Goal: Task Accomplishment & Management: Manage account settings

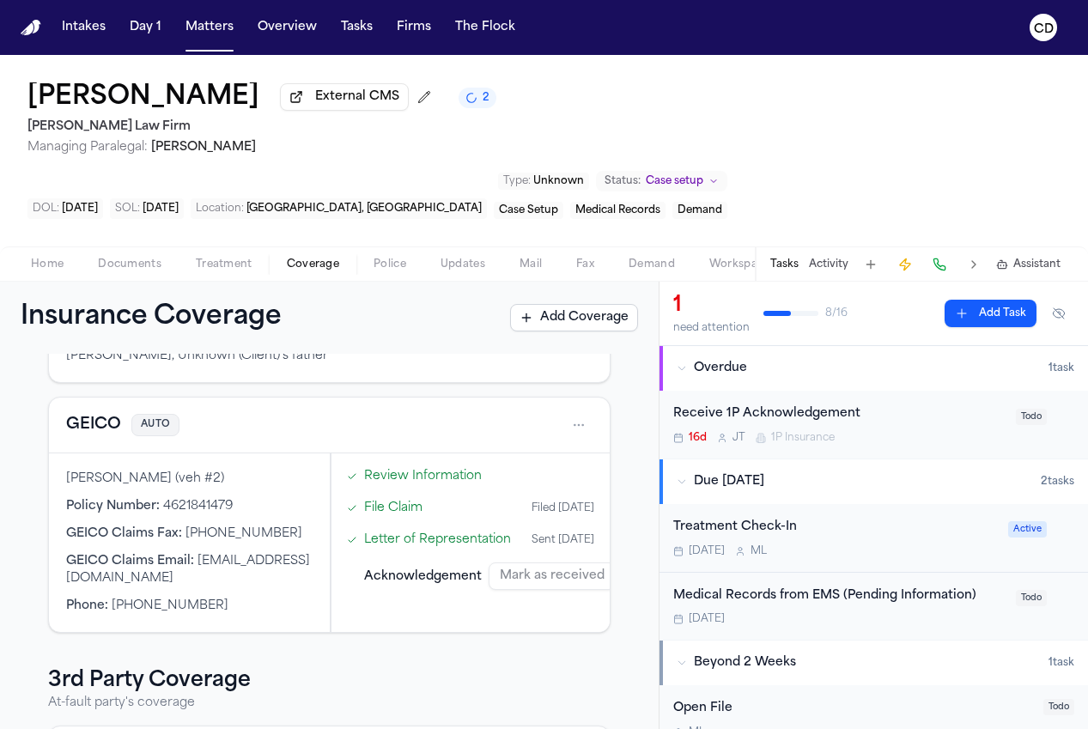
scroll to position [158, 0]
click at [109, 414] on button "GEICO" at bounding box center [93, 426] width 55 height 24
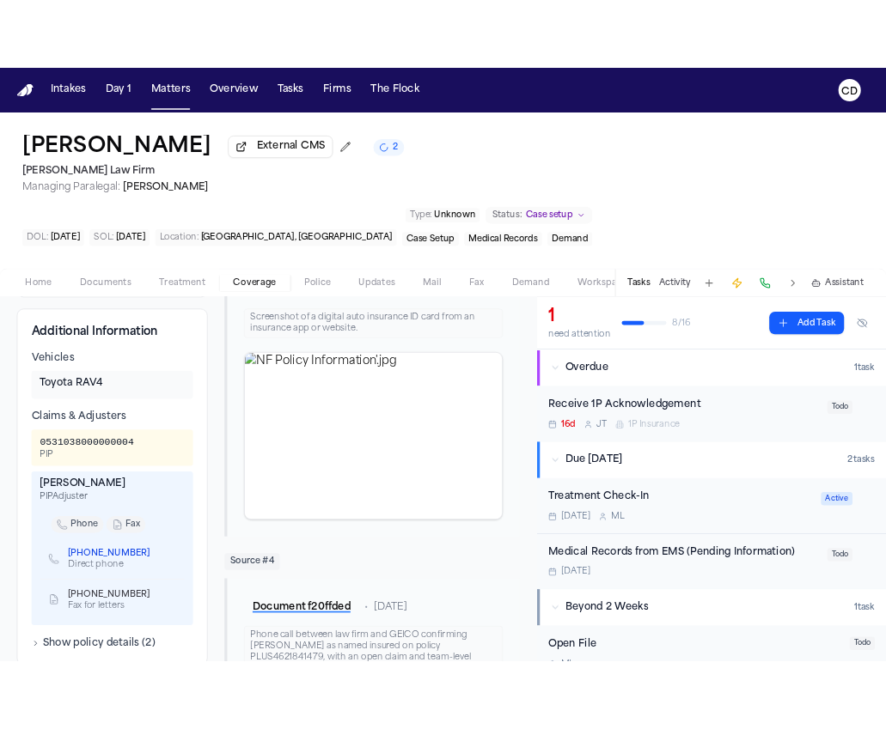
scroll to position [582, 0]
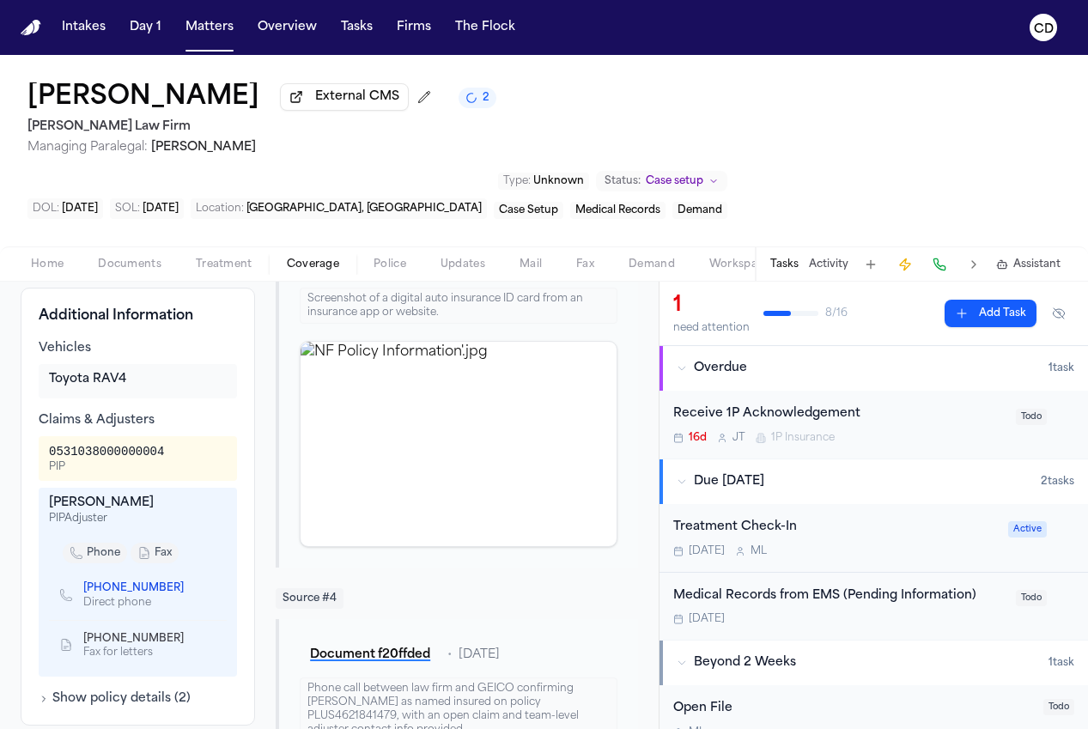
click at [55, 258] on span "Home" at bounding box center [47, 265] width 33 height 14
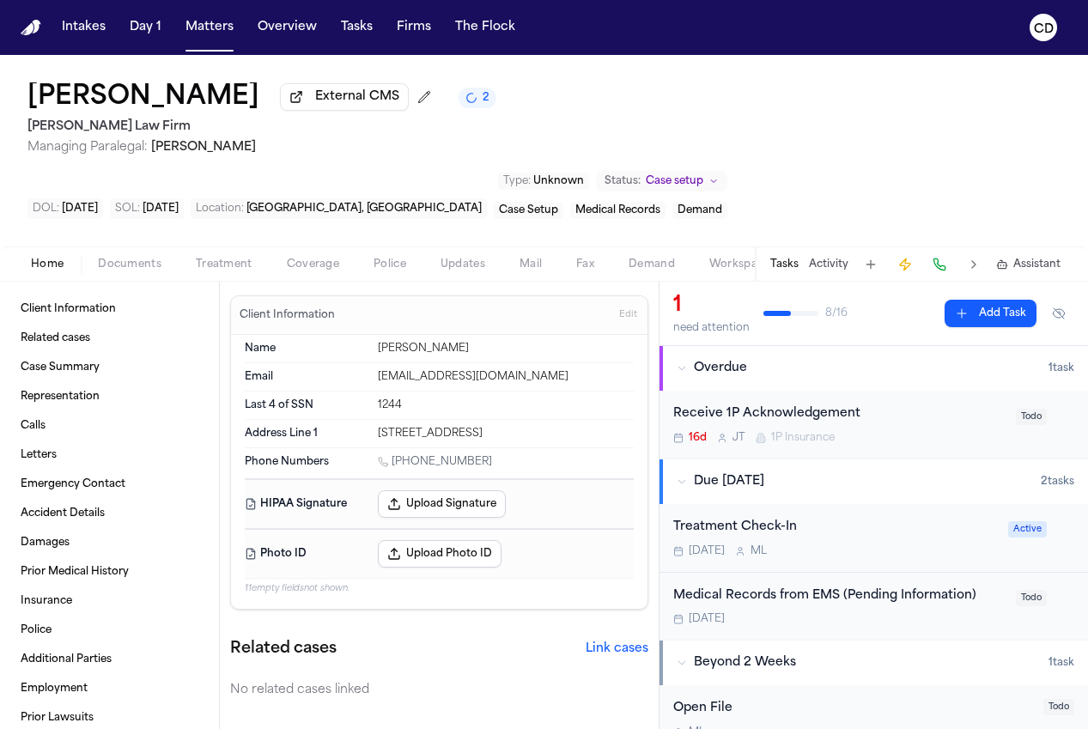
click at [1074, 81] on div "Esad Mackic External CMS 2 Martello Law Firm Managing Paralegal: Michelle Landa…" at bounding box center [544, 151] width 1088 height 192
click at [1085, 75] on div "Esad Mackic External CMS 2 Martello Law Firm Managing Paralegal: Michelle Landa…" at bounding box center [544, 151] width 1088 height 192
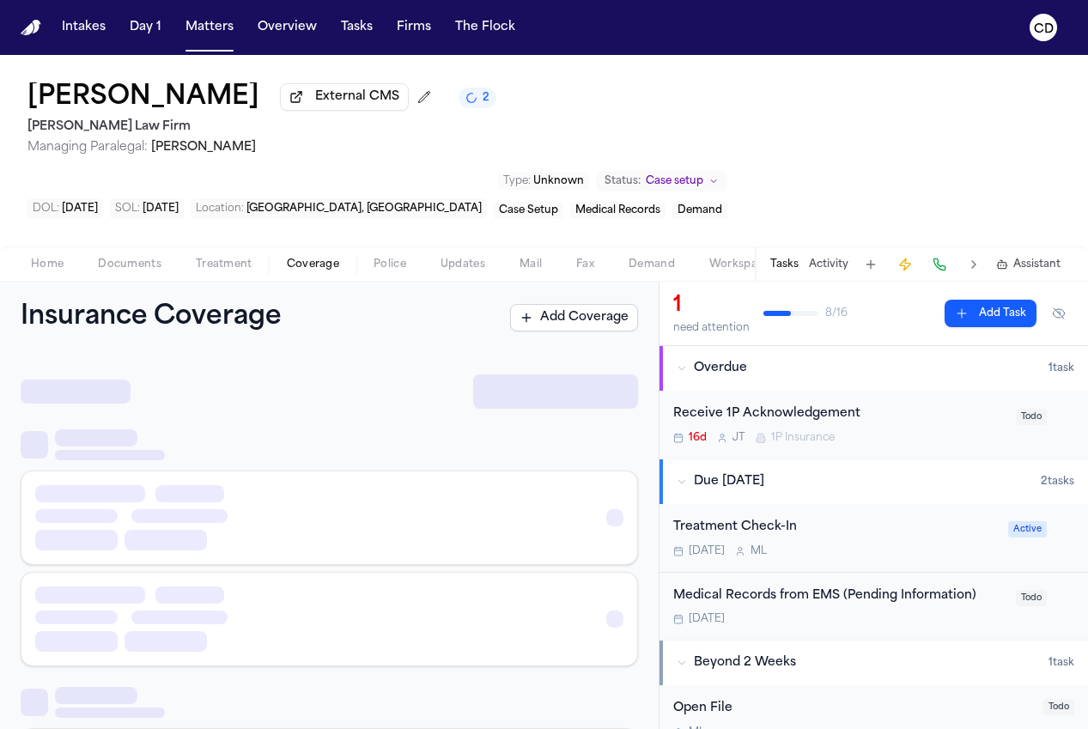
click at [271, 254] on button "Coverage" at bounding box center [313, 264] width 87 height 21
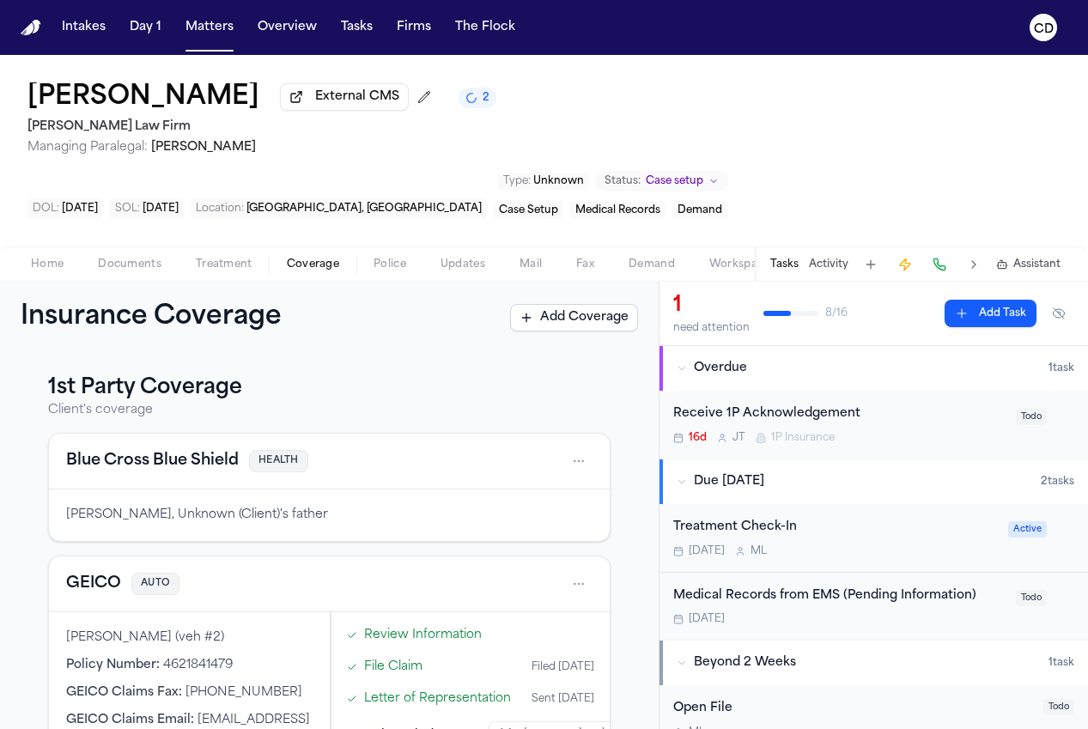
click at [134, 258] on span "Documents" at bounding box center [130, 265] width 64 height 14
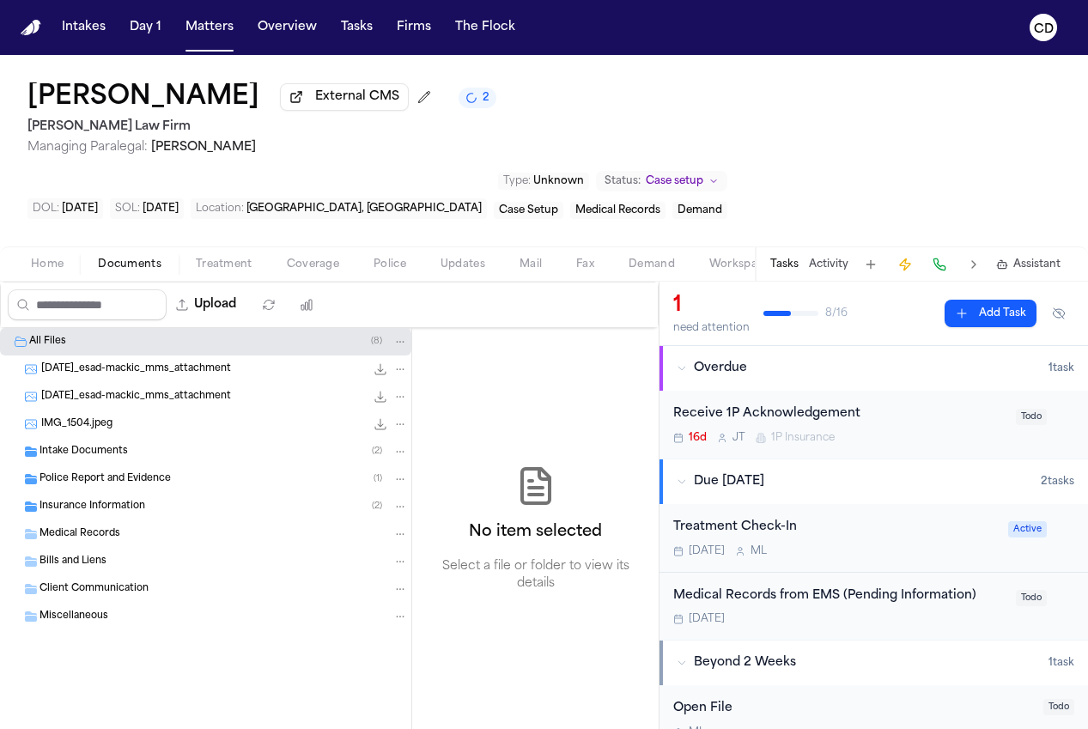
click at [167, 499] on div "Insurance Information ( 2 )" at bounding box center [224, 506] width 368 height 15
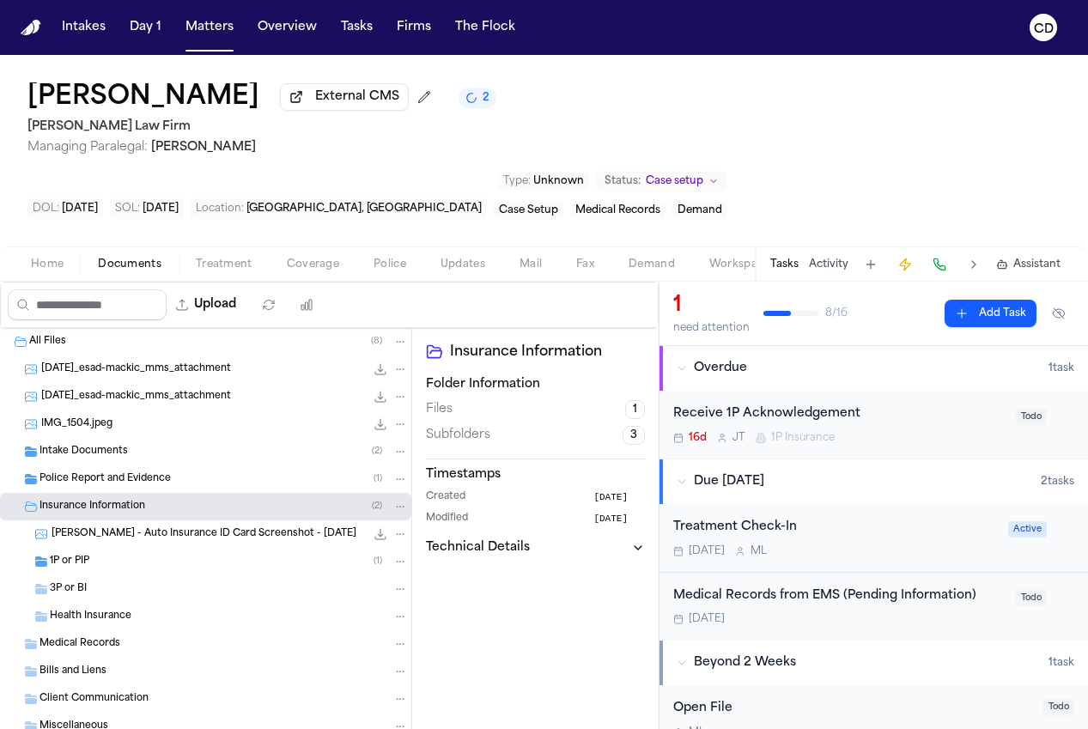
click at [151, 554] on div "1P or PIP ( 1 )" at bounding box center [229, 561] width 358 height 15
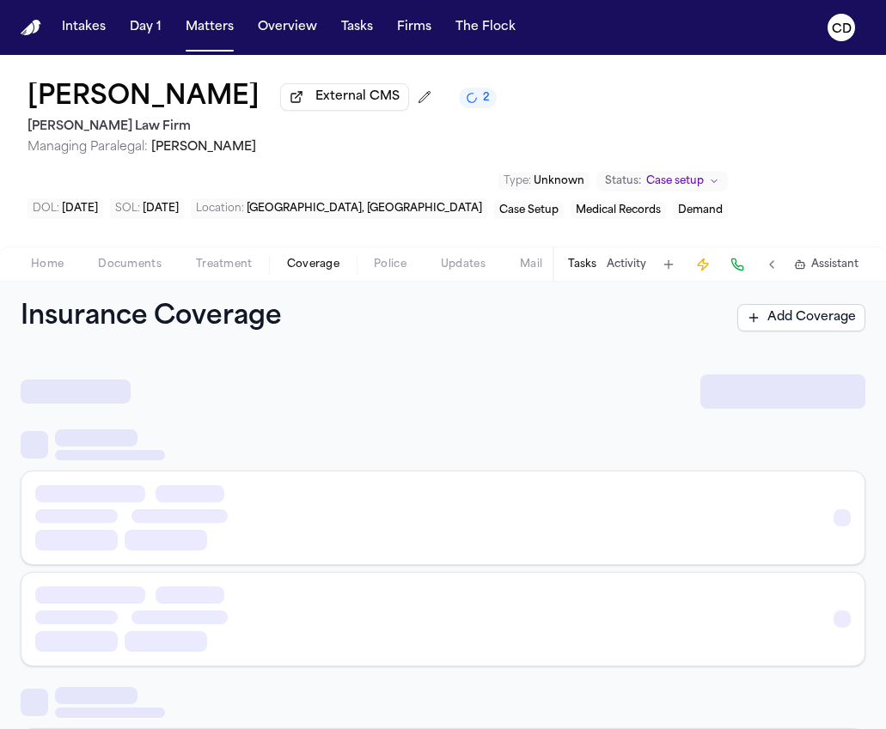
click at [301, 270] on span "Coverage" at bounding box center [313, 265] width 52 height 14
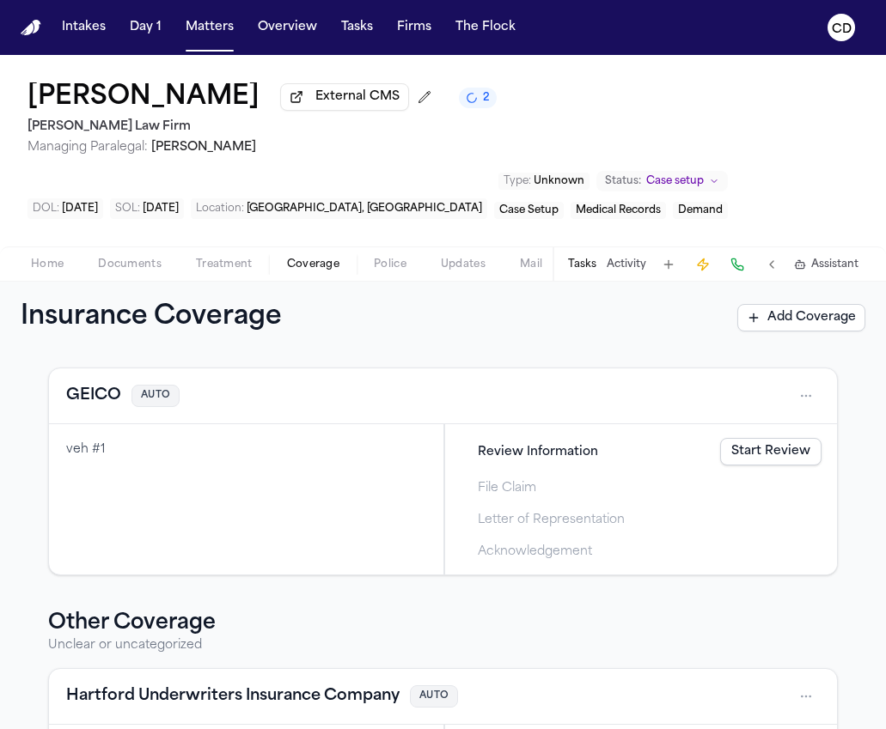
scroll to position [470, 0]
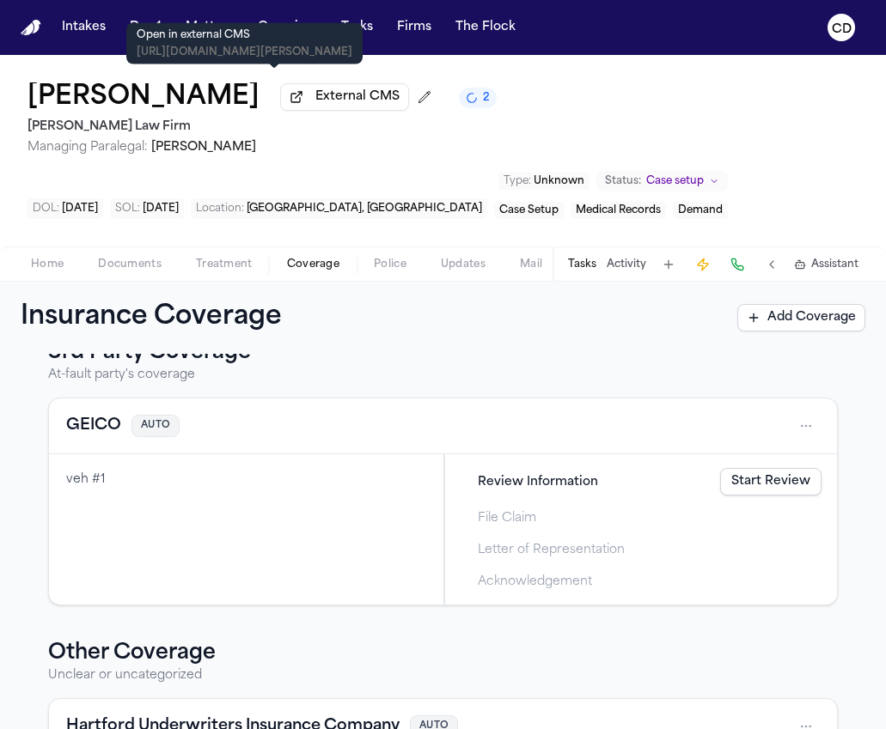
click at [315, 97] on span "External CMS" at bounding box center [357, 96] width 84 height 17
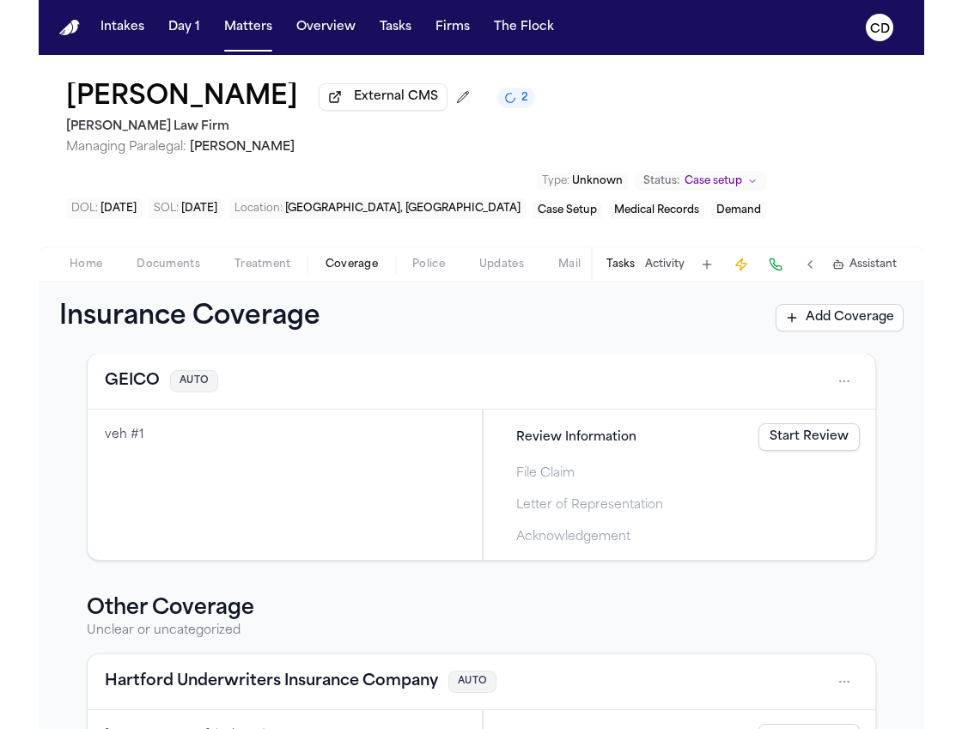
scroll to position [519, 0]
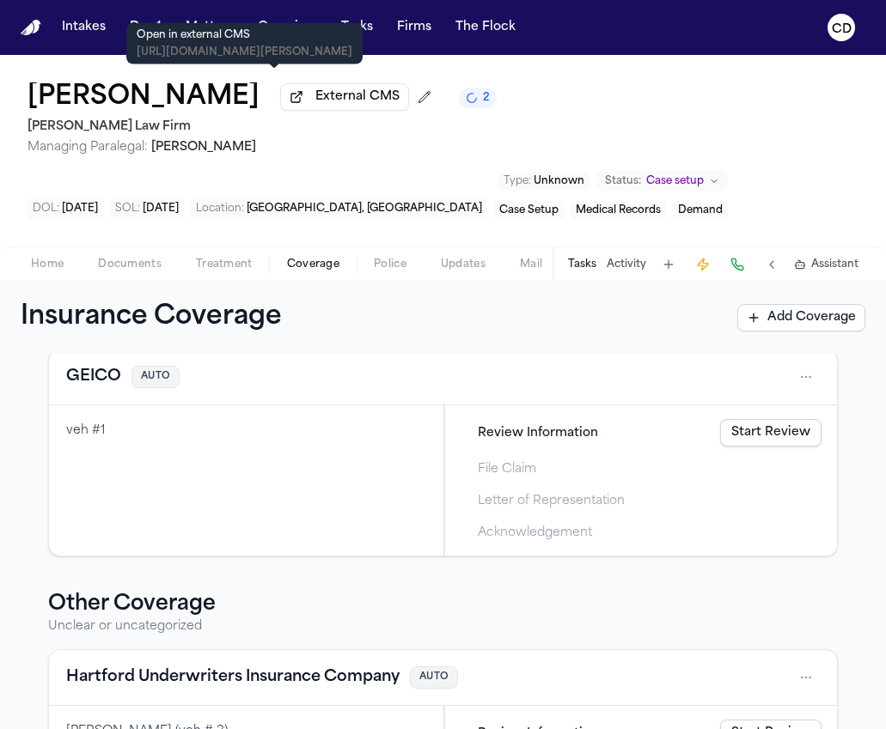
click at [120, 275] on span "button" at bounding box center [130, 274] width 84 height 2
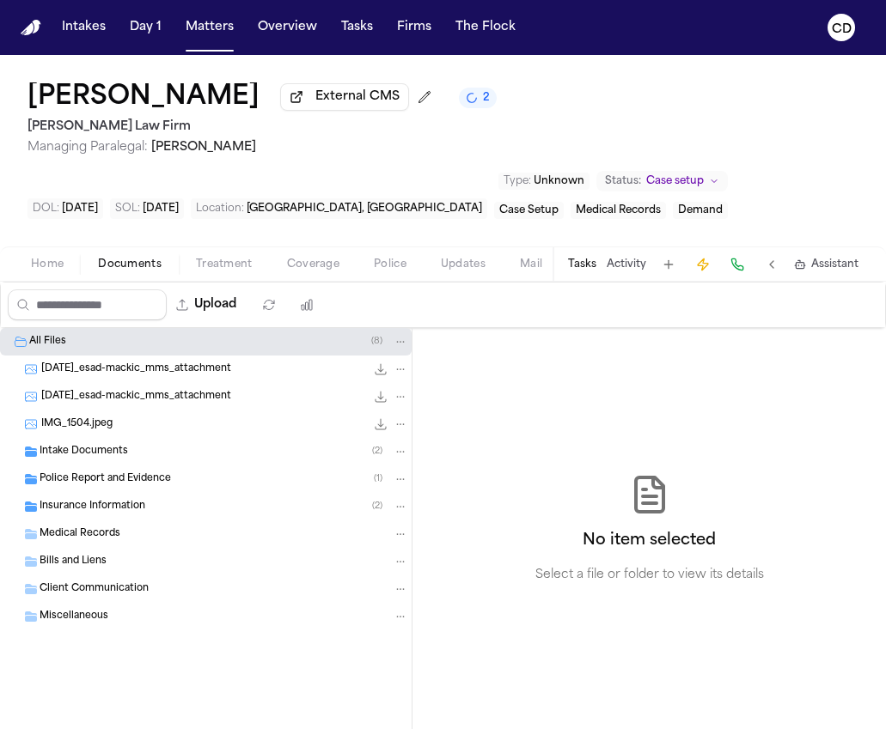
click at [159, 473] on div "Police Report and Evidence ( 1 )" at bounding box center [205, 479] width 411 height 27
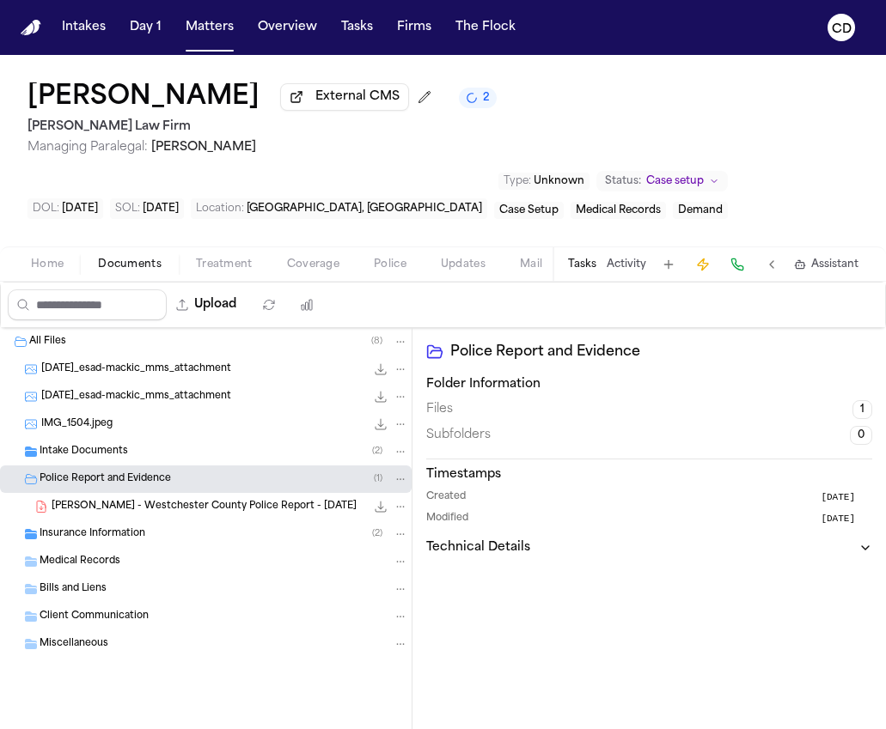
click at [375, 514] on icon "File: E. Mackic - Westchester County Police Report - 9.7.25" at bounding box center [381, 507] width 14 height 14
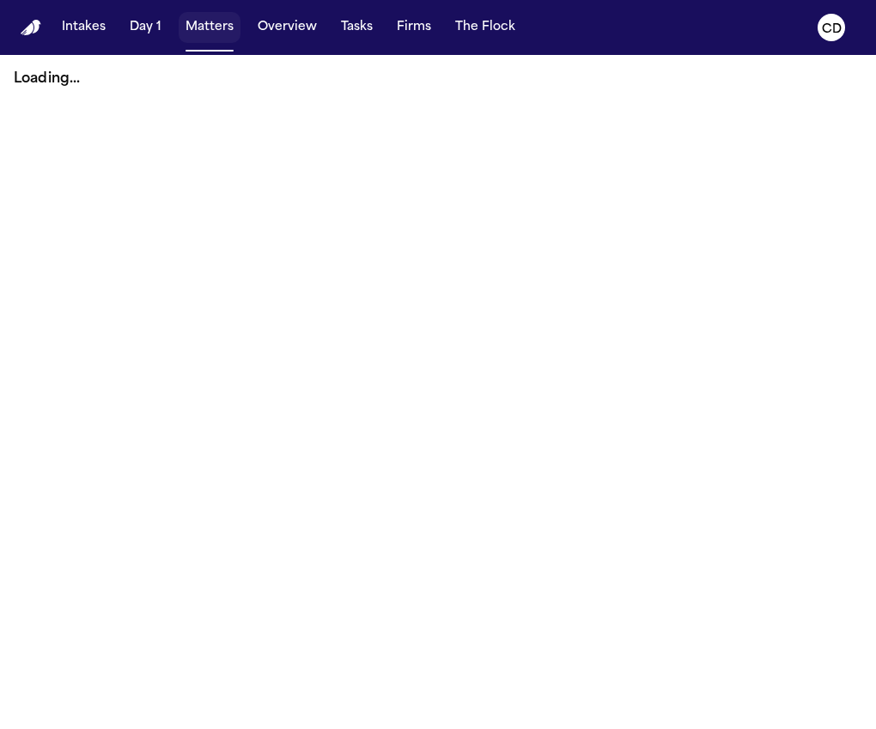
click at [209, 21] on button "Matters" at bounding box center [210, 27] width 62 height 31
click at [213, 27] on button "Matters" at bounding box center [210, 27] width 62 height 31
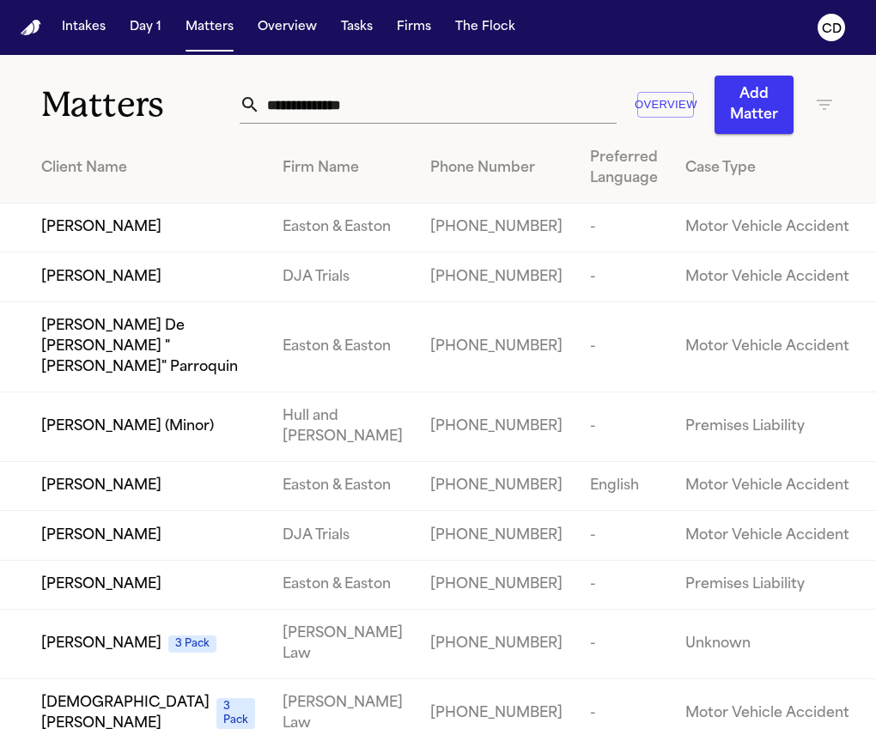
click at [410, 106] on input "text" at bounding box center [438, 105] width 356 height 38
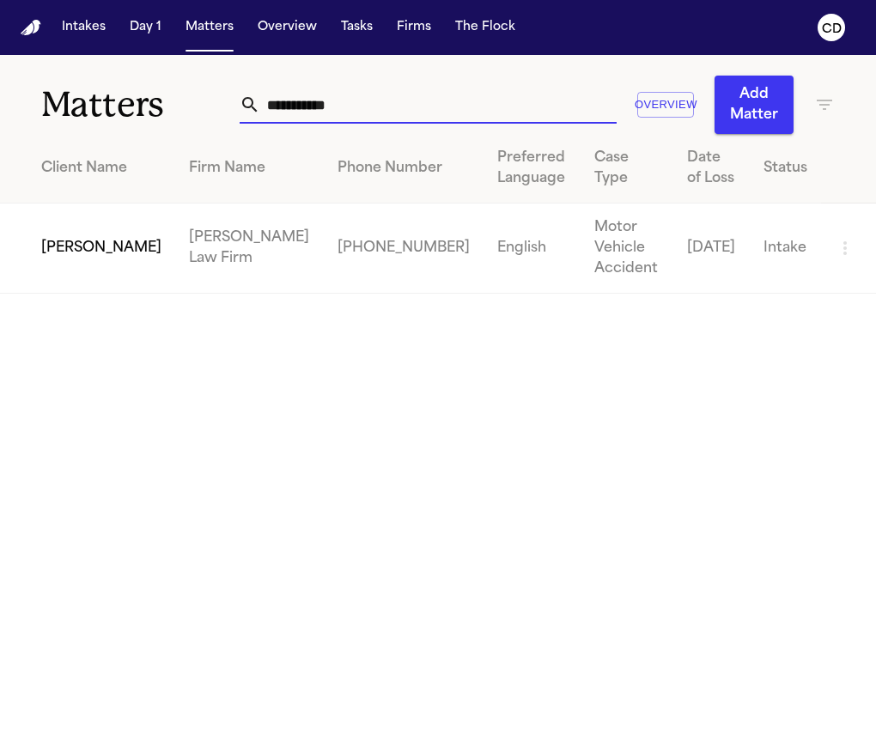
type input "**********"
click at [77, 238] on span "[PERSON_NAME]" at bounding box center [101, 248] width 120 height 21
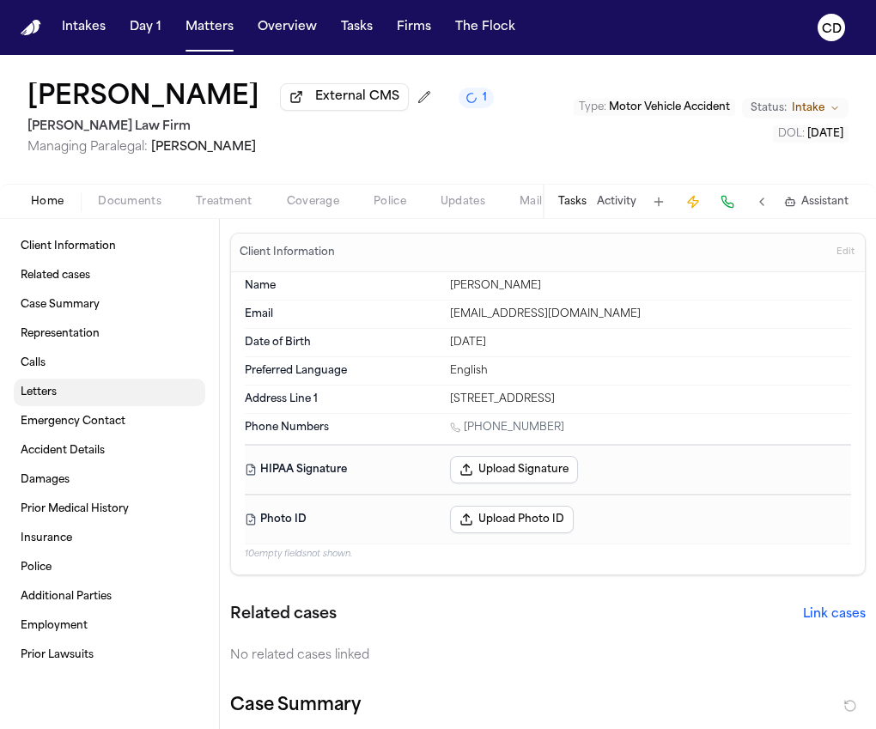
click at [113, 399] on link "Letters" at bounding box center [110, 392] width 192 height 27
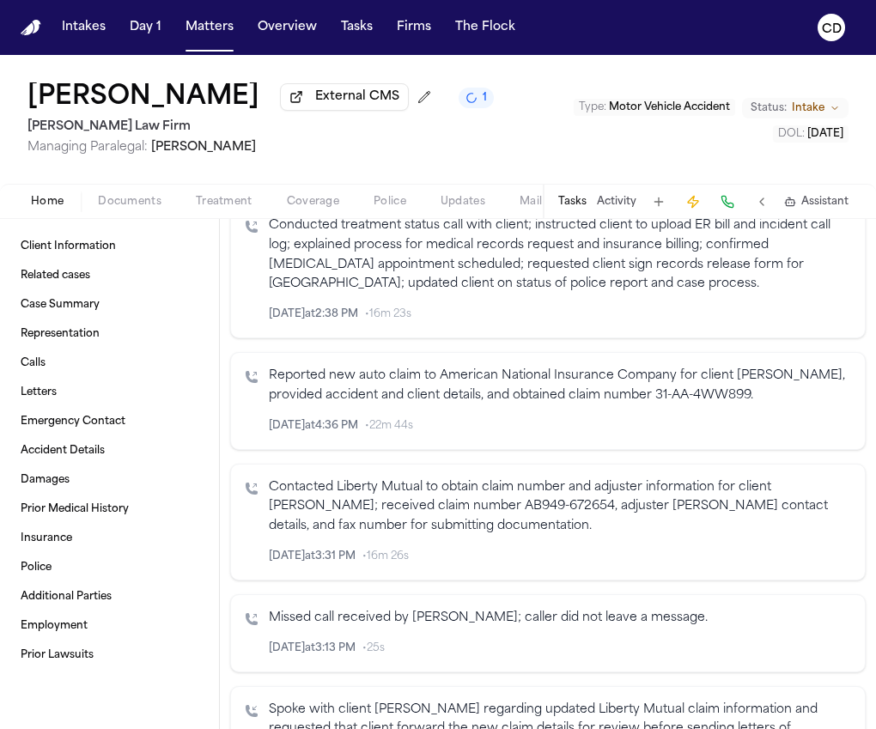
scroll to position [905, 0]
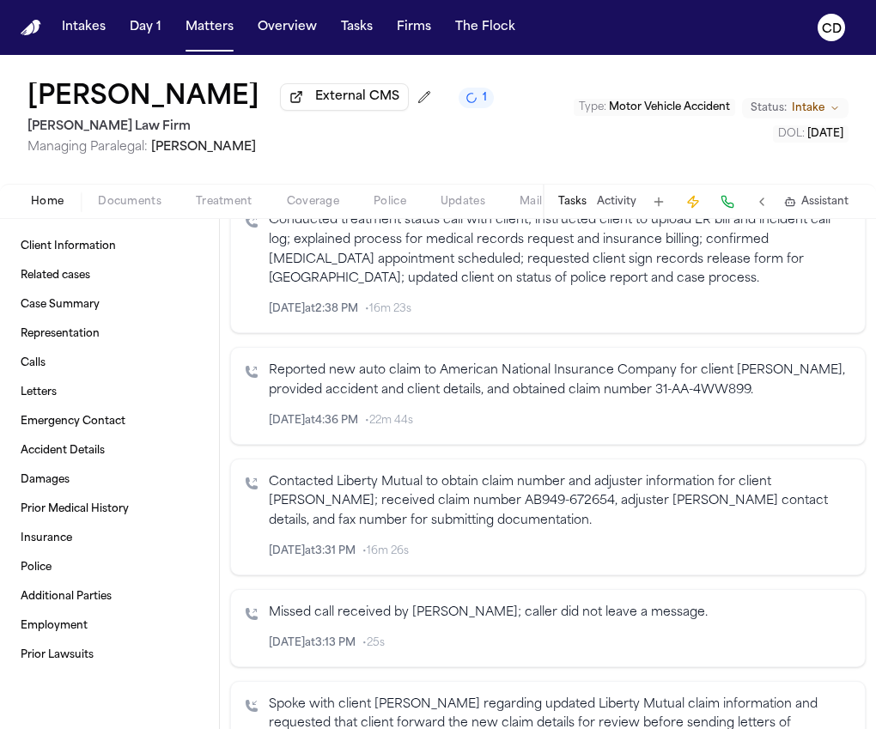
click at [311, 187] on div "Home Documents Treatment Coverage Police Updates Mail Fax Demand Workspaces Art…" at bounding box center [438, 201] width 876 height 34
click at [315, 208] on span "Coverage" at bounding box center [313, 202] width 52 height 14
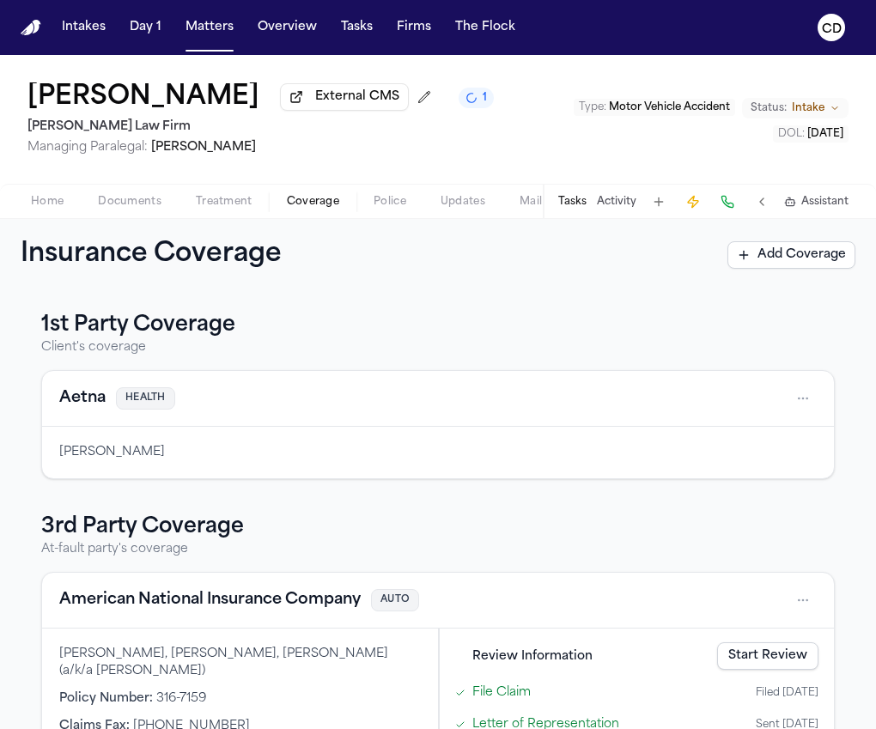
click at [459, 104] on button "1" at bounding box center [476, 98] width 35 height 21
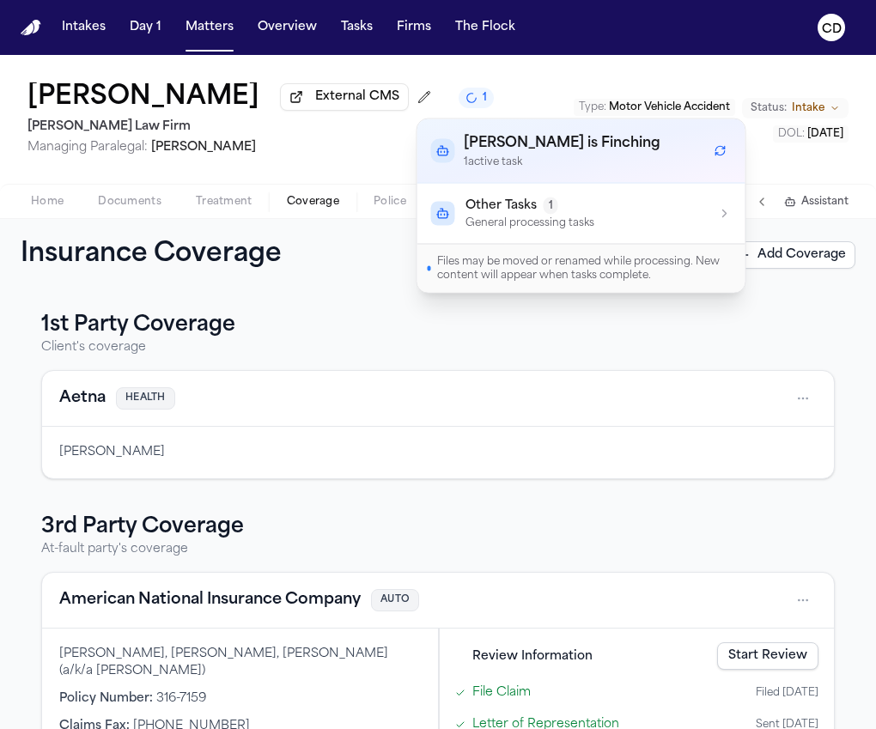
click at [580, 209] on div "Other Tasks 1" at bounding box center [530, 206] width 129 height 17
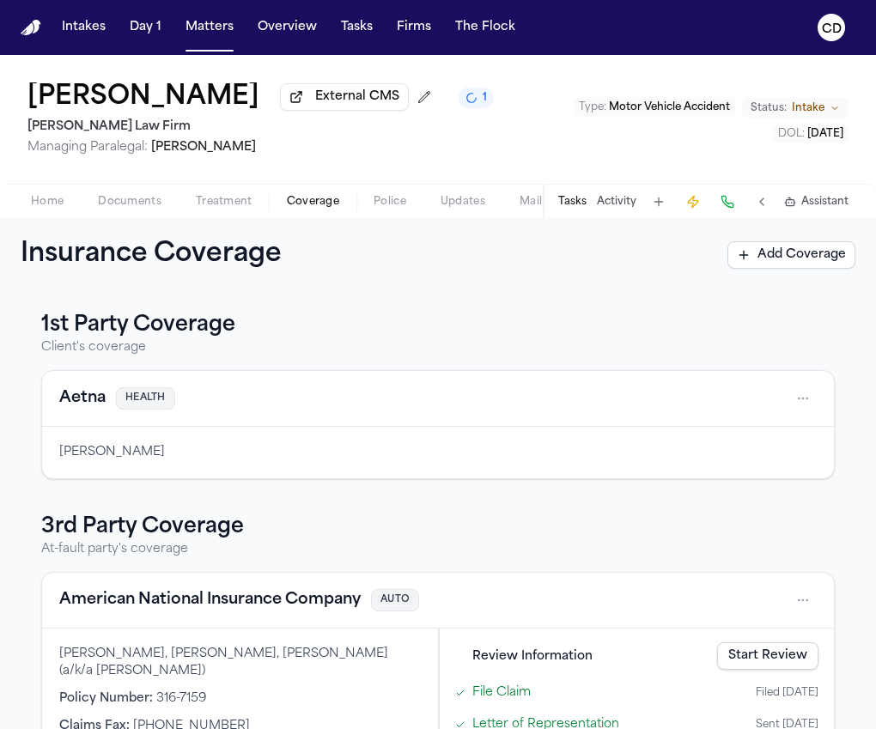
click at [350, 308] on div "1st Party Coverage Client's coverage Aetna HEALTH Navelle Wilson 3rd Party Cove…" at bounding box center [438, 510] width 876 height 438
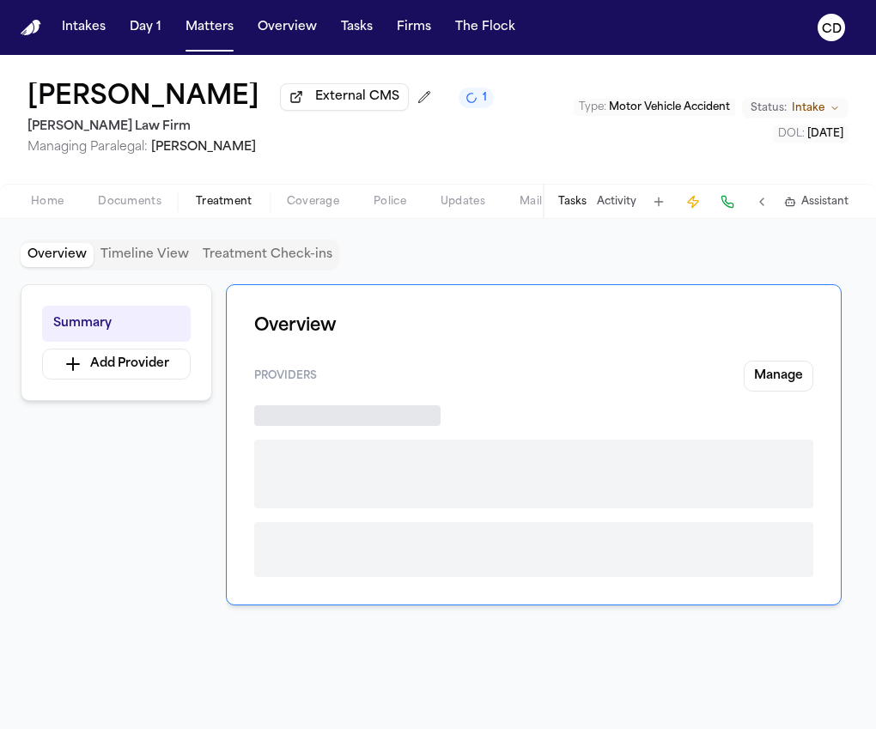
click at [227, 206] on span "Treatment" at bounding box center [224, 202] width 57 height 14
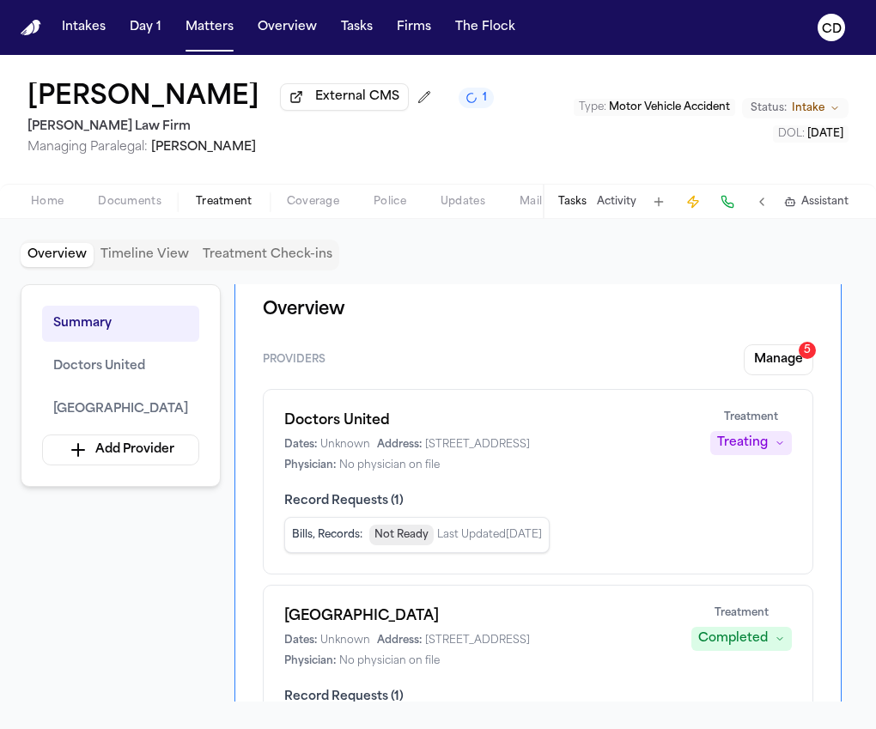
scroll to position [17, 0]
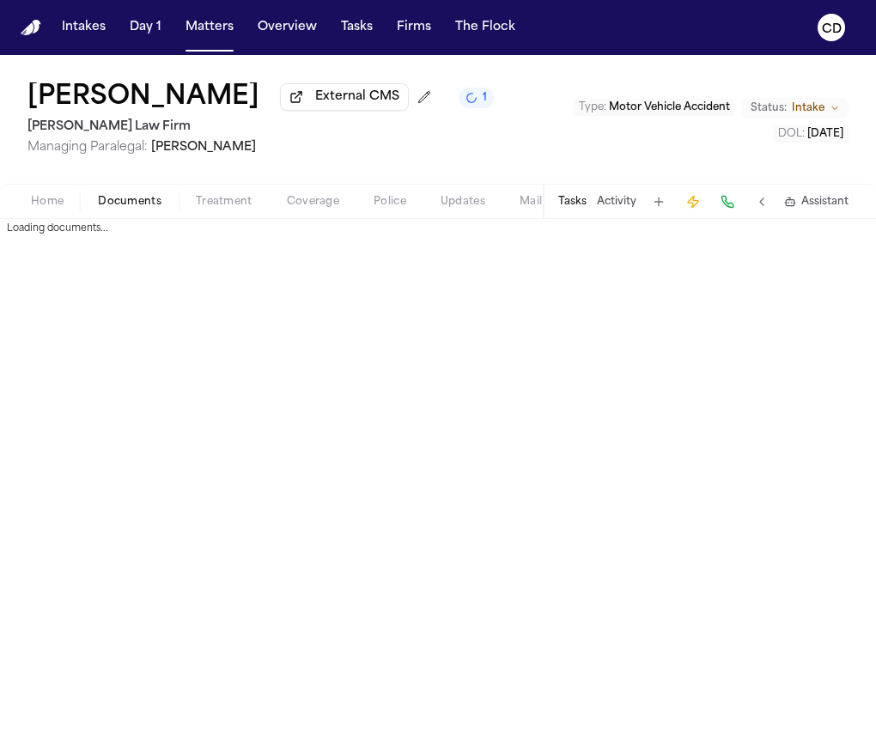
click at [133, 199] on span "Documents" at bounding box center [130, 202] width 64 height 14
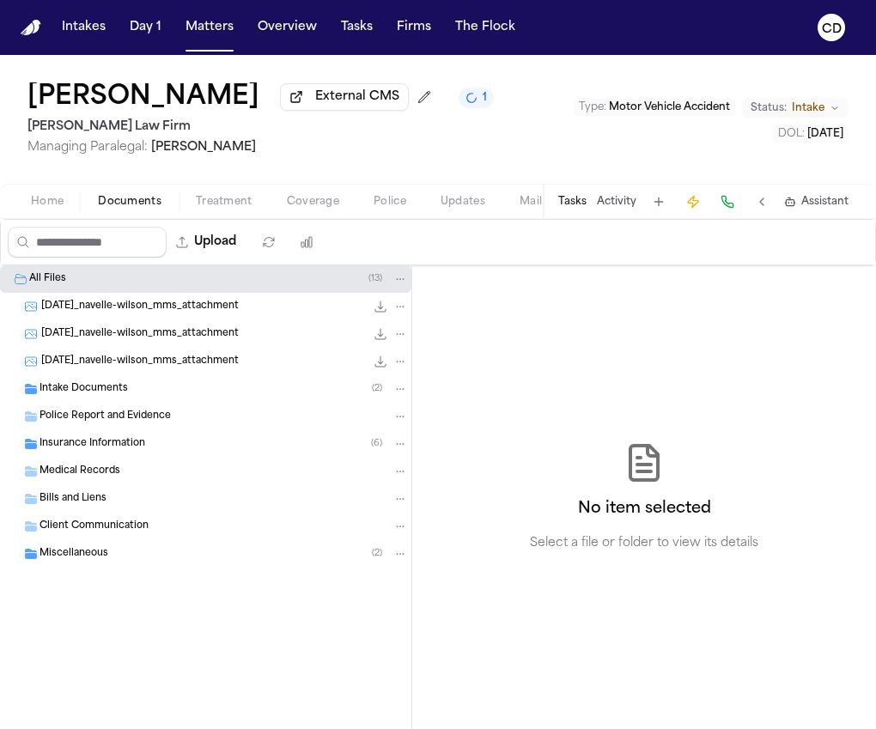
click at [149, 452] on div "Insurance Information ( 6 )" at bounding box center [224, 443] width 368 height 15
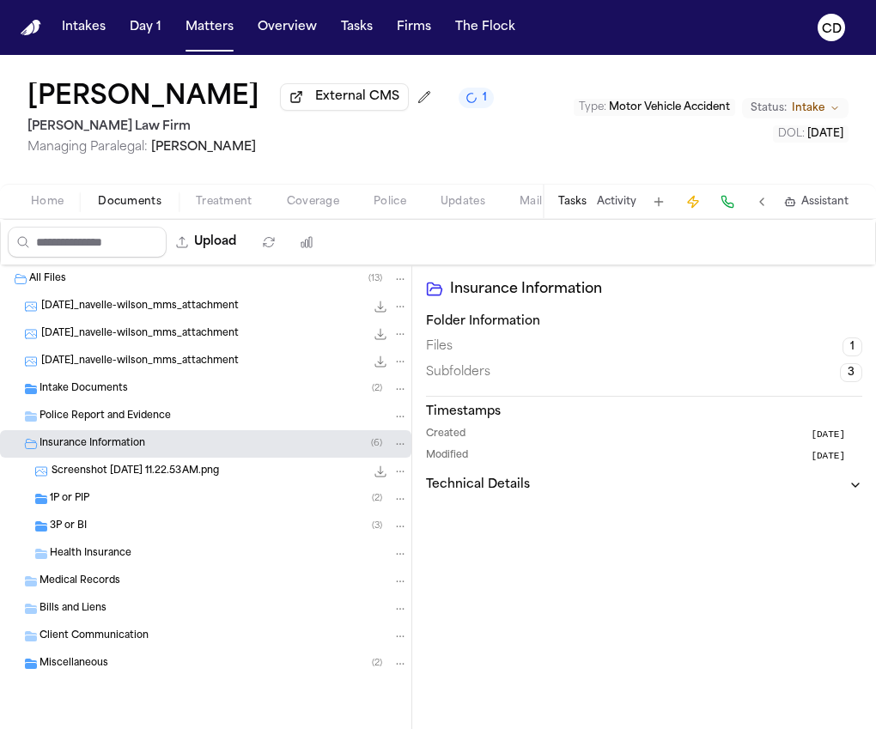
click at [163, 507] on div "1P or PIP ( 2 )" at bounding box center [229, 498] width 358 height 15
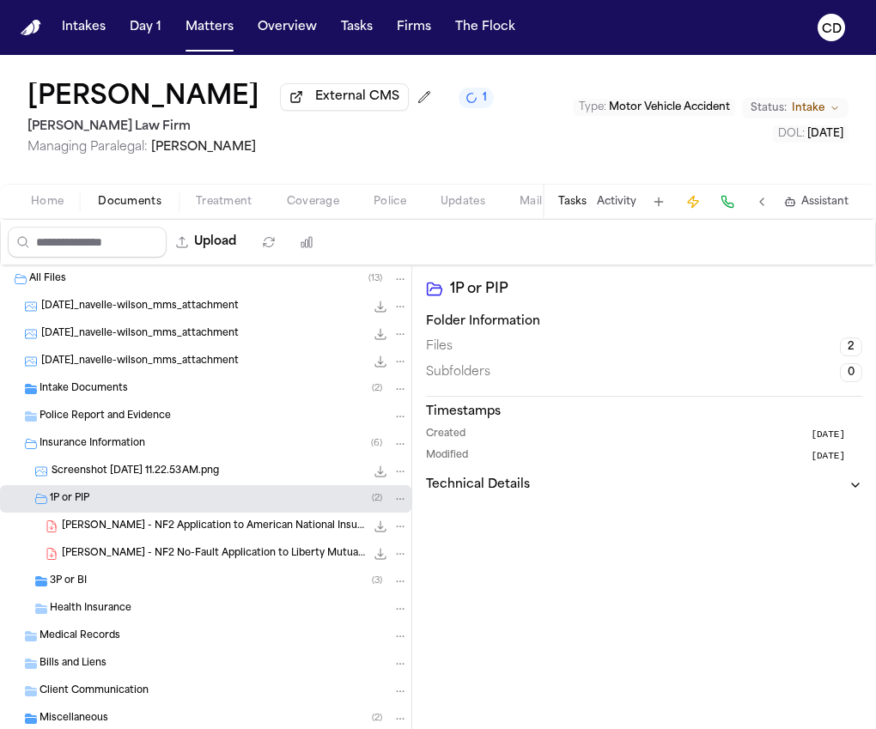
click at [187, 579] on div "3P or BI ( 3 )" at bounding box center [229, 581] width 358 height 15
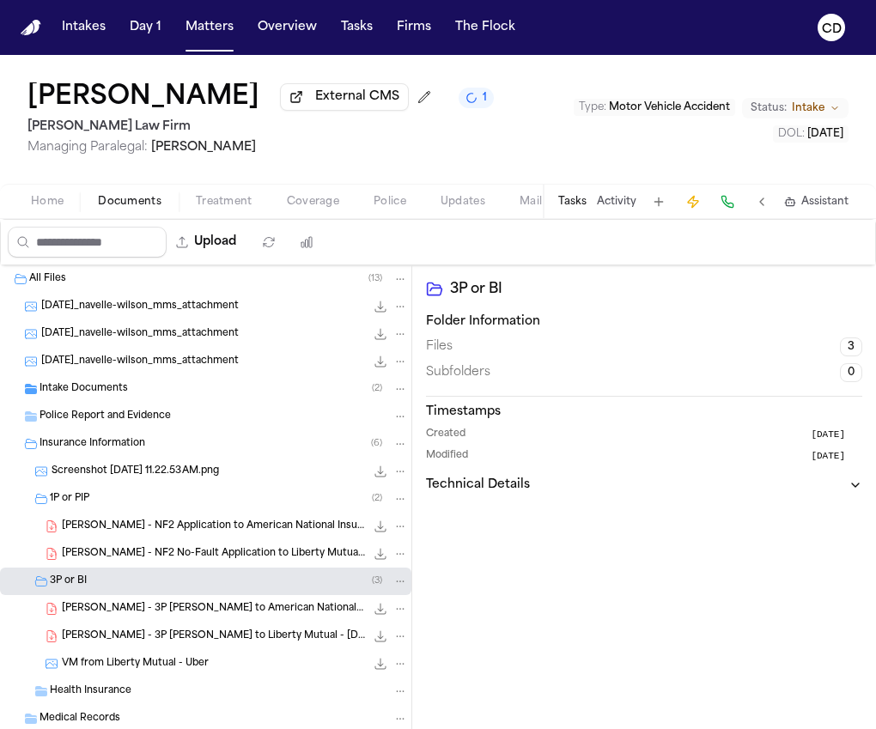
click at [324, 204] on span "Coverage" at bounding box center [313, 202] width 52 height 14
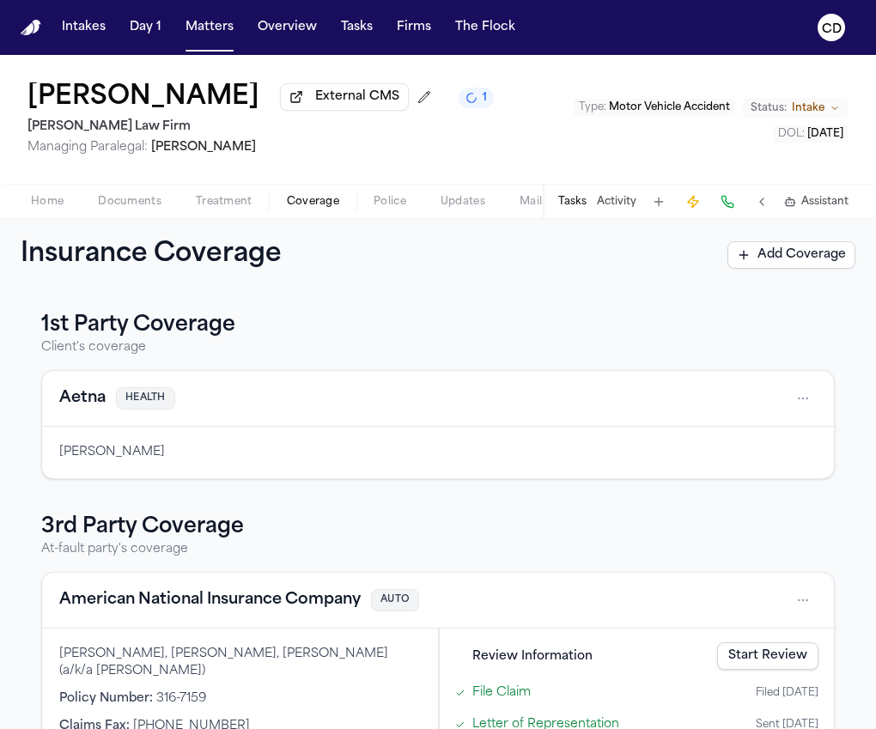
scroll to position [154, 0]
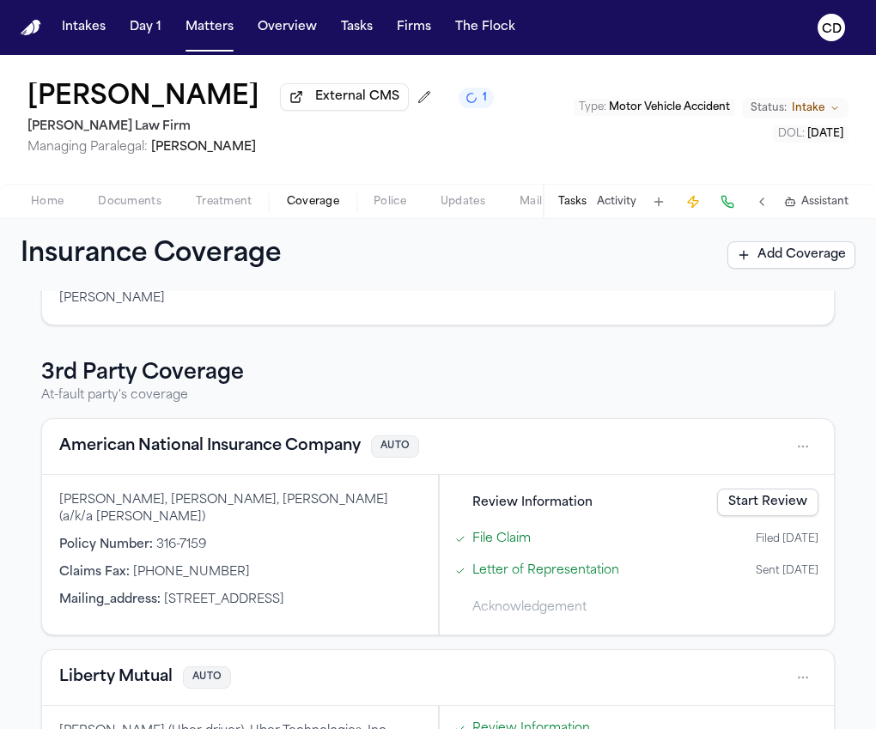
click at [266, 448] on button "American National Insurance Company" at bounding box center [209, 447] width 301 height 24
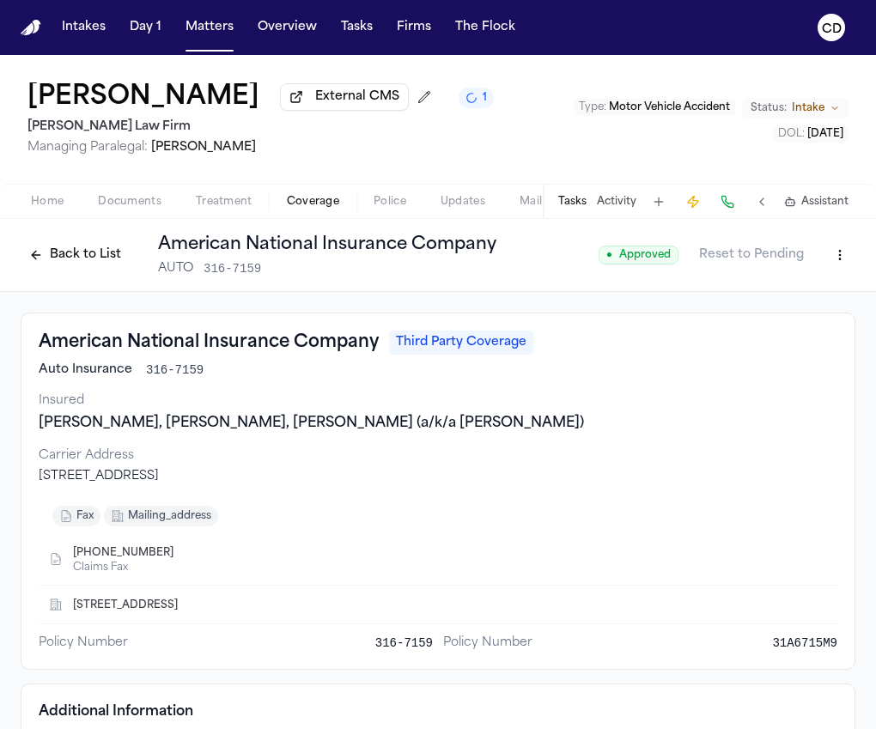
click at [107, 259] on button "Back to List" at bounding box center [75, 254] width 109 height 27
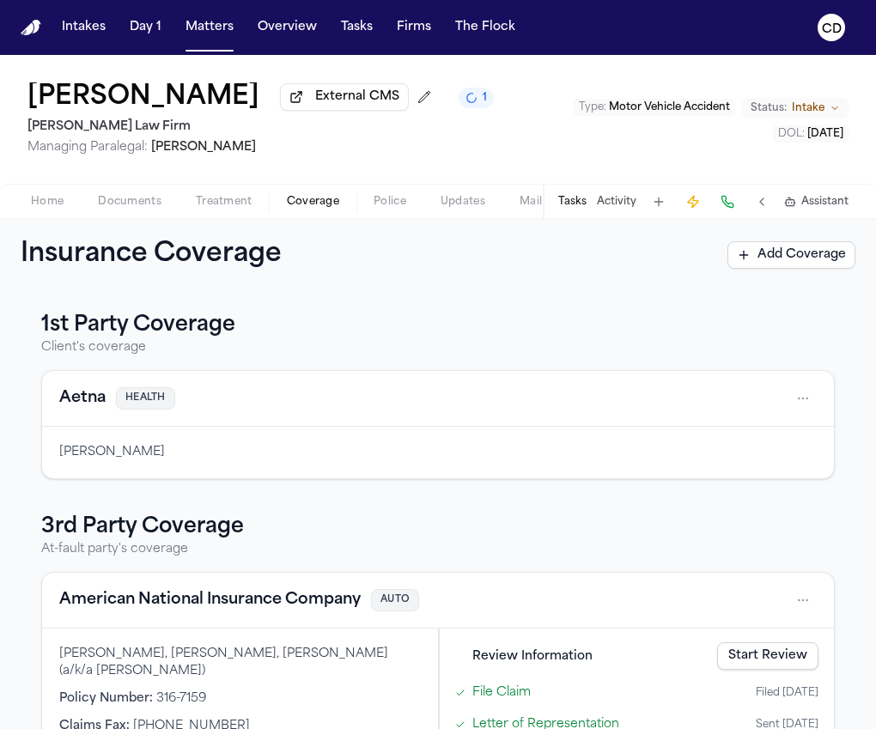
scroll to position [304, 0]
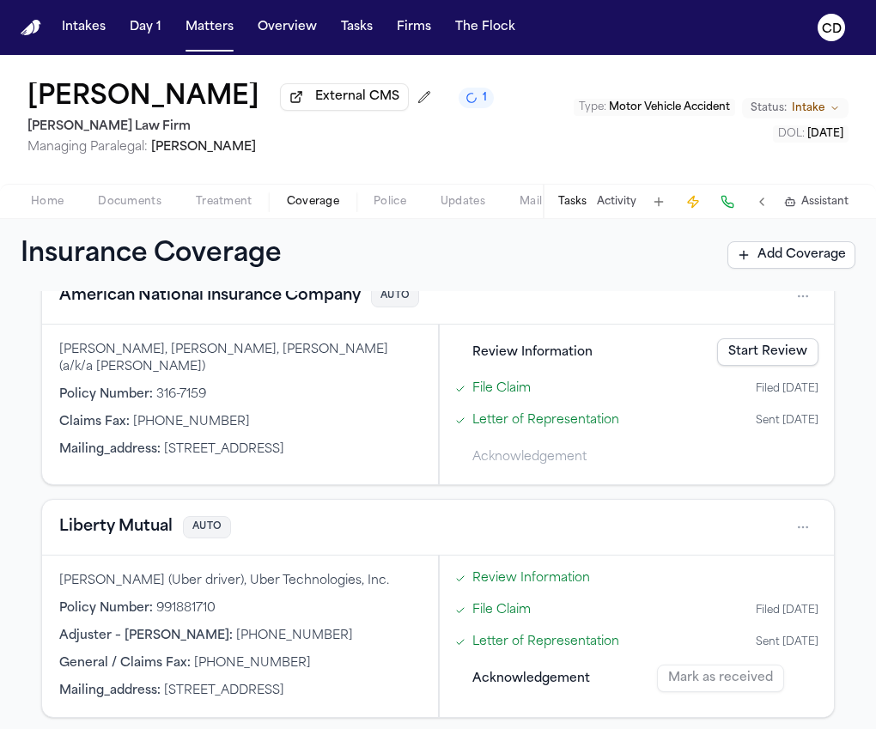
click at [150, 527] on button "Liberty Mutual" at bounding box center [115, 527] width 113 height 24
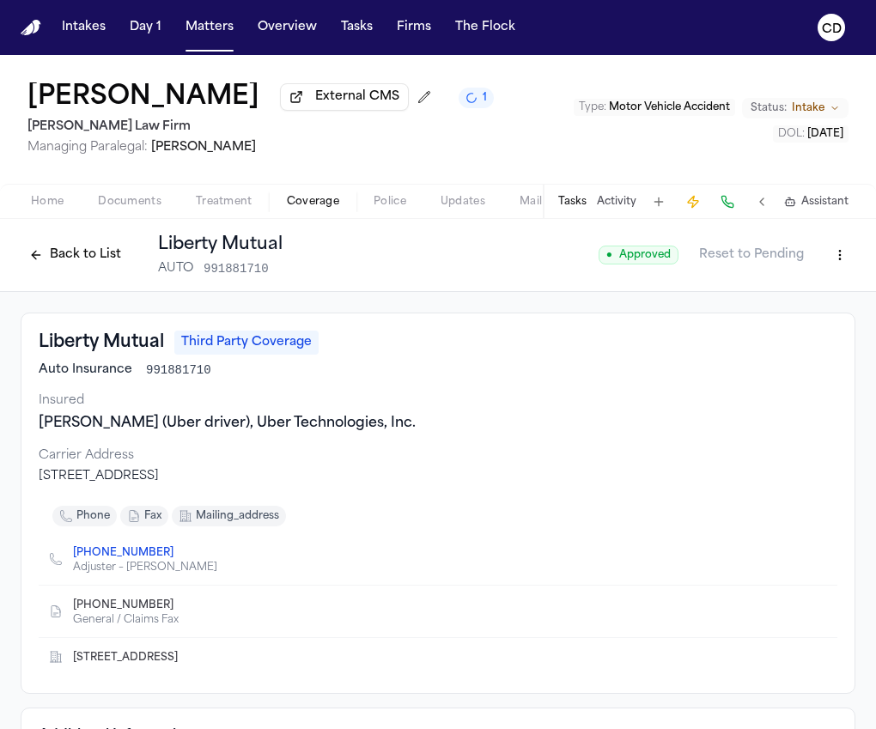
click at [71, 259] on button "Back to List" at bounding box center [75, 254] width 109 height 27
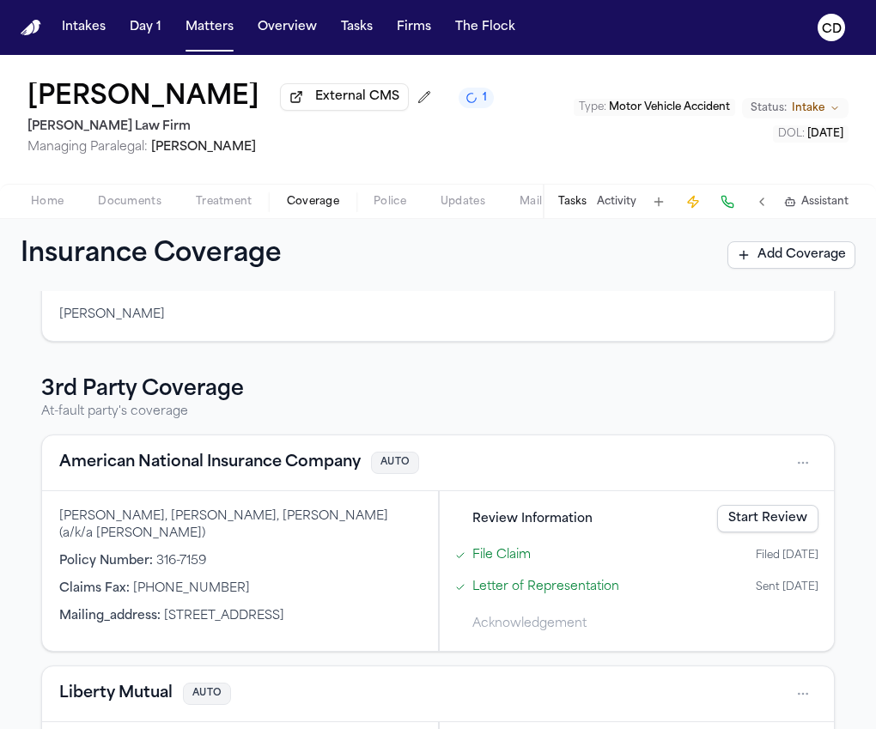
scroll to position [168, 0]
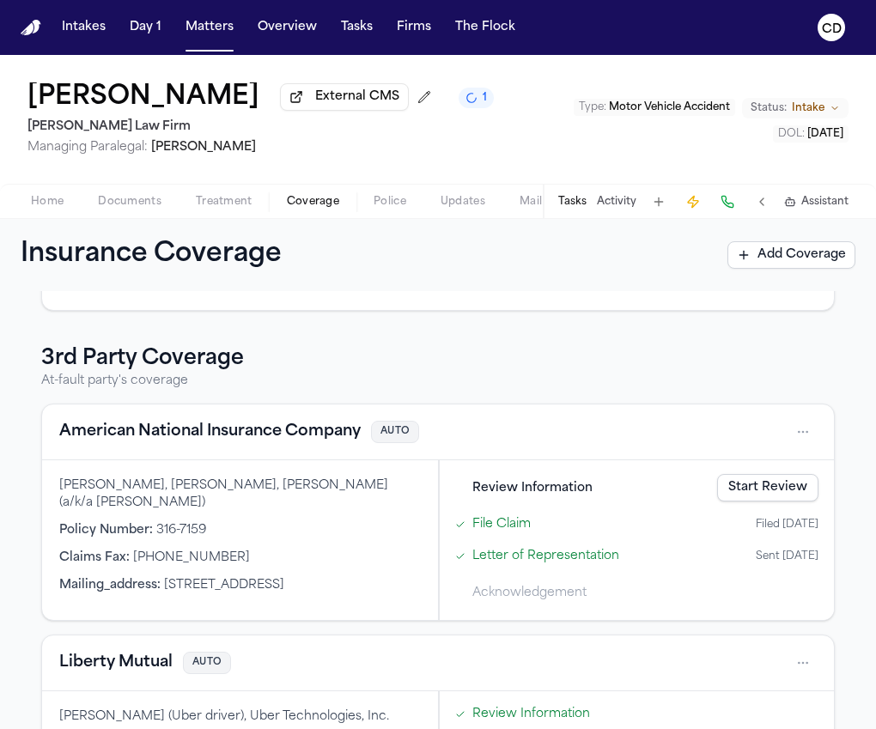
click at [210, 441] on button "American National Insurance Company" at bounding box center [209, 432] width 301 height 24
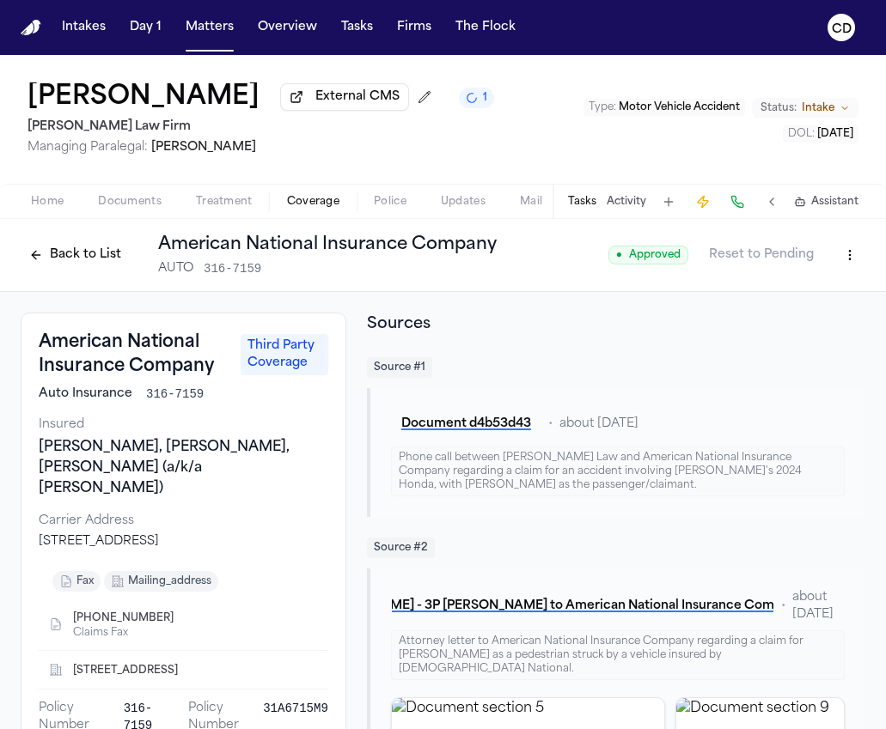
click at [838, 255] on html "Intakes Day 1 Matters Overview Tasks Firms The Flock CD Navelle Wilson External…" at bounding box center [443, 364] width 886 height 729
click at [785, 304] on div "Edit Coverage" at bounding box center [777, 296] width 144 height 27
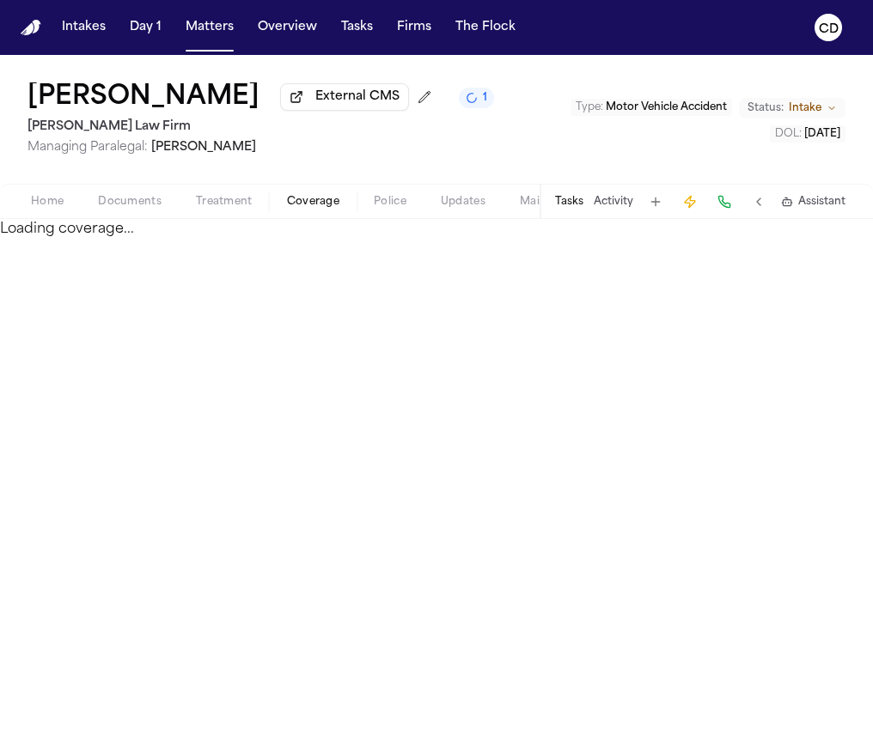
select select "**********"
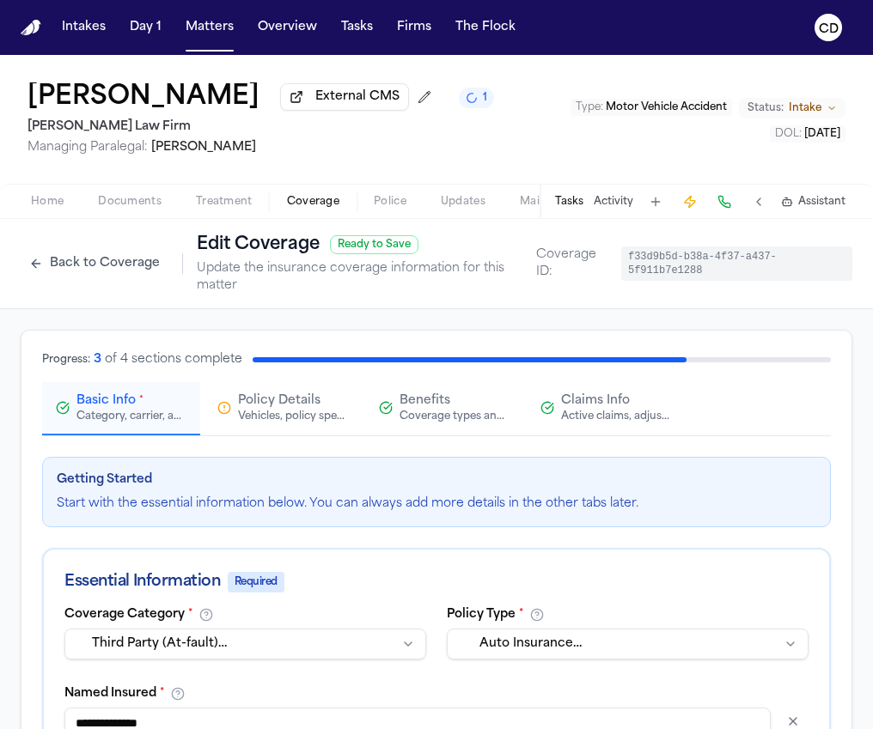
click at [581, 410] on span "Claims Info" at bounding box center [595, 401] width 69 height 17
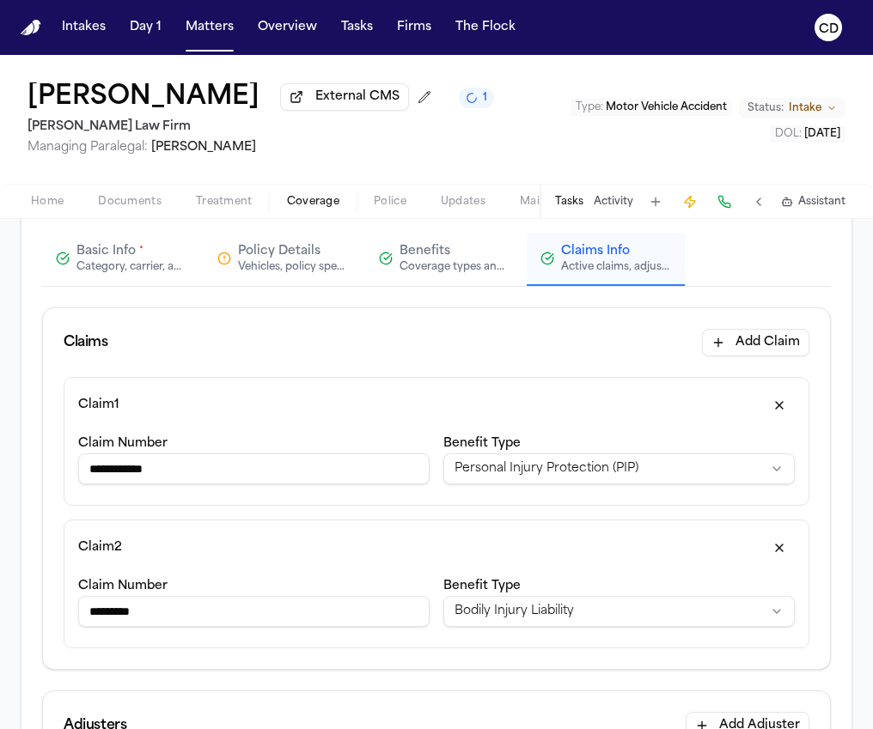
scroll to position [149, 0]
click at [118, 476] on input "**********" at bounding box center [253, 469] width 351 height 31
type input "*********"
click at [216, 446] on div "Claim Number *********" at bounding box center [253, 463] width 351 height 58
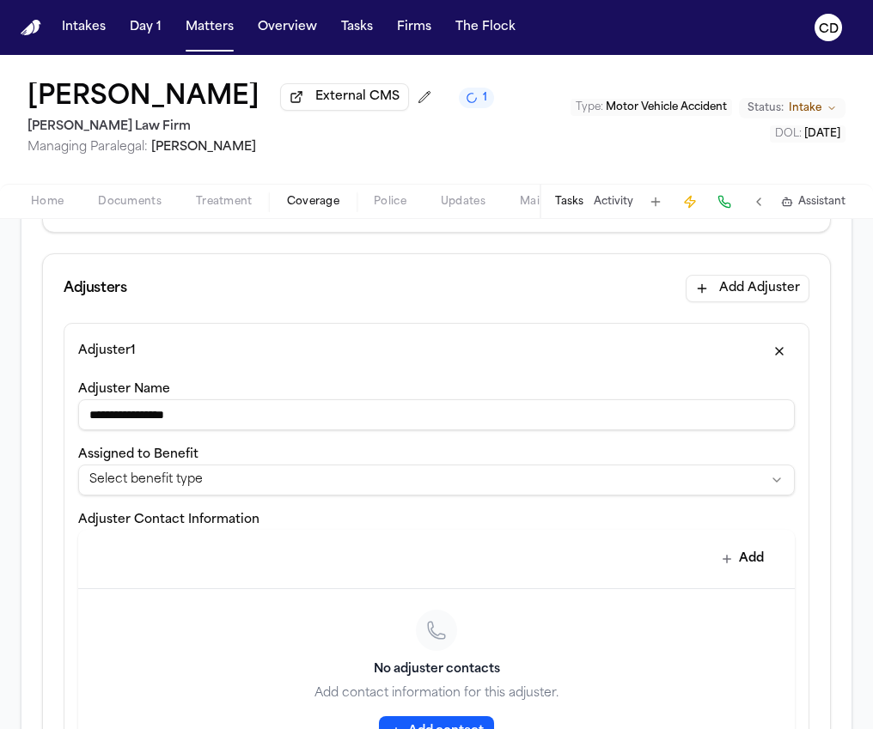
scroll to position [592, 0]
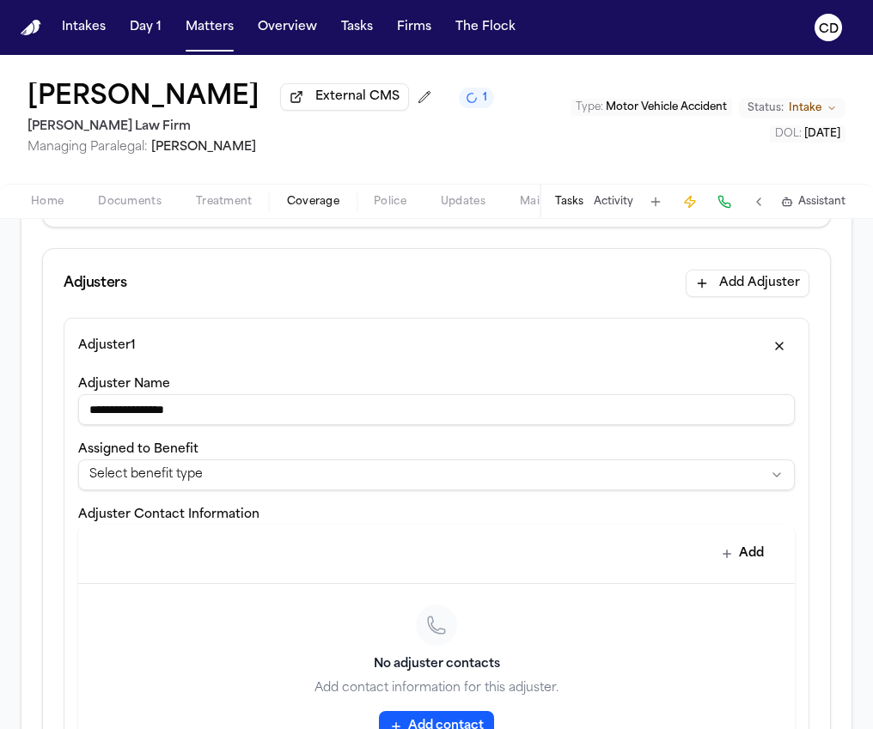
click at [548, 420] on input "**********" at bounding box center [436, 409] width 716 height 31
type input "**********"
click at [558, 488] on html "**********" at bounding box center [436, 364] width 873 height 729
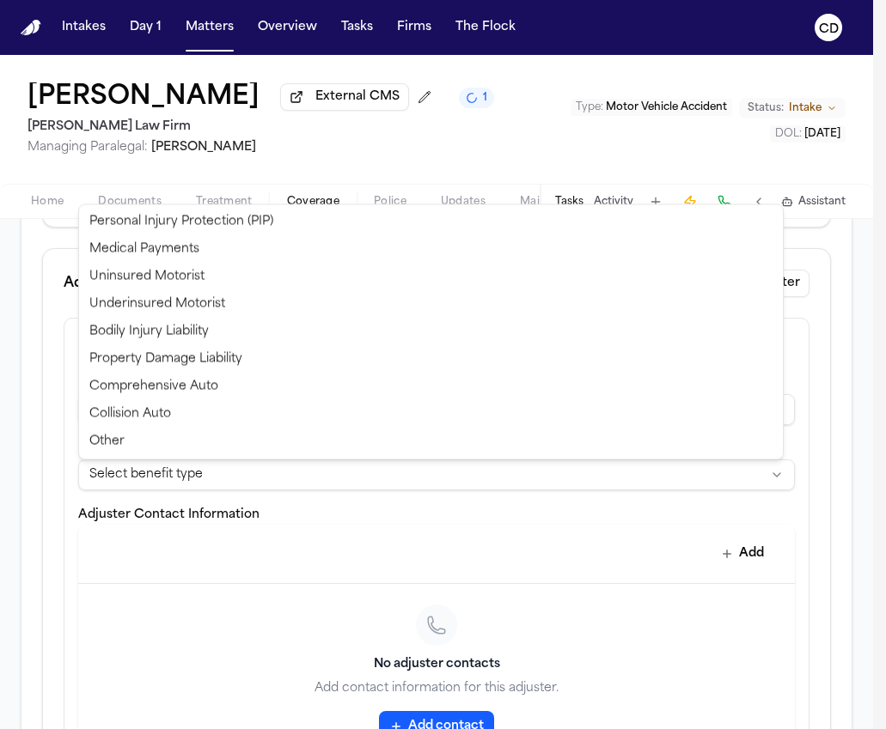
select select "*****"
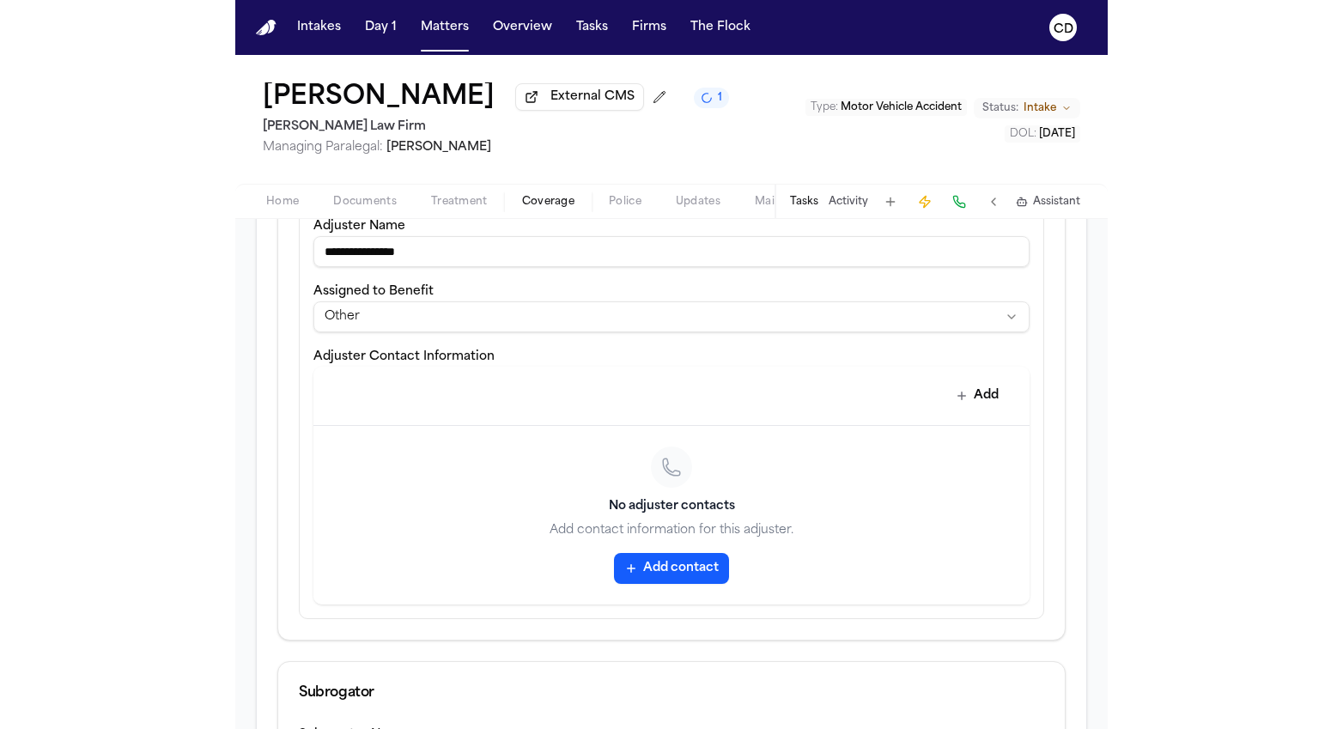
scroll to position [786, 0]
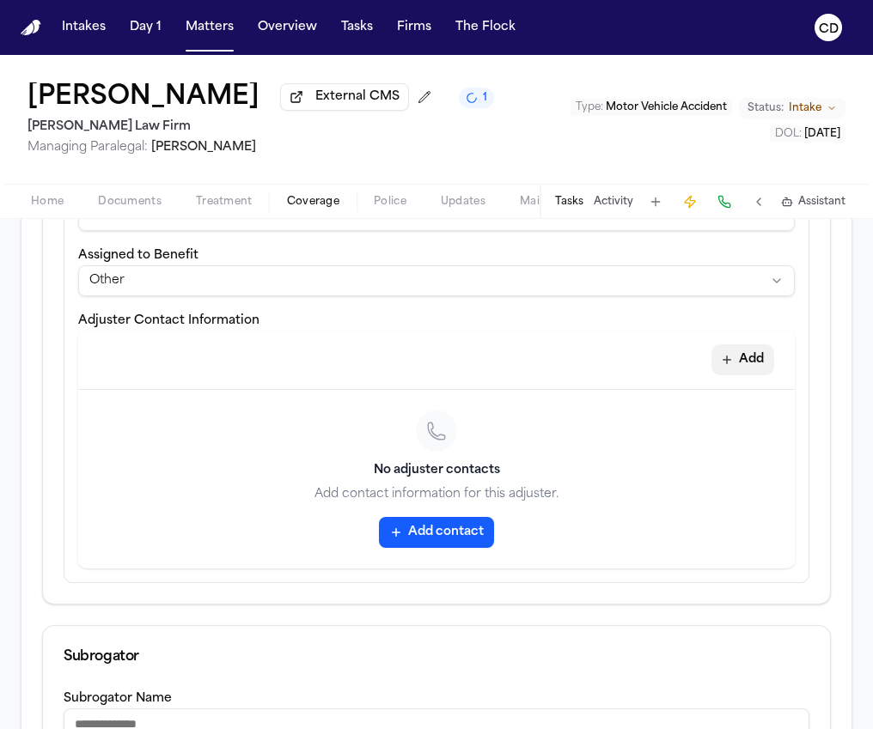
click at [747, 365] on button "Add" at bounding box center [742, 359] width 63 height 31
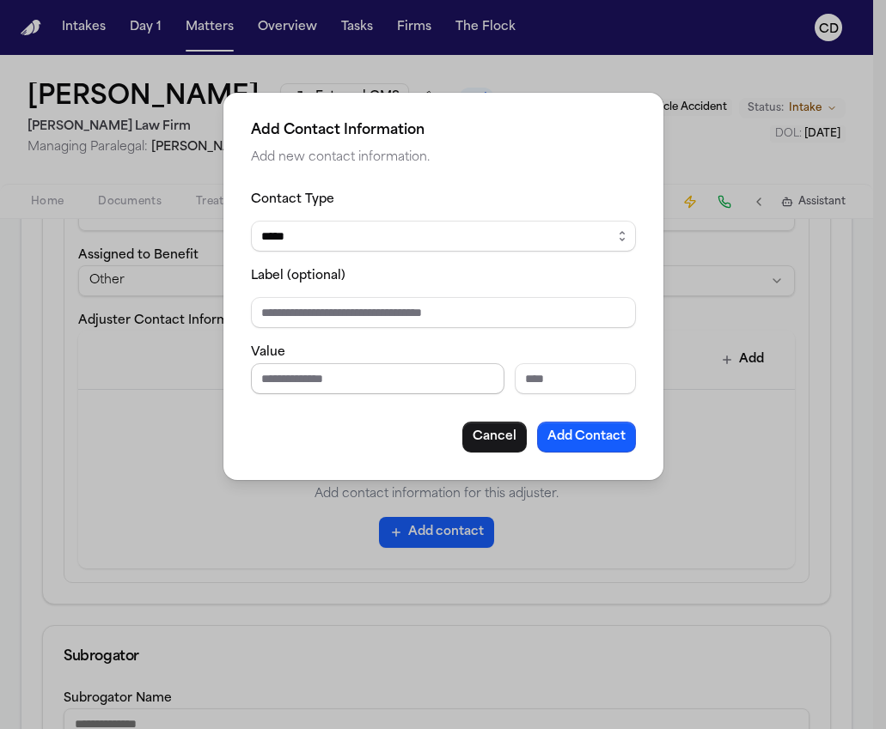
click at [378, 386] on input "Phone number" at bounding box center [377, 378] width 253 height 31
click at [299, 387] on input "**********" at bounding box center [377, 378] width 253 height 31
type input "**********"
click at [326, 316] on input "Label (optional)" at bounding box center [443, 312] width 385 height 31
click at [437, 320] on input "Label (optional)" at bounding box center [443, 312] width 385 height 31
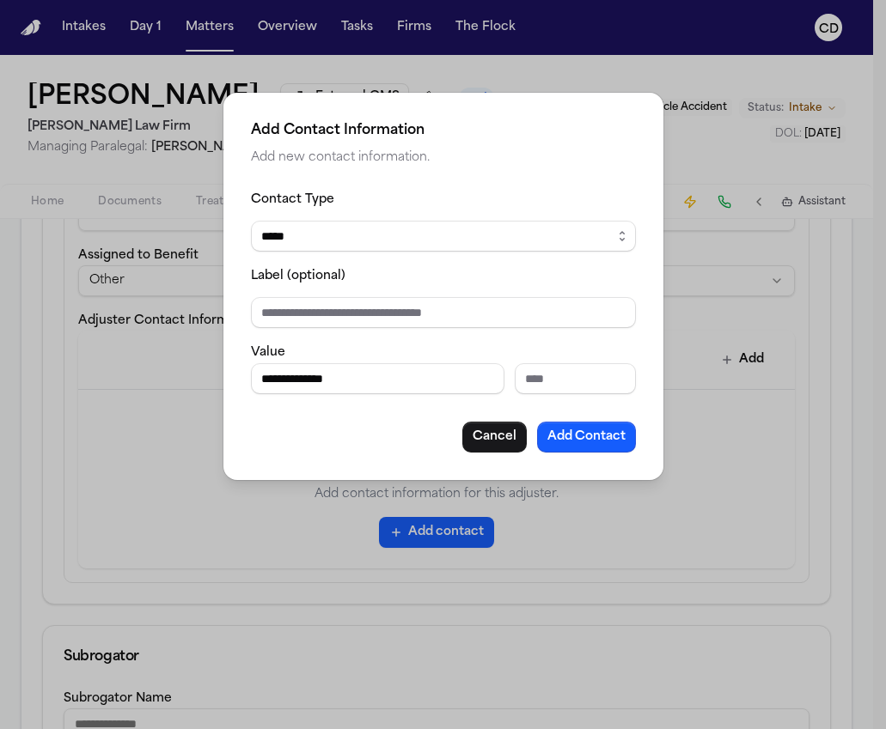
click at [520, 339] on fieldset "**********" at bounding box center [443, 291] width 385 height 205
click at [597, 435] on button "Add Contact" at bounding box center [586, 437] width 99 height 31
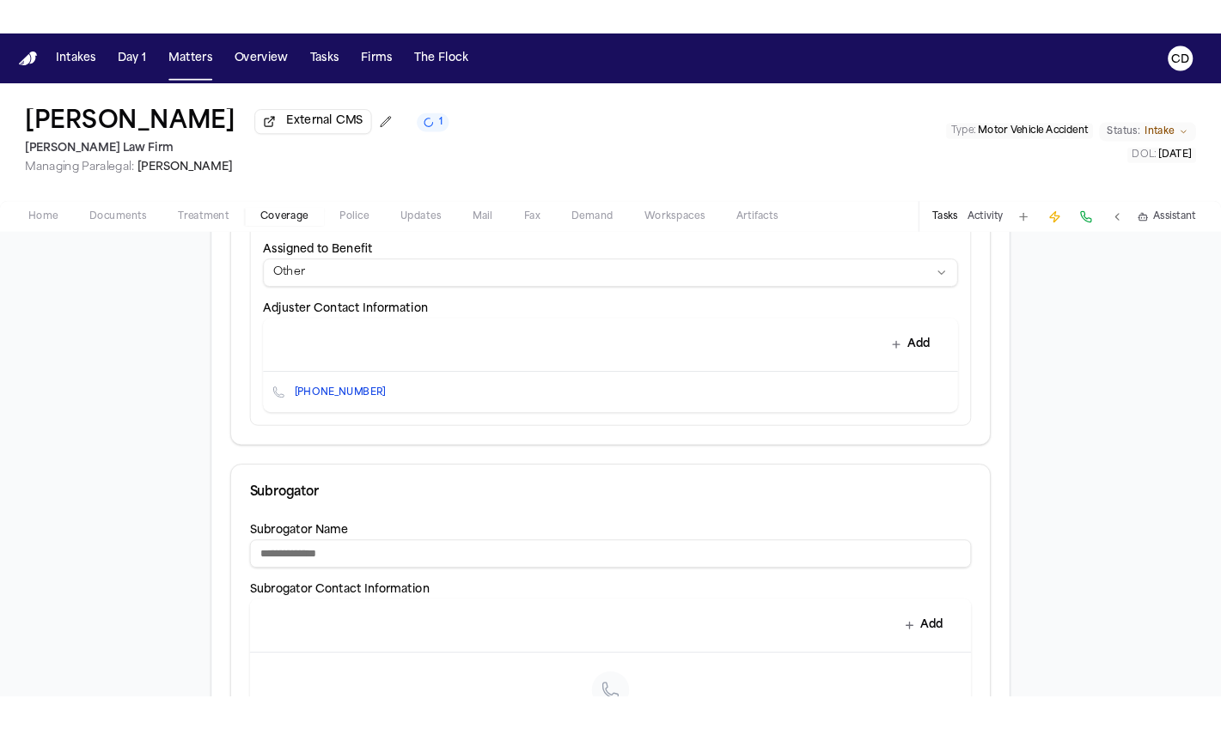
scroll to position [769, 0]
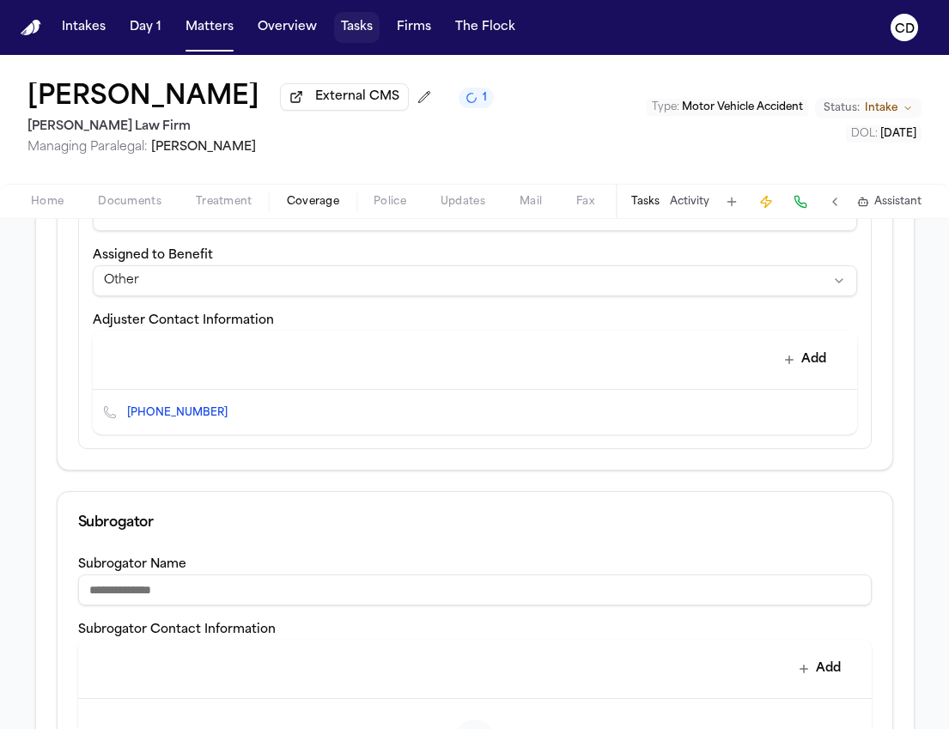
click at [356, 33] on button "Tasks" at bounding box center [357, 27] width 46 height 31
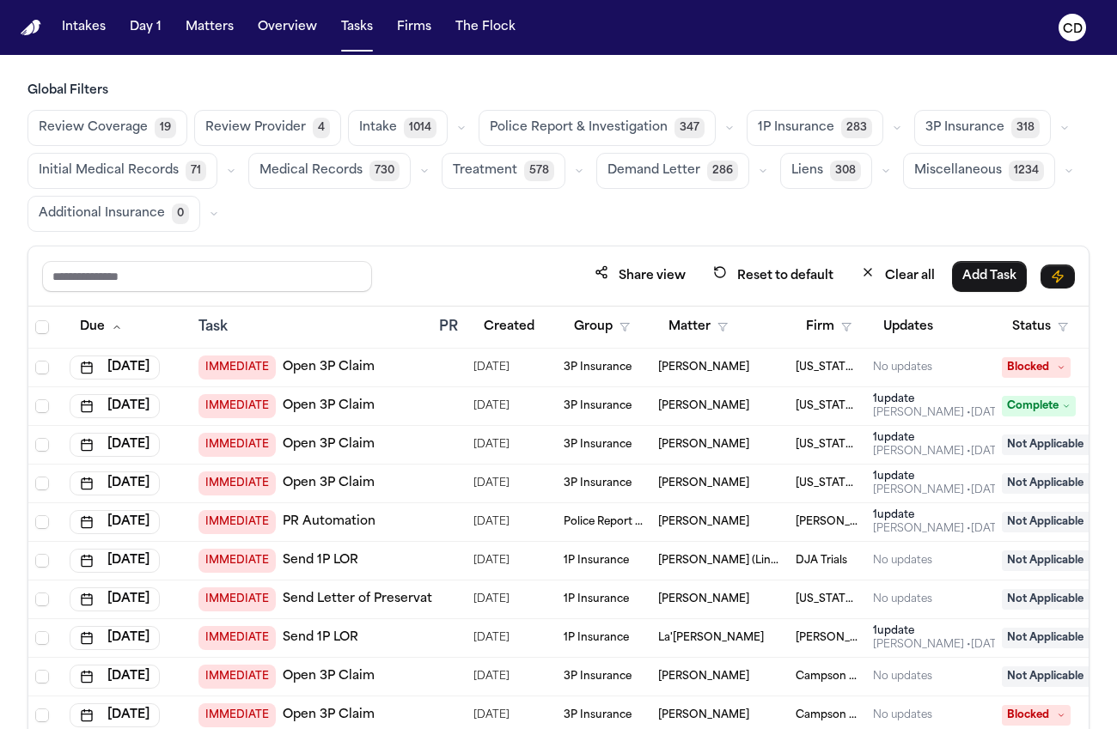
click at [934, 123] on span "3P Insurance" at bounding box center [964, 127] width 79 height 17
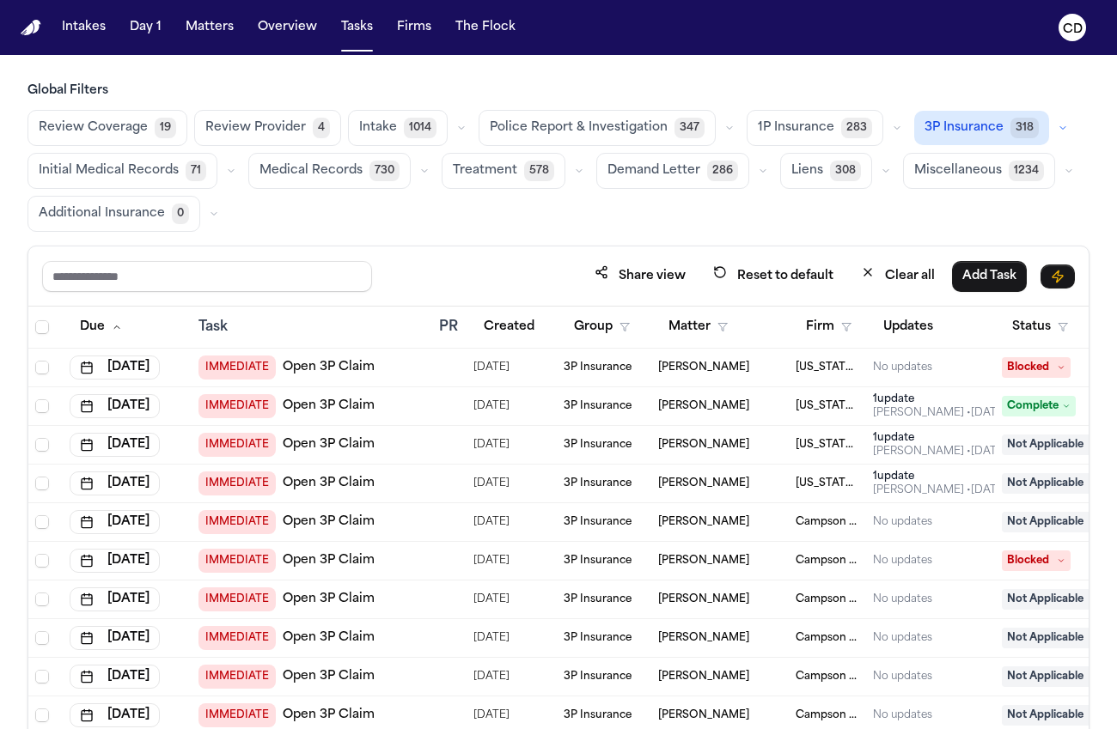
click at [1057, 129] on icon "button" at bounding box center [1062, 128] width 10 height 10
click at [986, 164] on button "Open Claim 26" at bounding box center [1000, 170] width 170 height 34
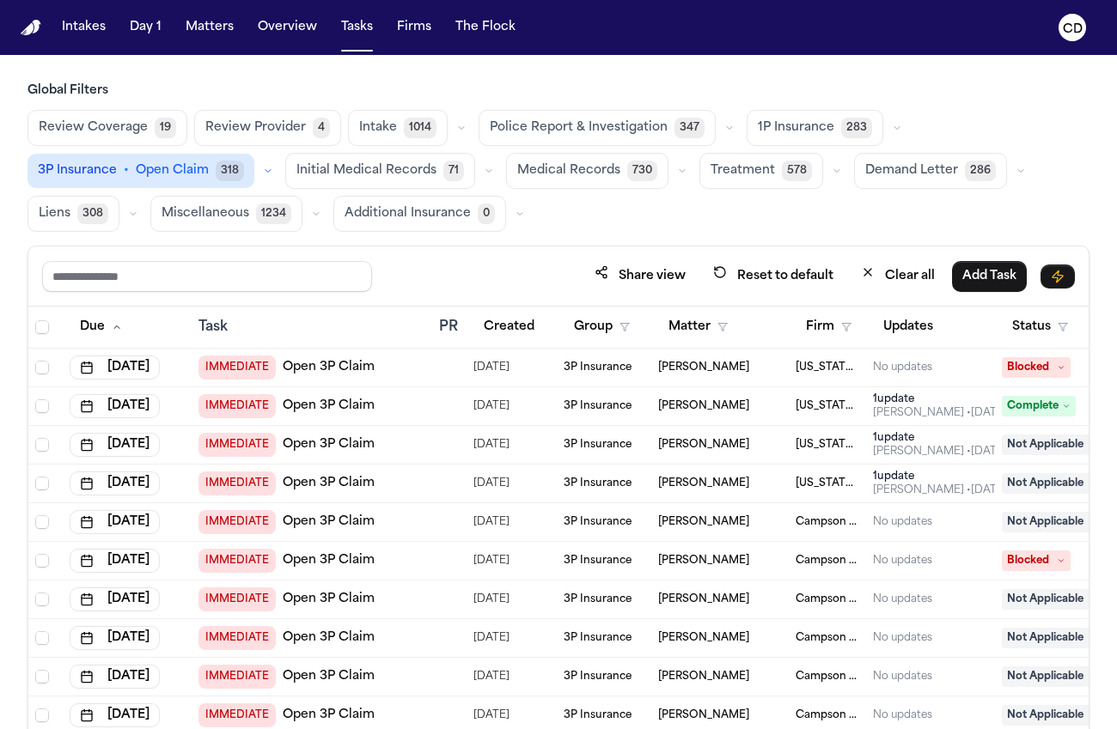
click at [259, 176] on button "button" at bounding box center [268, 171] width 21 height 21
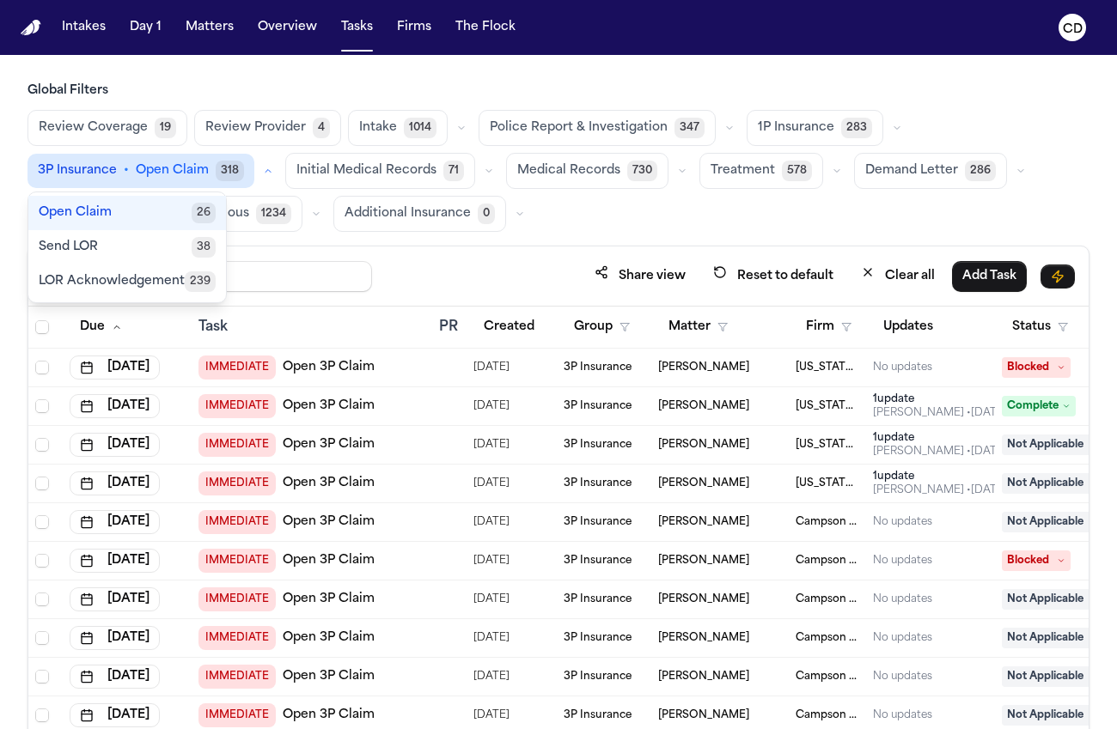
click at [156, 217] on button "Open Claim 26" at bounding box center [127, 213] width 198 height 34
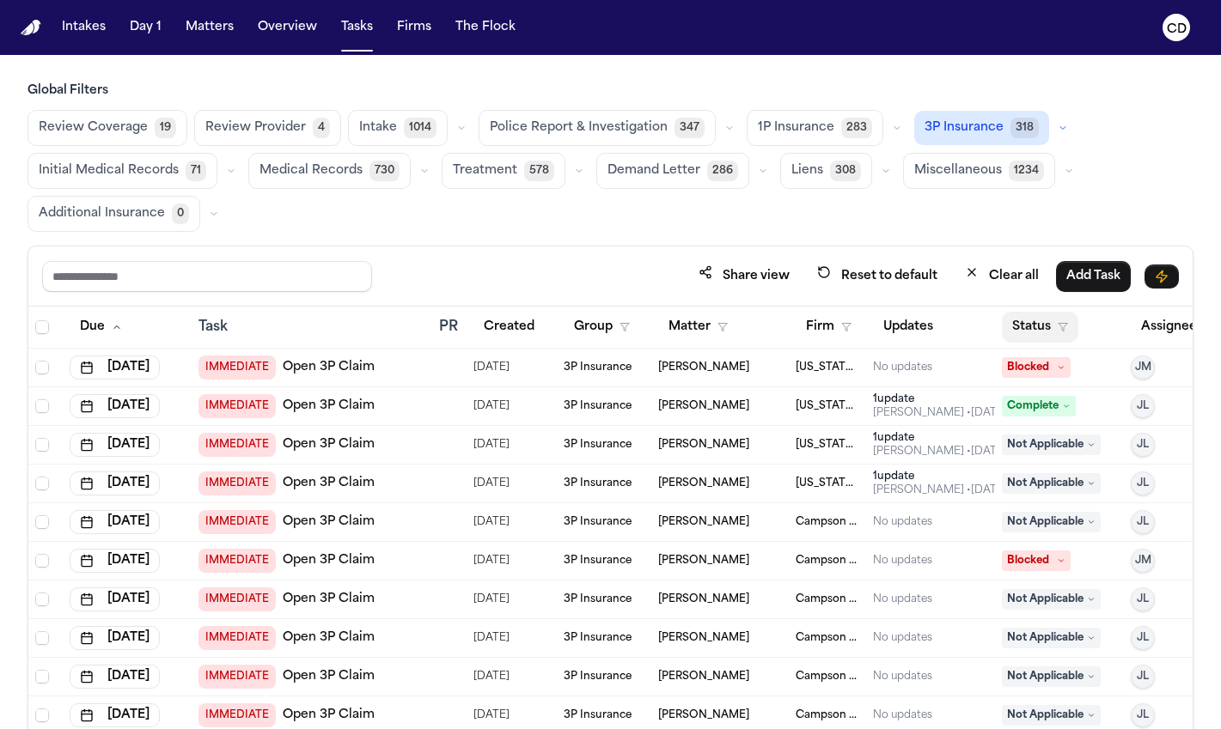
click at [1070, 328] on button "Status" at bounding box center [1039, 327] width 76 height 31
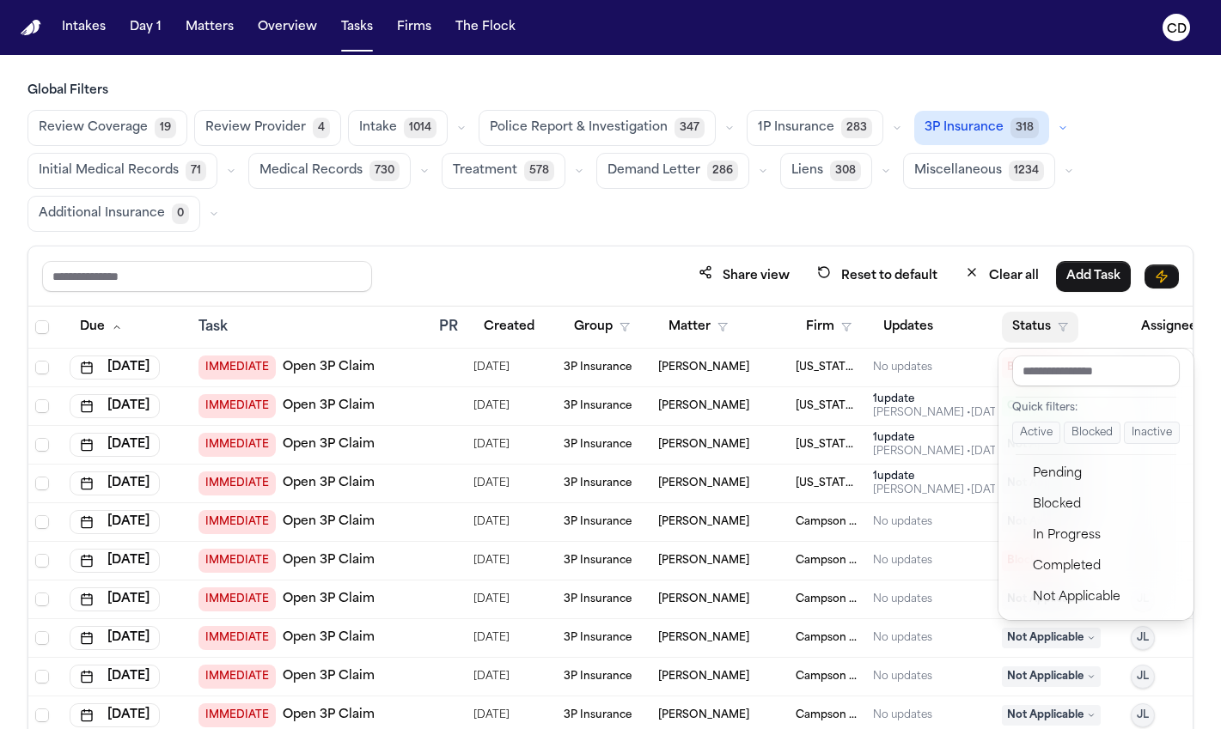
click at [1082, 428] on button "Blocked" at bounding box center [1091, 433] width 57 height 22
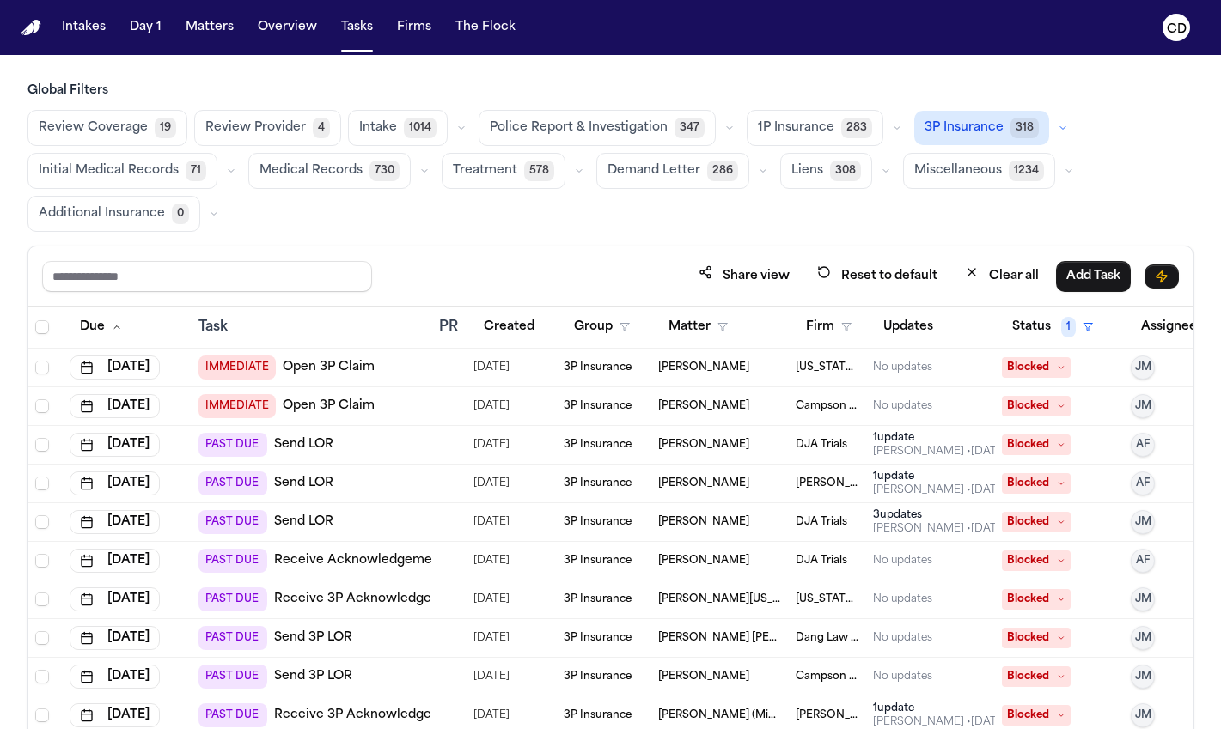
click at [1057, 124] on icon "button" at bounding box center [1062, 128] width 10 height 10
click at [989, 205] on button "Send LOR 38" at bounding box center [1000, 204] width 170 height 34
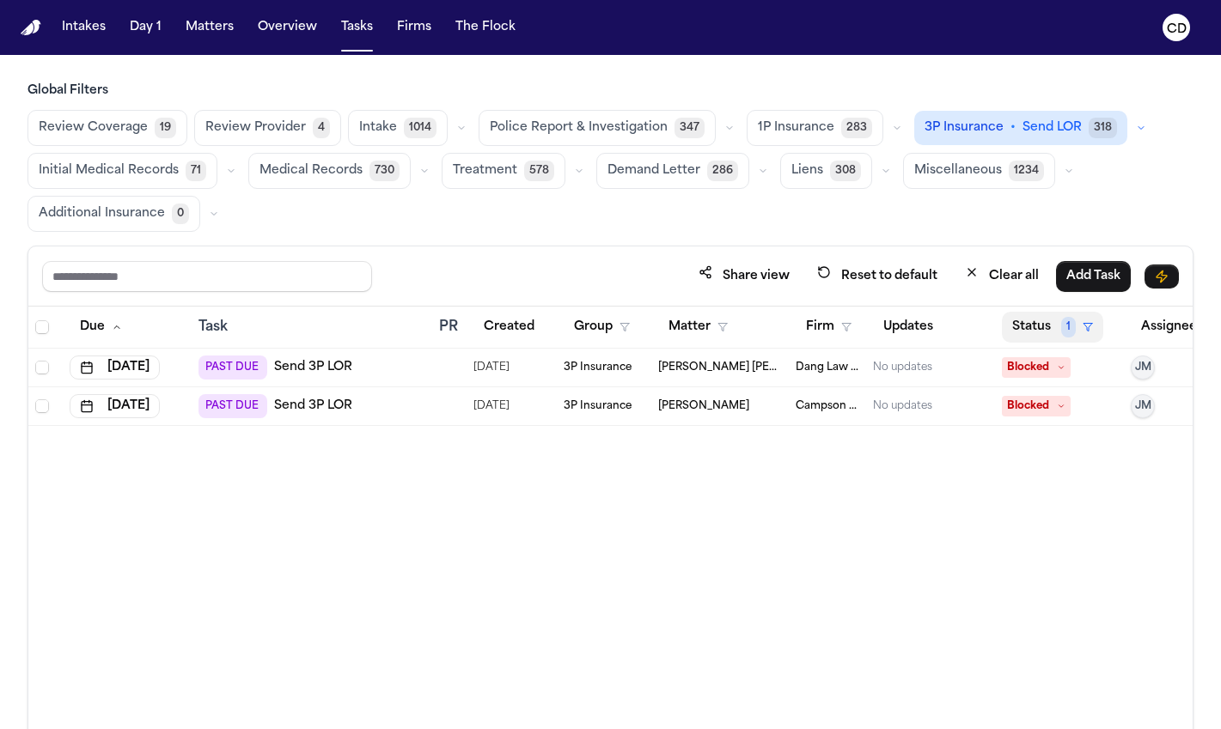
click at [1087, 332] on button "Status 1" at bounding box center [1051, 327] width 101 height 31
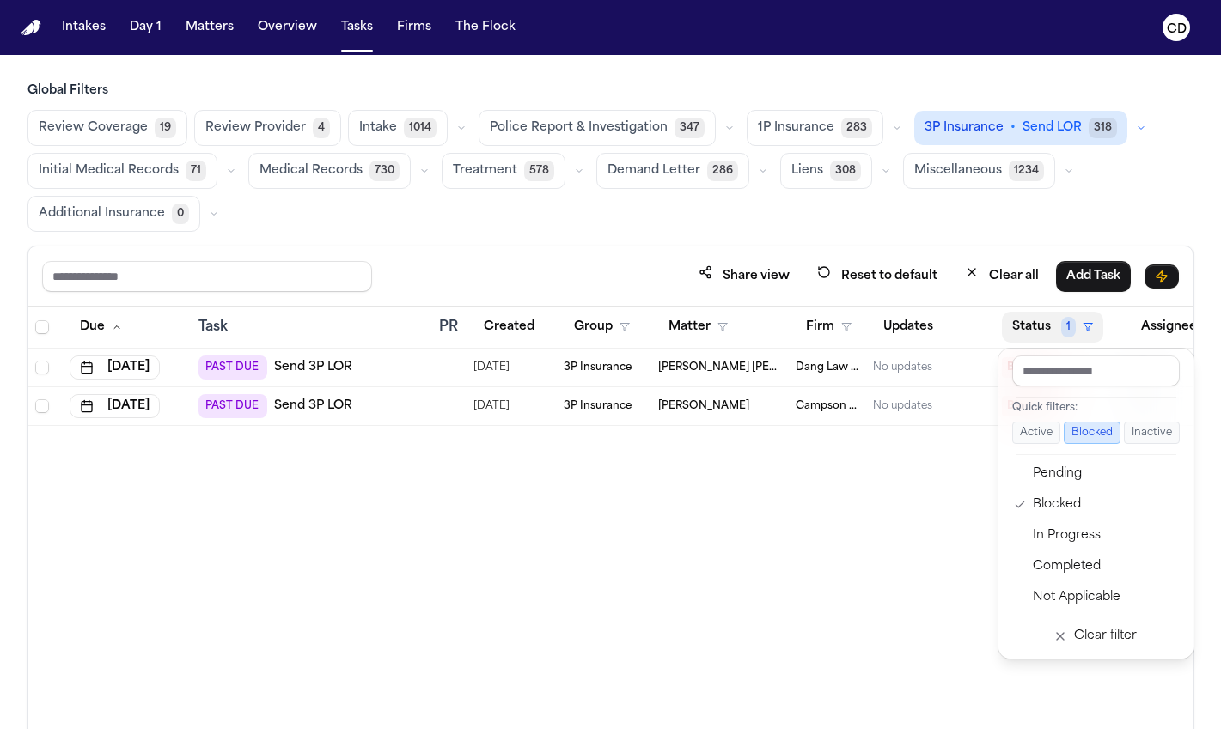
click at [1048, 427] on button "Active" at bounding box center [1036, 433] width 48 height 22
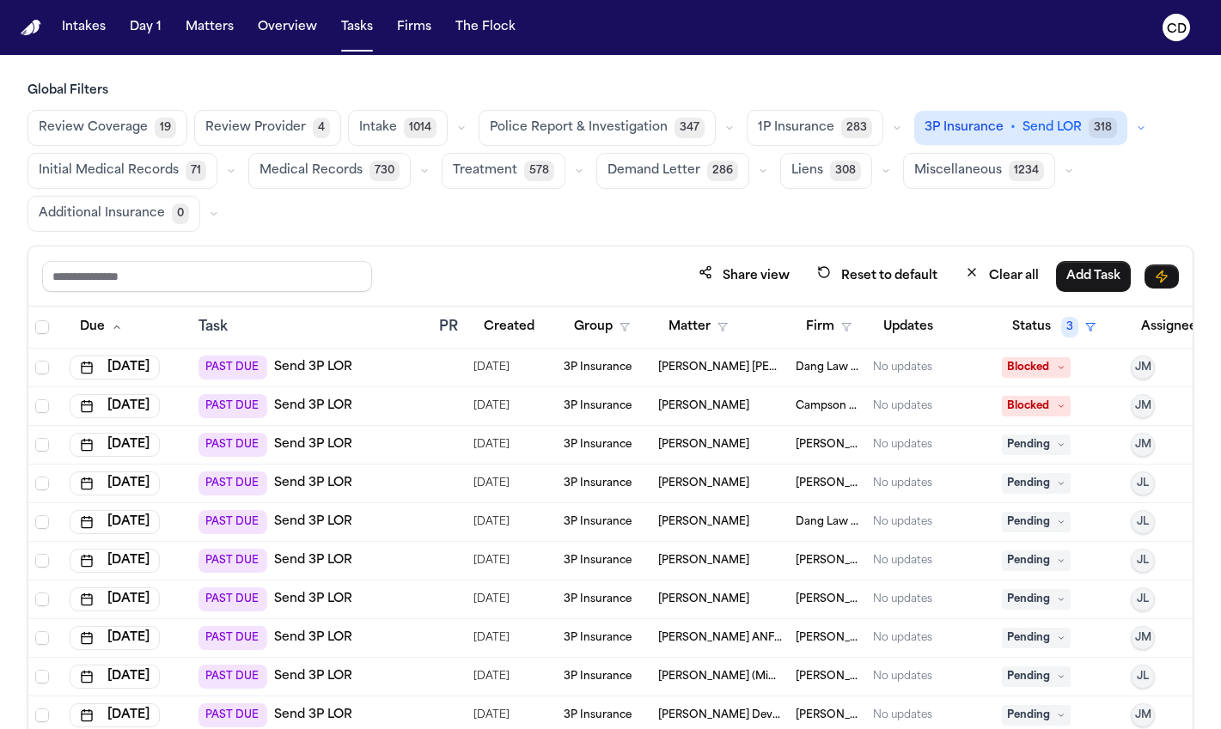
click at [874, 97] on h3 "Global Filters" at bounding box center [610, 90] width 1166 height 17
click at [886, 132] on button "button" at bounding box center [896, 128] width 21 height 21
click at [883, 87] on h3 "Global Filters" at bounding box center [610, 90] width 1166 height 17
click at [1087, 195] on div "Review Coverage 19 Review Provider 4 Intake 1014 Police Report & Investigation …" at bounding box center [610, 171] width 1166 height 122
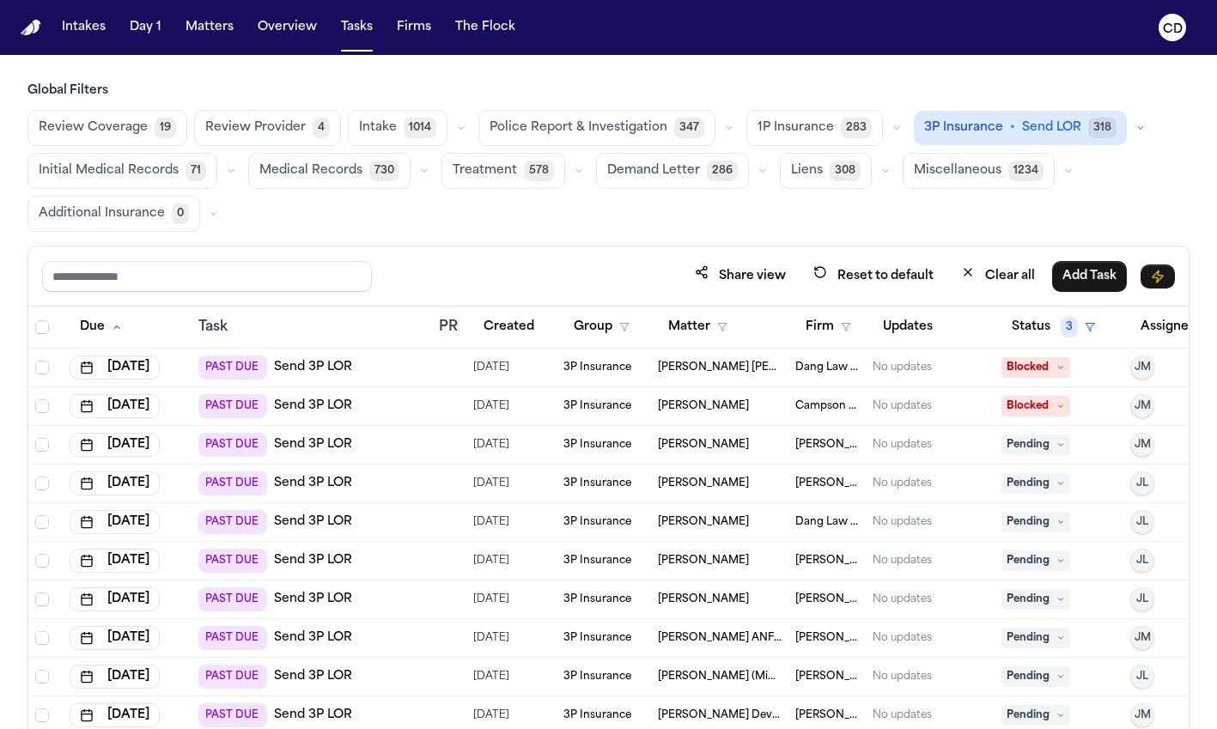
click at [886, 132] on button "button" at bounding box center [896, 128] width 21 height 21
click at [819, 204] on button "Send LOR 38" at bounding box center [832, 205] width 170 height 34
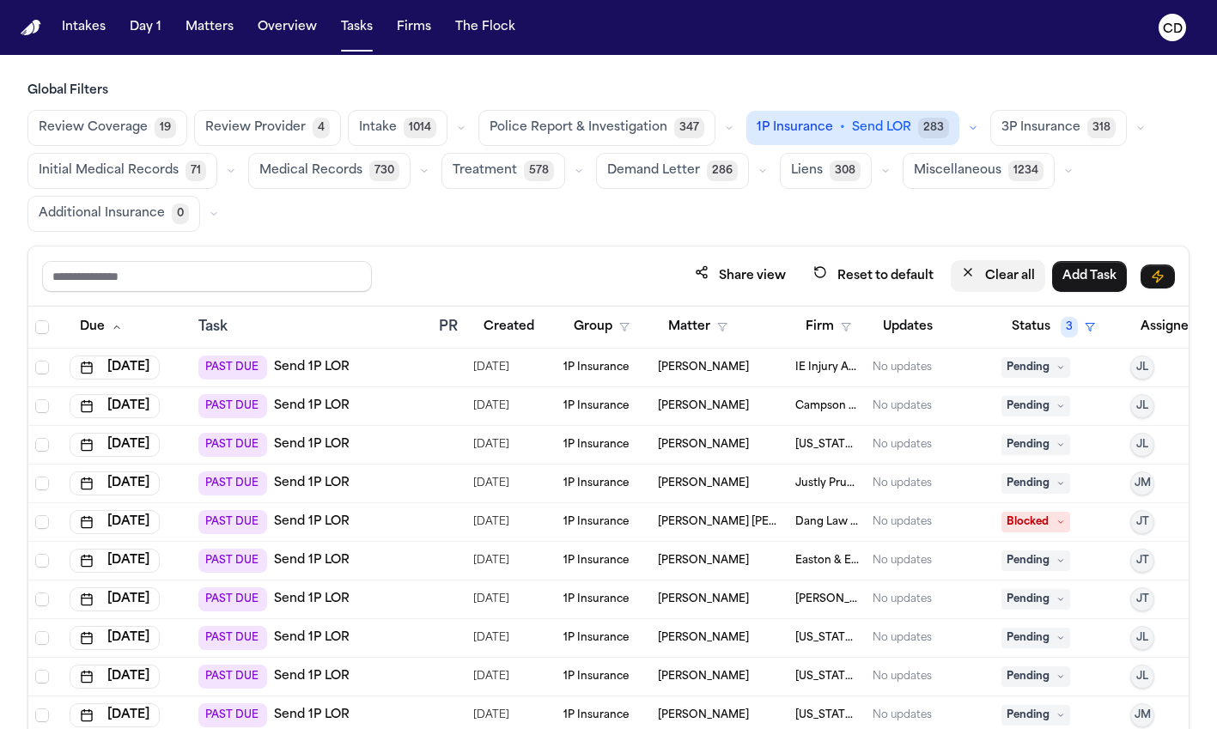
click at [1003, 276] on button "Clear all" at bounding box center [998, 276] width 94 height 32
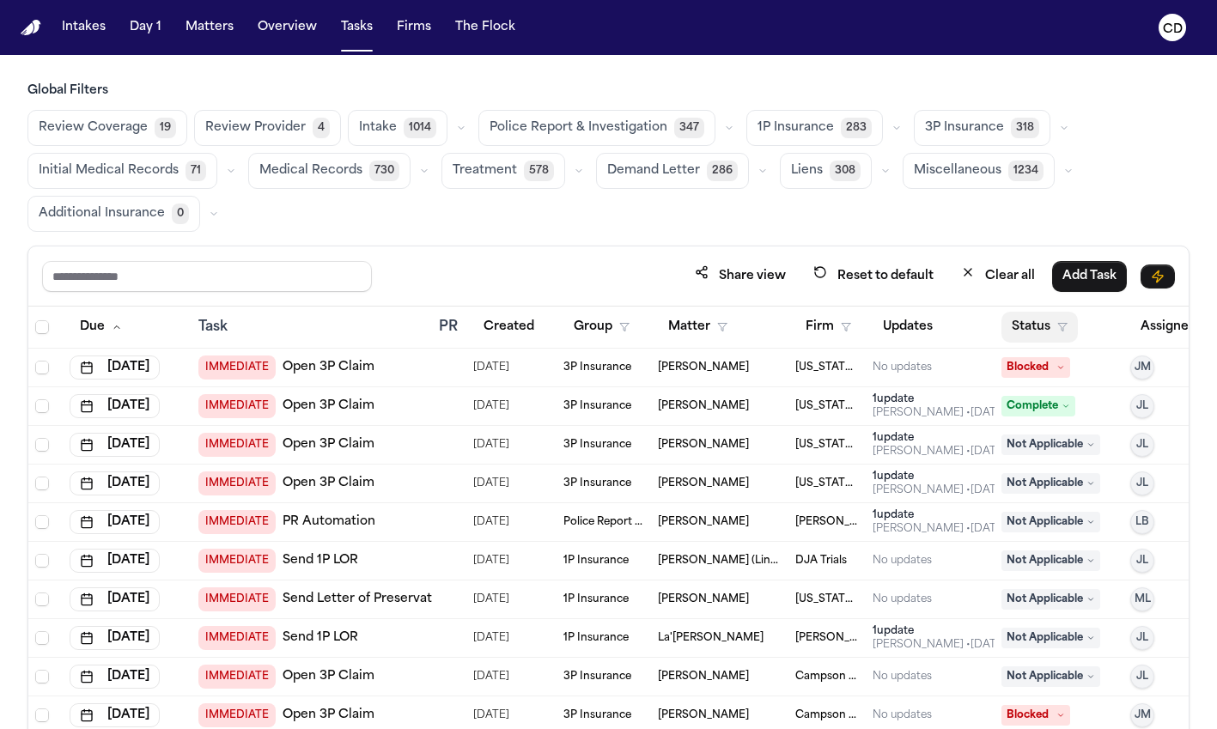
click at [1053, 325] on button "Status" at bounding box center [1039, 327] width 76 height 31
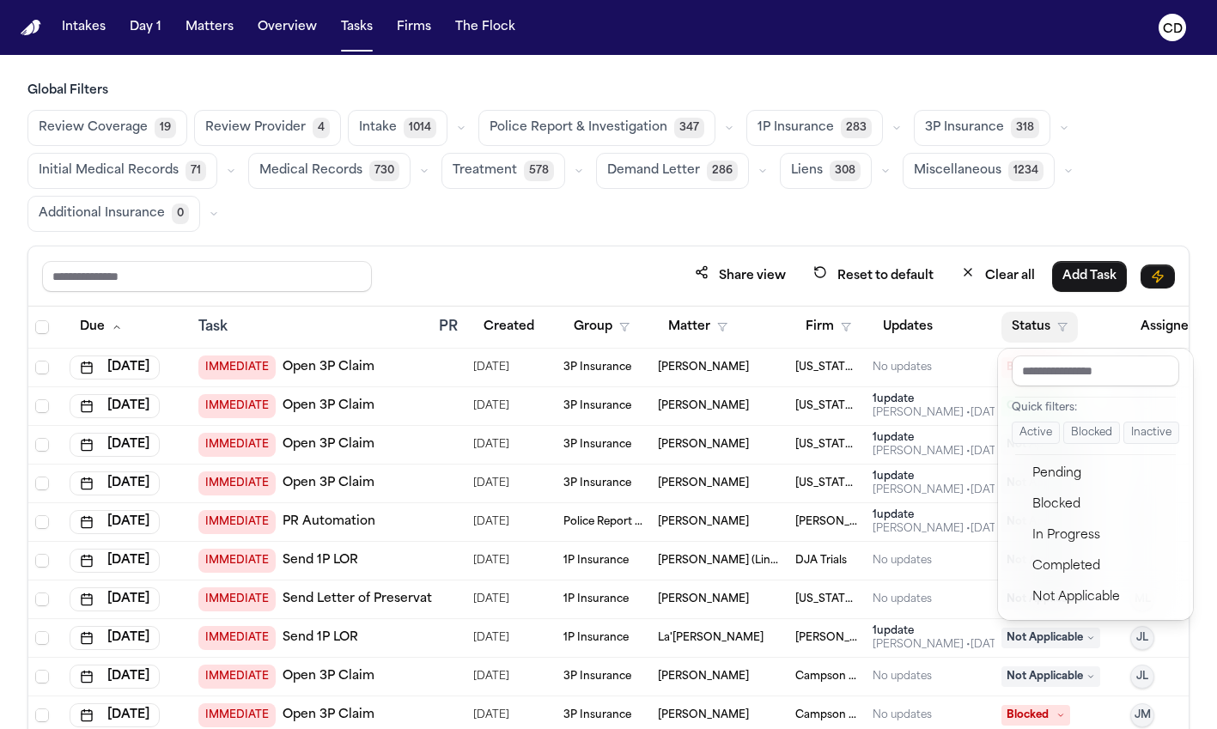
click at [1087, 435] on button "Blocked" at bounding box center [1091, 433] width 57 height 22
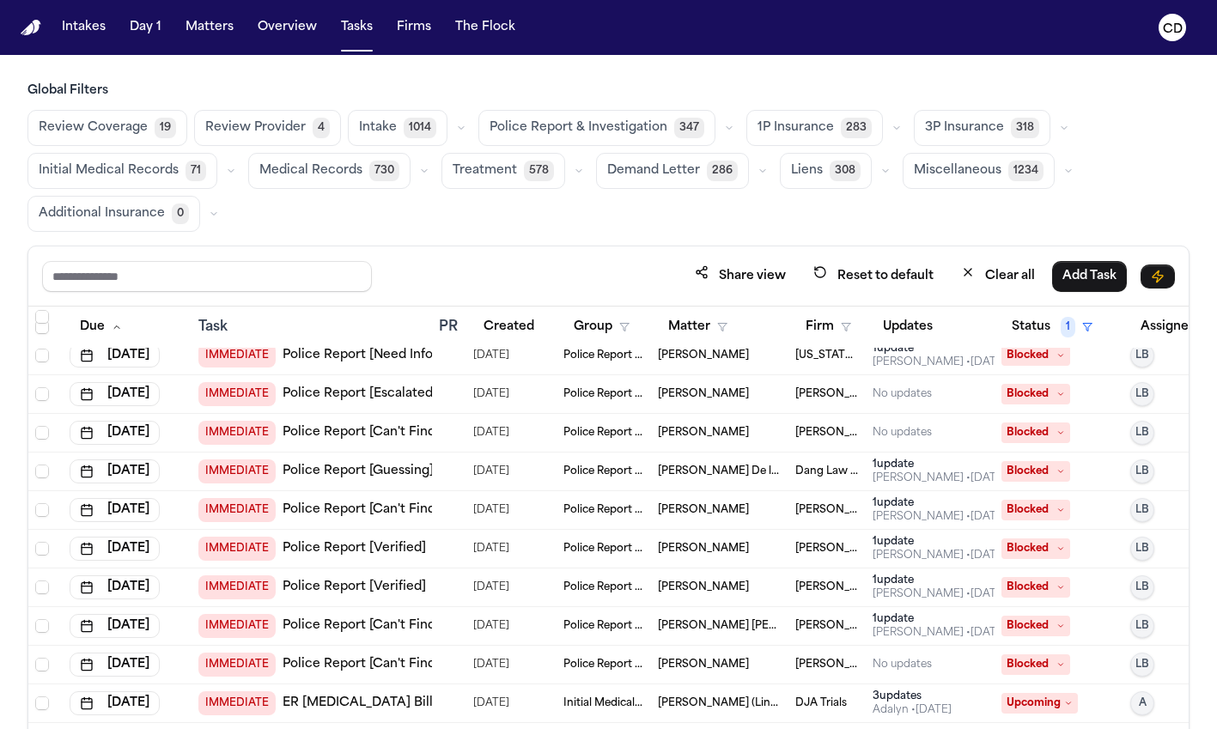
scroll to position [403, 0]
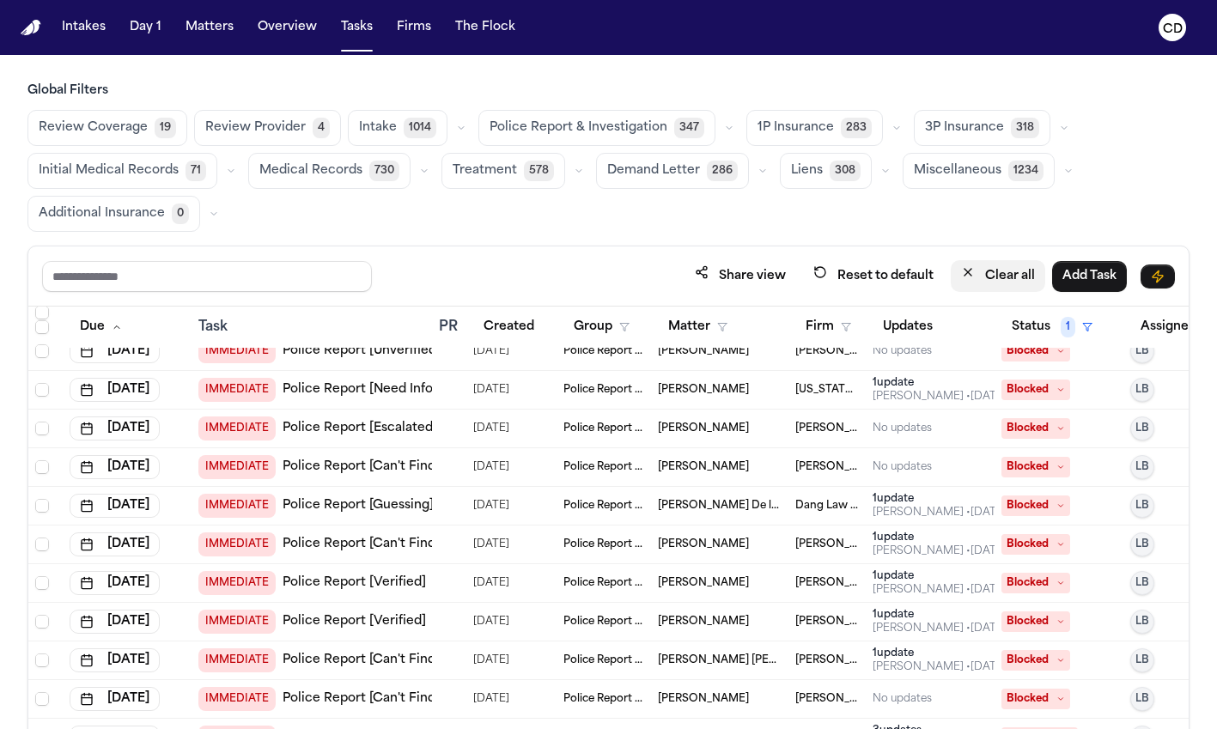
click at [1012, 266] on button "Clear all" at bounding box center [998, 276] width 94 height 32
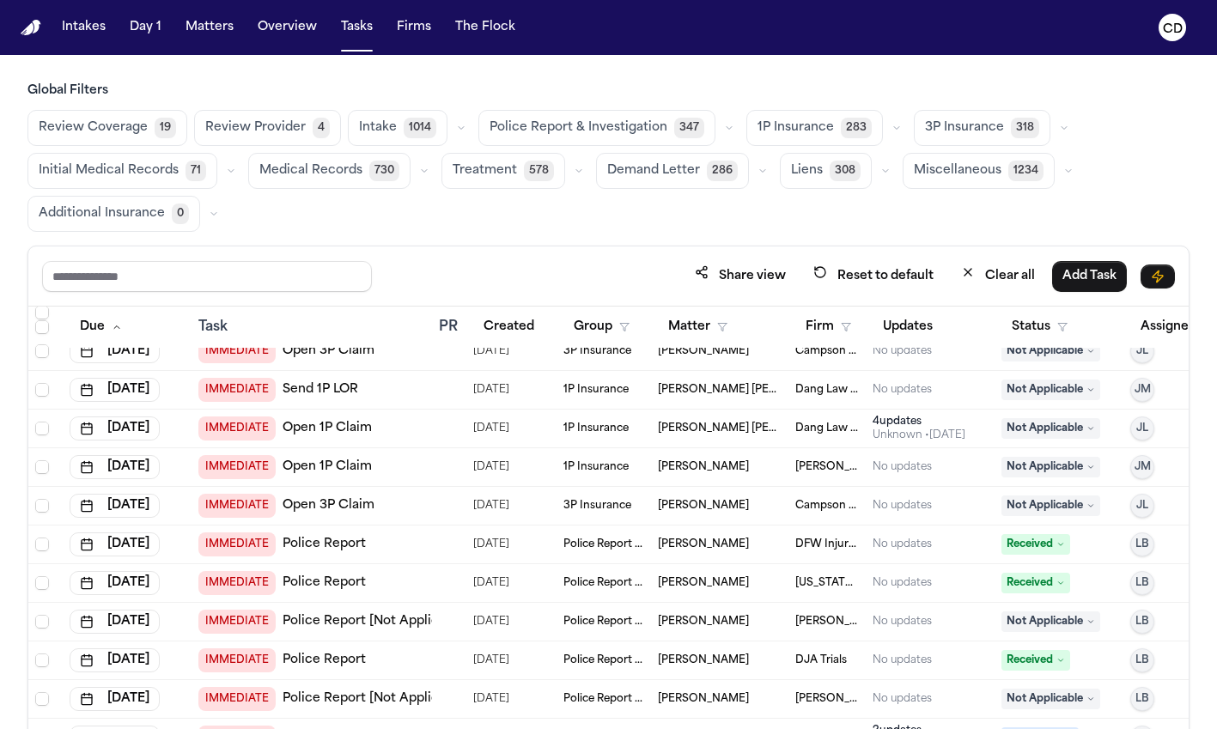
click at [855, 89] on h3 "Global Filters" at bounding box center [608, 90] width 1162 height 17
click at [356, 36] on button "Tasks" at bounding box center [357, 27] width 46 height 31
click at [205, 22] on button "Matters" at bounding box center [210, 27] width 62 height 31
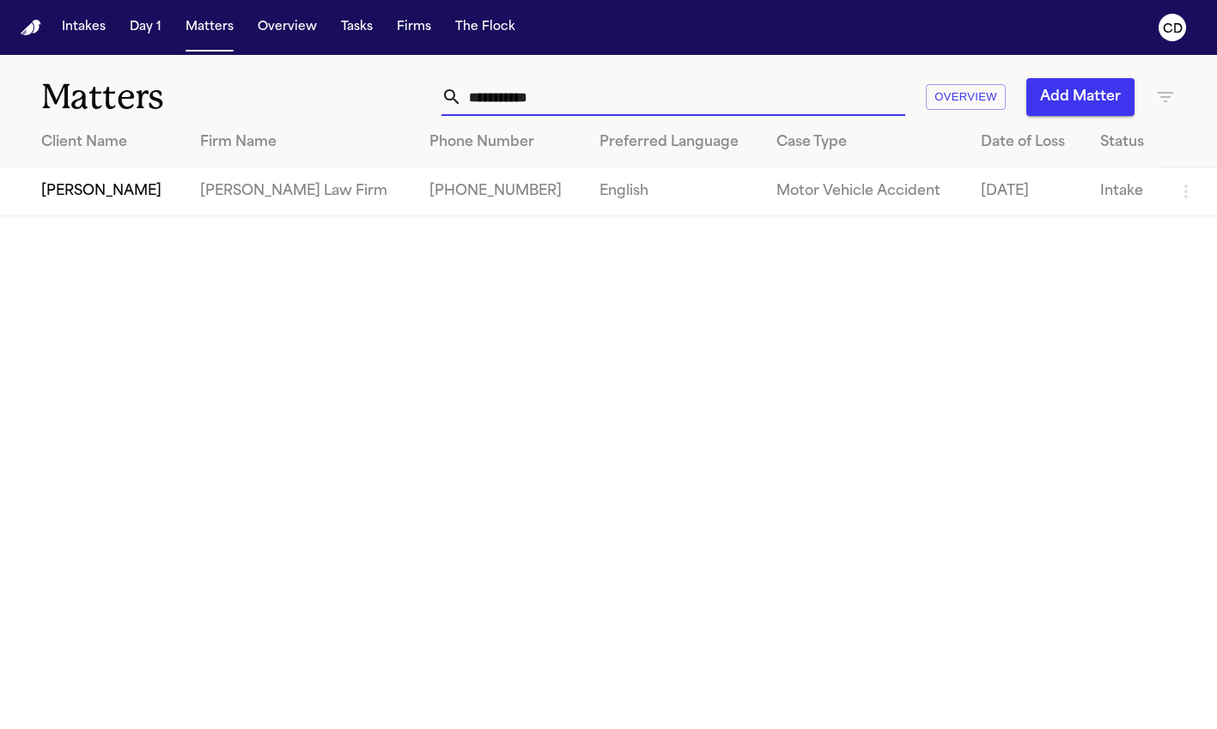
click at [539, 103] on input "**********" at bounding box center [683, 97] width 443 height 38
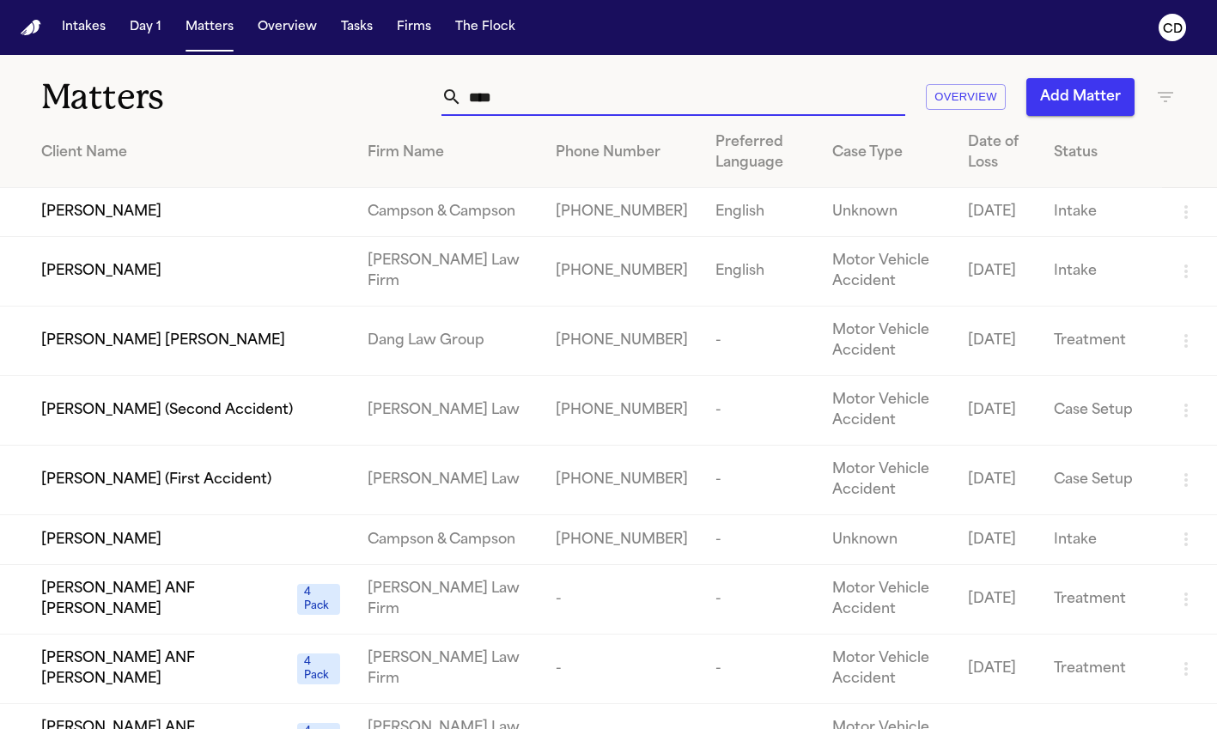
click at [552, 103] on input "****" at bounding box center [683, 97] width 443 height 38
click at [652, 104] on input "****" at bounding box center [683, 97] width 443 height 38
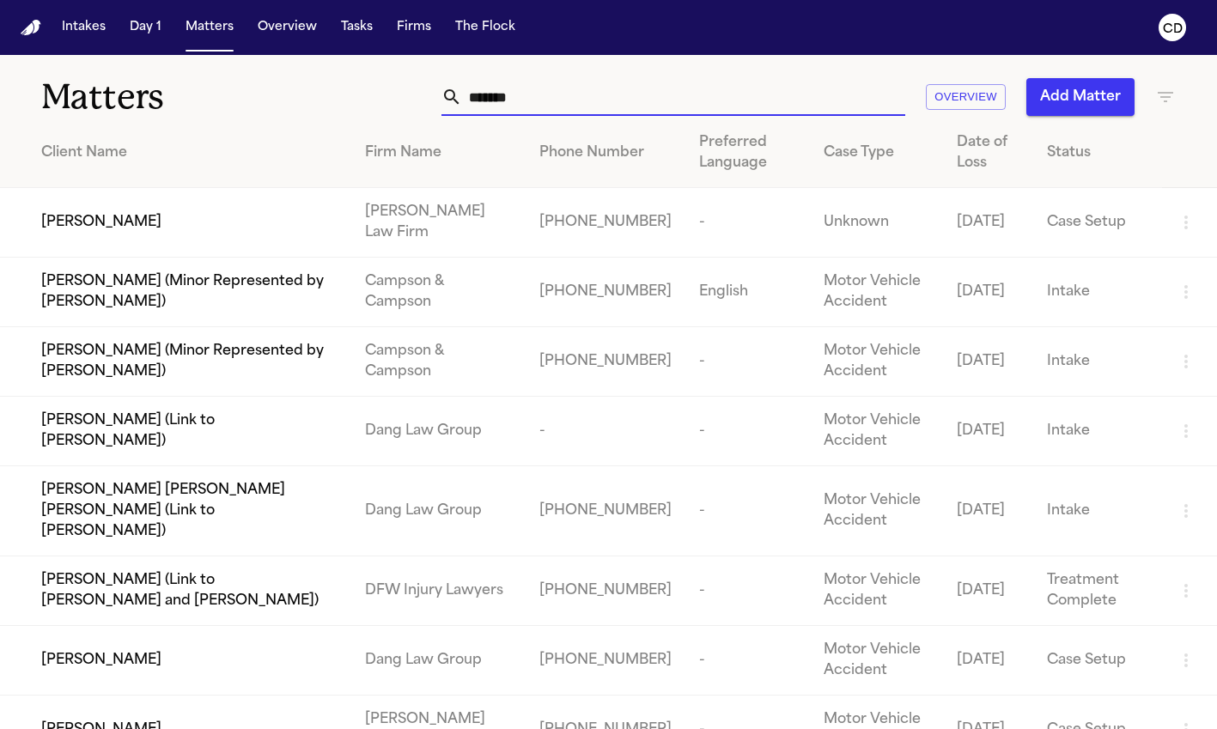
type input "*******"
click at [119, 223] on span "[PERSON_NAME]" at bounding box center [101, 222] width 120 height 21
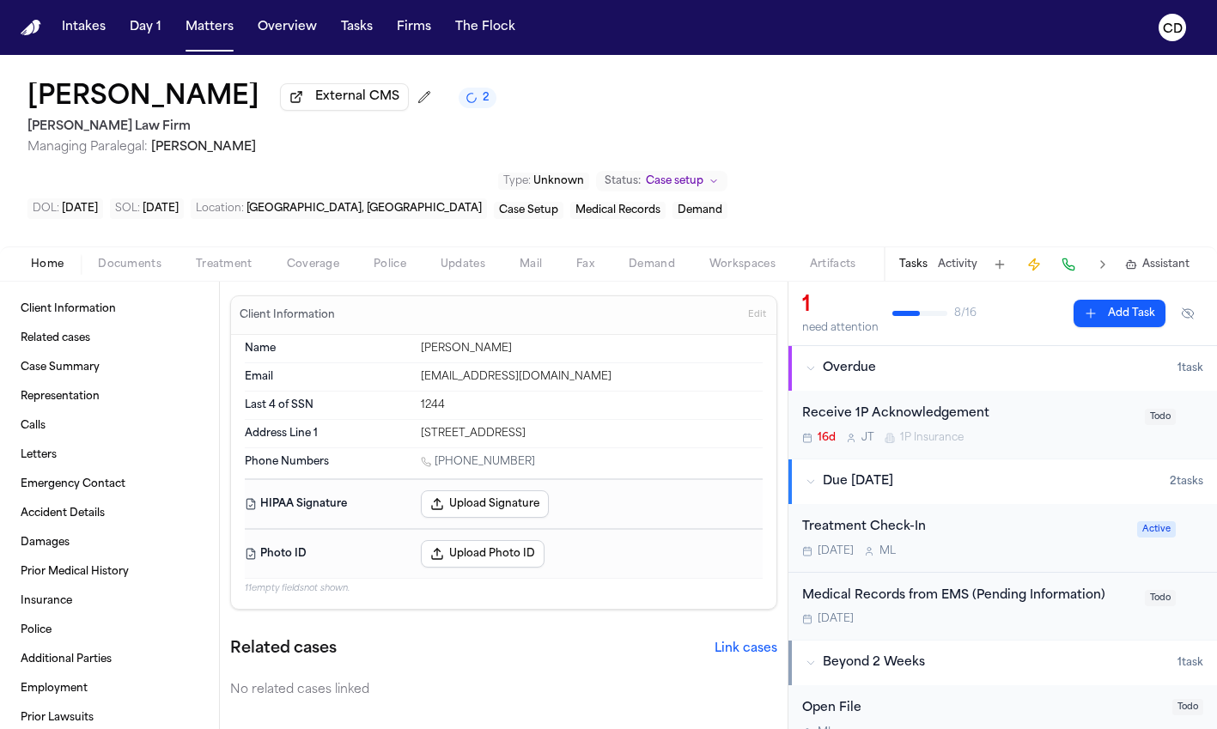
click at [149, 258] on span "Documents" at bounding box center [130, 265] width 64 height 14
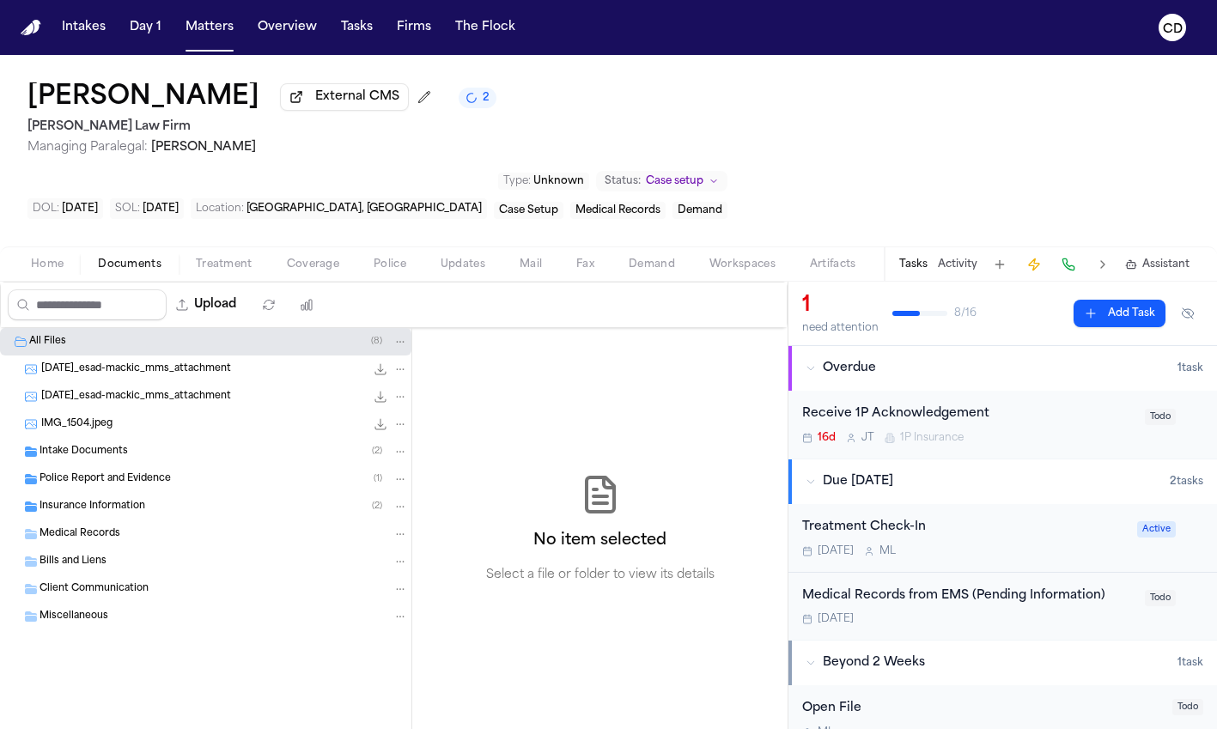
click at [148, 444] on div "Intake Documents ( 2 )" at bounding box center [224, 451] width 368 height 15
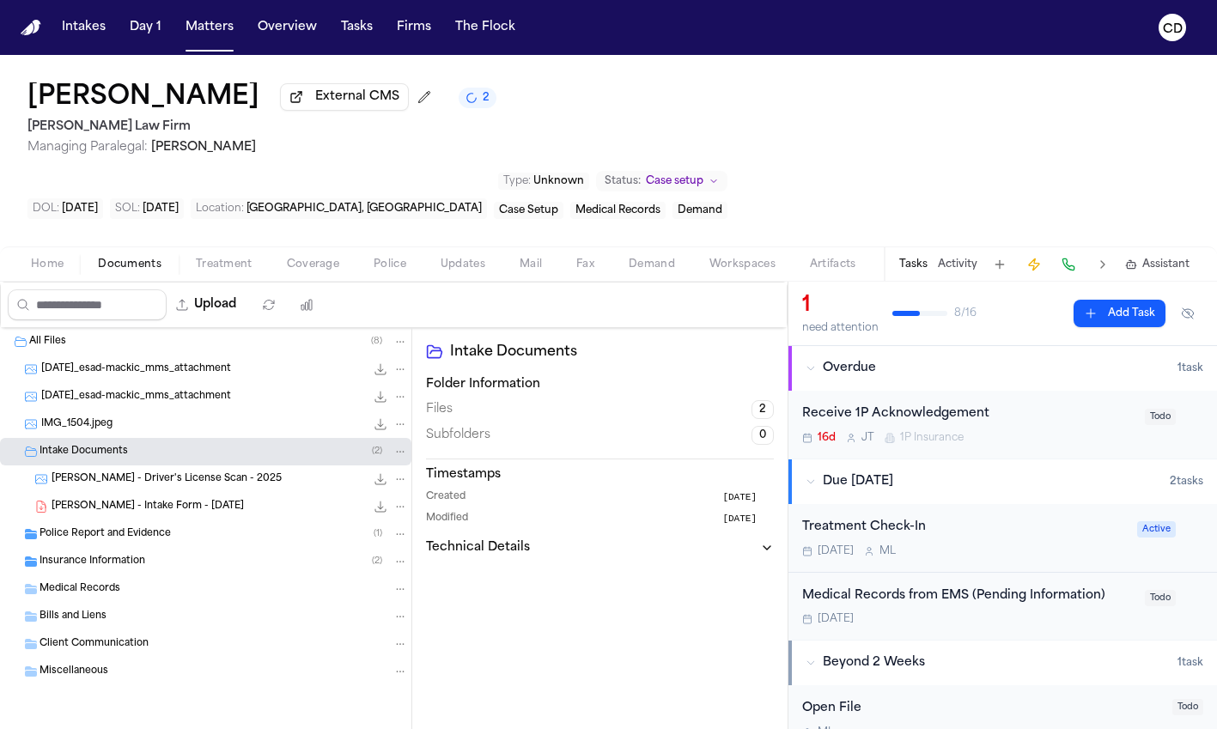
click at [148, 444] on div "Intake Documents ( 2 )" at bounding box center [224, 451] width 368 height 15
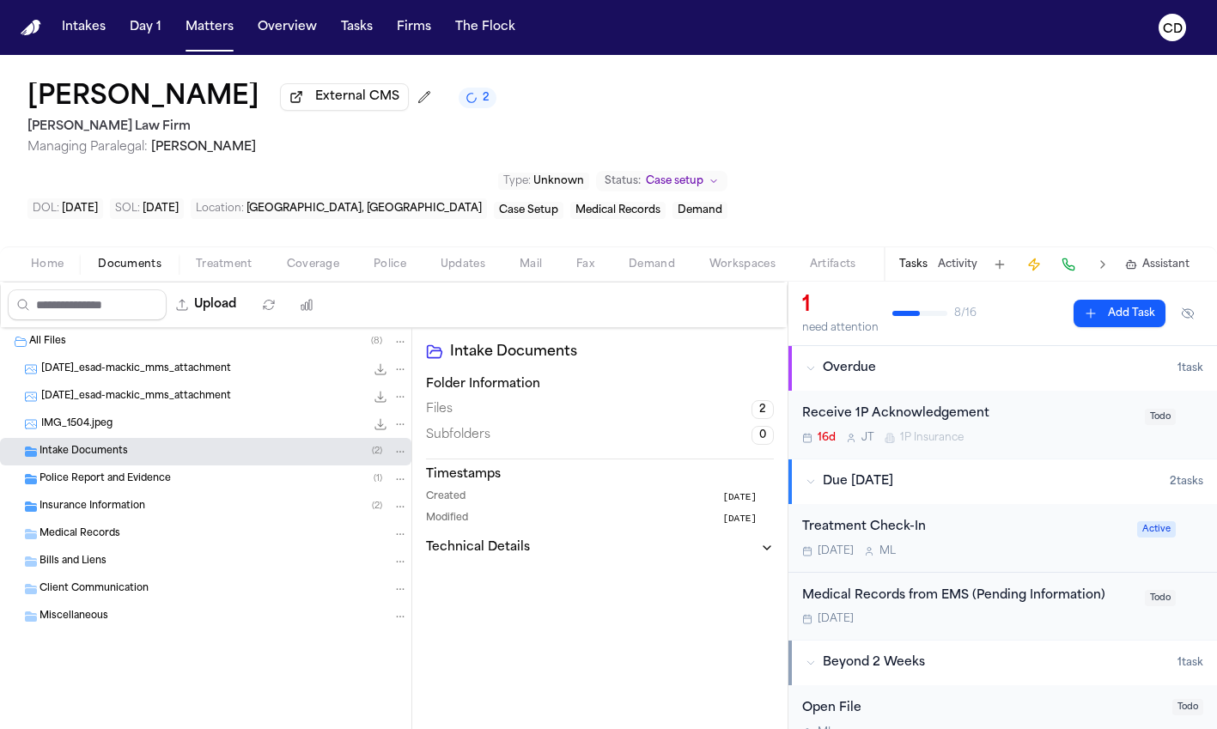
click at [159, 472] on span "Police Report and Evidence" at bounding box center [105, 479] width 131 height 15
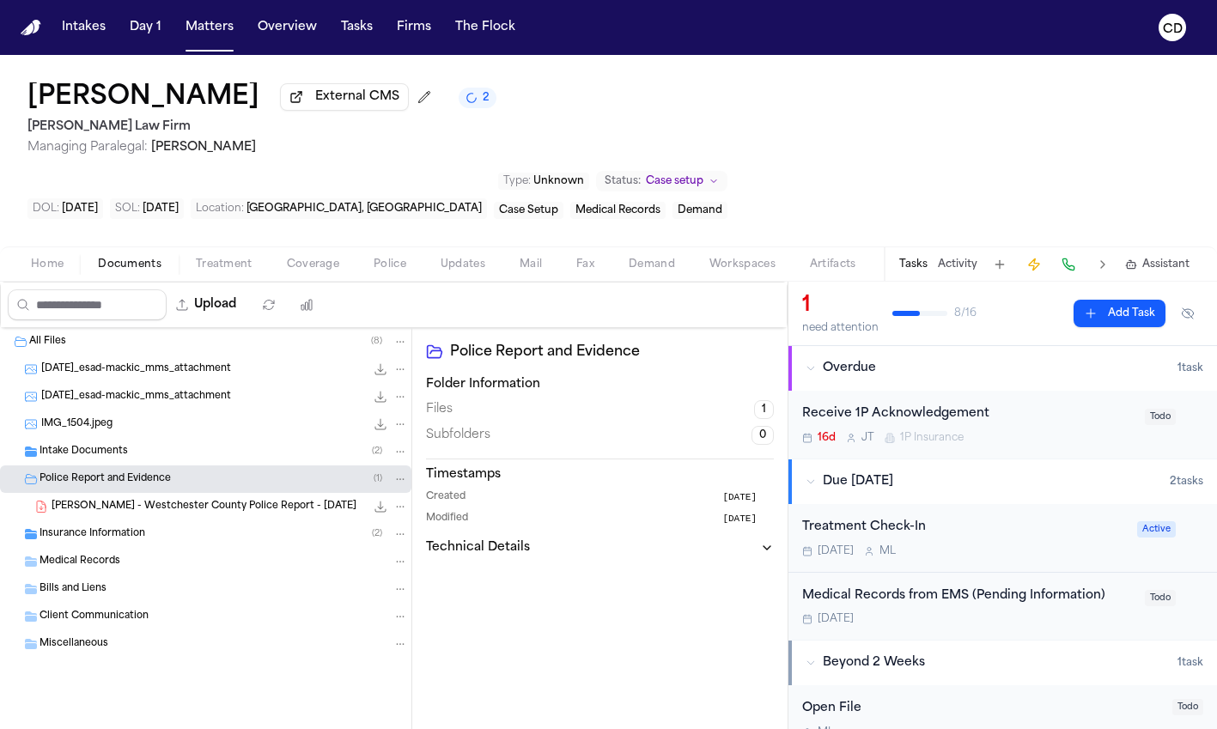
click at [186, 527] on div "Insurance Information ( 2 )" at bounding box center [224, 534] width 368 height 15
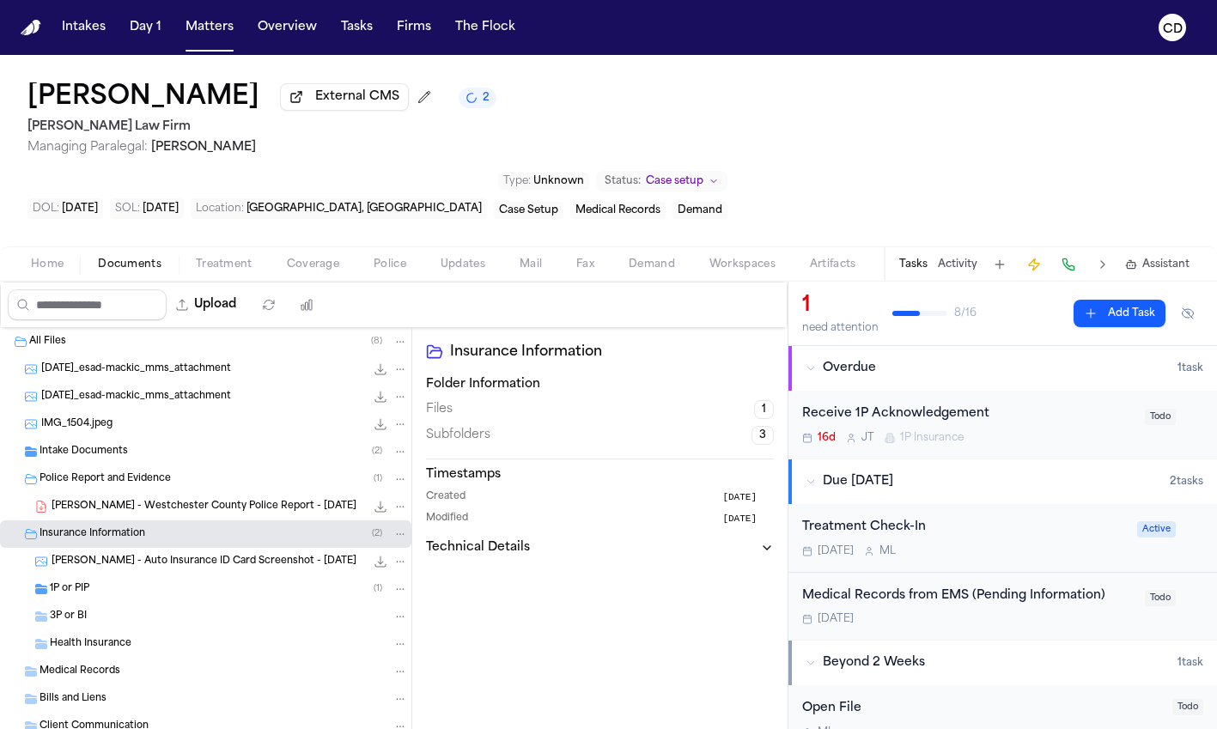
click at [179, 603] on div "3P or BI" at bounding box center [205, 616] width 411 height 27
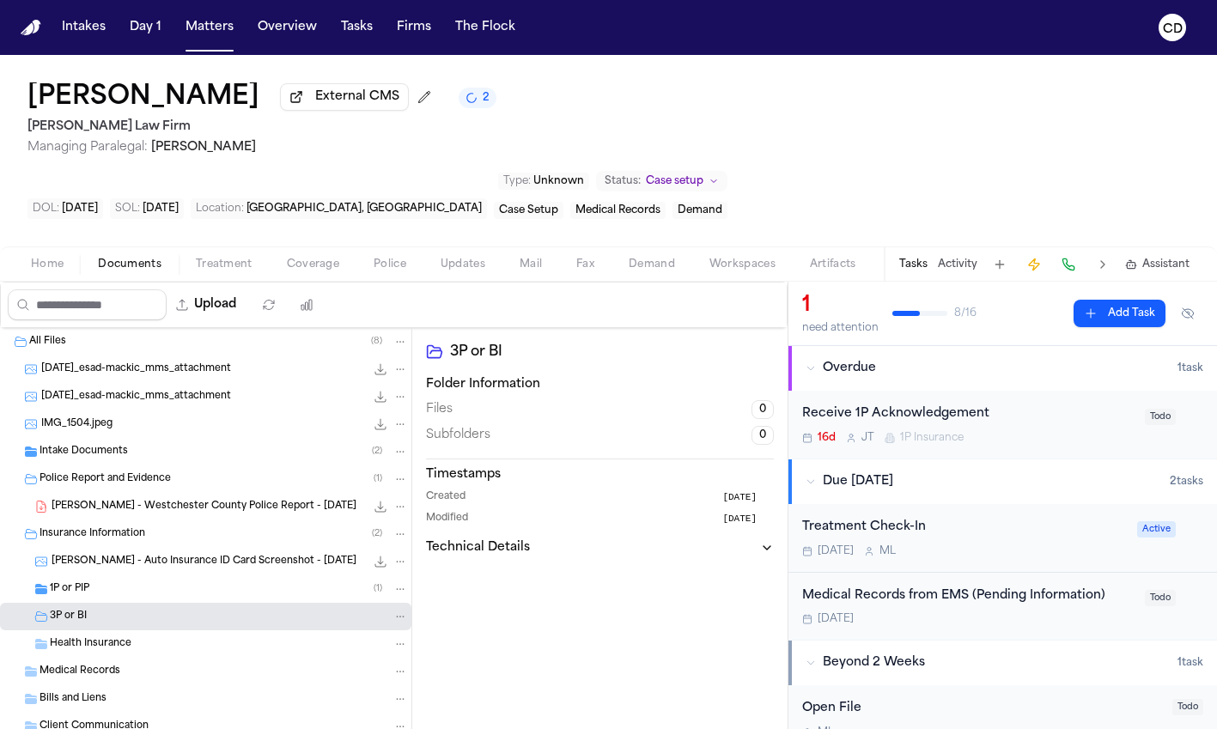
click at [170, 581] on div "1P or PIP ( 1 )" at bounding box center [229, 588] width 358 height 15
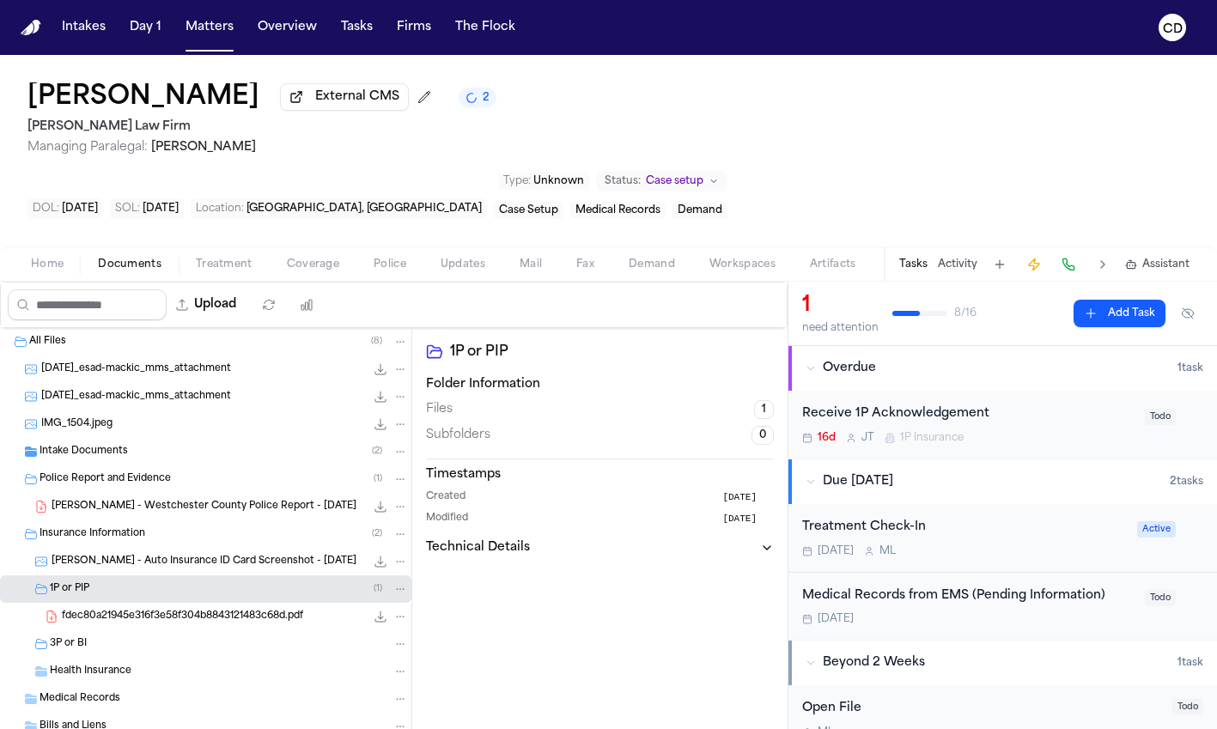
click at [170, 581] on div "1P or PIP ( 1 )" at bounding box center [229, 588] width 358 height 15
click at [240, 444] on div "Intake Documents ( 2 )" at bounding box center [224, 451] width 368 height 15
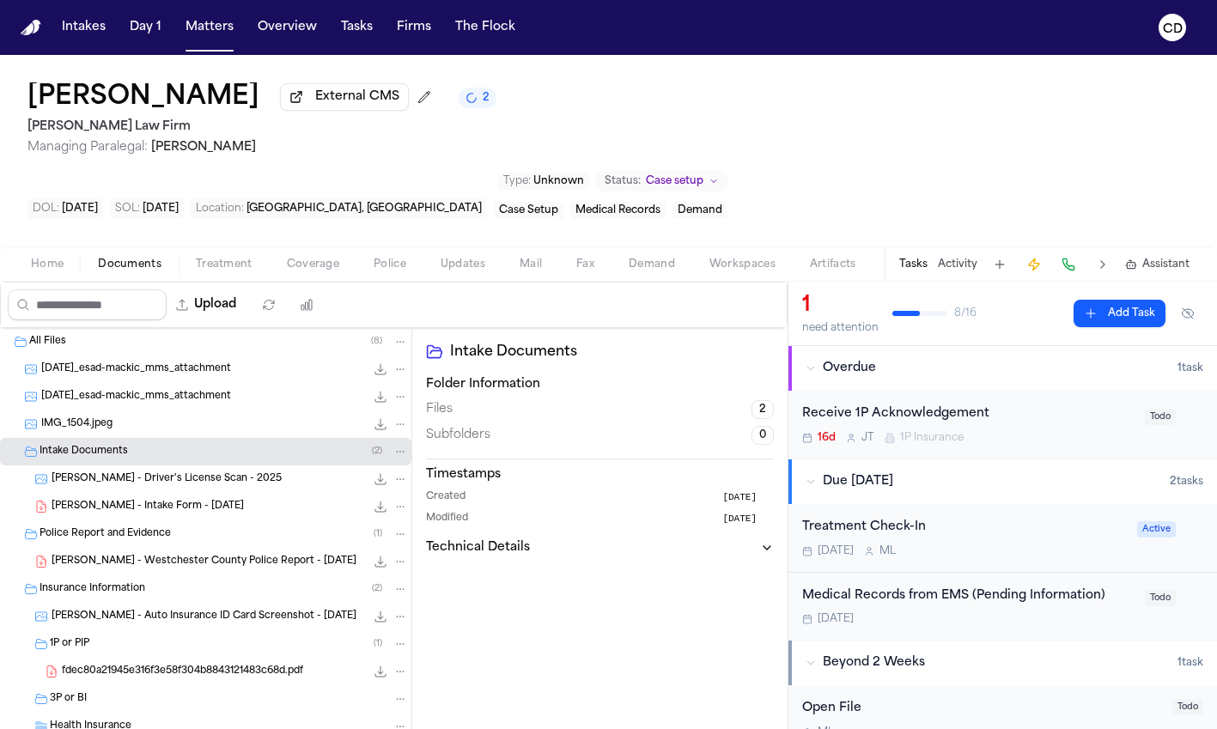
click at [374, 417] on icon "File: IMG_1504.jpeg" at bounding box center [381, 424] width 14 height 14
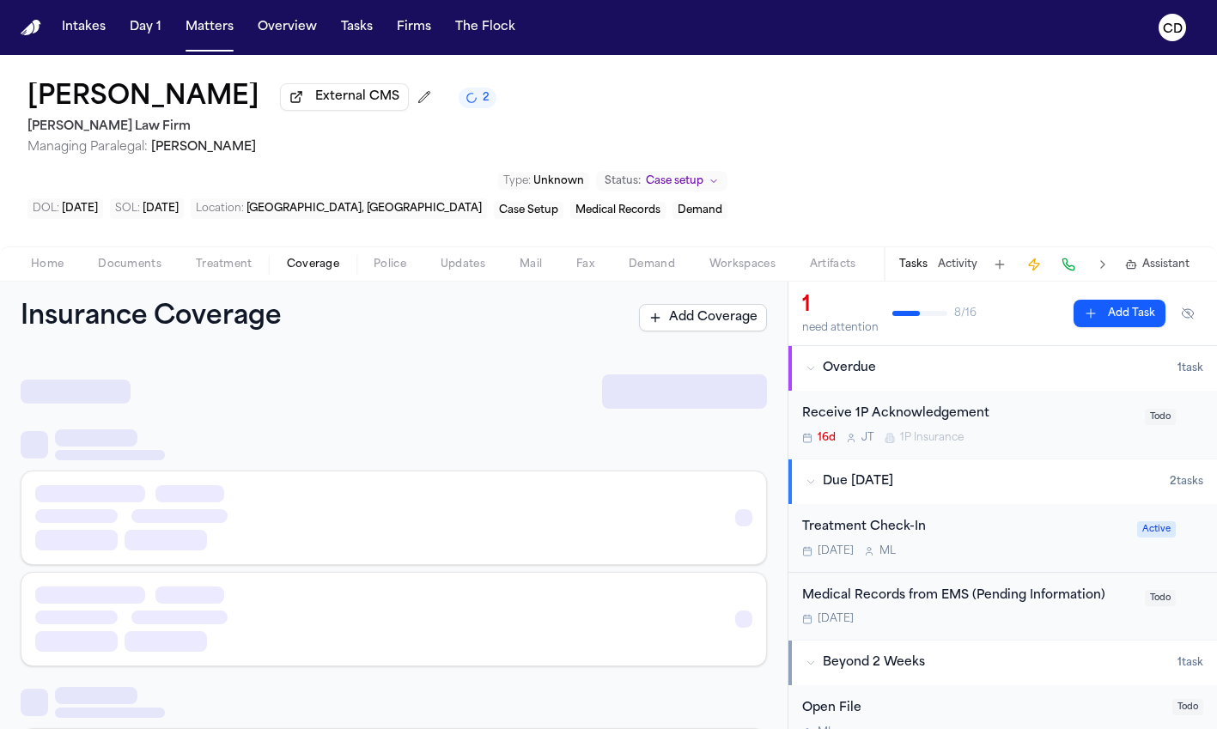
click at [342, 254] on button "Coverage" at bounding box center [313, 264] width 87 height 21
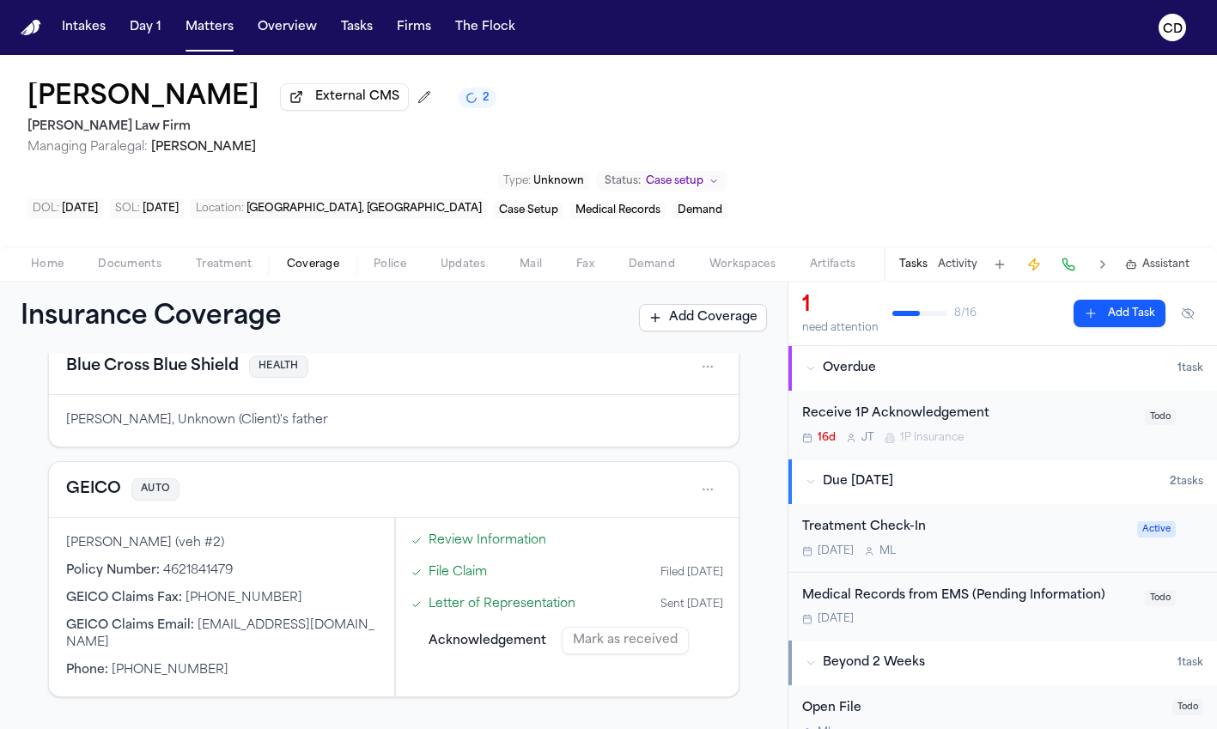
scroll to position [113, 0]
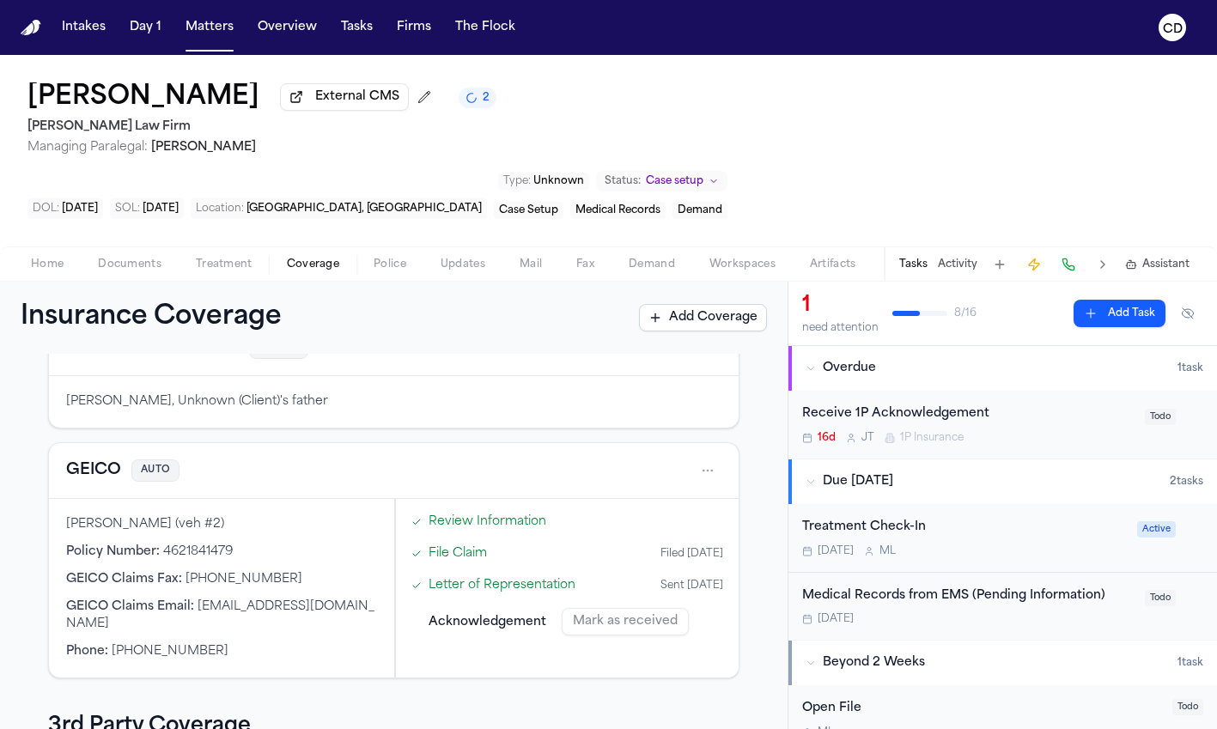
click at [100, 459] on button "GEICO" at bounding box center [93, 471] width 55 height 24
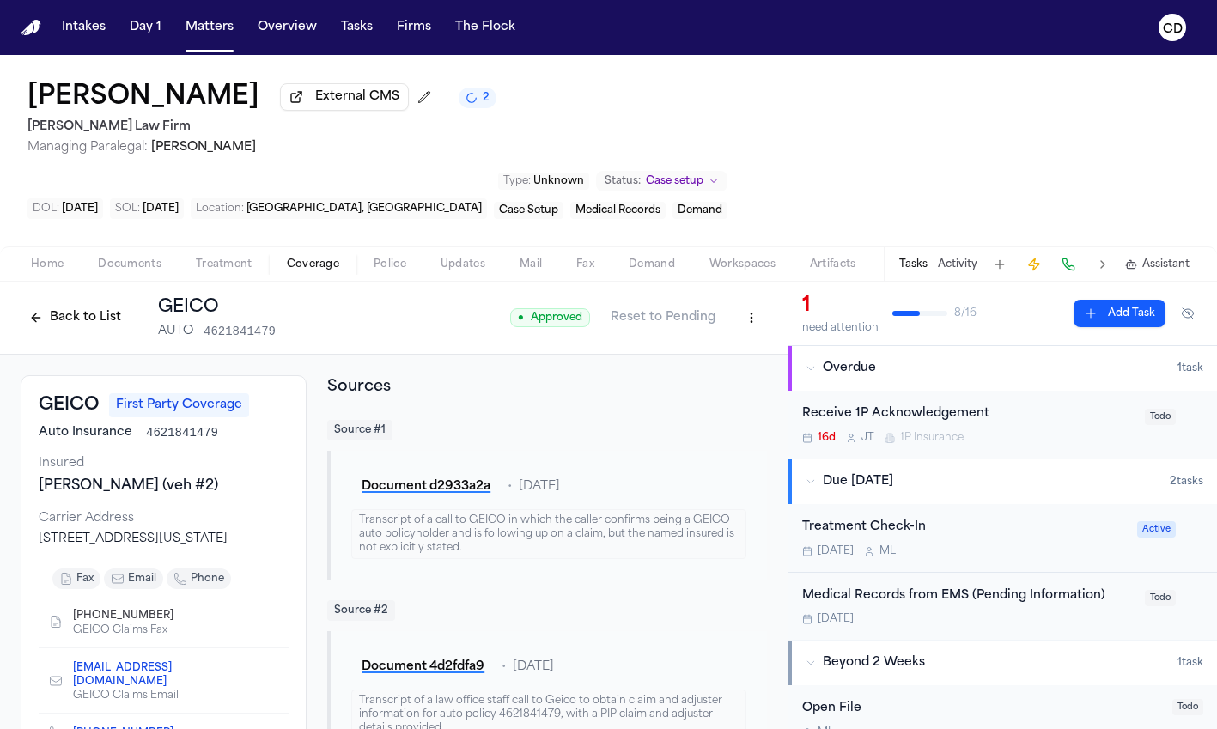
click at [105, 304] on button "Back to List" at bounding box center [75, 317] width 109 height 27
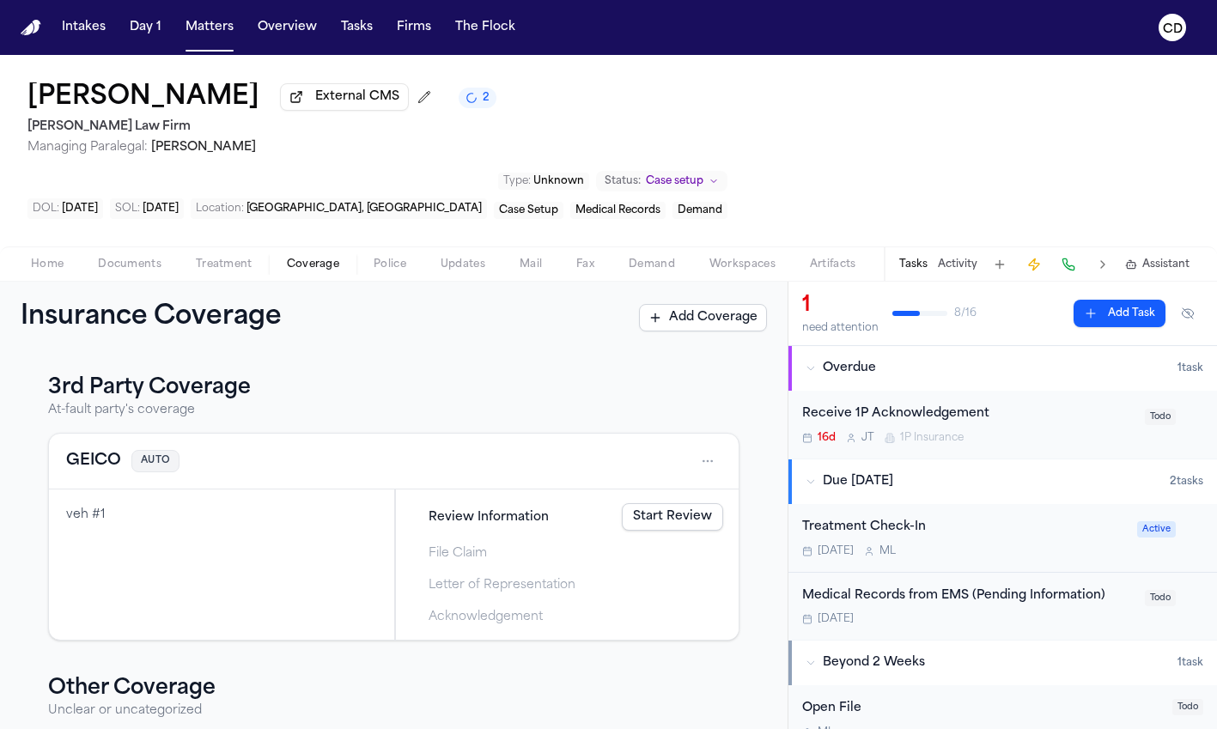
scroll to position [500, 0]
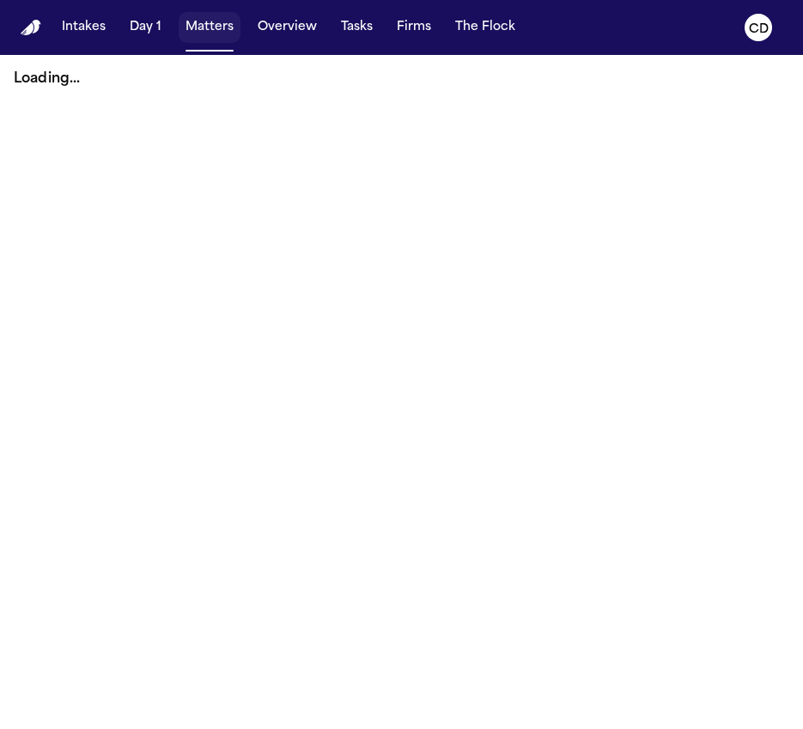
click at [214, 33] on button "Matters" at bounding box center [210, 27] width 62 height 31
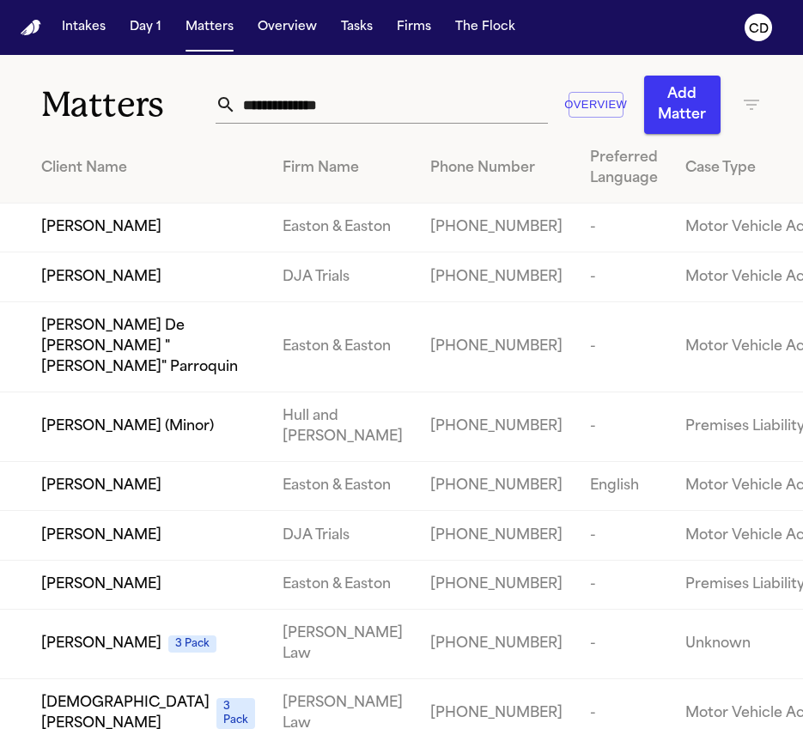
click at [393, 109] on input "text" at bounding box center [391, 105] width 311 height 38
click at [387, 103] on input "text" at bounding box center [391, 105] width 311 height 38
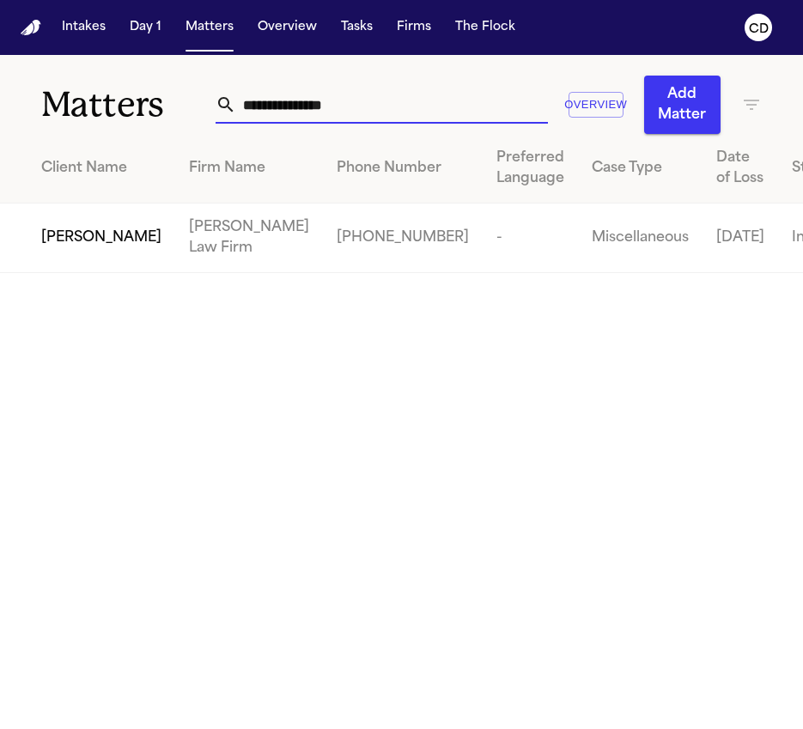
type input "**********"
click at [59, 248] on span "[PERSON_NAME]" at bounding box center [101, 238] width 120 height 21
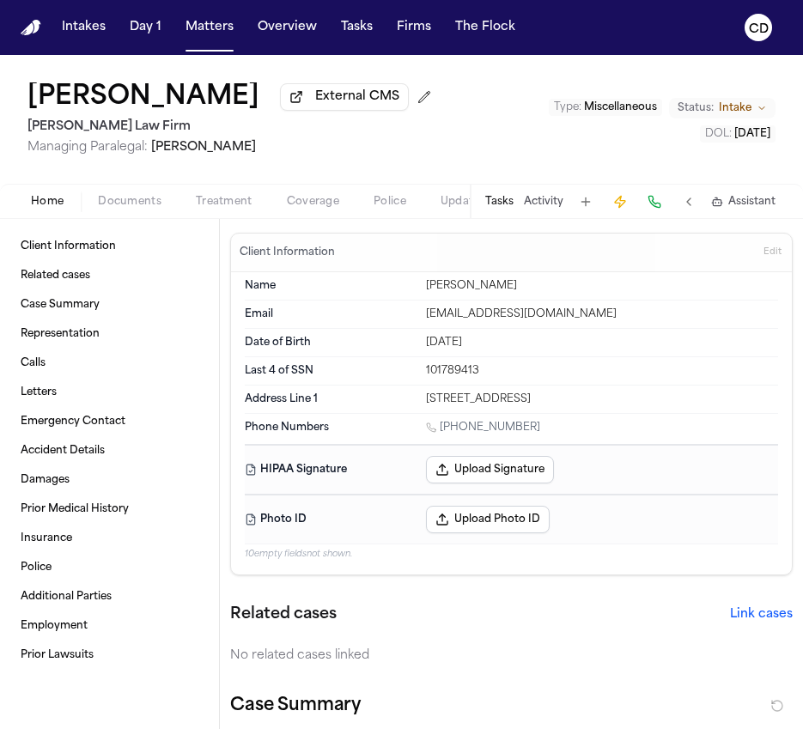
click at [137, 217] on div "Home Documents Treatment Coverage Police Updates Mail Fax Demand Workspaces Art…" at bounding box center [401, 201] width 803 height 34
click at [150, 209] on span "Documents" at bounding box center [130, 202] width 64 height 14
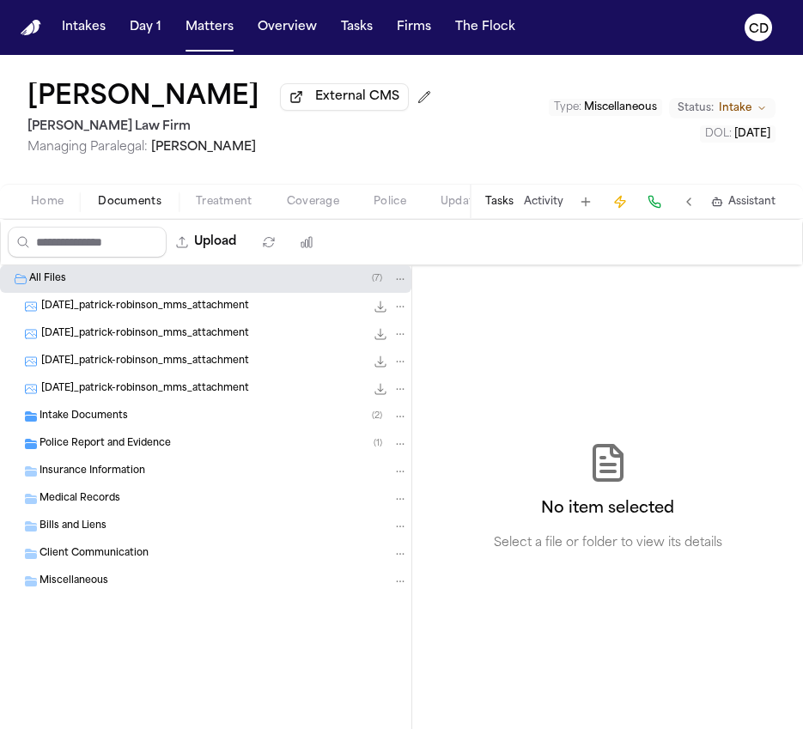
click at [113, 476] on span "Insurance Information" at bounding box center [93, 472] width 106 height 15
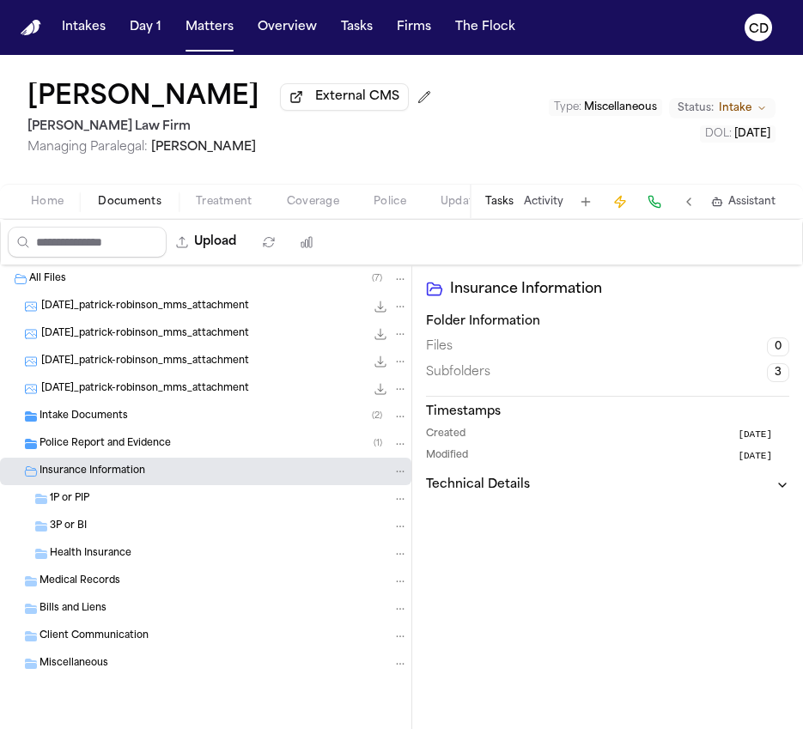
click at [146, 504] on div "1P or PIP" at bounding box center [229, 498] width 358 height 15
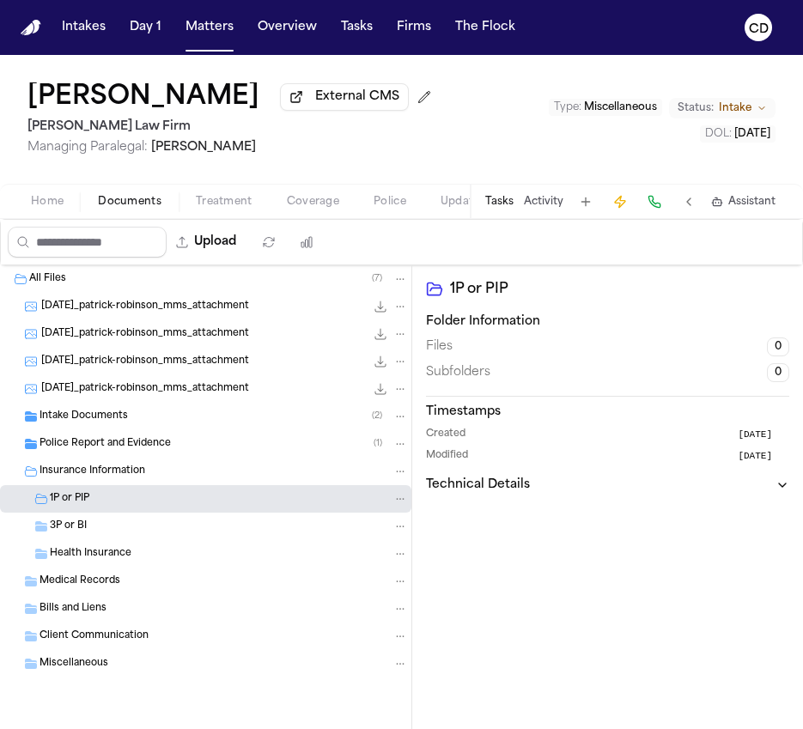
click at [149, 530] on div "3P or BI" at bounding box center [229, 526] width 358 height 15
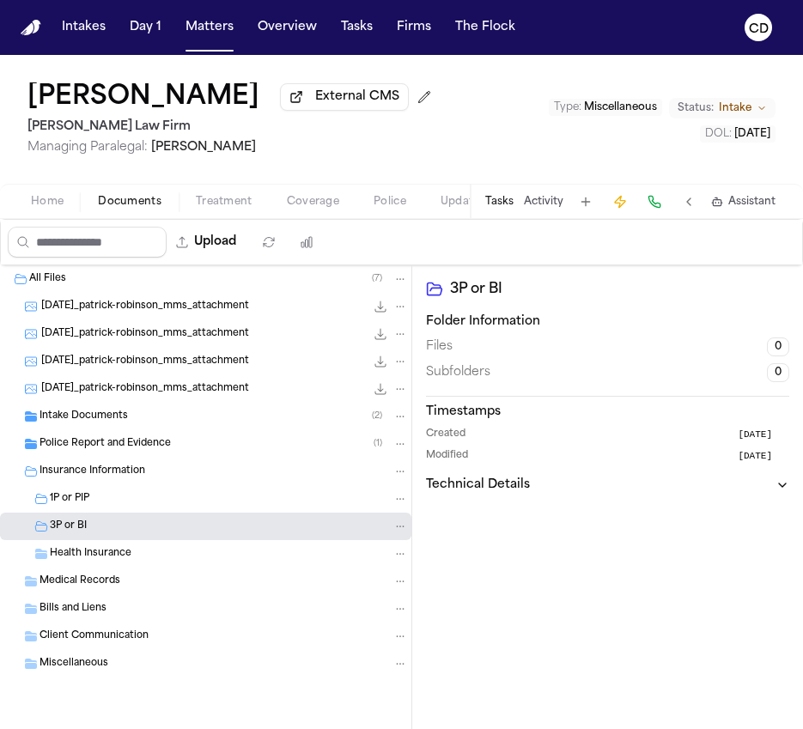
click at [198, 472] on div "Insurance Information" at bounding box center [224, 471] width 368 height 15
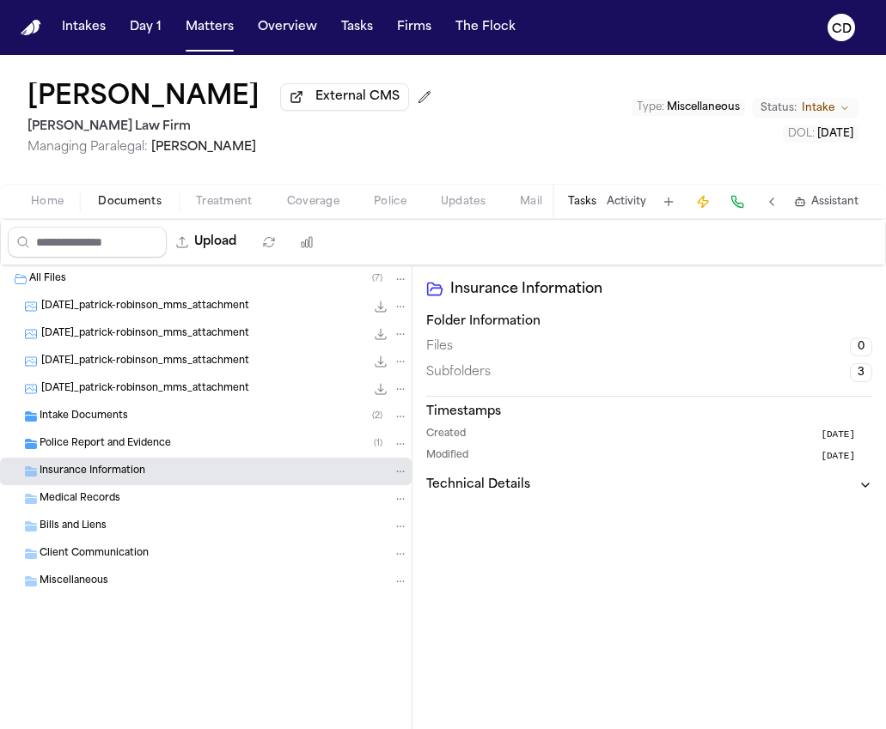
click at [586, 204] on button "Tasks" at bounding box center [582, 202] width 28 height 14
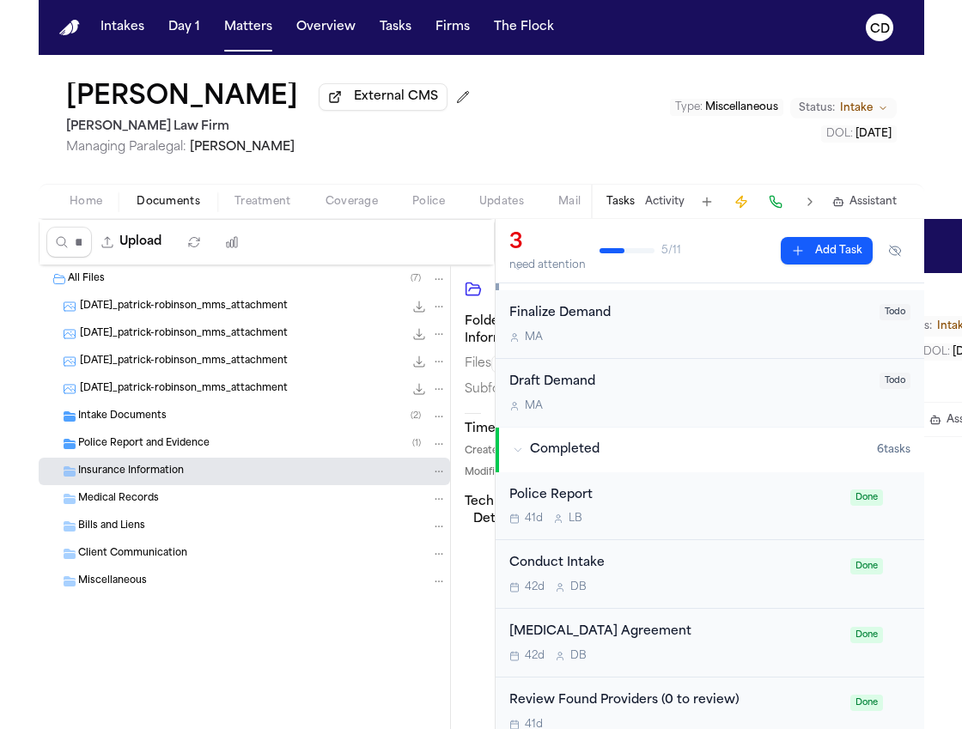
scroll to position [464, 0]
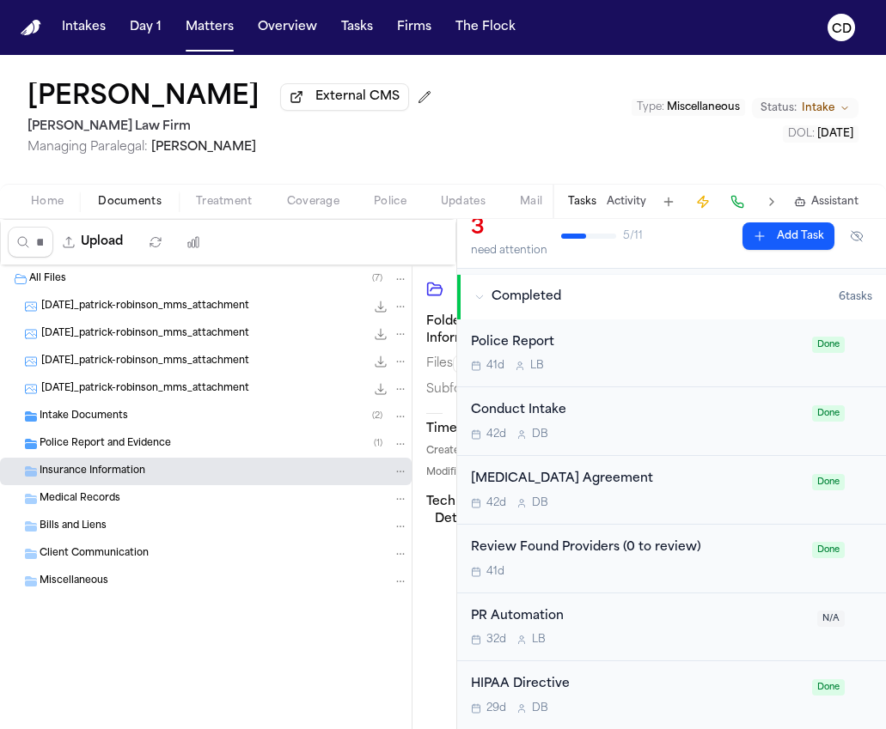
click at [591, 203] on button "Tasks" at bounding box center [582, 202] width 28 height 14
click at [625, 218] on div "Tasks Activity Assistant" at bounding box center [712, 201] width 320 height 33
click at [621, 204] on button "Activity" at bounding box center [626, 202] width 40 height 14
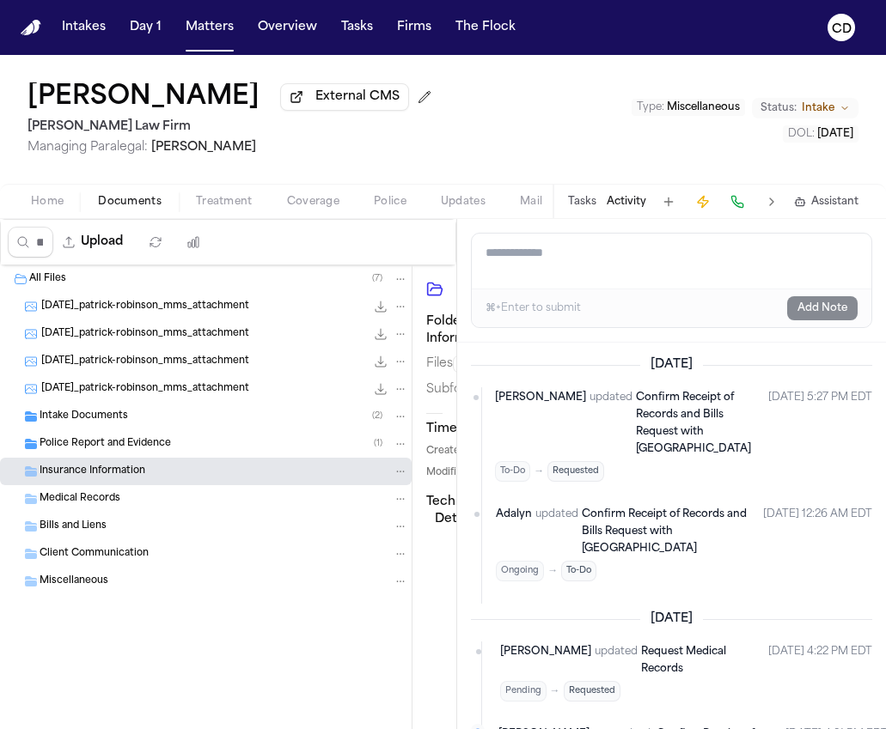
click at [630, 206] on button "Activity" at bounding box center [626, 202] width 40 height 14
click at [766, 207] on button at bounding box center [771, 202] width 24 height 24
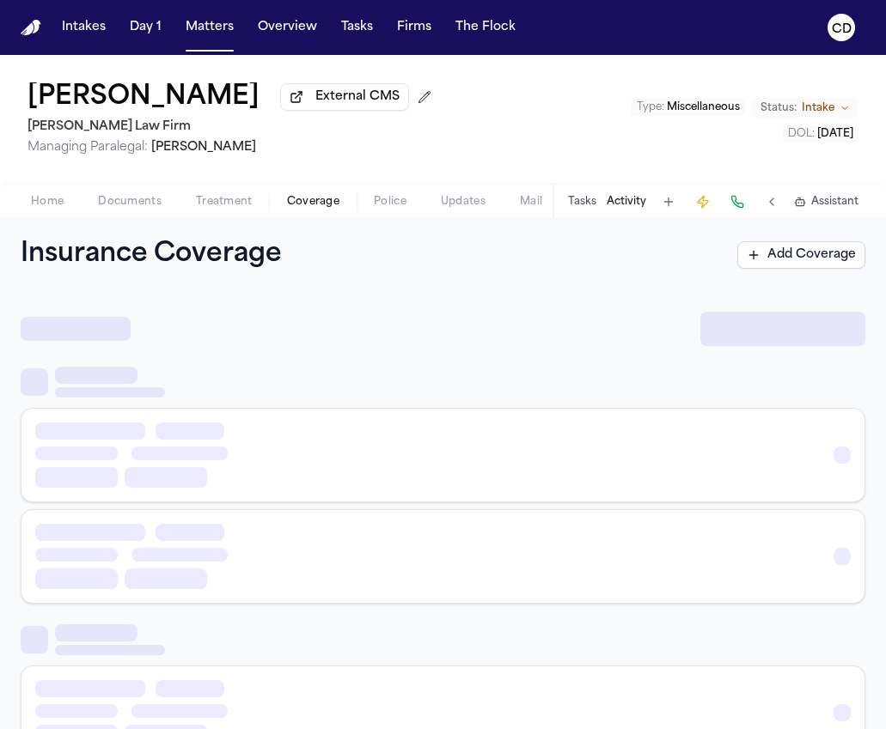
click at [300, 212] on button "Coverage" at bounding box center [313, 202] width 87 height 21
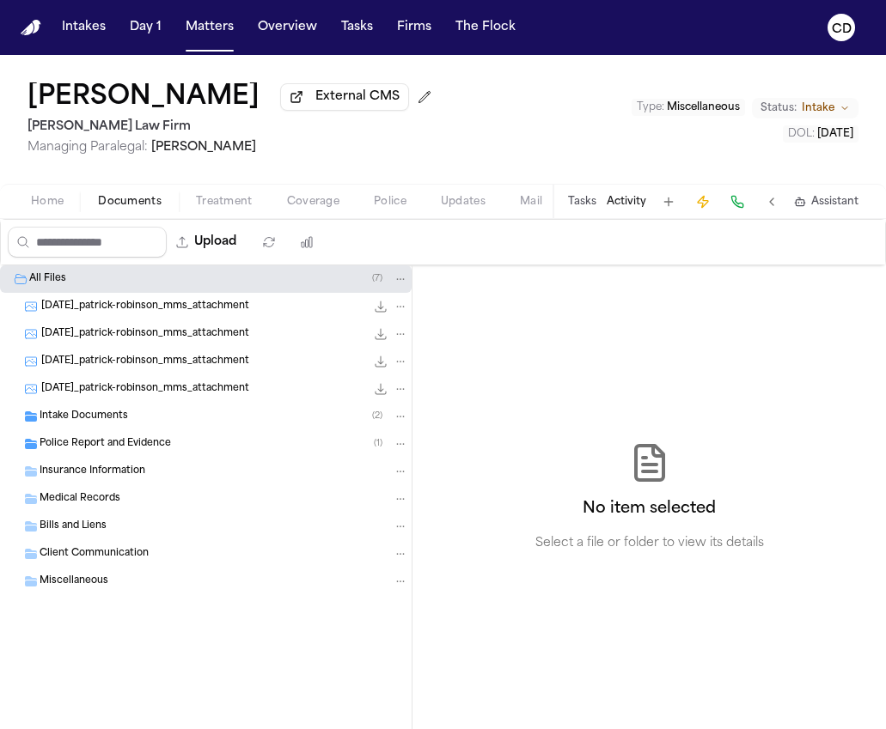
click at [165, 212] on span "button" at bounding box center [130, 211] width 84 height 2
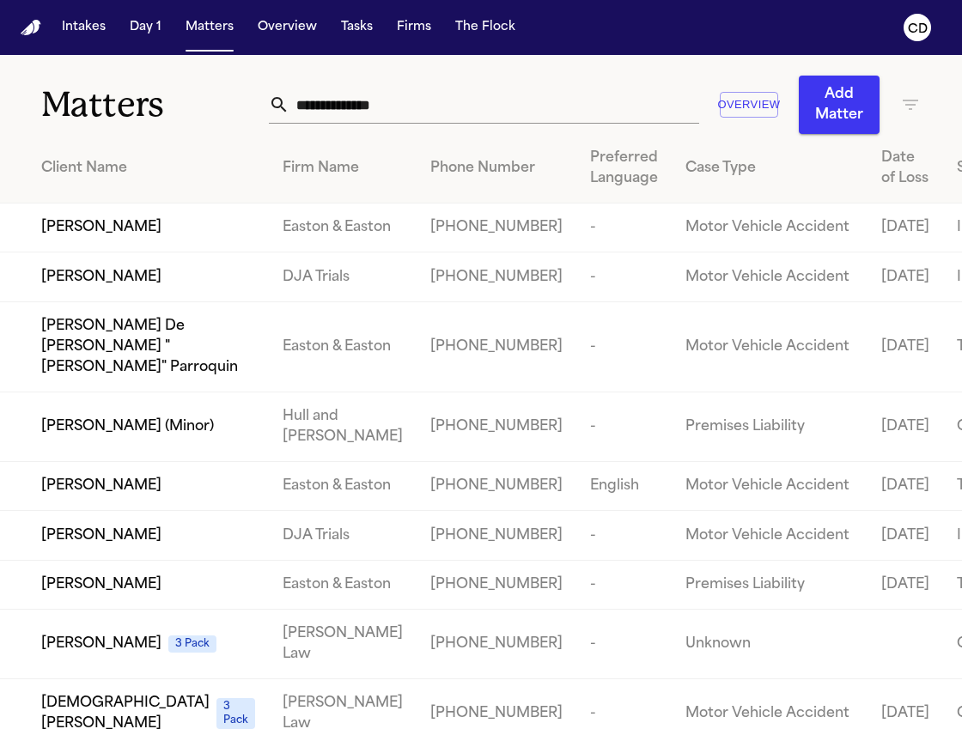
click at [340, 118] on input "text" at bounding box center [494, 105] width 410 height 38
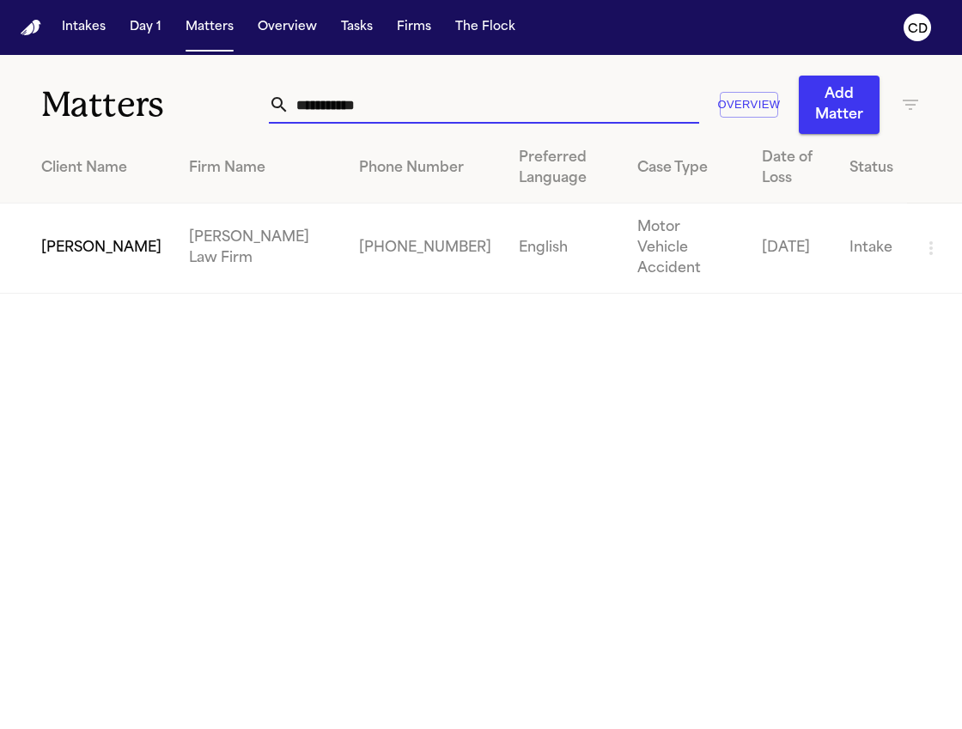
type input "**********"
click at [70, 238] on span "[PERSON_NAME]" at bounding box center [101, 248] width 120 height 21
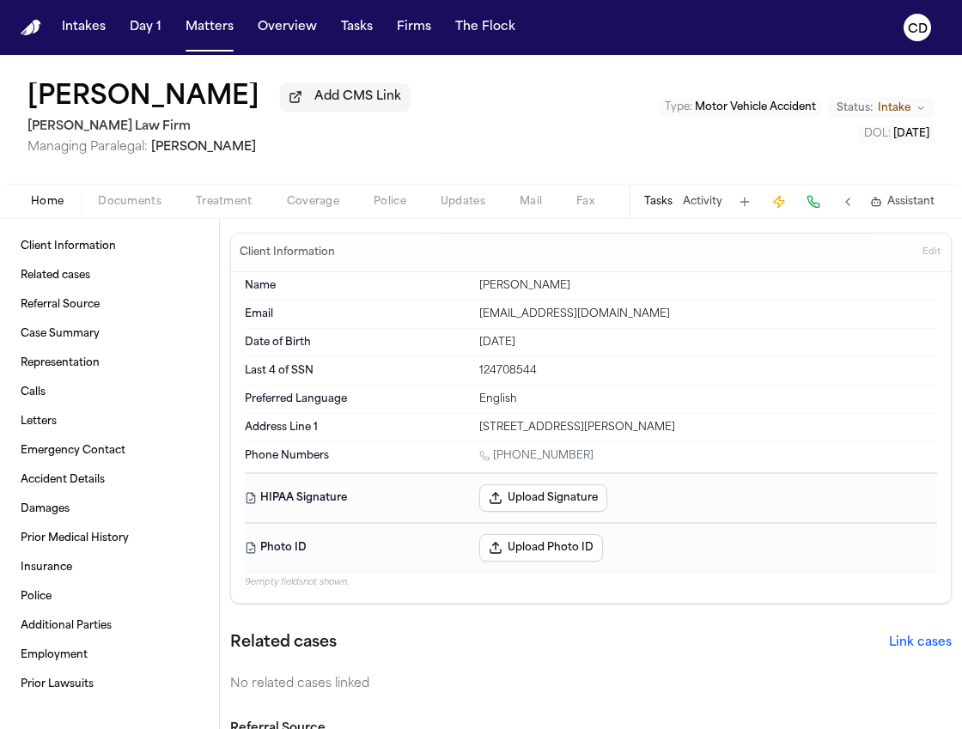
click at [306, 216] on div "Home Documents Treatment Coverage Police Updates Mail Fax Demand Workspaces Art…" at bounding box center [481, 201] width 962 height 34
click at [323, 207] on span "Coverage" at bounding box center [313, 202] width 52 height 14
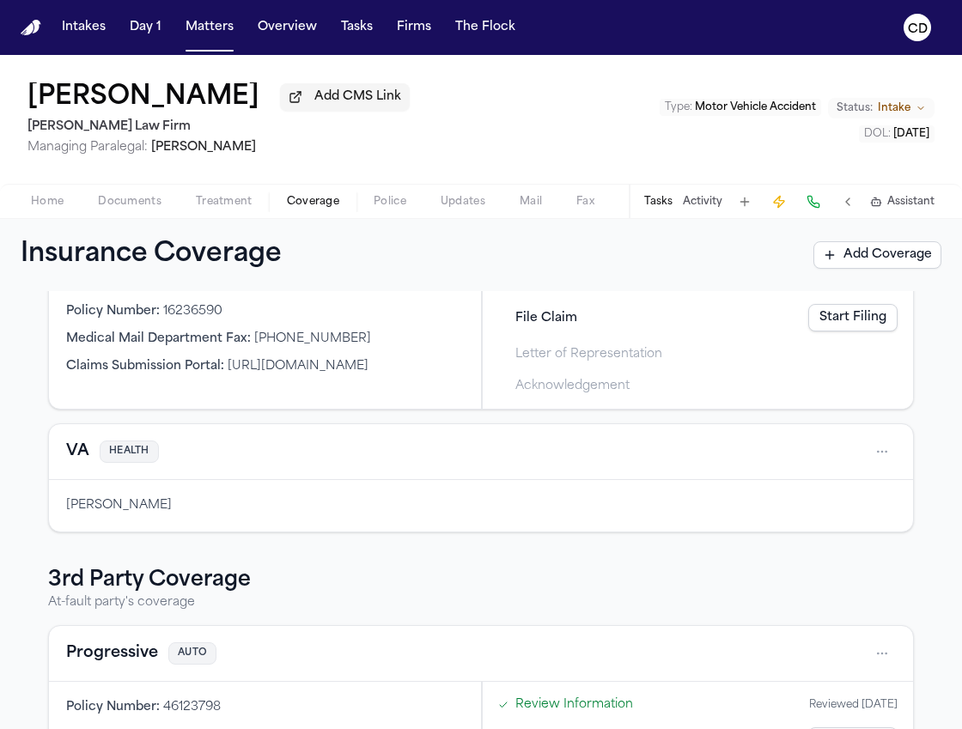
scroll to position [296, 0]
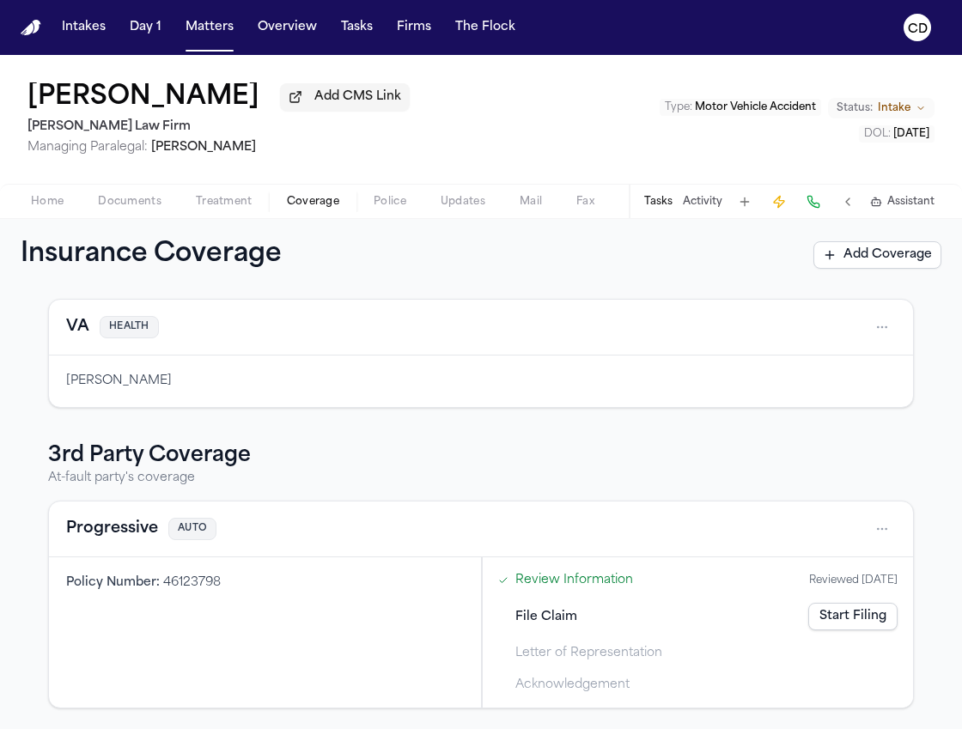
click at [123, 527] on button "Progressive" at bounding box center [112, 529] width 92 height 24
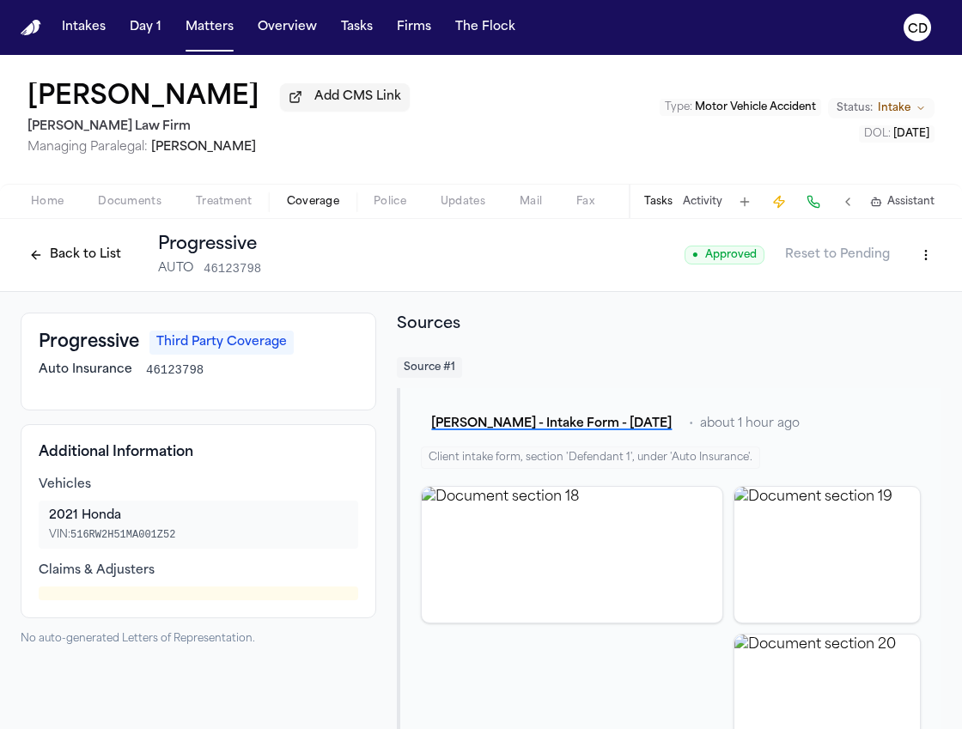
click at [80, 268] on button "Back to List" at bounding box center [75, 254] width 109 height 27
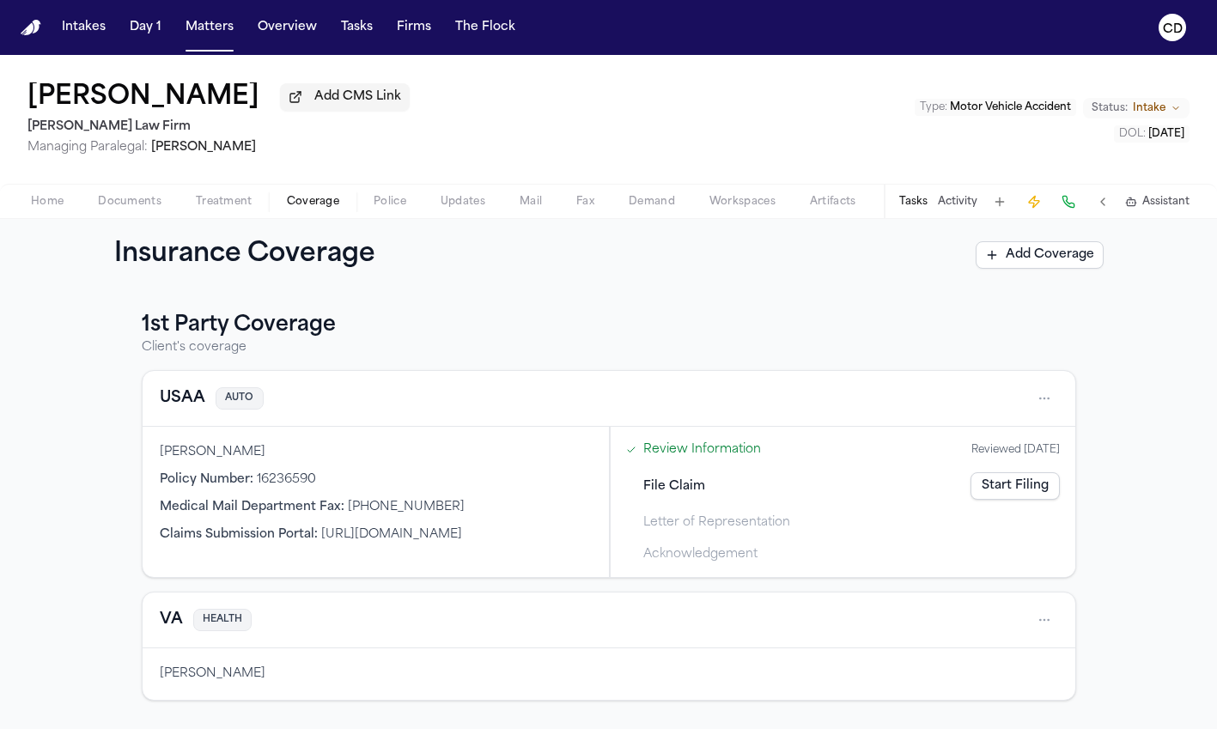
click at [961, 478] on link "Start Filing" at bounding box center [1015, 485] width 89 height 27
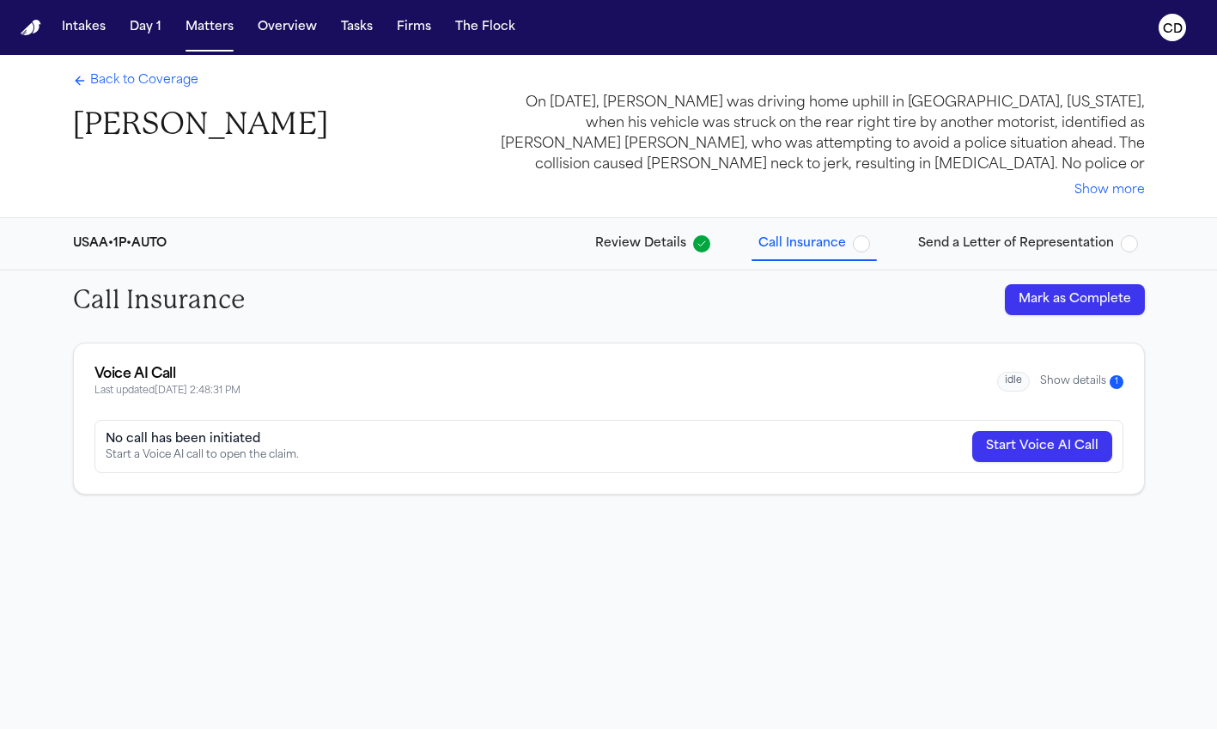
click at [961, 388] on button "Show details 1" at bounding box center [1081, 381] width 83 height 15
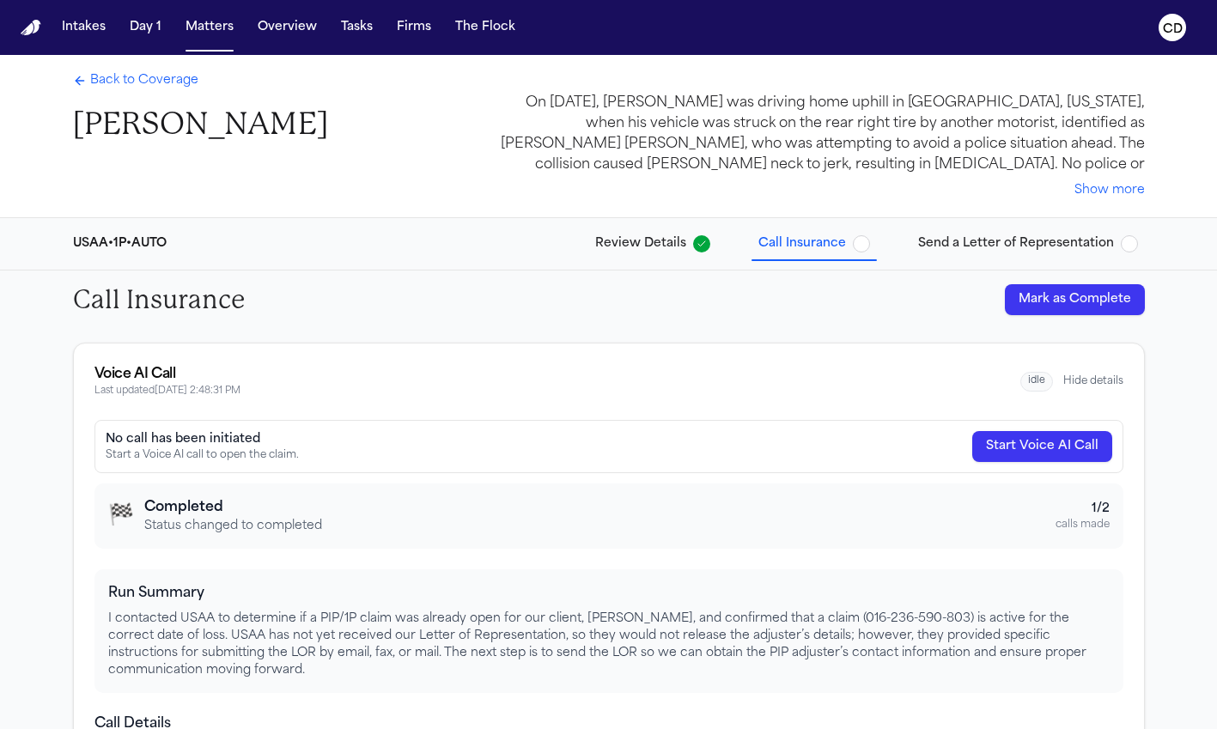
click at [157, 96] on div "Back to Coverage Janus Persaud" at bounding box center [200, 107] width 255 height 71
click at [174, 85] on span "Back to Coverage" at bounding box center [144, 80] width 108 height 17
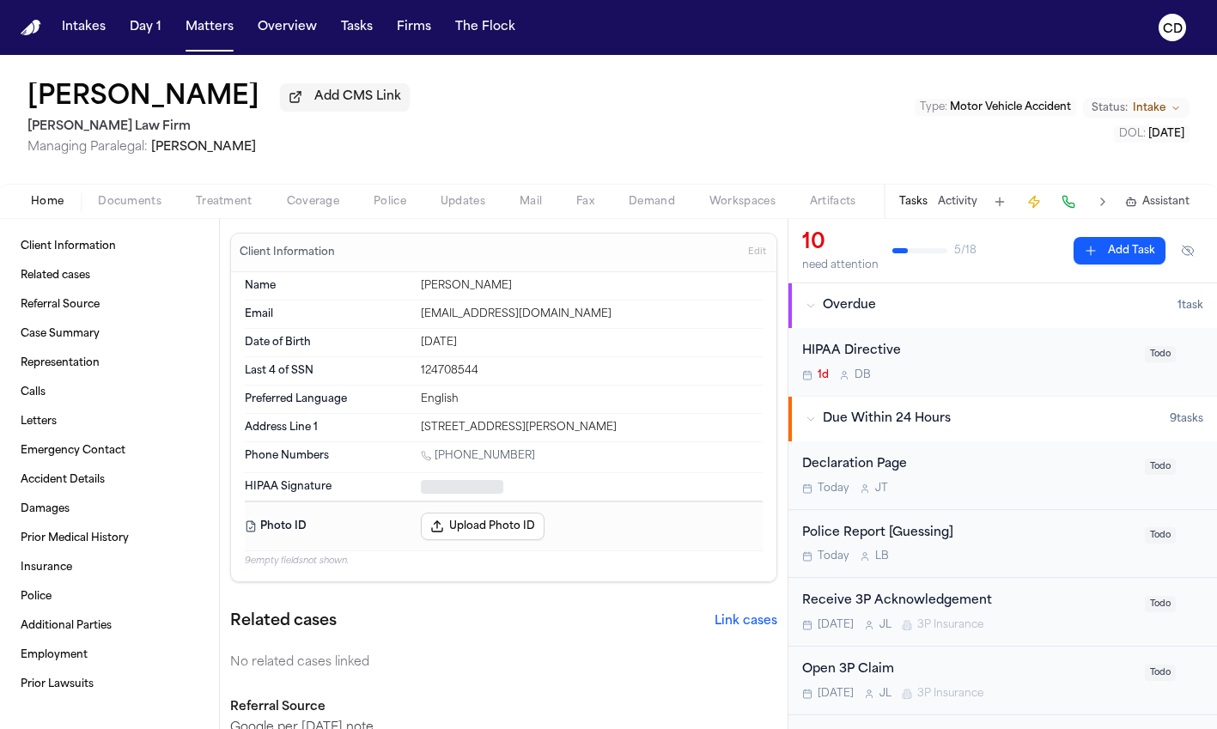
click at [46, 205] on span "Home" at bounding box center [47, 202] width 33 height 14
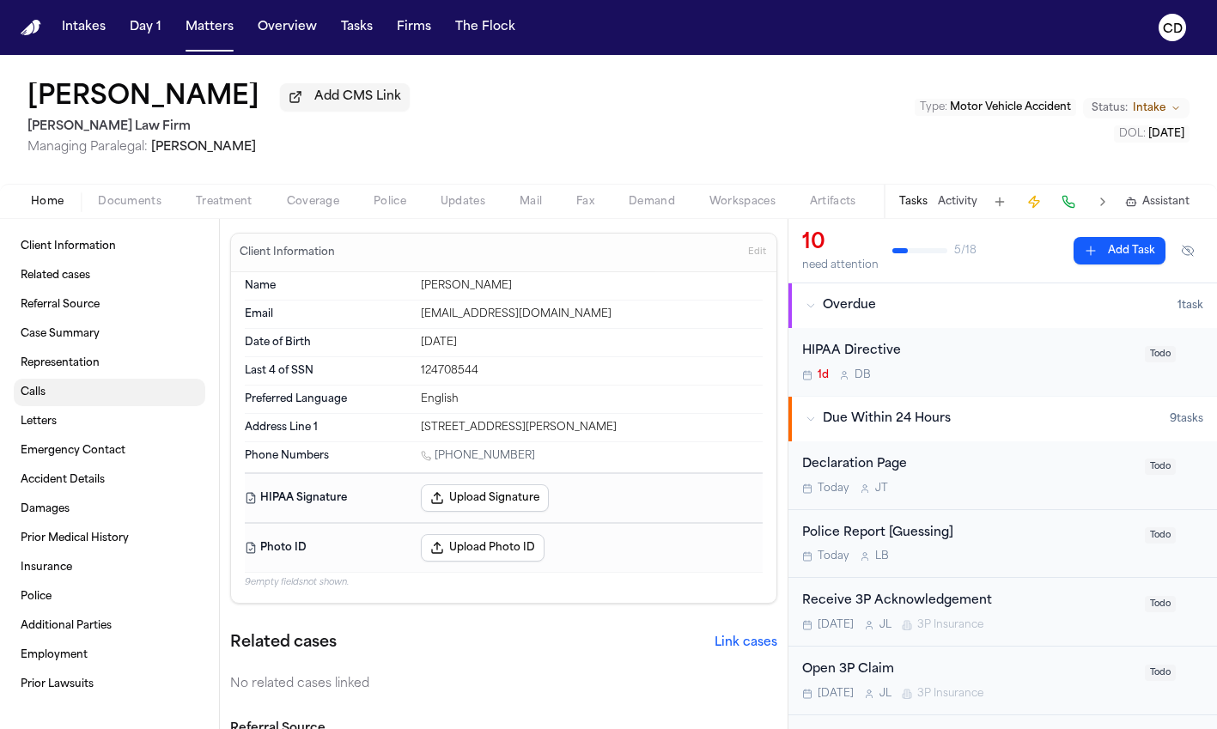
click at [141, 399] on link "Calls" at bounding box center [110, 392] width 192 height 27
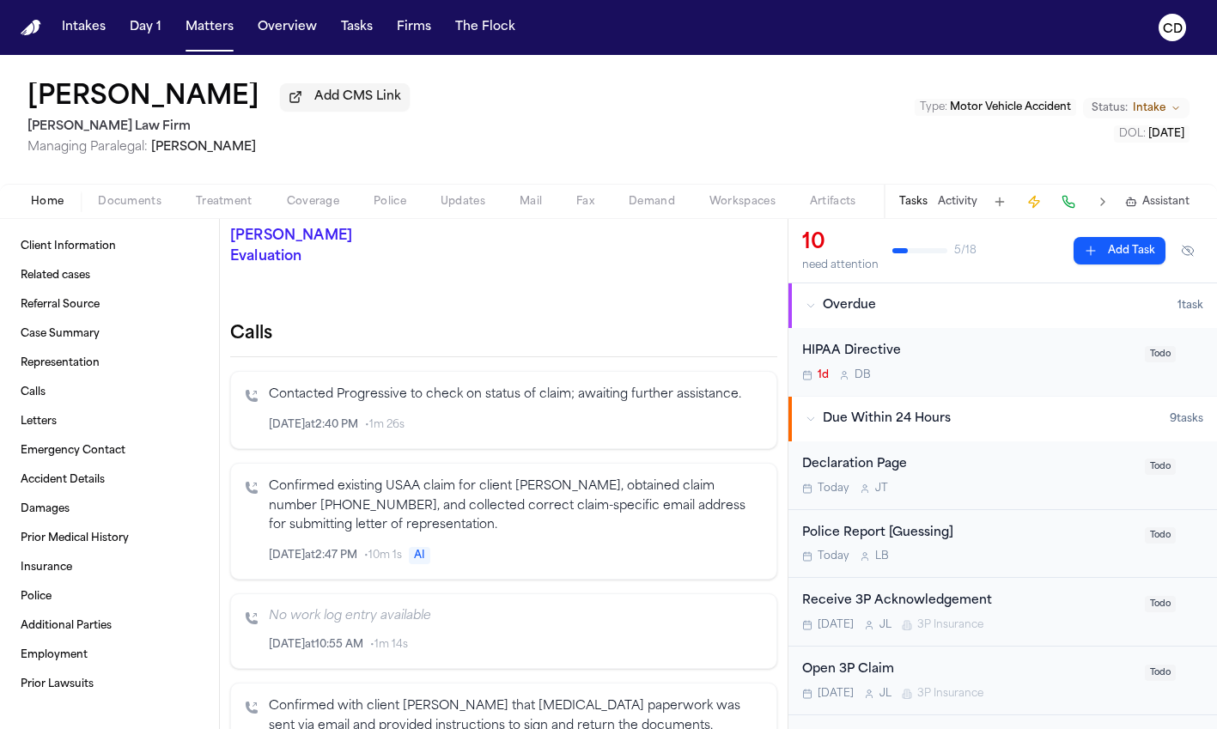
scroll to position [617, 0]
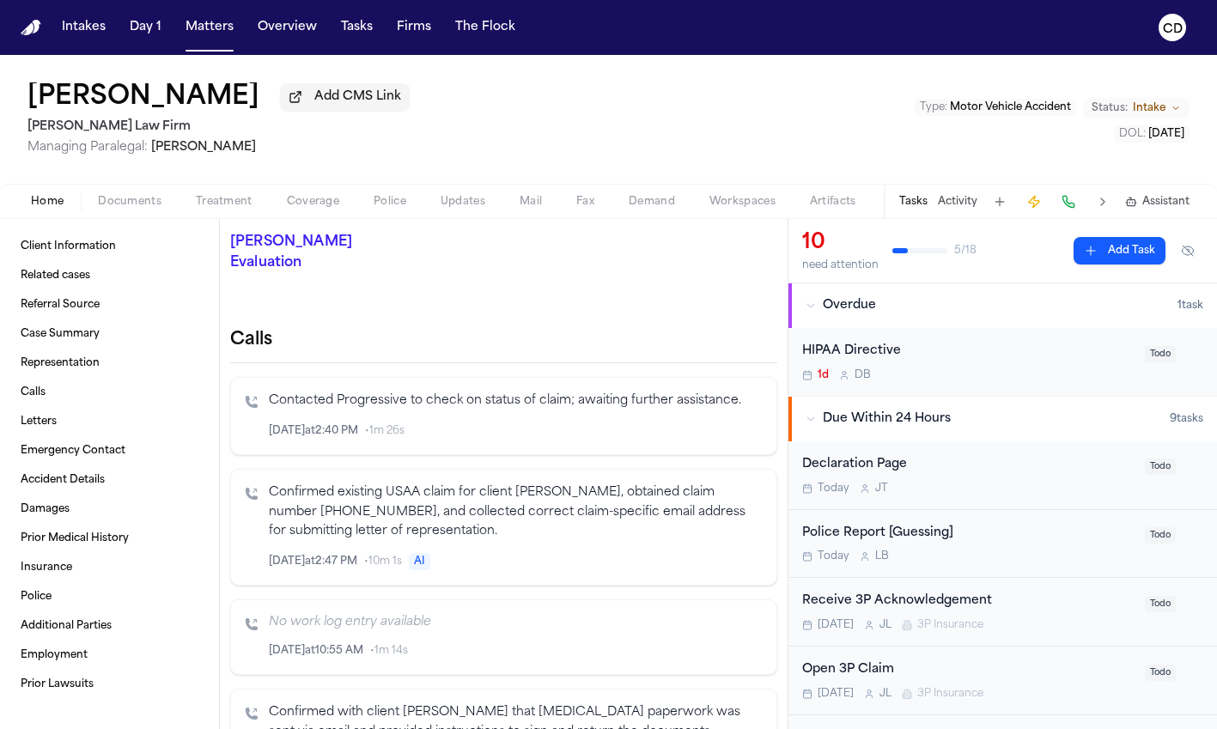
click at [326, 199] on span "Coverage" at bounding box center [313, 202] width 52 height 14
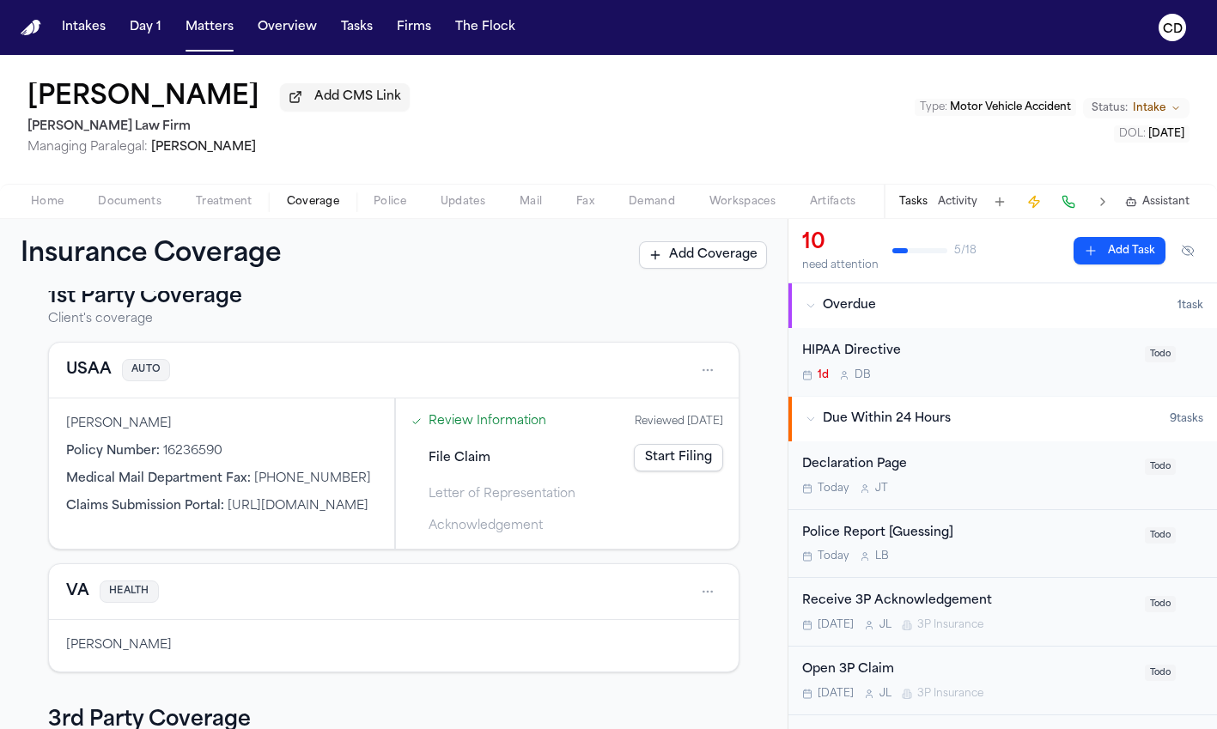
scroll to position [26, 0]
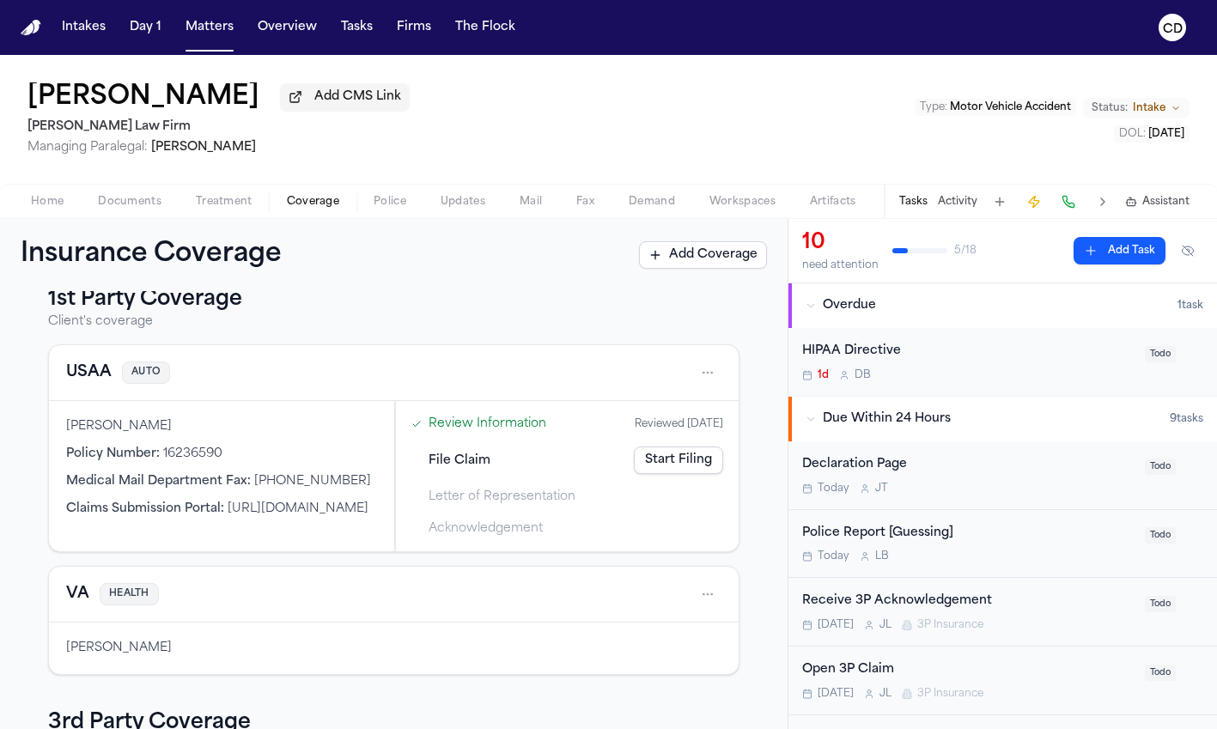
click at [97, 371] on button "USAA" at bounding box center [89, 373] width 46 height 24
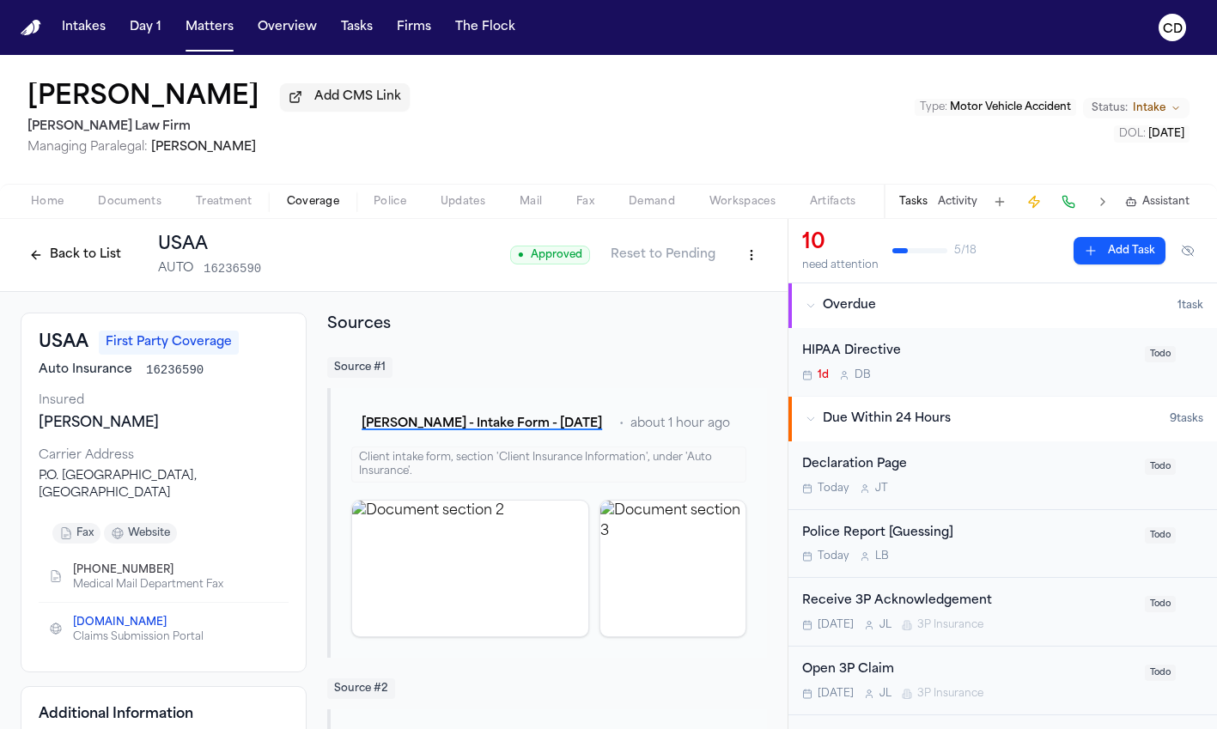
click at [85, 263] on button "Back to List" at bounding box center [75, 254] width 109 height 27
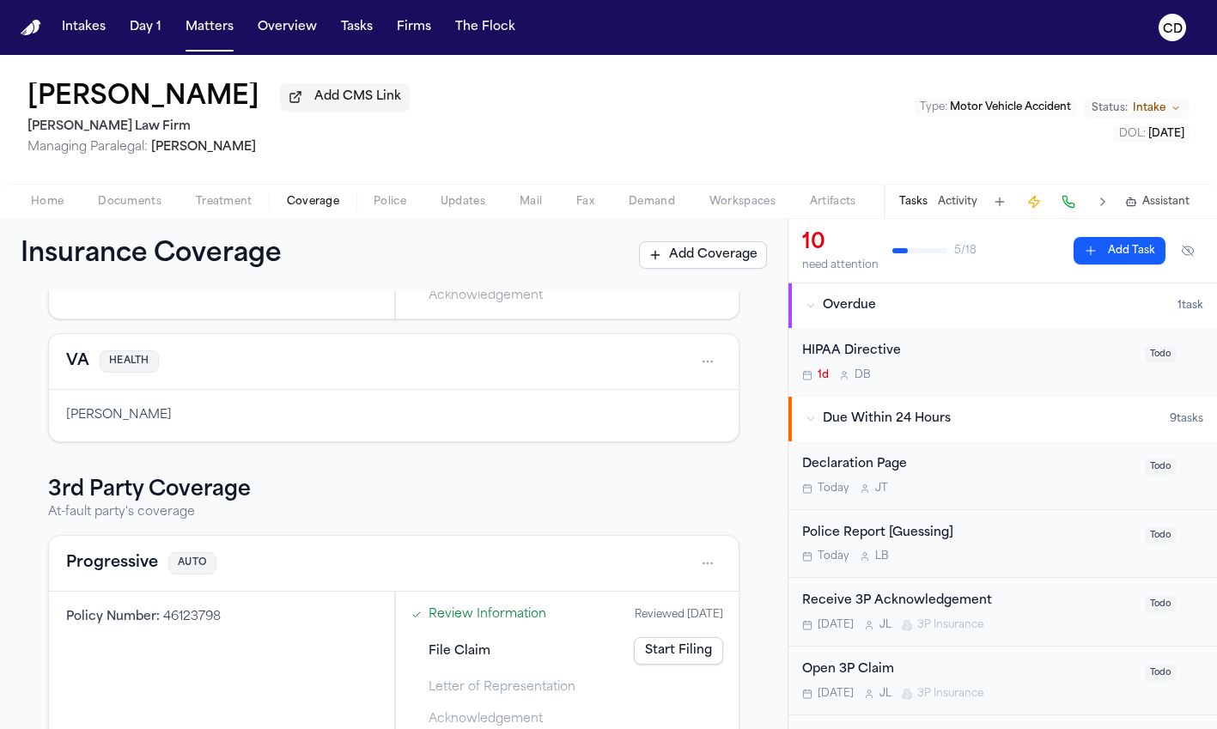
scroll to position [296, 0]
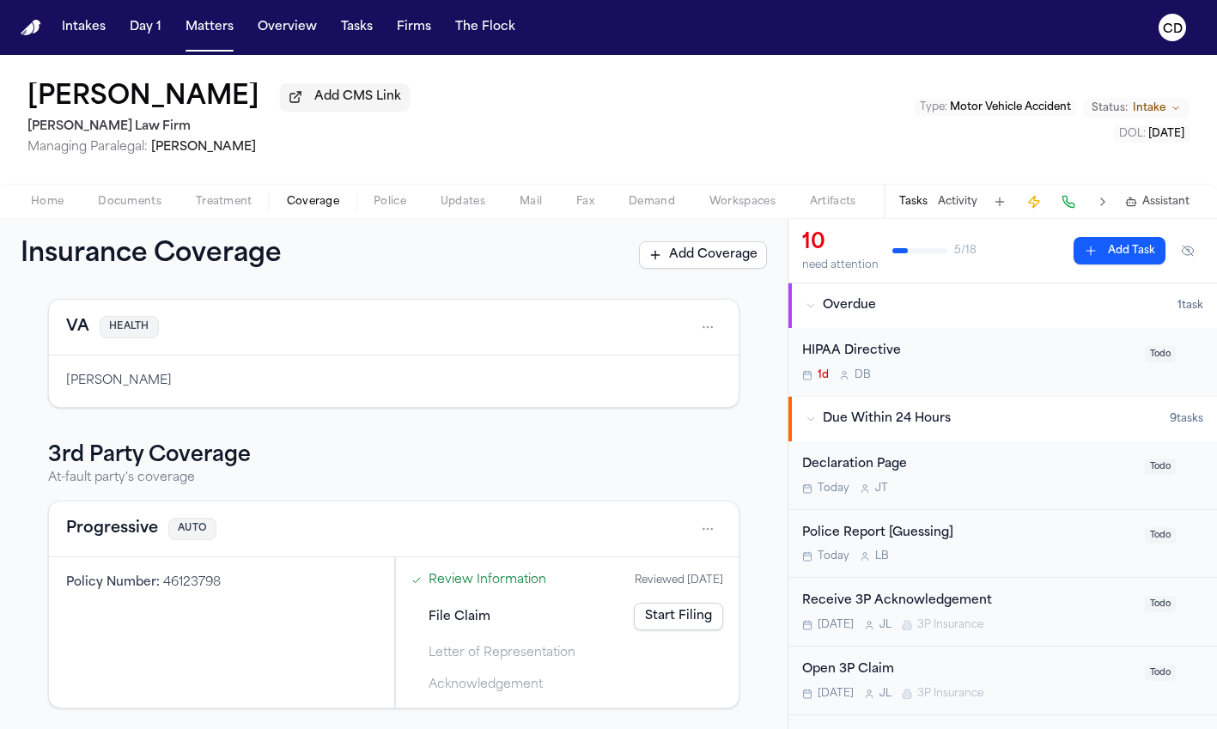
click at [119, 528] on button "Progressive" at bounding box center [112, 529] width 92 height 24
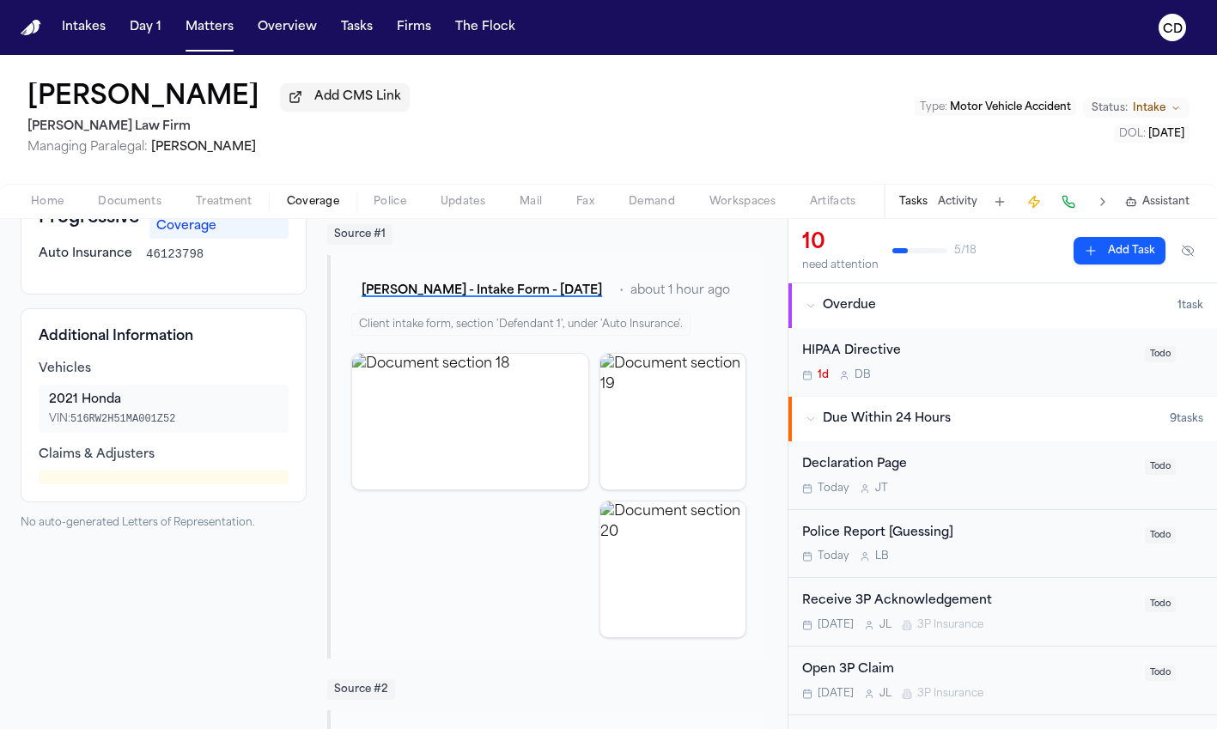
scroll to position [157, 0]
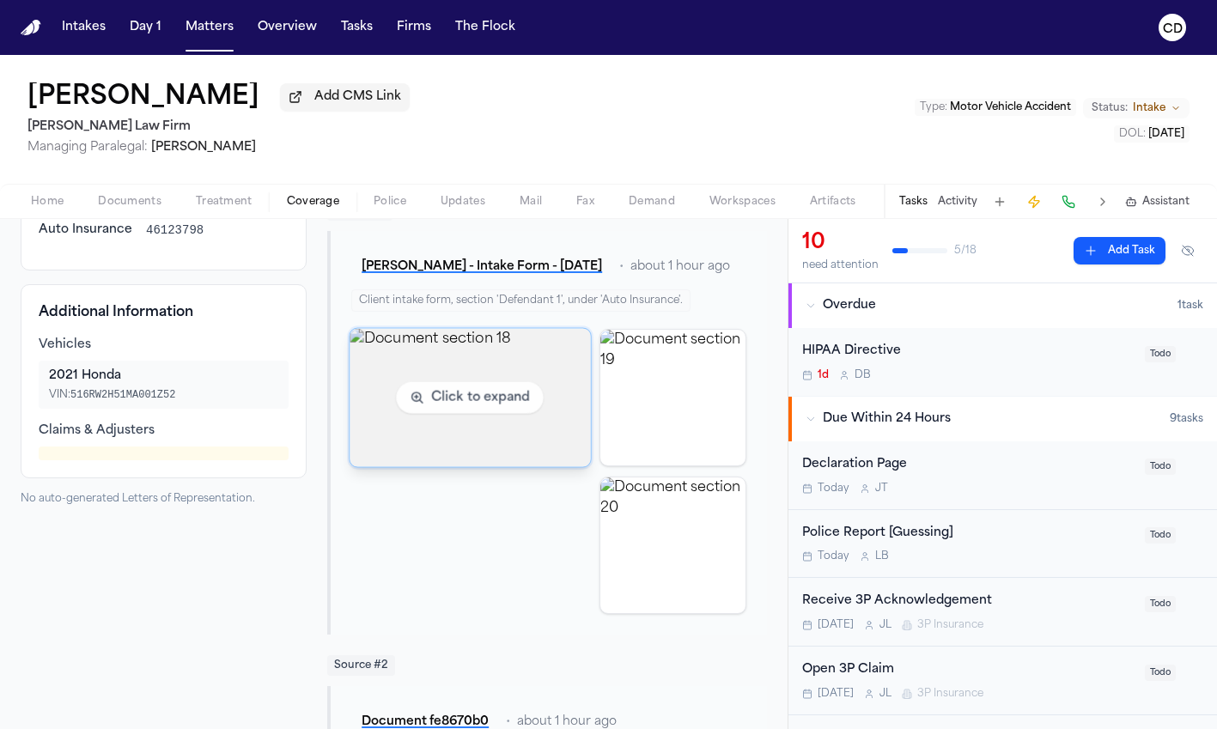
click at [468, 360] on img "View document section 18" at bounding box center [470, 397] width 240 height 138
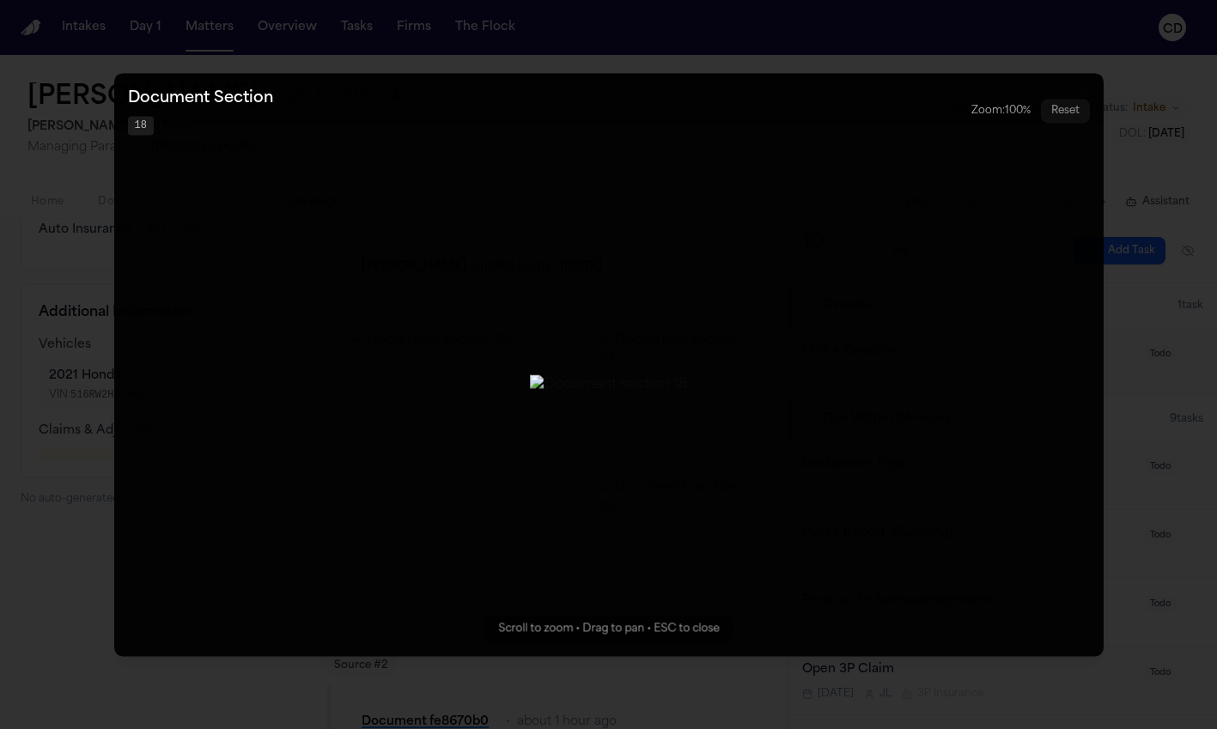
click at [961, 378] on button "Zoomable image viewer. Use mouse wheel to zoom, drag to pan, or press R to rese…" at bounding box center [608, 364] width 989 height 583
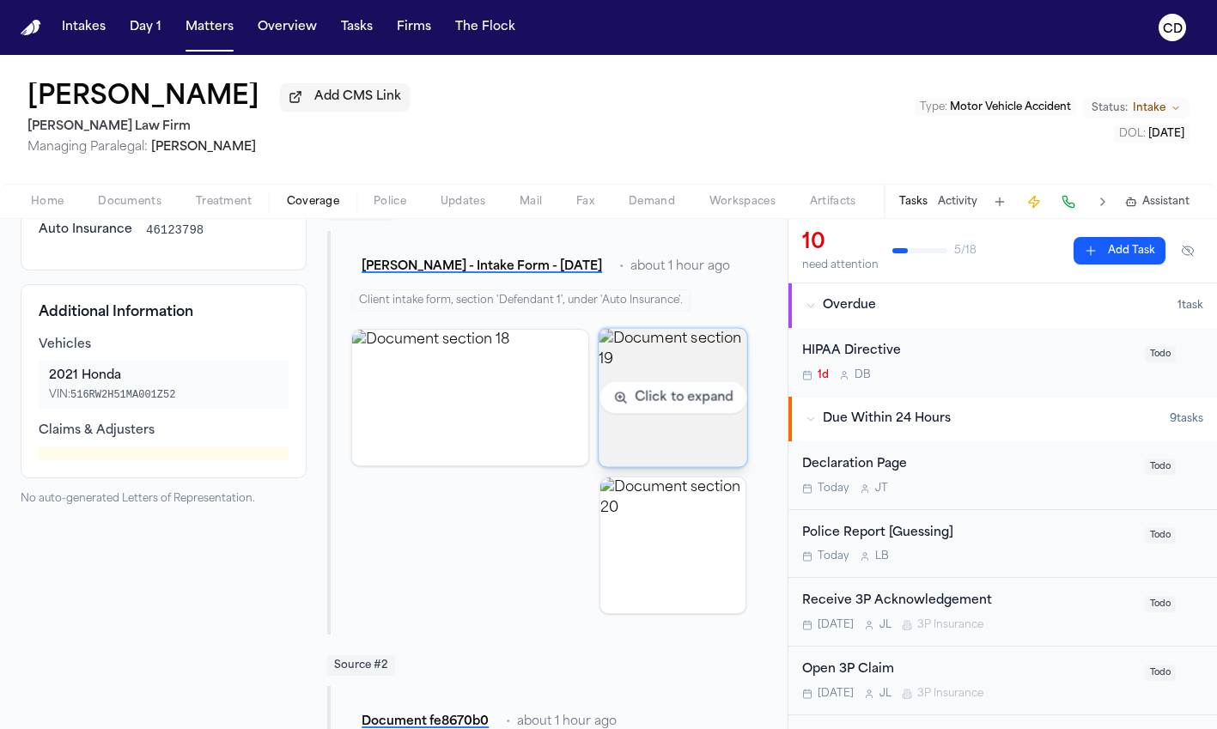
click at [668, 422] on img "View document section 19" at bounding box center [673, 397] width 148 height 138
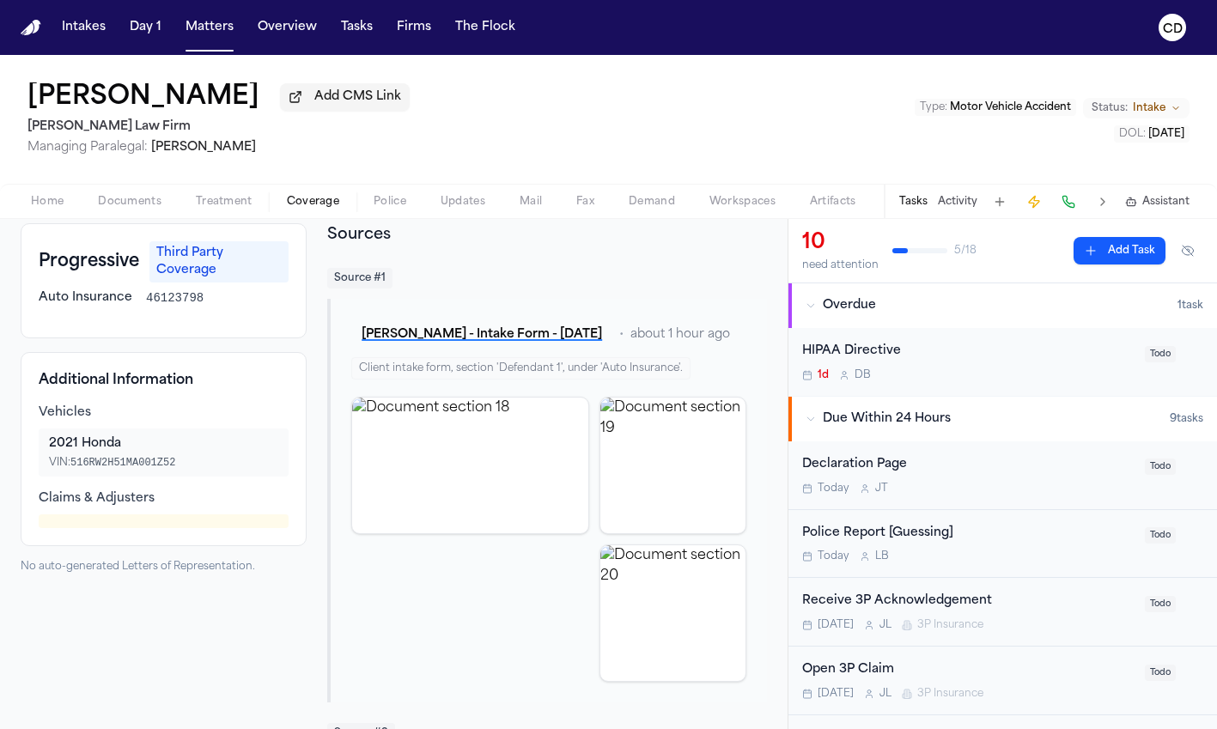
scroll to position [93, 0]
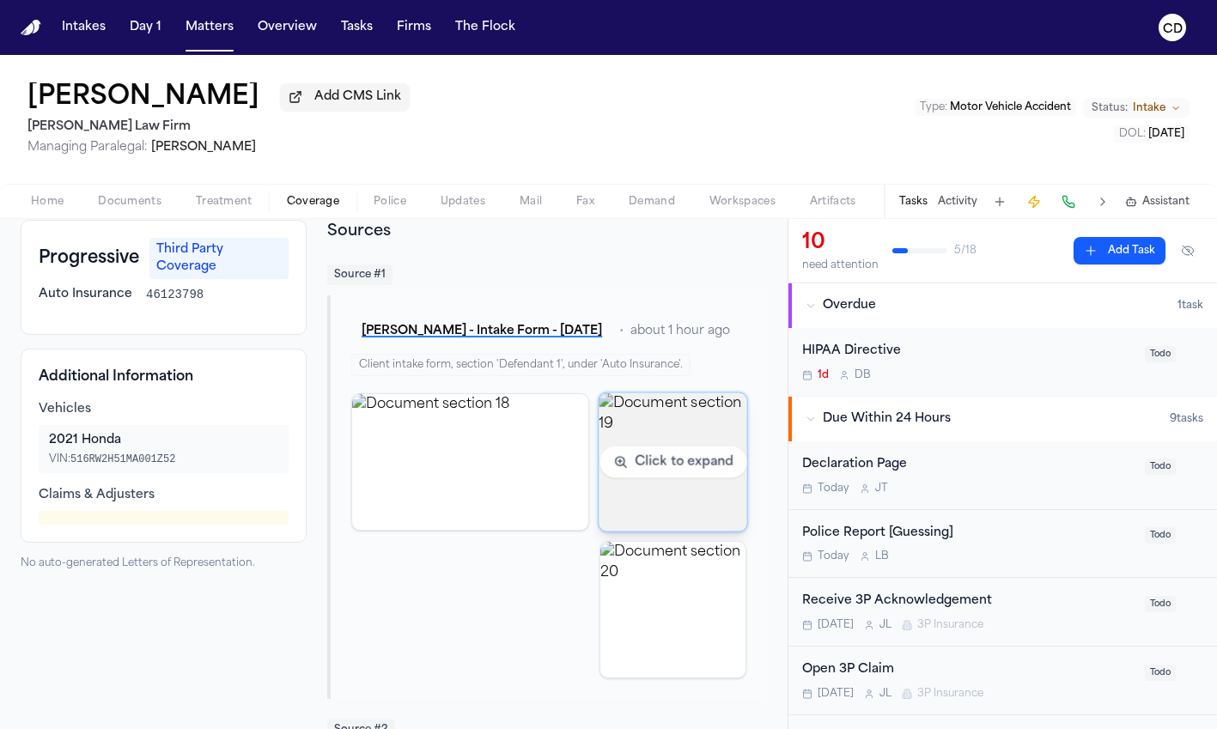
click at [661, 460] on img "View document section 19" at bounding box center [673, 462] width 148 height 138
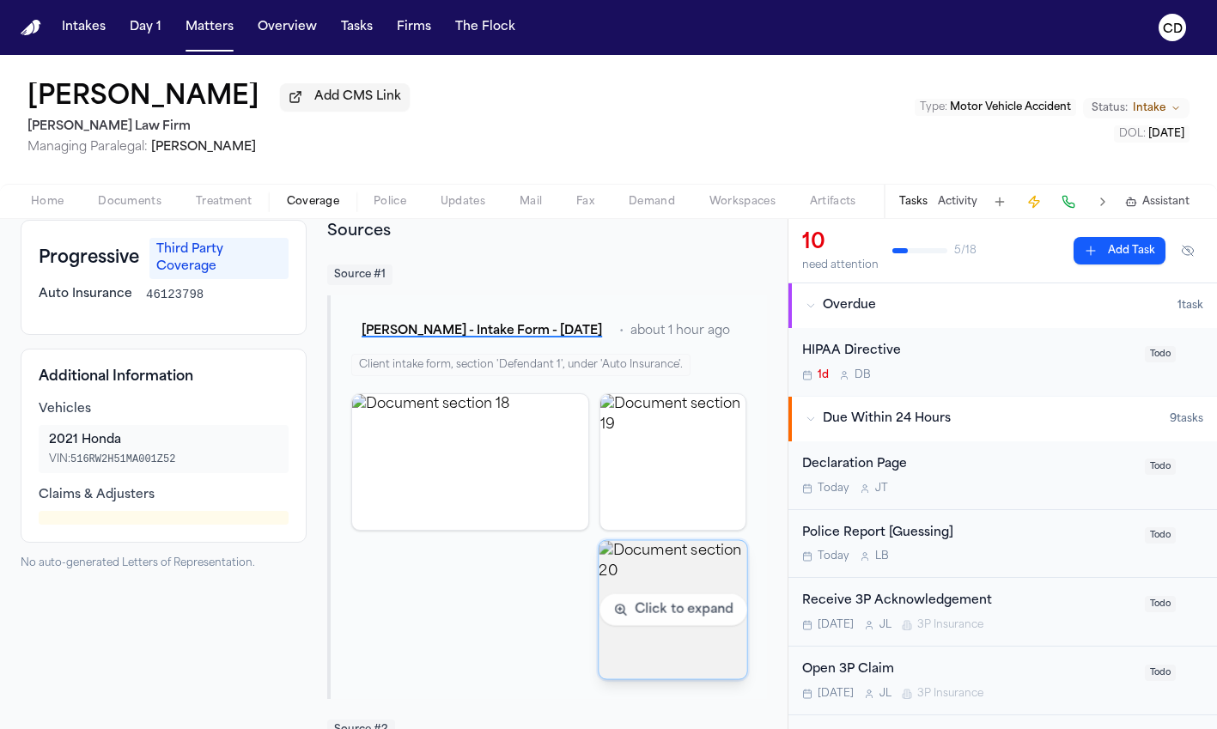
click at [609, 583] on img "View document section 20" at bounding box center [673, 609] width 148 height 138
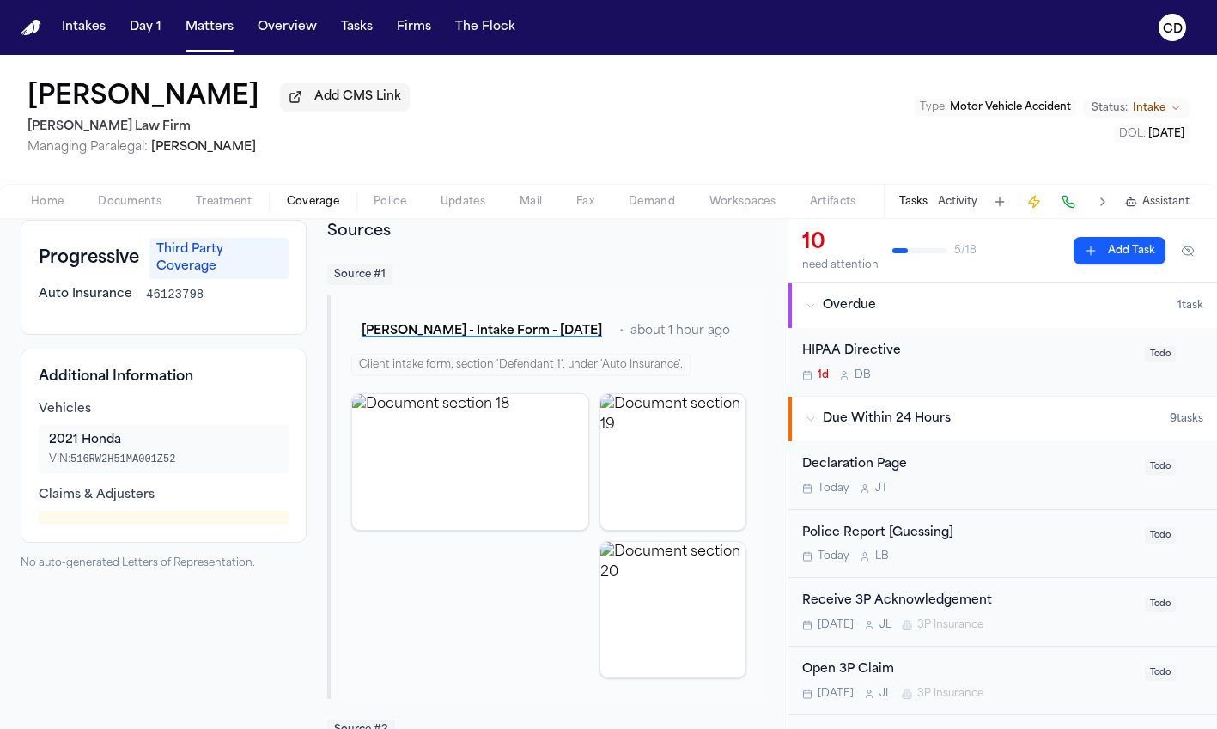
click at [321, 206] on span "Coverage" at bounding box center [313, 202] width 52 height 14
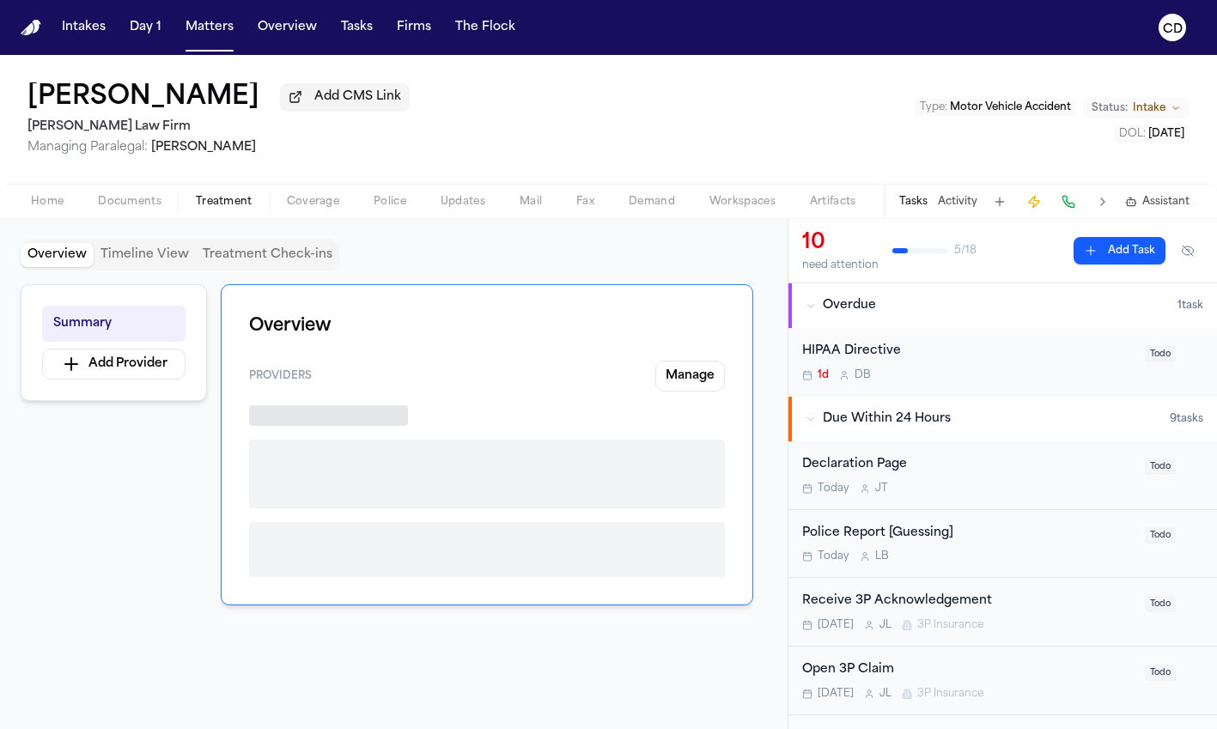
click at [234, 204] on span "Treatment" at bounding box center [224, 202] width 57 height 14
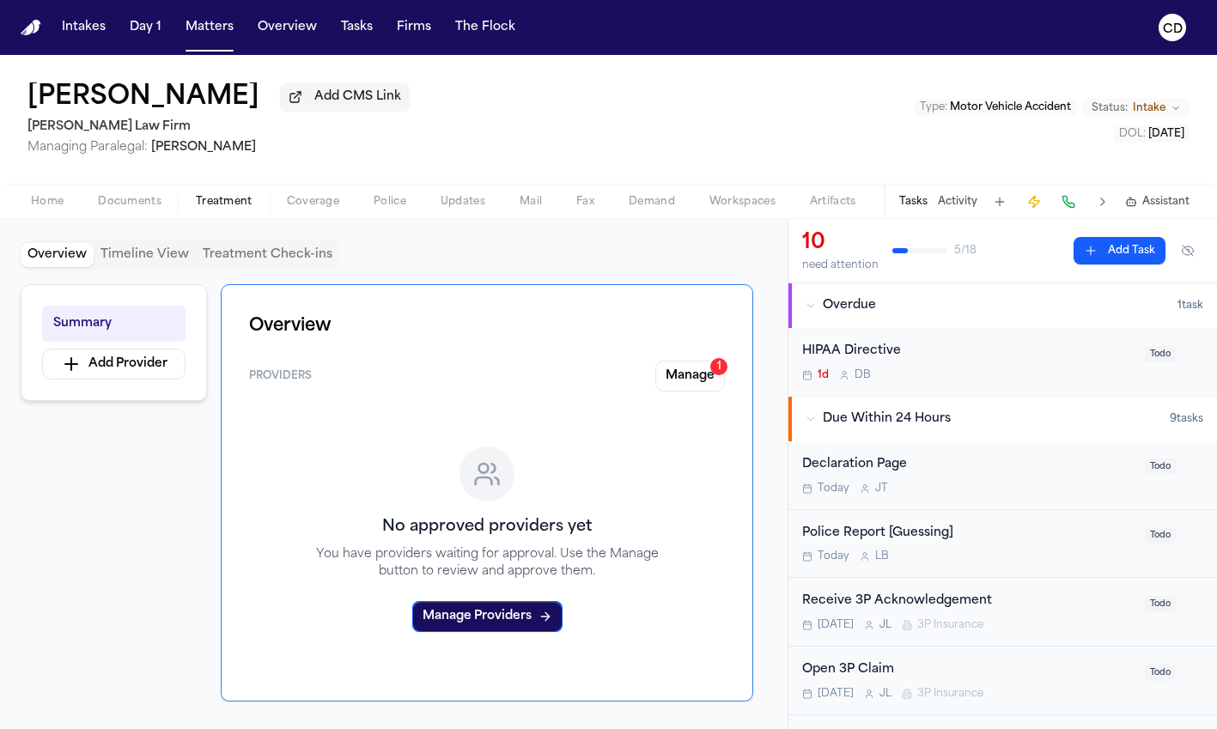
click at [305, 203] on span "Coverage" at bounding box center [313, 202] width 52 height 14
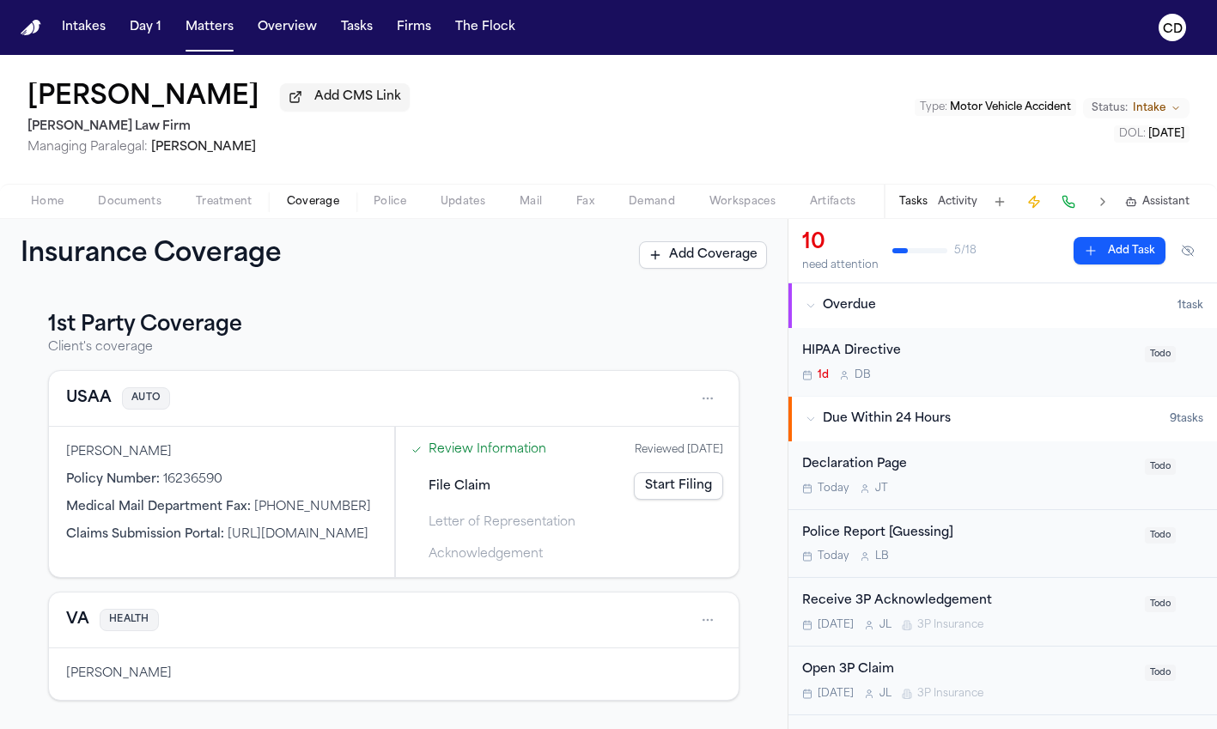
click at [91, 406] on button "USAA" at bounding box center [89, 399] width 46 height 24
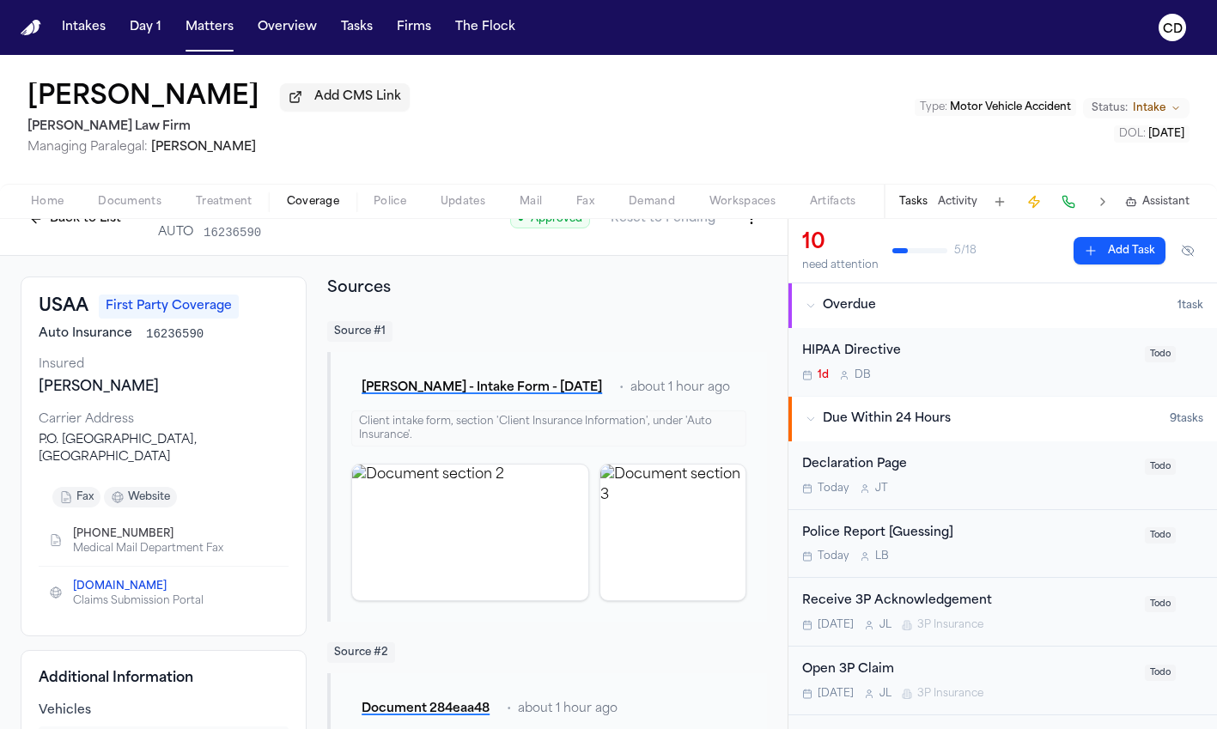
scroll to position [37, 0]
click at [118, 201] on span "Documents" at bounding box center [130, 202] width 64 height 14
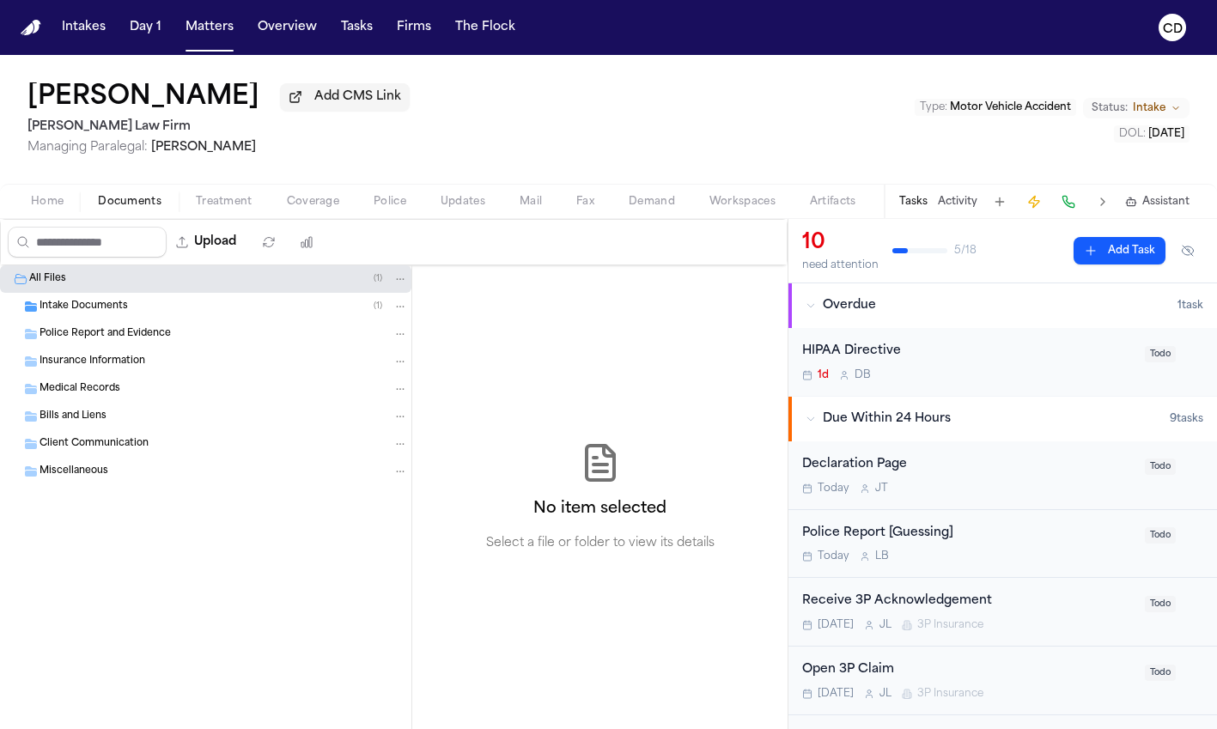
click at [393, 206] on span "Police" at bounding box center [390, 202] width 33 height 14
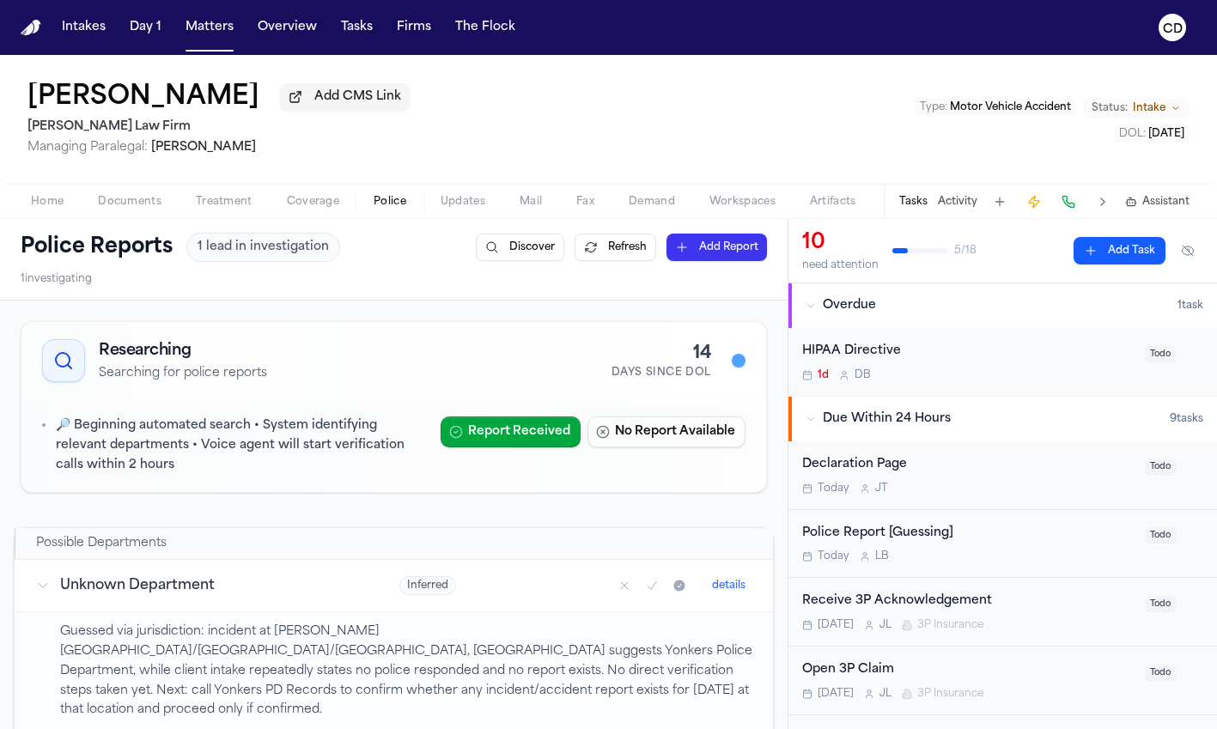
scroll to position [222, 0]
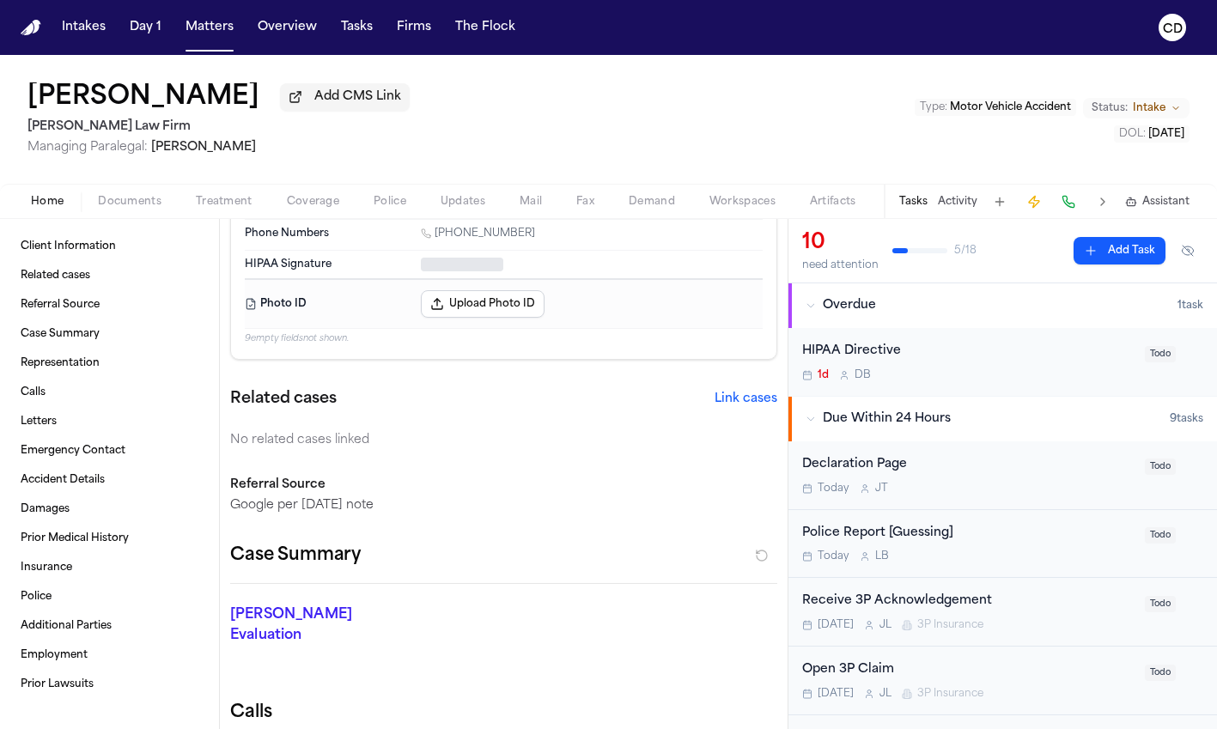
click at [56, 198] on span "Home" at bounding box center [47, 202] width 33 height 14
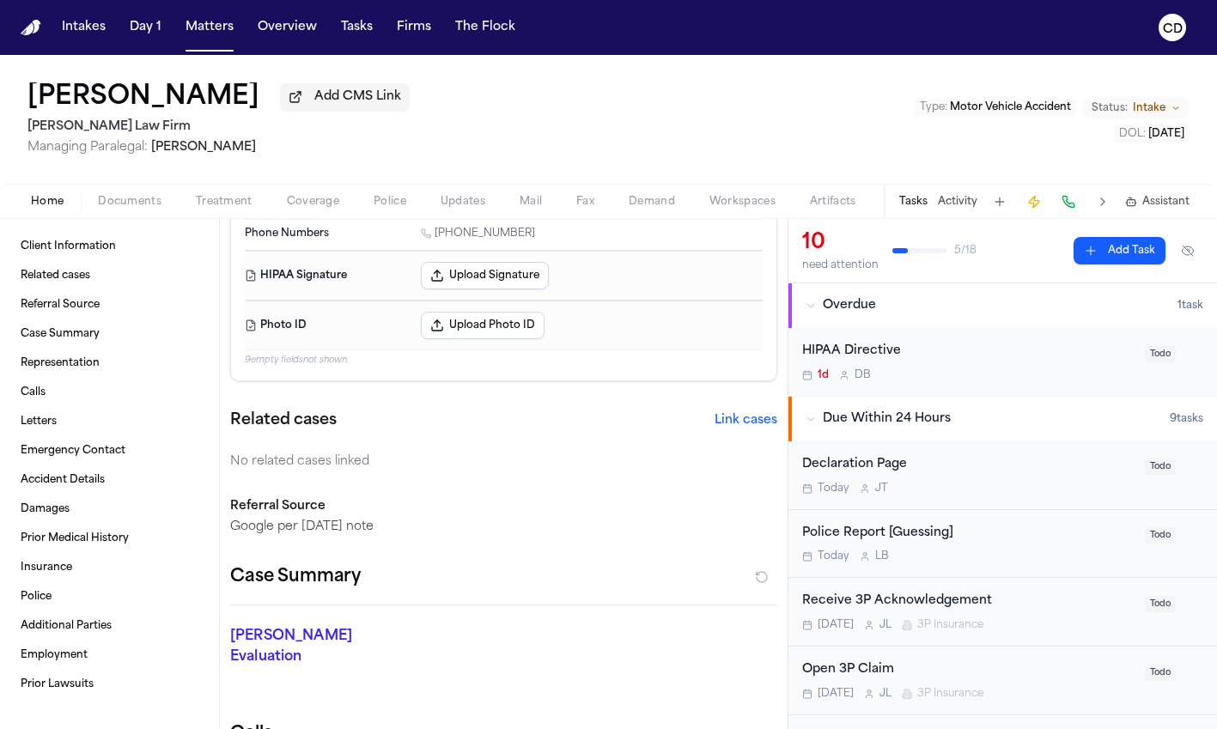
click at [149, 208] on span "Documents" at bounding box center [130, 202] width 64 height 14
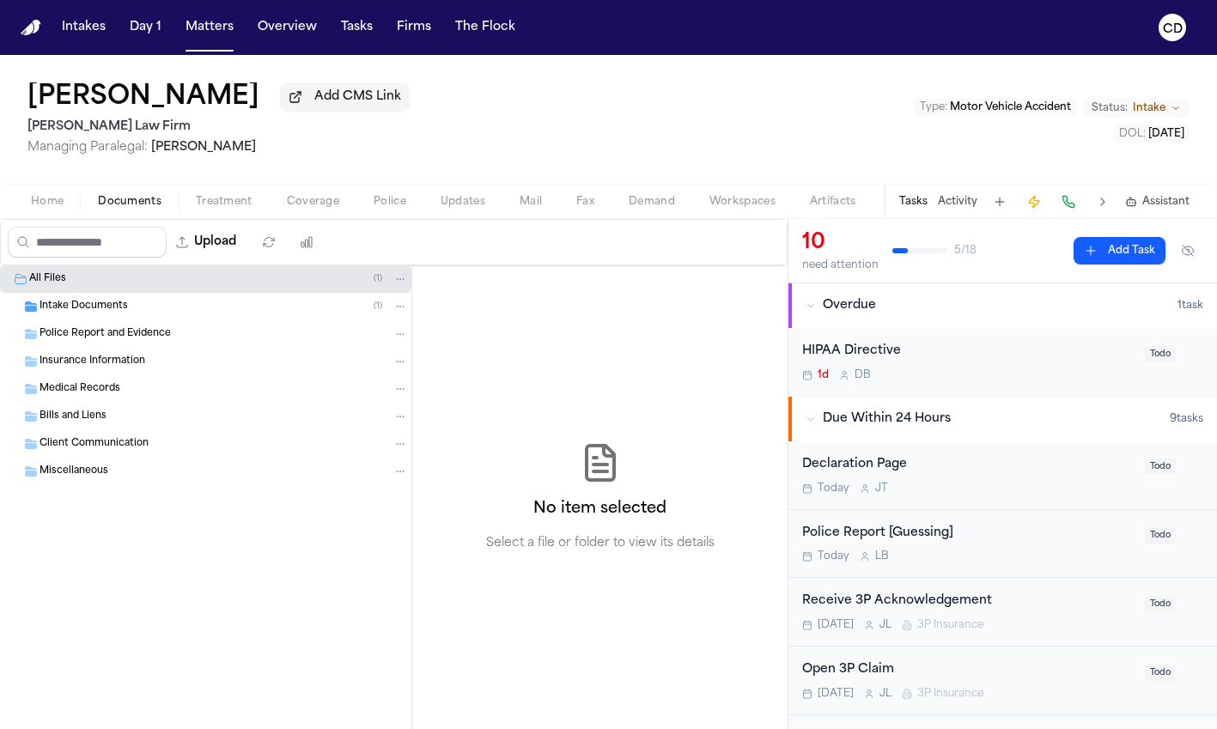
click at [241, 204] on span "Treatment" at bounding box center [224, 202] width 57 height 14
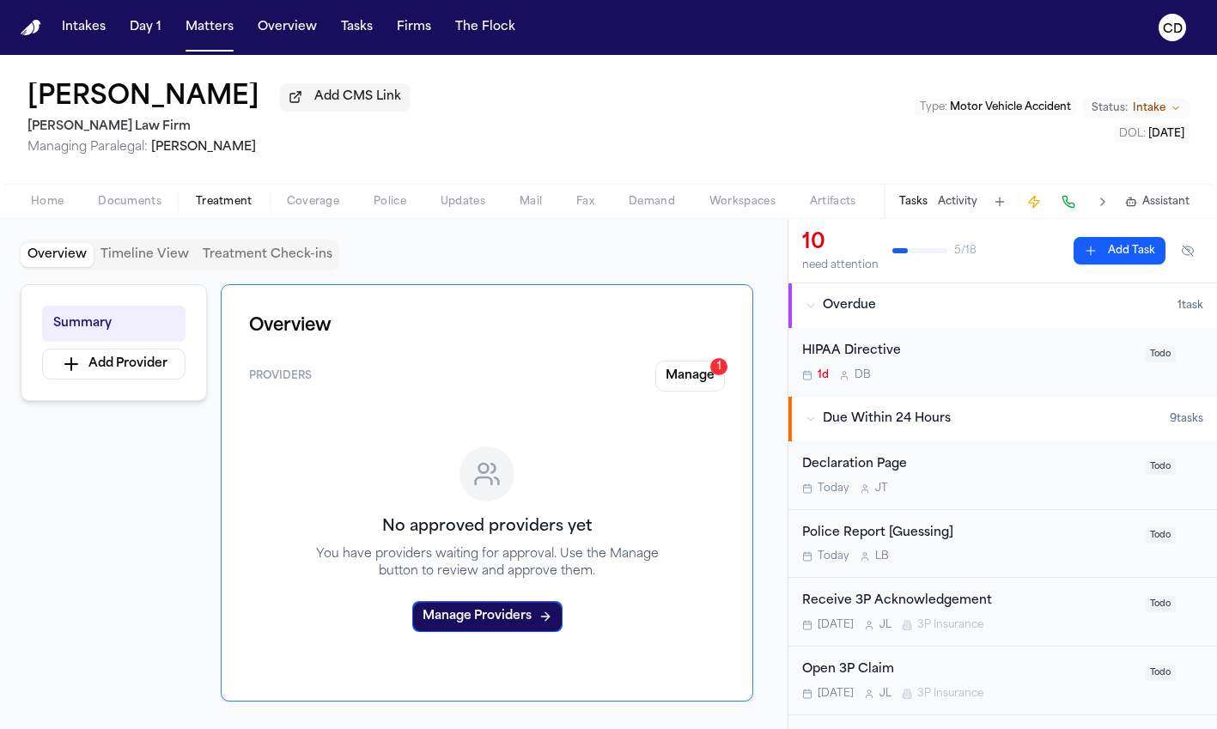
click at [320, 194] on button "Coverage" at bounding box center [313, 202] width 87 height 21
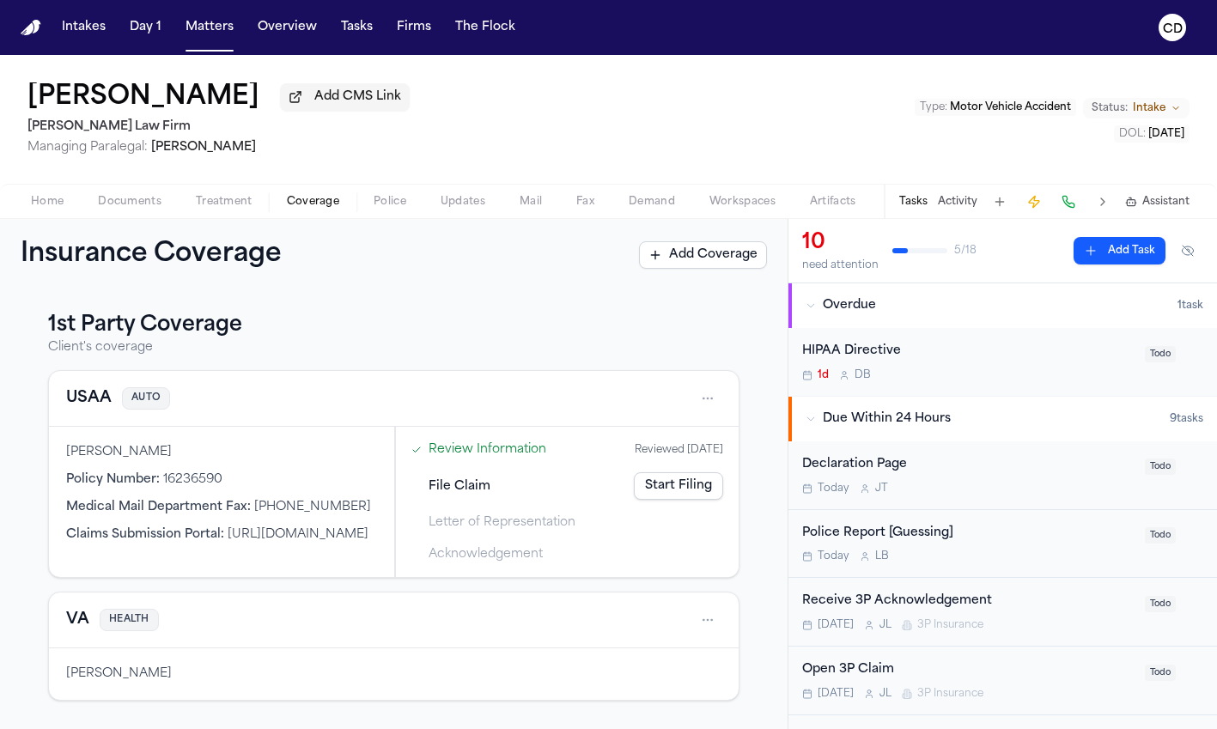
click at [238, 204] on span "Treatment" at bounding box center [224, 202] width 57 height 14
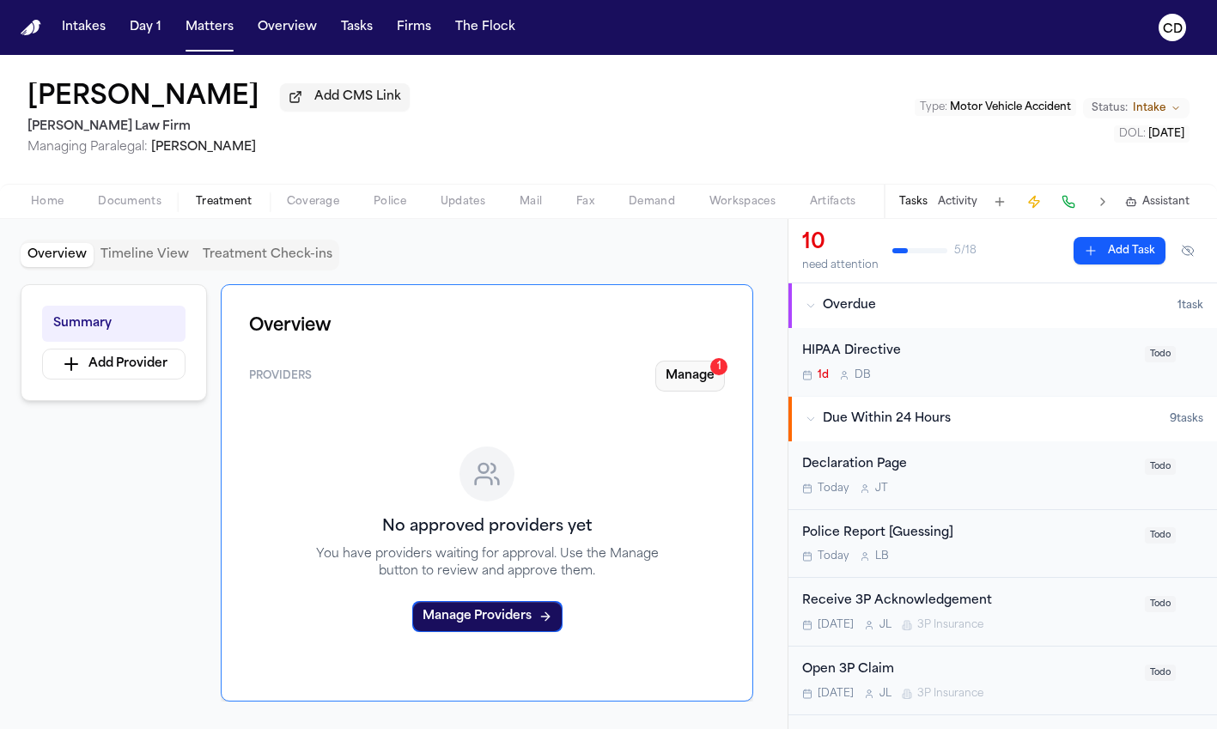
click at [664, 376] on button "Manage 1" at bounding box center [690, 376] width 70 height 31
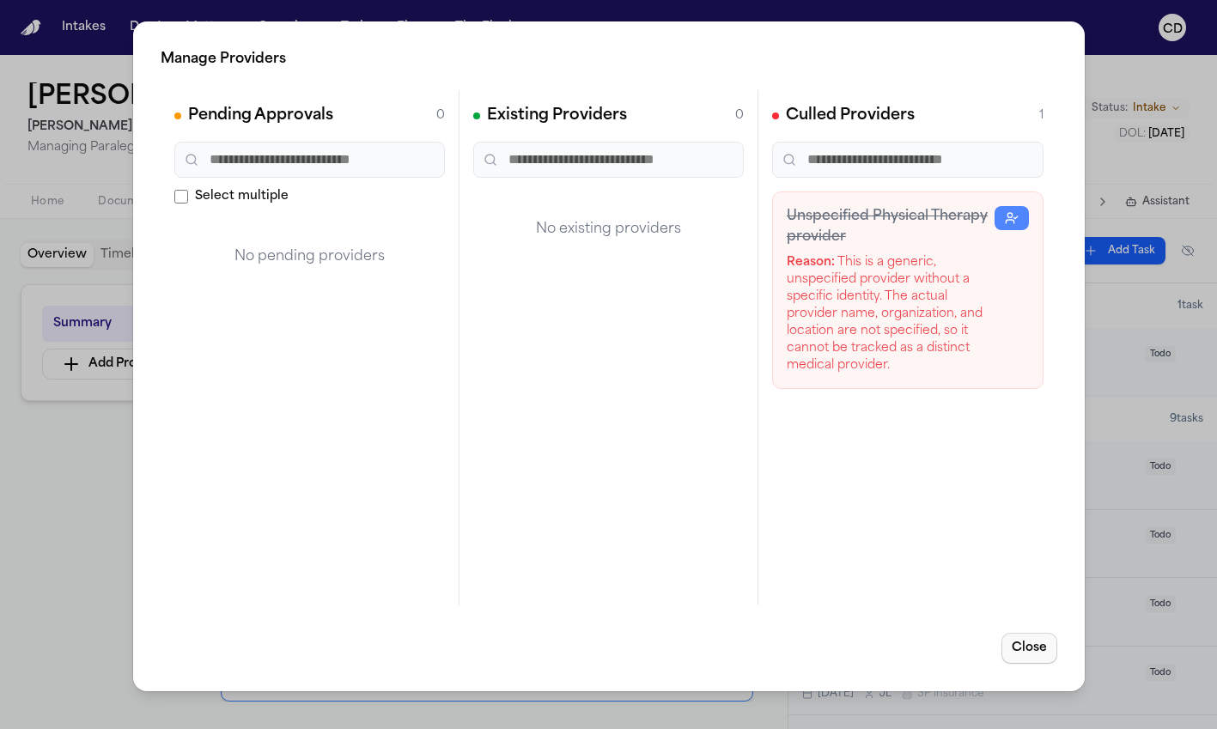
click at [961, 649] on button "Close" at bounding box center [1029, 648] width 56 height 31
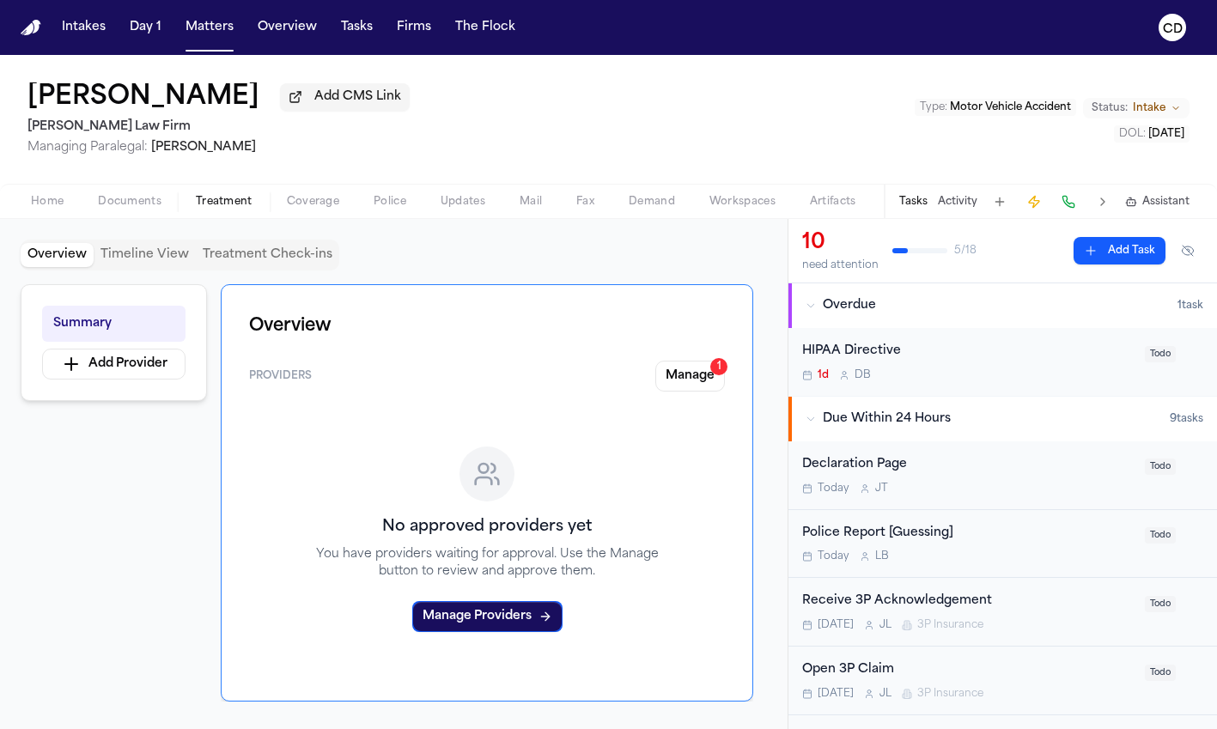
click at [156, 202] on span "Documents" at bounding box center [130, 202] width 64 height 14
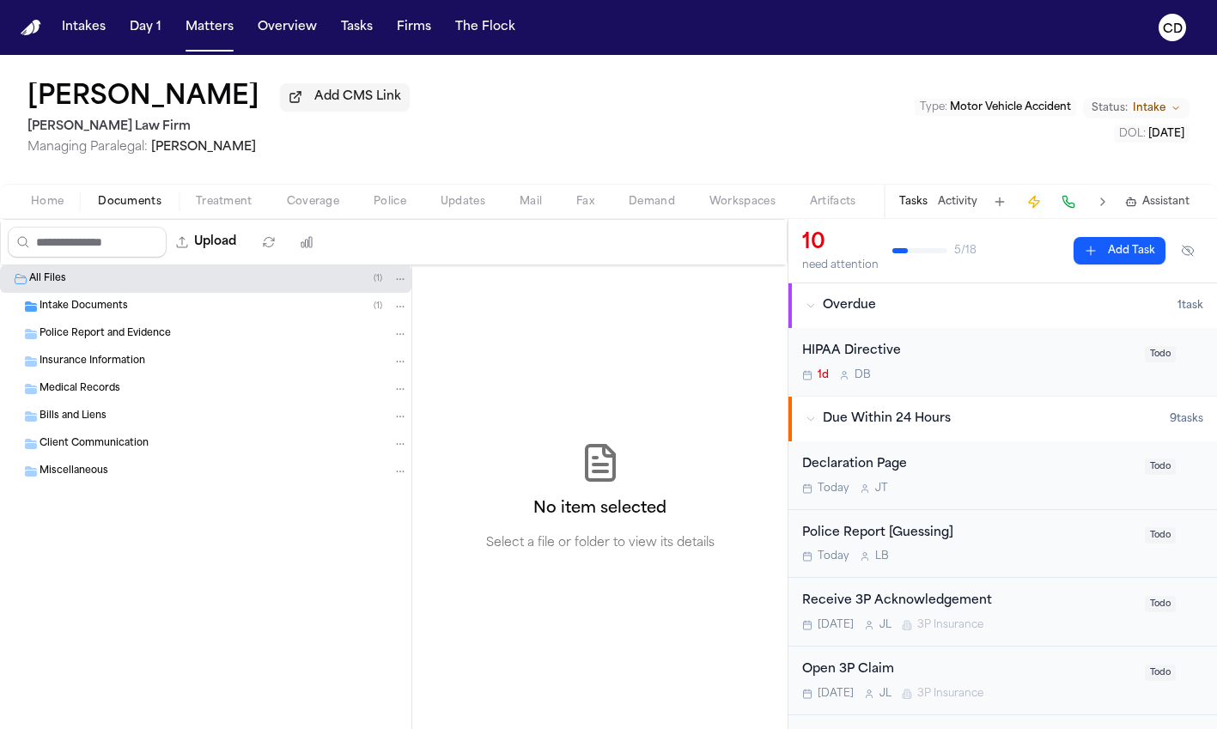
click at [70, 216] on div "Home Documents Treatment Coverage Police Updates Mail Fax Demand Workspaces Art…" at bounding box center [608, 201] width 1217 height 34
click at [48, 209] on span "Home" at bounding box center [47, 202] width 33 height 14
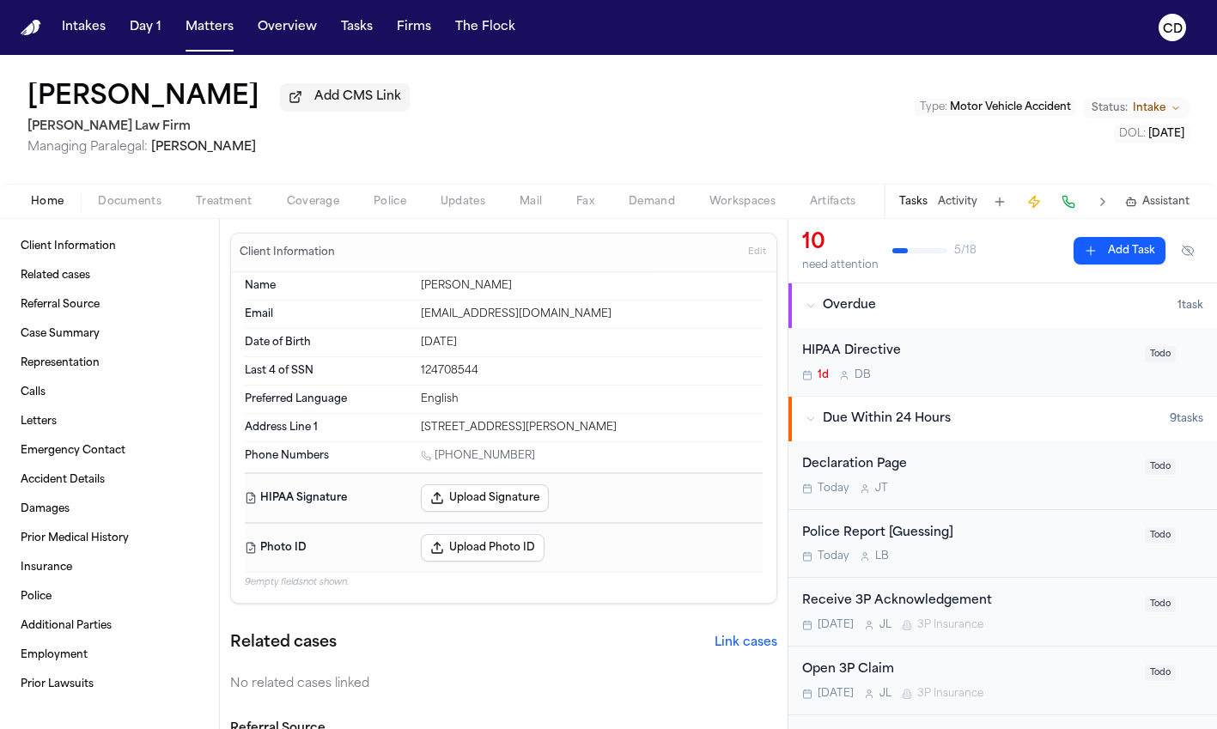
click at [544, 209] on button "Mail" at bounding box center [530, 202] width 57 height 21
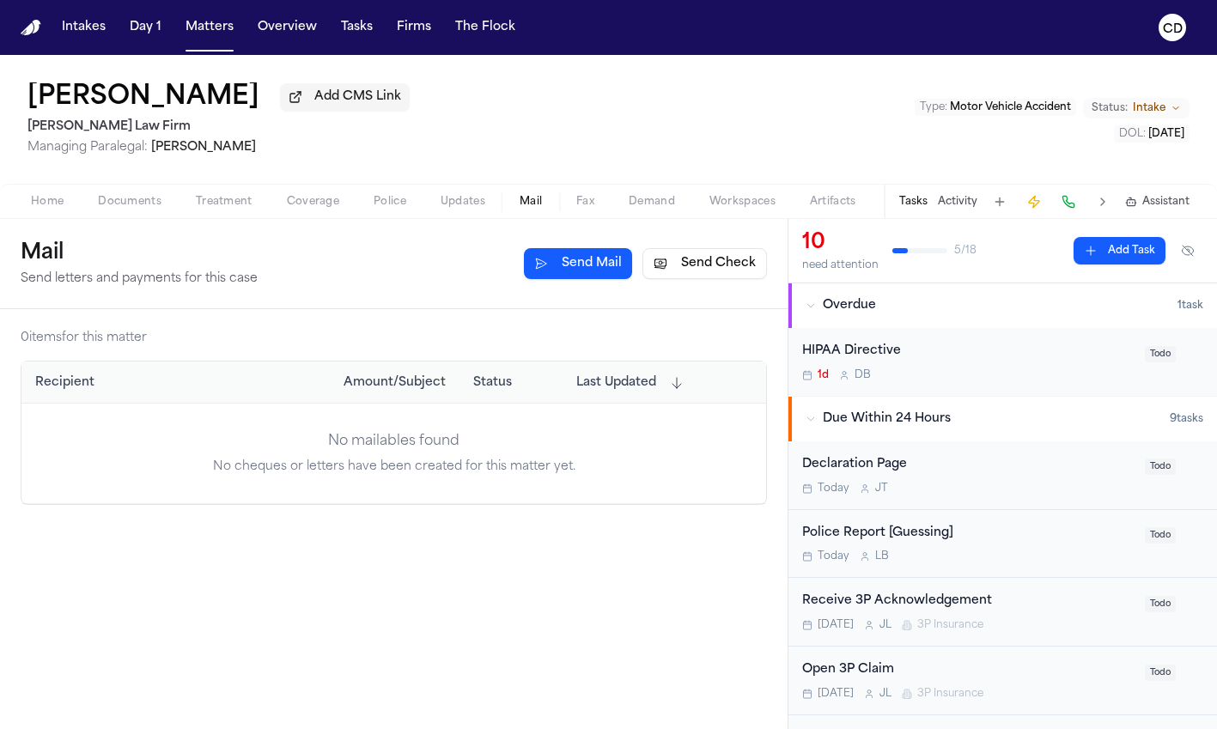
click at [317, 205] on span "Coverage" at bounding box center [313, 202] width 52 height 14
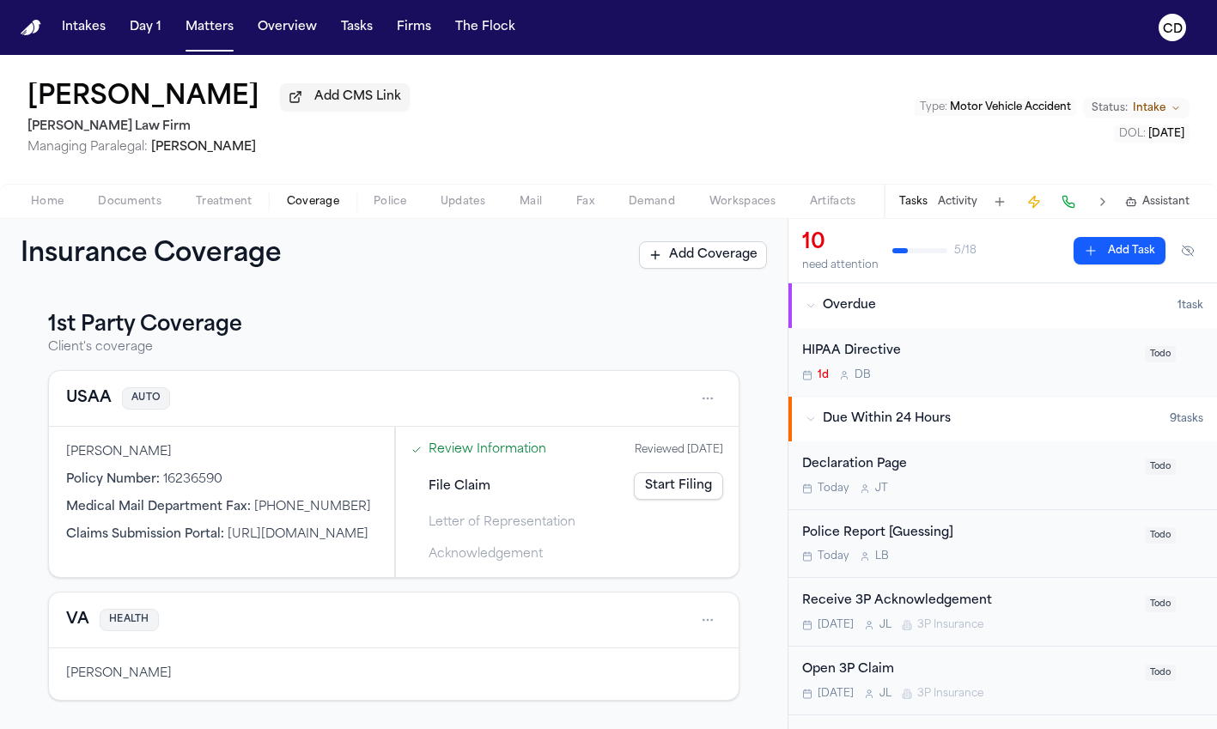
click at [94, 411] on button "USAA" at bounding box center [89, 399] width 46 height 24
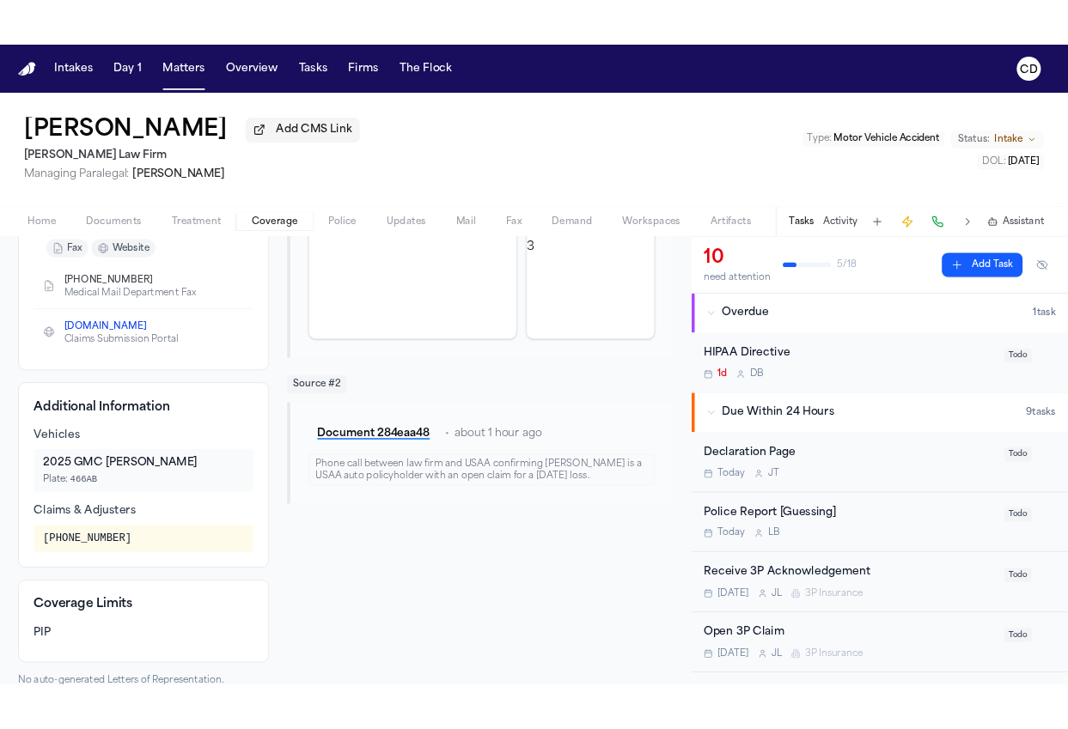
scroll to position [313, 0]
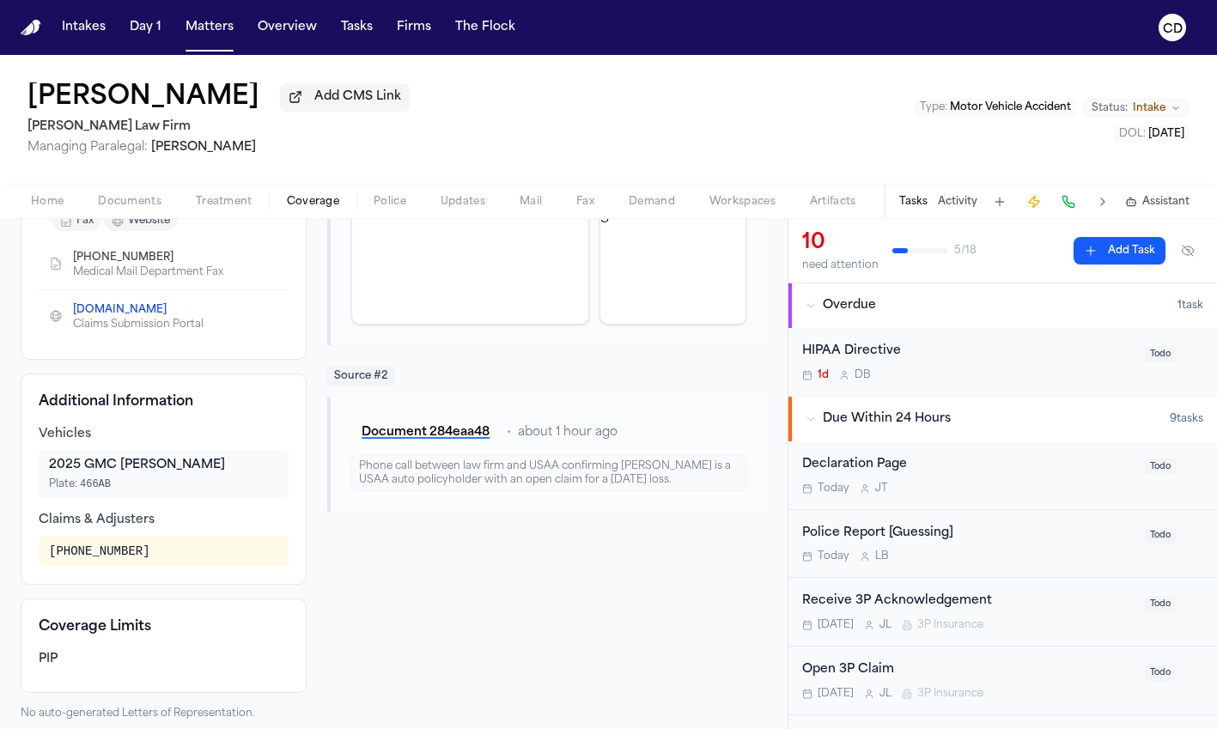
click at [961, 15] on nav "Intakes Day 1 Matters Overview Tasks Firms The Flock CD" at bounding box center [608, 27] width 1217 height 55
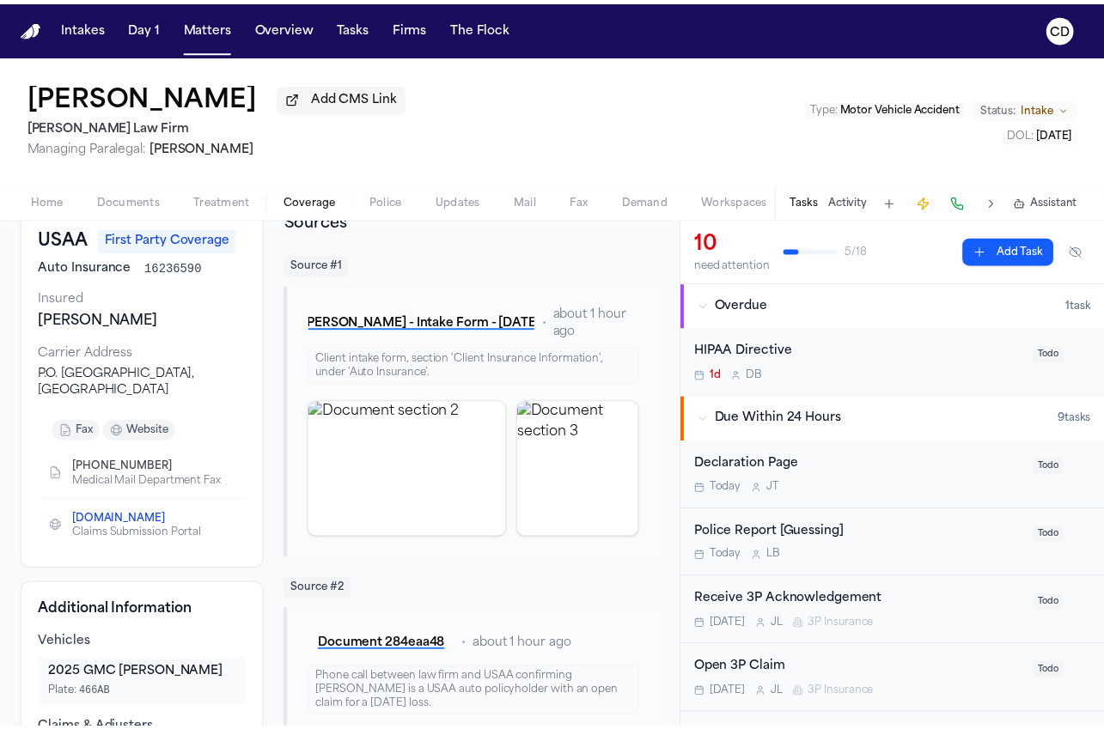
scroll to position [0, 0]
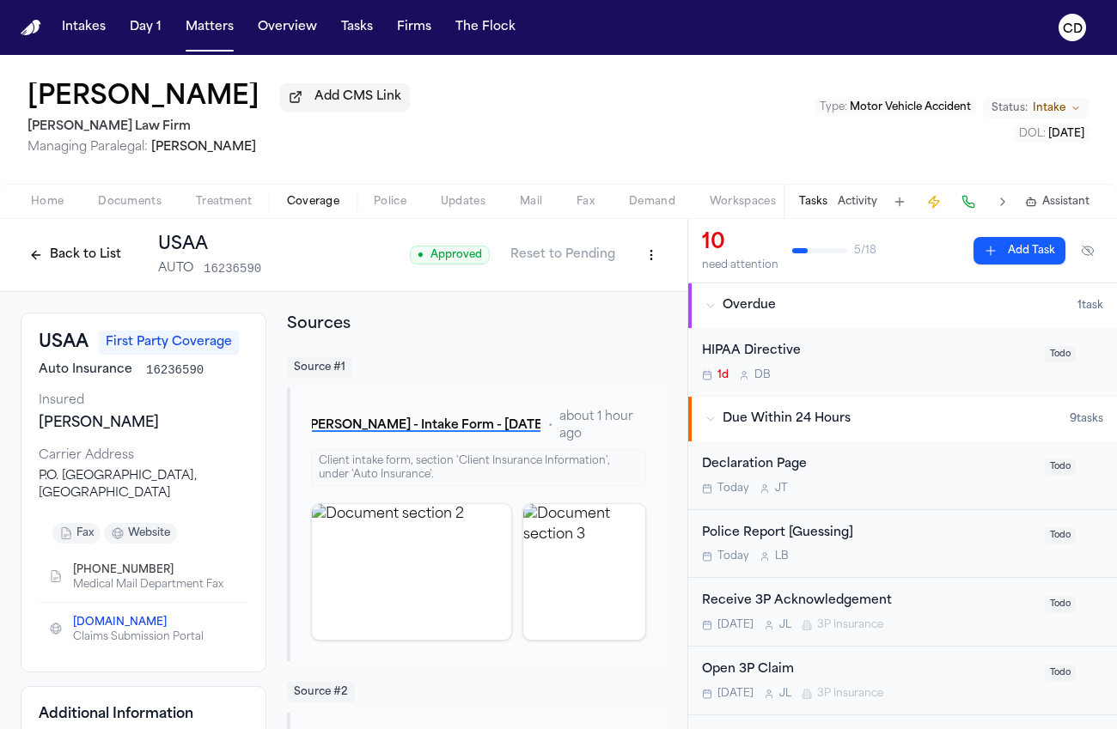
click at [961, 204] on button at bounding box center [1002, 202] width 24 height 24
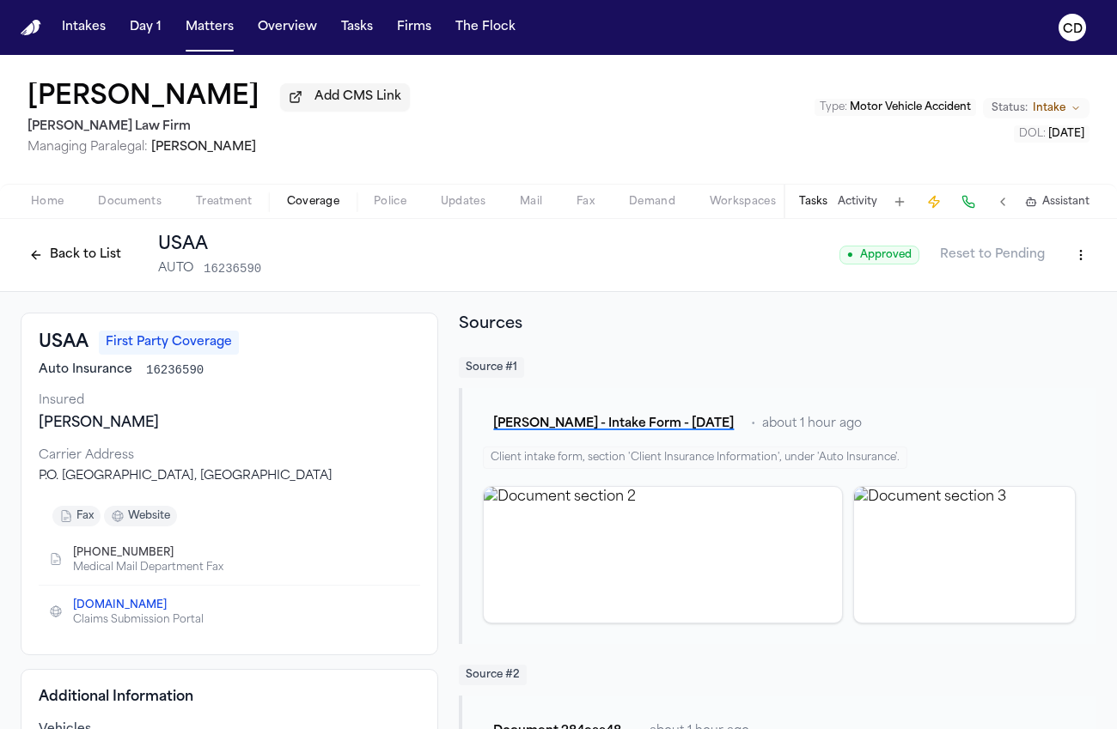
click at [961, 259] on html "Intakes Day 1 Matters Overview Tasks Firms The Flock CD Janus Persaud Add CMS L…" at bounding box center [558, 364] width 1117 height 729
click at [961, 301] on div "Edit Coverage" at bounding box center [1008, 296] width 144 height 27
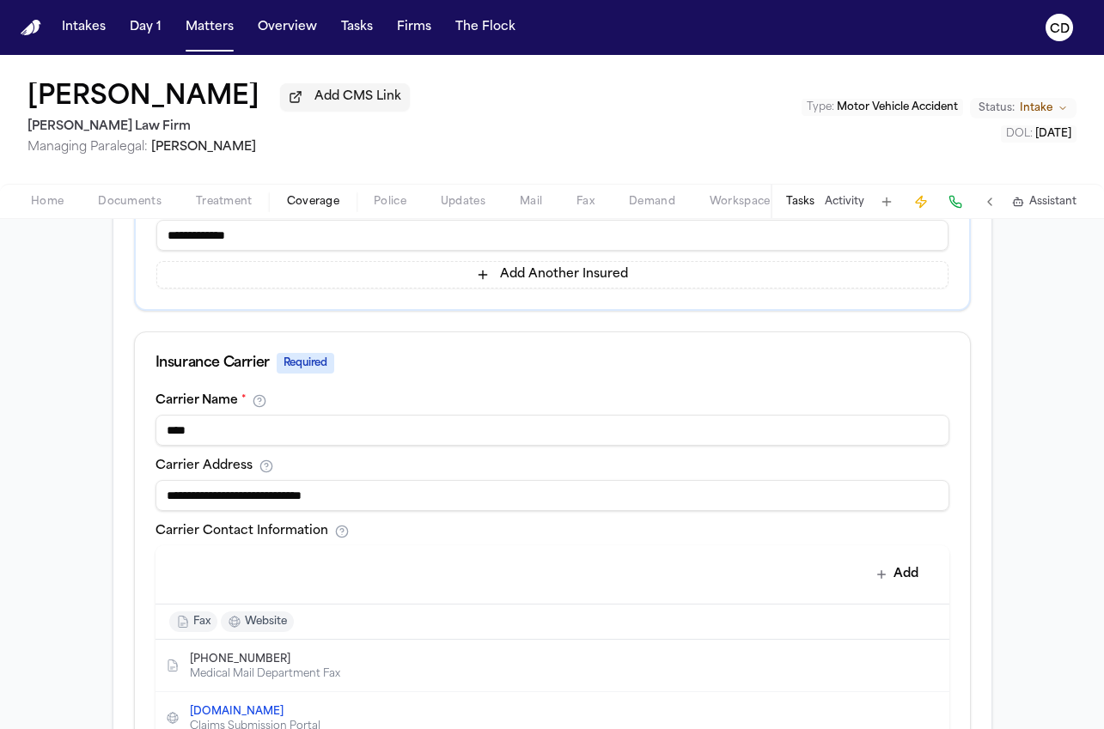
scroll to position [475, 0]
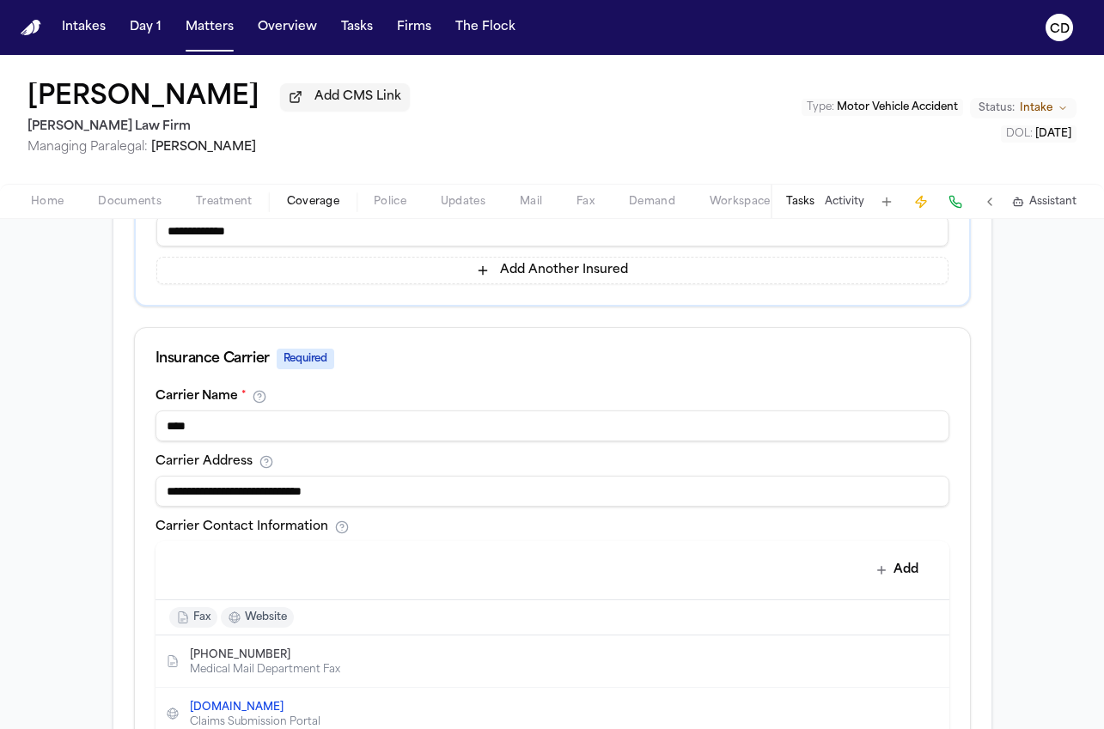
click at [299, 209] on span "Coverage" at bounding box center [313, 202] width 52 height 14
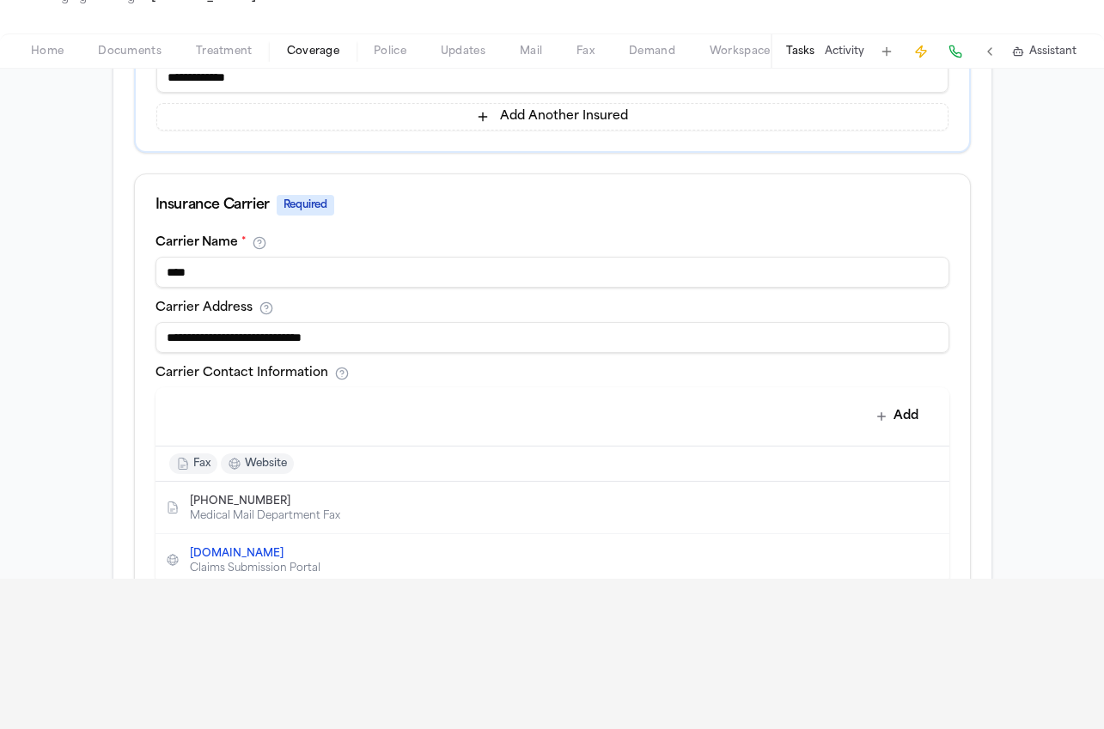
scroll to position [0, 0]
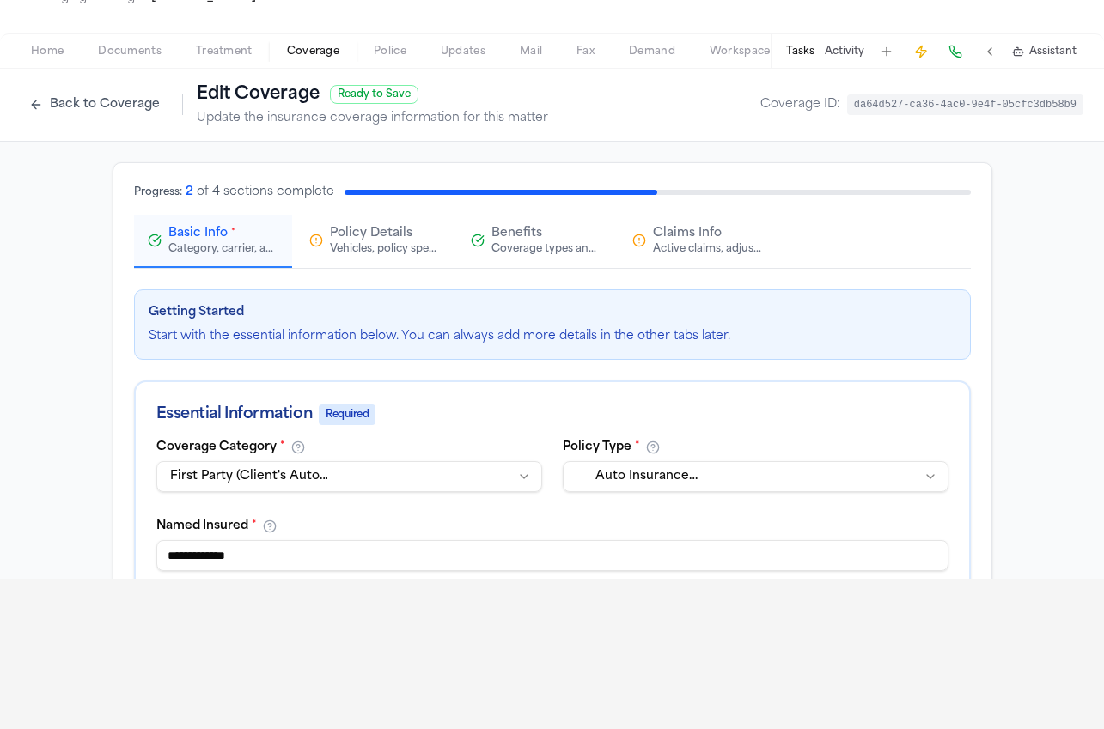
click at [678, 248] on div "Active claims, adjusters, and subrogation details" at bounding box center [708, 249] width 110 height 14
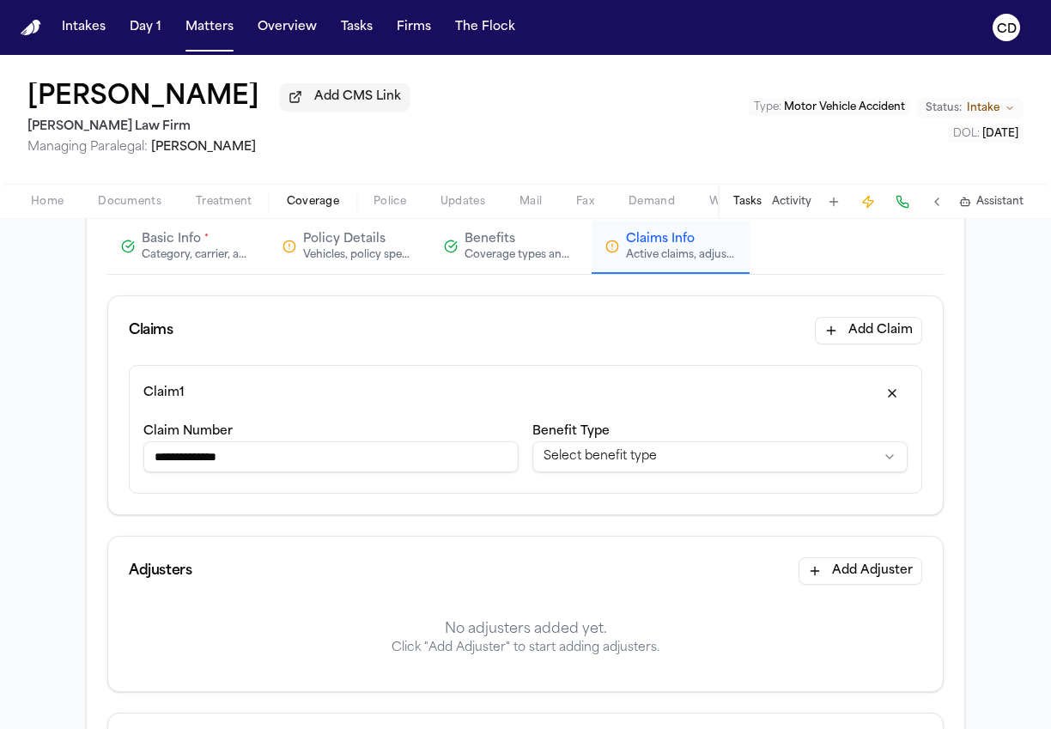
scroll to position [219, 0]
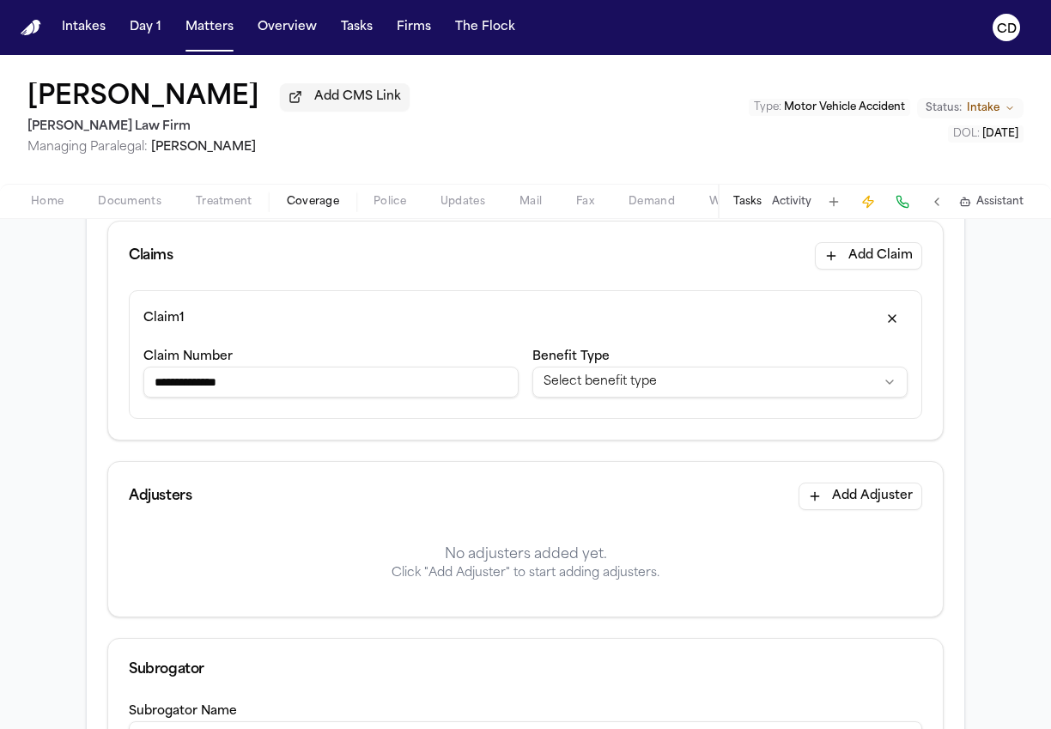
click at [344, 371] on input "**********" at bounding box center [330, 382] width 375 height 31
click at [334, 382] on input "**********" at bounding box center [330, 382] width 375 height 31
paste input "**********"
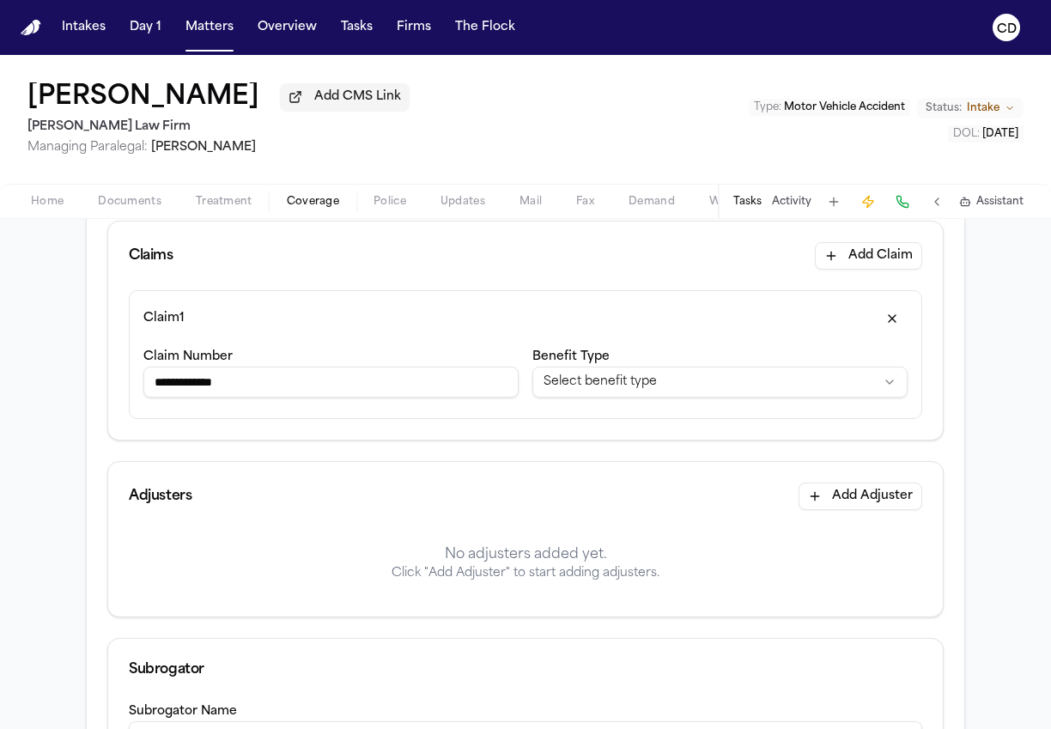
type input "**********"
click at [624, 390] on html "**********" at bounding box center [525, 364] width 1051 height 729
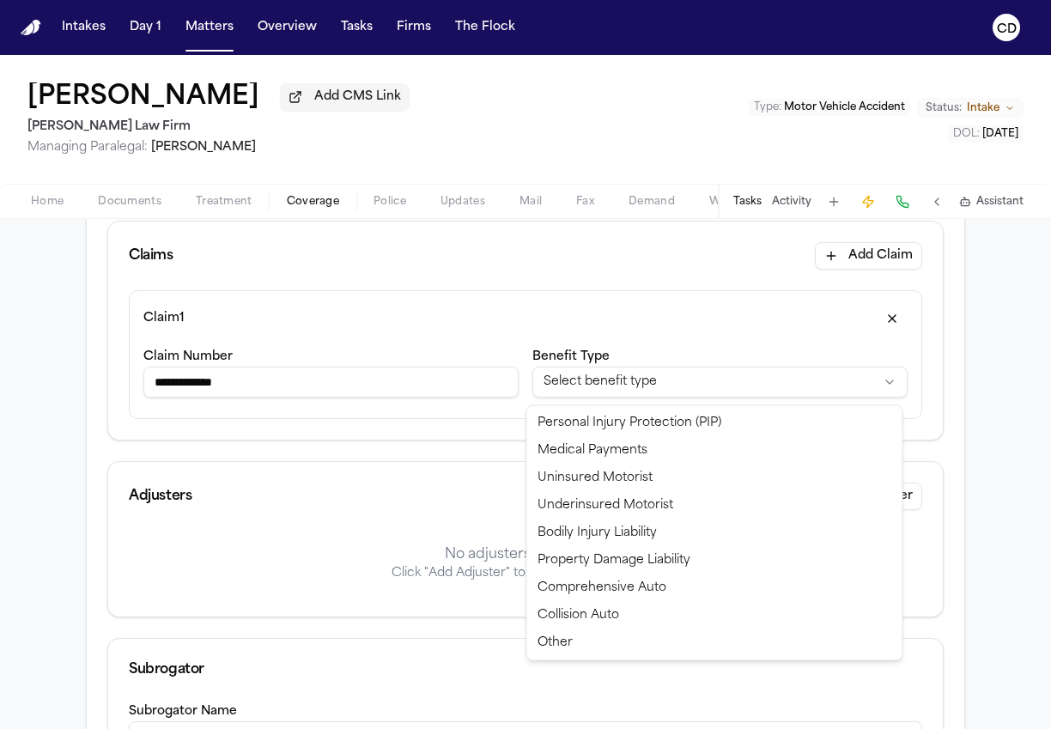
click at [624, 339] on html "**********" at bounding box center [525, 364] width 1051 height 729
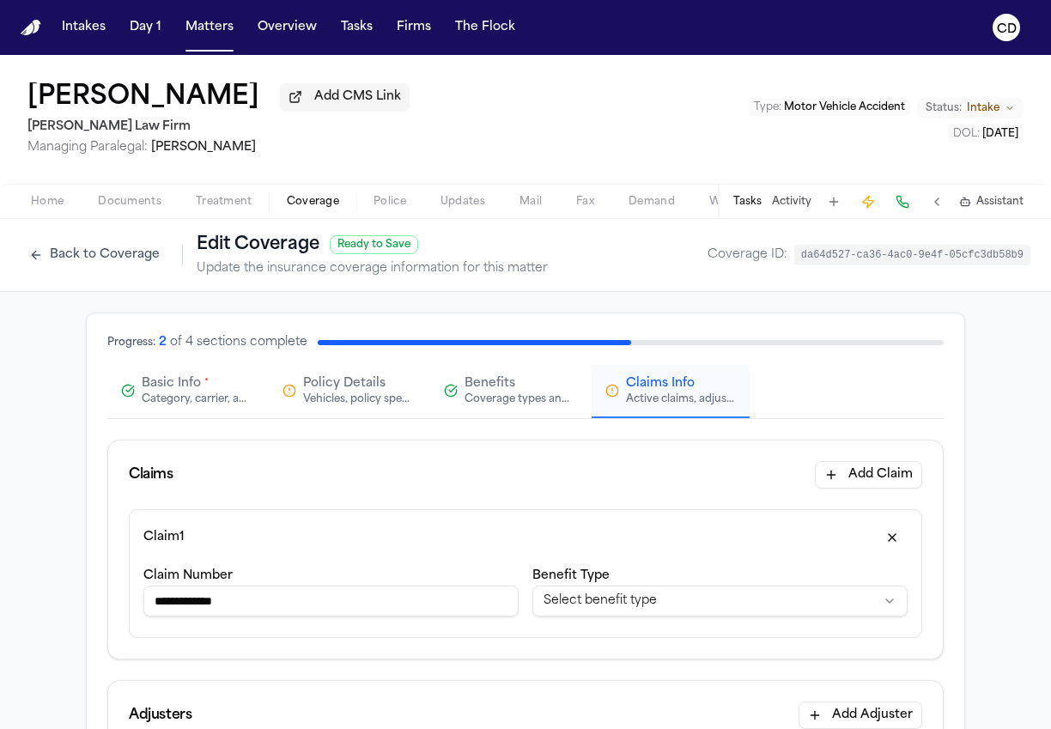
scroll to position [44, 0]
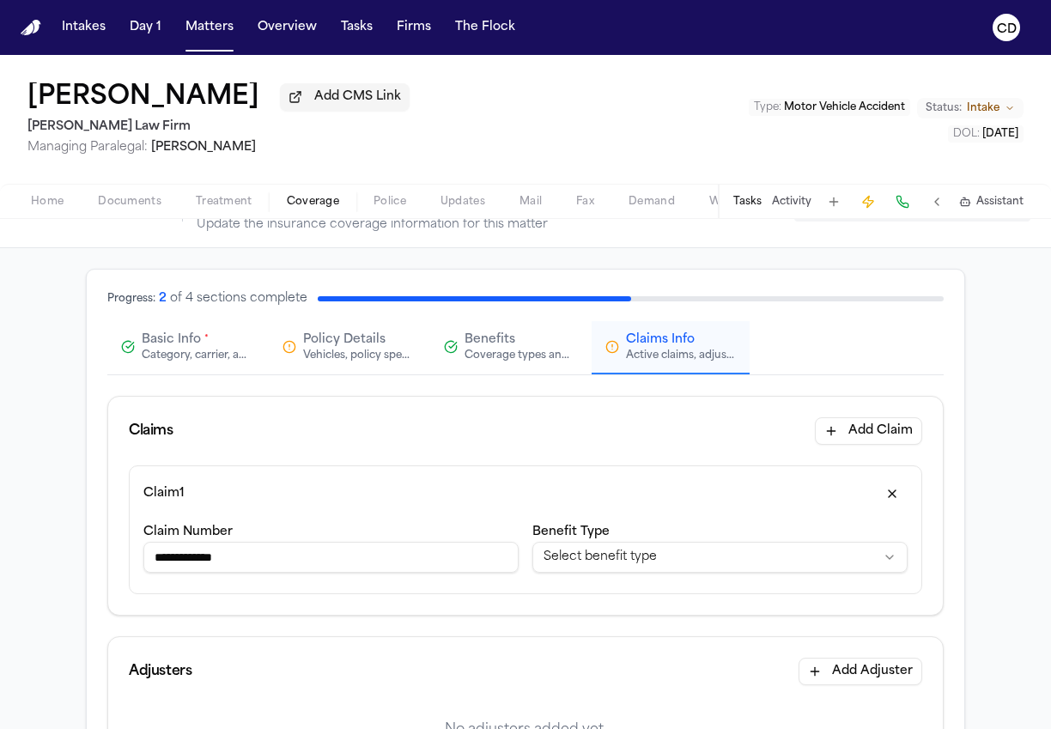
click at [171, 370] on button "Basic Info * Category, carrier, and policy holder information" at bounding box center [186, 347] width 158 height 53
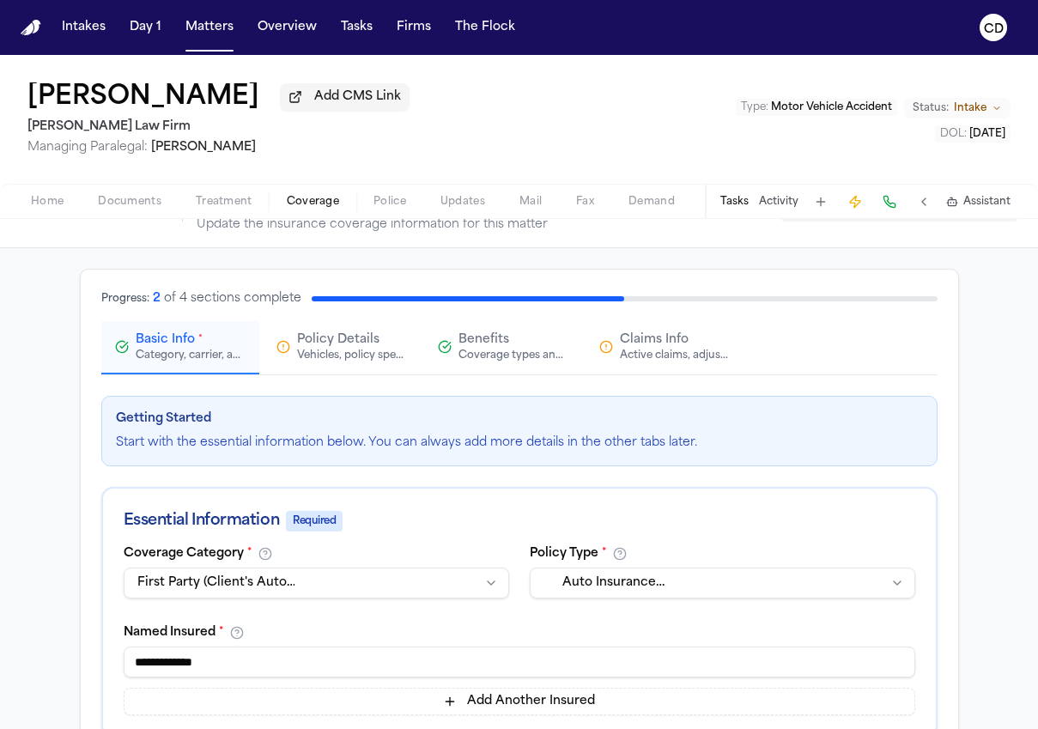
click at [665, 358] on div "Active claims, adjusters, and subrogation details" at bounding box center [675, 356] width 110 height 14
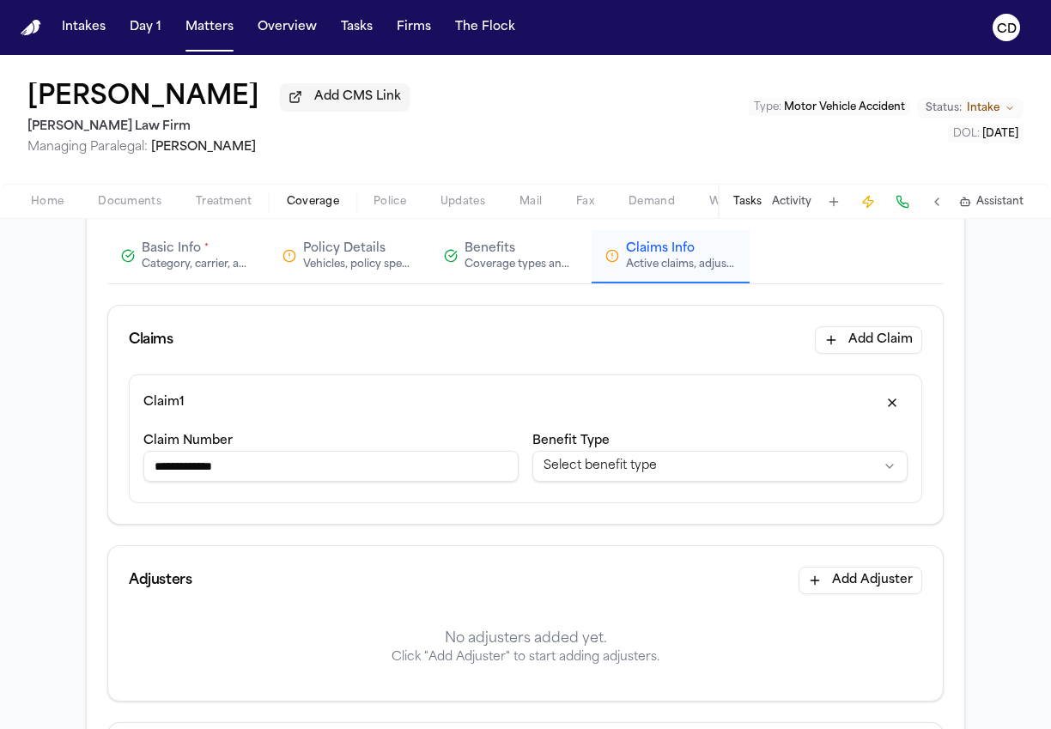
scroll to position [145, 0]
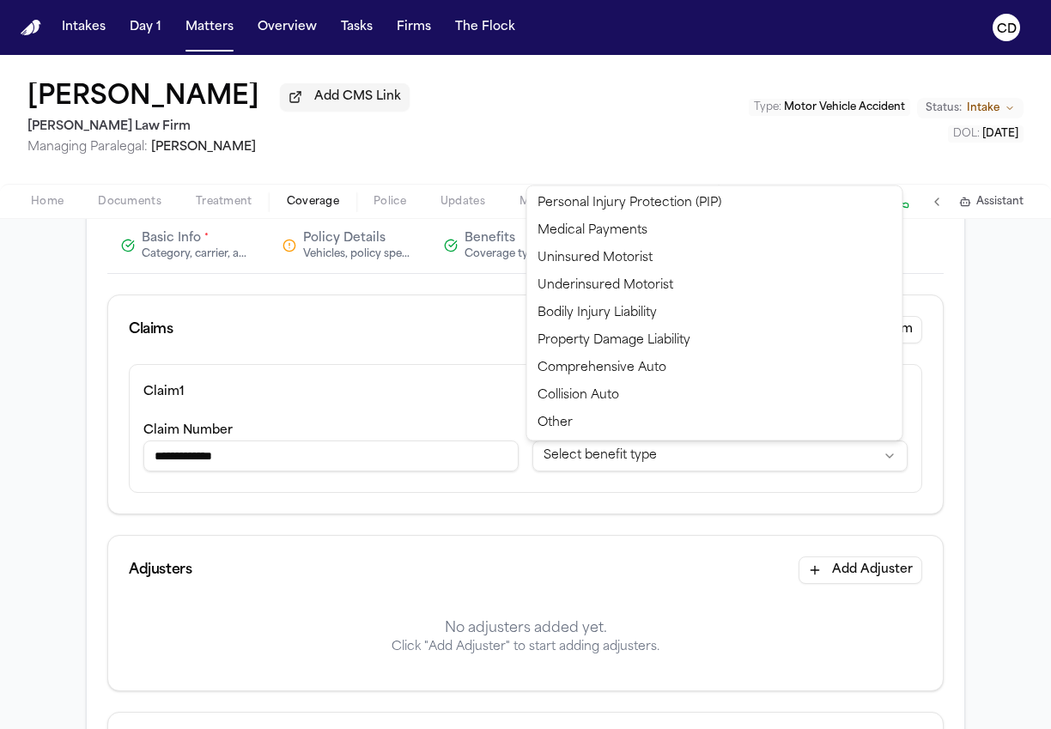
click at [667, 470] on html "**********" at bounding box center [525, 364] width 1051 height 729
select select "**********"
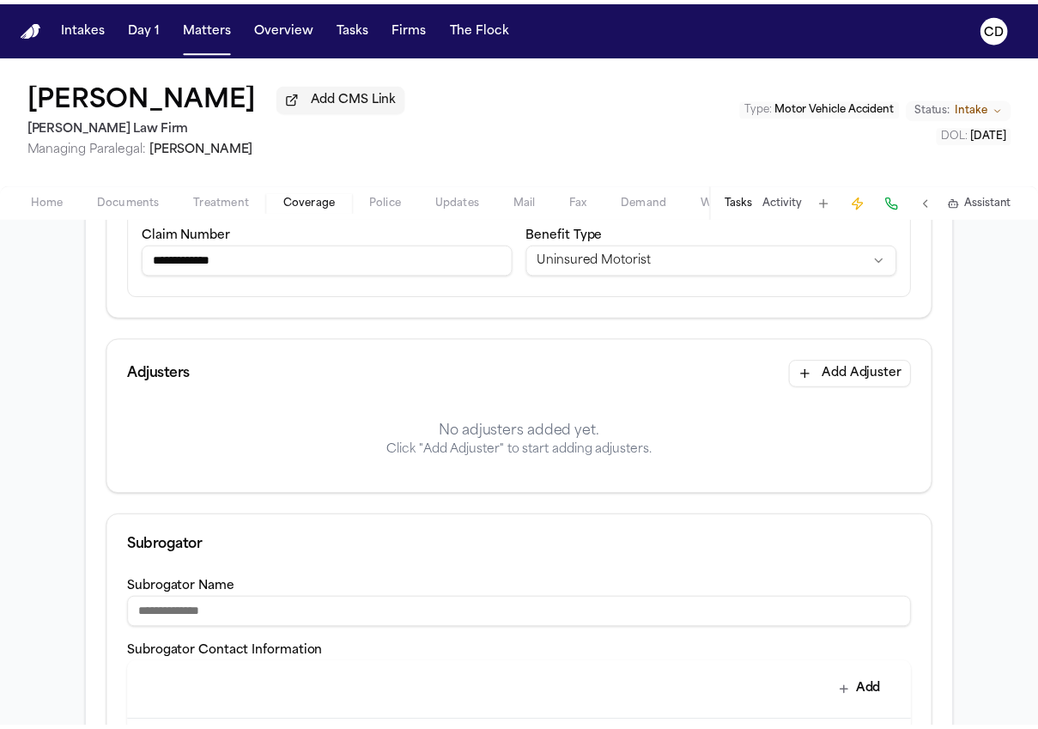
scroll to position [392, 0]
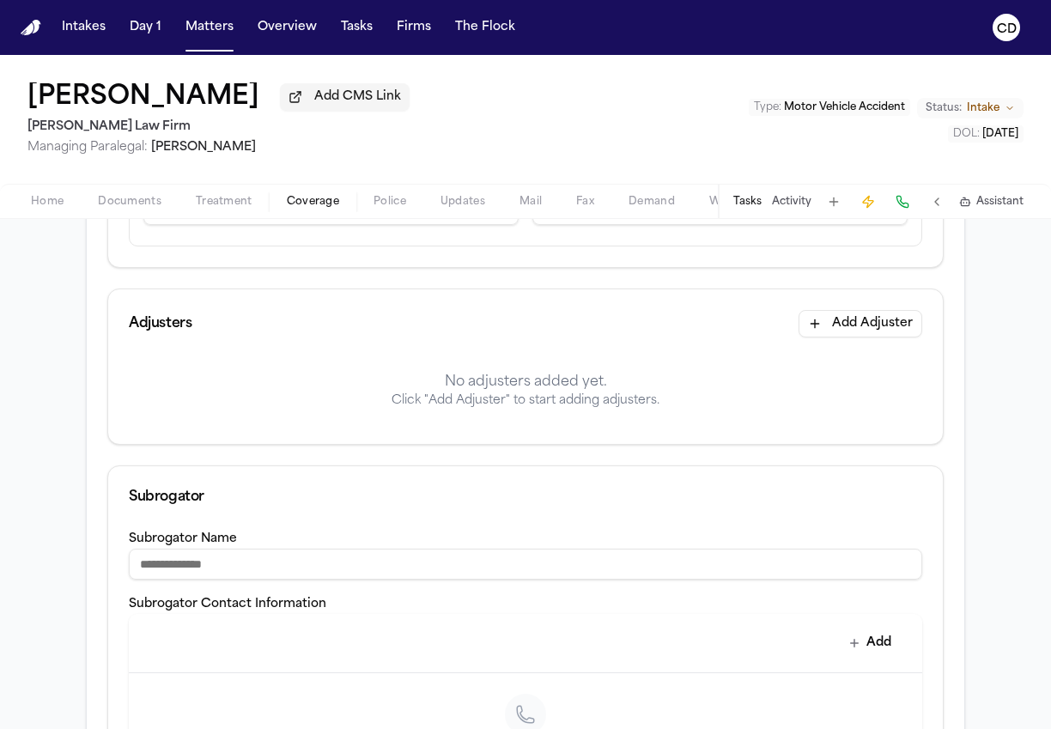
click at [890, 326] on button "Add Adjuster" at bounding box center [861, 323] width 124 height 27
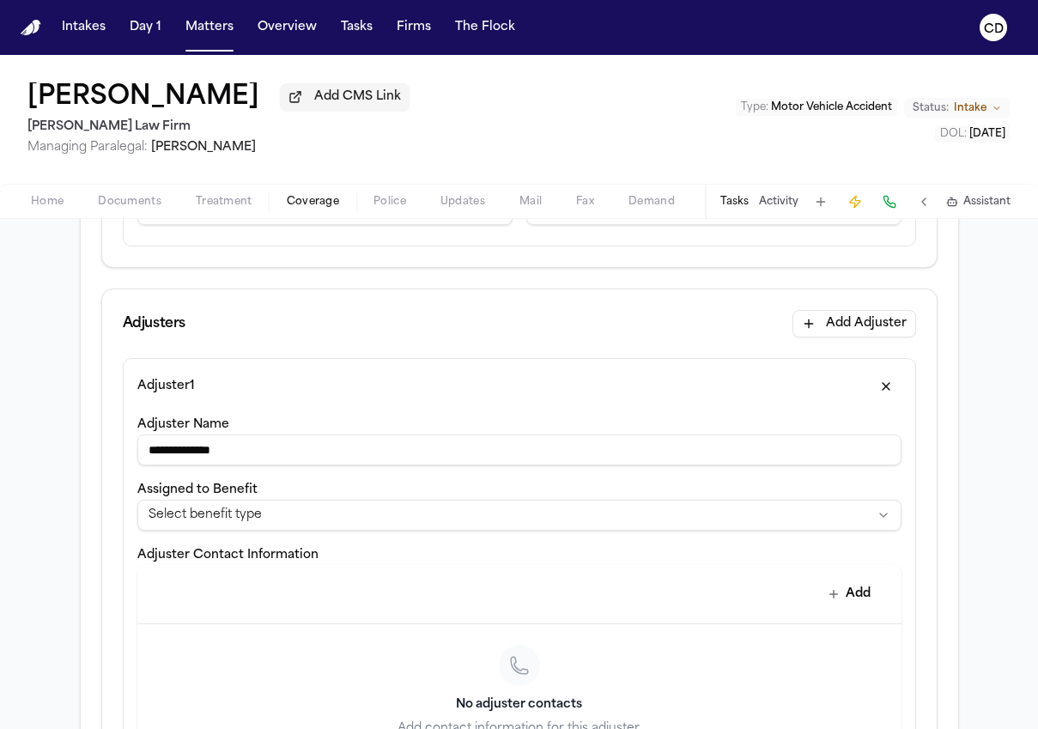
type input "**********"
select select "**********"
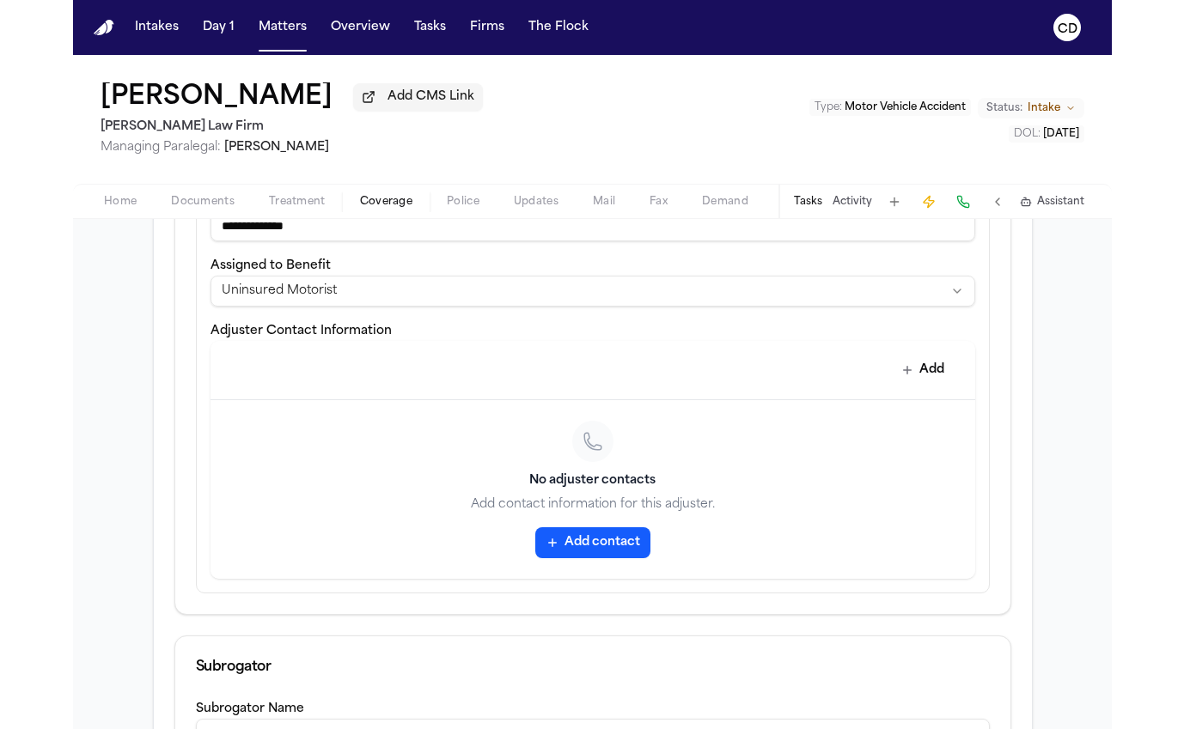
scroll to position [615, 0]
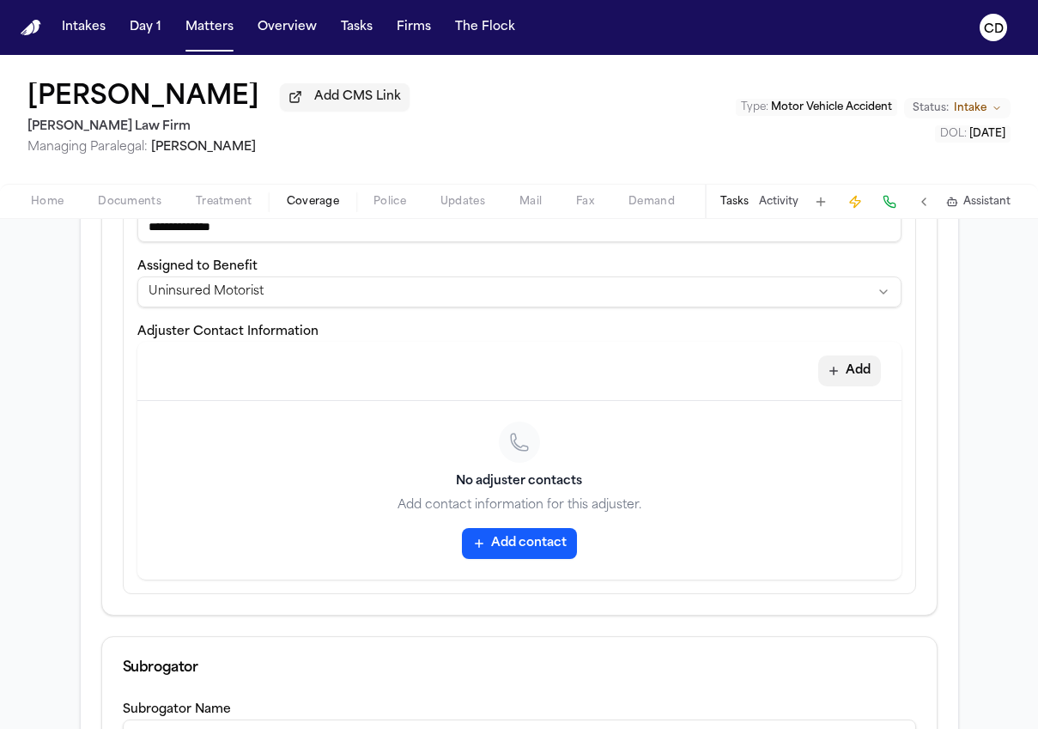
click at [833, 378] on button "Add" at bounding box center [850, 371] width 63 height 31
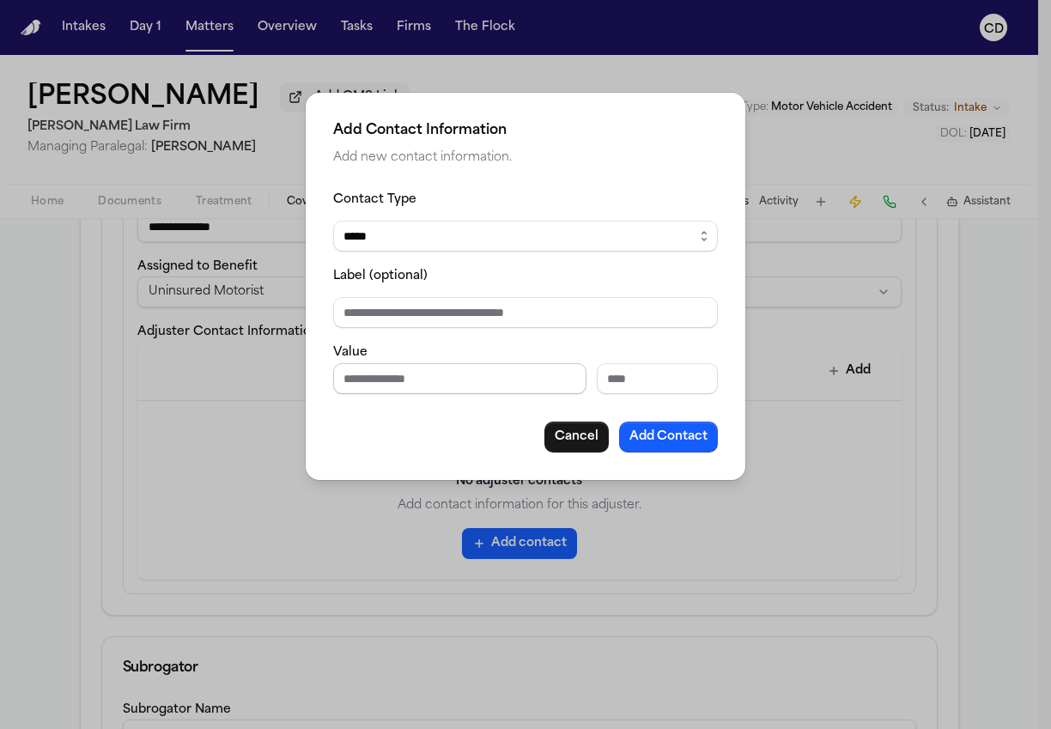
click at [524, 378] on input "Phone number" at bounding box center [459, 378] width 253 height 31
click at [678, 387] on input "Extension" at bounding box center [657, 378] width 121 height 31
type input "*****"
click at [685, 438] on button "Add Contact" at bounding box center [668, 437] width 99 height 31
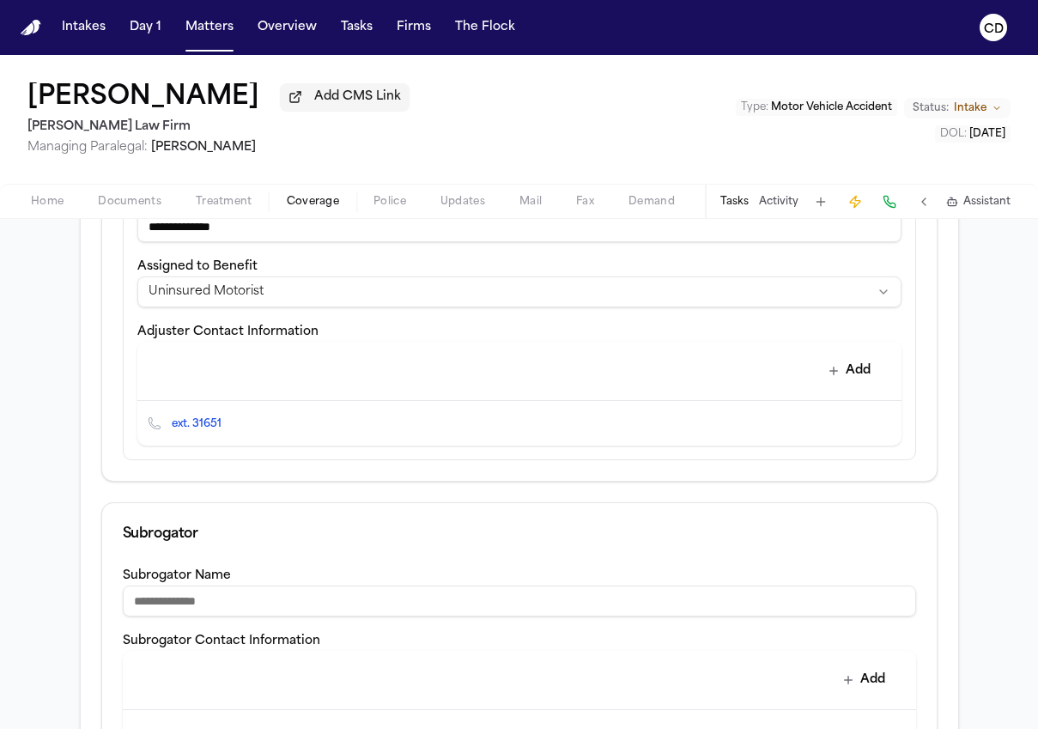
click at [849, 423] on icon "Edit contact" at bounding box center [853, 423] width 9 height 9
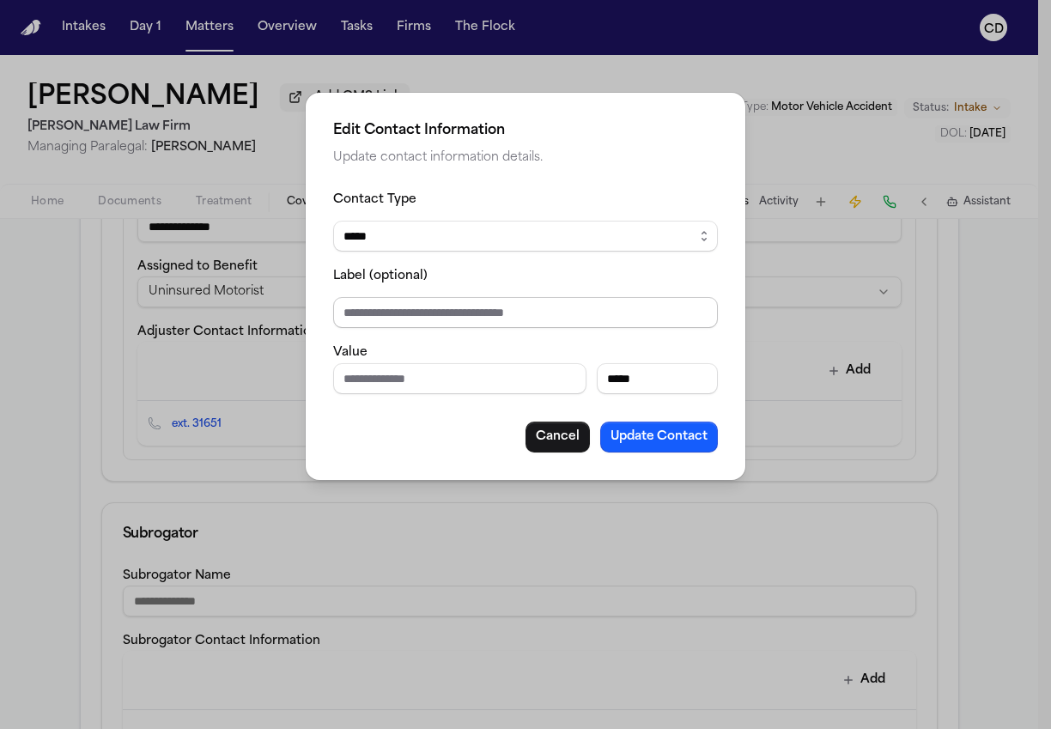
click at [523, 307] on input "Label (optional)" at bounding box center [525, 312] width 385 height 31
type input "********"
click at [636, 437] on button "Update Contact" at bounding box center [659, 437] width 118 height 31
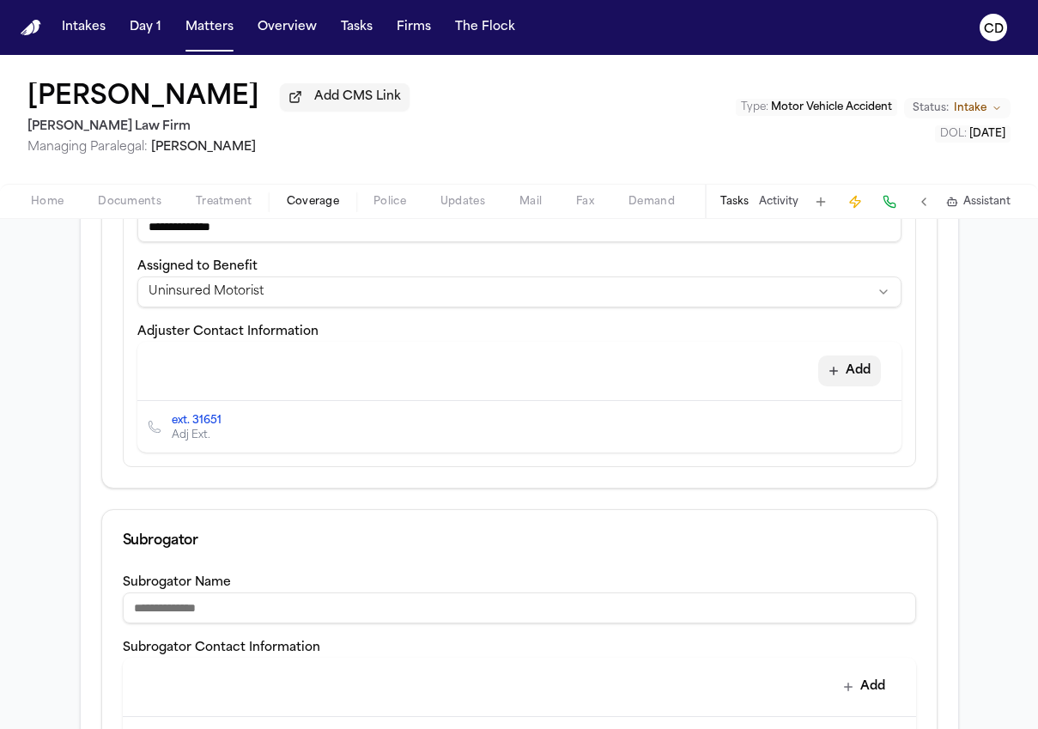
click at [840, 368] on button "Add" at bounding box center [850, 371] width 63 height 31
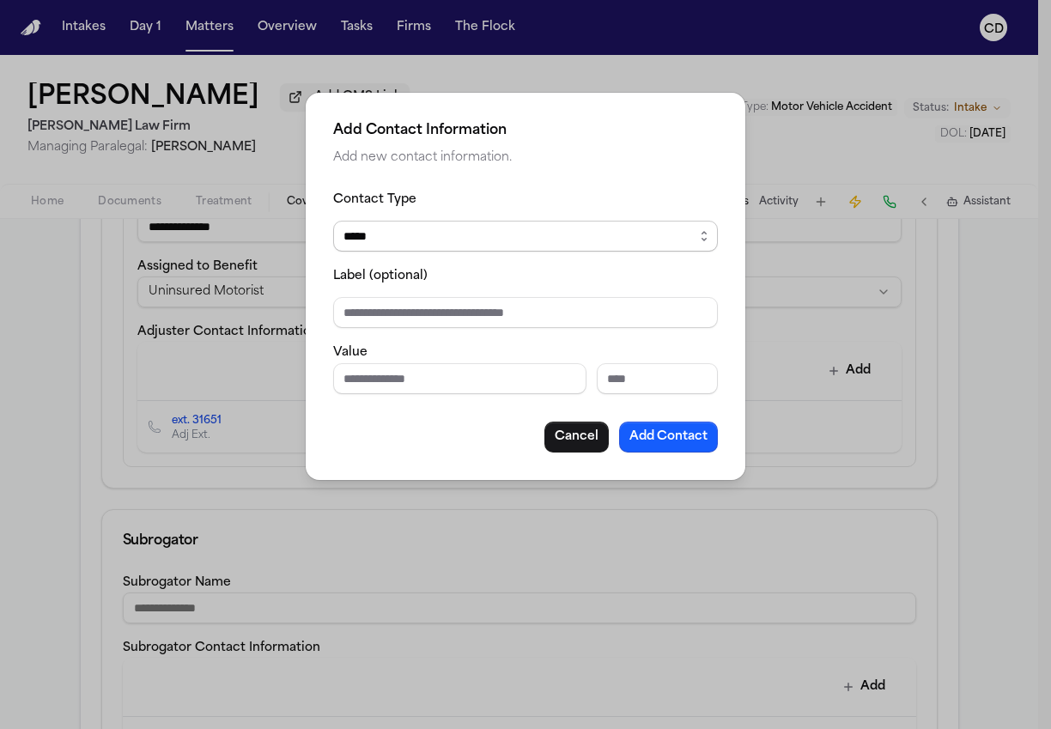
click at [541, 222] on select "***** ***** ******* *** *****" at bounding box center [525, 236] width 385 height 31
select select "*****"
click at [333, 221] on select "***** ***** ******* *** *****" at bounding box center [525, 236] width 385 height 31
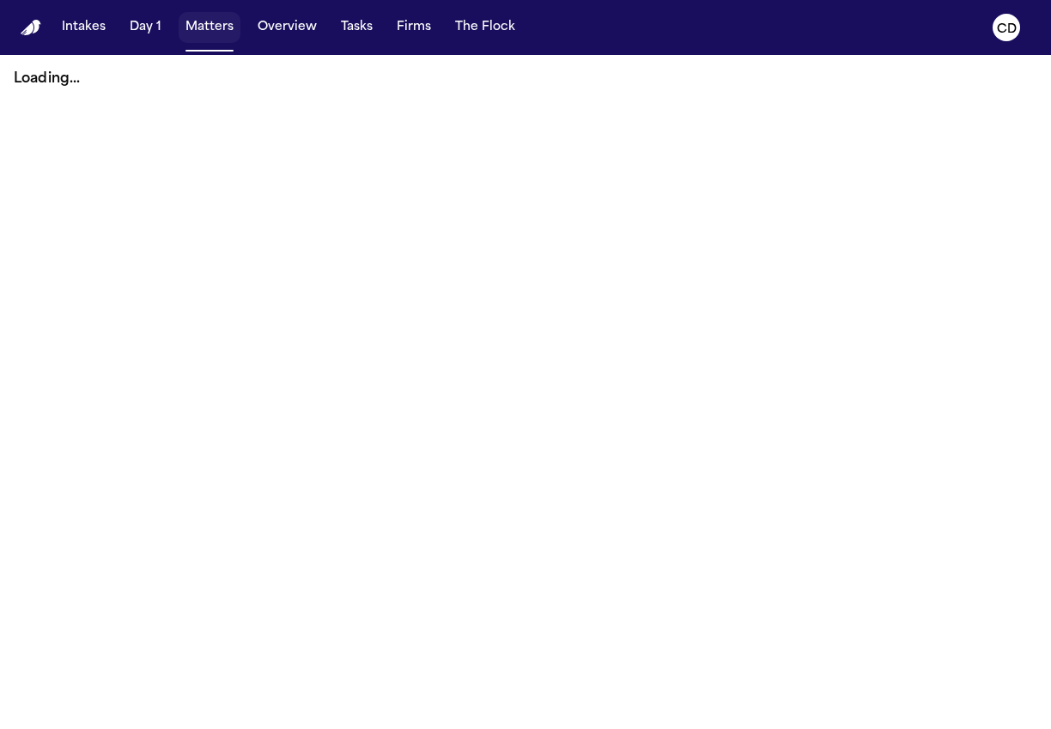
click at [228, 27] on button "Matters" at bounding box center [210, 27] width 62 height 31
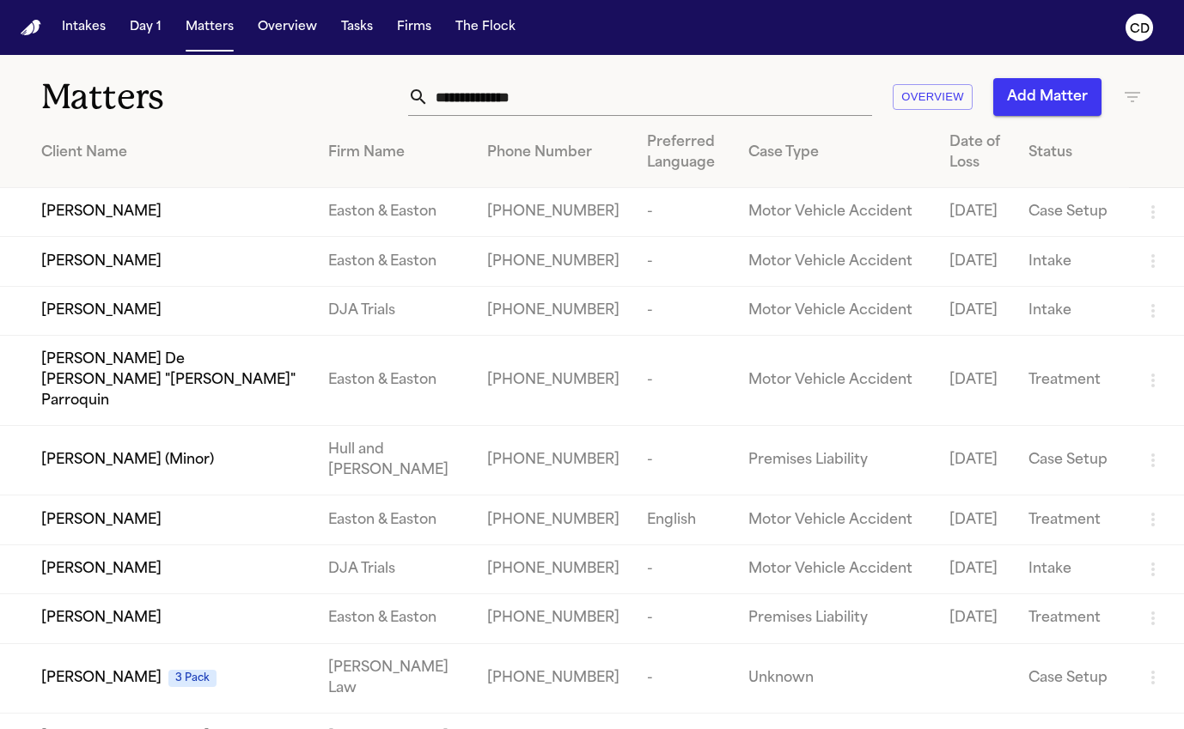
click at [636, 101] on input "text" at bounding box center [650, 97] width 443 height 38
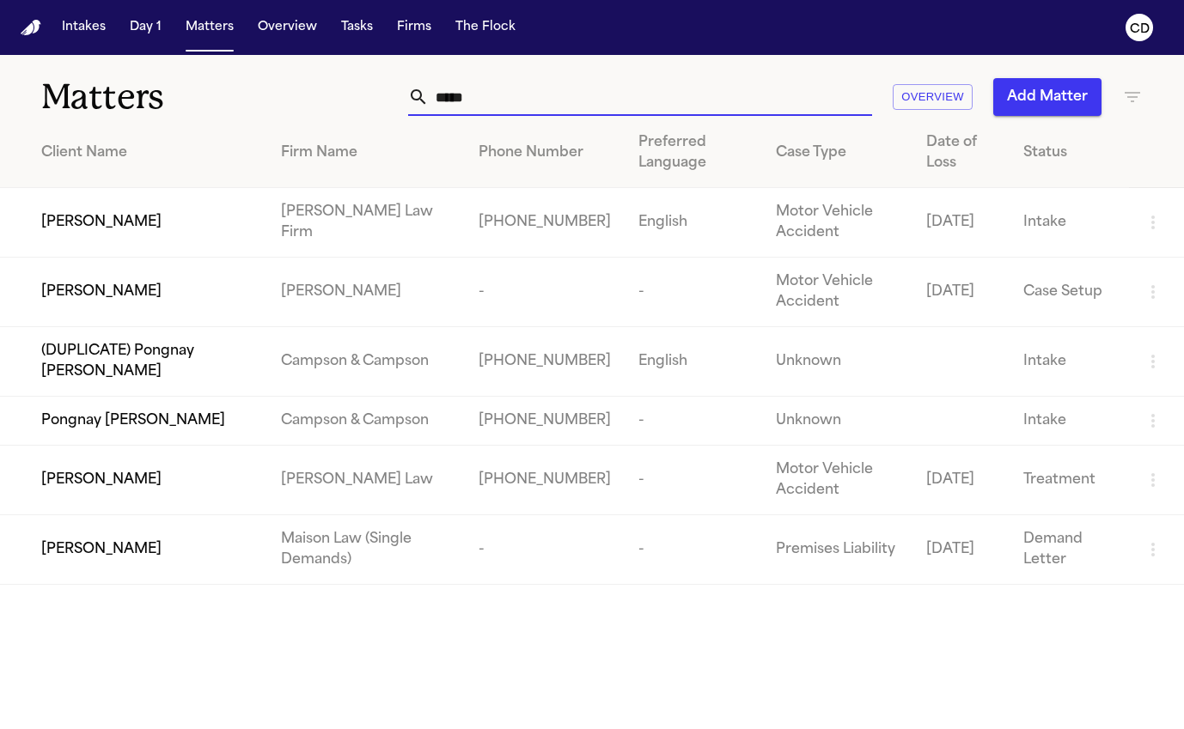
type input "*****"
click at [102, 229] on span "Janus Persaud" at bounding box center [101, 222] width 120 height 21
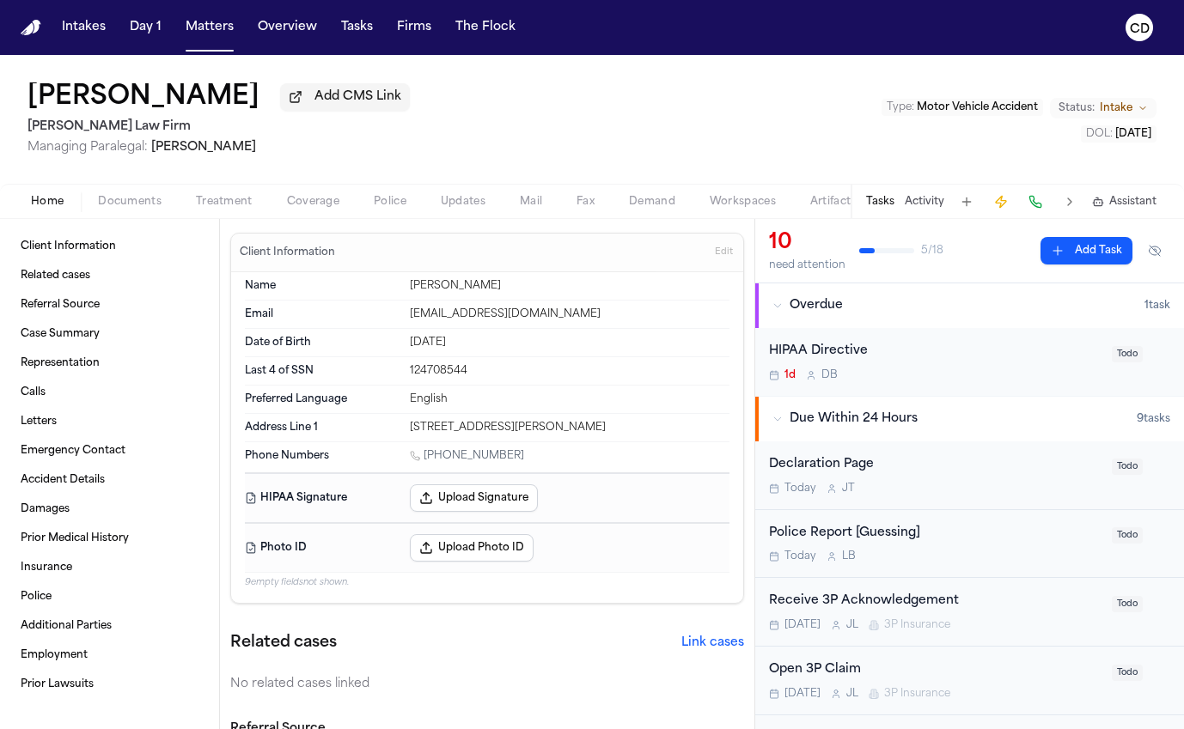
click at [307, 203] on span "Coverage" at bounding box center [313, 202] width 52 height 14
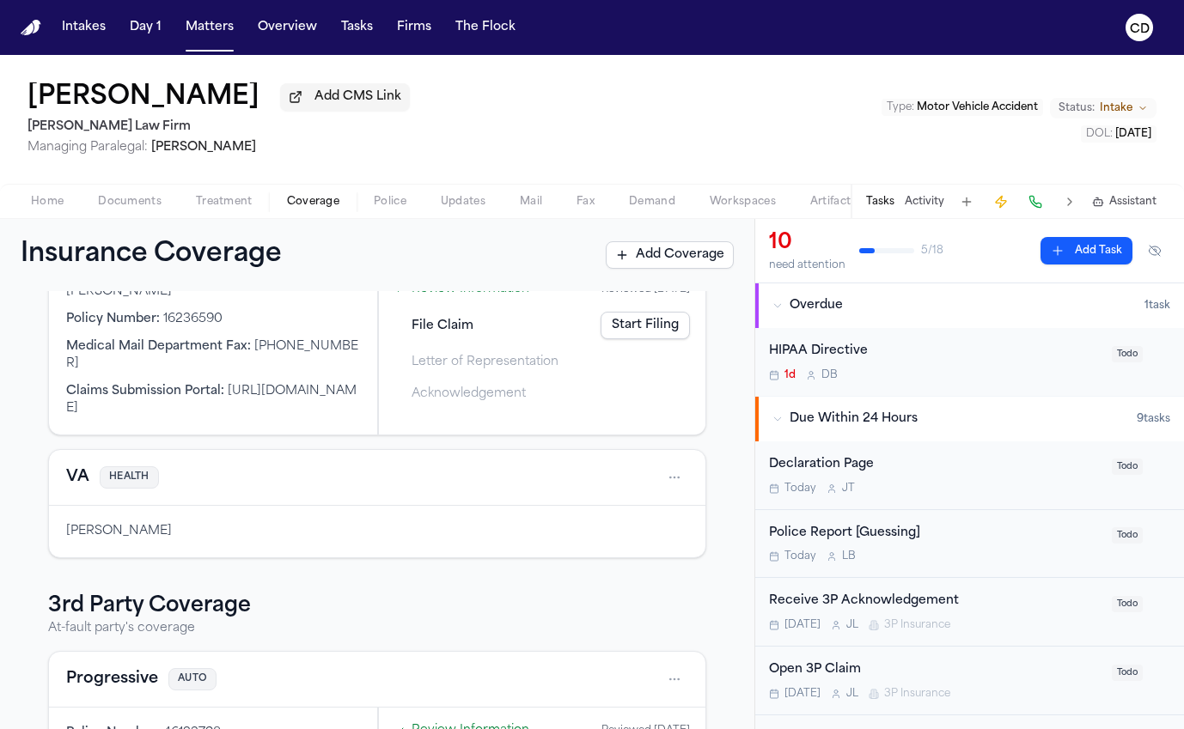
scroll to position [314, 0]
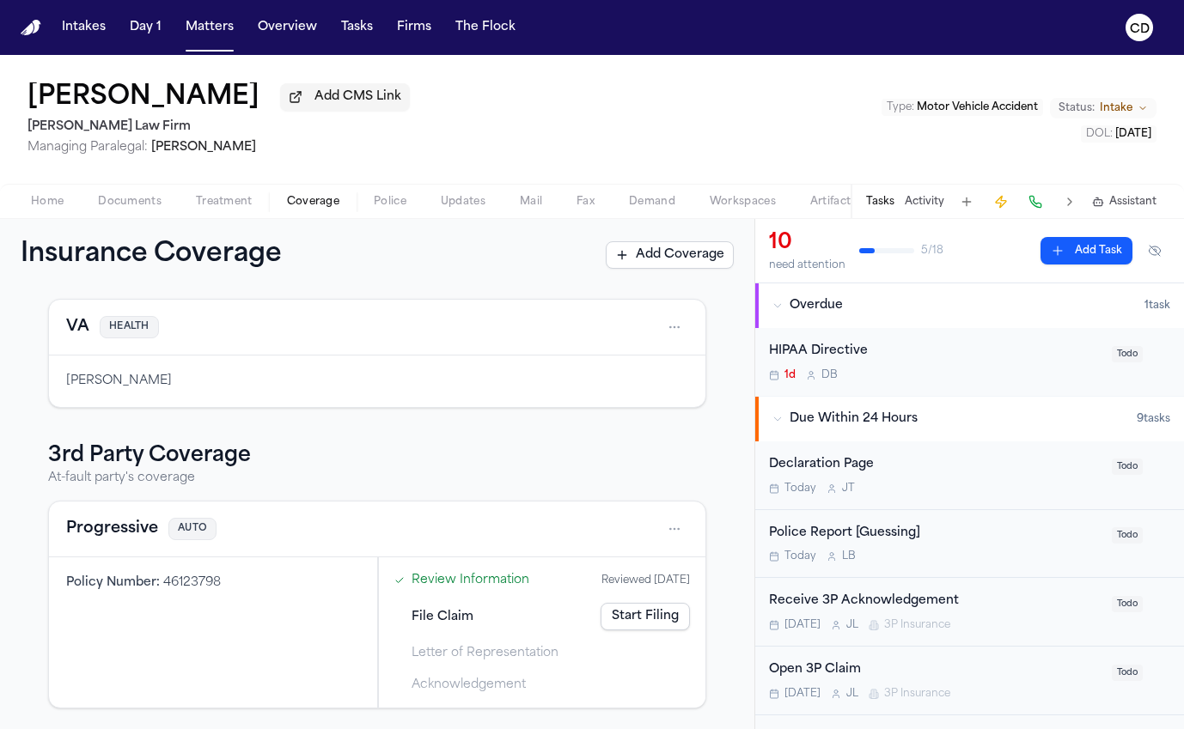
click at [134, 535] on button "Progressive" at bounding box center [112, 529] width 92 height 24
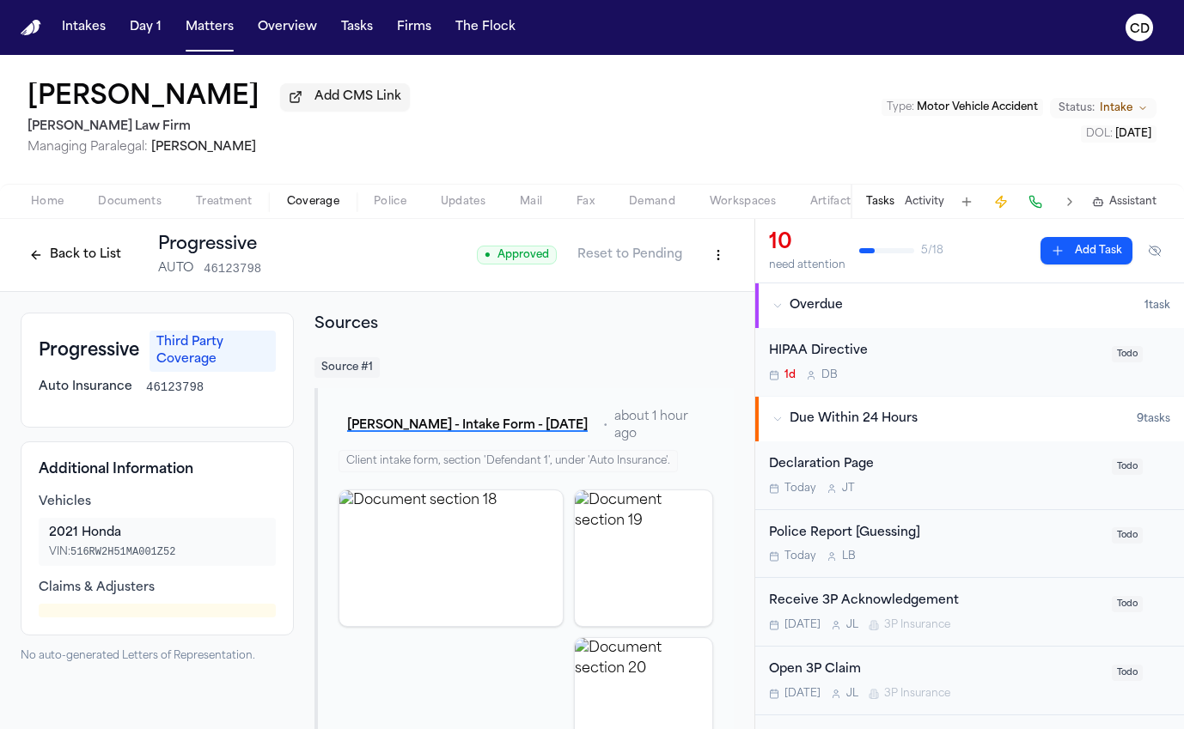
scroll to position [79, 0]
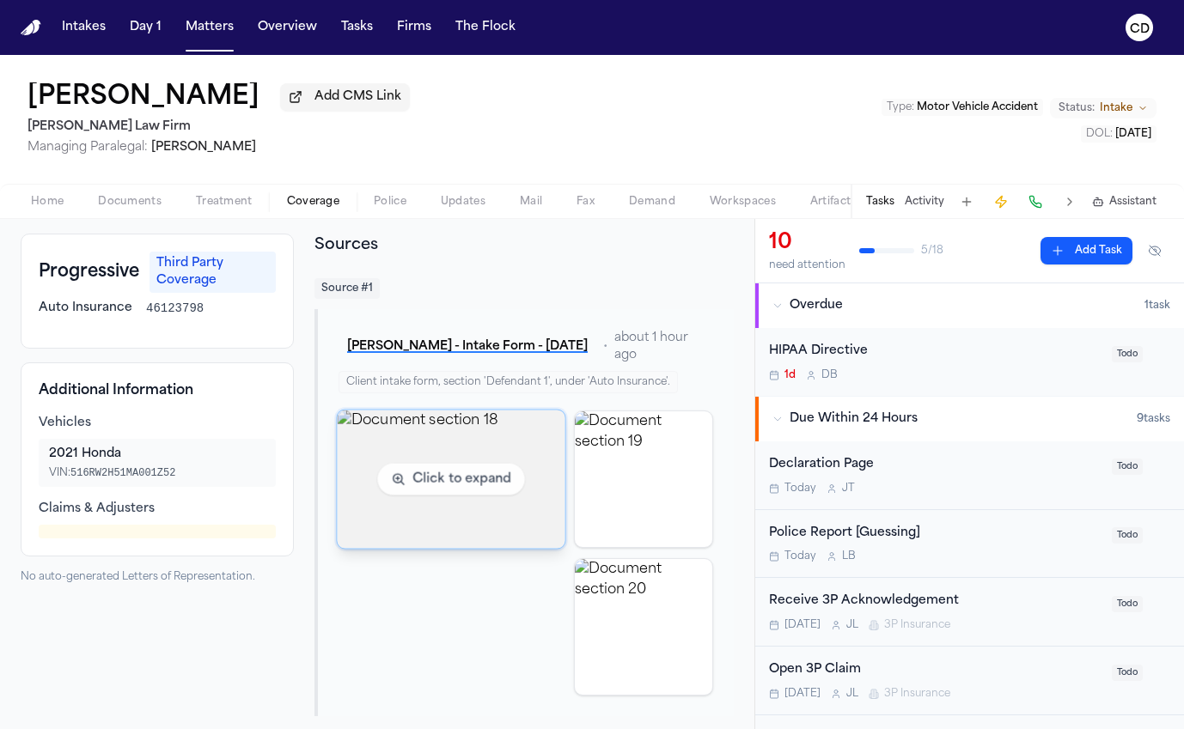
click at [428, 485] on img "View document section 18" at bounding box center [451, 479] width 228 height 138
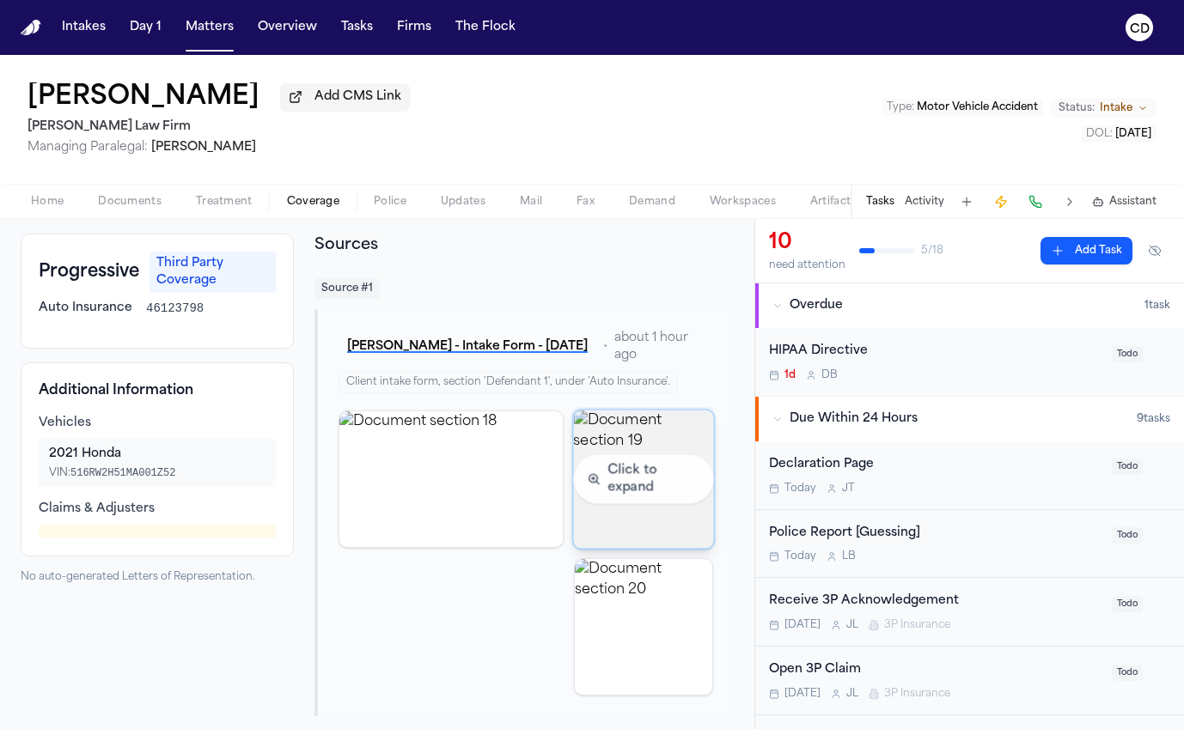
click at [618, 448] on img "View document section 19" at bounding box center [643, 479] width 140 height 138
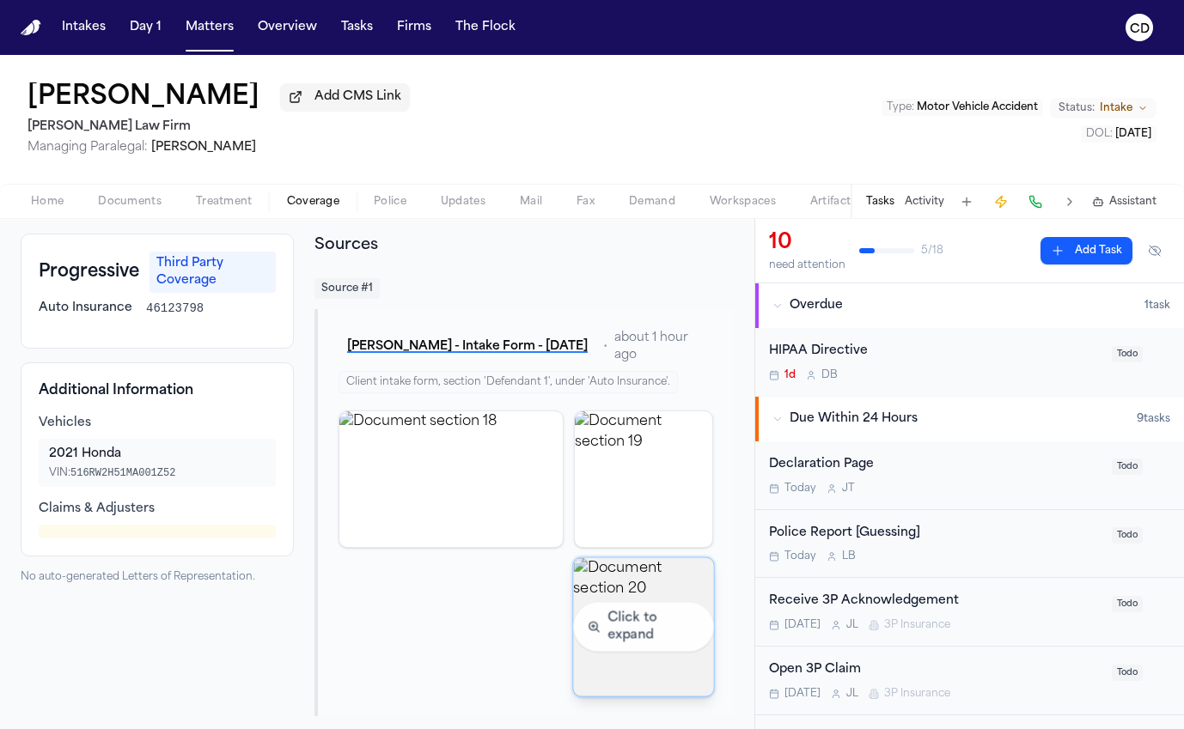
click at [618, 599] on img "View document section 20" at bounding box center [643, 626] width 140 height 138
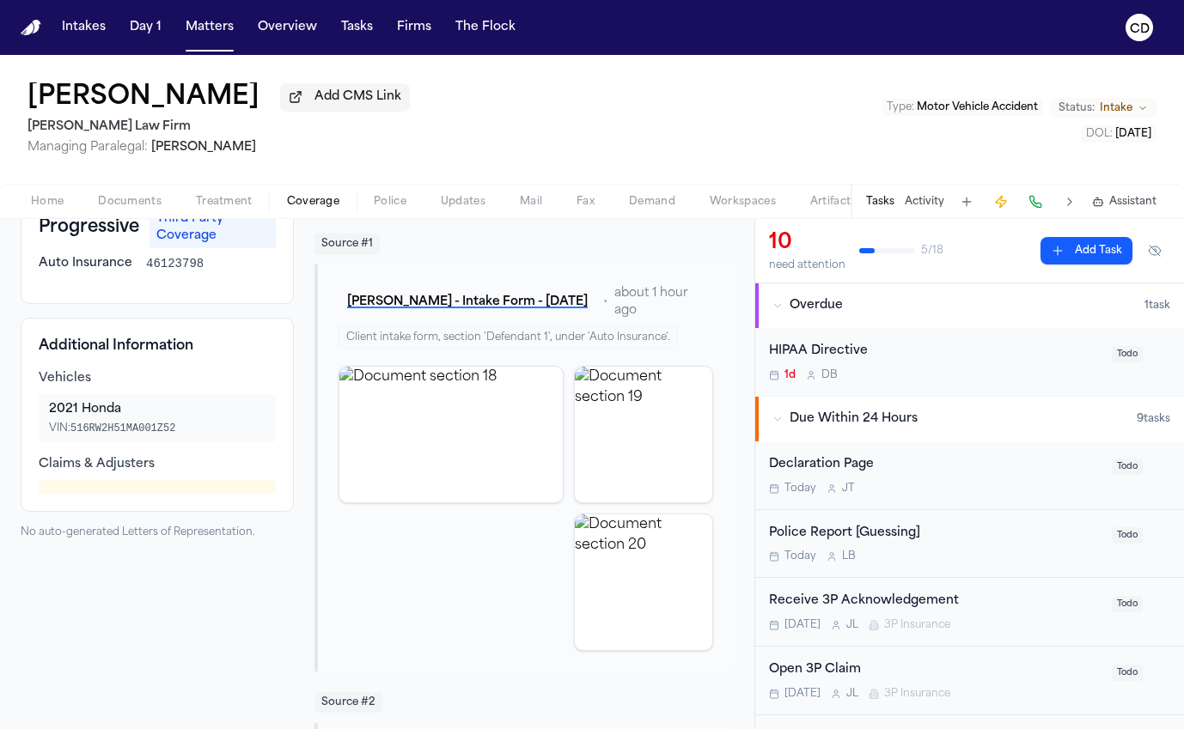
scroll to position [128, 0]
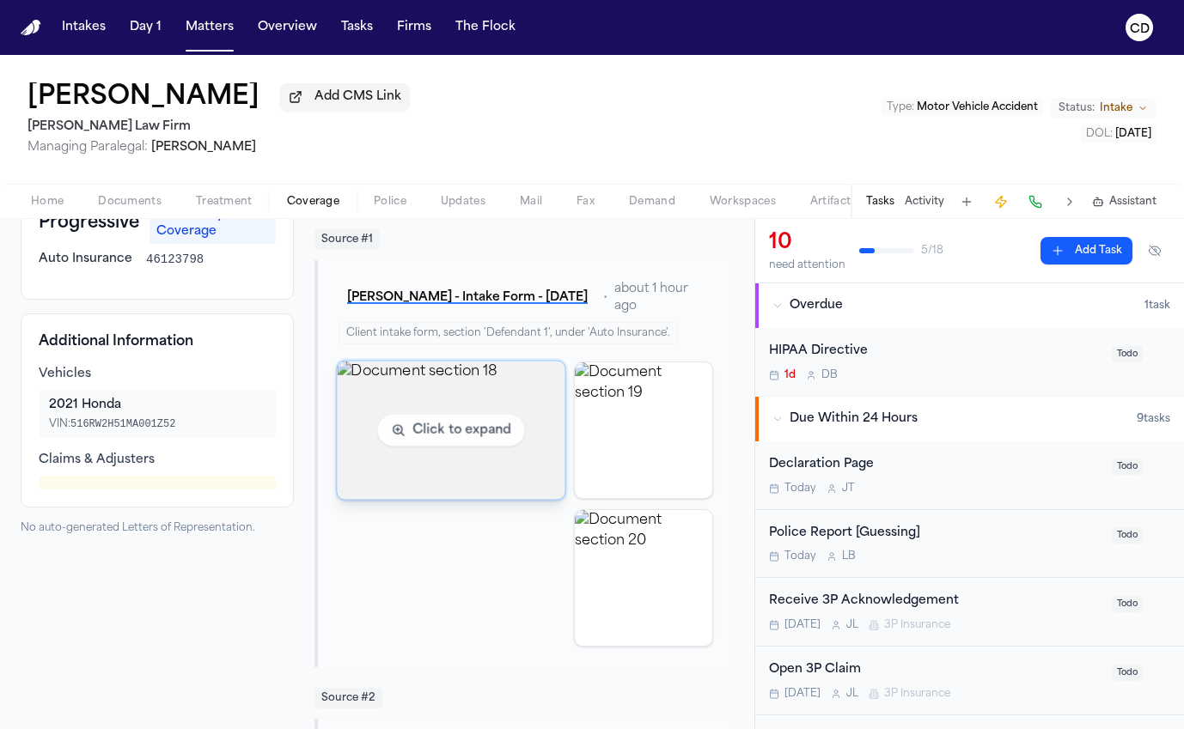
click at [483, 408] on img "View document section 18" at bounding box center [451, 430] width 228 height 138
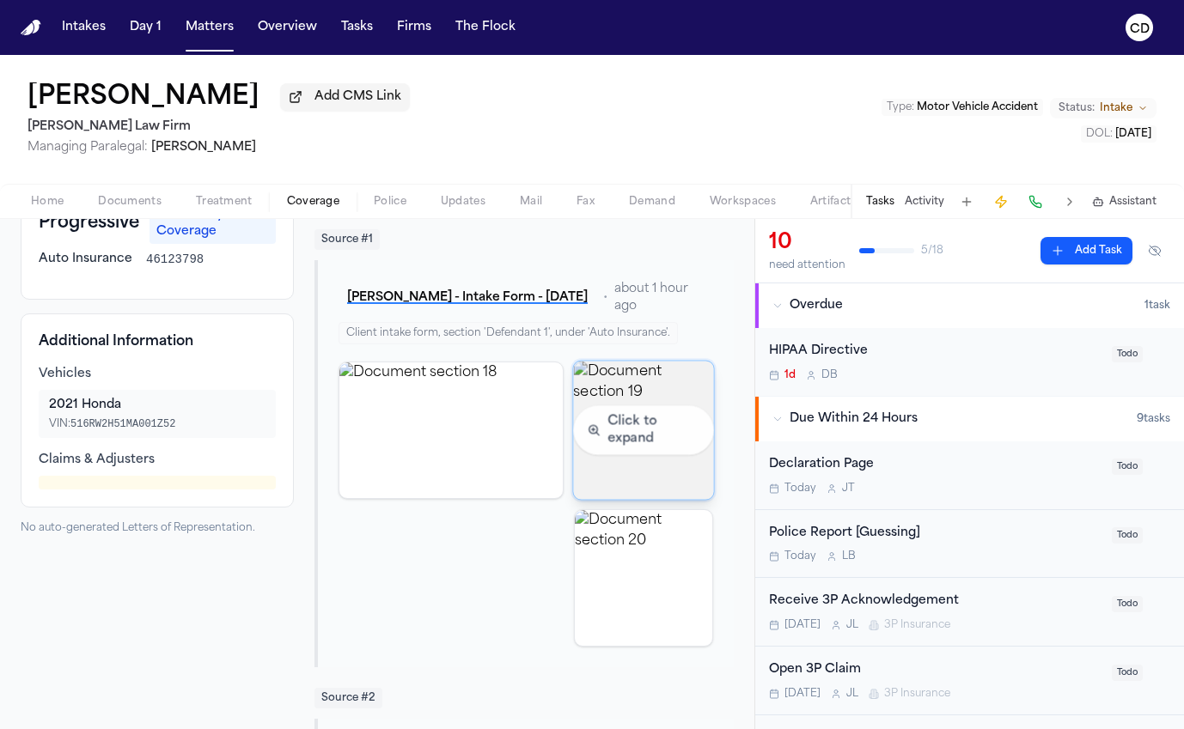
click at [606, 426] on img "View document section 19" at bounding box center [643, 430] width 140 height 138
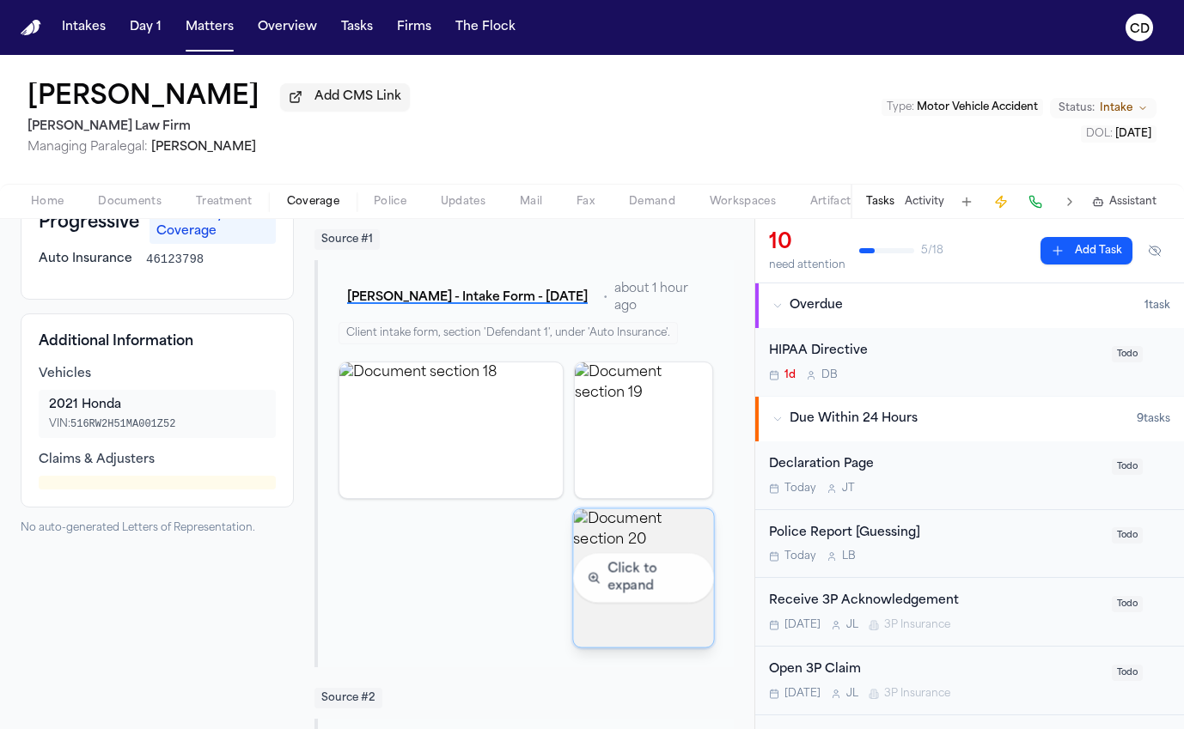
click at [643, 604] on img "View document section 20" at bounding box center [643, 577] width 140 height 138
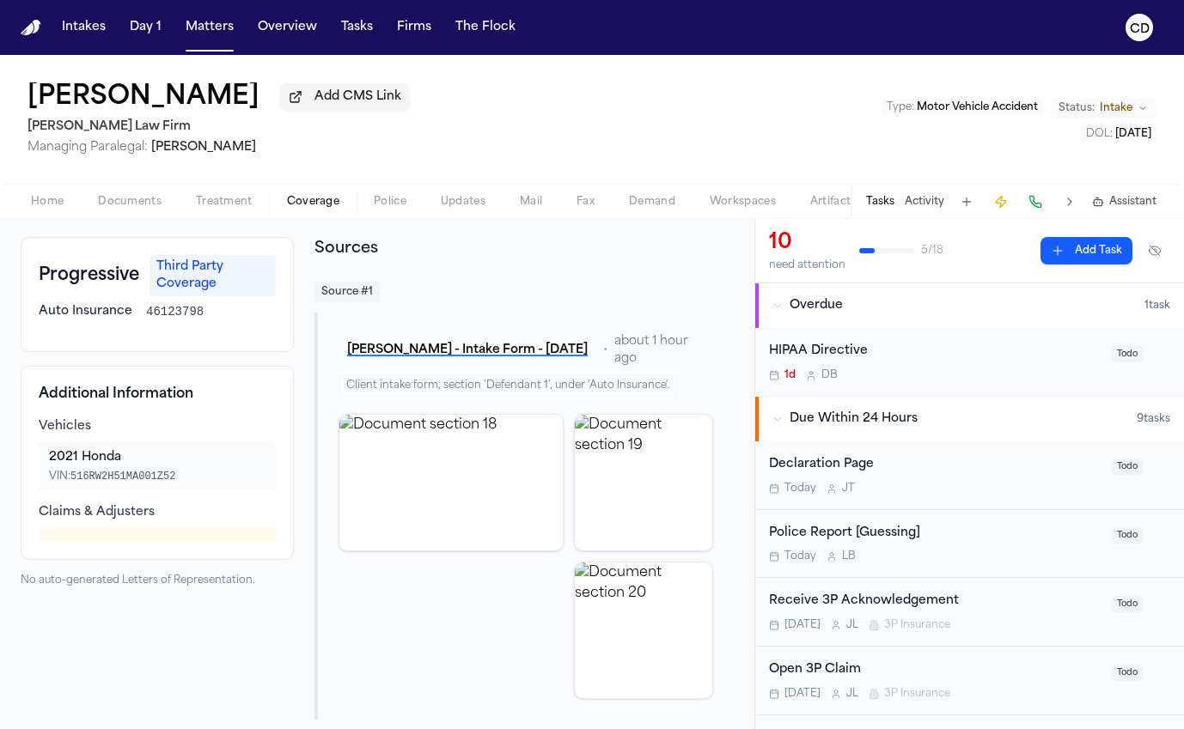
scroll to position [73, 0]
click at [196, 204] on span "Treatment" at bounding box center [224, 202] width 57 height 14
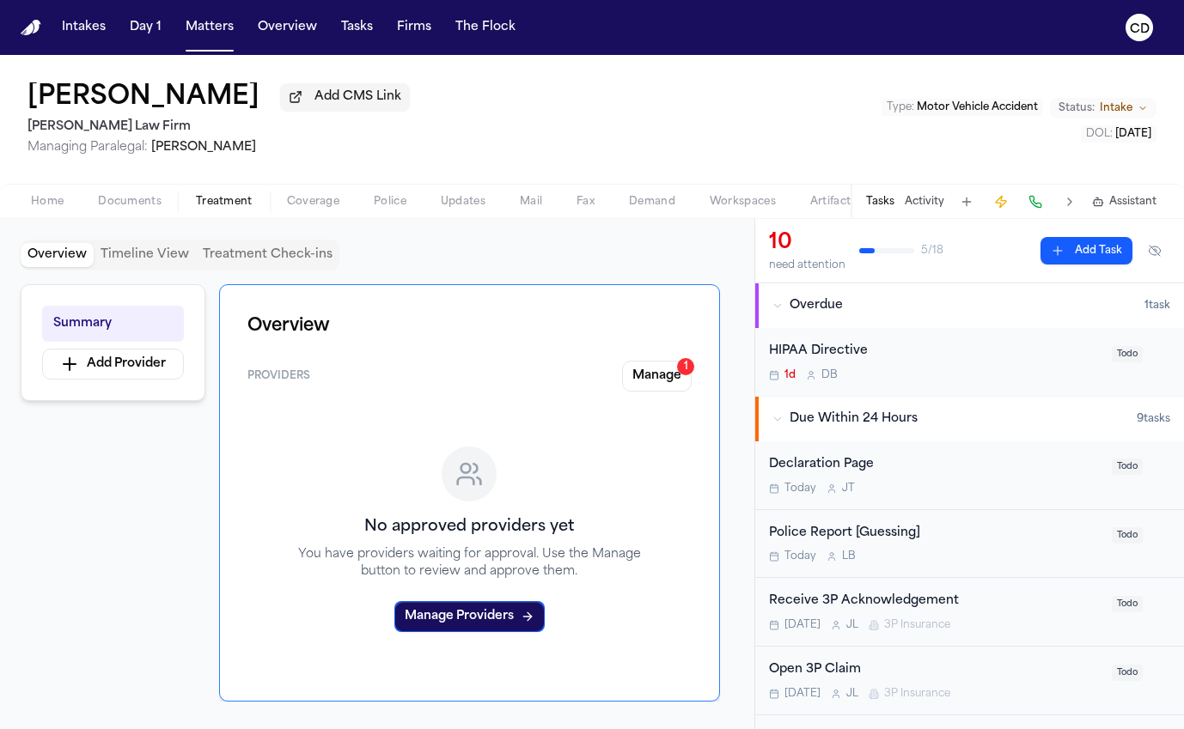
click at [151, 206] on span "Documents" at bounding box center [130, 202] width 64 height 14
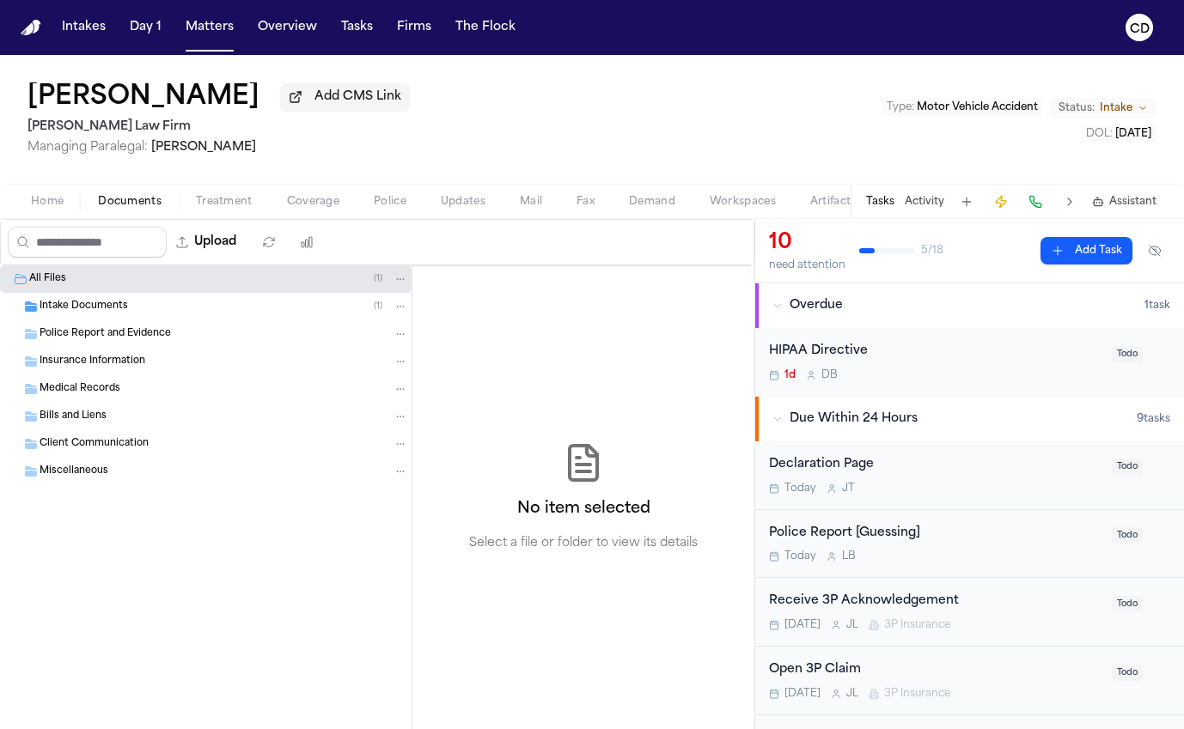
click at [194, 320] on div "Intake Documents ( 1 )" at bounding box center [205, 306] width 411 height 27
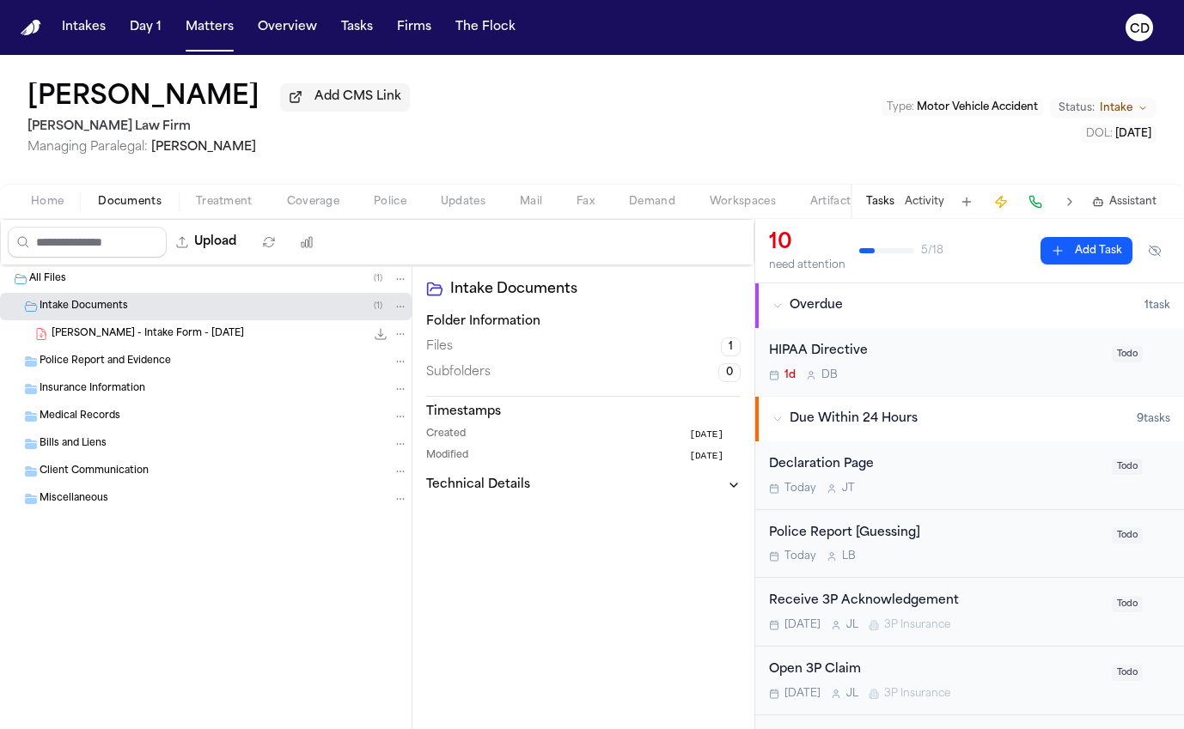
click at [380, 339] on icon "File: J. Persaud - Intake Form - 10.7.25" at bounding box center [380, 334] width 11 height 11
click at [210, 355] on div "Police Report and Evidence" at bounding box center [205, 361] width 411 height 27
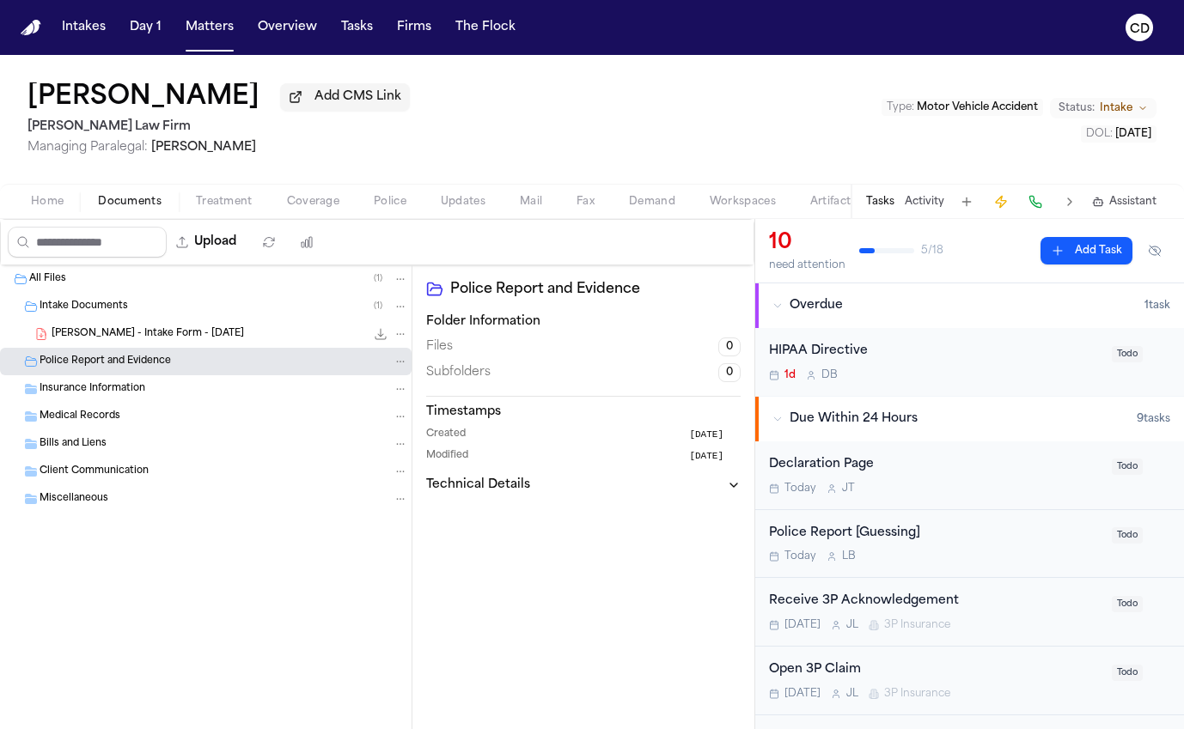
click at [317, 209] on span "Coverage" at bounding box center [313, 202] width 52 height 14
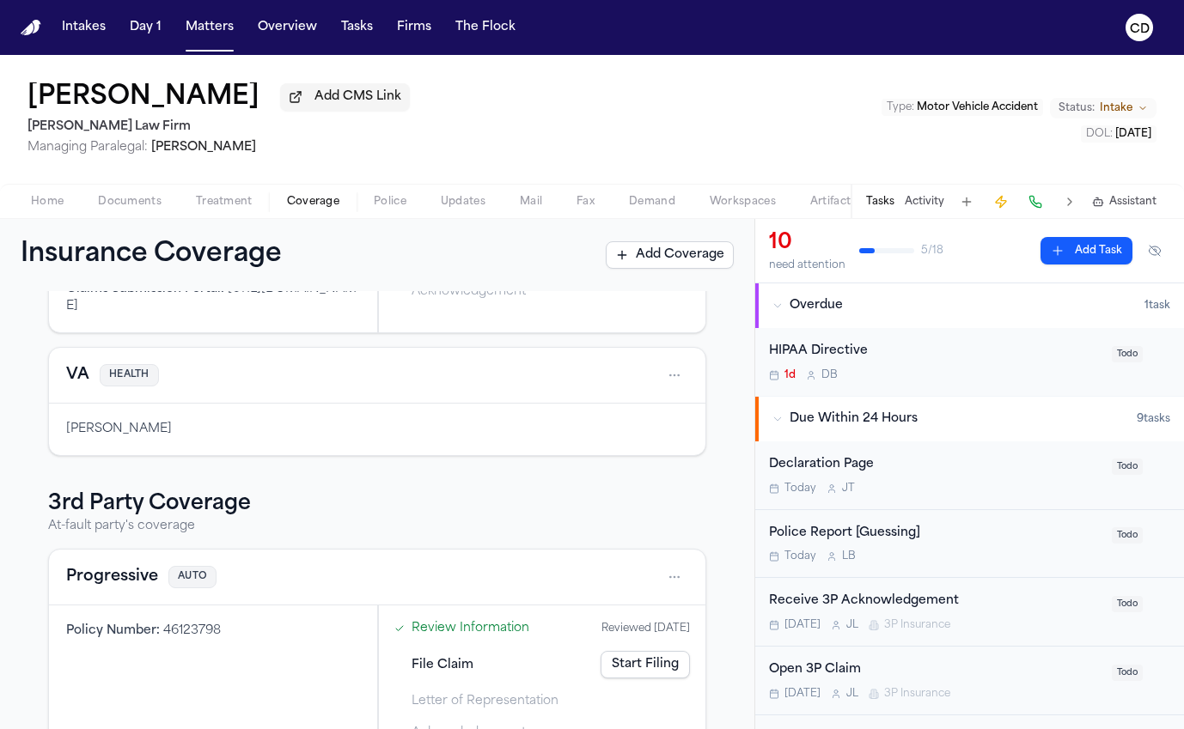
scroll to position [314, 0]
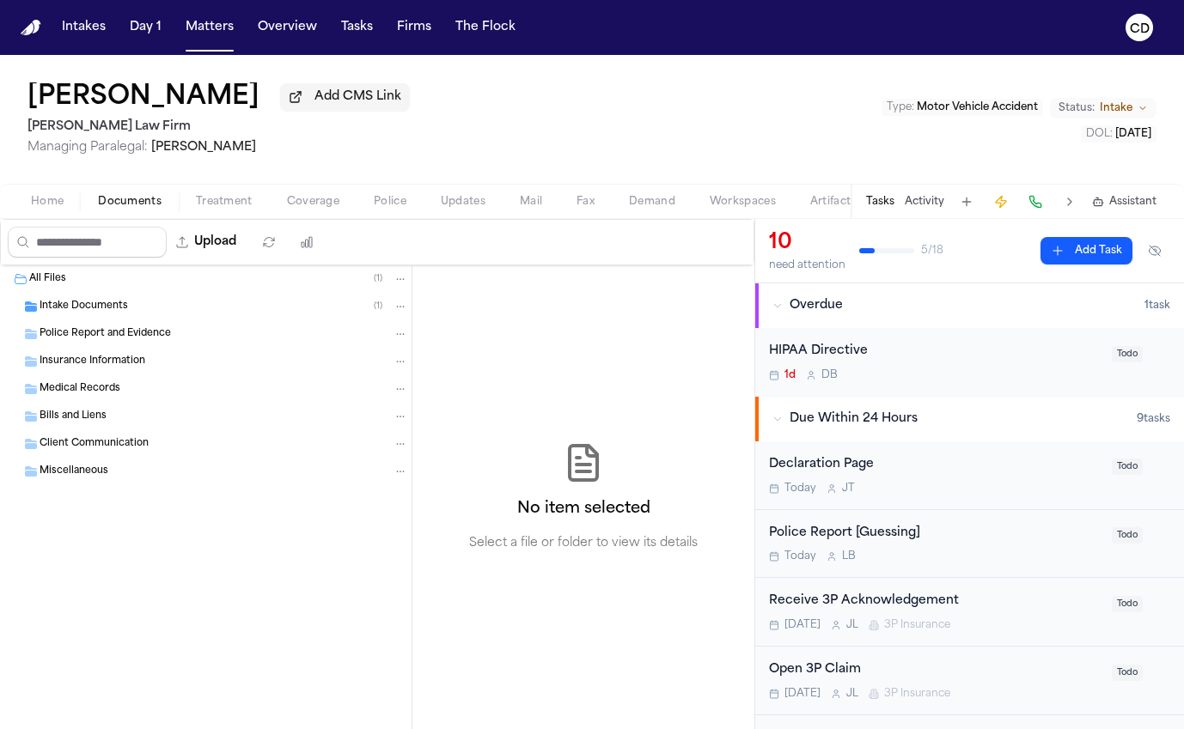
click at [82, 208] on button "Documents" at bounding box center [130, 202] width 98 height 21
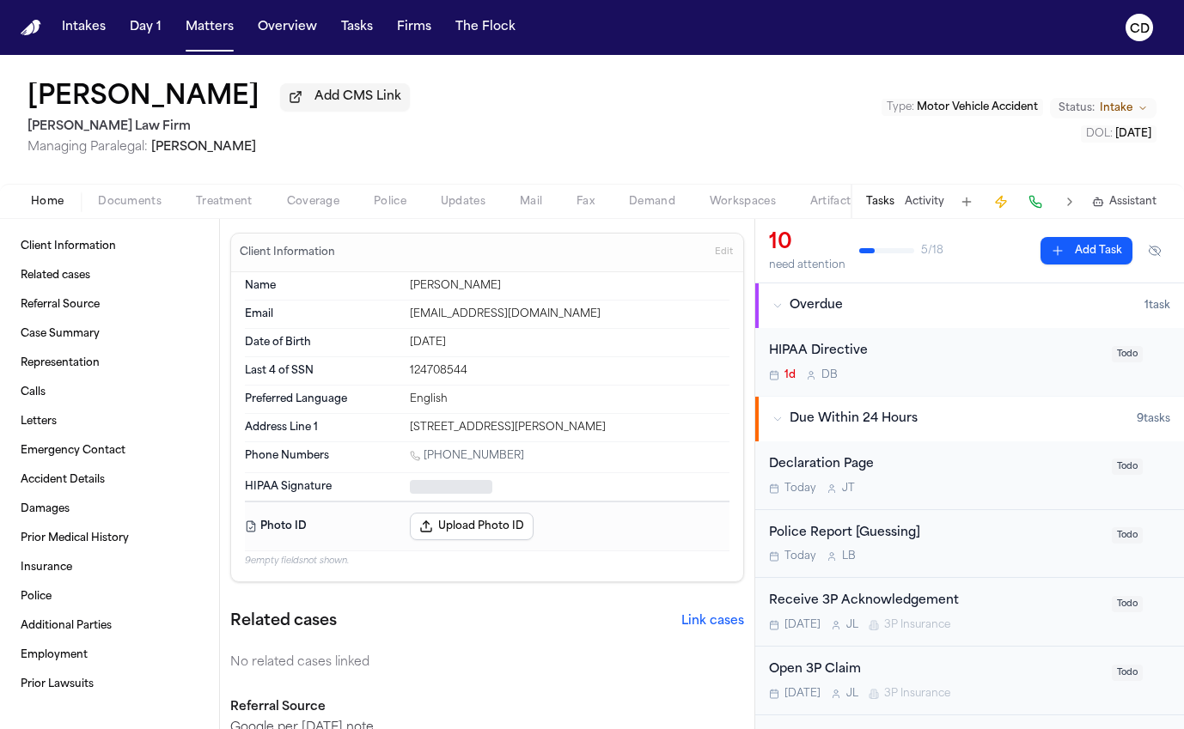
click at [72, 210] on button "Home" at bounding box center [47, 202] width 67 height 21
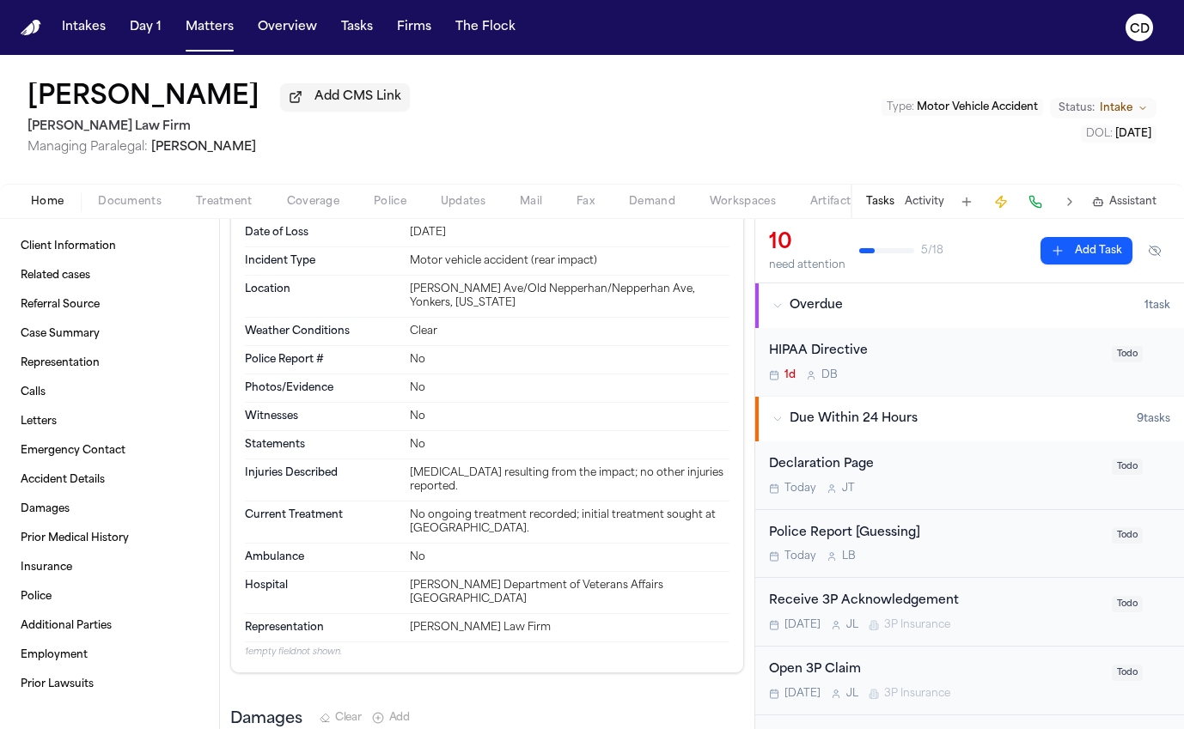
scroll to position [2060, 0]
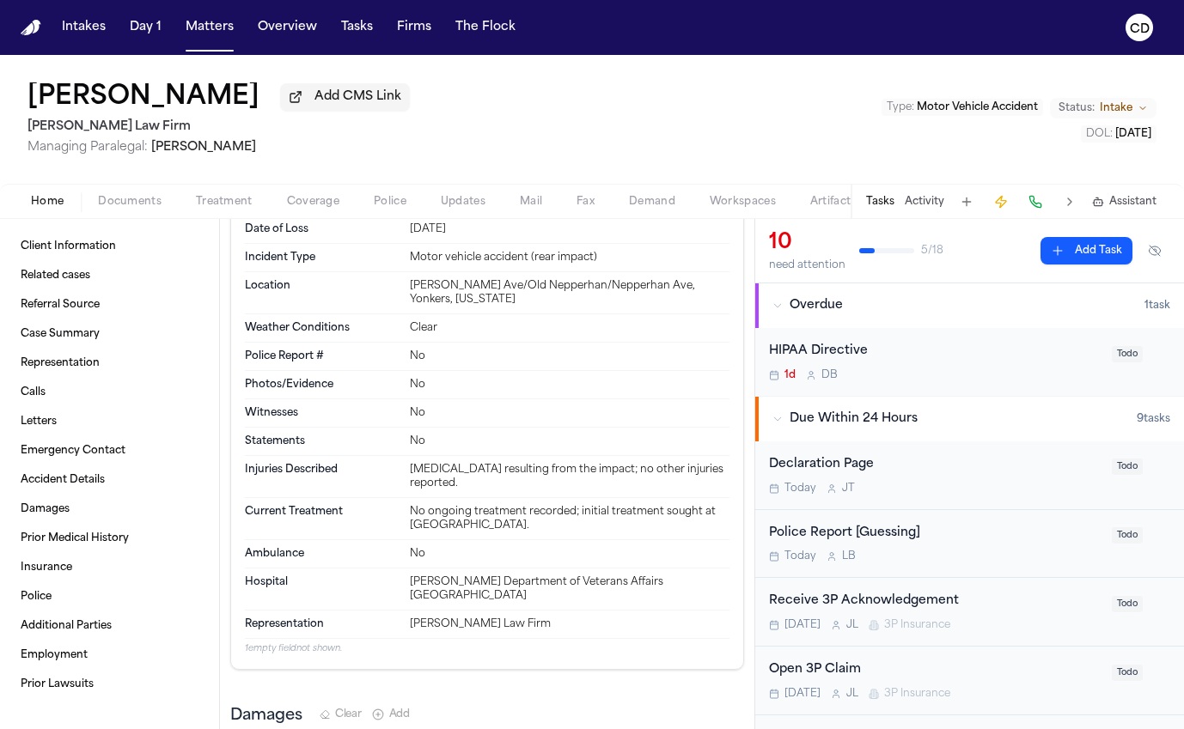
click at [312, 194] on div "Home Documents Treatment Coverage Police Updates Mail Fax Demand Workspaces Art…" at bounding box center [592, 201] width 1184 height 34
click at [317, 203] on span "Coverage" at bounding box center [313, 202] width 52 height 14
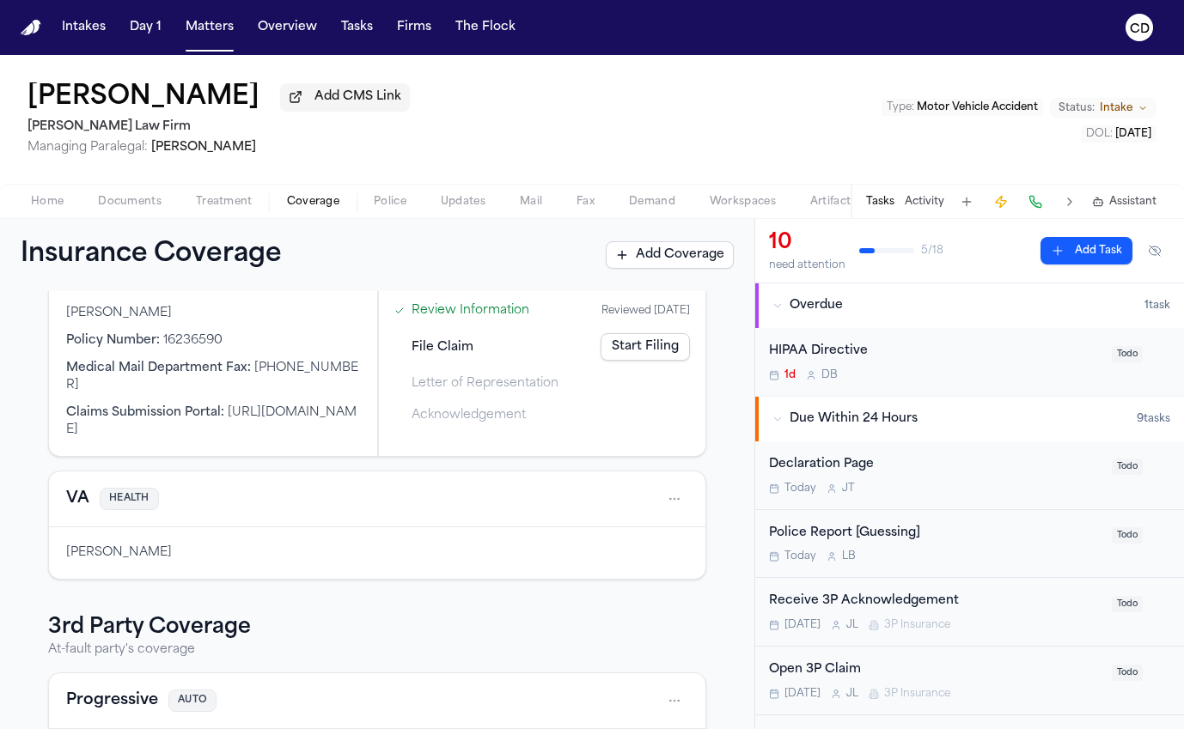
scroll to position [314, 0]
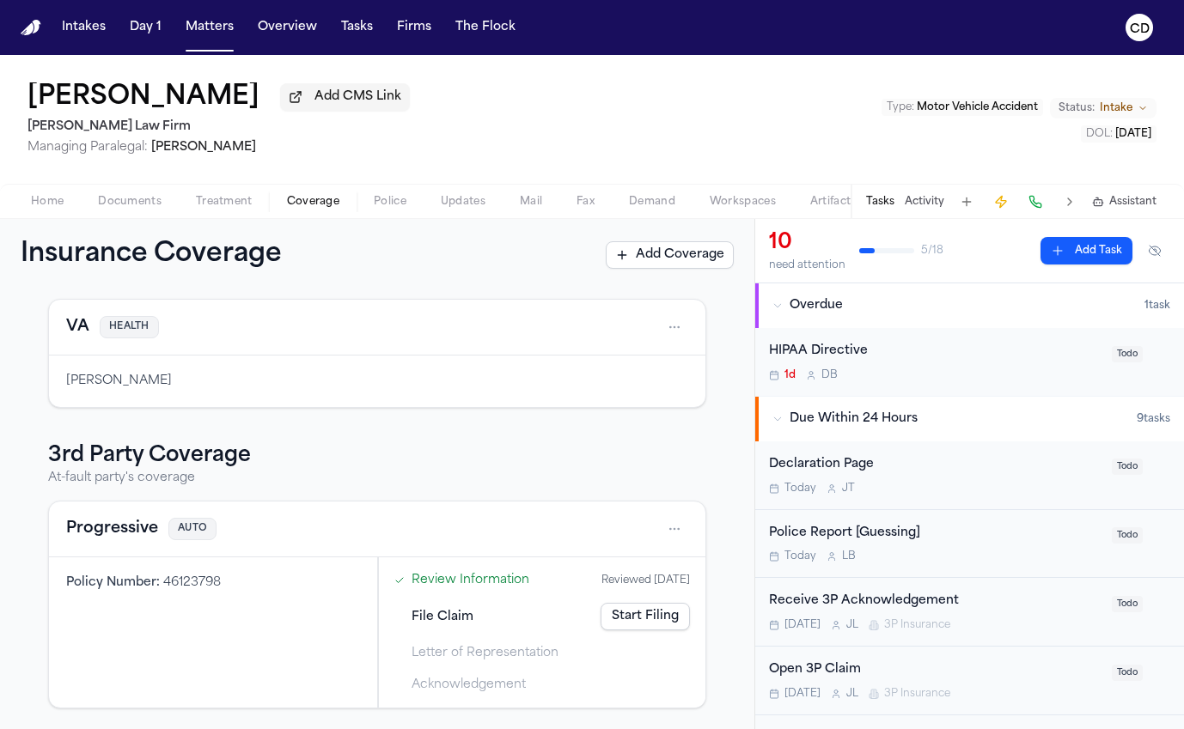
click at [106, 532] on button "Progressive" at bounding box center [112, 529] width 92 height 24
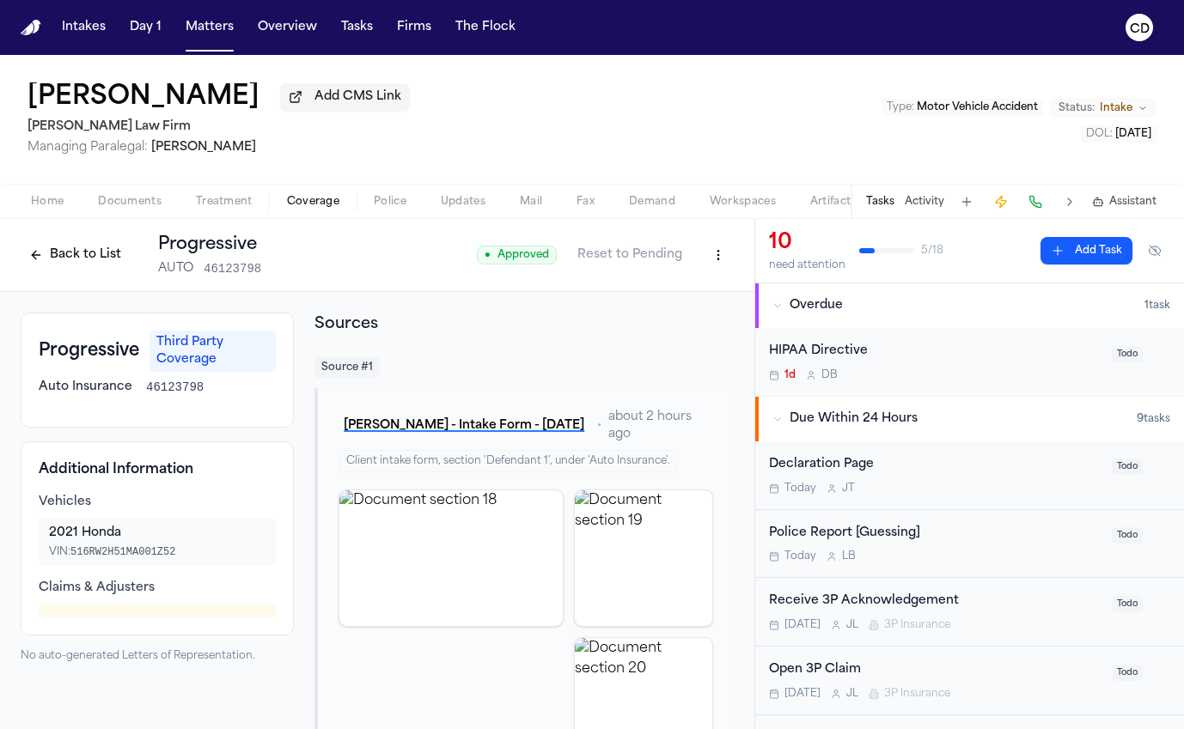
click at [698, 245] on html "Intakes Day 1 Matters Overview Tasks Firms The Flock CD Janus Persaud Add CMS L…" at bounding box center [592, 364] width 1184 height 729
click at [624, 304] on div "Edit Coverage" at bounding box center [646, 296] width 144 height 27
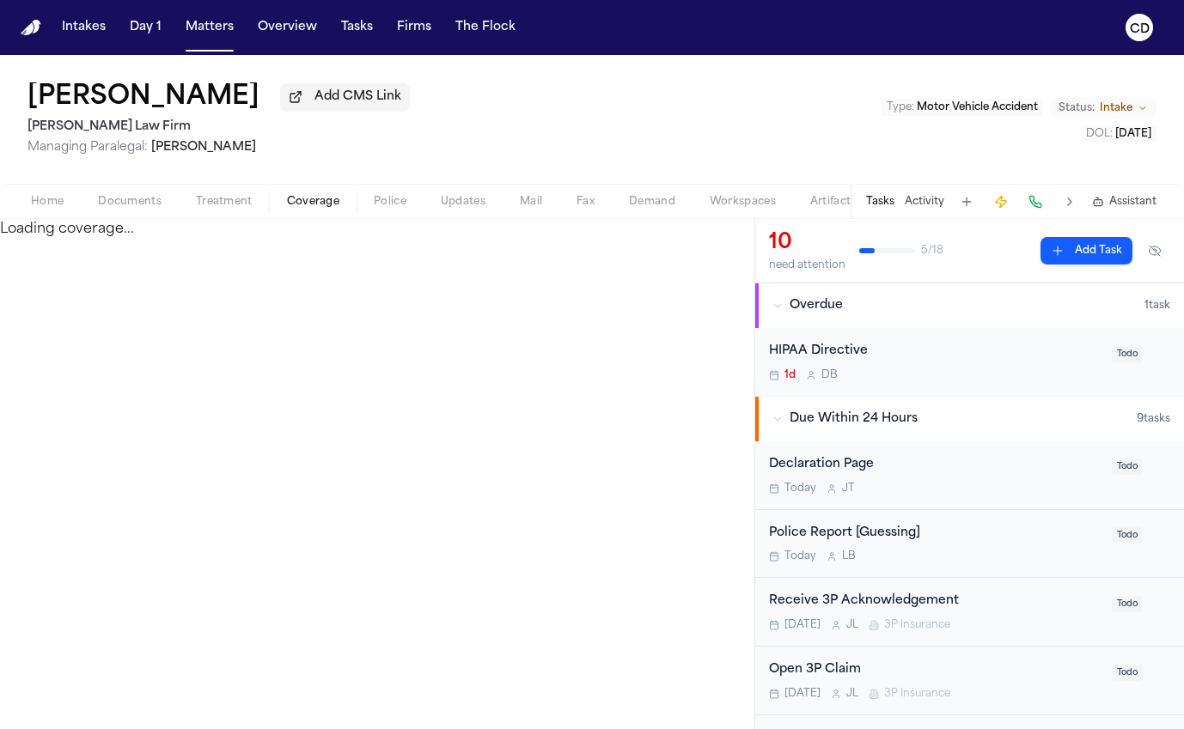
select select "**********"
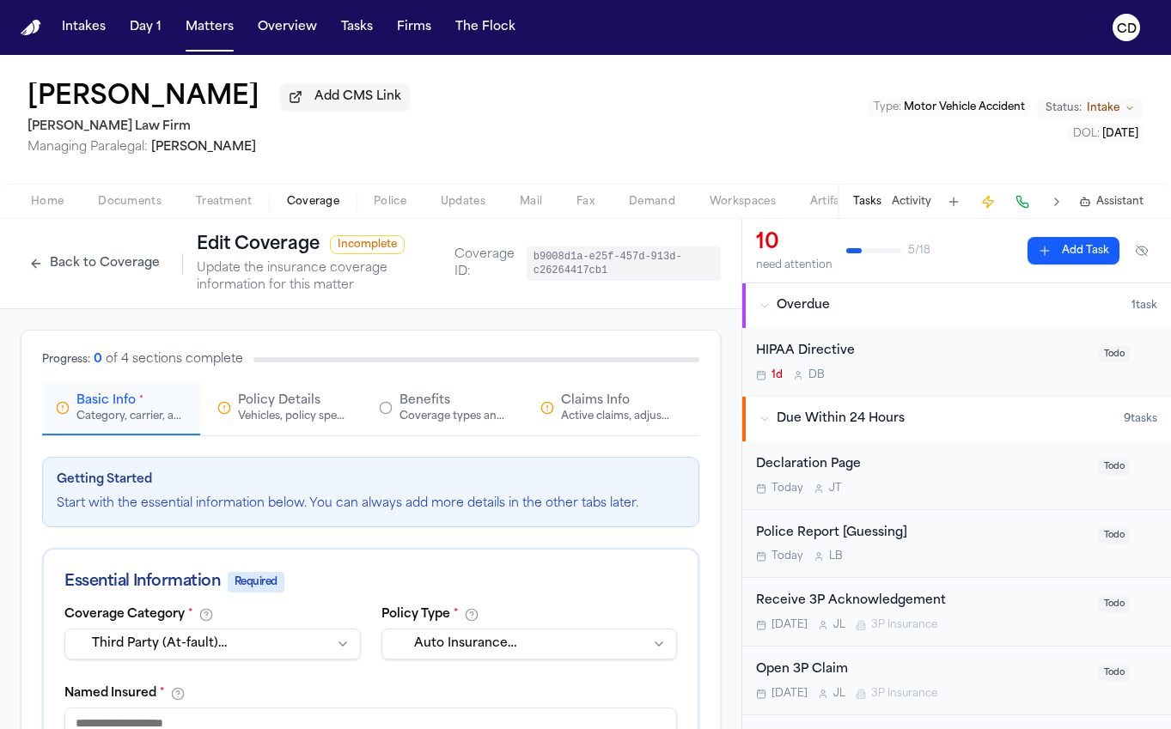
click at [196, 196] on button "Treatment" at bounding box center [224, 202] width 91 height 21
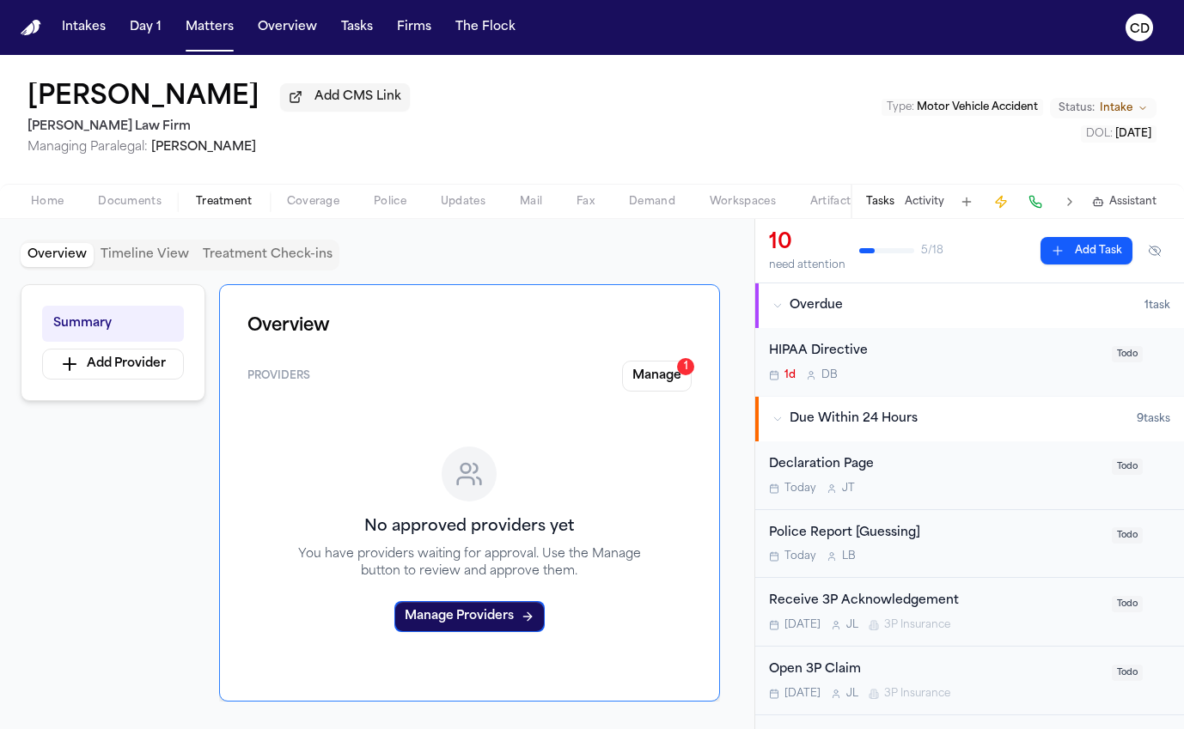
scroll to position [0, 21]
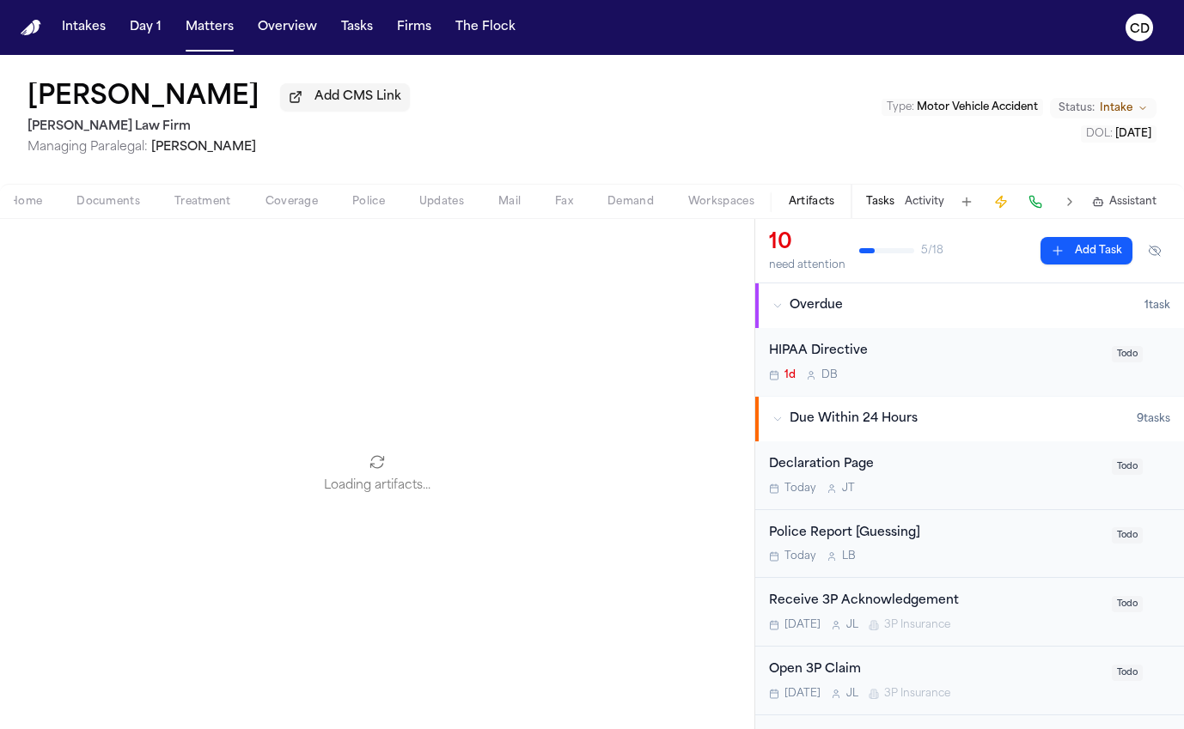
click at [814, 204] on span "Artifacts" at bounding box center [811, 202] width 46 height 14
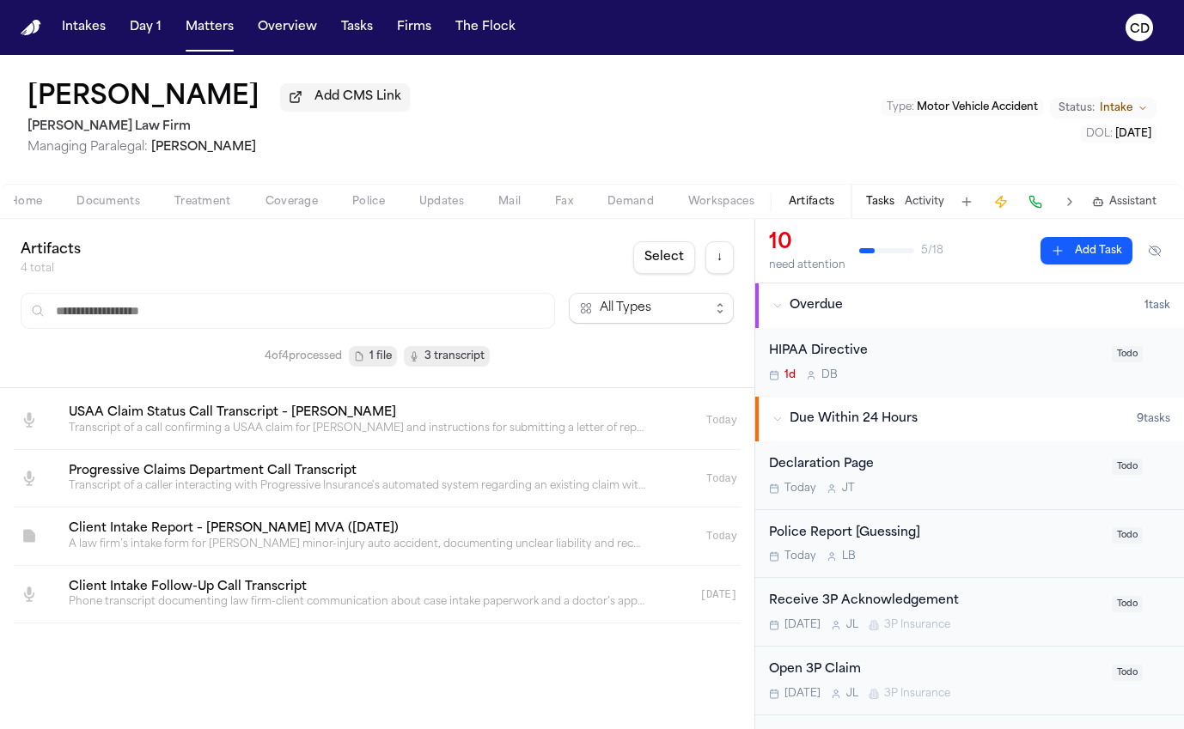
click at [462, 425] on link at bounding box center [357, 421] width 605 height 58
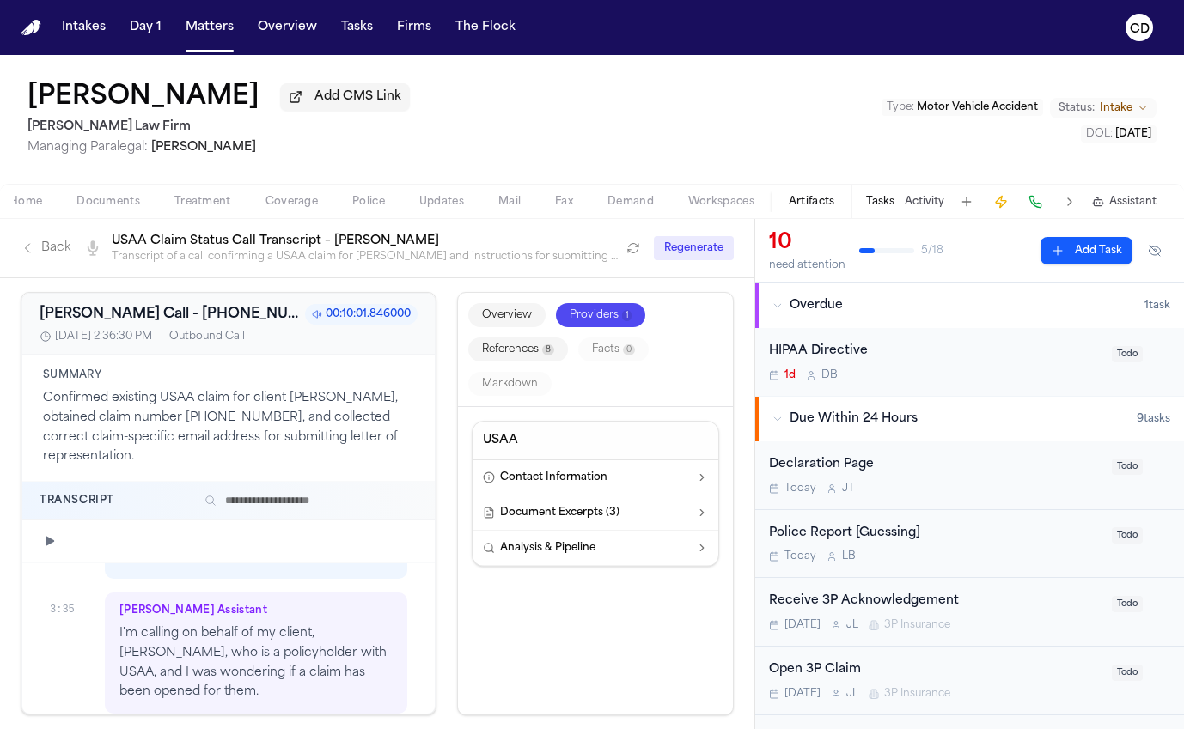
scroll to position [3479, 0]
click at [58, 551] on button "button" at bounding box center [50, 541] width 21 height 21
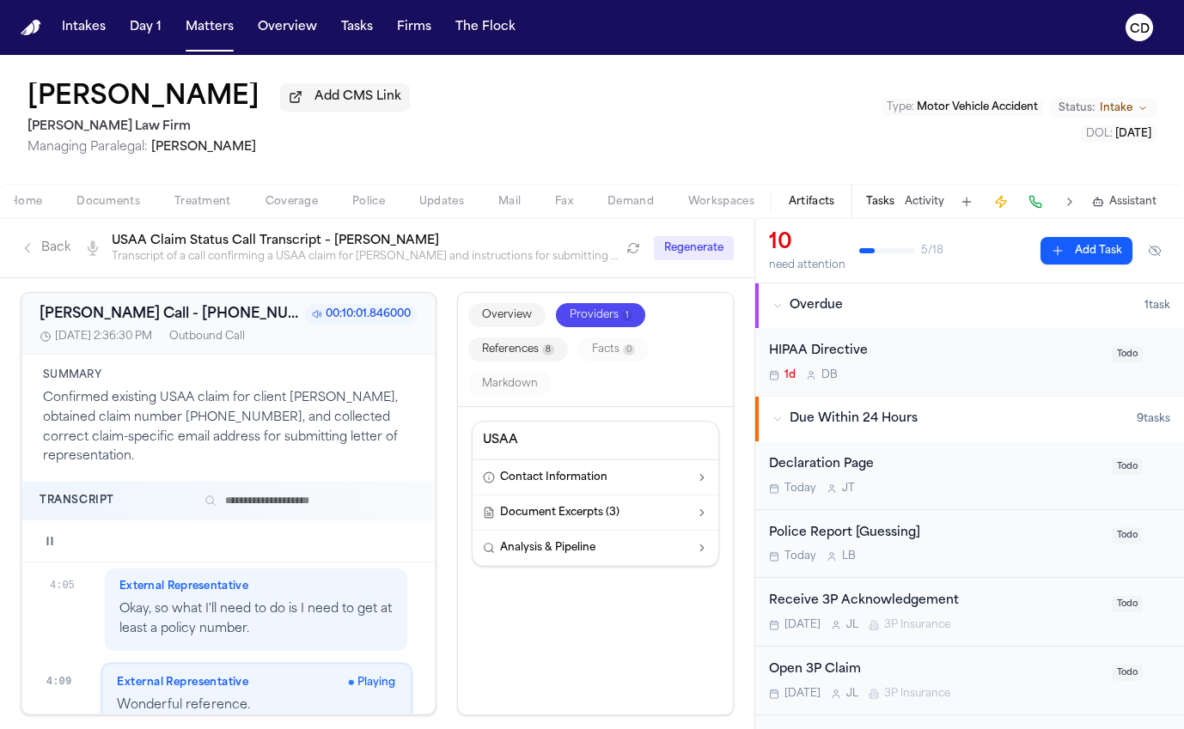
click at [194, 545] on div at bounding box center [243, 541] width 347 height 14
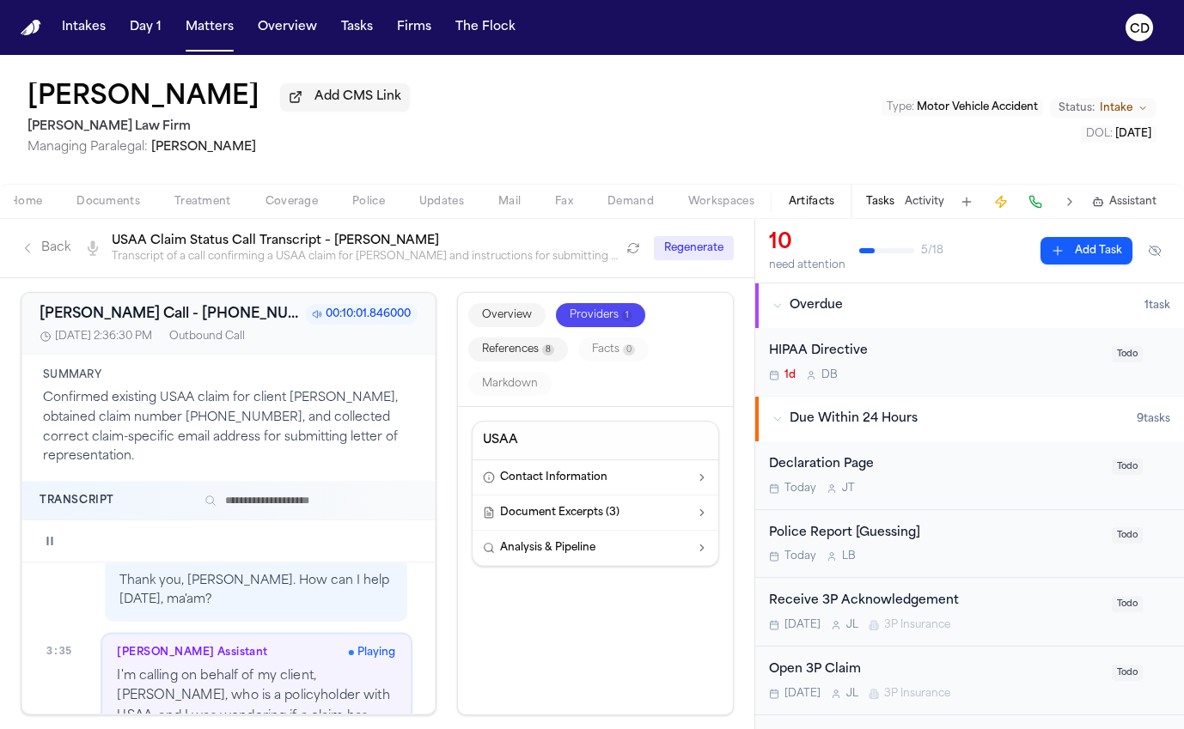
scroll to position [3440, 0]
click at [45, 257] on link "Back" at bounding box center [46, 248] width 50 height 17
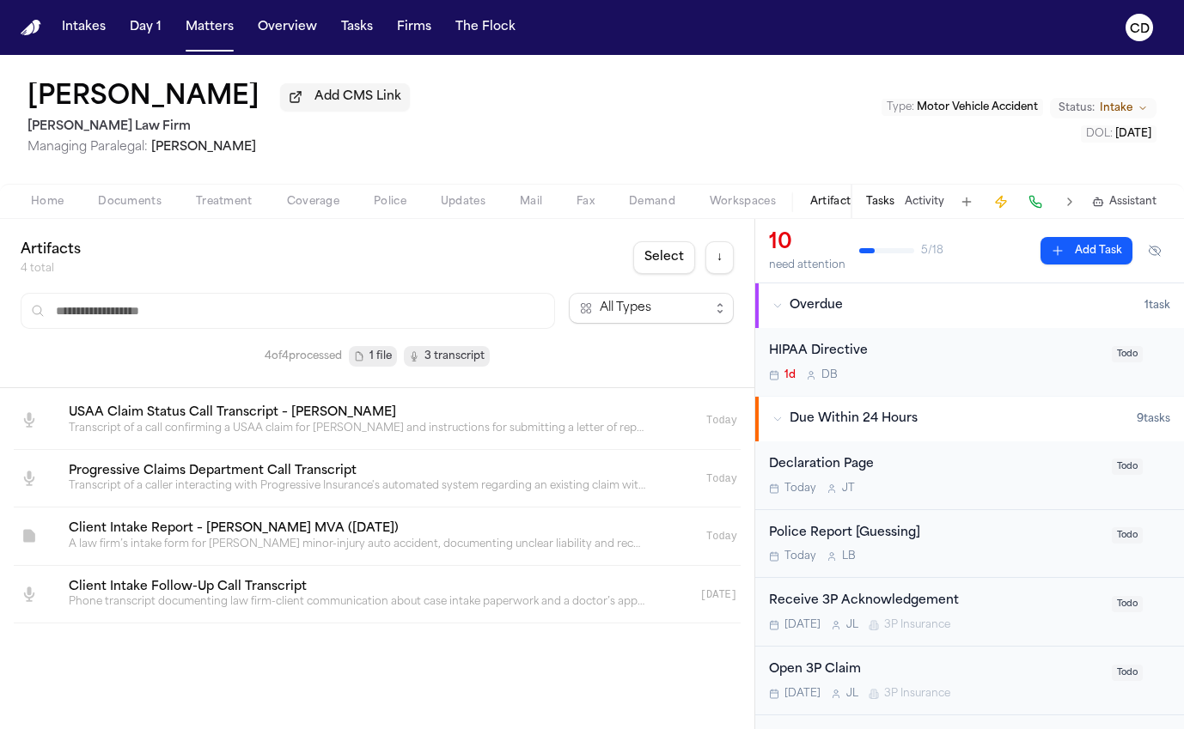
click at [33, 209] on span "Home" at bounding box center [47, 202] width 33 height 14
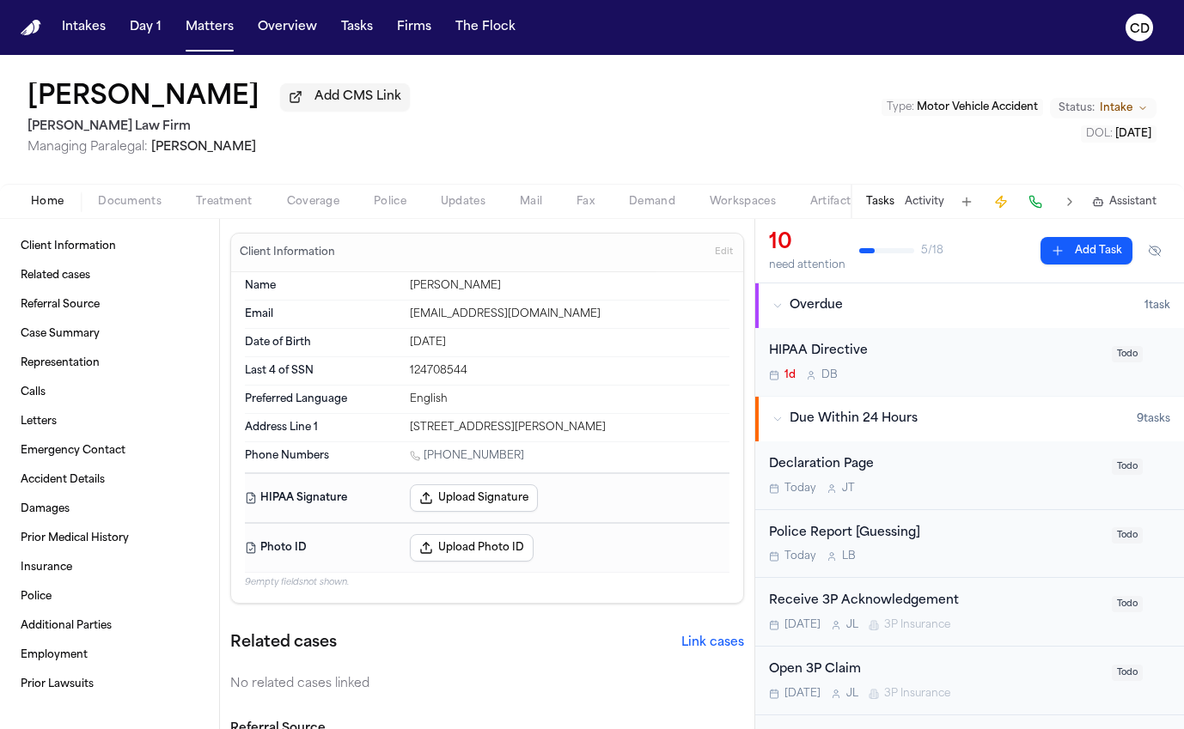
click at [311, 200] on span "Coverage" at bounding box center [313, 202] width 52 height 14
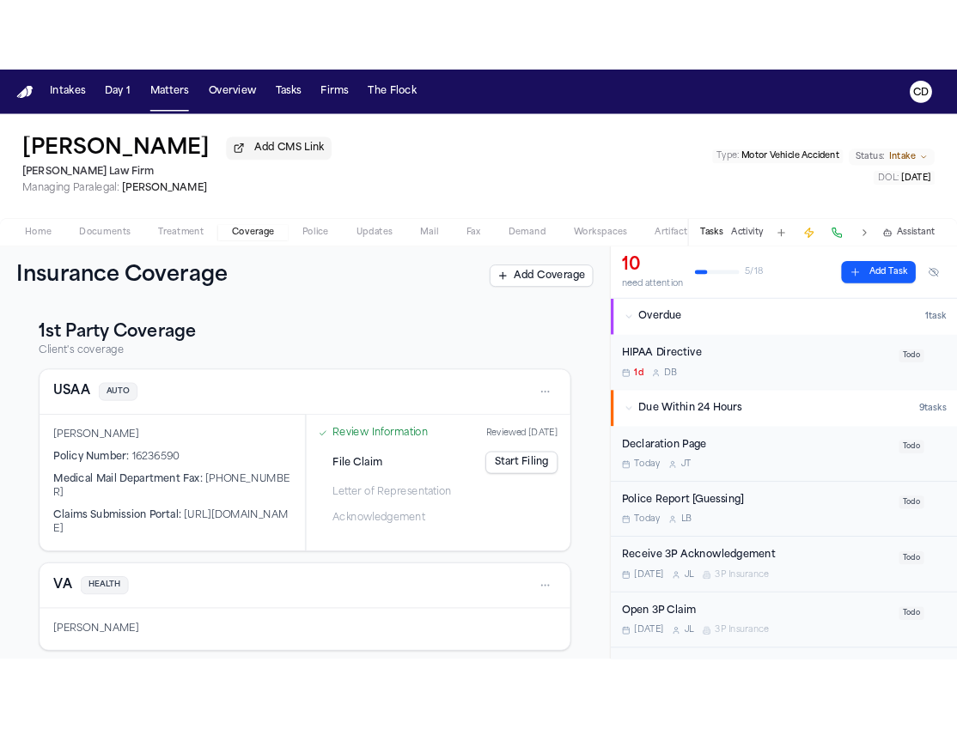
scroll to position [314, 0]
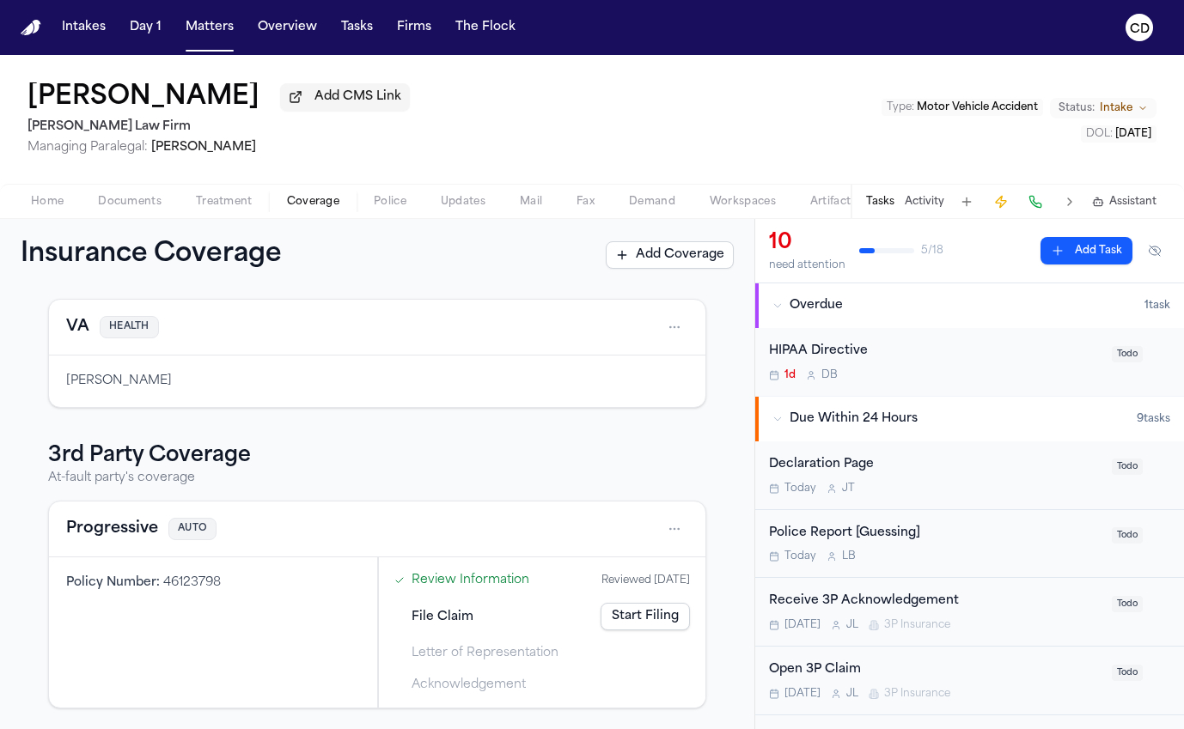
click at [660, 538] on html "Intakes Day 1 Matters Overview Tasks Firms The Flock CD Janus Persaud Add CMS L…" at bounding box center [592, 364] width 1184 height 729
click at [640, 563] on div "View coverage details" at bounding box center [606, 573] width 129 height 45
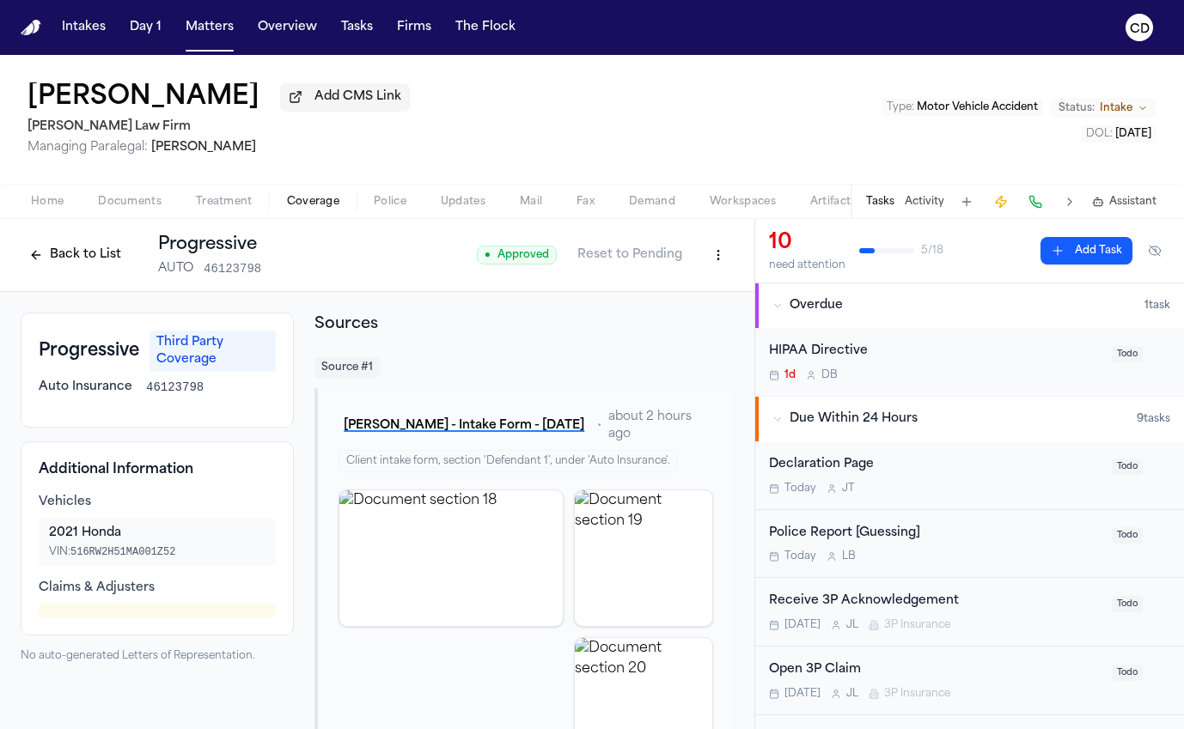
click at [695, 259] on html "Intakes Day 1 Matters Overview Tasks Firms The Flock CD Janus Persaud Add CMS L…" at bounding box center [592, 364] width 1184 height 729
click at [690, 293] on div "Edit Coverage" at bounding box center [646, 296] width 144 height 27
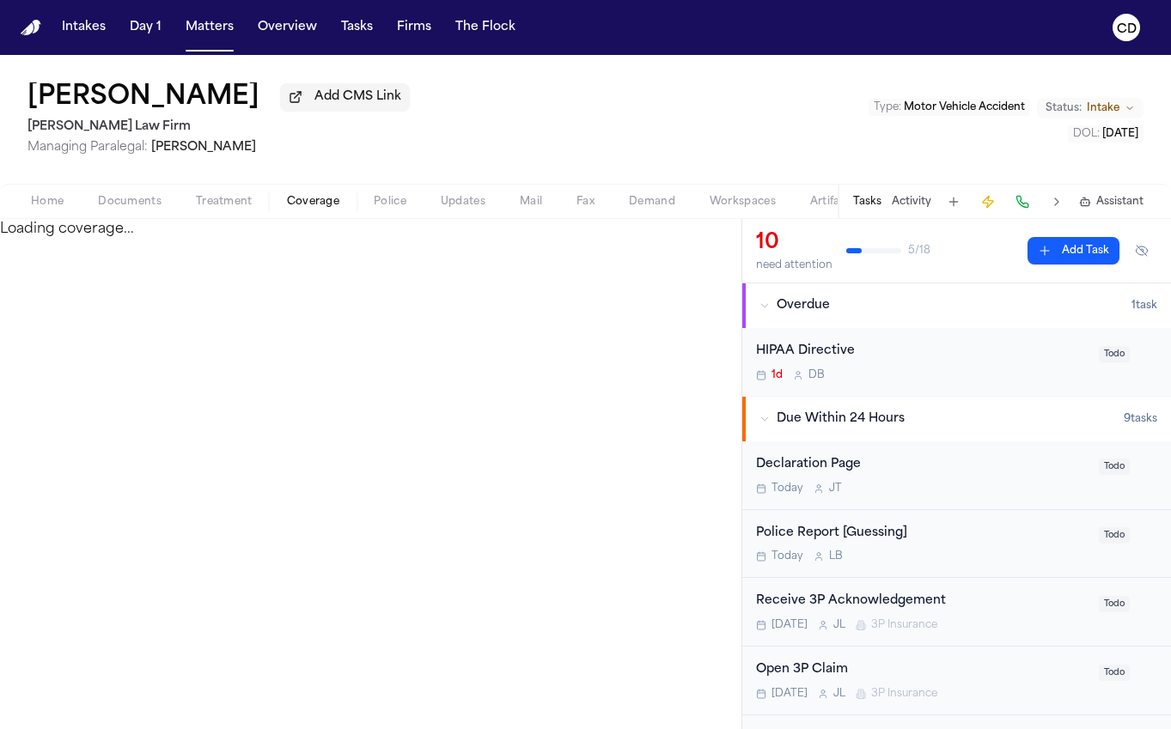
select select "**********"
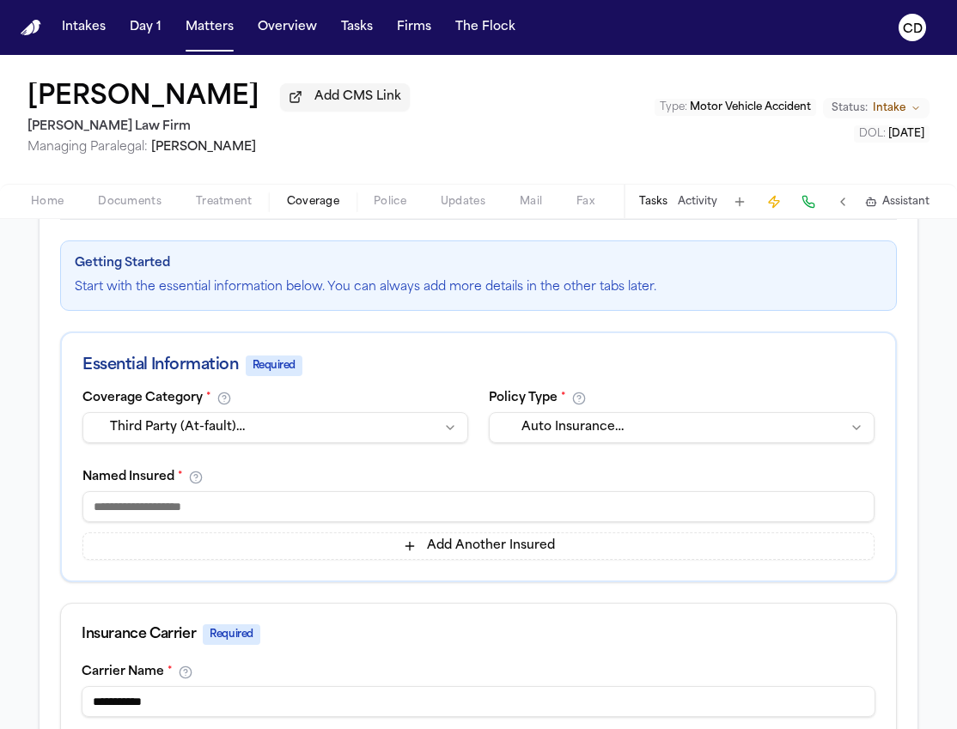
scroll to position [271, 0]
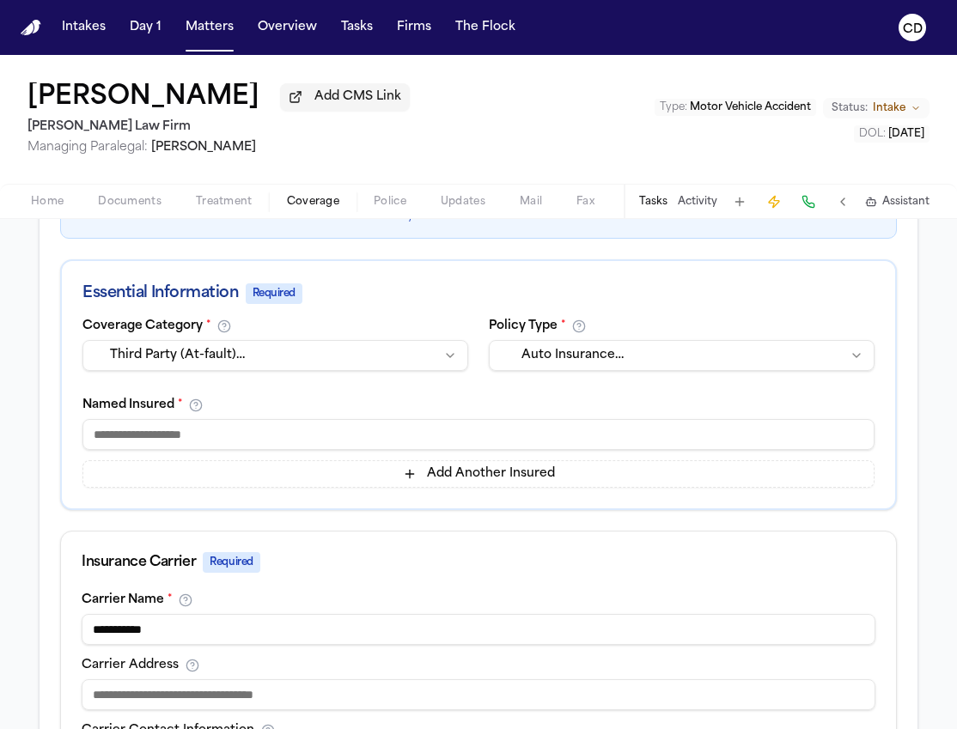
click at [393, 631] on input "**********" at bounding box center [479, 629] width 794 height 31
type input "**********"
click at [491, 601] on div "Carrier Name *" at bounding box center [479, 601] width 794 height 14
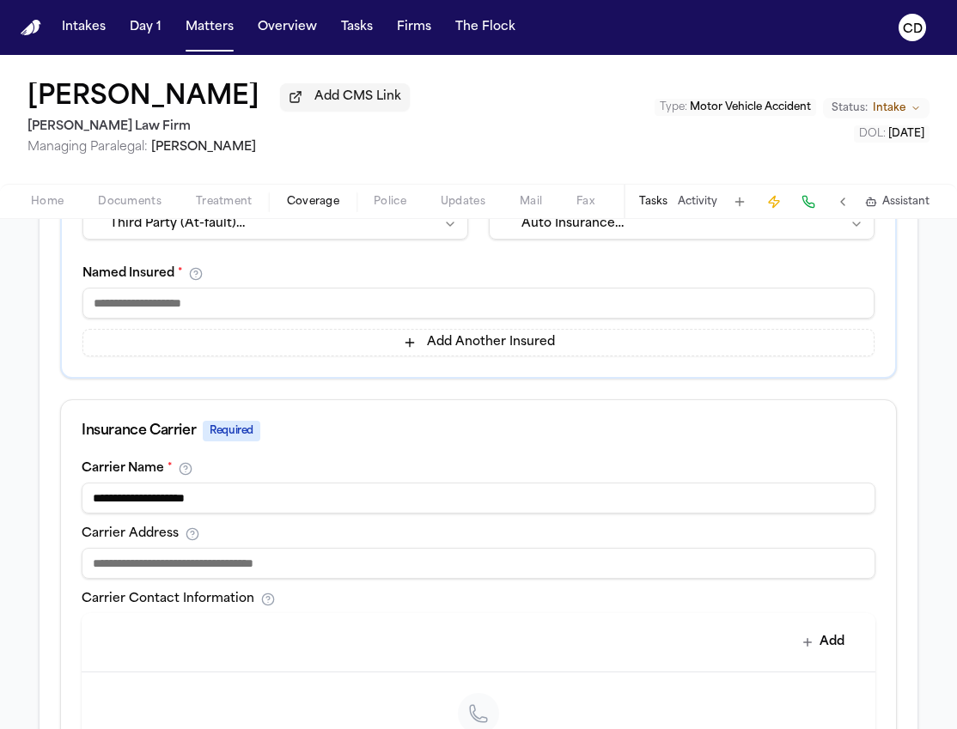
scroll to position [407, 0]
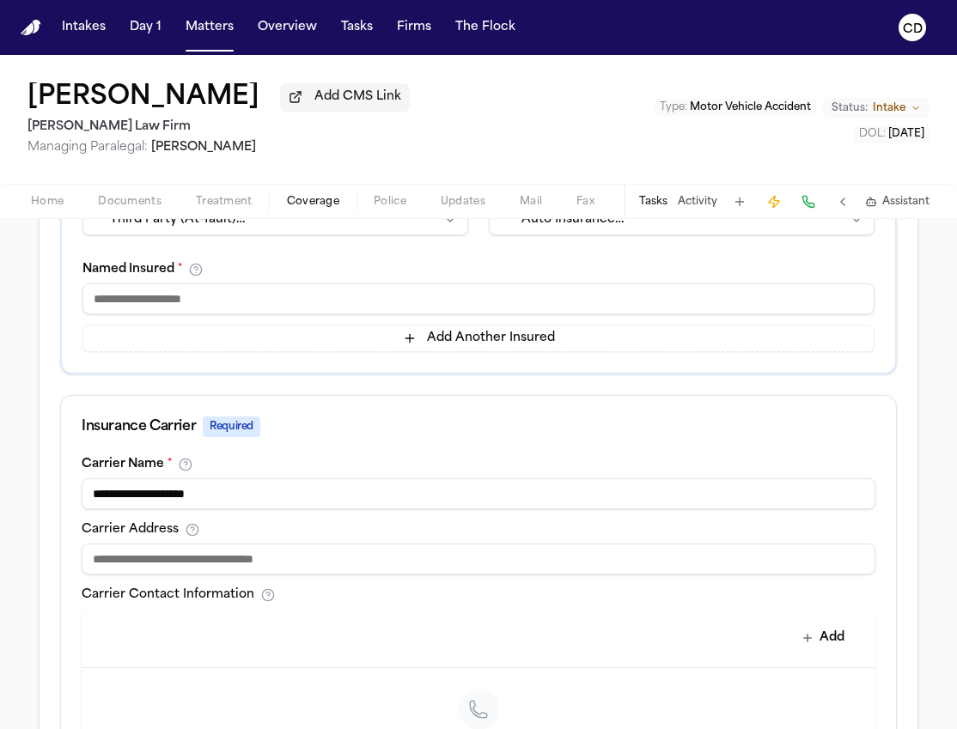
click at [446, 573] on input at bounding box center [479, 559] width 794 height 31
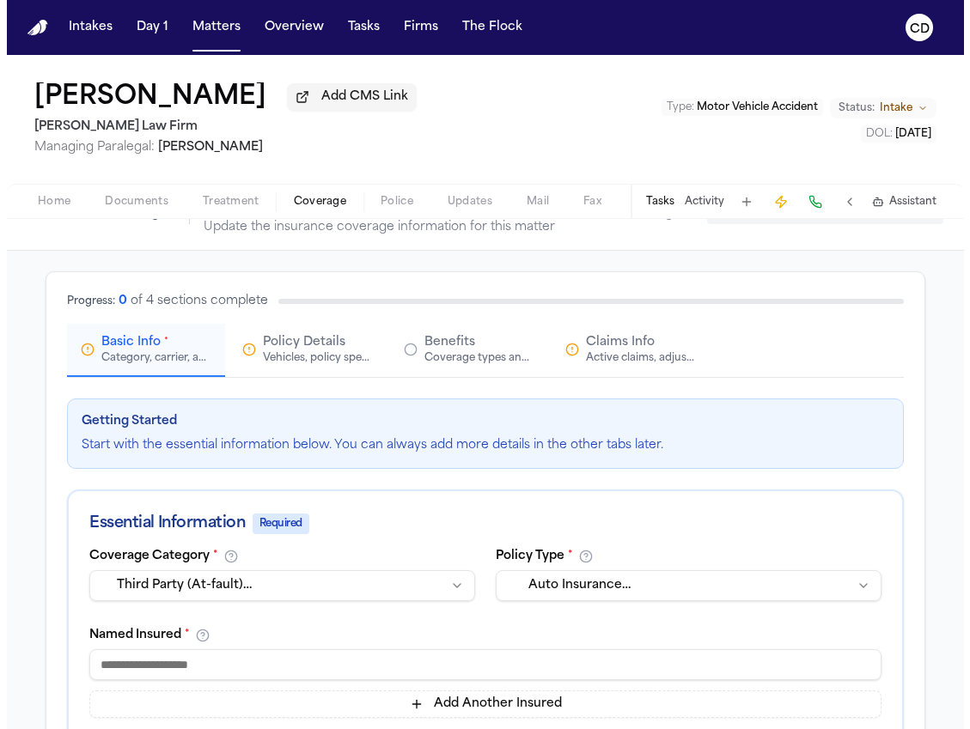
scroll to position [44, 0]
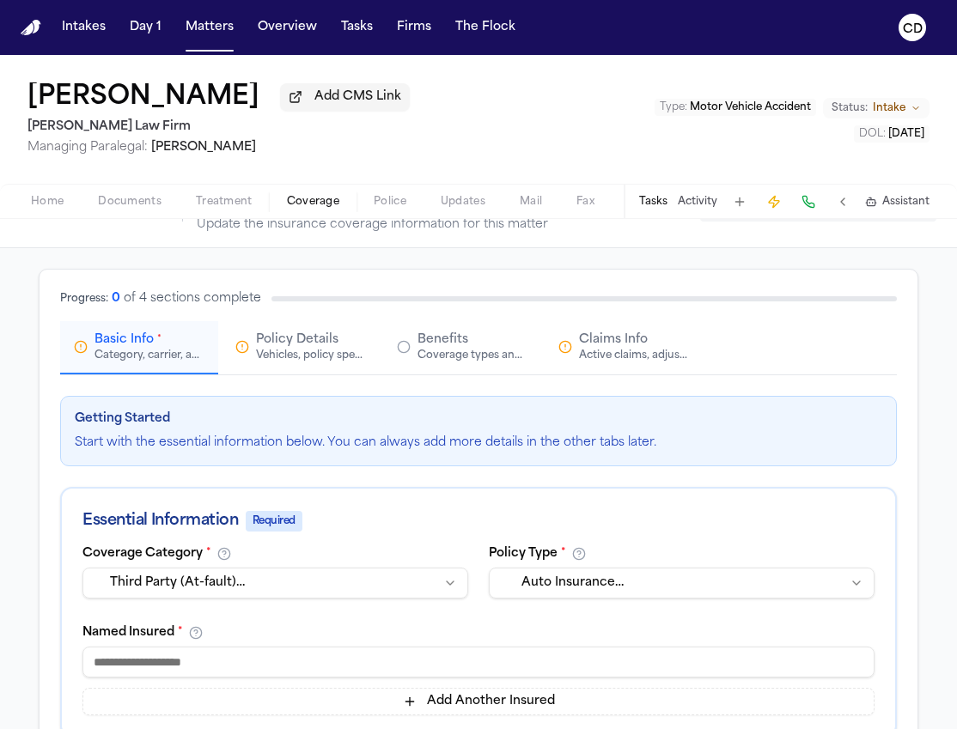
click at [624, 370] on button "Claims Info Active claims, adjusters, and subrogation details" at bounding box center [624, 347] width 158 height 53
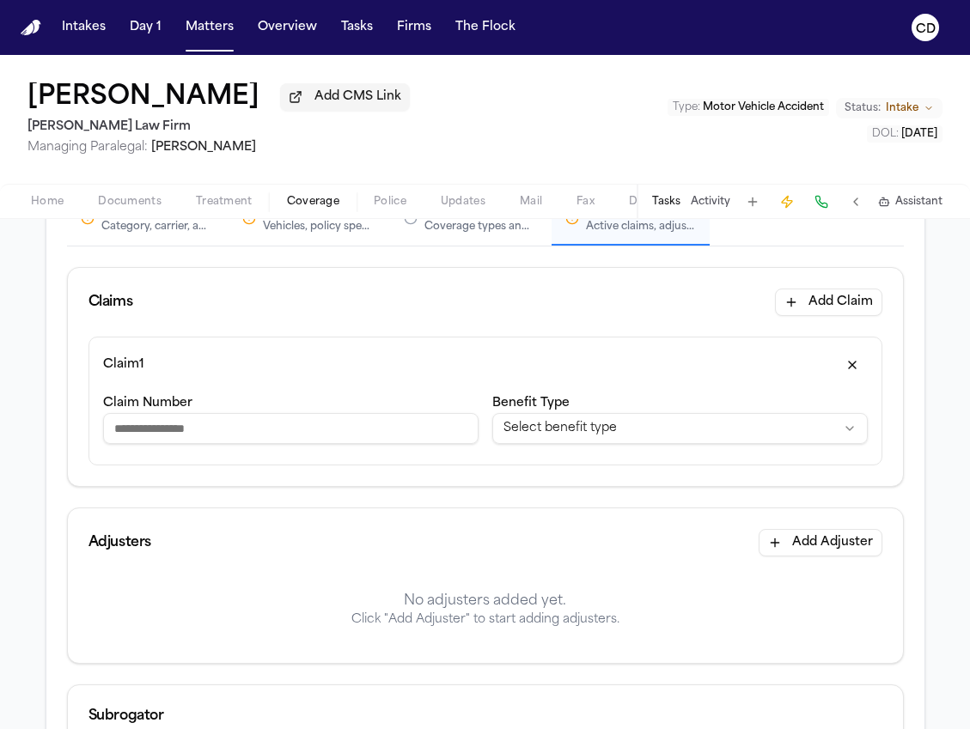
scroll to position [192, 0]
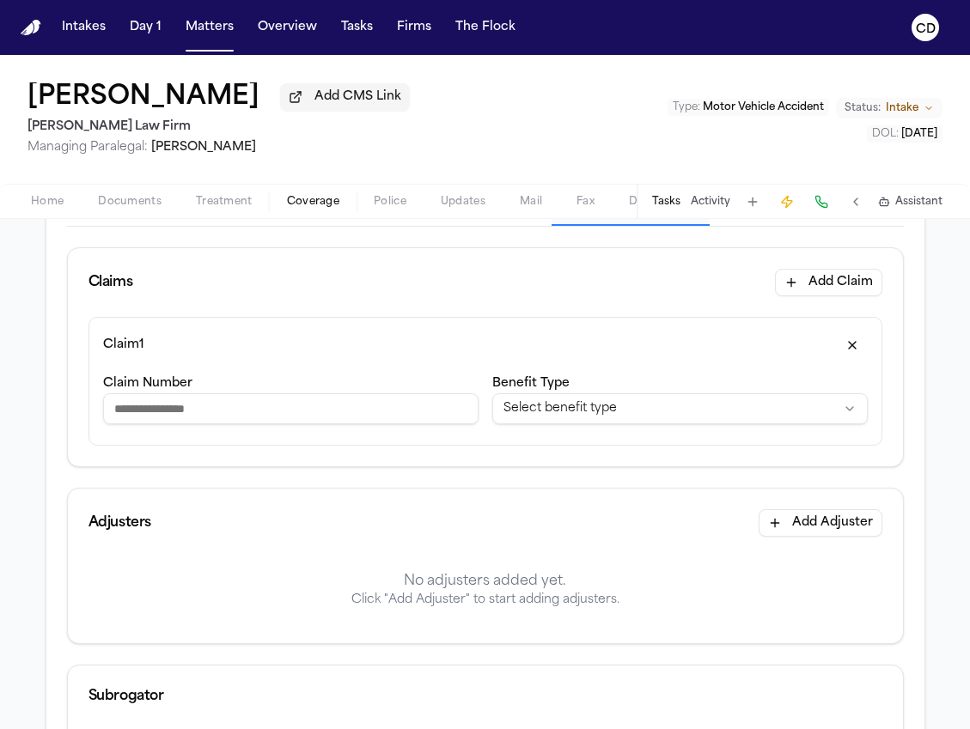
click at [387, 424] on input "Claim Number" at bounding box center [290, 408] width 375 height 31
click at [358, 415] on input "Claim Number" at bounding box center [290, 408] width 375 height 31
paste input "**********"
type input "**********"
click at [622, 407] on html "**********" at bounding box center [485, 364] width 970 height 729
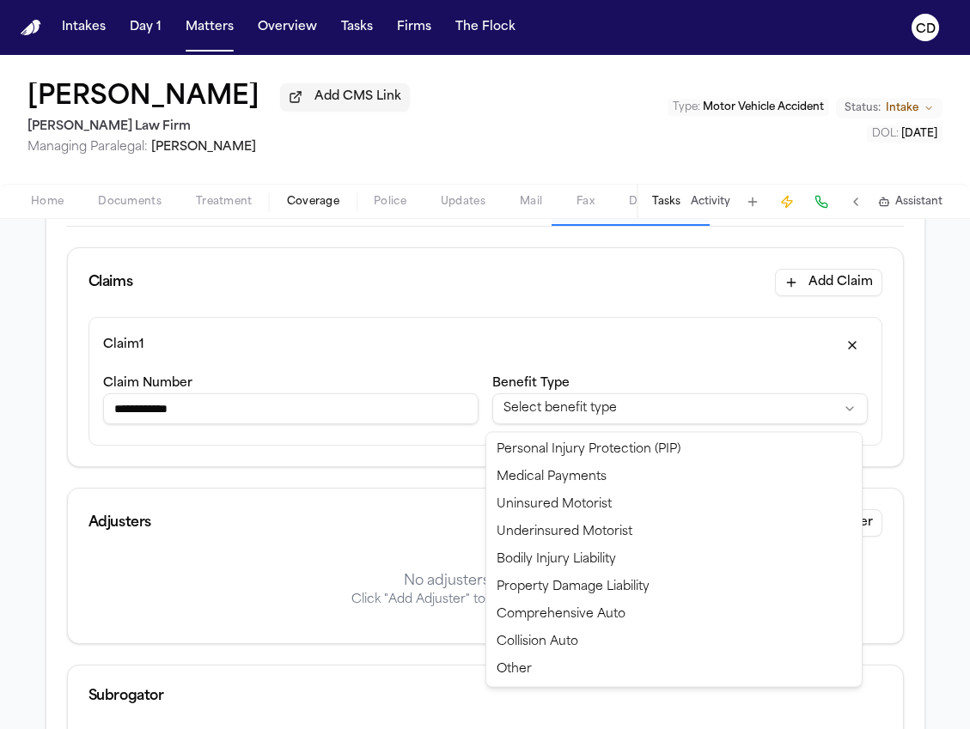
select select "**********"
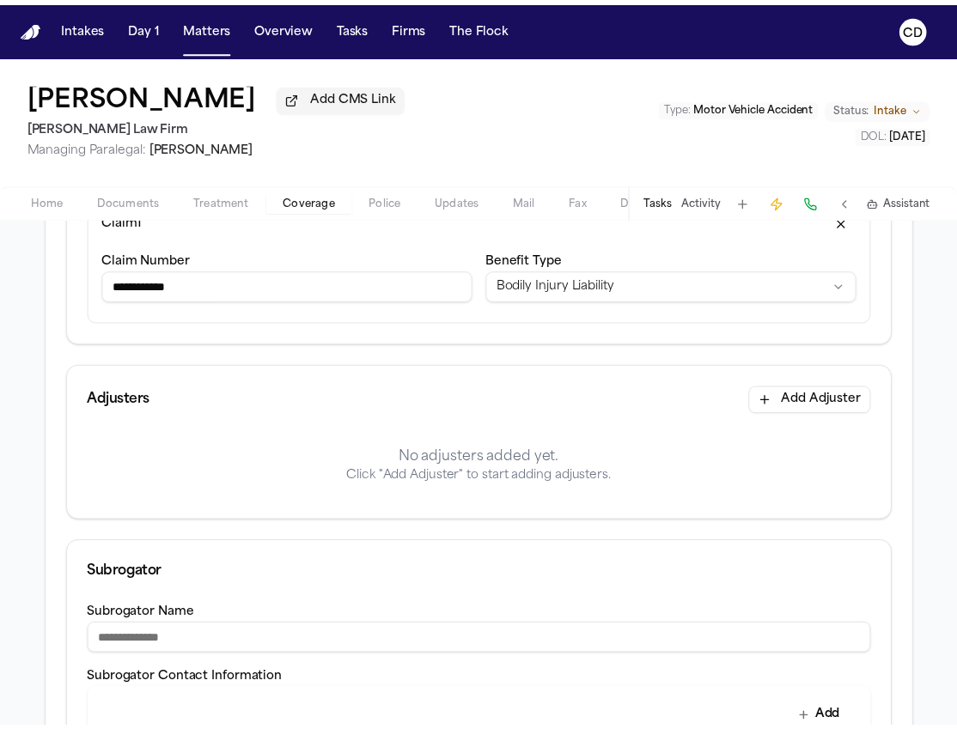
scroll to position [337, 0]
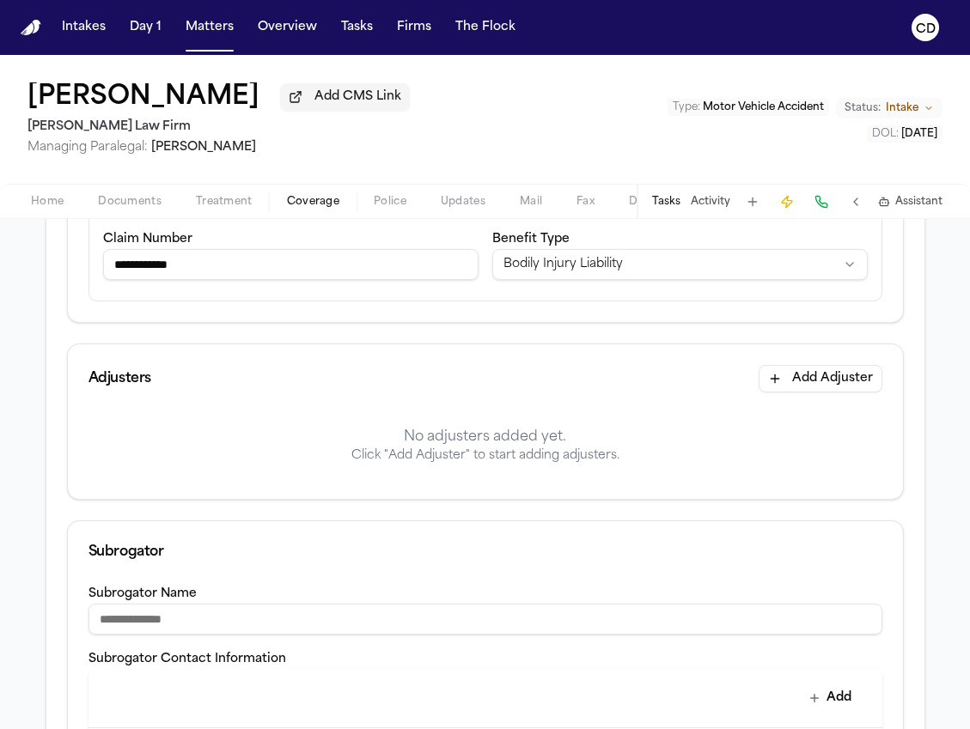
click at [782, 386] on button "Add Adjuster" at bounding box center [820, 378] width 124 height 27
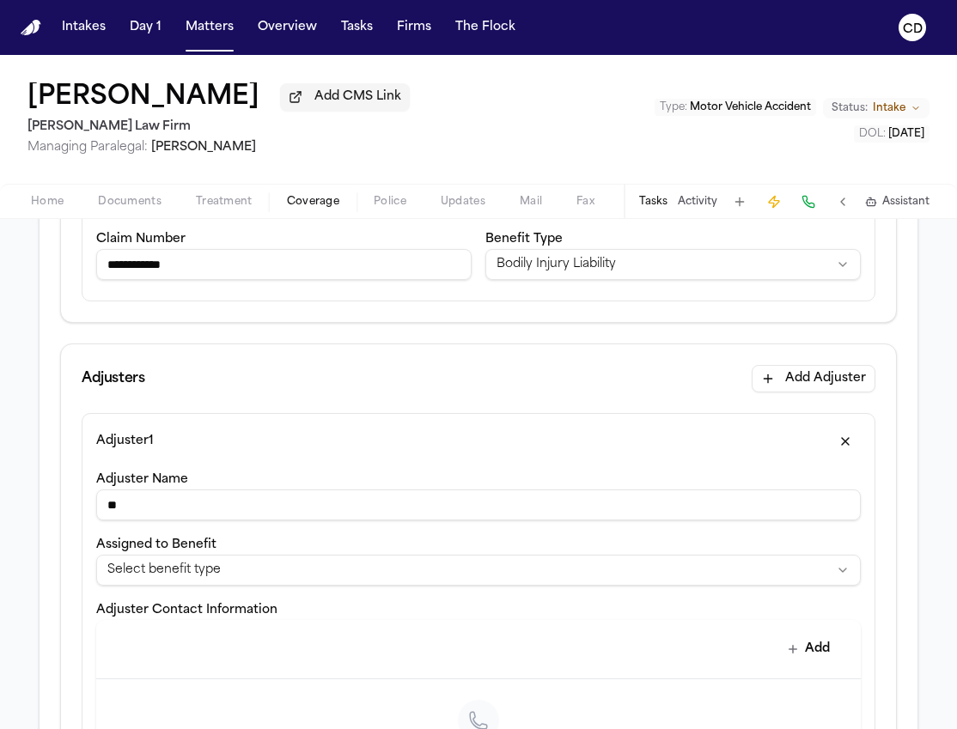
type input "*"
type input "**********"
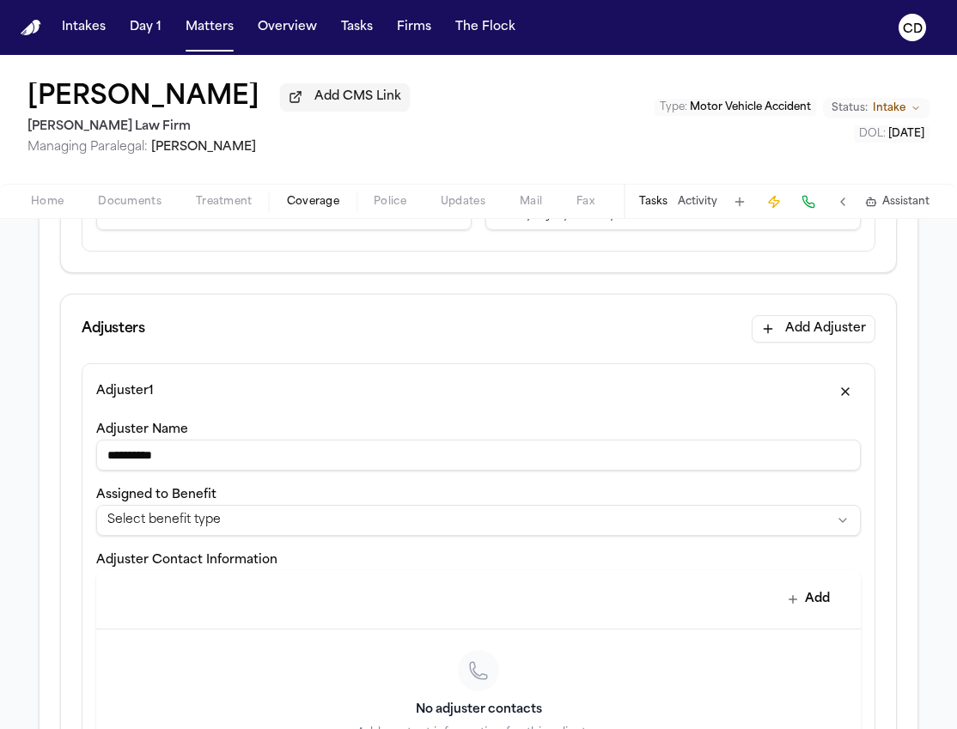
scroll to position [387, 0]
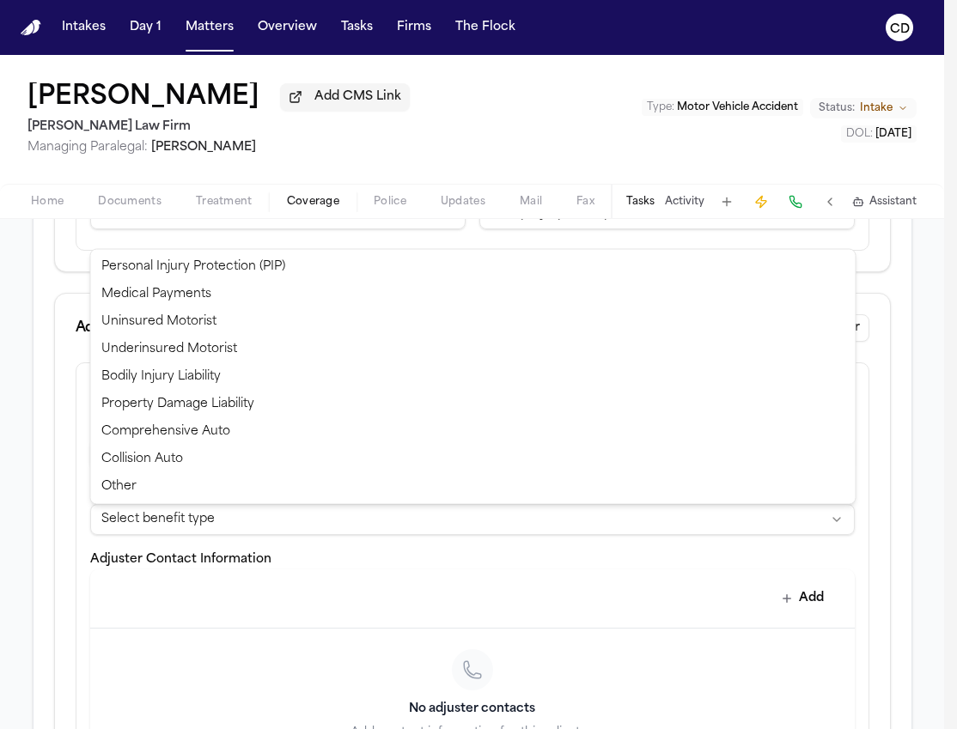
click at [474, 534] on html "**********" at bounding box center [478, 364] width 957 height 729
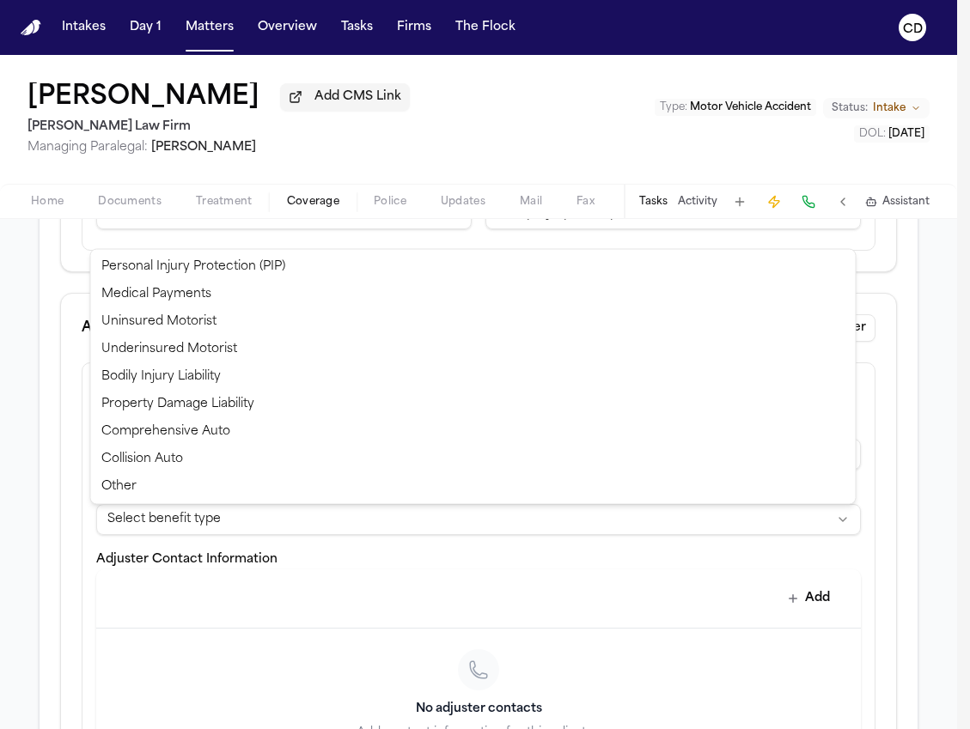
select select "**********"
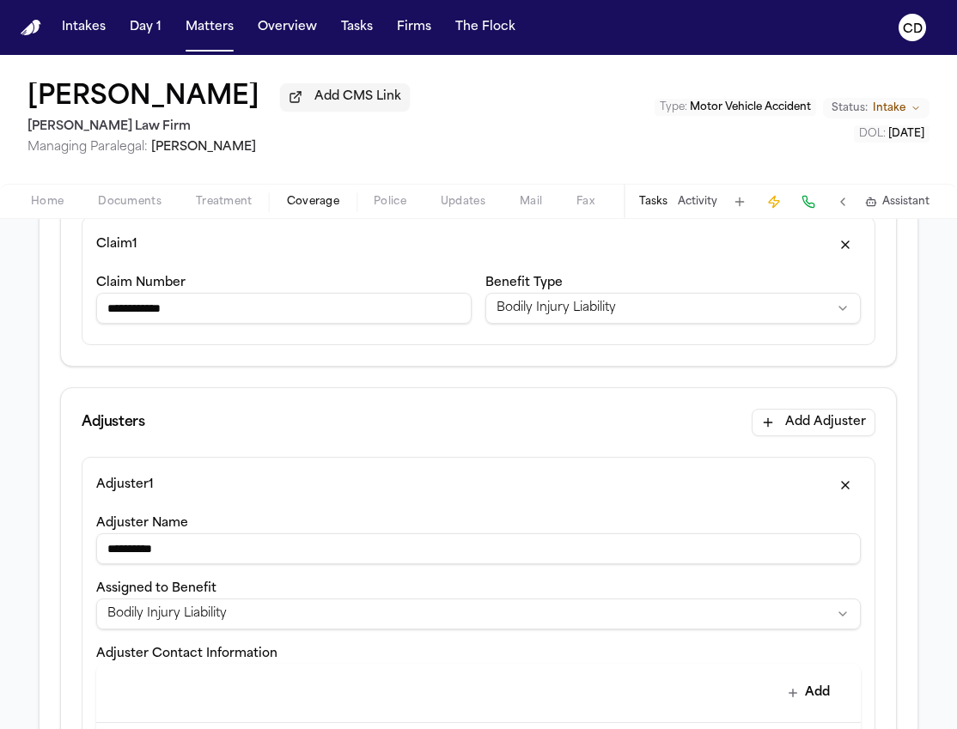
scroll to position [666, 0]
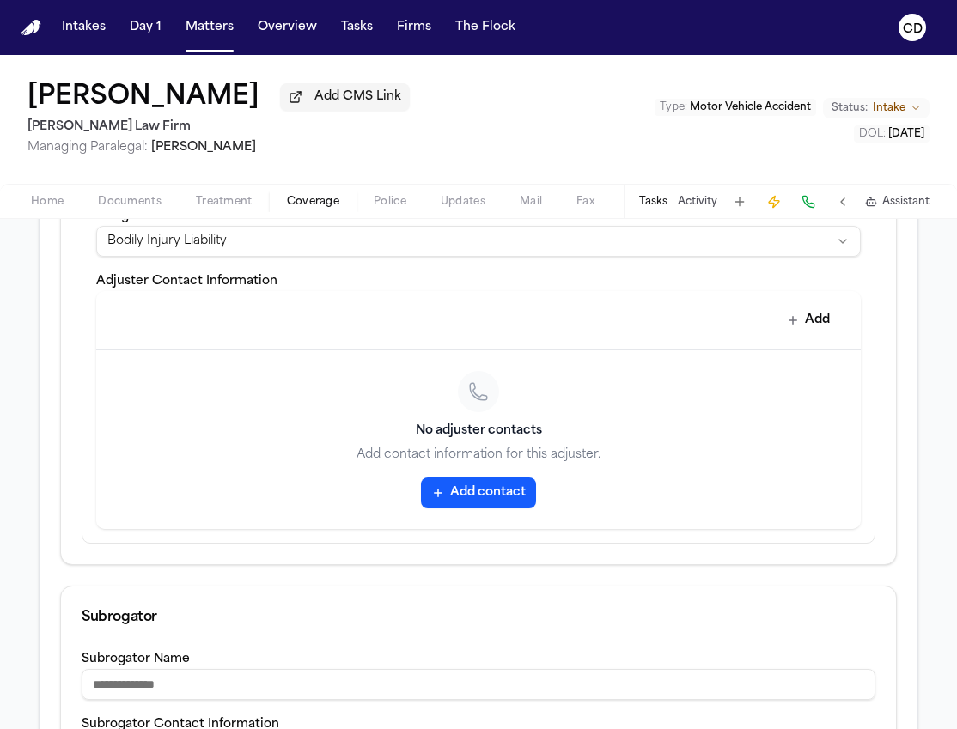
click at [444, 495] on button "Add contact" at bounding box center [478, 493] width 115 height 31
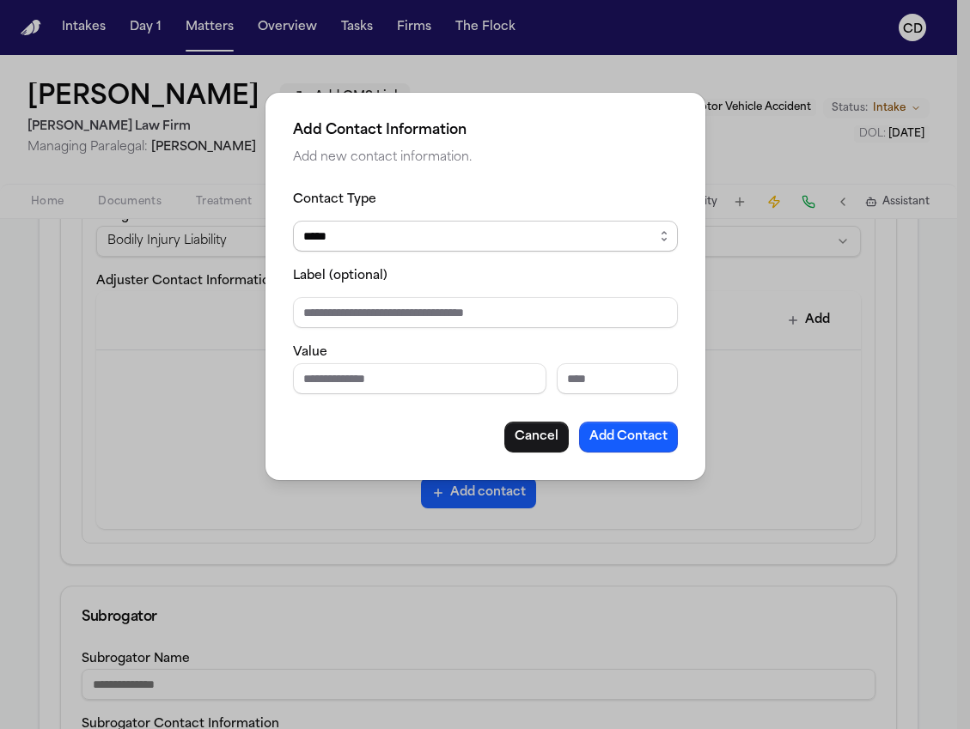
click at [569, 224] on select "***** ***** ******* *** *****" at bounding box center [485, 236] width 385 height 31
click at [472, 393] on div "Contact Type ***** ***** ******* *** ***** Label (optional) Value Cancel Add Co…" at bounding box center [485, 321] width 385 height 264
click at [466, 387] on input "Phone number" at bounding box center [419, 378] width 253 height 31
click at [334, 382] on input "**********" at bounding box center [419, 378] width 253 height 31
type input "**********"
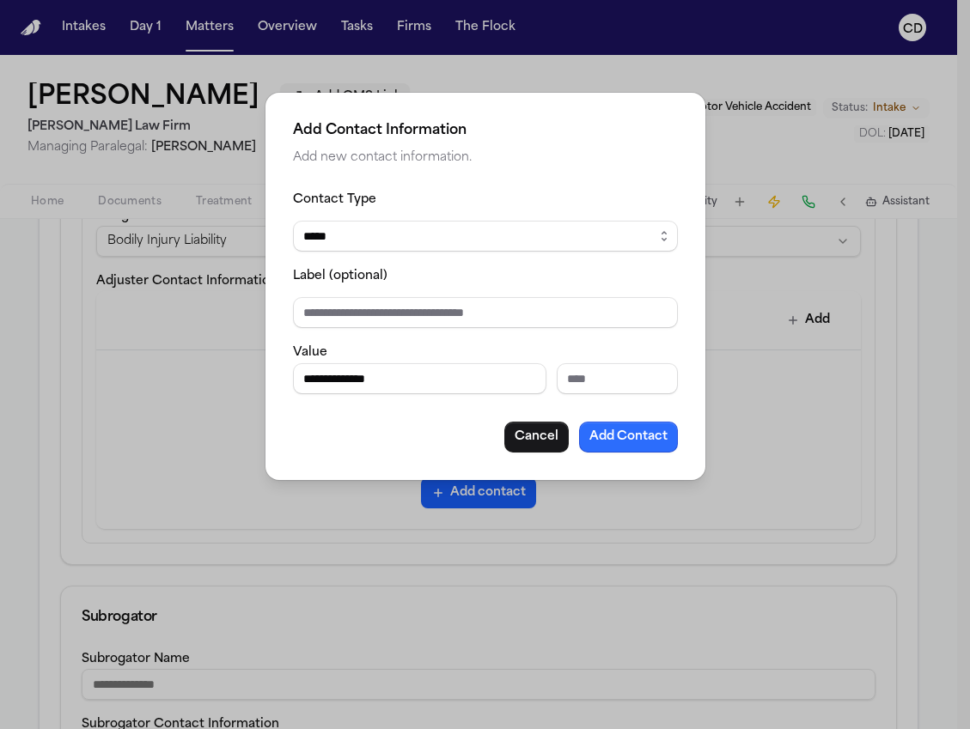
click at [596, 438] on button "Add Contact" at bounding box center [628, 437] width 99 height 31
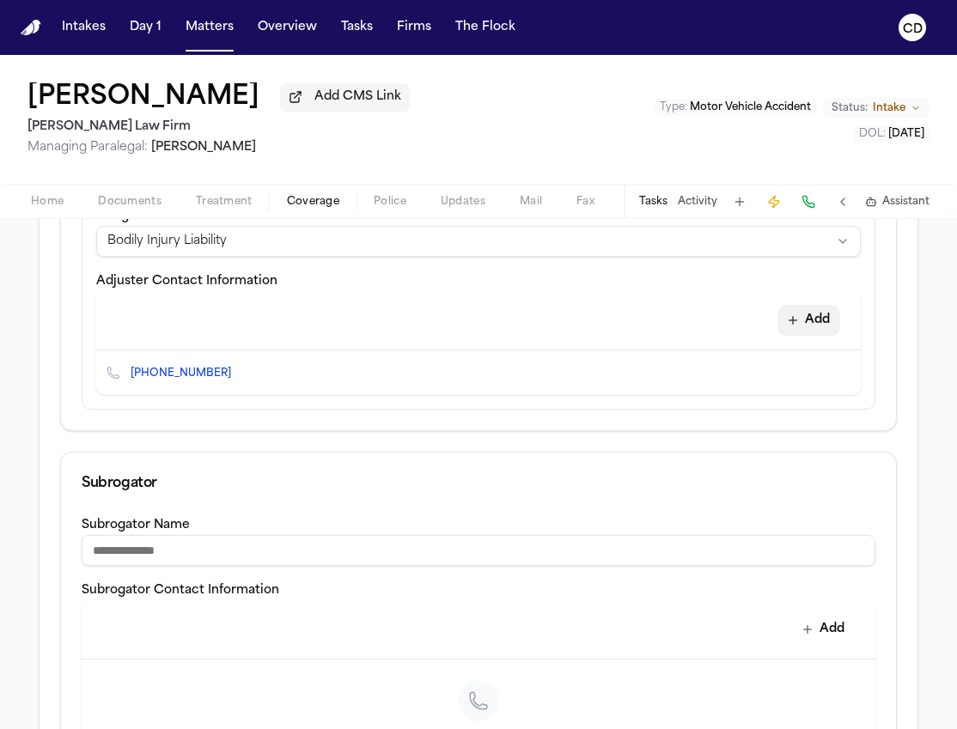
click at [804, 321] on button "Add" at bounding box center [808, 320] width 63 height 31
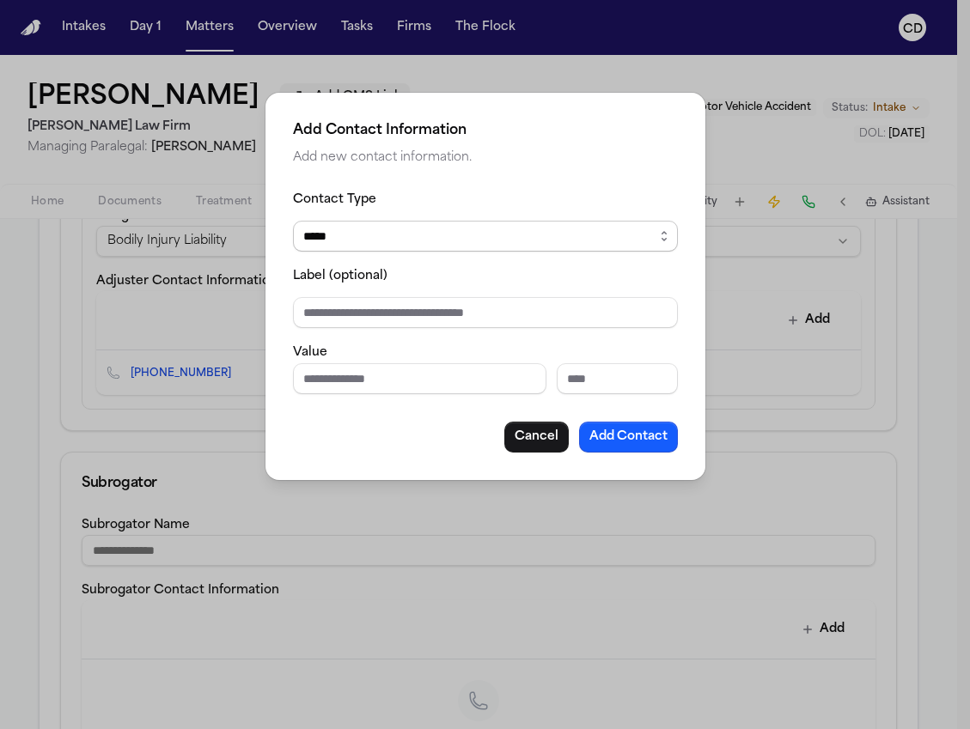
click at [454, 229] on select "***** ***** ******* *** *****" at bounding box center [485, 236] width 385 height 31
select select "***"
click at [293, 221] on select "***** ***** ******* *** *****" at bounding box center [485, 236] width 385 height 31
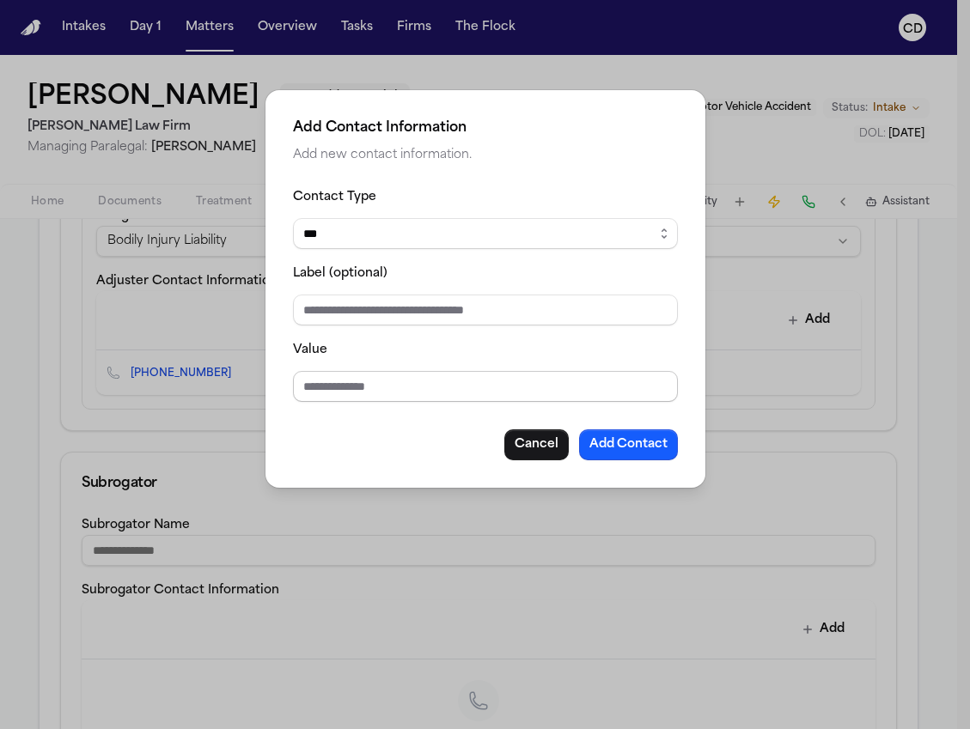
click at [470, 392] on input "Value" at bounding box center [485, 386] width 385 height 31
paste input "**********"
type input "**********"
click at [634, 448] on button "Add Contact" at bounding box center [628, 444] width 99 height 31
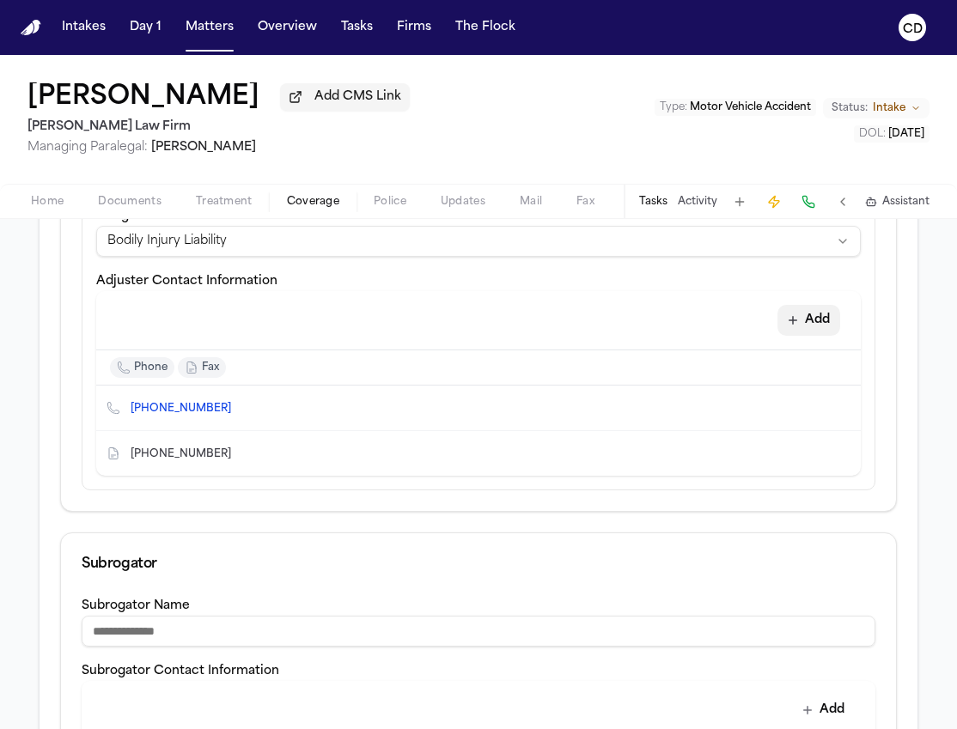
click at [796, 326] on button "Add" at bounding box center [808, 320] width 63 height 31
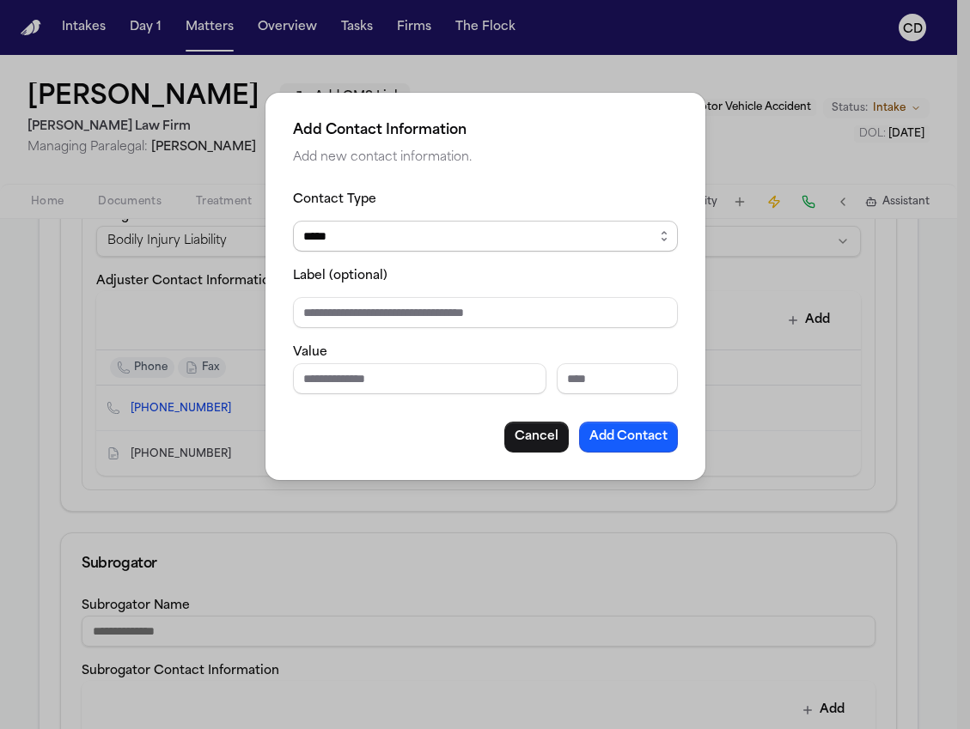
click at [581, 239] on select "***** ***** ******* *** *****" at bounding box center [485, 236] width 385 height 31
select select "*****"
click at [293, 221] on select "***** ***** ******* *** *****" at bounding box center [485, 236] width 385 height 31
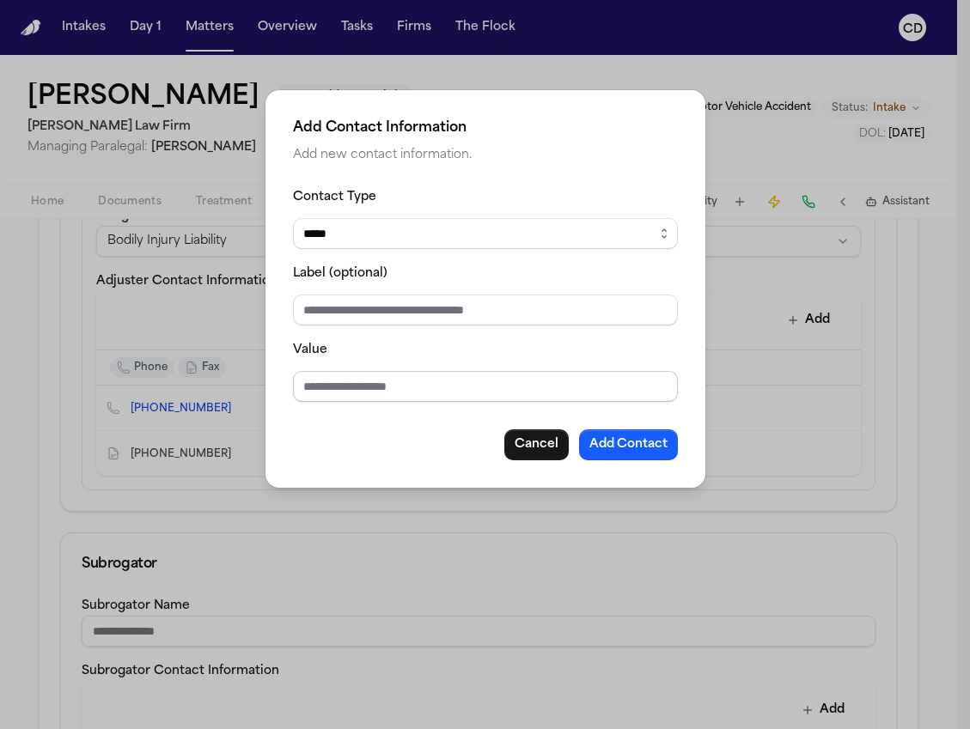
click at [494, 384] on input "Value" at bounding box center [485, 386] width 385 height 31
paste input "**********"
type input "**********"
click at [636, 454] on button "Add Contact" at bounding box center [628, 444] width 99 height 31
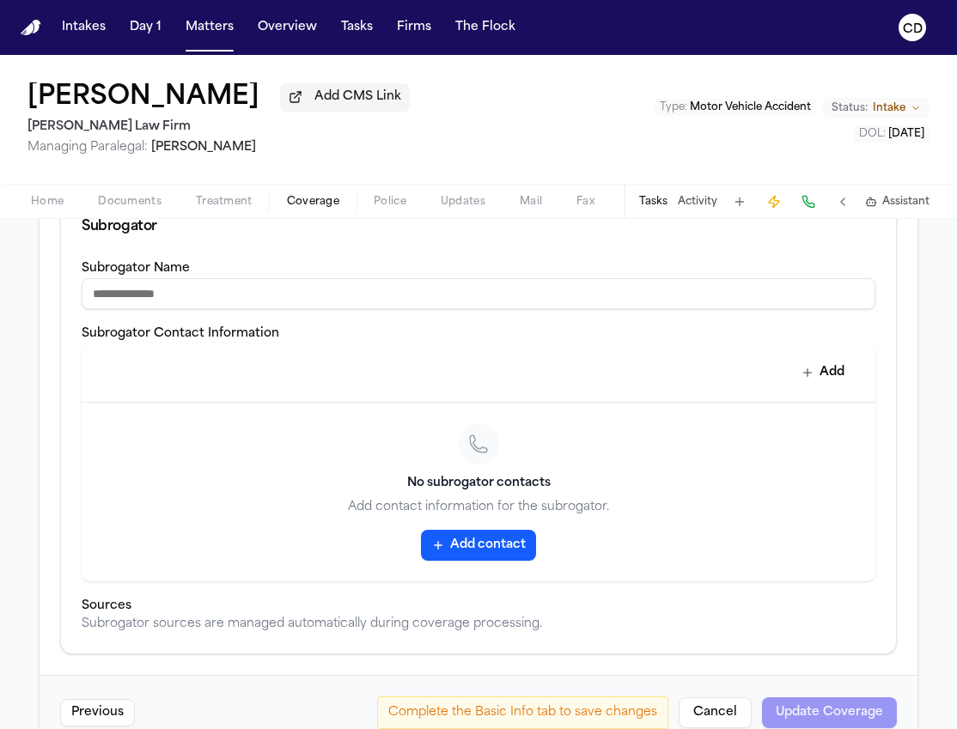
scroll to position [1094, 0]
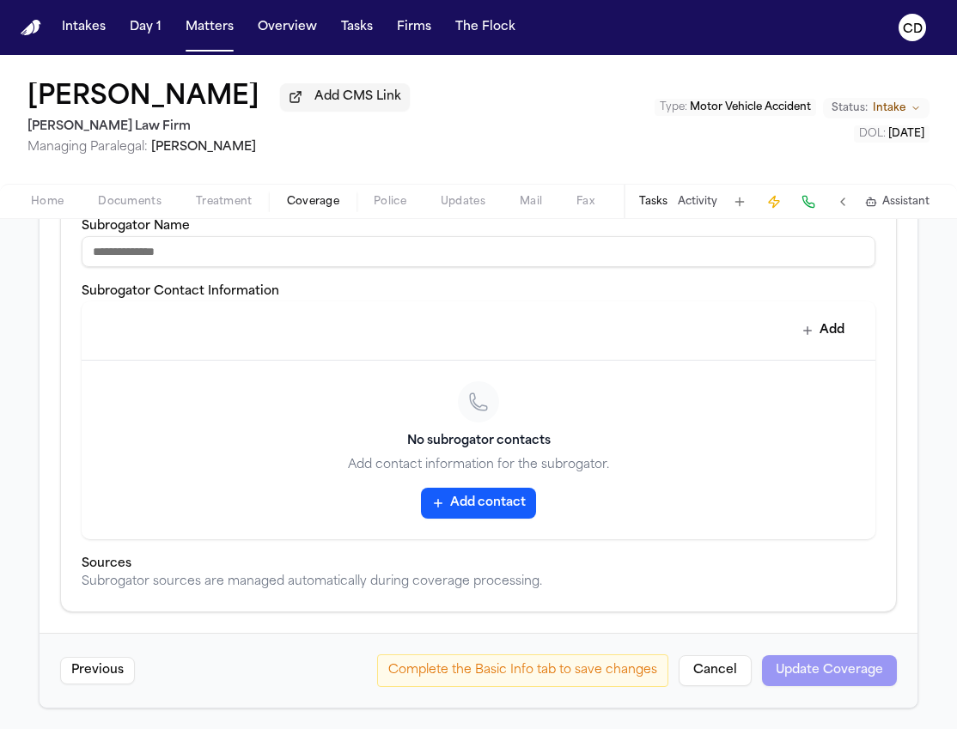
click at [778, 659] on div "Complete the Basic Info tab to save changes Cancel Update Coverage" at bounding box center [637, 670] width 520 height 33
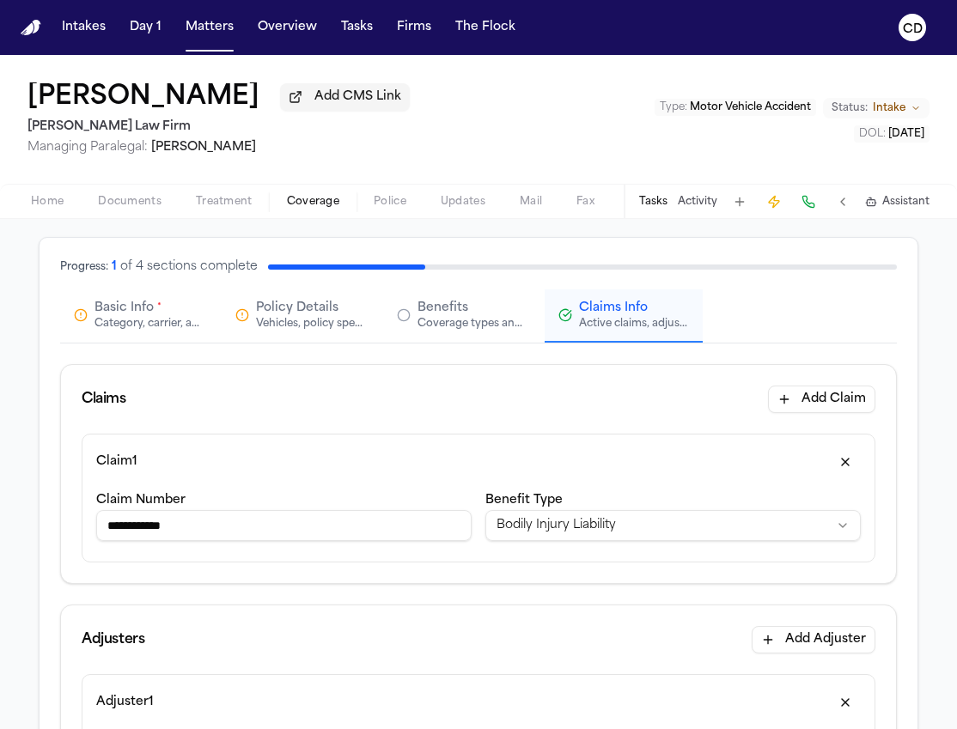
scroll to position [0, 0]
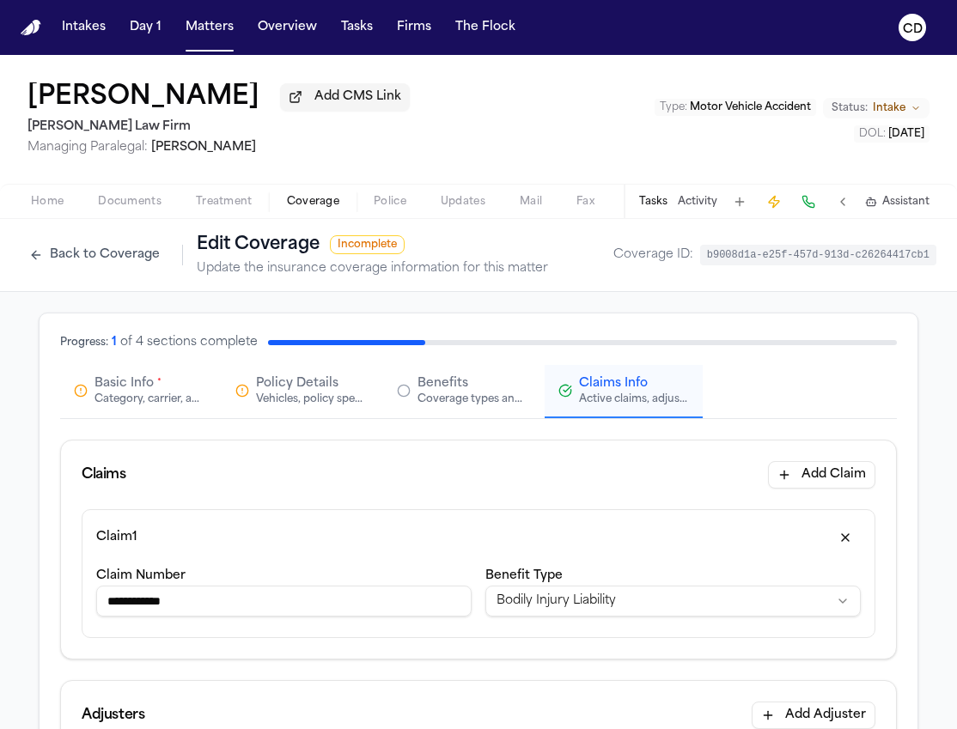
click at [149, 410] on button "Basic Info * Category, carrier, and policy holder information" at bounding box center [139, 391] width 158 height 53
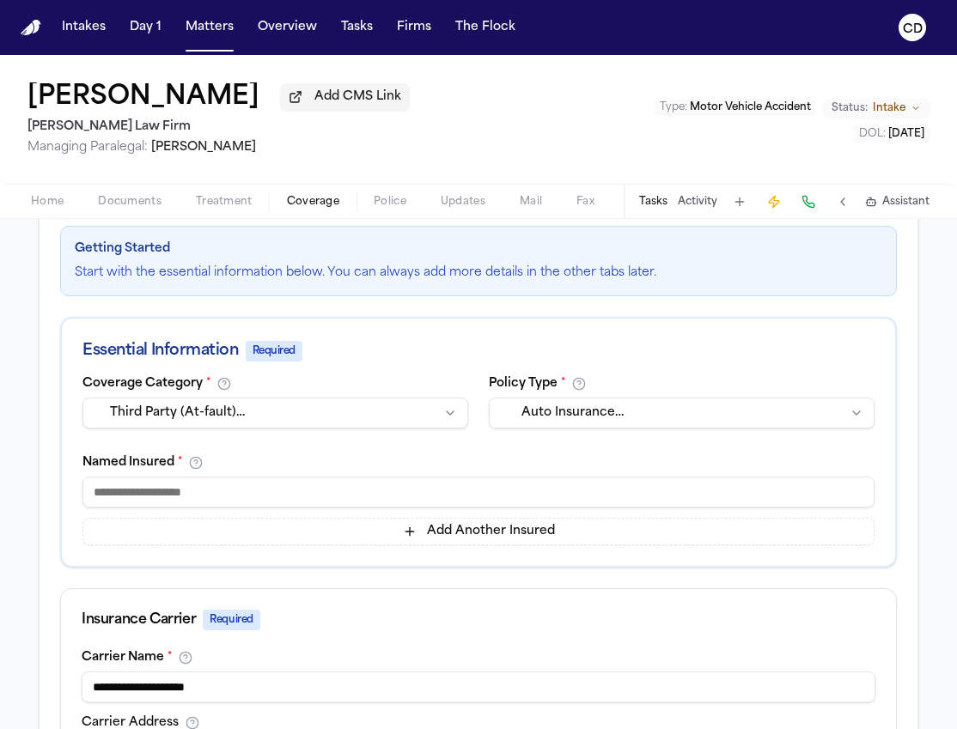
scroll to position [261, 0]
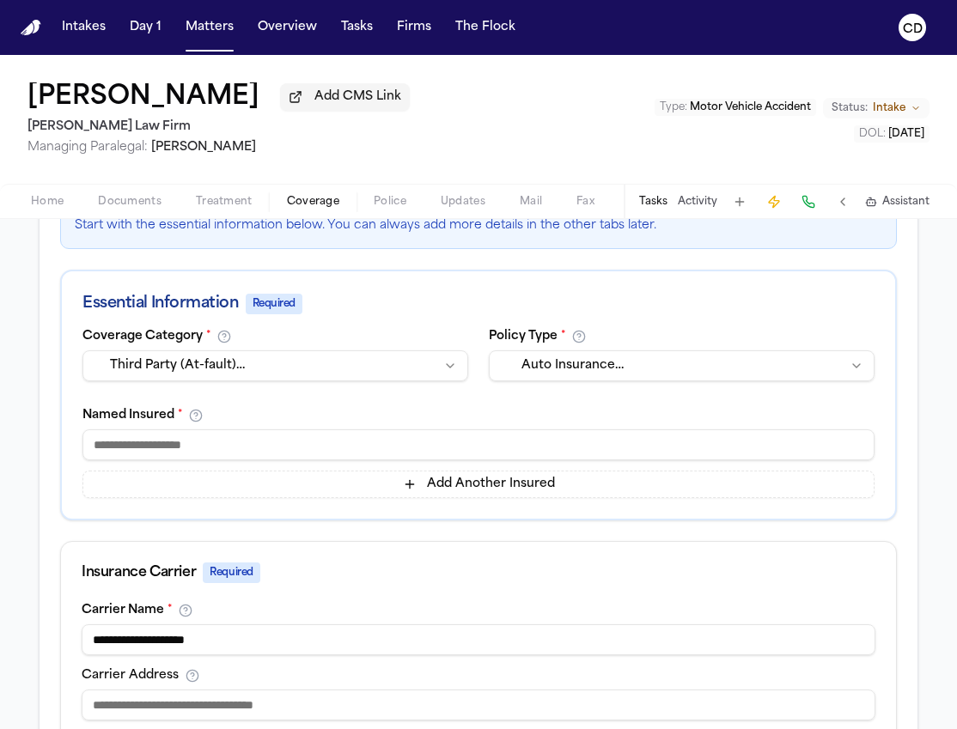
click at [304, 442] on input at bounding box center [478, 444] width 792 height 31
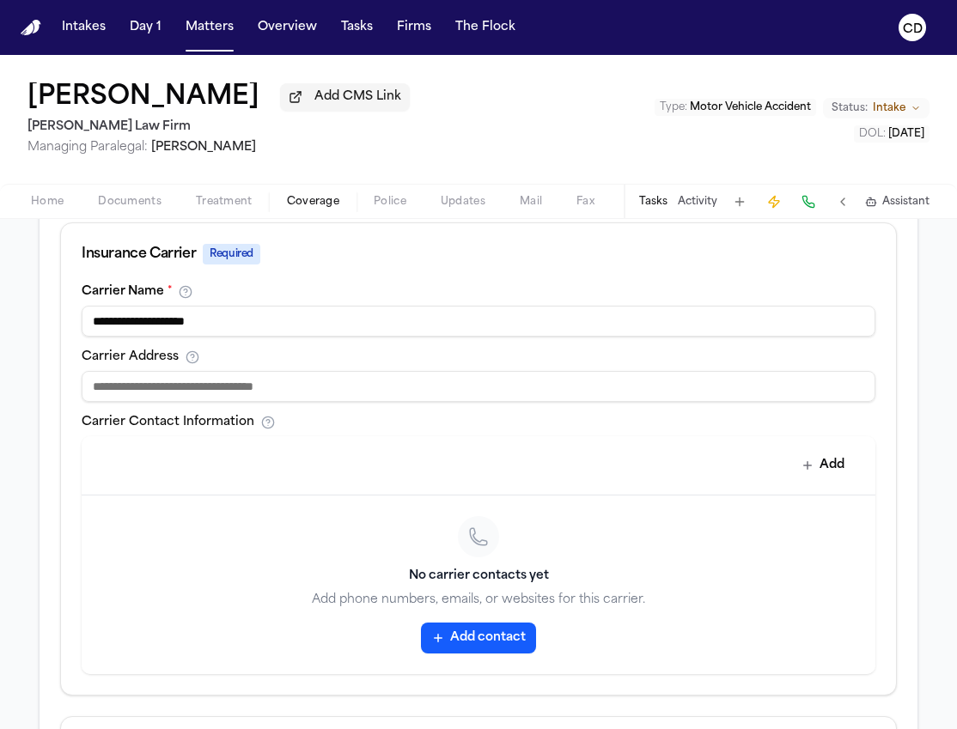
scroll to position [575, 0]
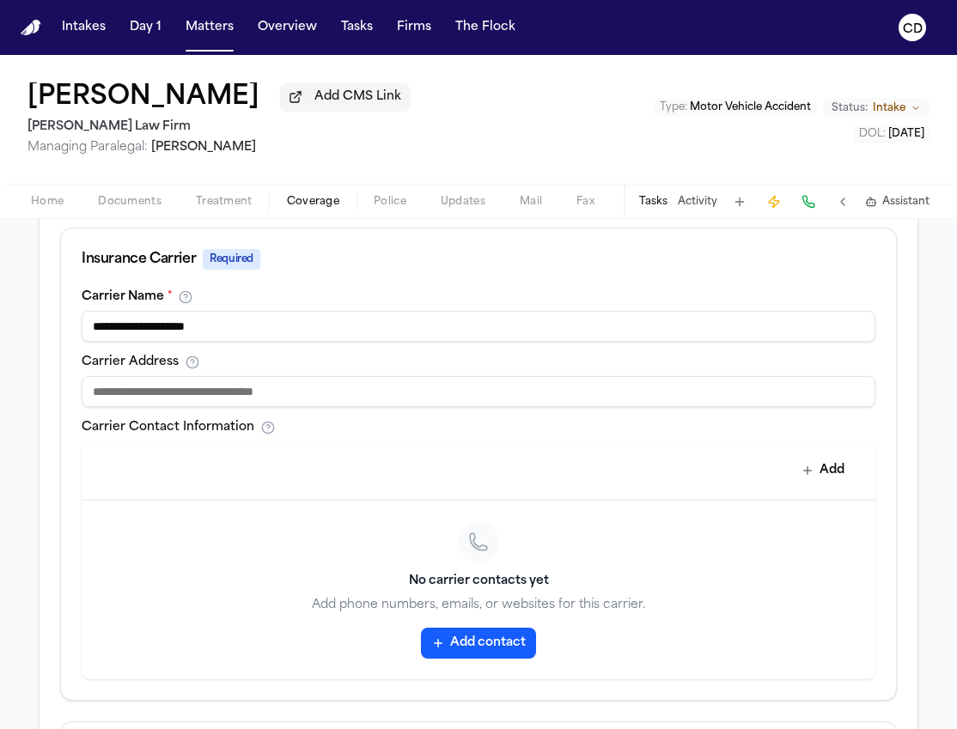
type input "***"
click at [500, 405] on input at bounding box center [479, 391] width 794 height 31
paste input "**********"
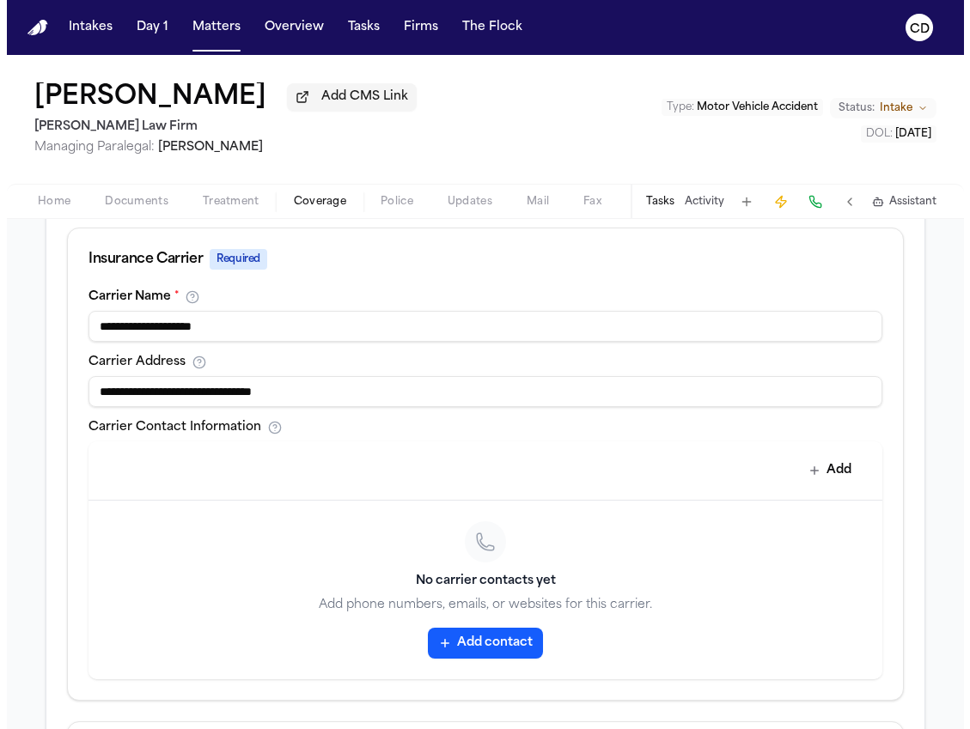
scroll to position [859, 0]
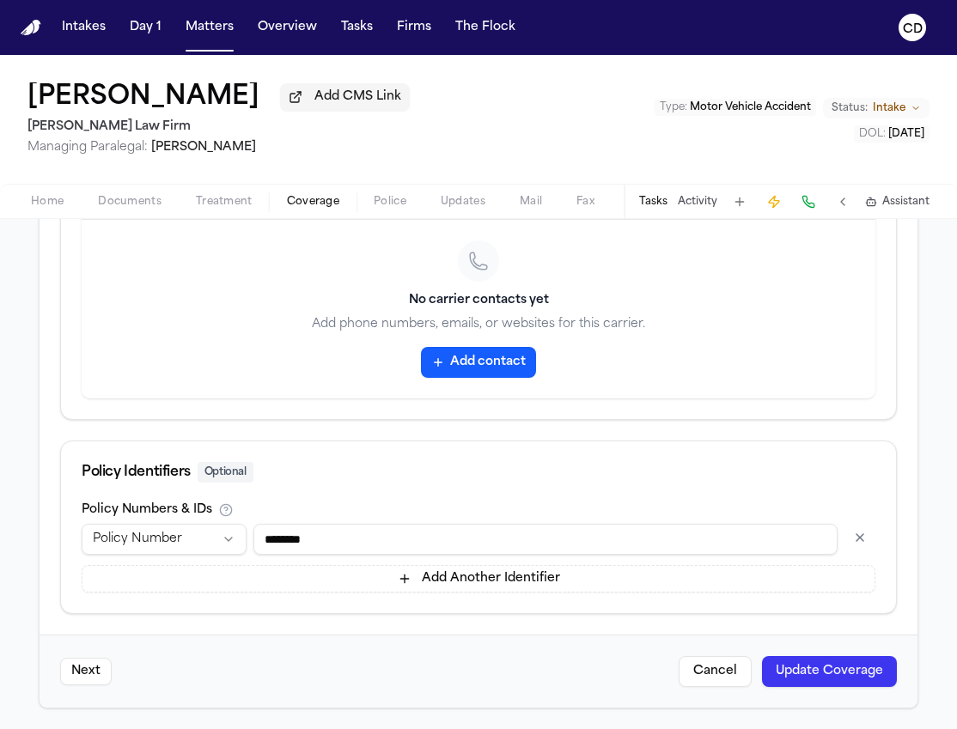
type input "**********"
click at [846, 675] on button "Update Coverage" at bounding box center [829, 671] width 135 height 31
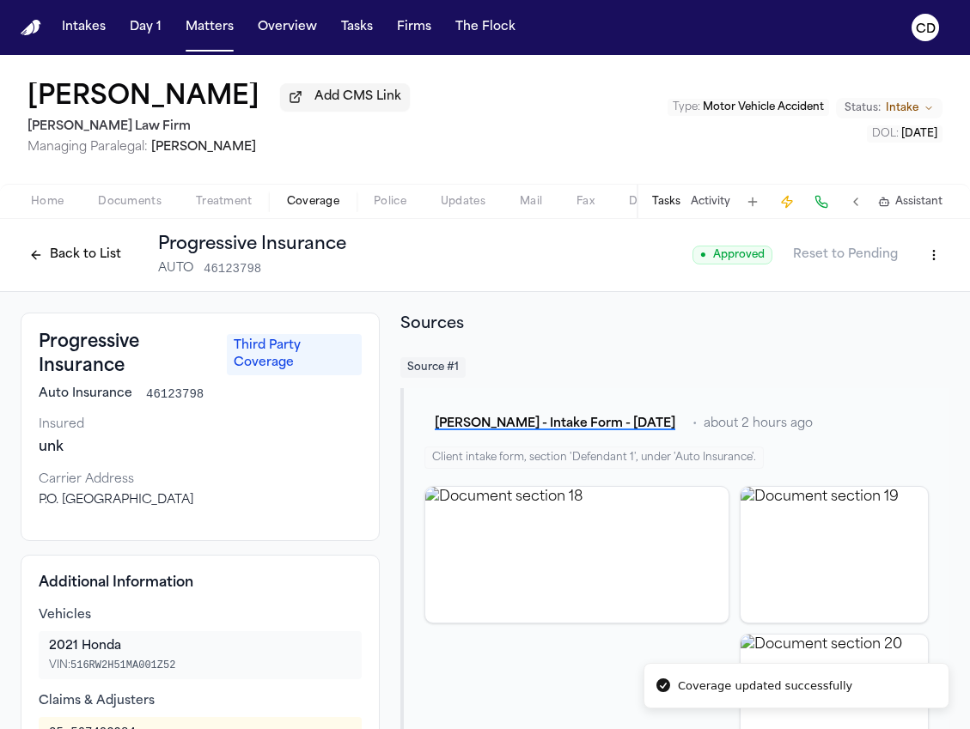
click at [96, 262] on button "Back to List" at bounding box center [75, 254] width 109 height 27
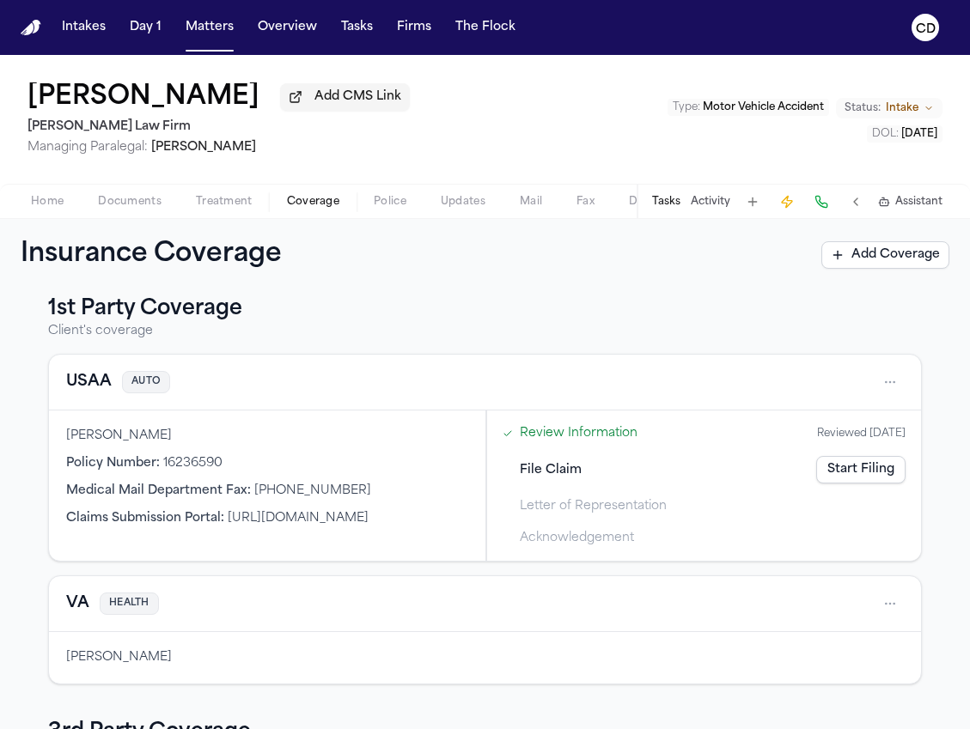
scroll to position [17, 0]
click at [832, 474] on link "Start Filing" at bounding box center [860, 468] width 89 height 27
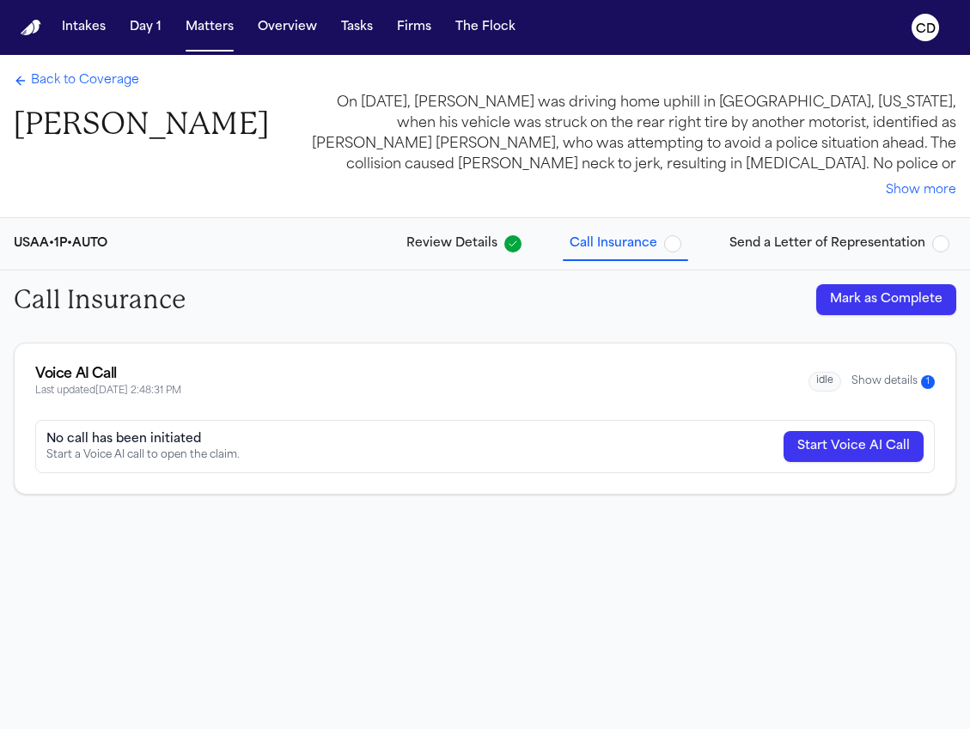
click at [857, 307] on button "Mark as Complete" at bounding box center [886, 299] width 140 height 31
click at [104, 77] on span "Back to Coverage" at bounding box center [85, 80] width 108 height 17
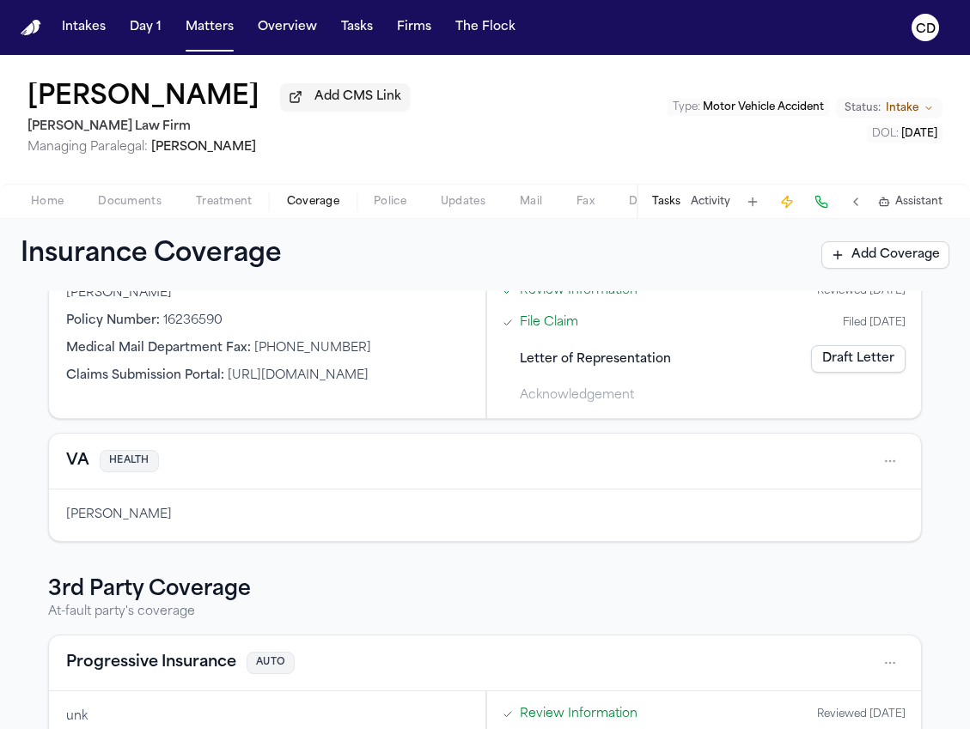
scroll to position [296, 0]
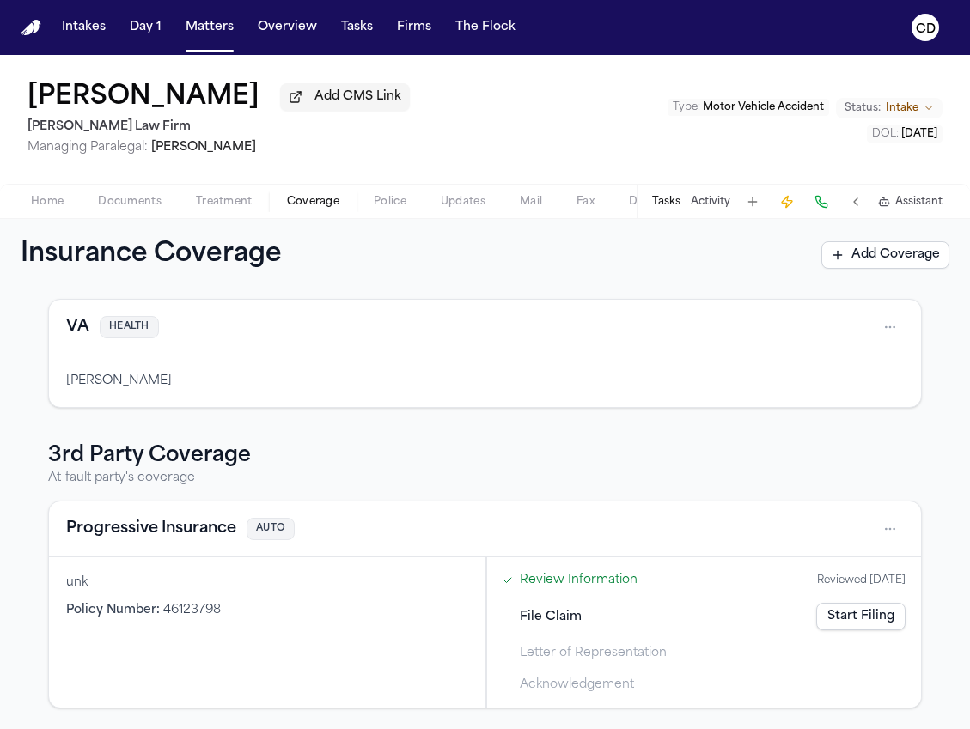
click at [846, 606] on link "Start Filing" at bounding box center [860, 616] width 89 height 27
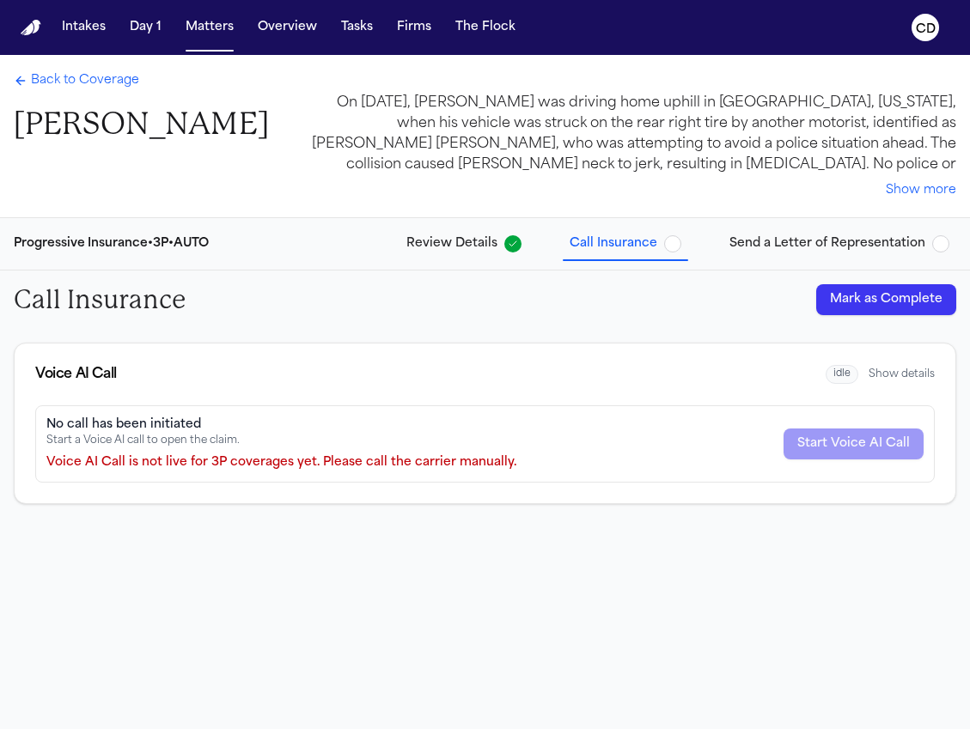
click at [858, 307] on button "Mark as Complete" at bounding box center [886, 299] width 140 height 31
click at [88, 83] on span "Back to Coverage" at bounding box center [85, 80] width 108 height 17
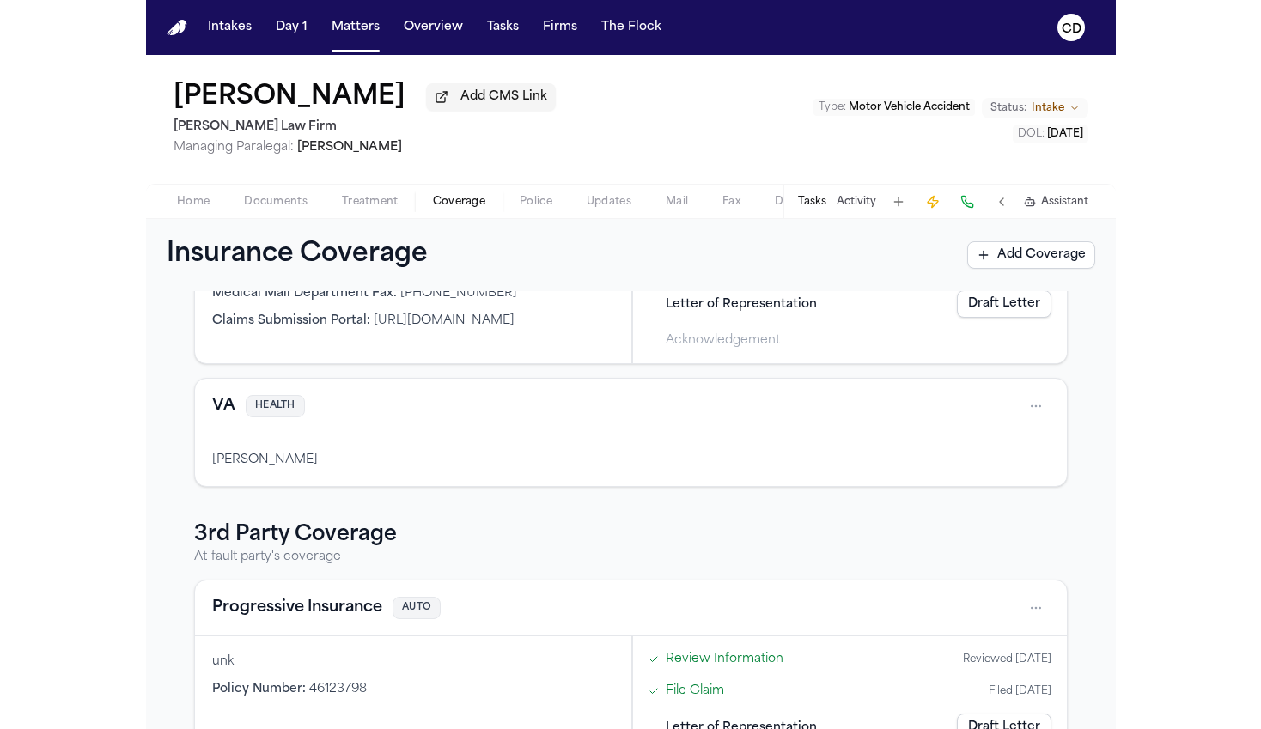
scroll to position [296, 0]
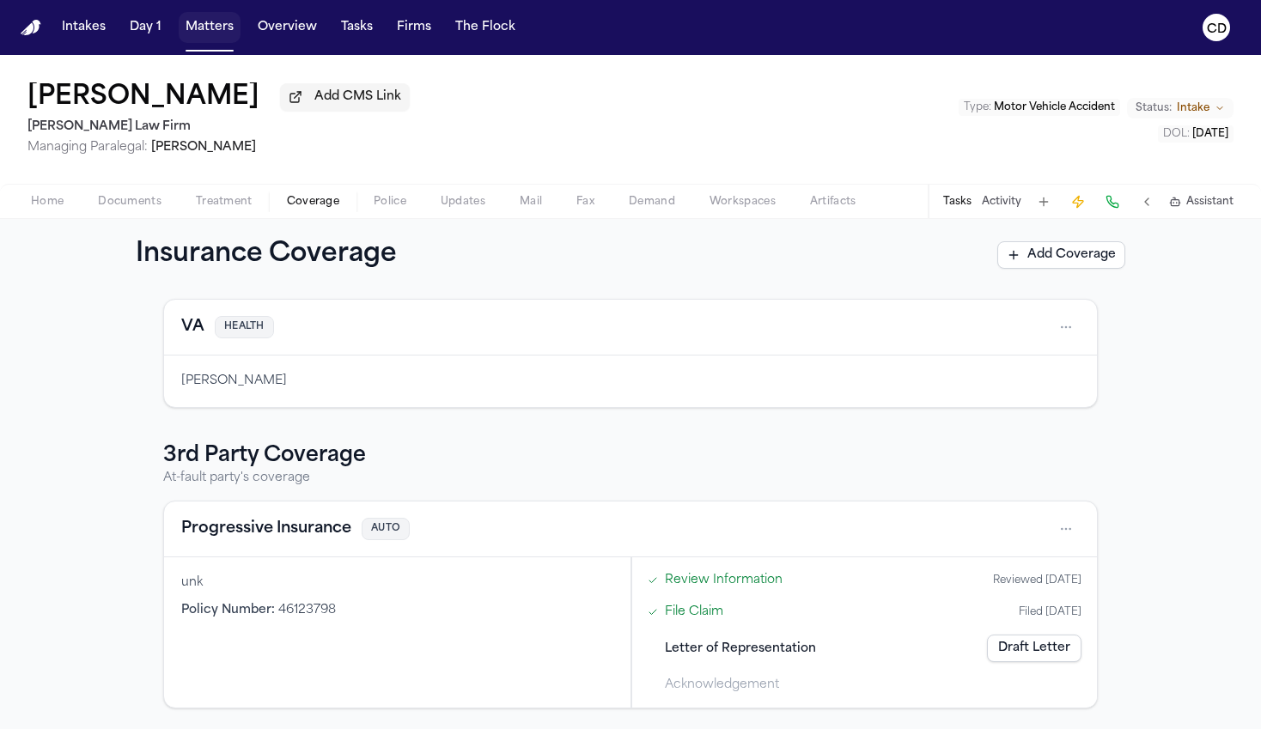
click at [210, 29] on button "Matters" at bounding box center [210, 27] width 62 height 31
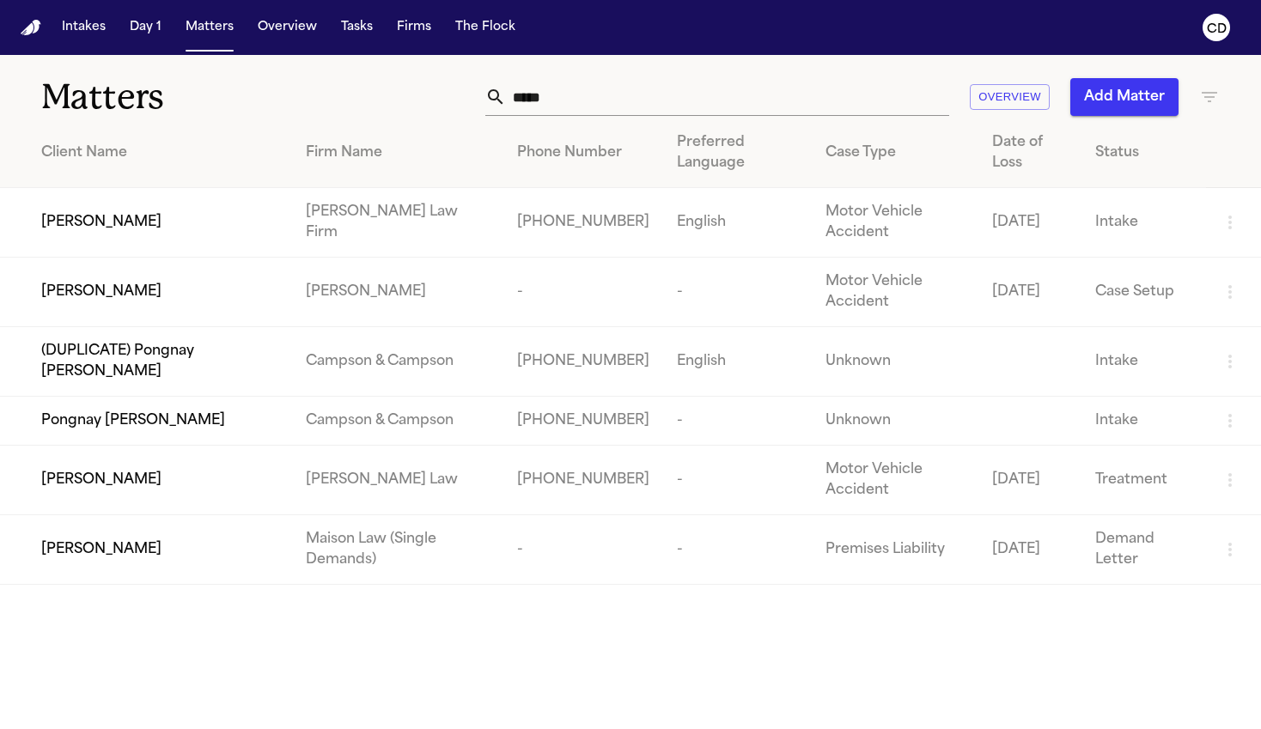
click at [533, 106] on input "*****" at bounding box center [727, 97] width 443 height 38
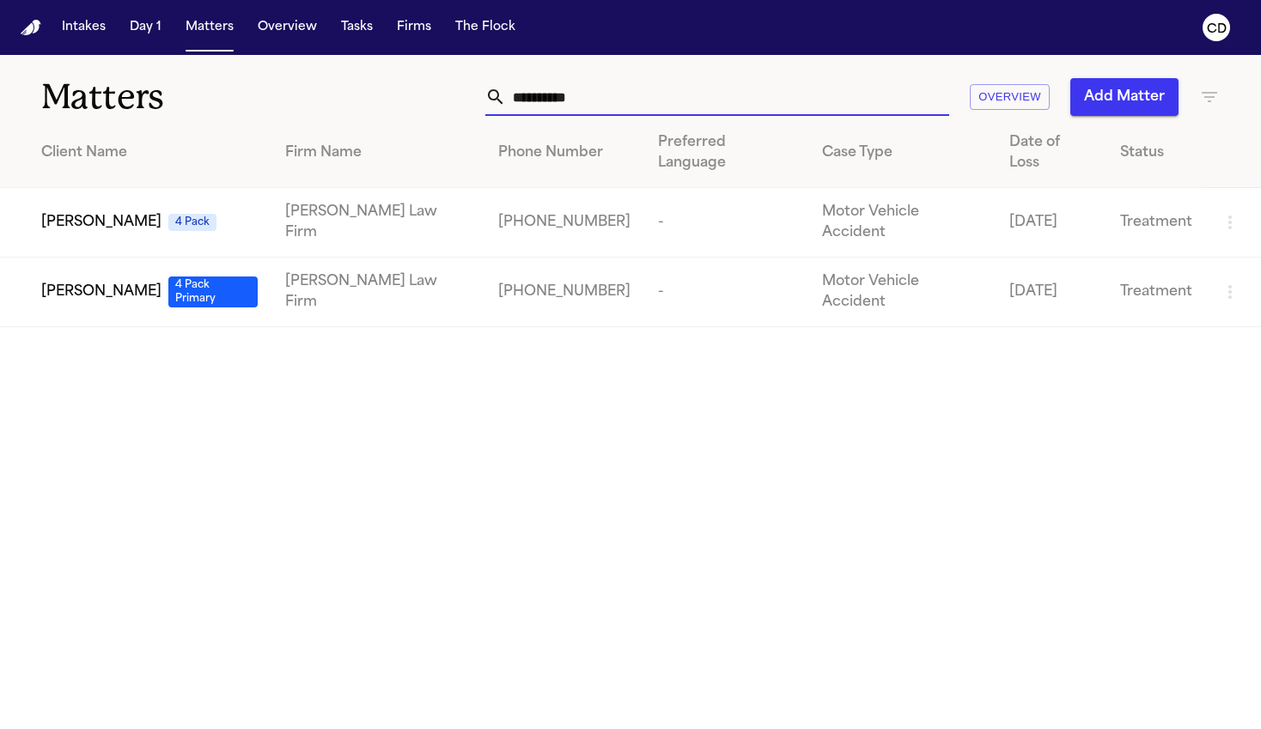
type input "**********"
click at [123, 282] on span "Joseph Figueroa Jr." at bounding box center [101, 292] width 120 height 21
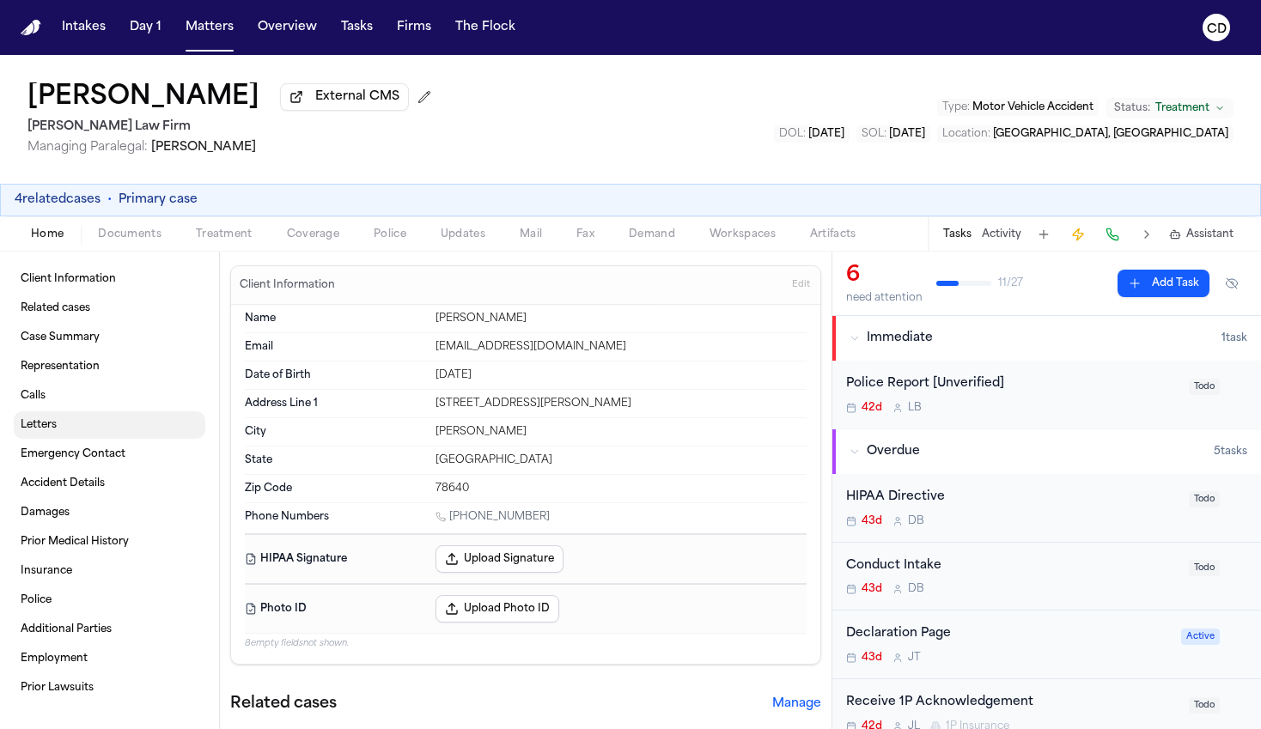
click at [61, 429] on link "Letters" at bounding box center [110, 424] width 192 height 27
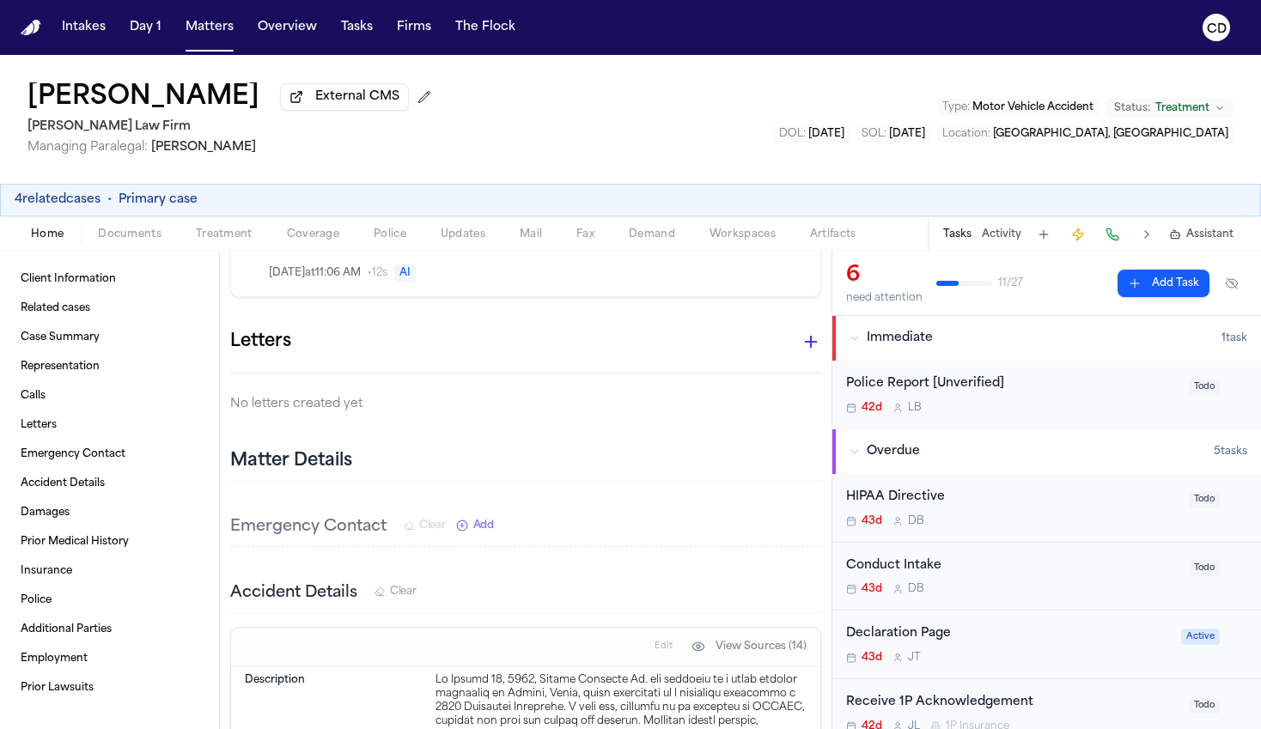
scroll to position [3540, 0]
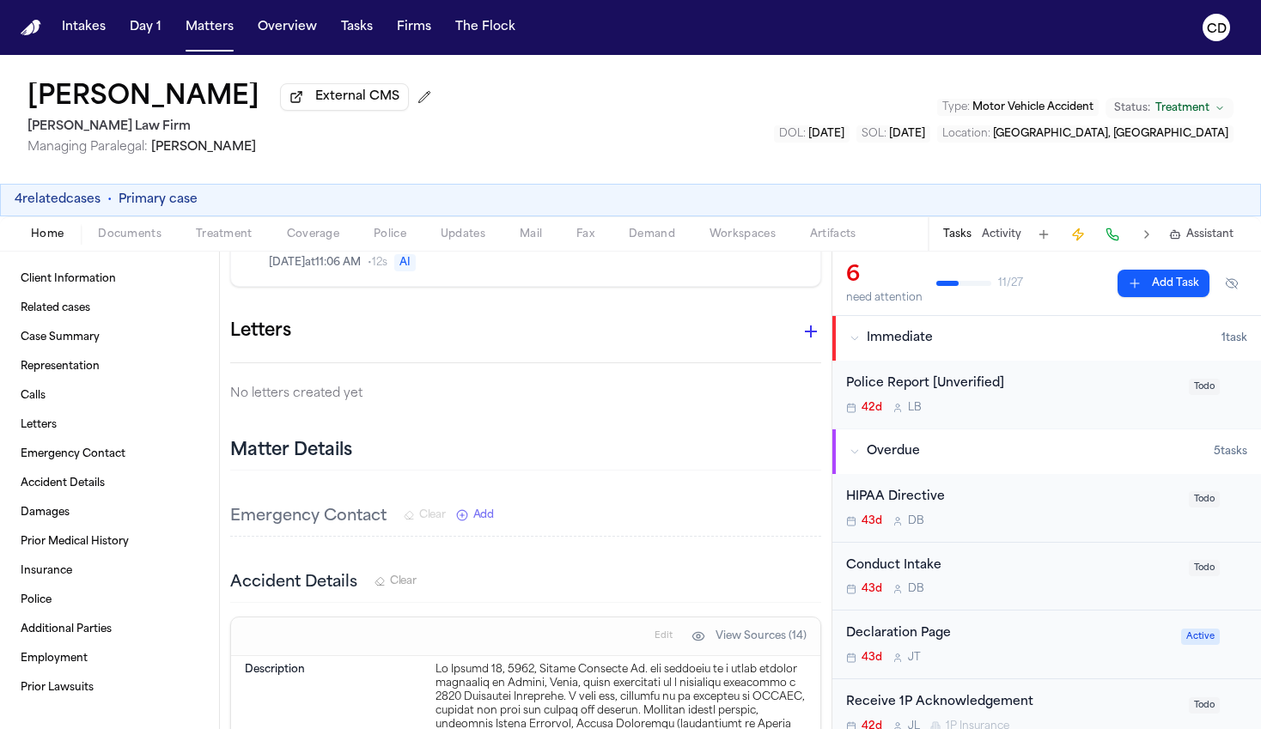
click at [310, 241] on span "Coverage" at bounding box center [313, 235] width 52 height 14
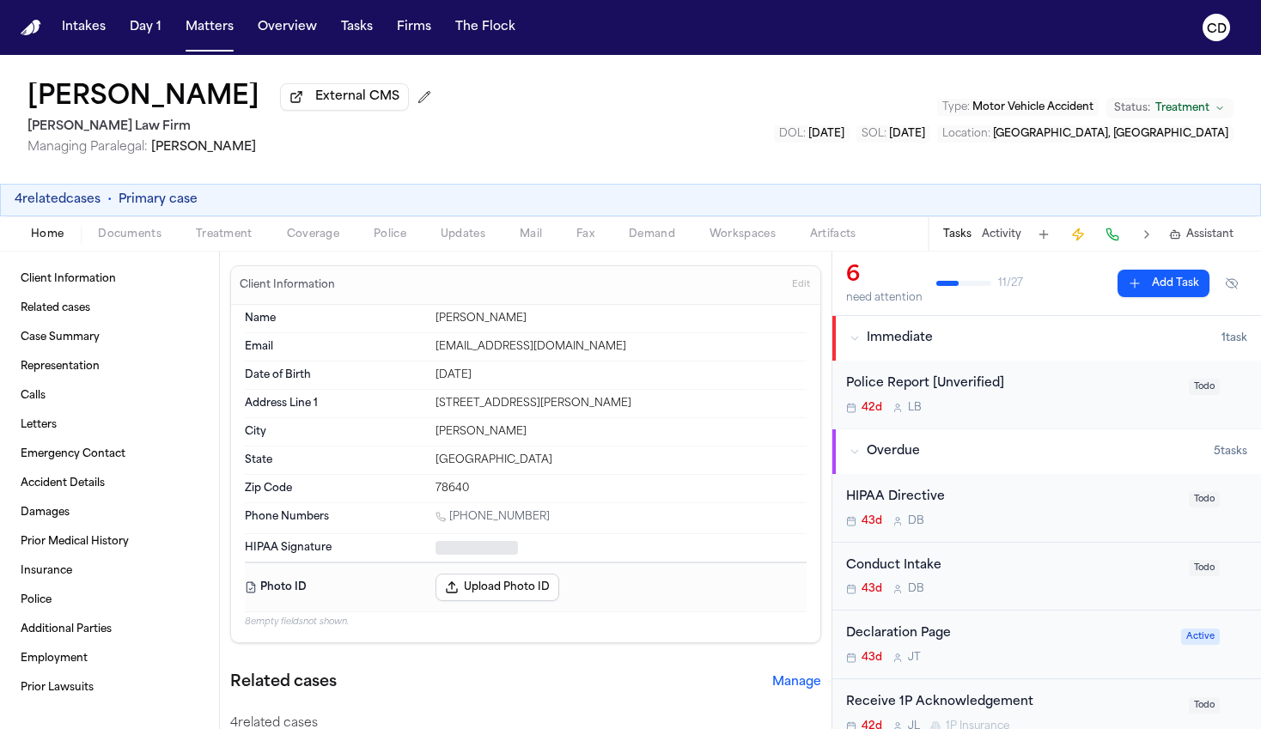
click at [70, 236] on button "Home" at bounding box center [47, 234] width 67 height 21
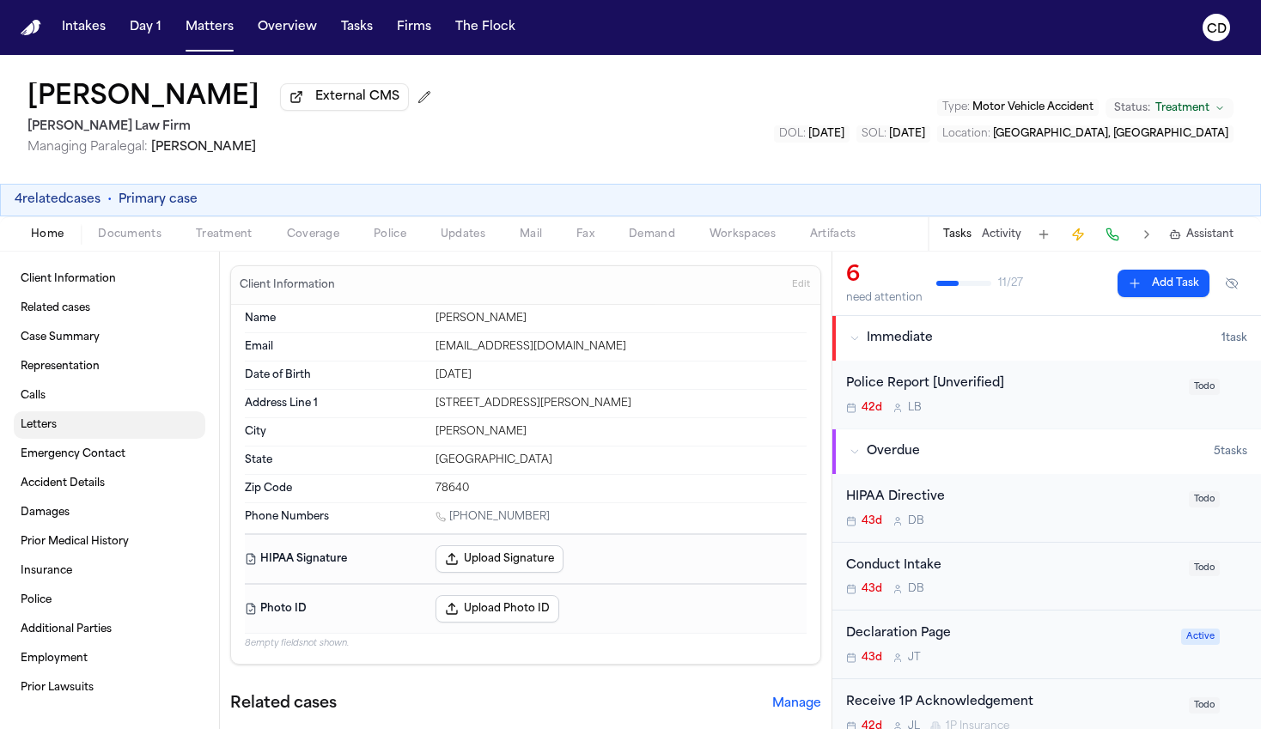
click at [132, 418] on link "Letters" at bounding box center [110, 424] width 192 height 27
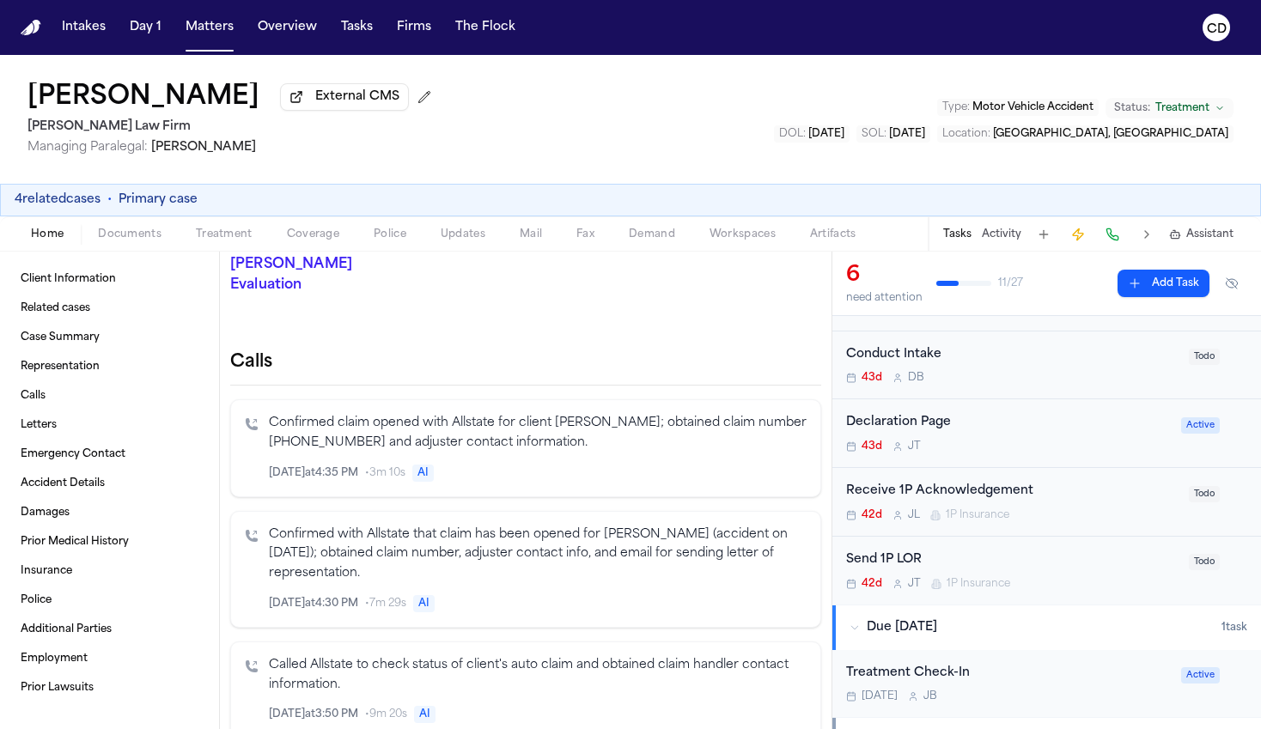
scroll to position [469, 0]
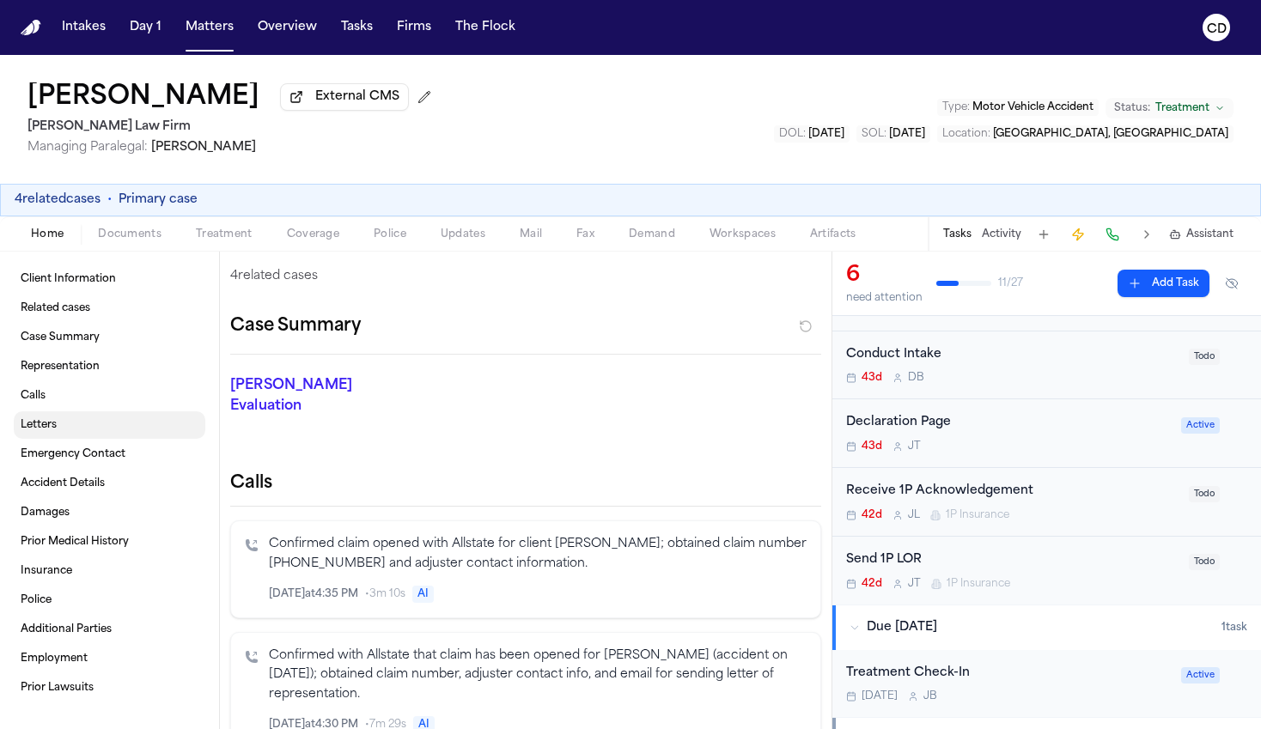
click at [92, 427] on link "Letters" at bounding box center [110, 424] width 192 height 27
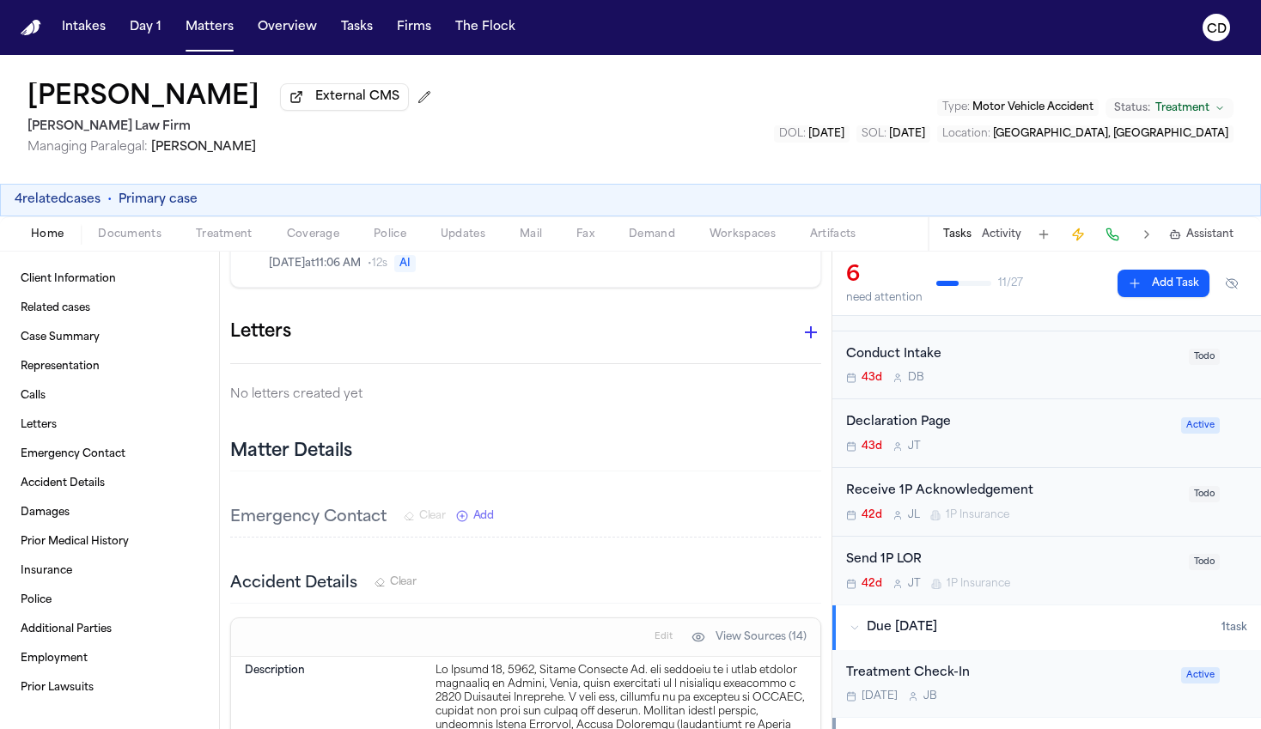
scroll to position [3540, 0]
click at [801, 321] on icon "button" at bounding box center [811, 331] width 21 height 21
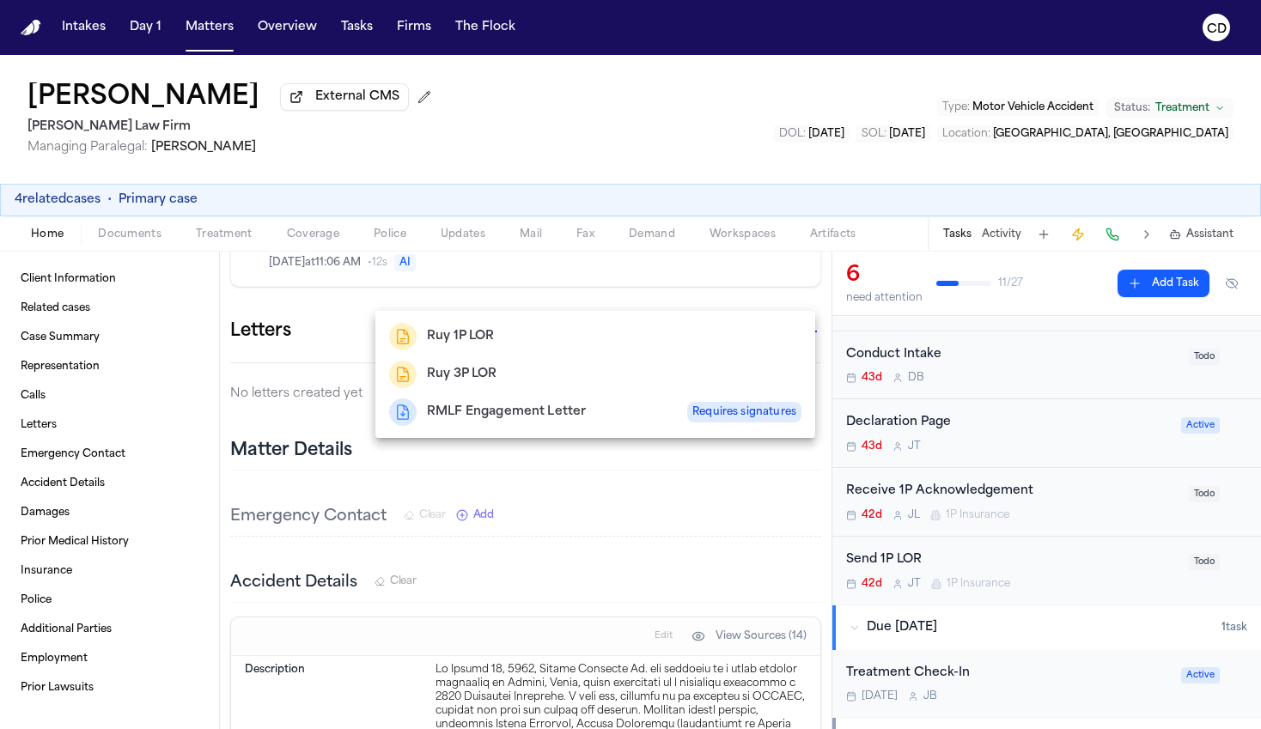
click at [526, 332] on div "Ruy 1P LOR" at bounding box center [595, 336] width 412 height 27
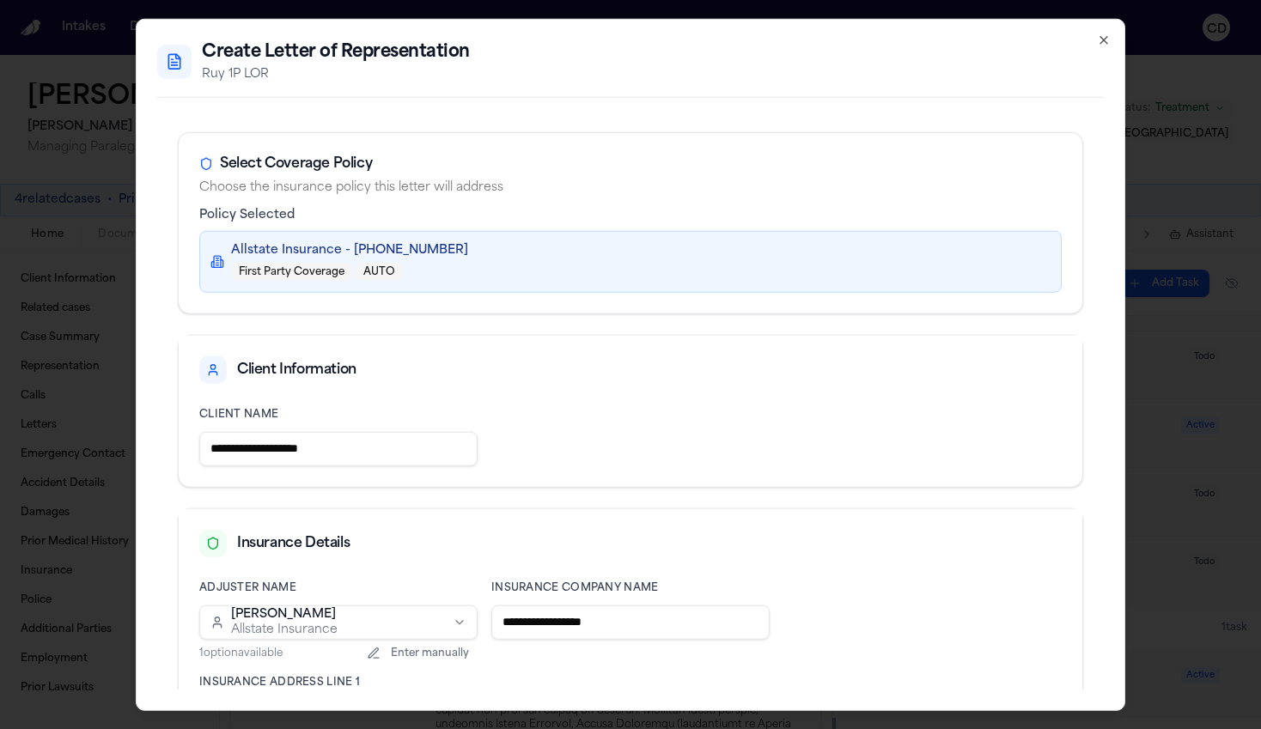
click at [1050, 27] on div "**********" at bounding box center [630, 364] width 989 height 693
click at [1050, 40] on icon "button" at bounding box center [1103, 39] width 7 height 7
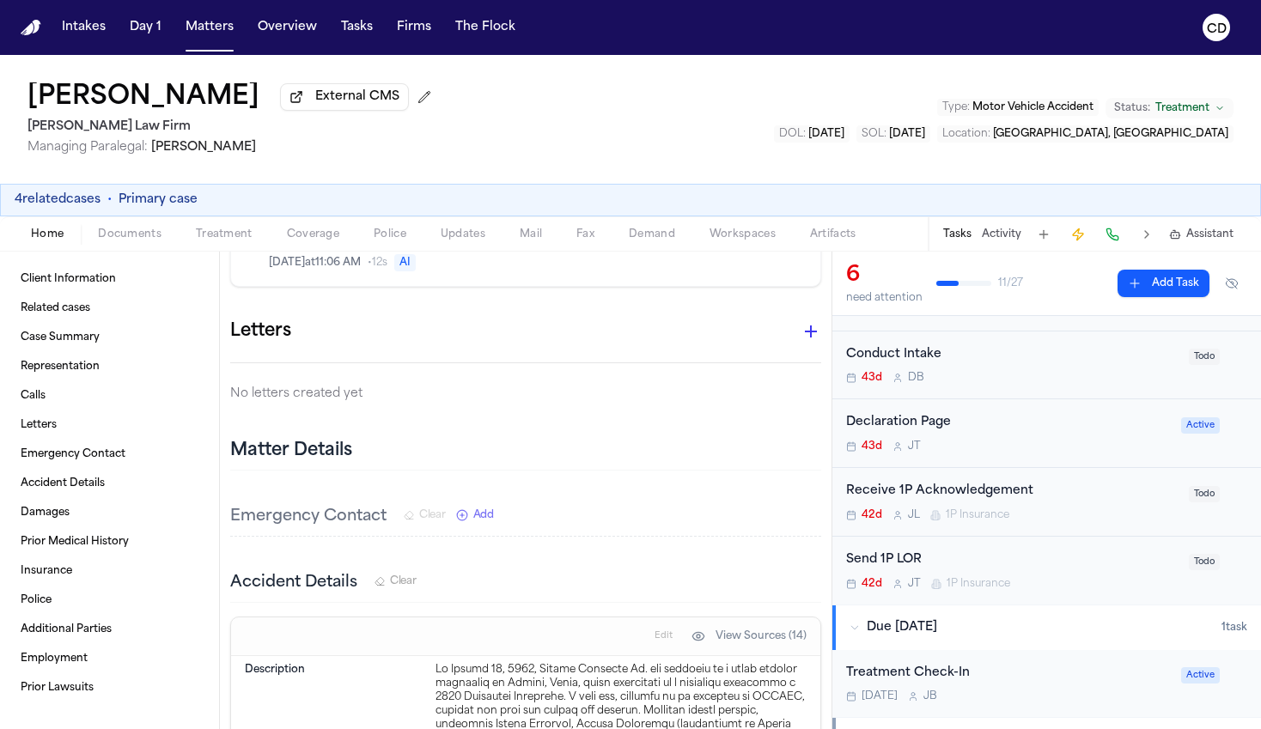
click at [801, 321] on icon "button" at bounding box center [811, 331] width 21 height 21
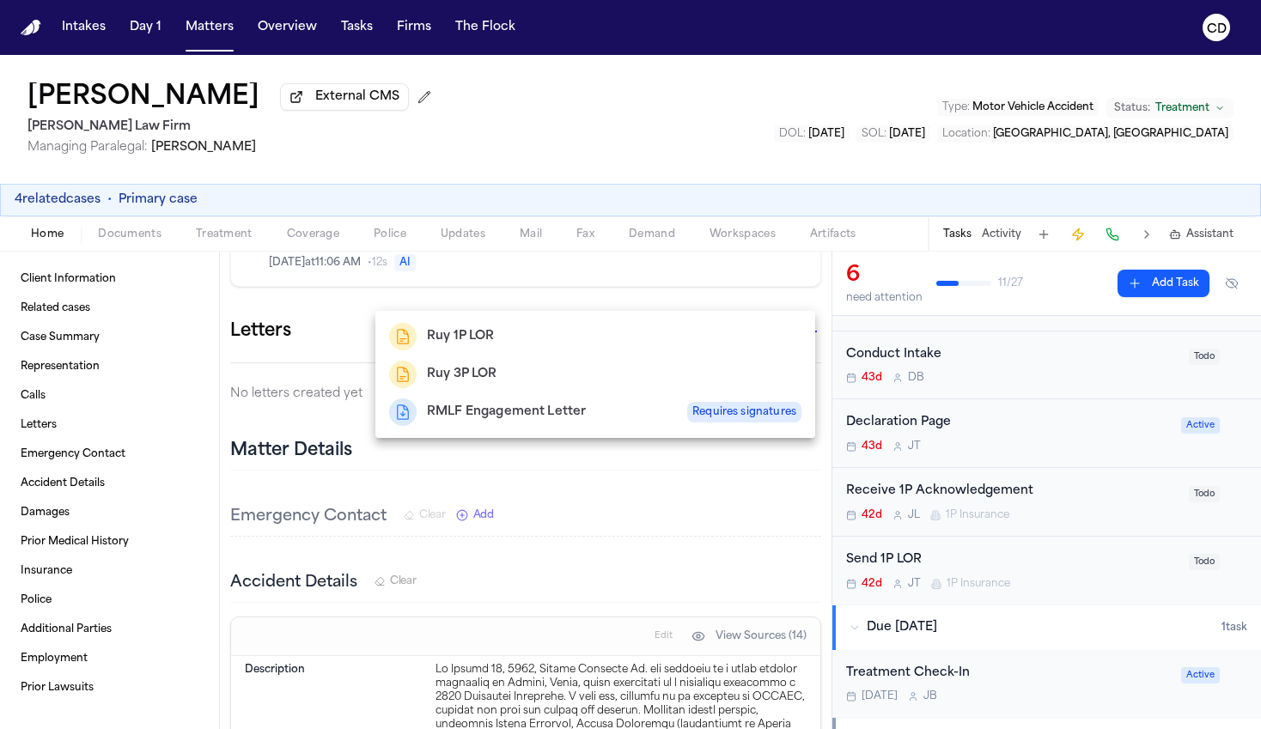
click at [611, 338] on div "Ruy 1P LOR" at bounding box center [595, 336] width 412 height 27
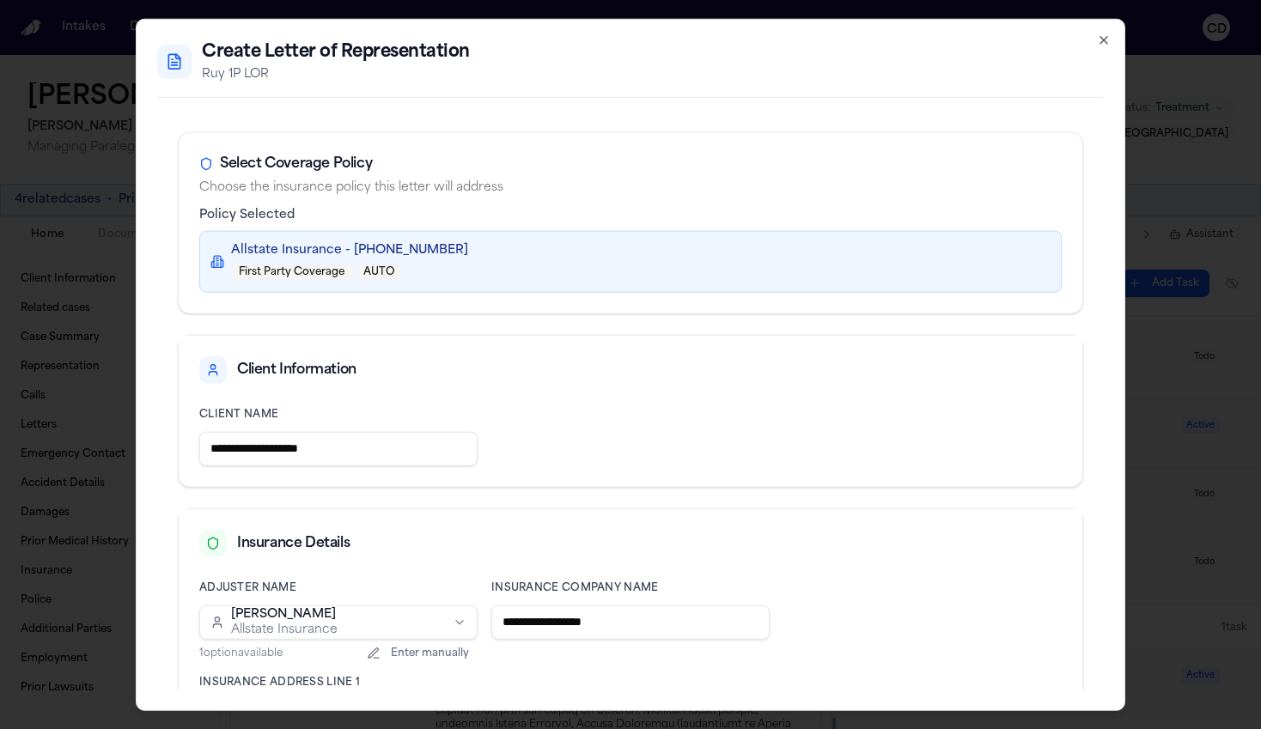
click at [431, 441] on input "**********" at bounding box center [338, 448] width 278 height 34
click at [409, 436] on input "**********" at bounding box center [336, 448] width 274 height 34
click at [443, 453] on input "**********" at bounding box center [336, 448] width 274 height 34
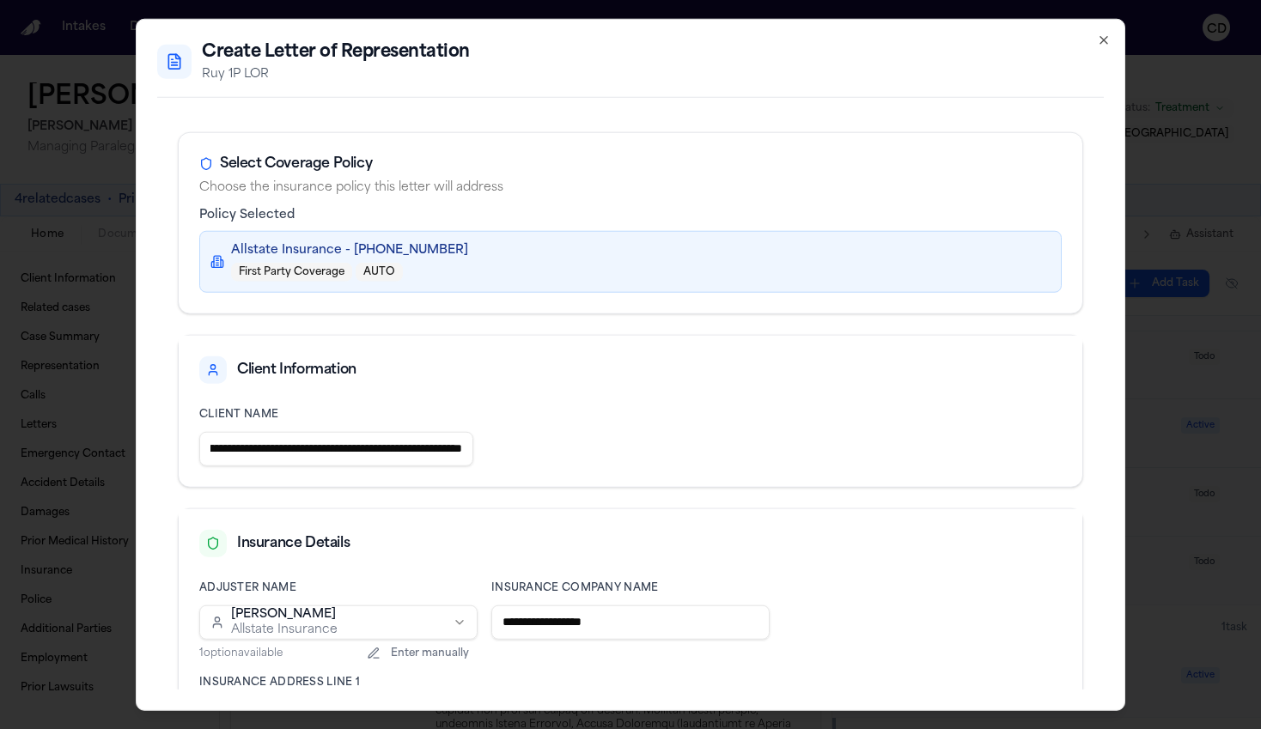
type input "**********"
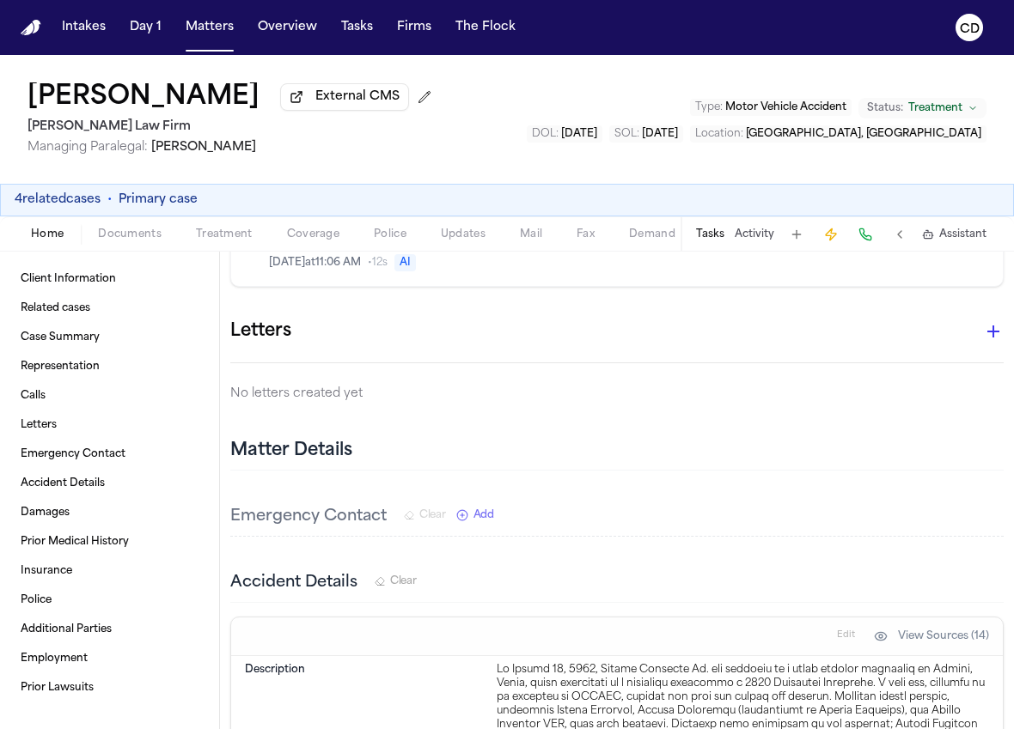
scroll to position [3281, 0]
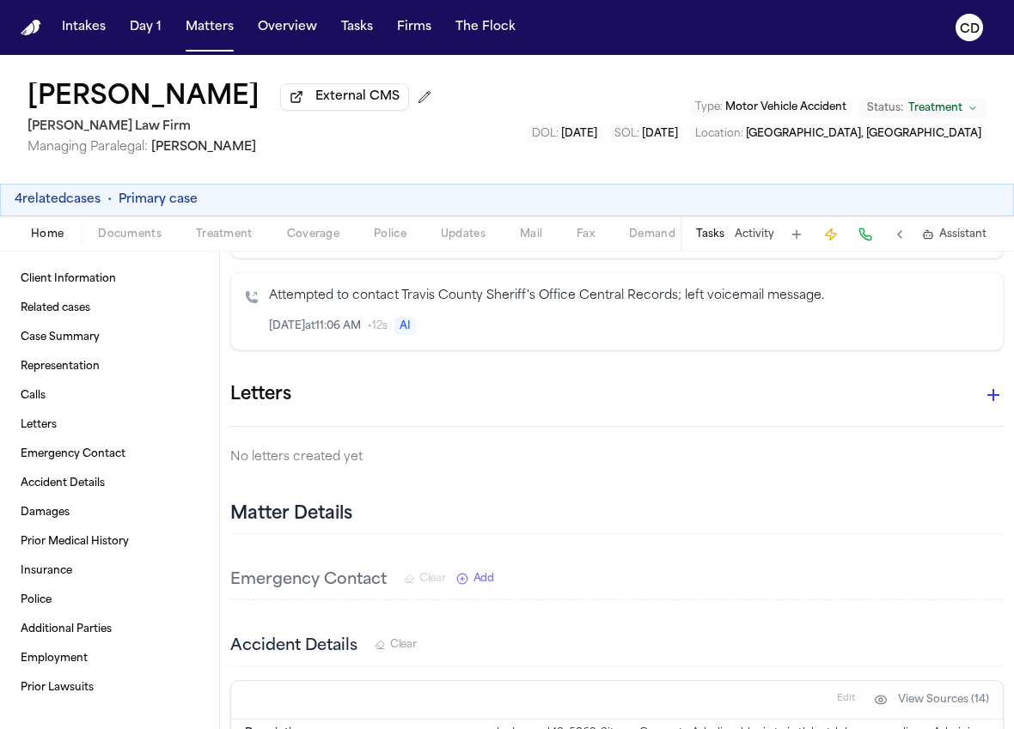
click at [984, 385] on icon "button" at bounding box center [993, 395] width 21 height 21
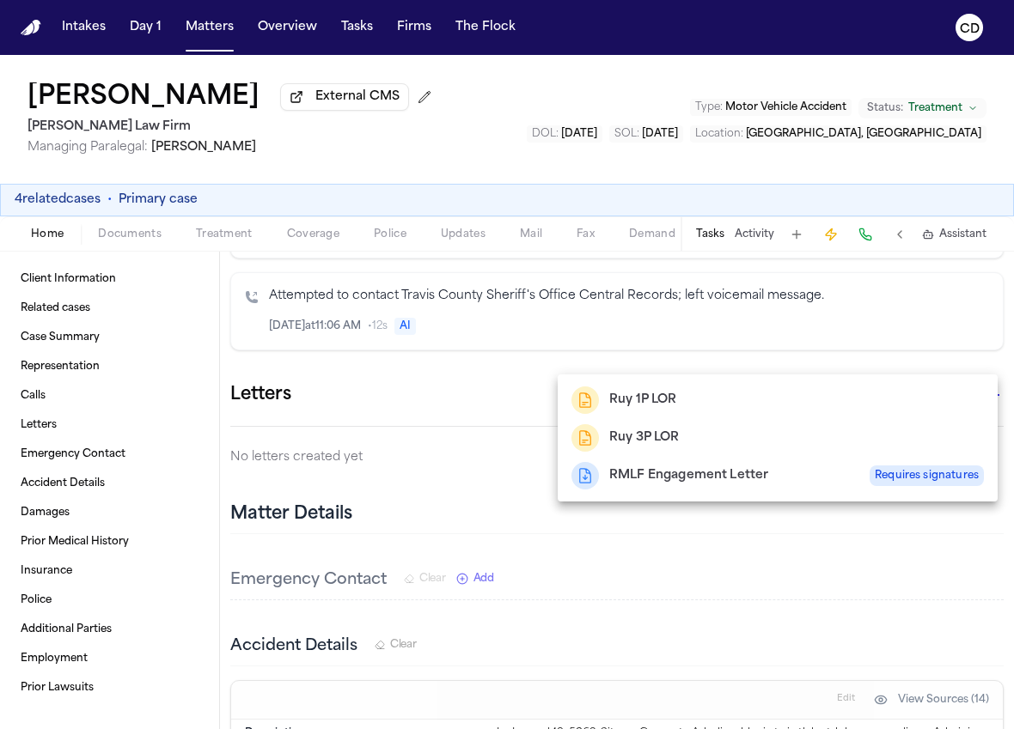
click at [786, 408] on div "Ruy 1P LOR" at bounding box center [777, 400] width 412 height 27
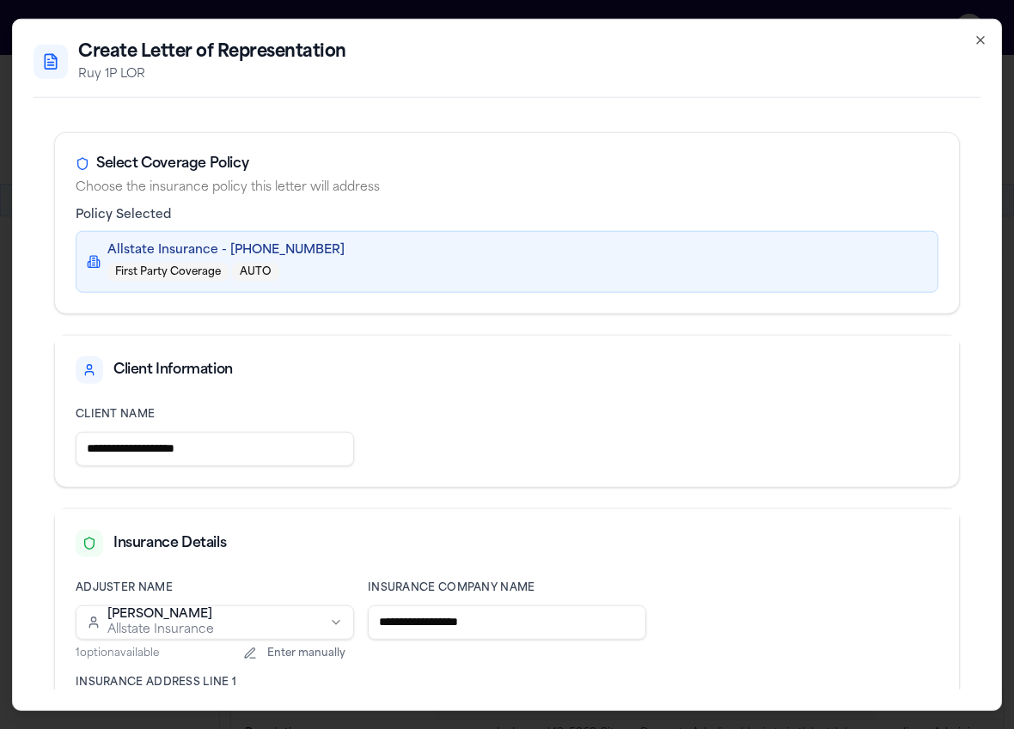
click at [283, 449] on input "**********" at bounding box center [215, 448] width 278 height 34
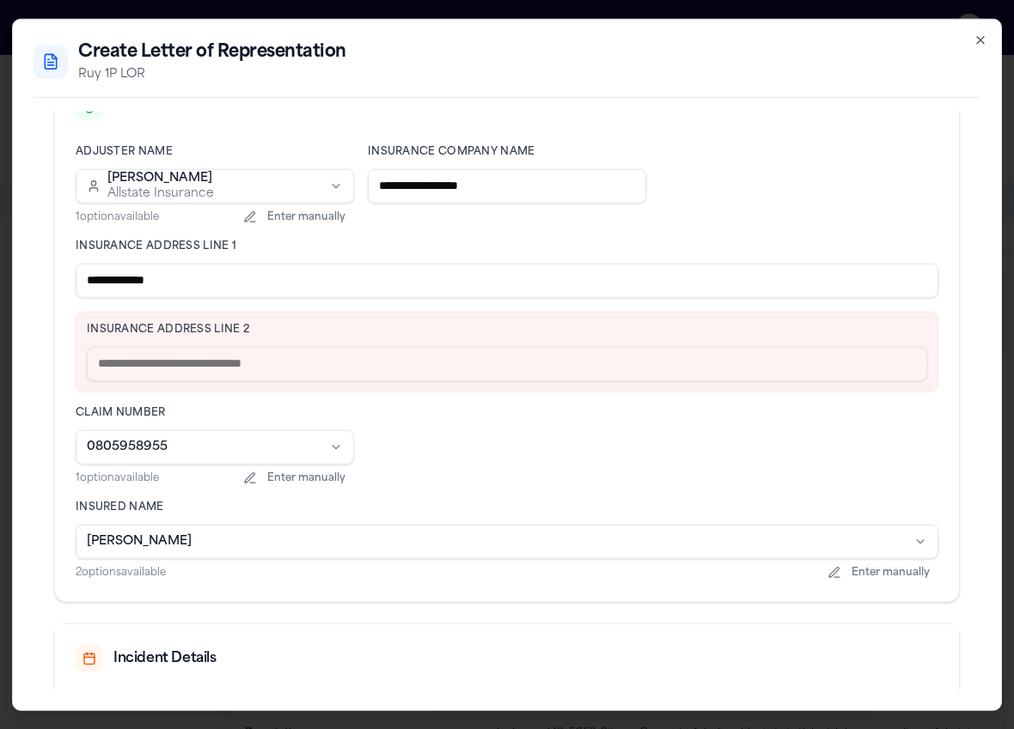
scroll to position [467, 0]
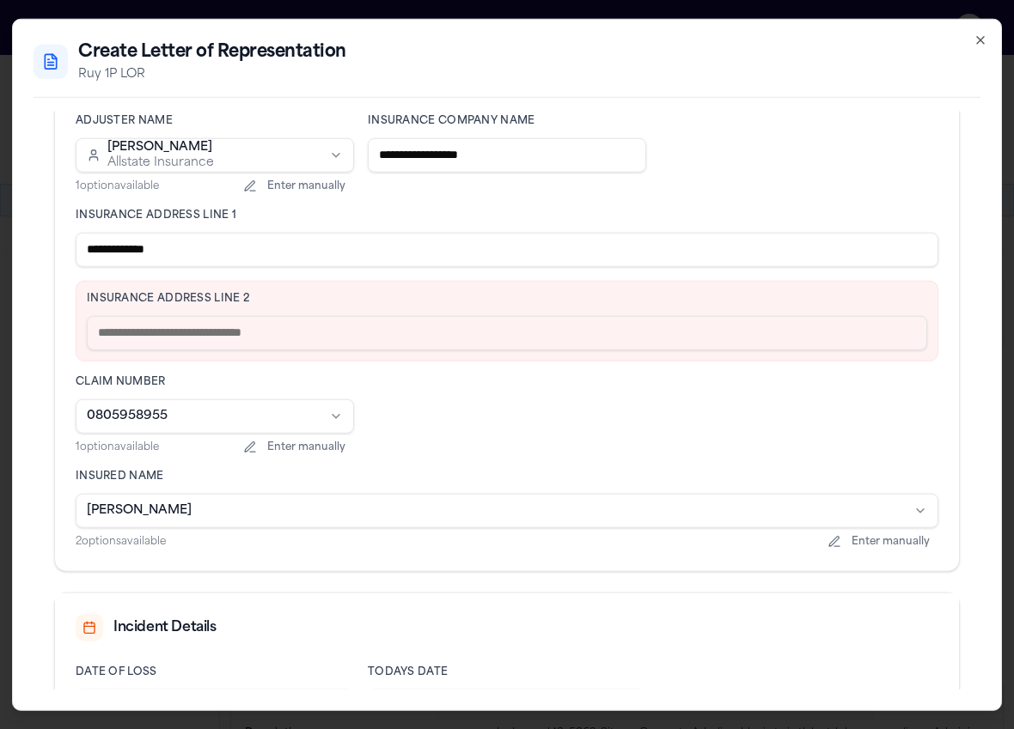
type input "**********"
click at [350, 338] on input "text" at bounding box center [507, 332] width 840 height 34
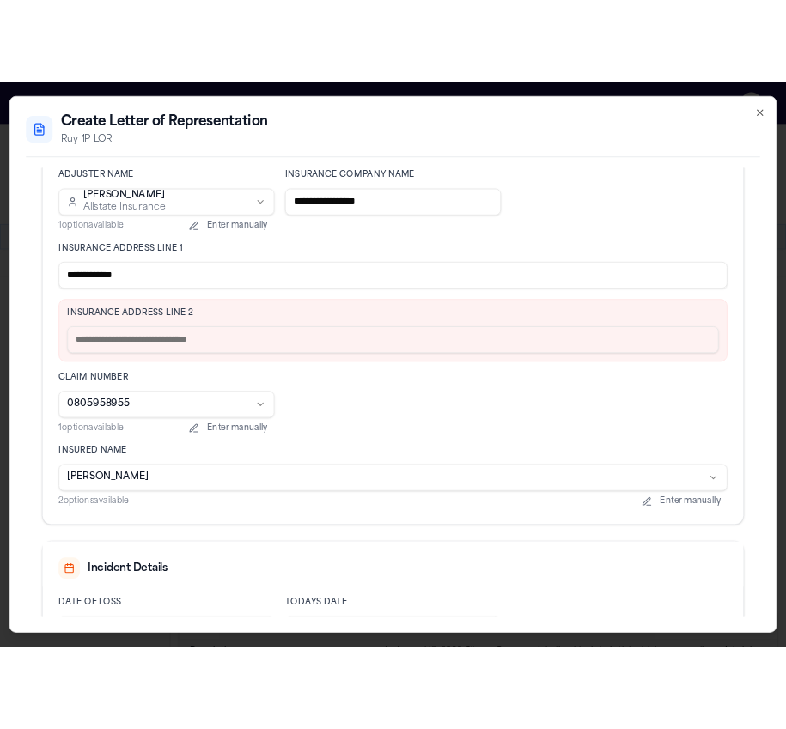
scroll to position [0, 0]
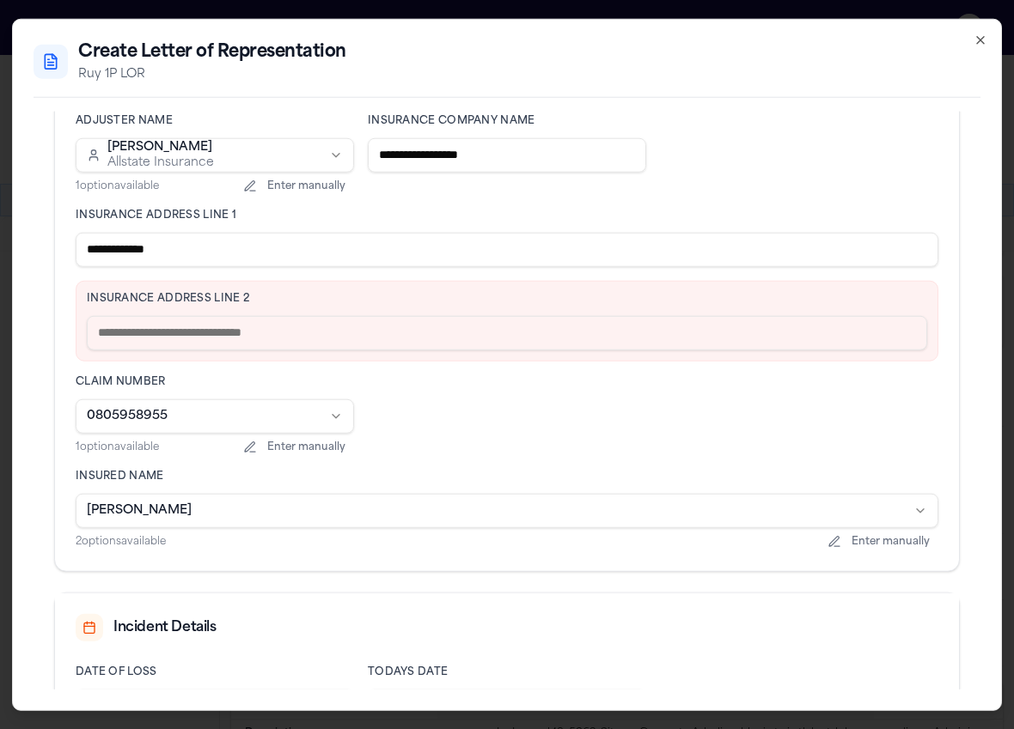
click at [155, 249] on input "**********" at bounding box center [507, 249] width 862 height 34
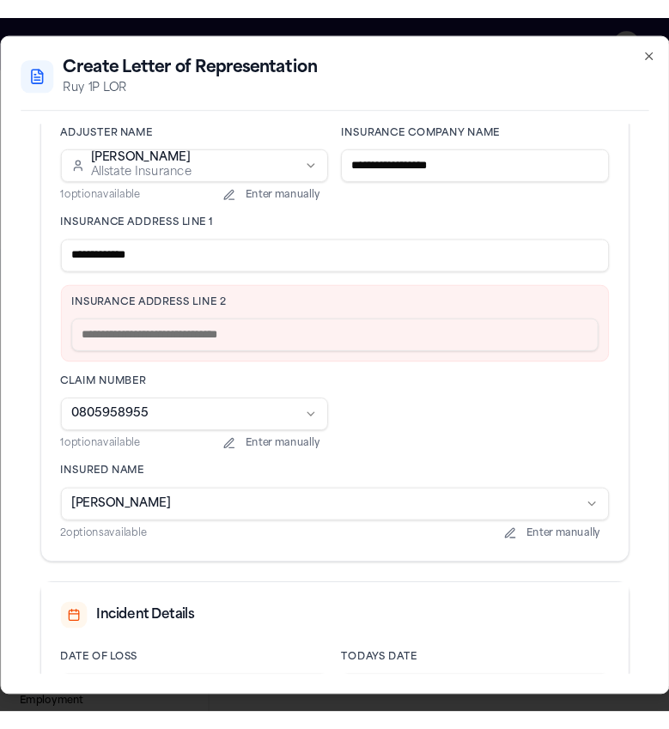
scroll to position [3848, 0]
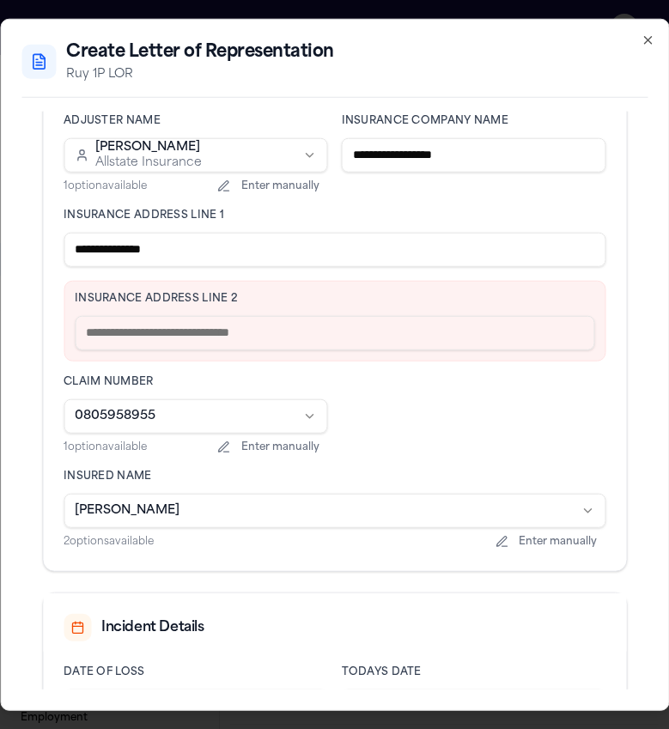
type input "**********"
type input "*"
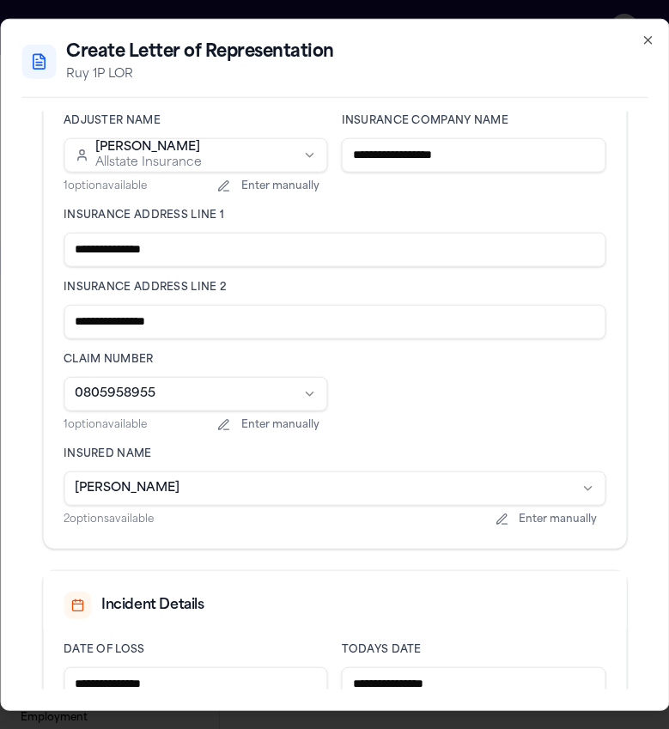
type input "**********"
click at [419, 391] on div "**********" at bounding box center [335, 320] width 542 height 414
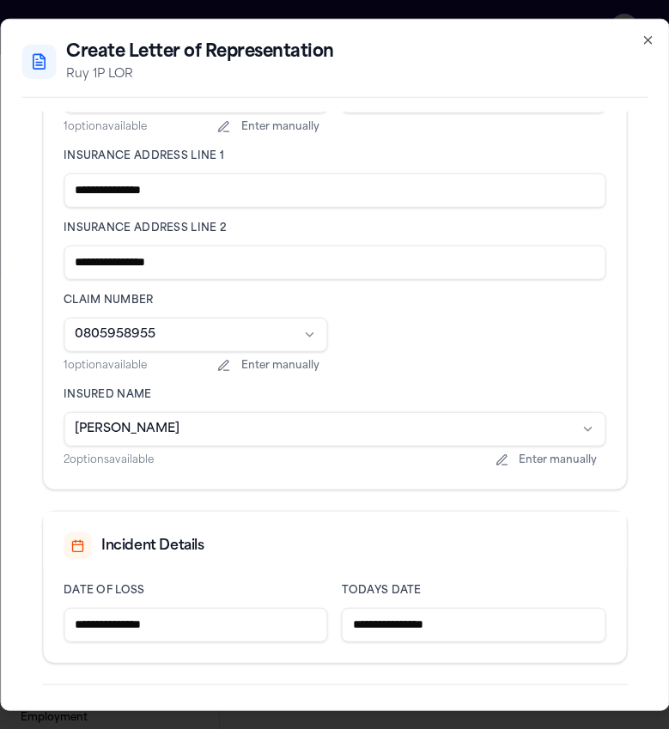
scroll to position [594, 0]
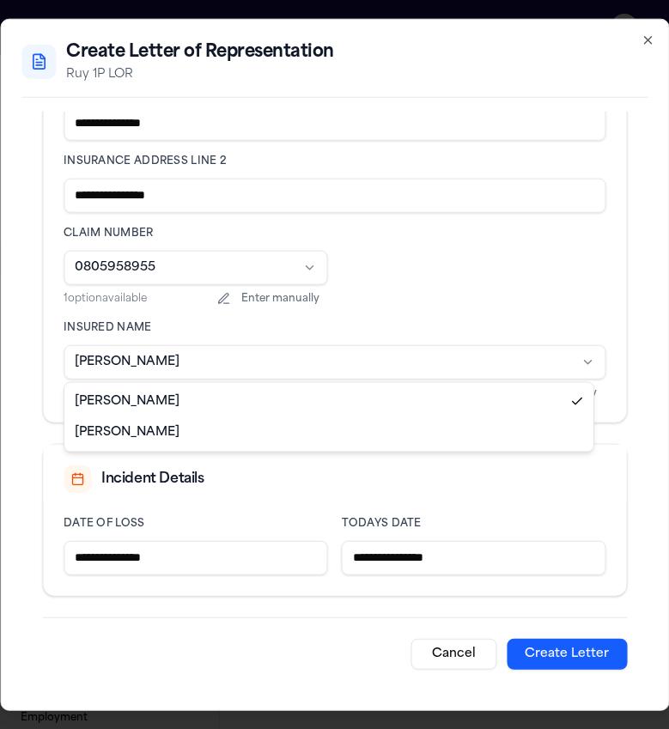
click at [435, 371] on body "Intakes Day 1 Matters Overview Tasks Firms The Flock CD Joseph Figueroa Jr. Ext…" at bounding box center [334, 364] width 669 height 729
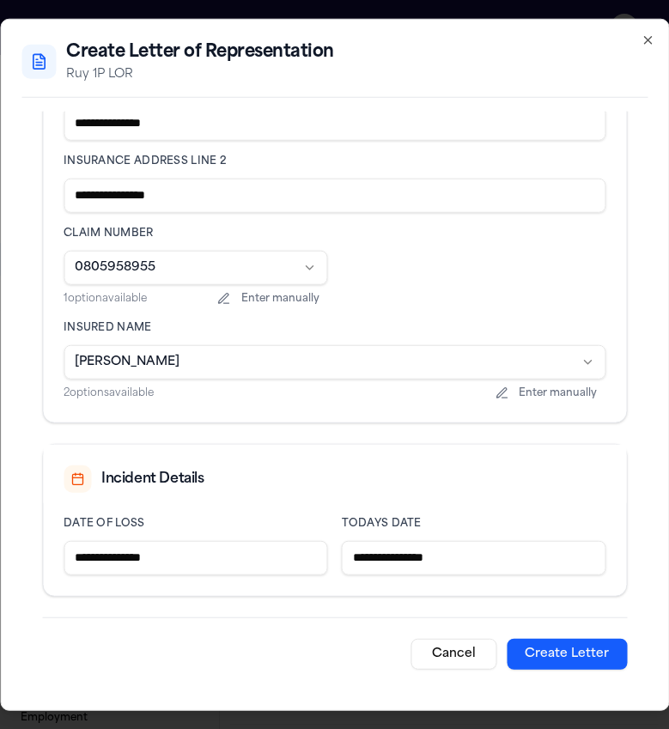
click at [411, 311] on body "Intakes Day 1 Matters Overview Tasks Firms The Flock CD Joseph Figueroa Jr. Ext…" at bounding box center [334, 364] width 669 height 729
click at [538, 657] on button "Create Letter" at bounding box center [567, 653] width 120 height 31
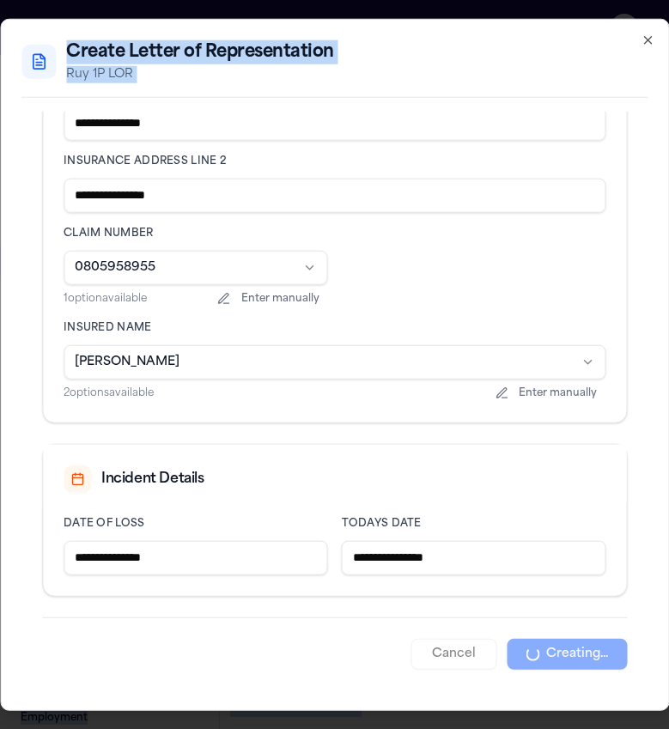
drag, startPoint x: 665, startPoint y: 131, endPoint x: 865, endPoint y: 129, distance: 200.1
click at [669, 129] on html "Intakes Day 1 Matters Overview Tasks Firms The Flock CD Joseph Figueroa Jr. Ext…" at bounding box center [334, 364] width 669 height 729
click at [661, 68] on div "**********" at bounding box center [334, 364] width 669 height 693
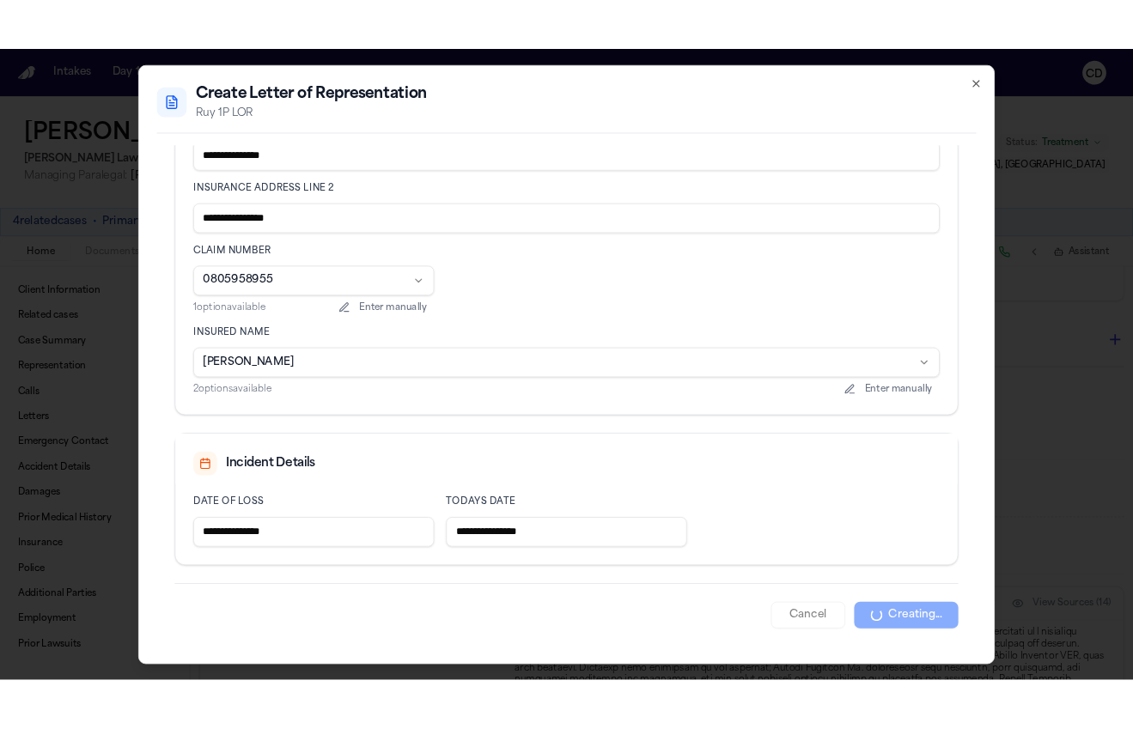
scroll to position [3066, 0]
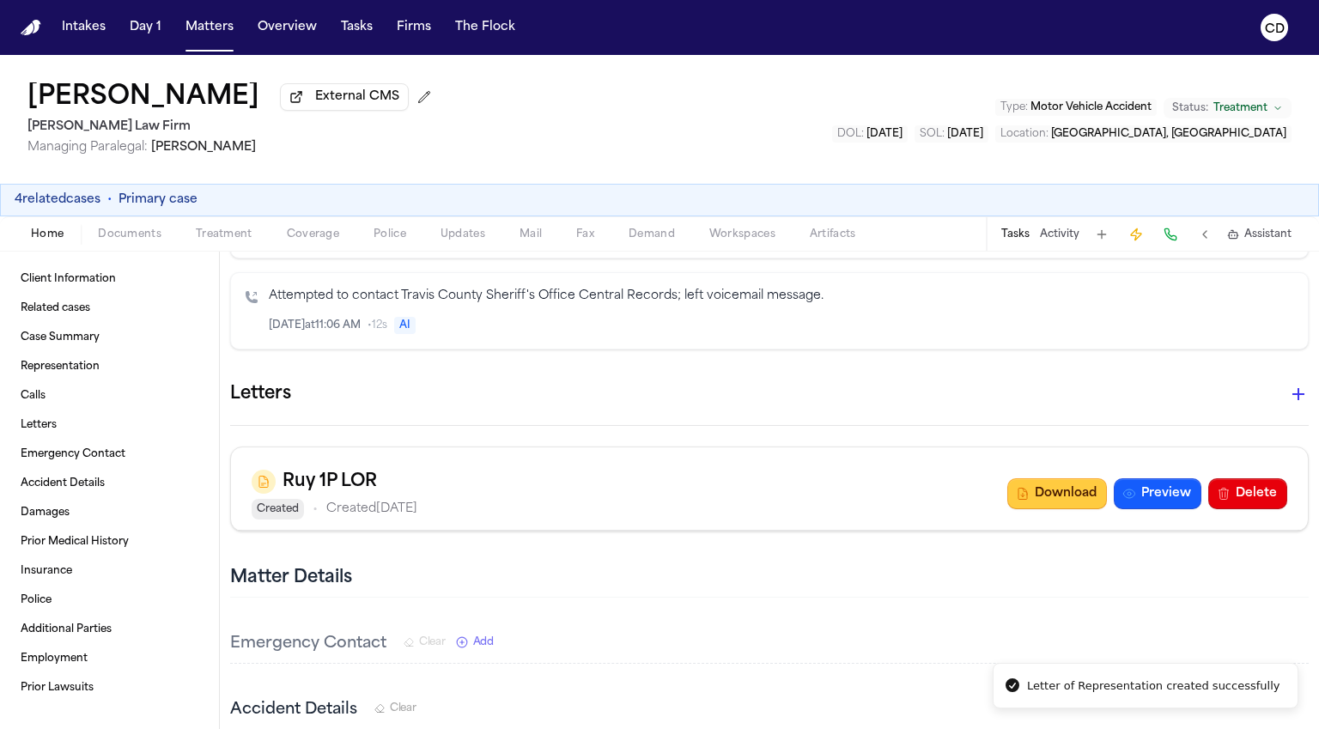
click at [1050, 478] on button "Download" at bounding box center [1058, 493] width 100 height 31
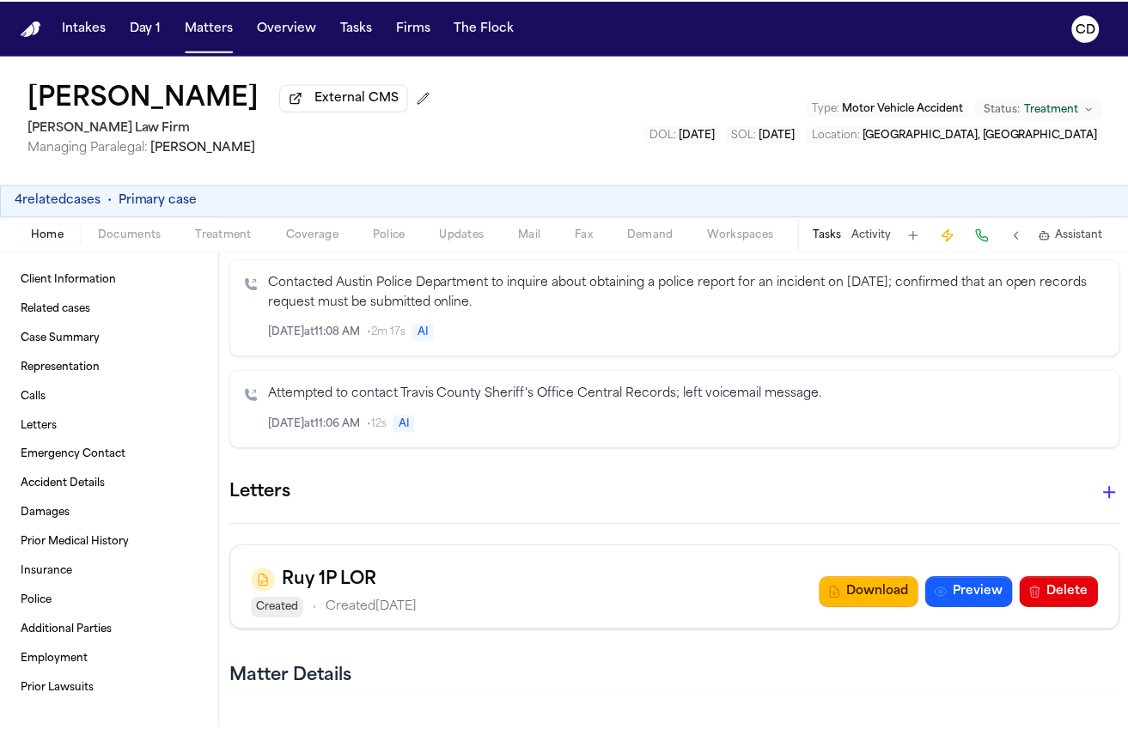
scroll to position [3203, 0]
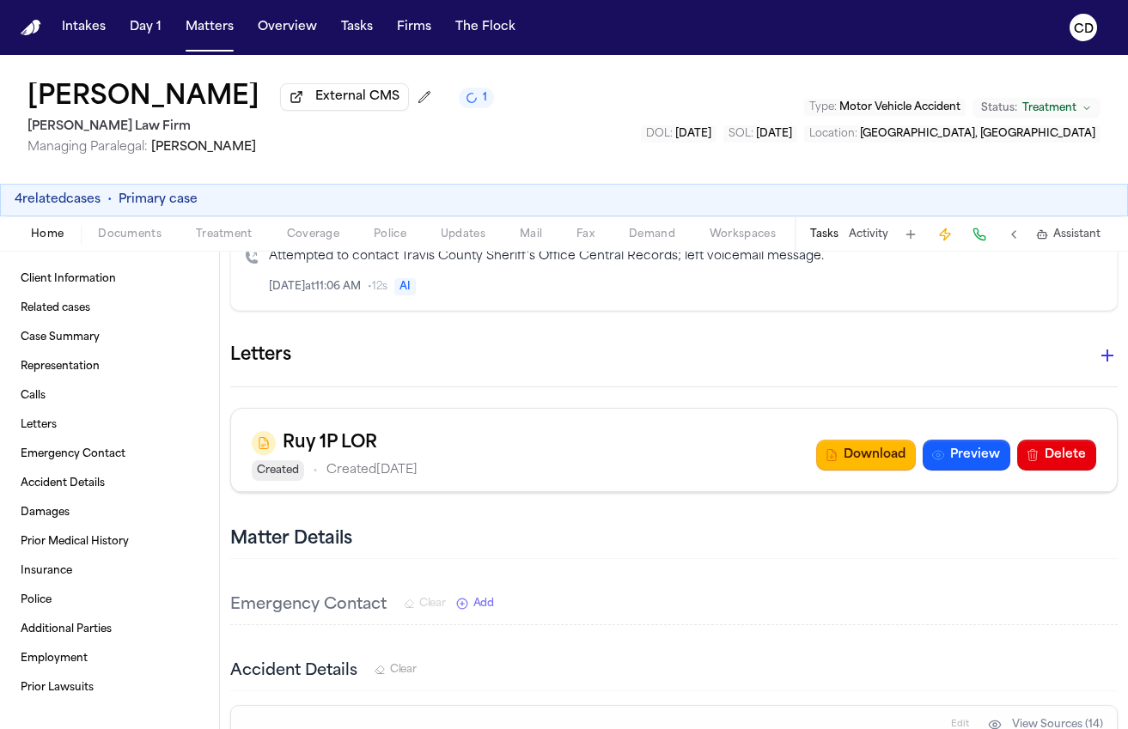
drag, startPoint x: 311, startPoint y: 239, endPoint x: 355, endPoint y: 219, distance: 48.1
click at [311, 239] on span "Coverage" at bounding box center [313, 235] width 52 height 14
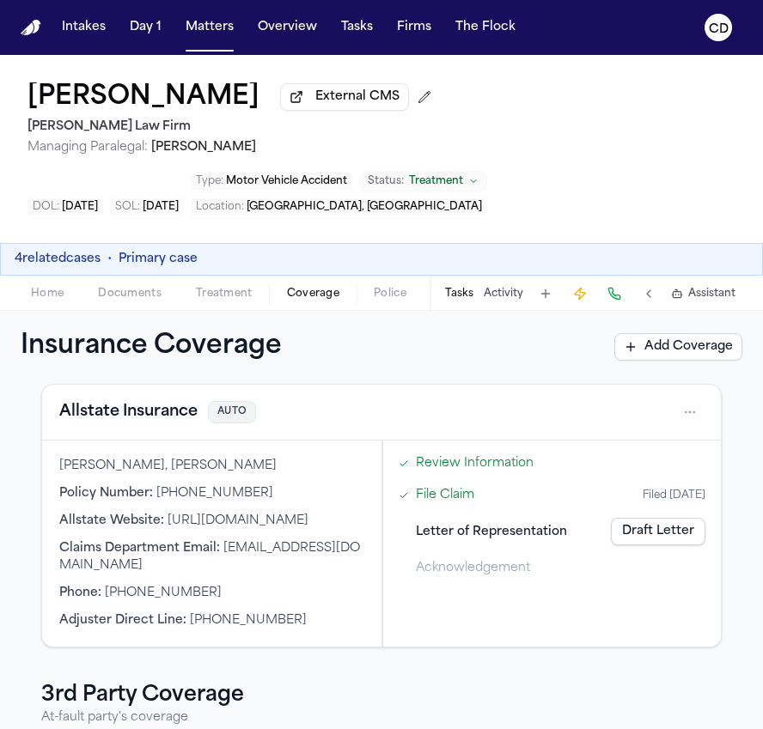
scroll to position [62, 0]
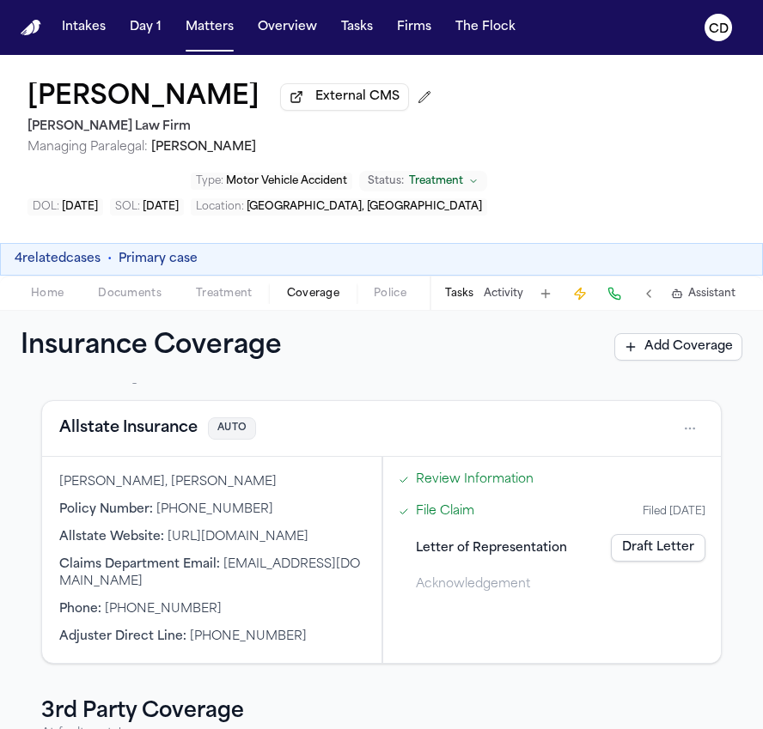
click at [123, 436] on button "Allstate Insurance" at bounding box center [128, 429] width 138 height 24
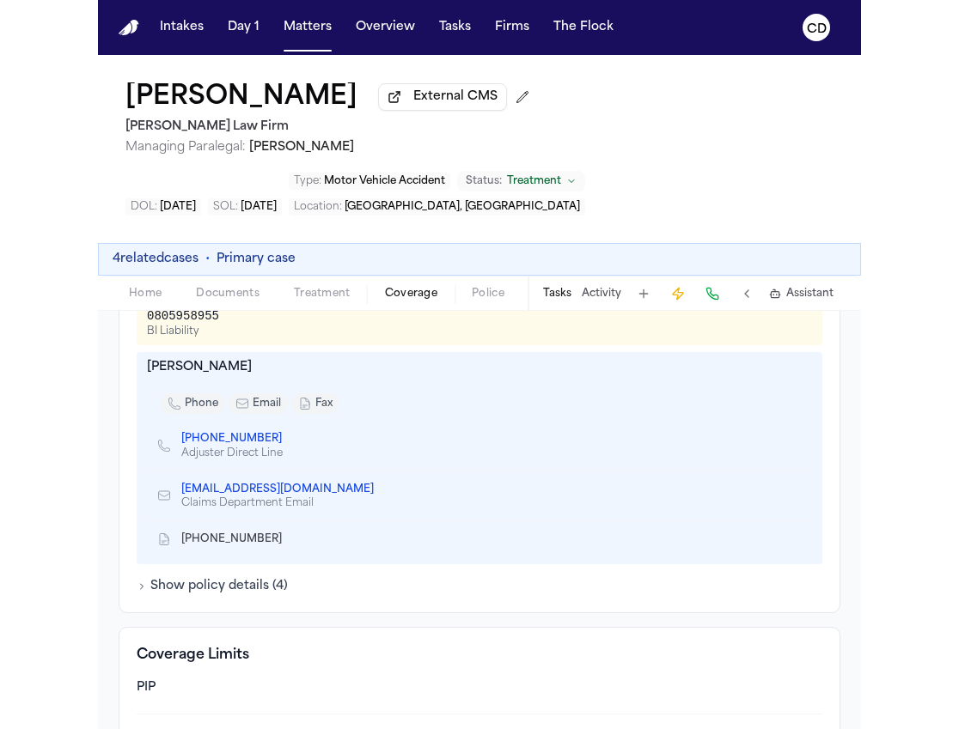
scroll to position [724, 0]
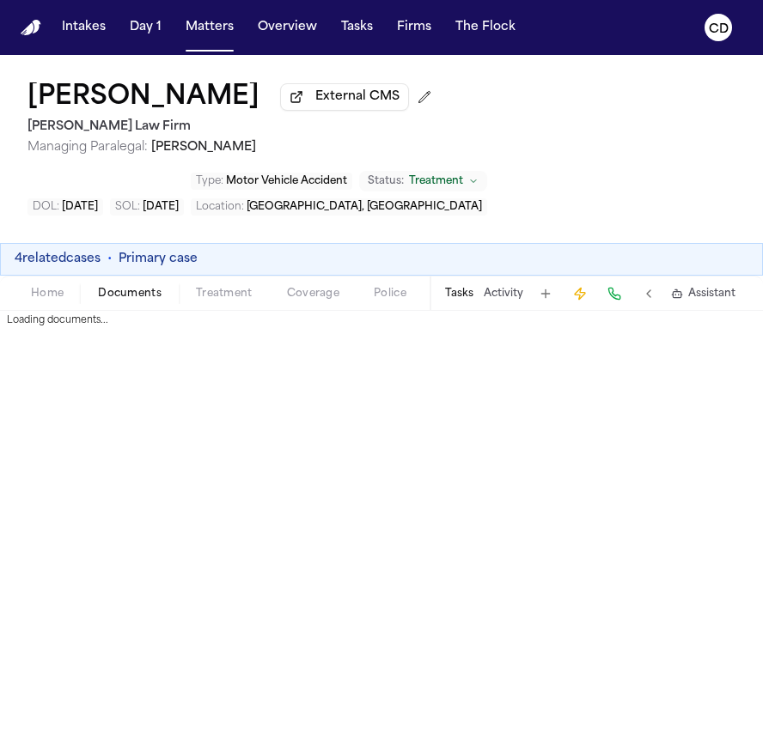
click at [122, 297] on span "Documents" at bounding box center [130, 294] width 64 height 14
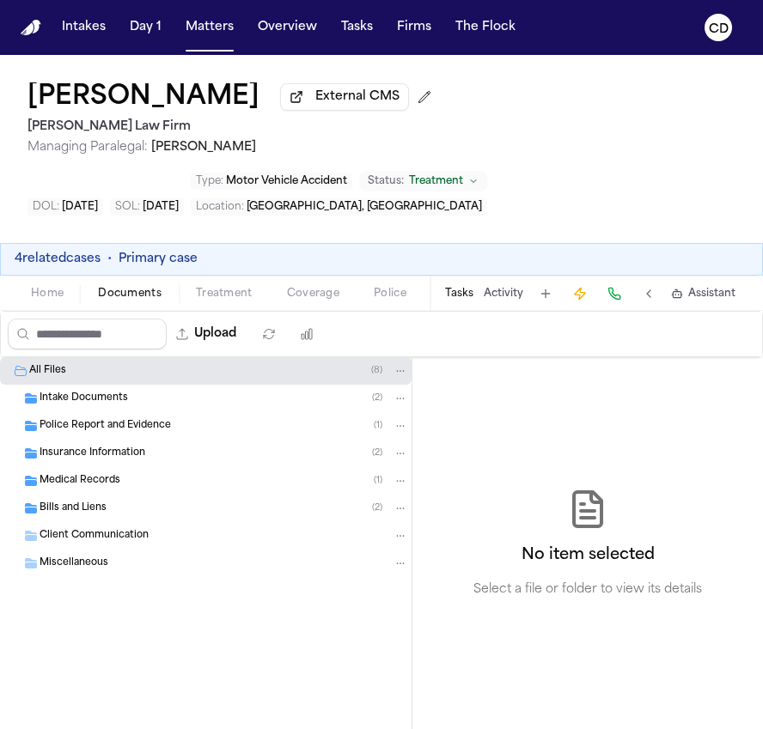
click at [155, 461] on div "Insurance Information ( 2 )" at bounding box center [224, 453] width 368 height 15
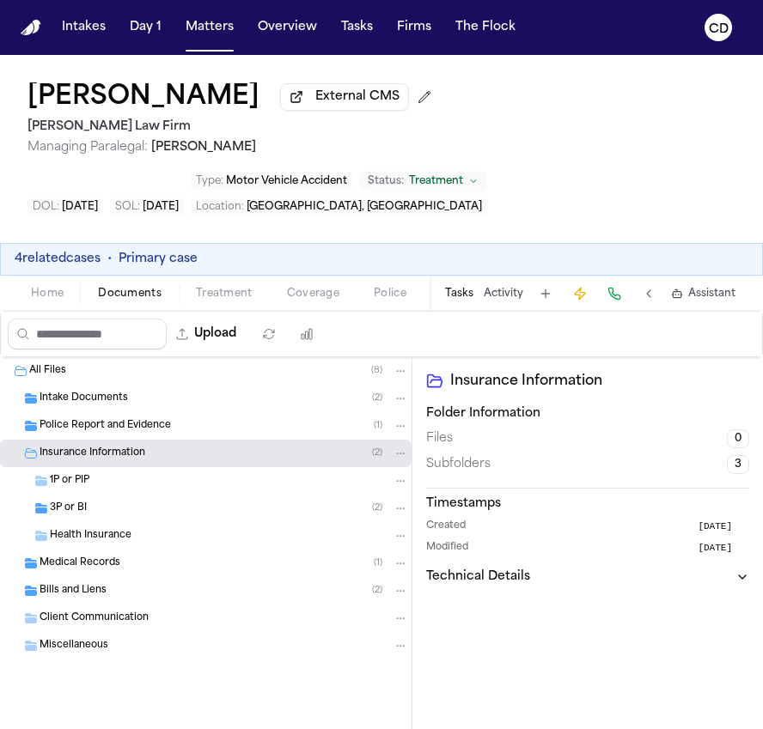
click at [152, 489] on div "1P or PIP" at bounding box center [229, 480] width 358 height 15
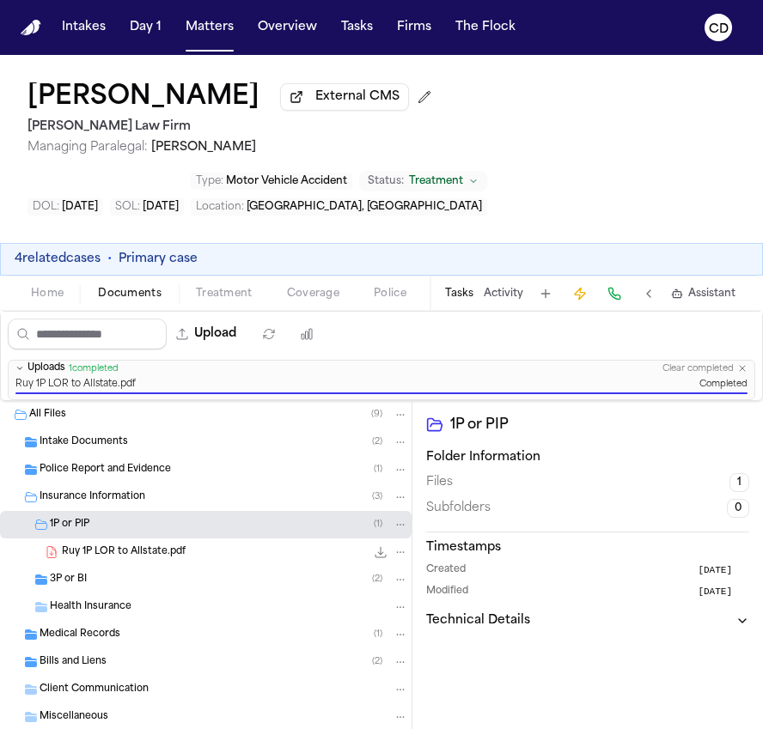
click at [210, 585] on div "3P or BI ( 2 )" at bounding box center [229, 579] width 358 height 15
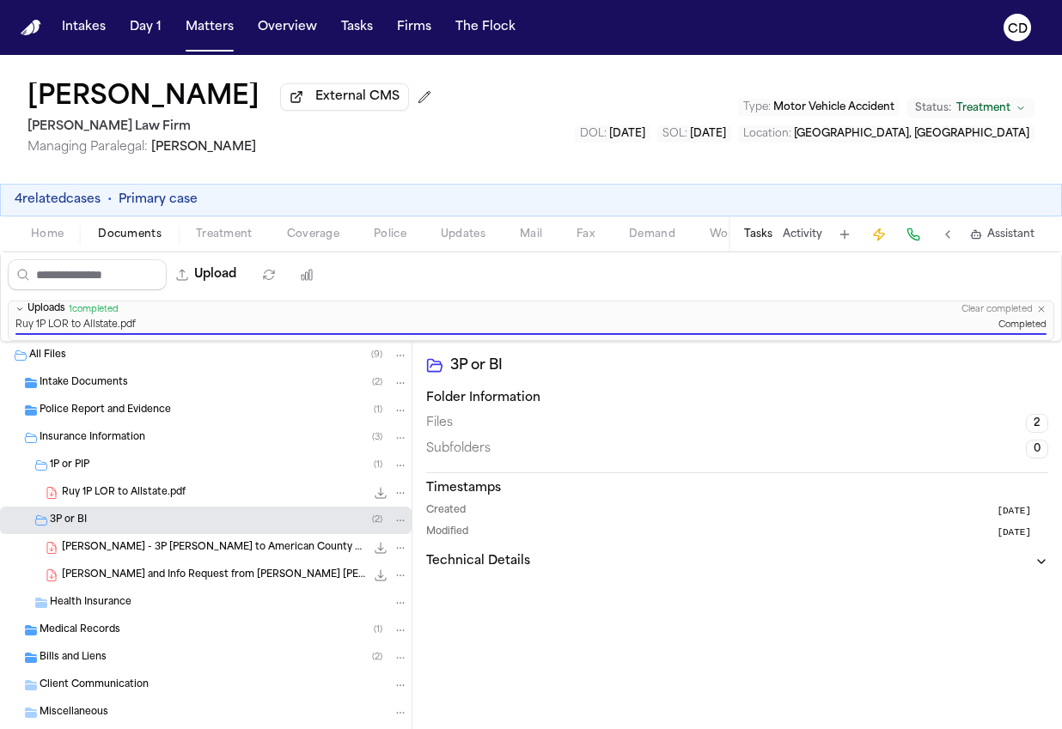
click at [581, 238] on span "Fax" at bounding box center [585, 235] width 18 height 14
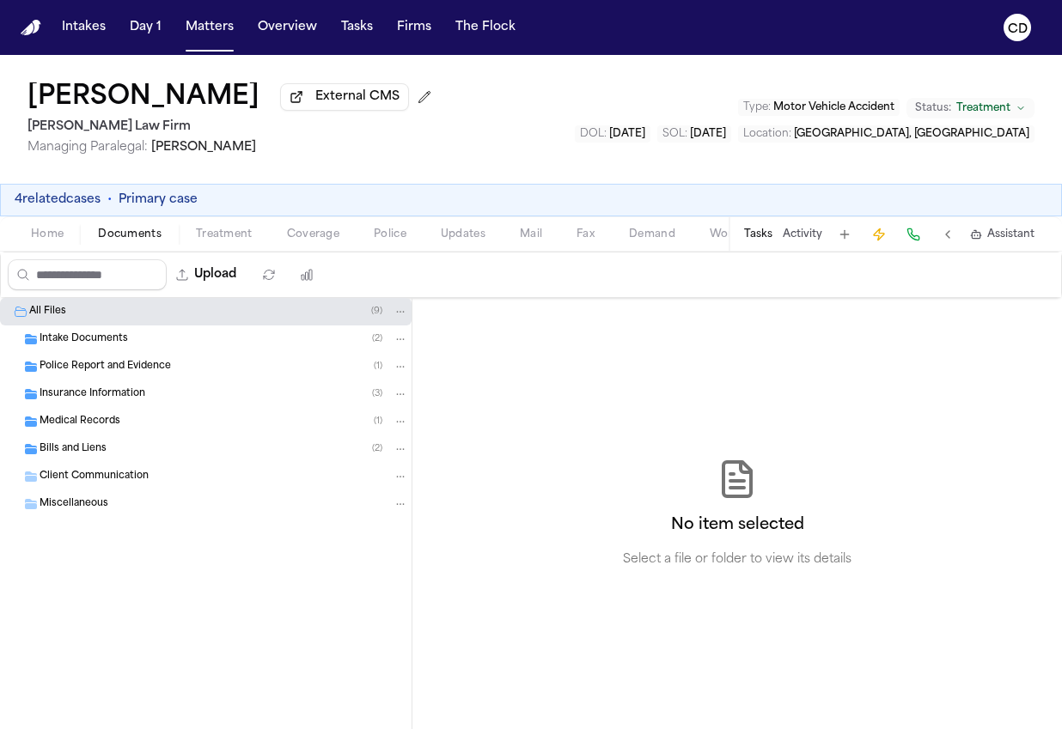
click at [147, 245] on button "Documents" at bounding box center [130, 234] width 98 height 21
click at [233, 398] on div "Insurance Information ( 3 )" at bounding box center [224, 394] width 368 height 15
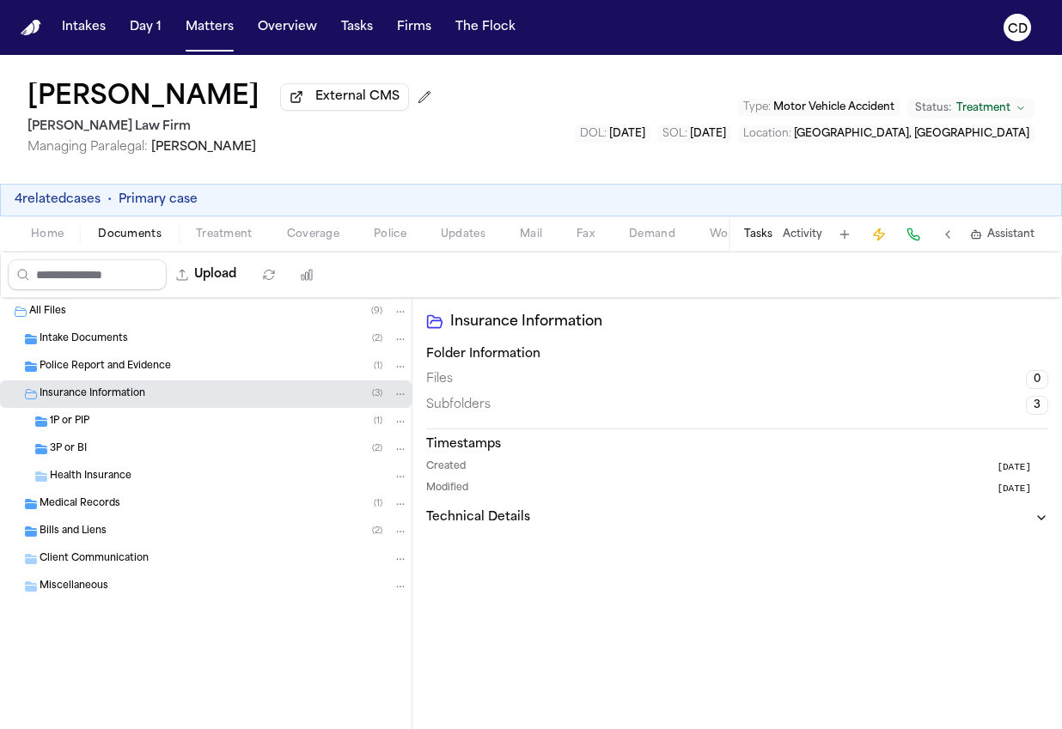
click at [346, 429] on div "1P or PIP ( 1 )" at bounding box center [229, 421] width 358 height 15
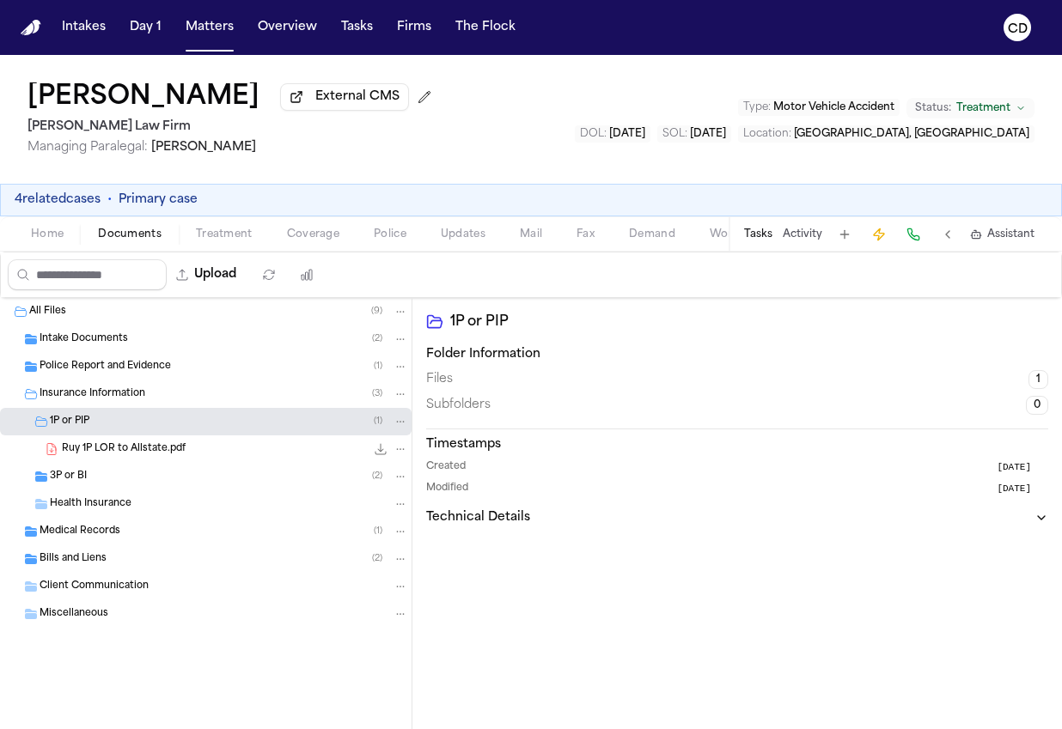
click at [402, 455] on icon "File: Ruy 1P LOR to Allstate.pdf" at bounding box center [400, 449] width 12 height 12
click at [587, 240] on div "Joseph Figueroa Jr. External CMS Ruy Mireles Law Firm Managing Paralegal: Jessi…" at bounding box center [531, 392] width 1062 height 674
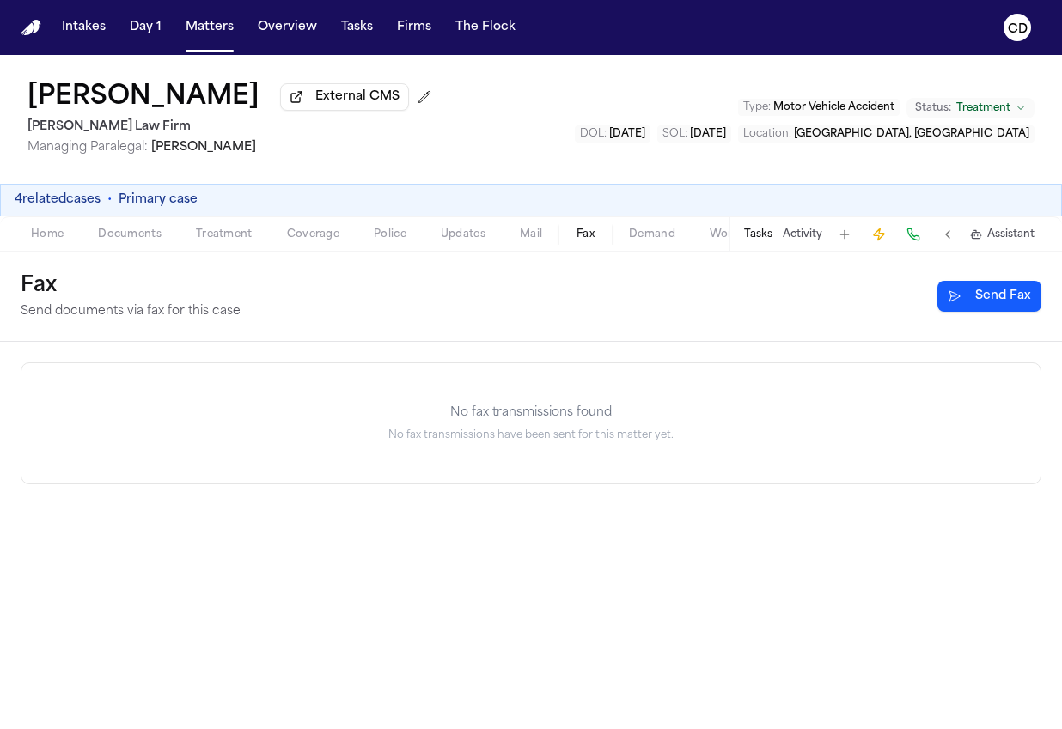
click at [580, 241] on span "Fax" at bounding box center [585, 235] width 18 height 14
click at [968, 295] on button "Send Fax" at bounding box center [989, 296] width 104 height 31
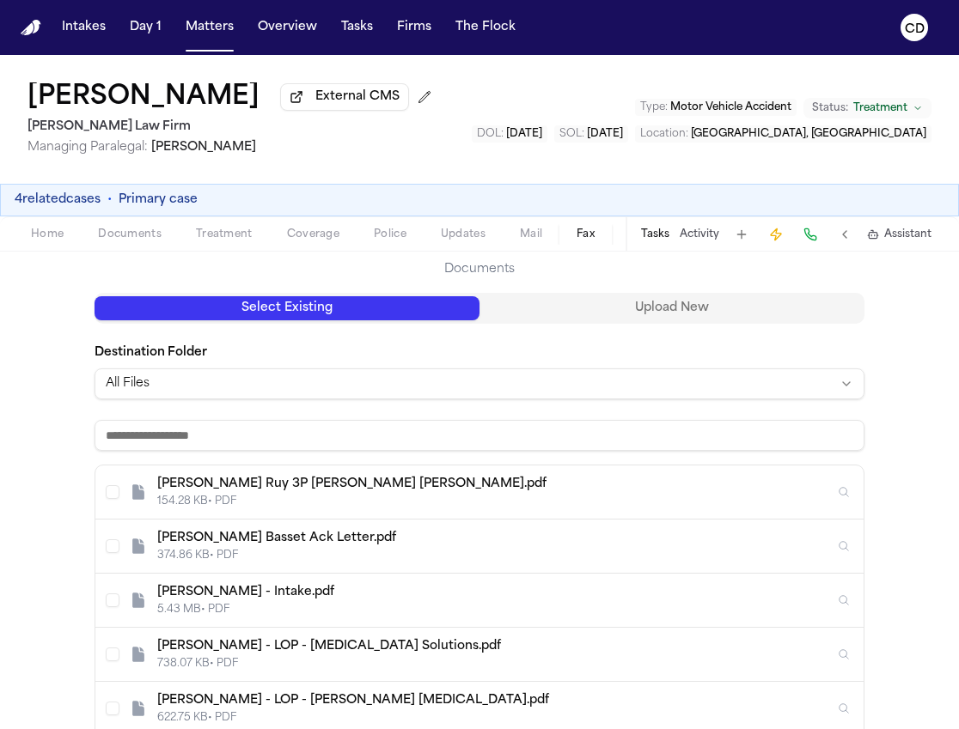
scroll to position [173, 0]
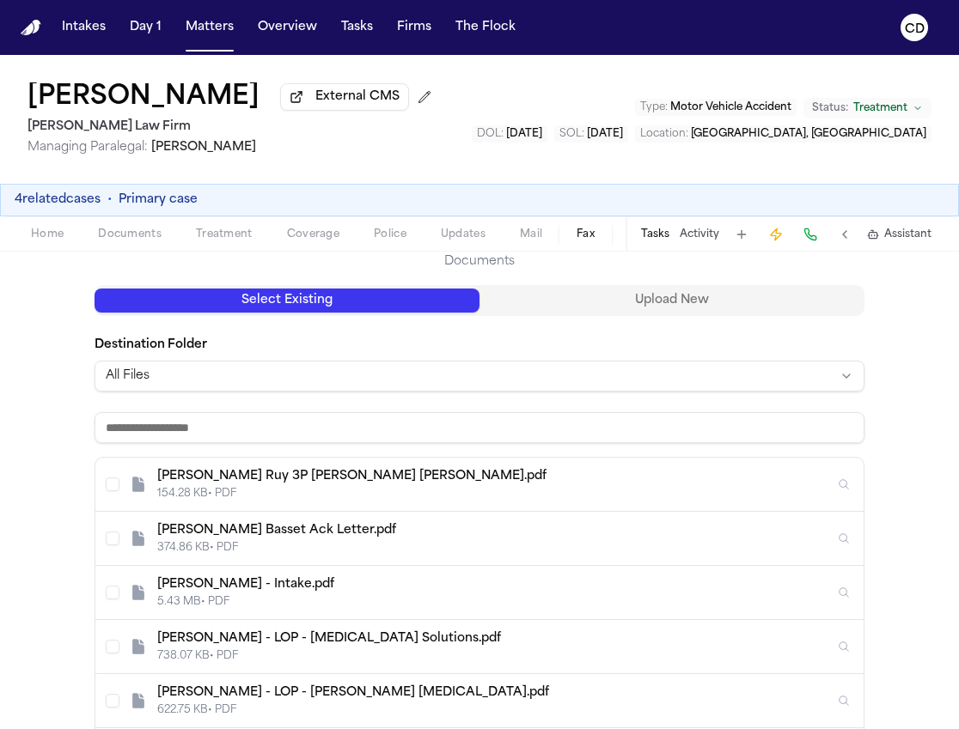
click at [330, 433] on input at bounding box center [479, 427] width 770 height 31
click at [374, 387] on html "Intakes Day 1 Matters Overview Tasks Firms The Flock CD Joseph Figueroa Jr. Ext…" at bounding box center [479, 364] width 959 height 729
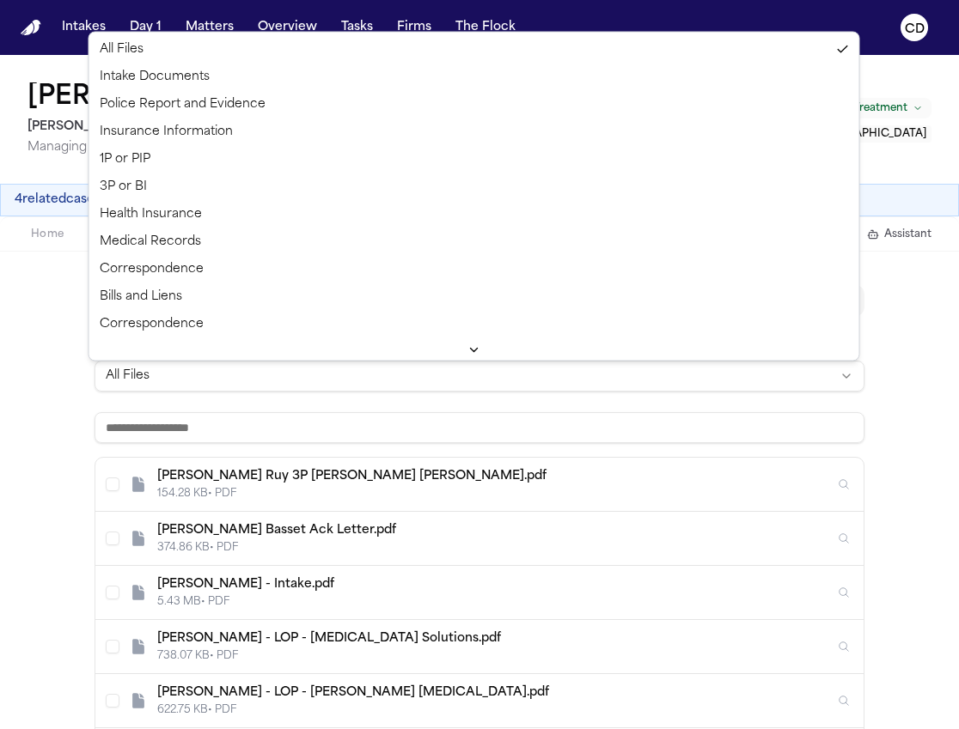
scroll to position [142, 0]
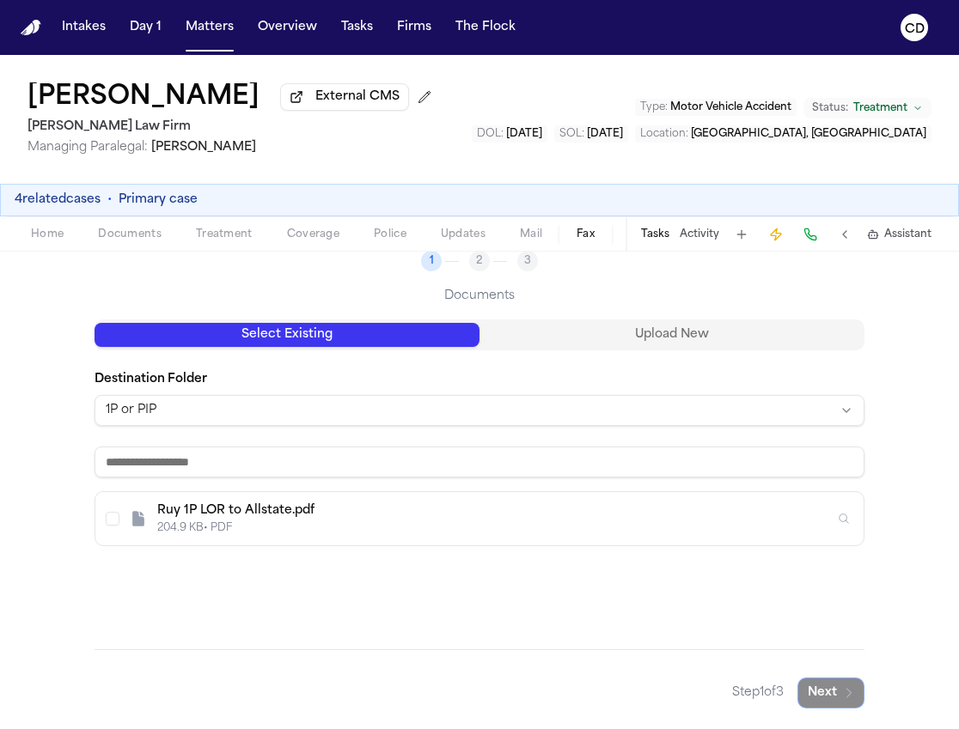
click at [316, 509] on div "Ruy 1P LOR to Allstate.pdf" at bounding box center [495, 510] width 677 height 17
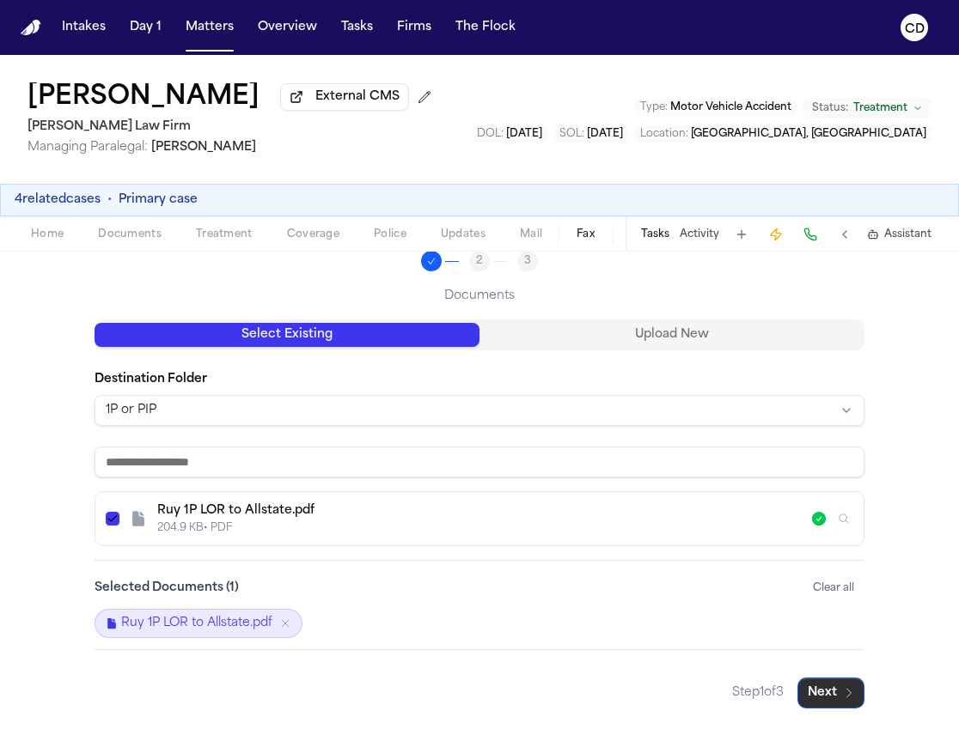
click at [820, 703] on button "Next" at bounding box center [830, 693] width 67 height 31
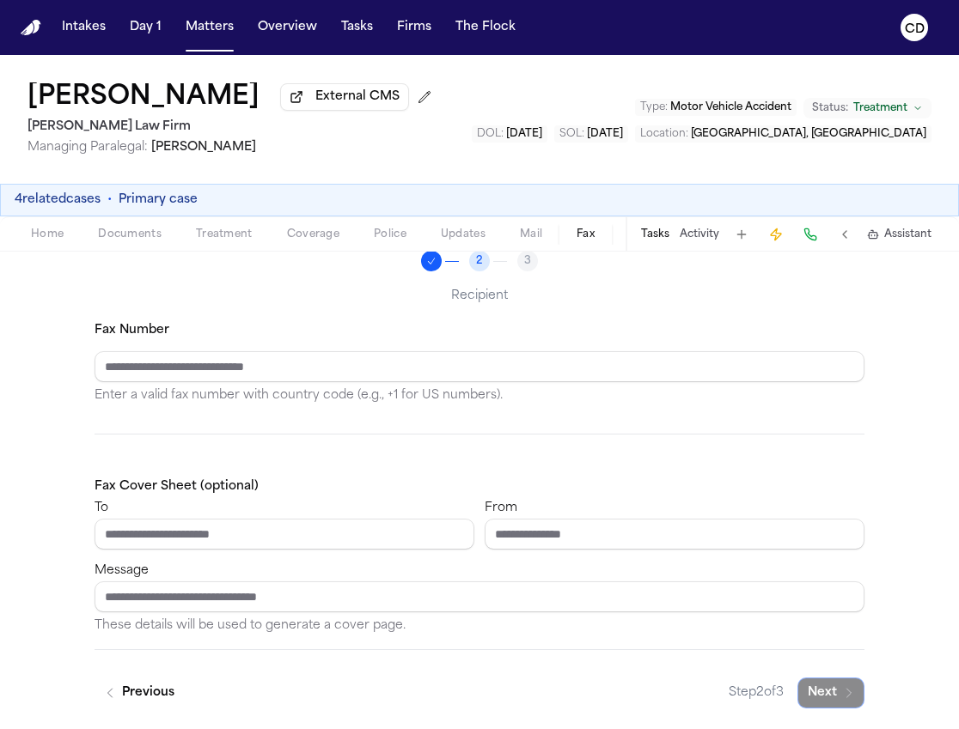
click at [451, 380] on input "Fax Number" at bounding box center [479, 366] width 770 height 31
type input "**********"
click at [521, 382] on div "**********" at bounding box center [479, 363] width 770 height 87
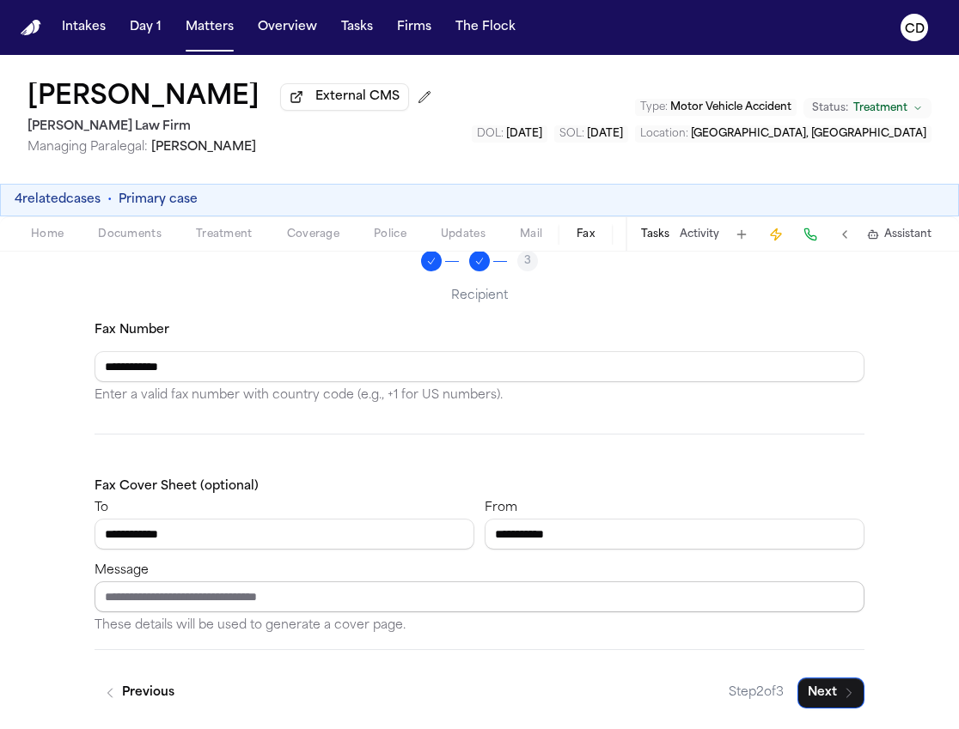
click at [460, 588] on input "Message" at bounding box center [479, 596] width 770 height 31
type input "*"
type input "**********"
click at [847, 691] on icon "button" at bounding box center [849, 693] width 14 height 14
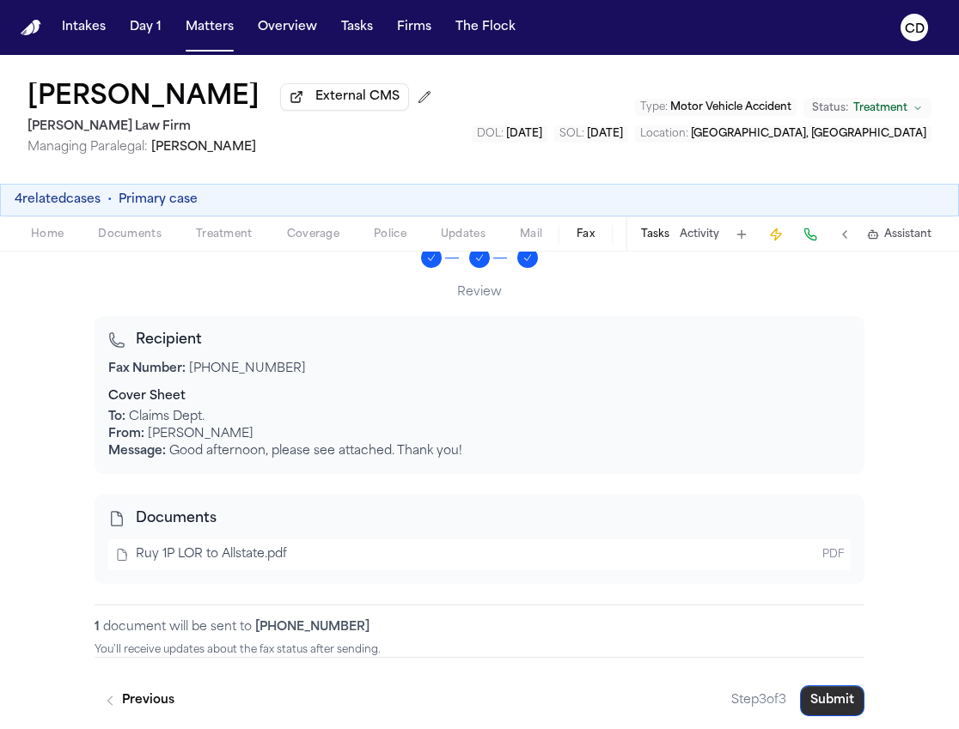
click at [814, 708] on button "Submit" at bounding box center [832, 700] width 64 height 31
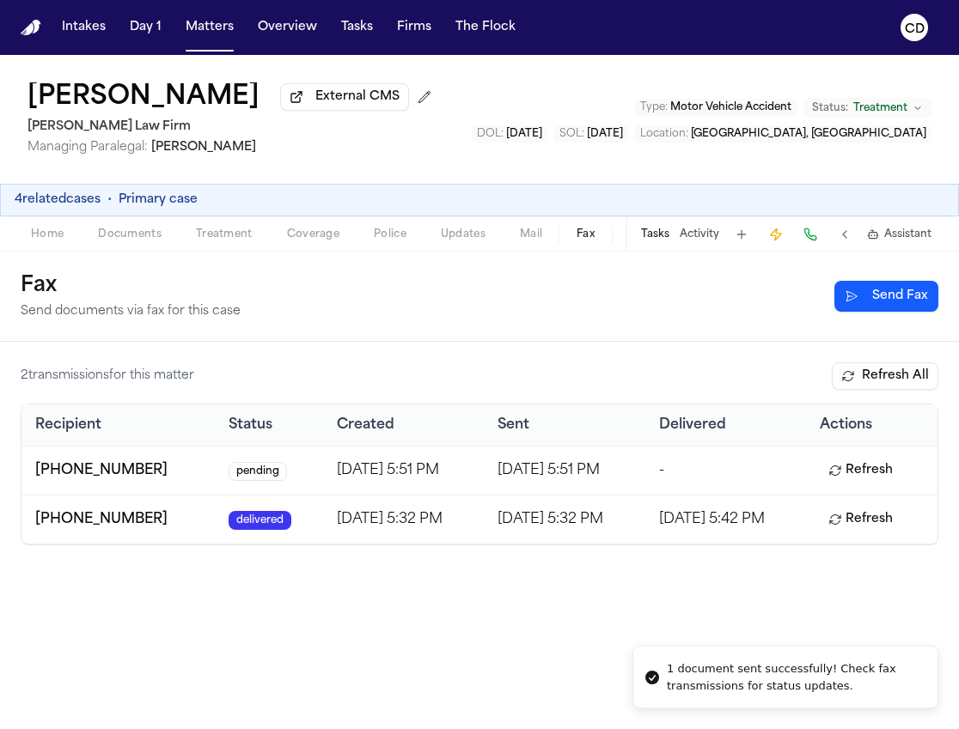
click at [160, 240] on span "Documents" at bounding box center [130, 235] width 64 height 14
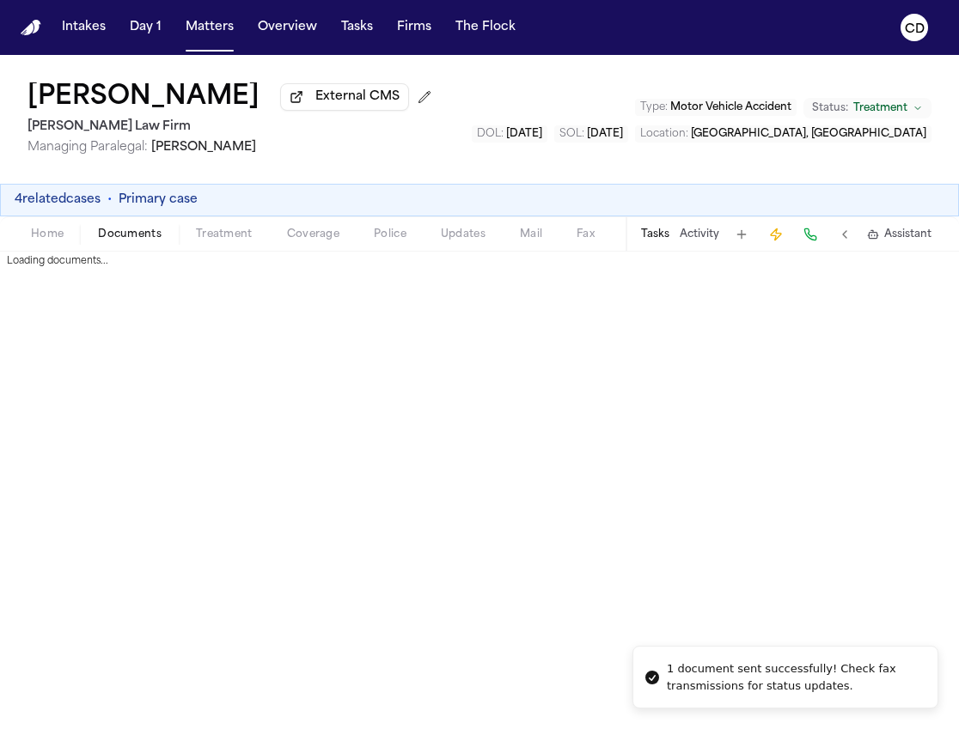
click at [63, 238] on span "Home" at bounding box center [47, 235] width 33 height 14
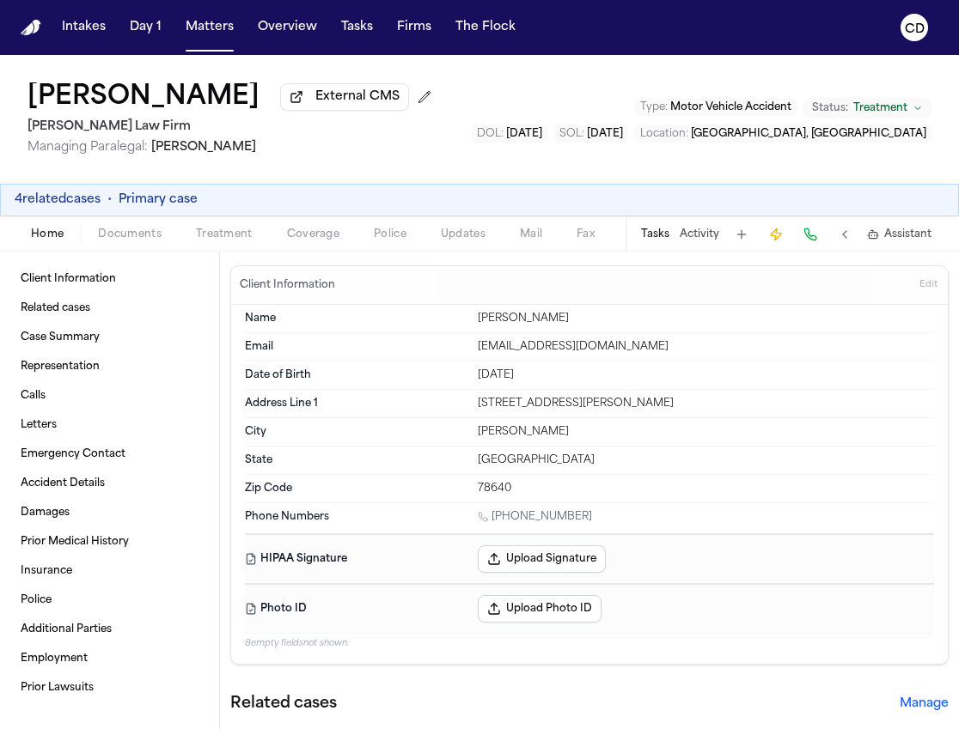
click at [941, 80] on div "Joseph Figueroa Jr. External CMS Ruy Mireles Law Firm Managing Paralegal: Jessi…" at bounding box center [479, 119] width 959 height 129
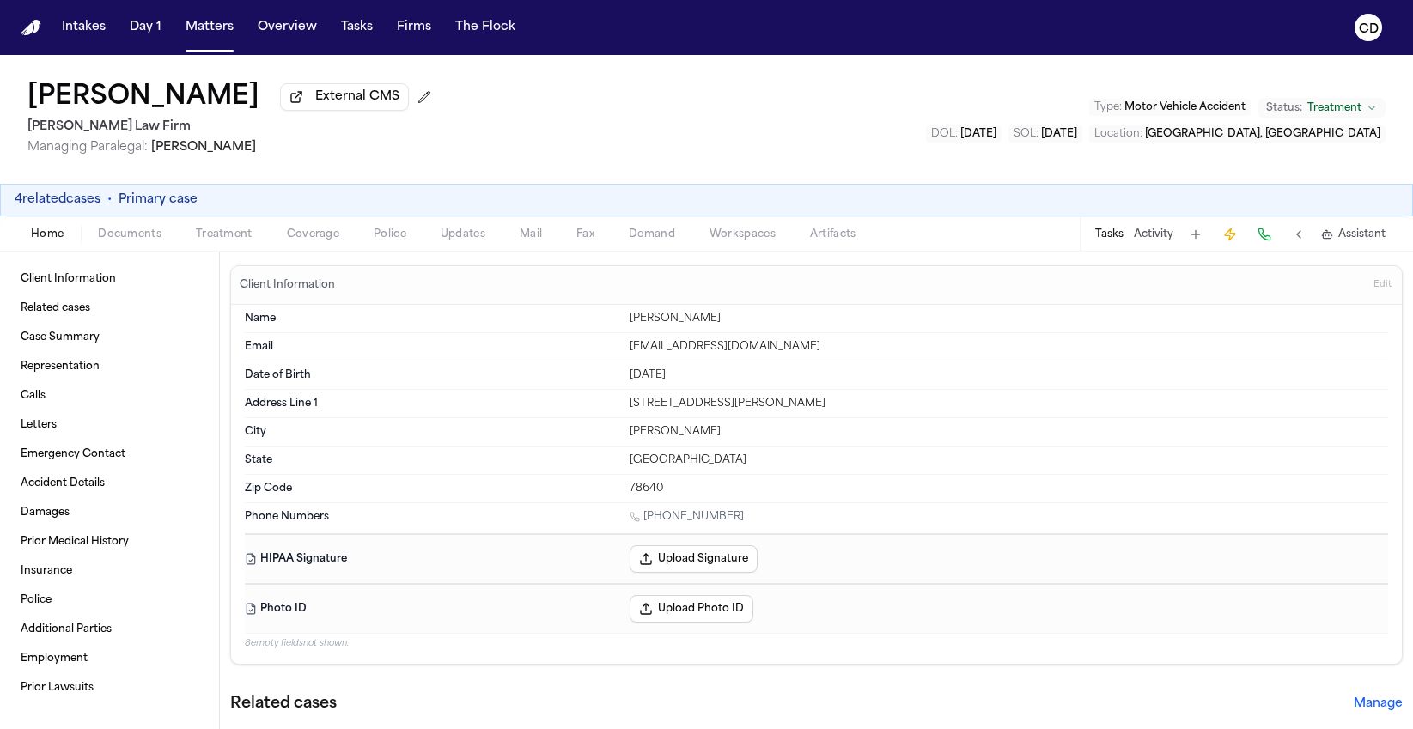
click at [161, 234] on button "Documents" at bounding box center [130, 234] width 98 height 21
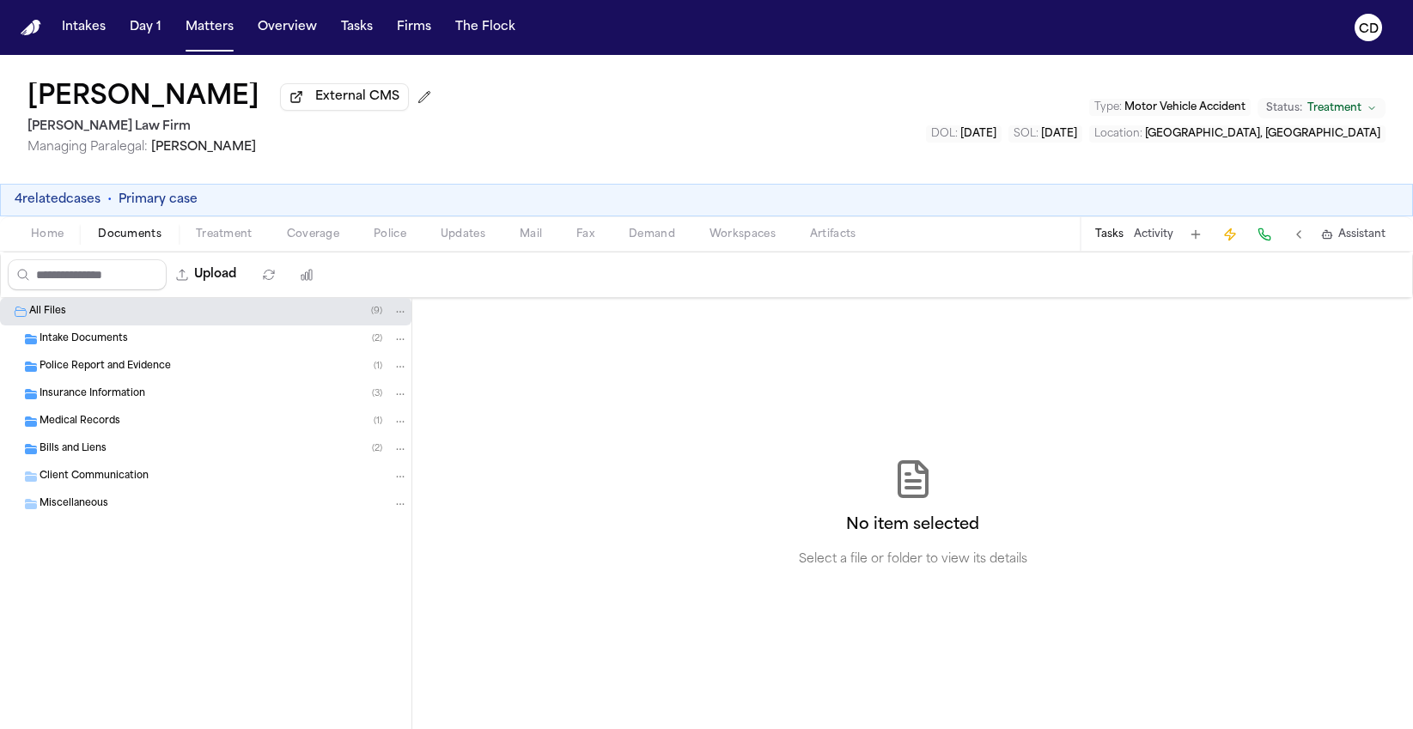
click at [82, 236] on button "Documents" at bounding box center [130, 234] width 98 height 21
click at [817, 258] on div "Upload 0 files selected Move files Download files Delete files More actions Cle…" at bounding box center [706, 275] width 1411 height 45
click at [831, 236] on span "Artifacts" at bounding box center [833, 235] width 46 height 14
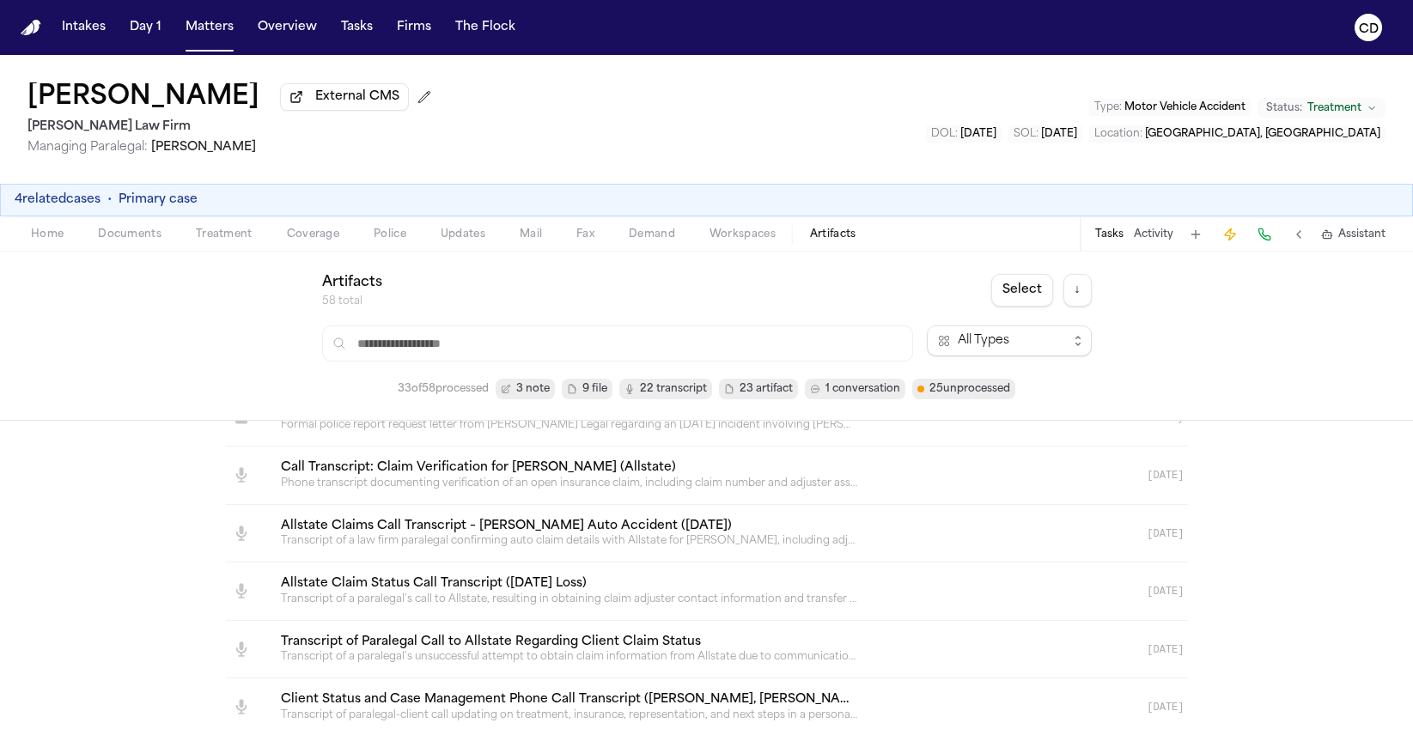
scroll to position [103, 0]
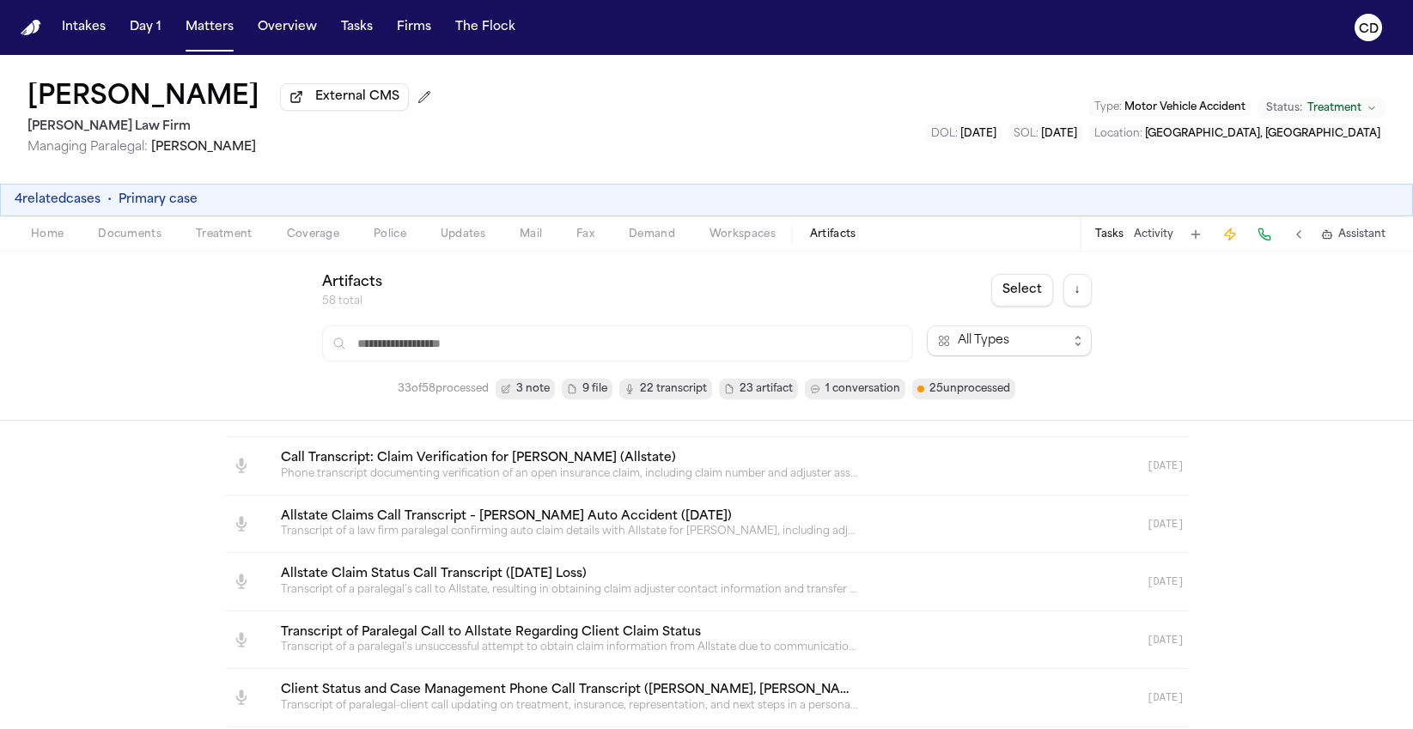
click at [319, 484] on link at bounding box center [686, 466] width 838 height 58
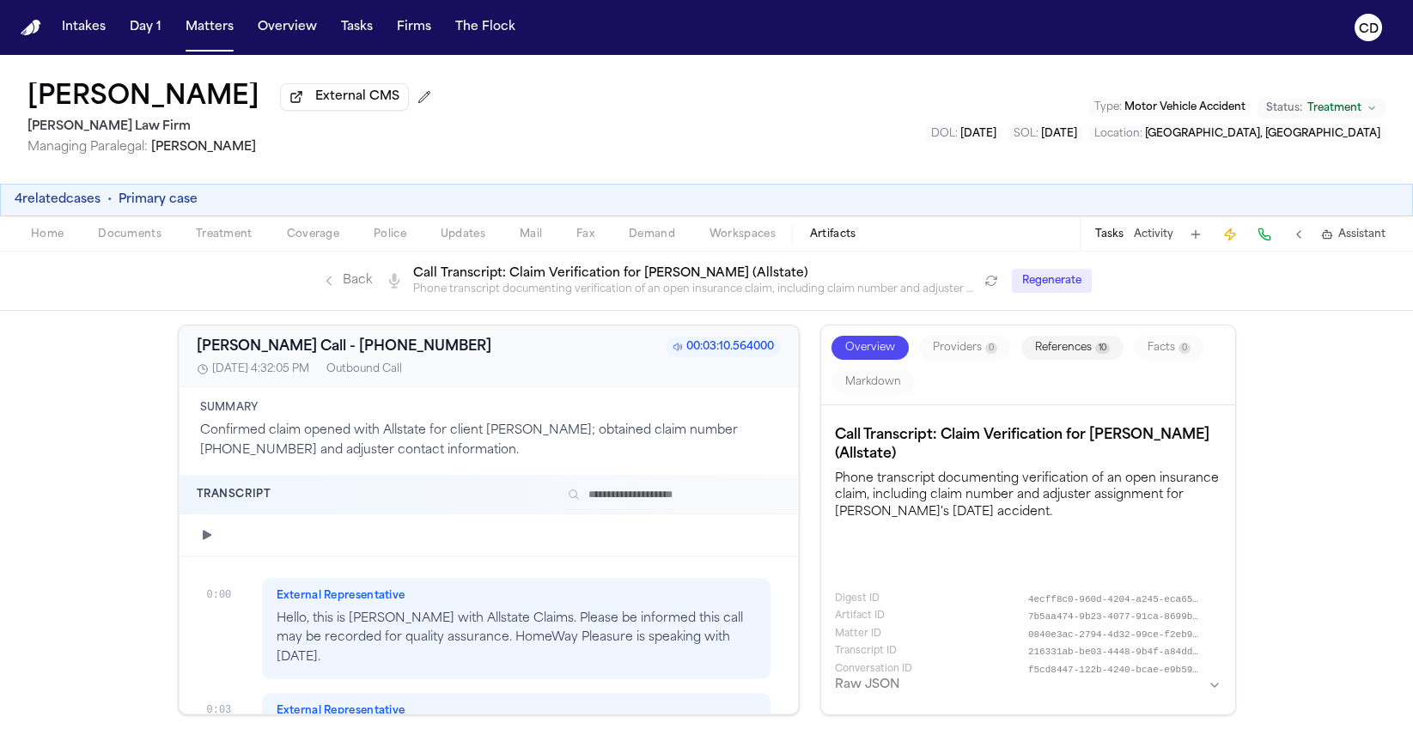
click at [210, 532] on icon "button" at bounding box center [207, 535] width 14 height 14
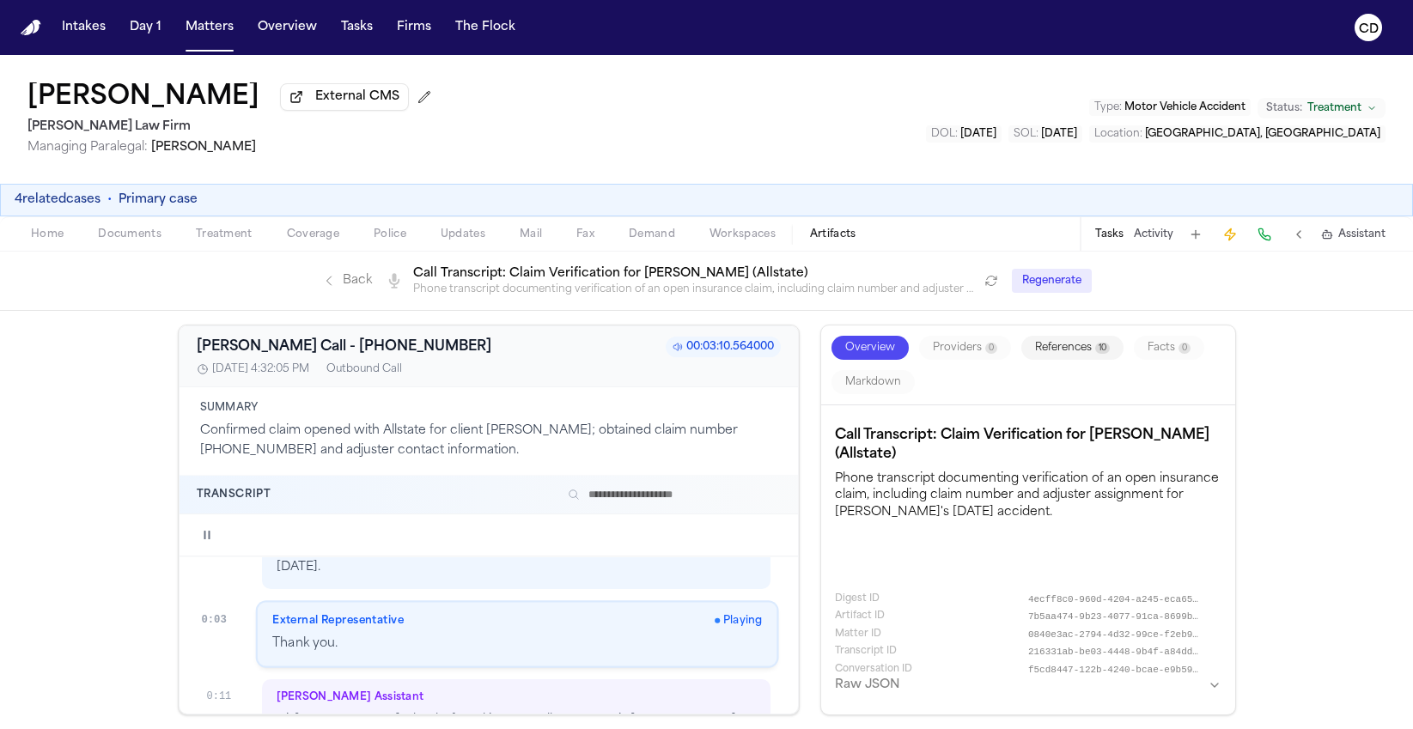
click at [916, 137] on div "Joseph Figueroa Jr. External CMS Ruy Mireles Law Firm Managing Paralegal: Jessi…" at bounding box center [706, 119] width 1413 height 129
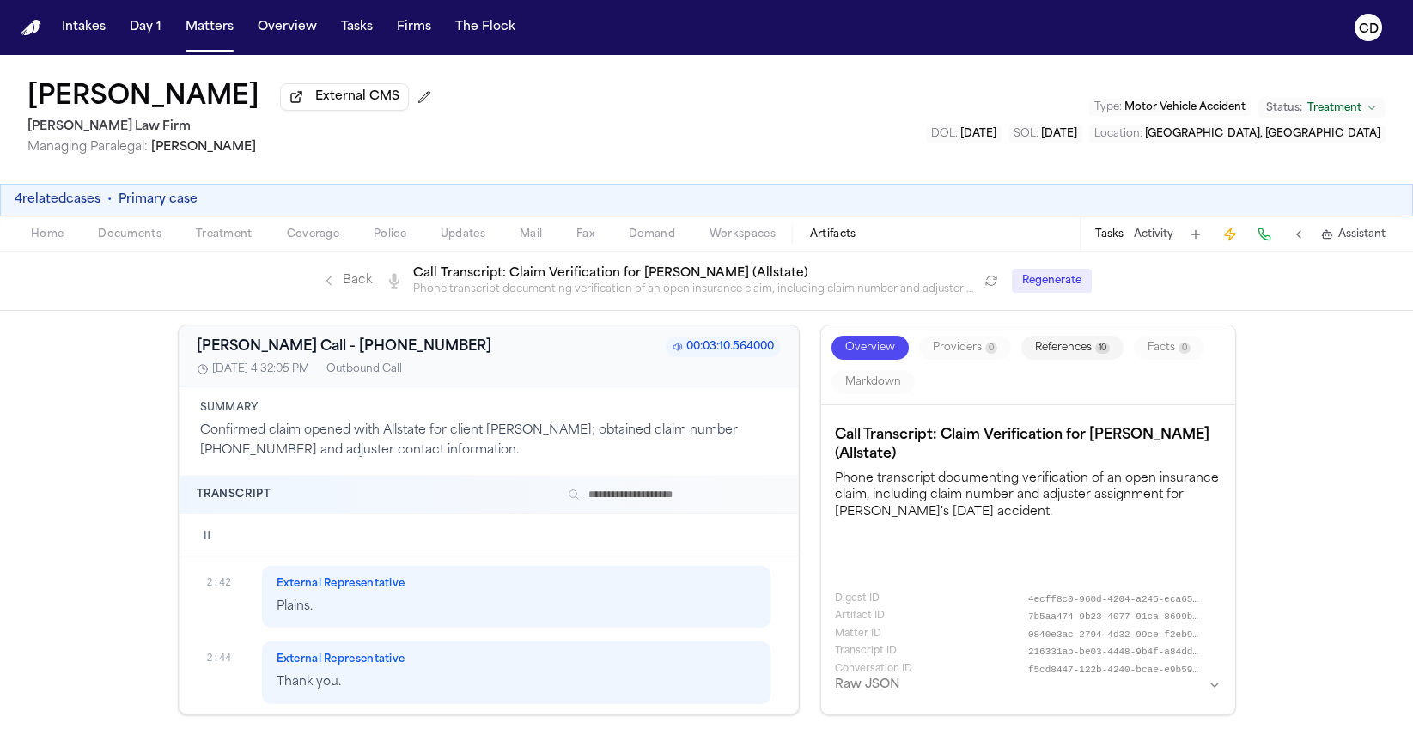
scroll to position [3426, 0]
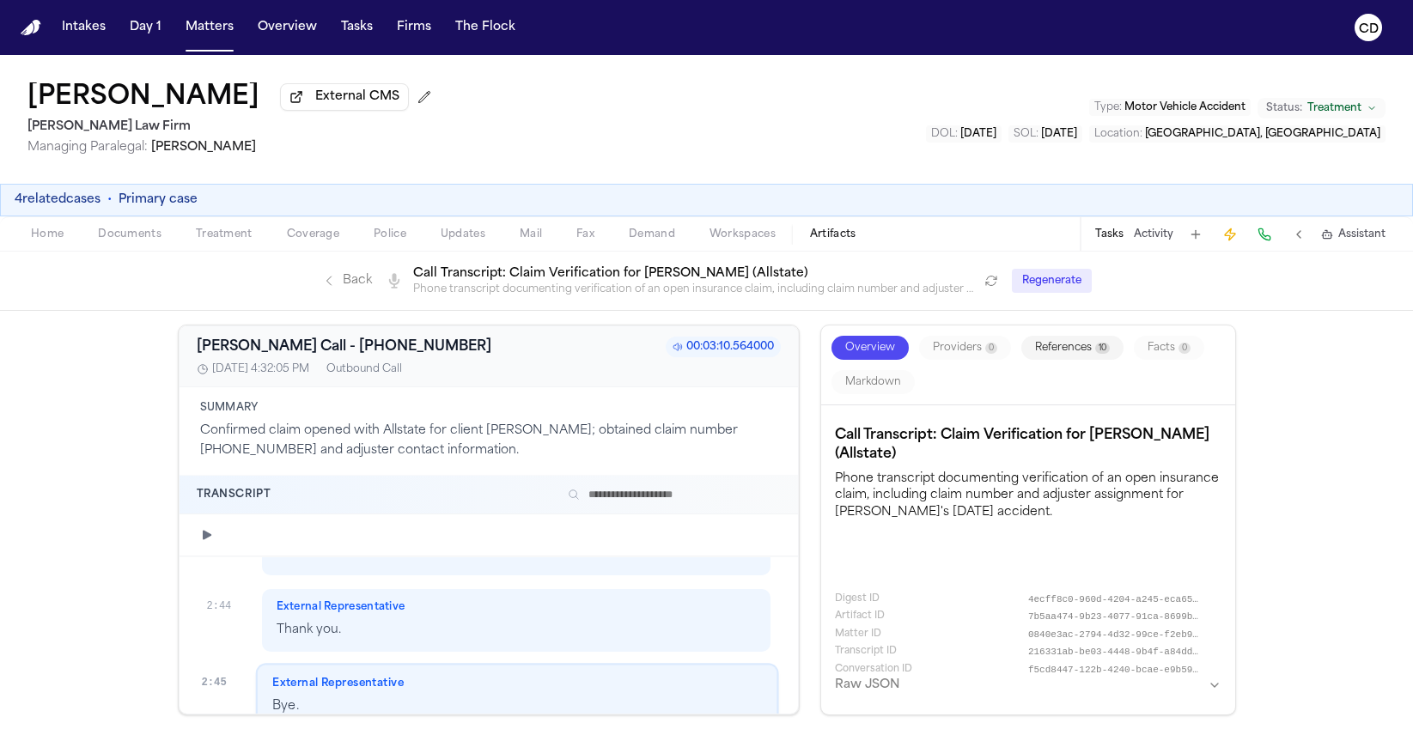
click at [346, 289] on link "Back" at bounding box center [347, 280] width 50 height 17
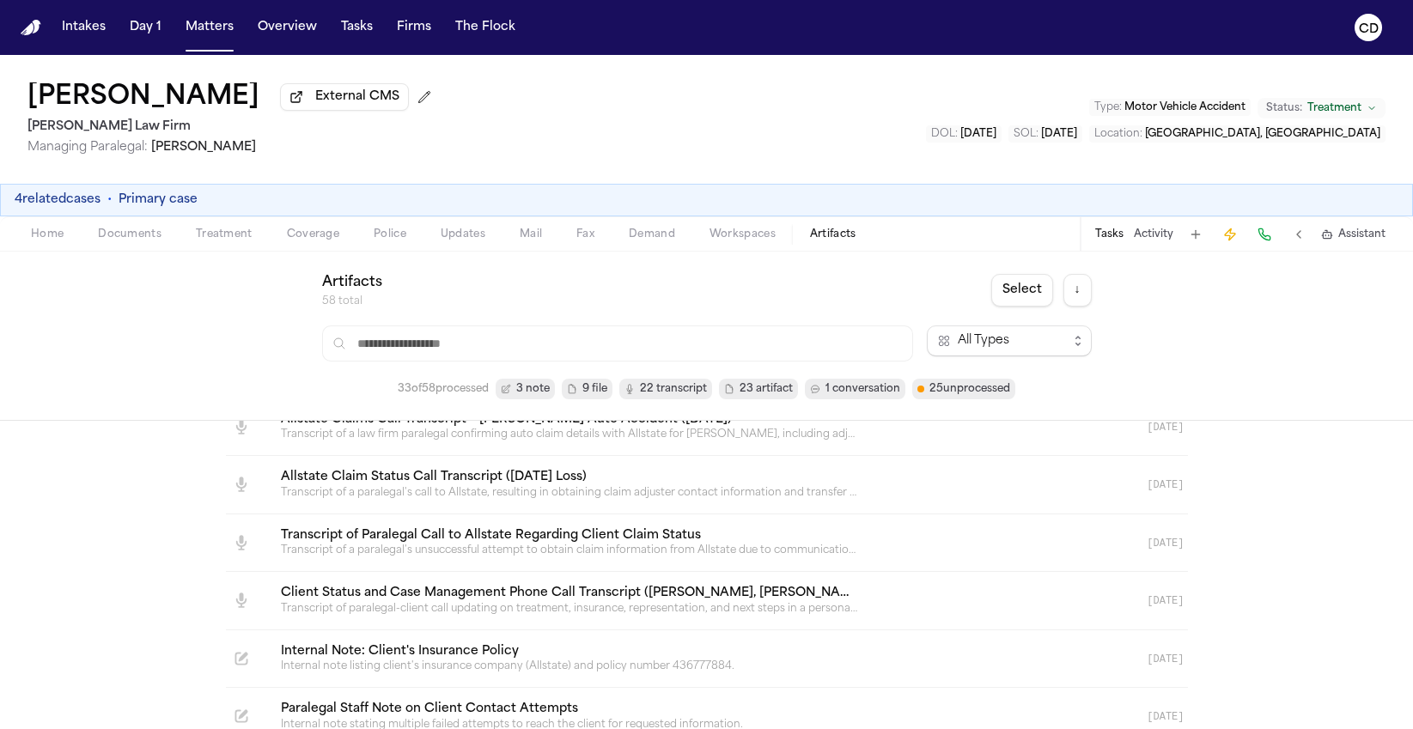
scroll to position [182, 0]
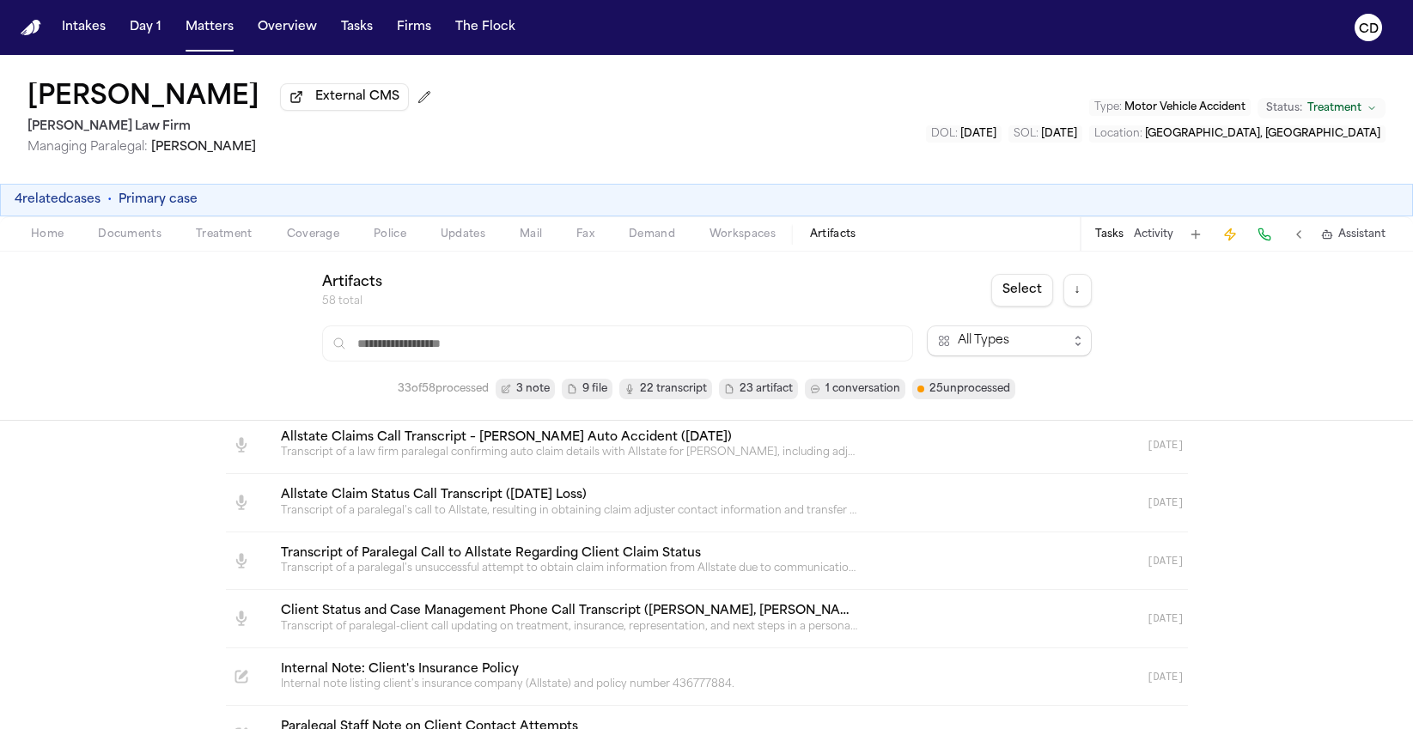
click at [346, 575] on link at bounding box center [686, 562] width 838 height 58
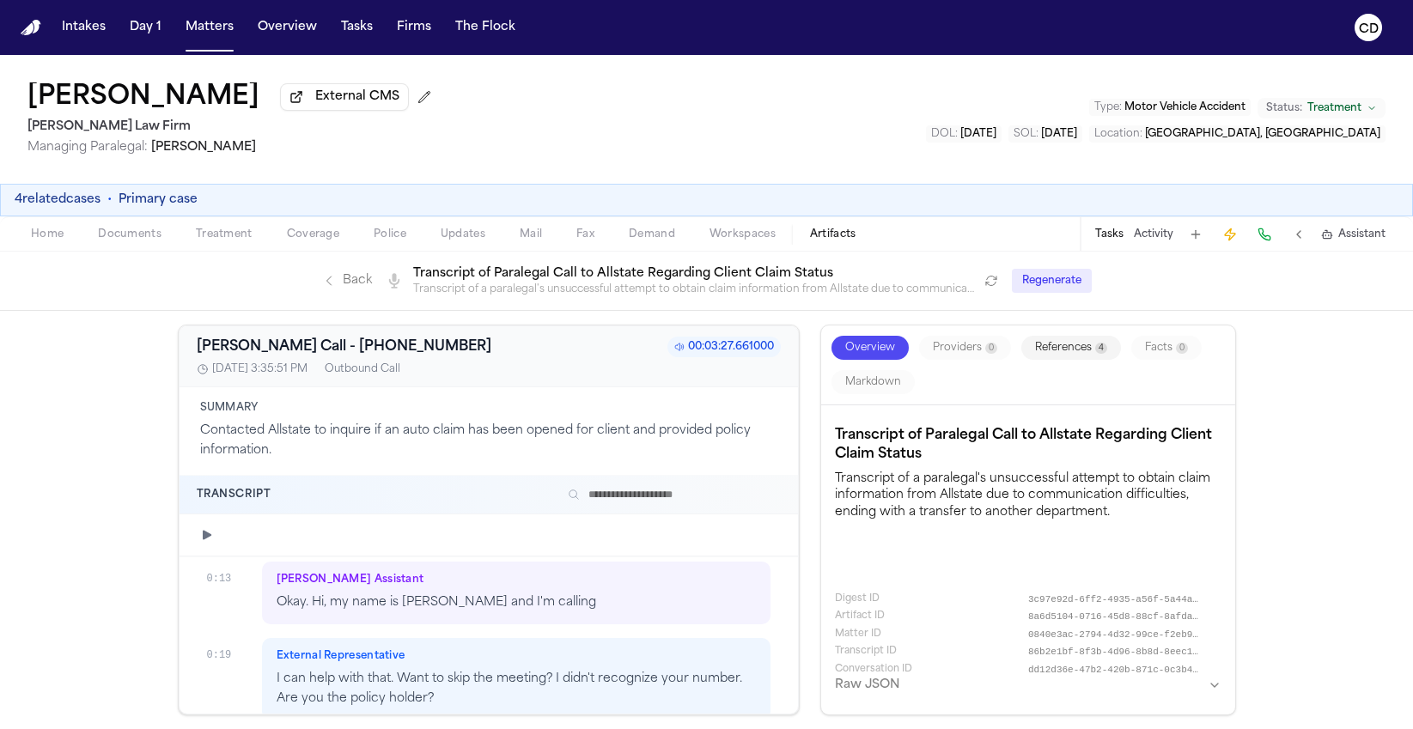
scroll to position [477, 0]
click at [212, 533] on icon "button" at bounding box center [207, 535] width 14 height 14
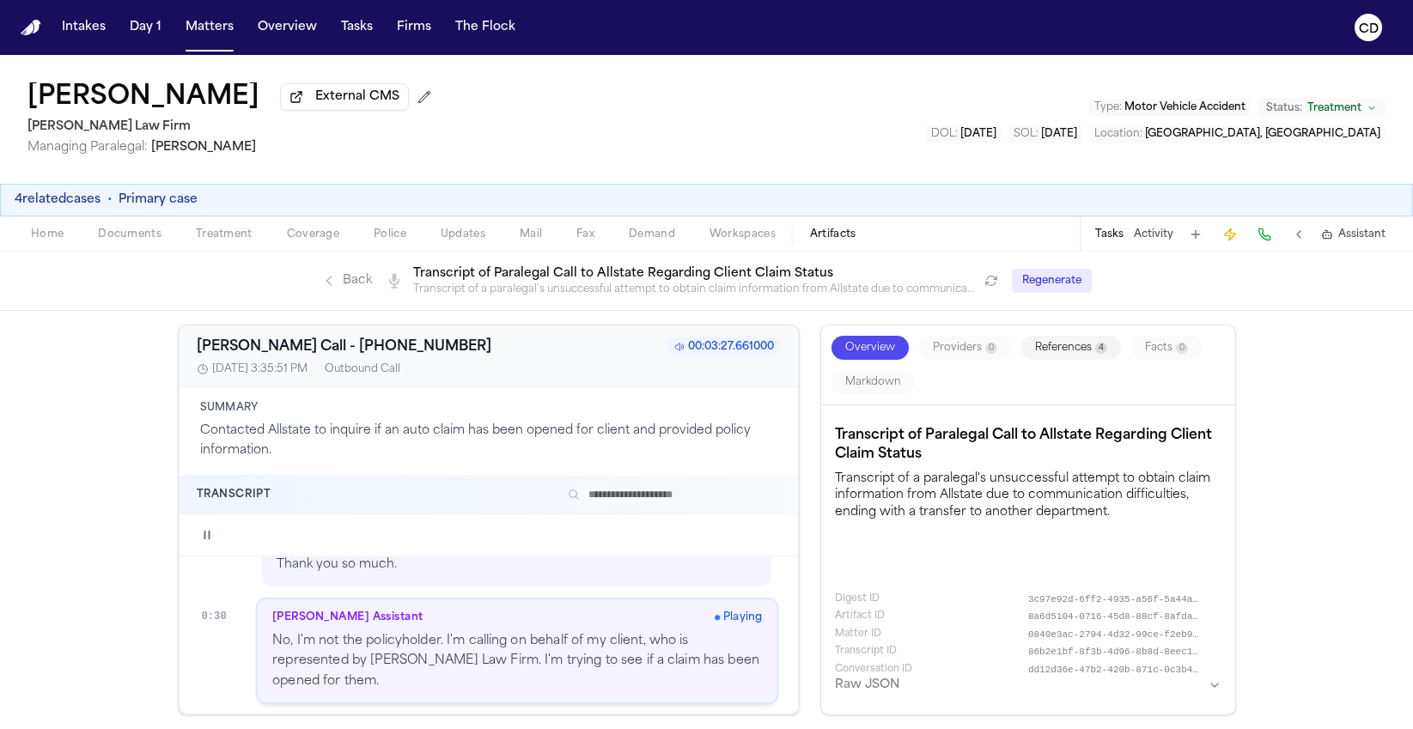
scroll to position [691, 0]
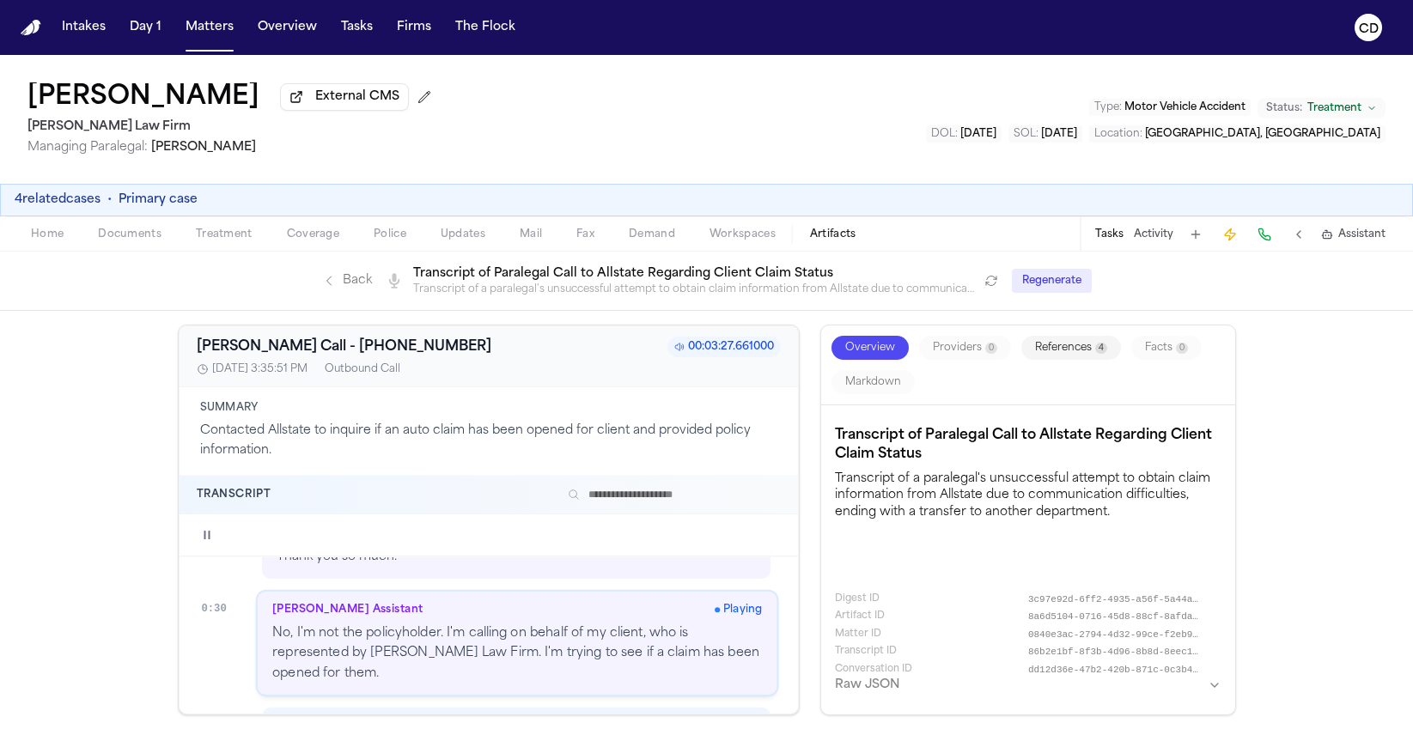
click at [272, 542] on div at bounding box center [505, 535] width 554 height 14
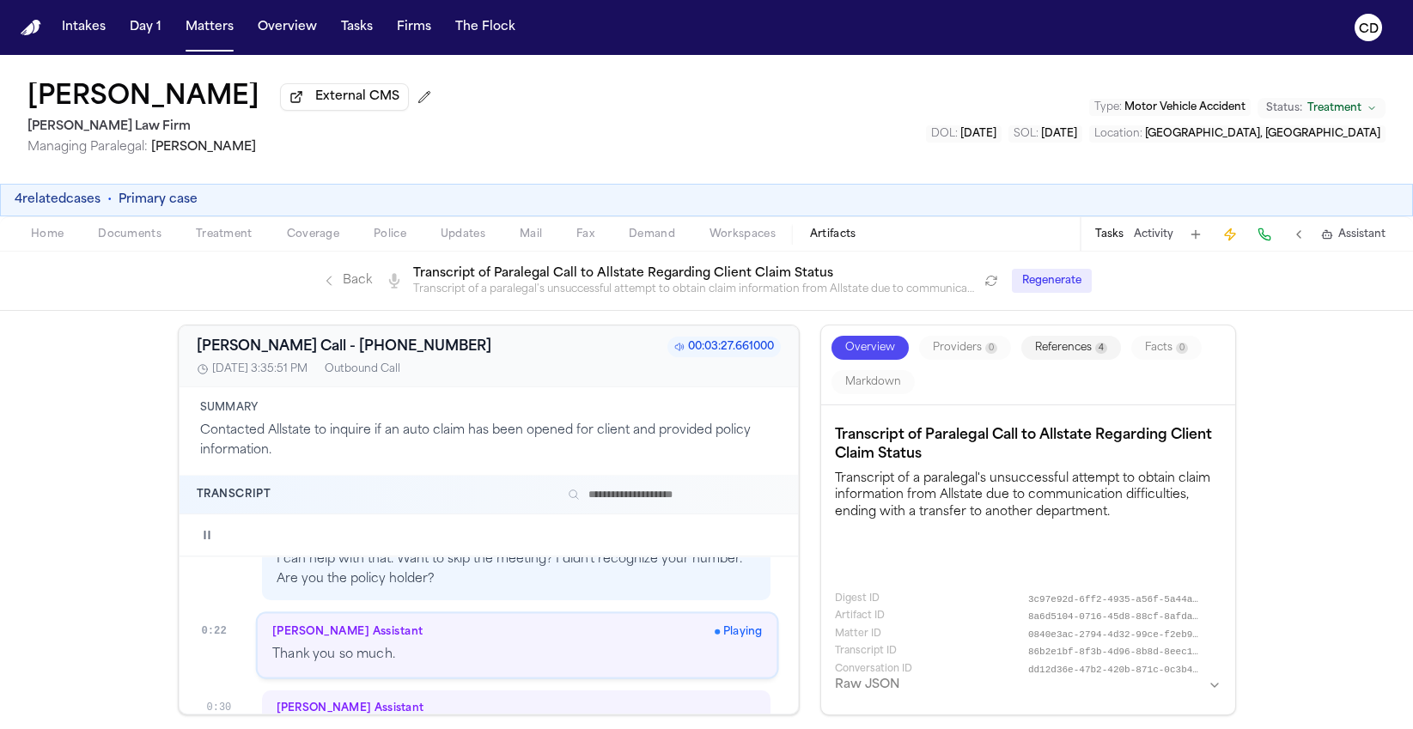
scroll to position [605, 0]
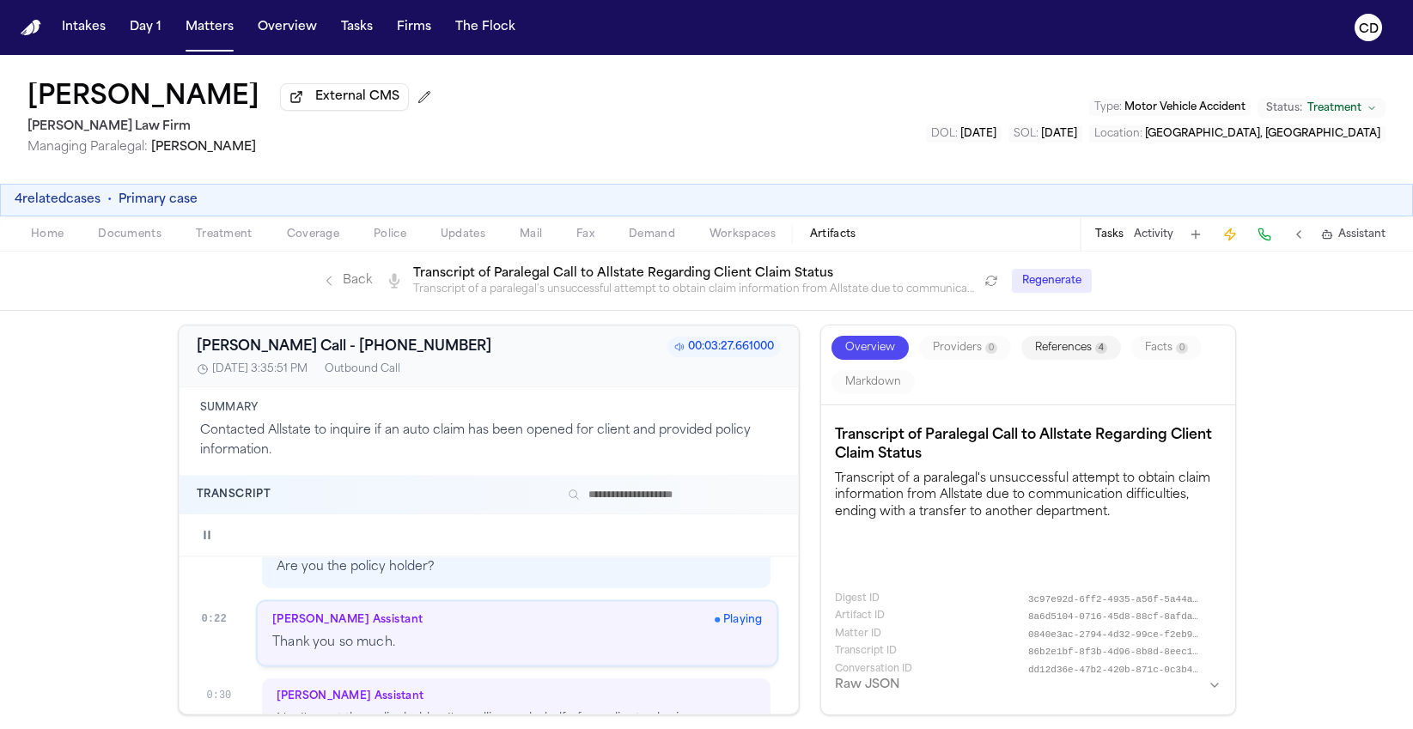
click at [856, 498] on p "Transcript of a paralegal's unsuccessful attempt to obtain claim information fr…" at bounding box center [1028, 493] width 386 height 53
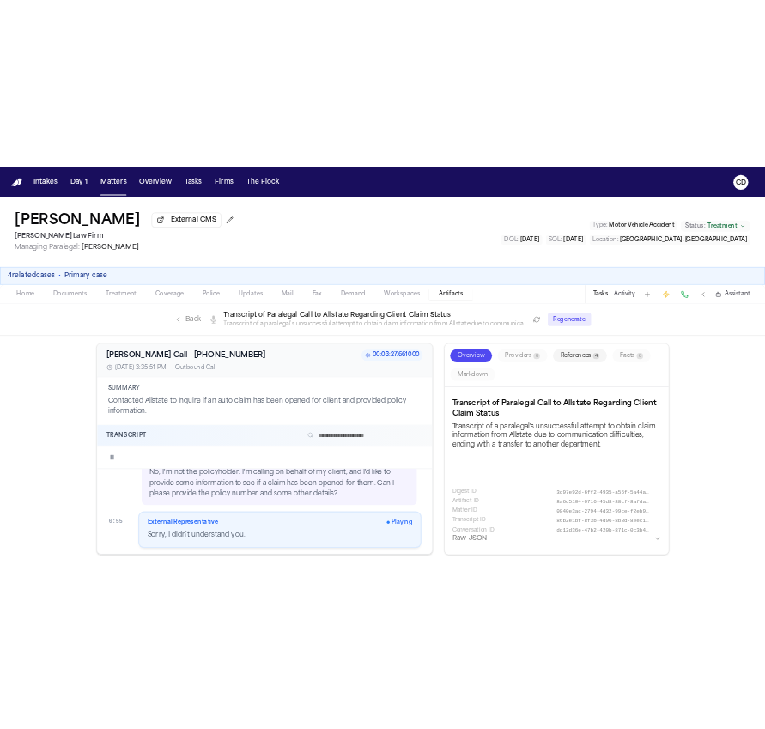
scroll to position [968, 0]
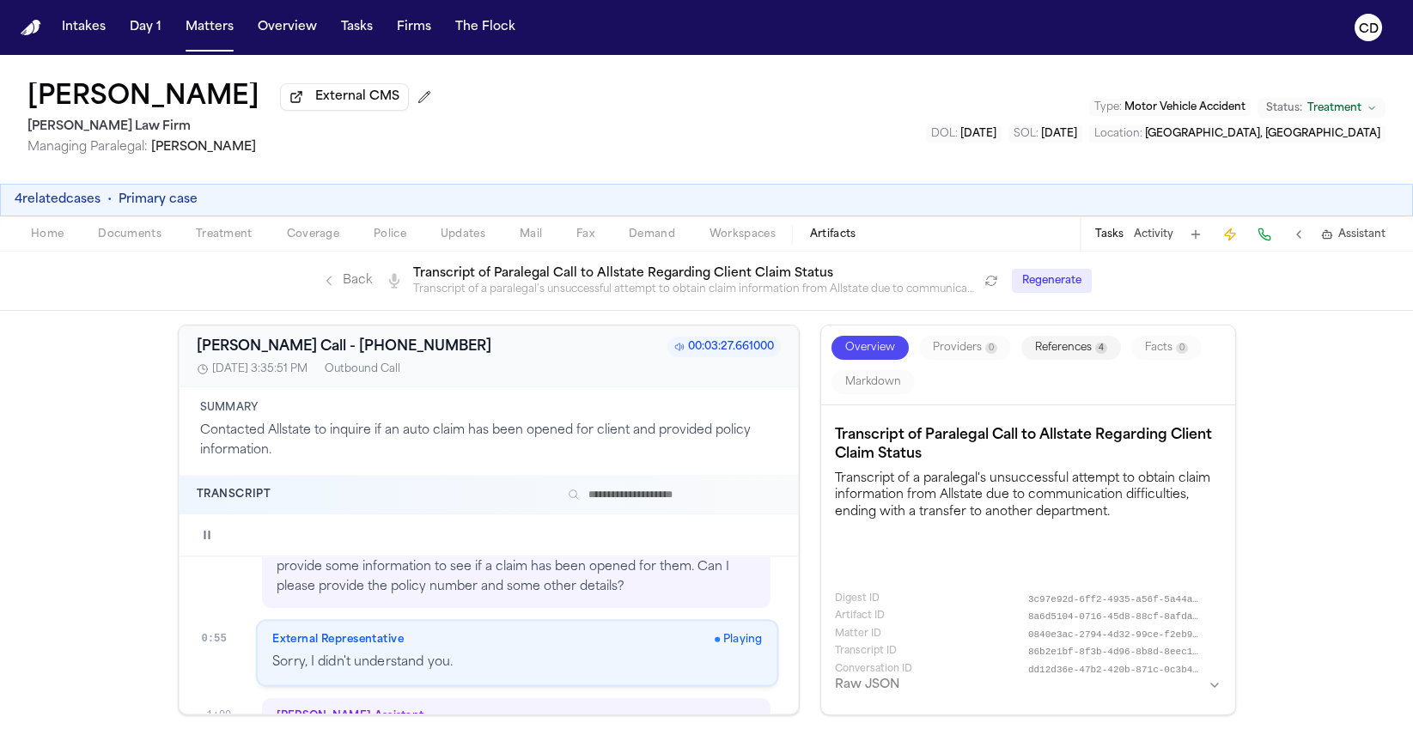
click at [343, 286] on link "Back" at bounding box center [347, 280] width 50 height 17
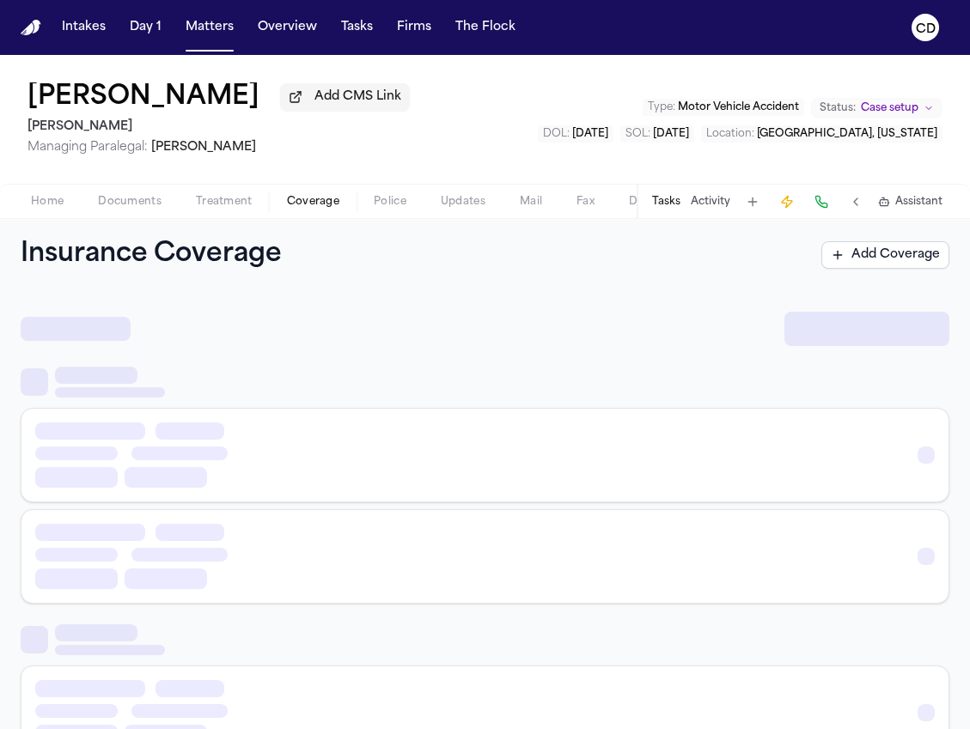
click at [323, 209] on span "Coverage" at bounding box center [313, 202] width 52 height 14
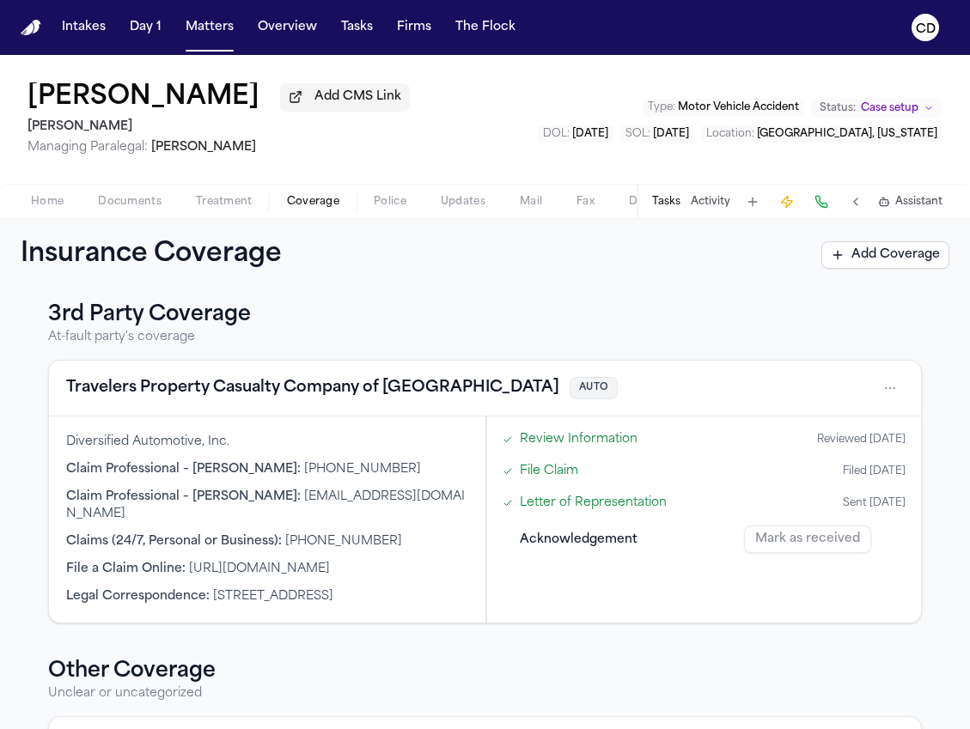
scroll to position [554, 0]
click at [261, 401] on button "Travelers Property Casualty Company of [GEOGRAPHIC_DATA]" at bounding box center [312, 389] width 493 height 24
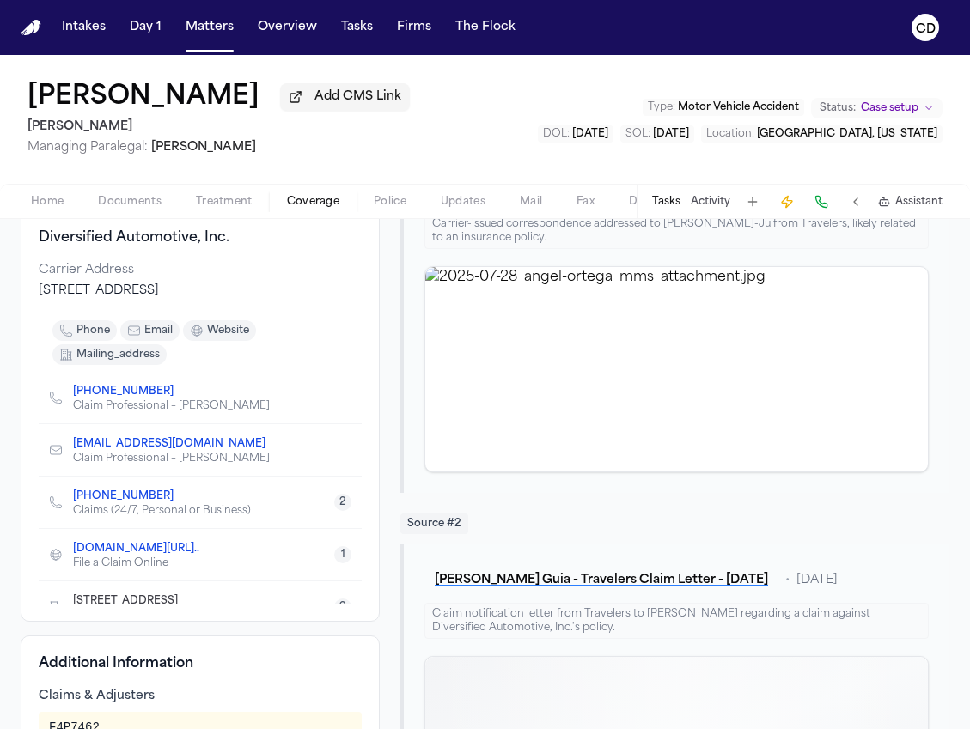
scroll to position [232, 0]
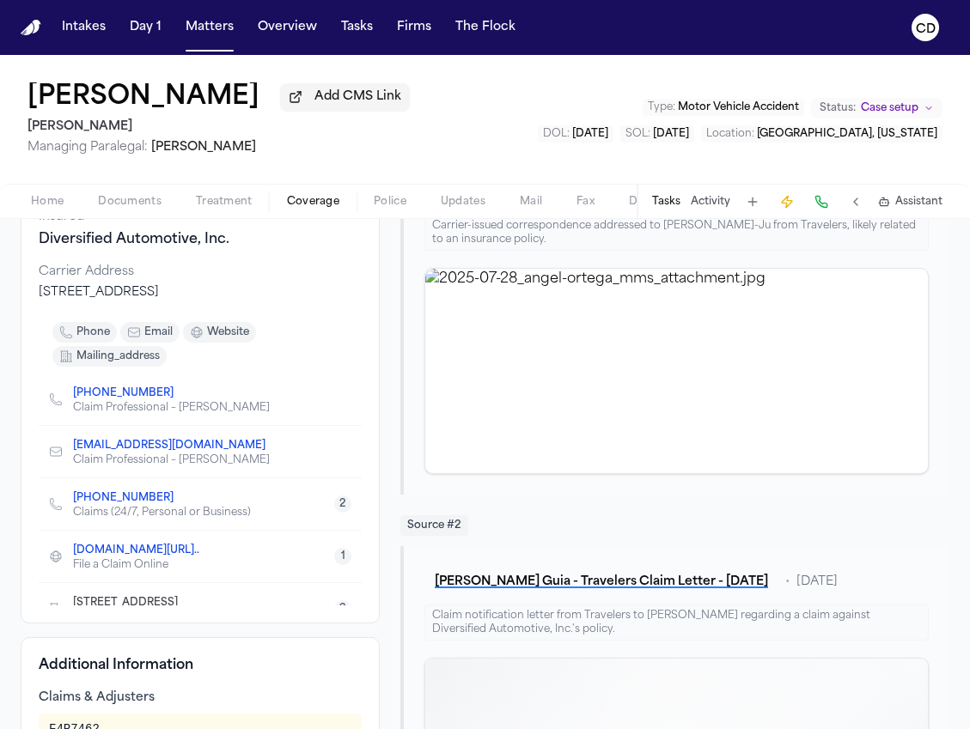
click at [131, 400] on link "[PHONE_NUMBER]" at bounding box center [123, 394] width 100 height 14
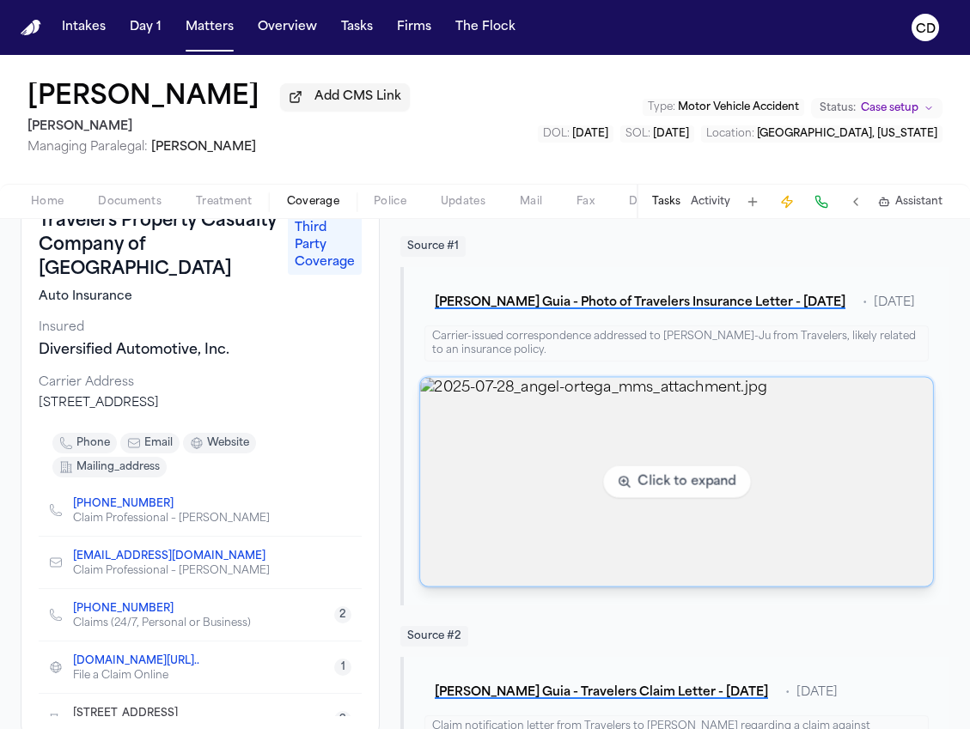
scroll to position [132, 0]
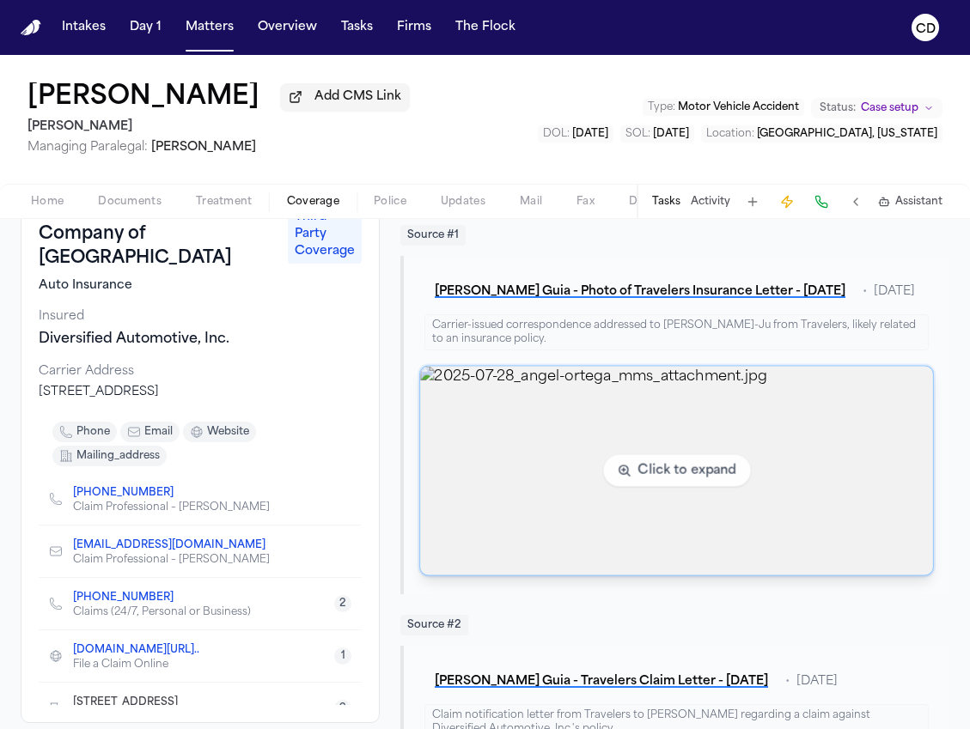
click at [654, 541] on img "View image 2025-07-28_angel-ortega_mms_attachment.jpg" at bounding box center [676, 471] width 513 height 209
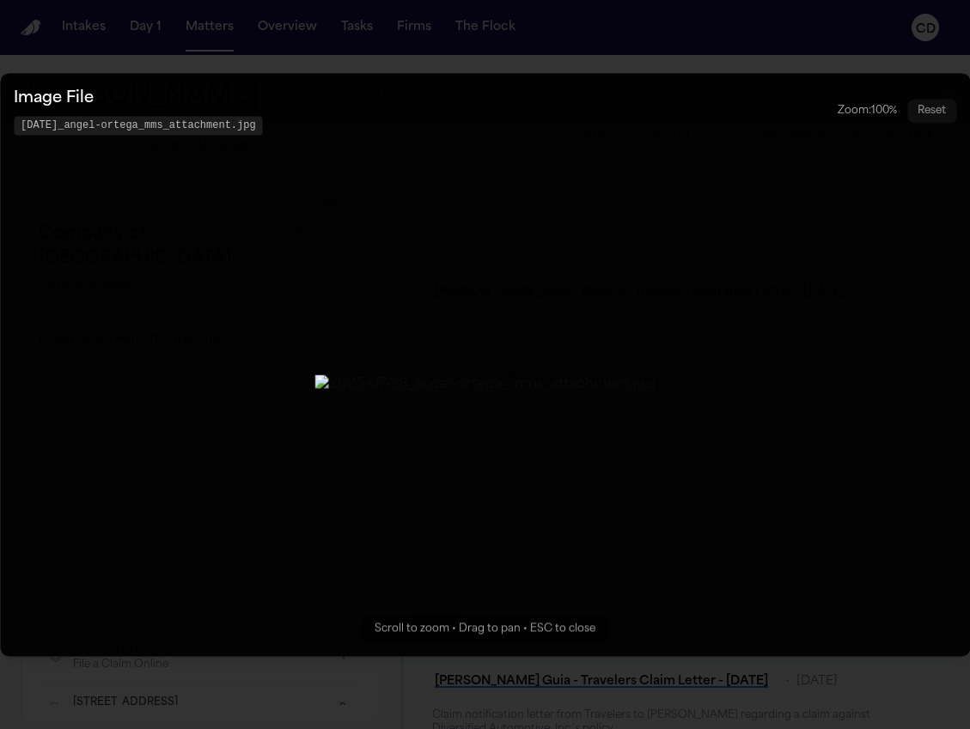
click at [192, 490] on button "Zoomable image viewer. Use mouse wheel to zoom, drag to pan, or press R to rese…" at bounding box center [485, 364] width 970 height 583
click at [823, 243] on button "Zoomable image viewer. Use mouse wheel to zoom, drag to pan, or press R to rese…" at bounding box center [485, 364] width 970 height 583
click at [874, 216] on button "Zoomable image viewer. Use mouse wheel to zoom, drag to pan, or press R to rese…" at bounding box center [485, 364] width 970 height 583
click at [900, 87] on div "Image File [DATE]_angel-ortega_mms_attachment.jpg Zoom: 100 % Reset" at bounding box center [485, 111] width 942 height 48
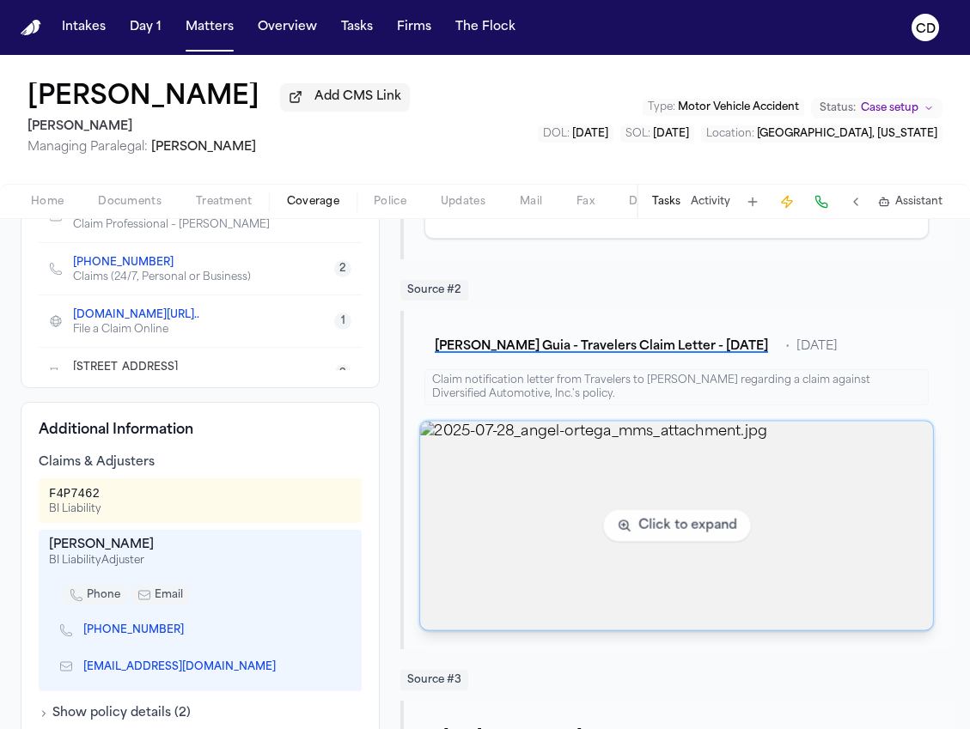
scroll to position [476, 0]
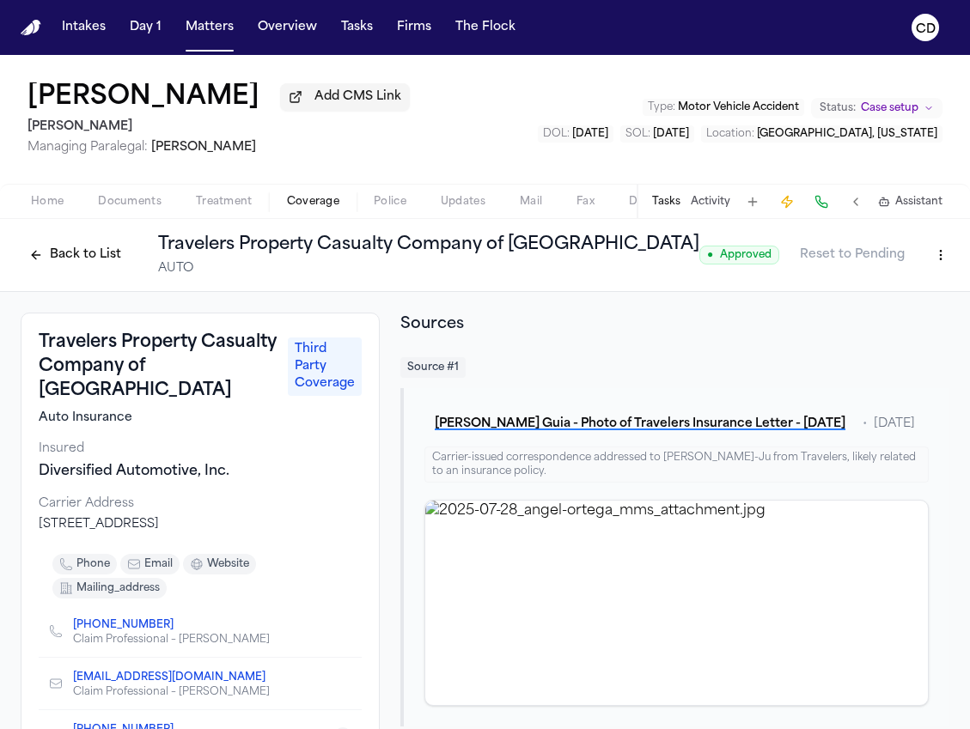
click at [81, 269] on button "Back to List" at bounding box center [75, 254] width 109 height 27
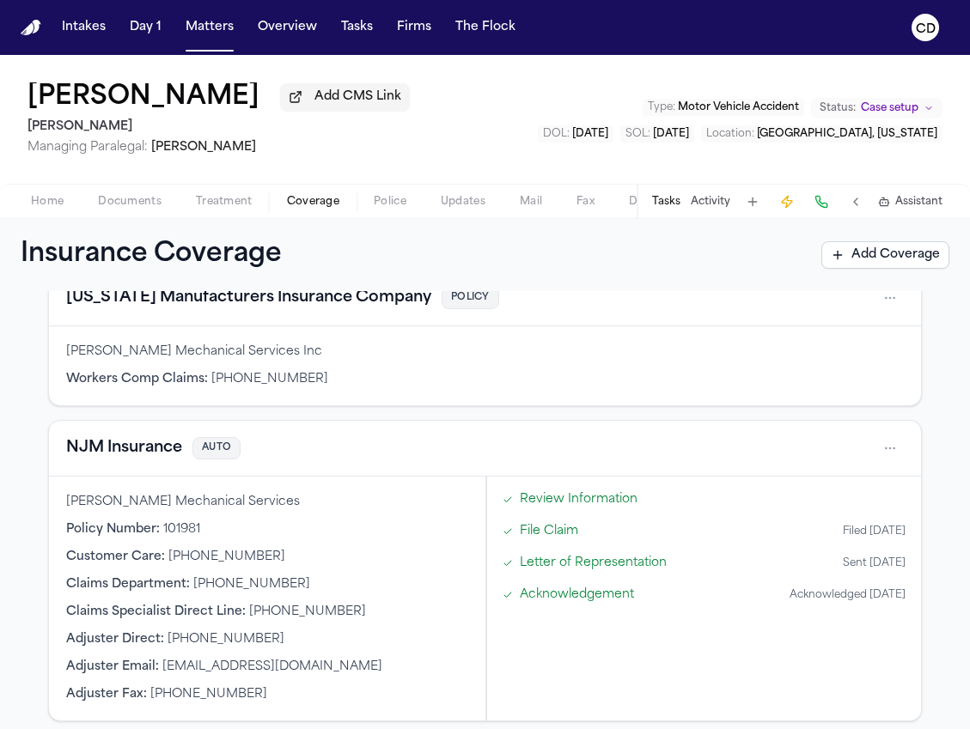
scroll to position [110, 0]
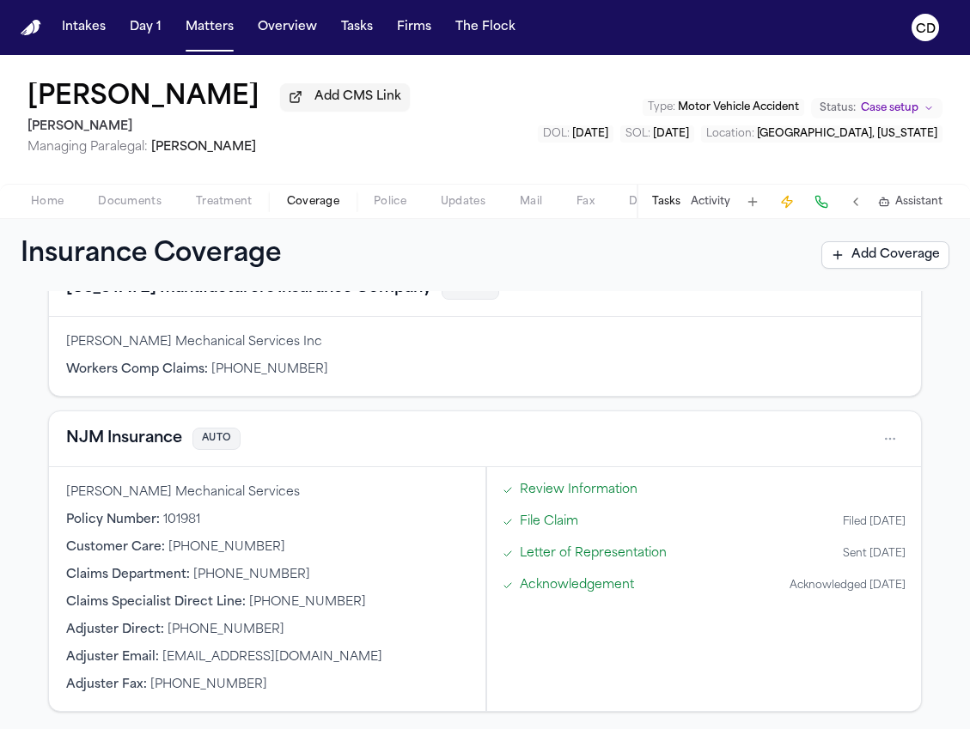
click at [122, 451] on button "NJM Insurance" at bounding box center [124, 439] width 116 height 24
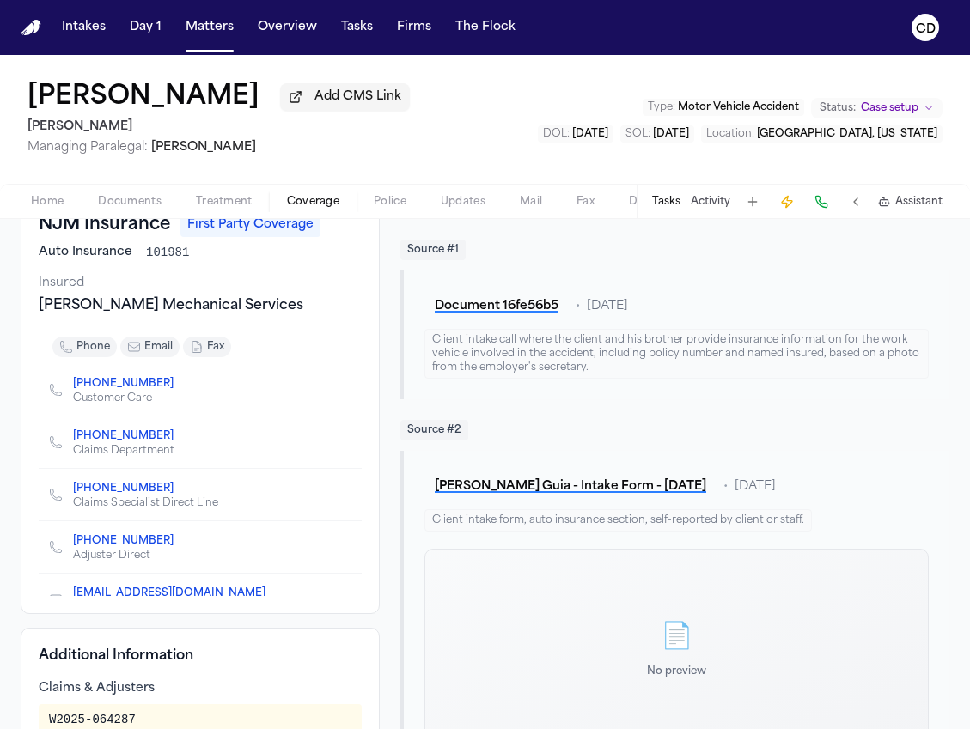
scroll to position [136, 0]
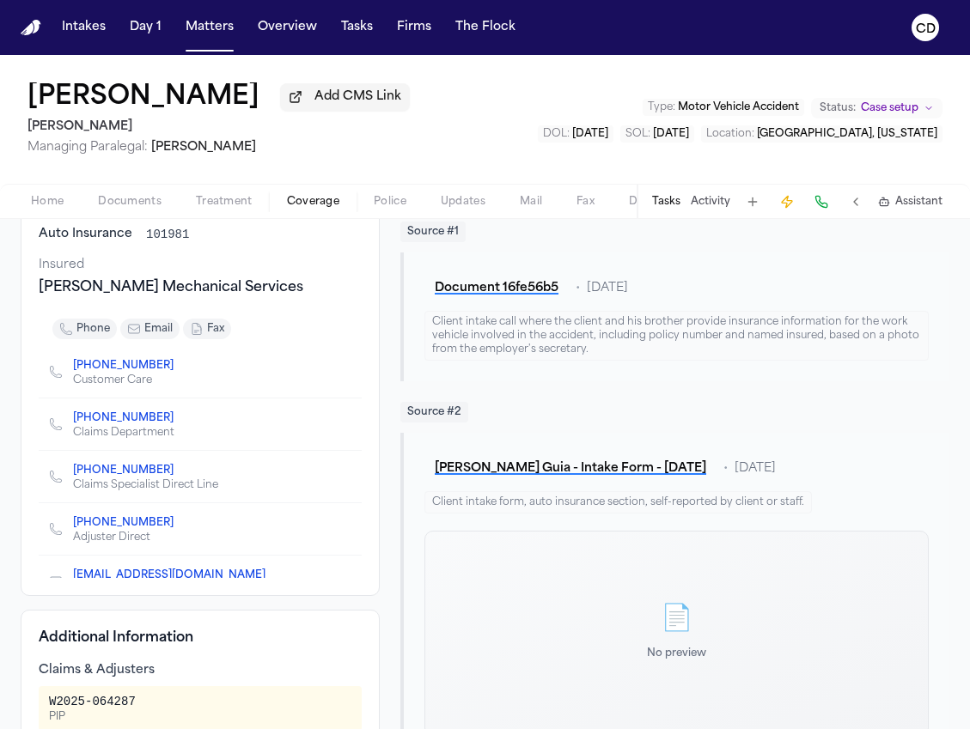
click at [145, 425] on link "[PHONE_NUMBER]" at bounding box center [123, 418] width 100 height 14
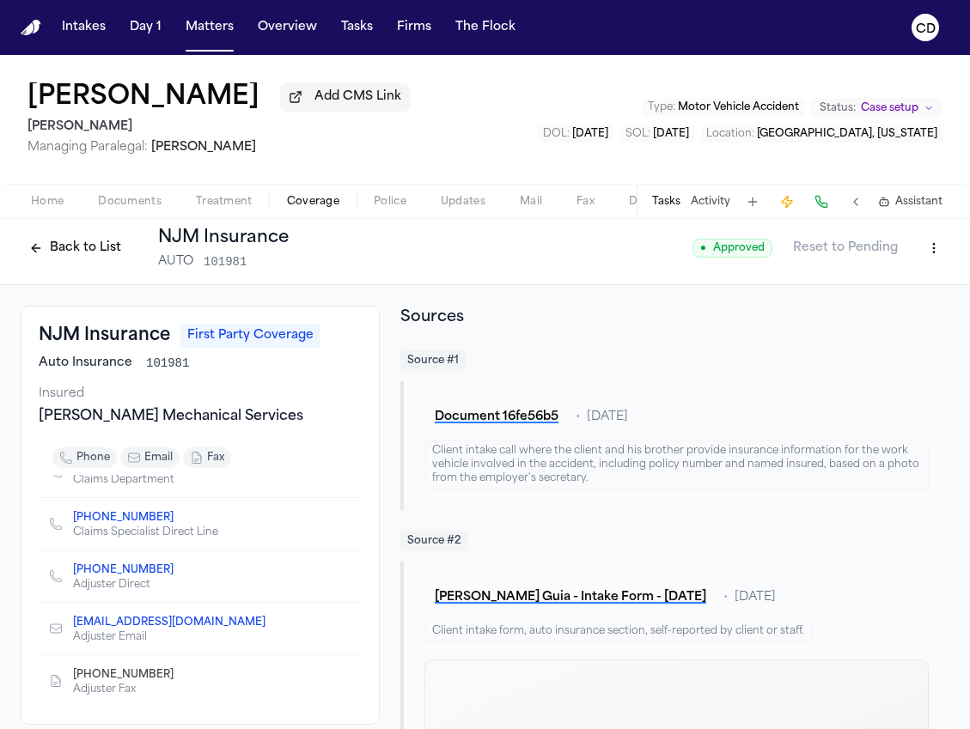
scroll to position [0, 0]
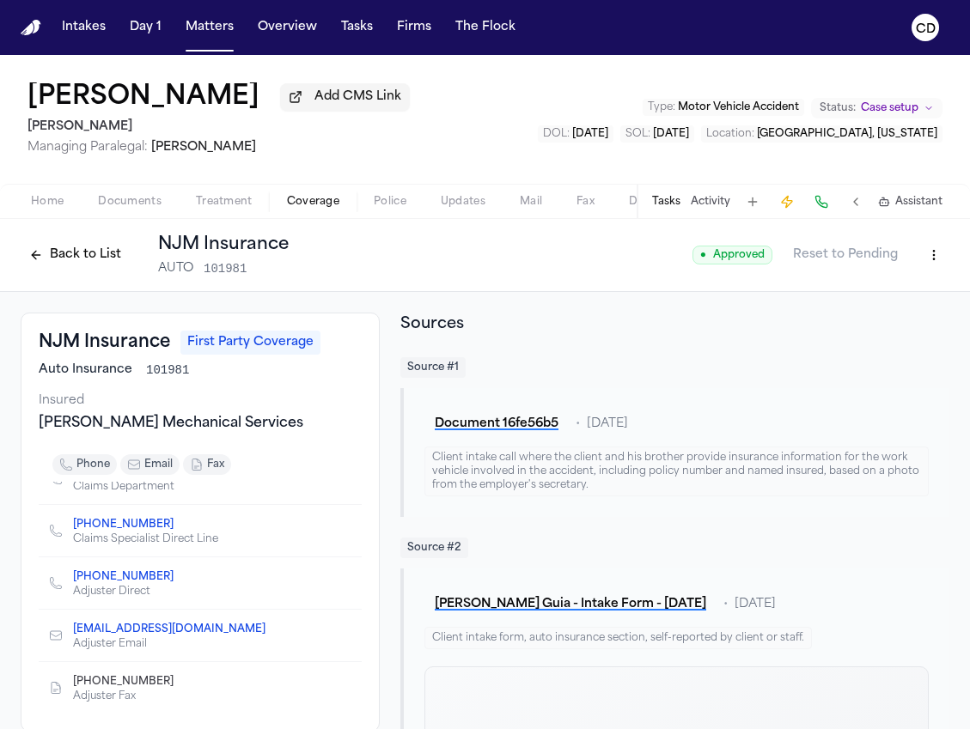
click at [143, 218] on div "Home Documents Treatment Coverage Police Updates Mail Fax Demand Workspaces Art…" at bounding box center [485, 201] width 970 height 34
click at [129, 209] on span "Documents" at bounding box center [130, 202] width 64 height 14
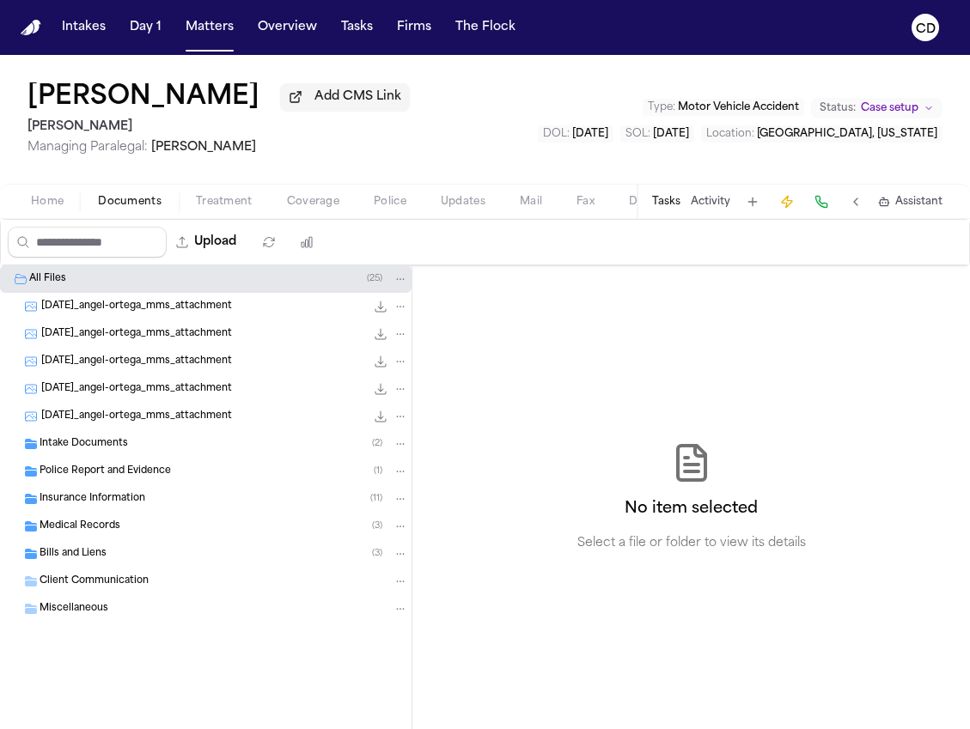
click at [204, 507] on div "Insurance Information ( 11 )" at bounding box center [224, 498] width 368 height 15
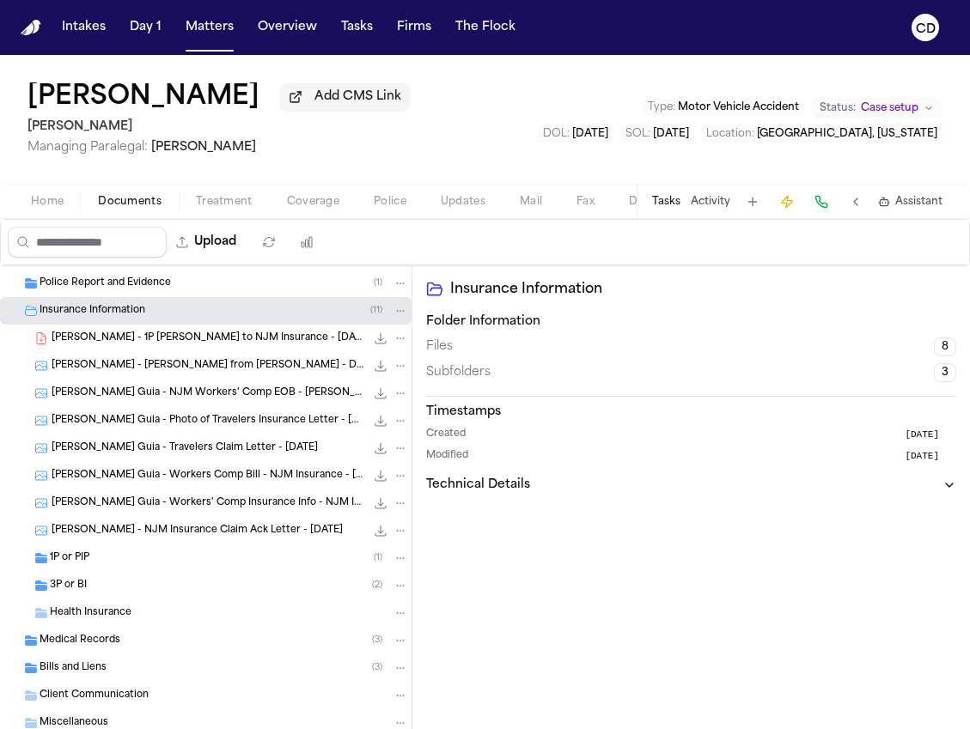
scroll to position [228, 0]
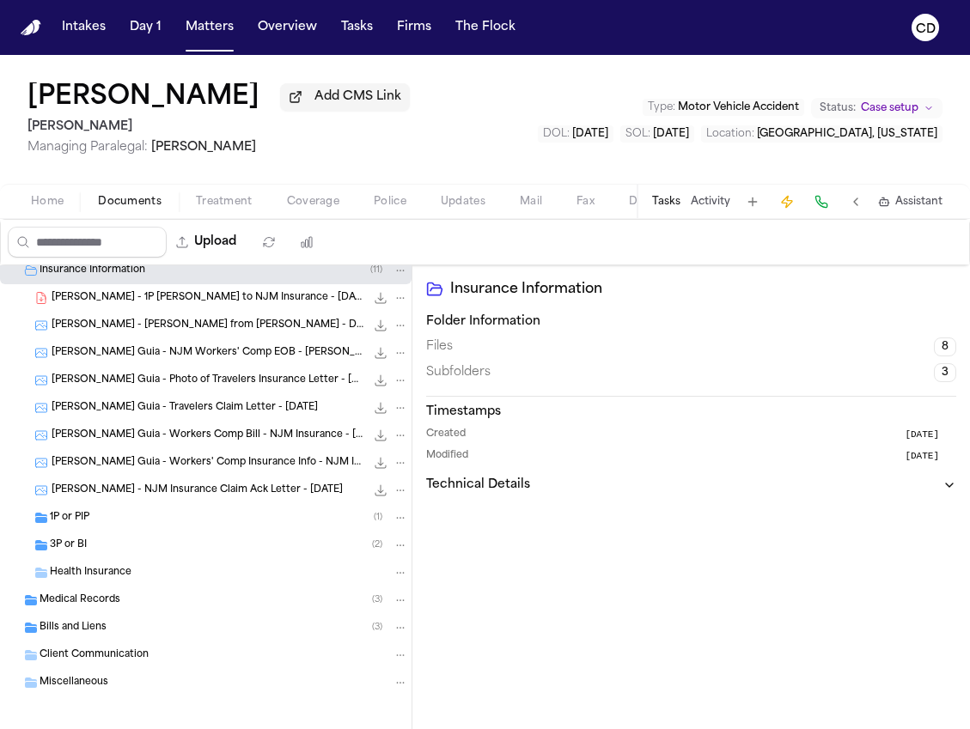
click at [179, 526] on div "1P or PIP ( 1 )" at bounding box center [229, 517] width 358 height 15
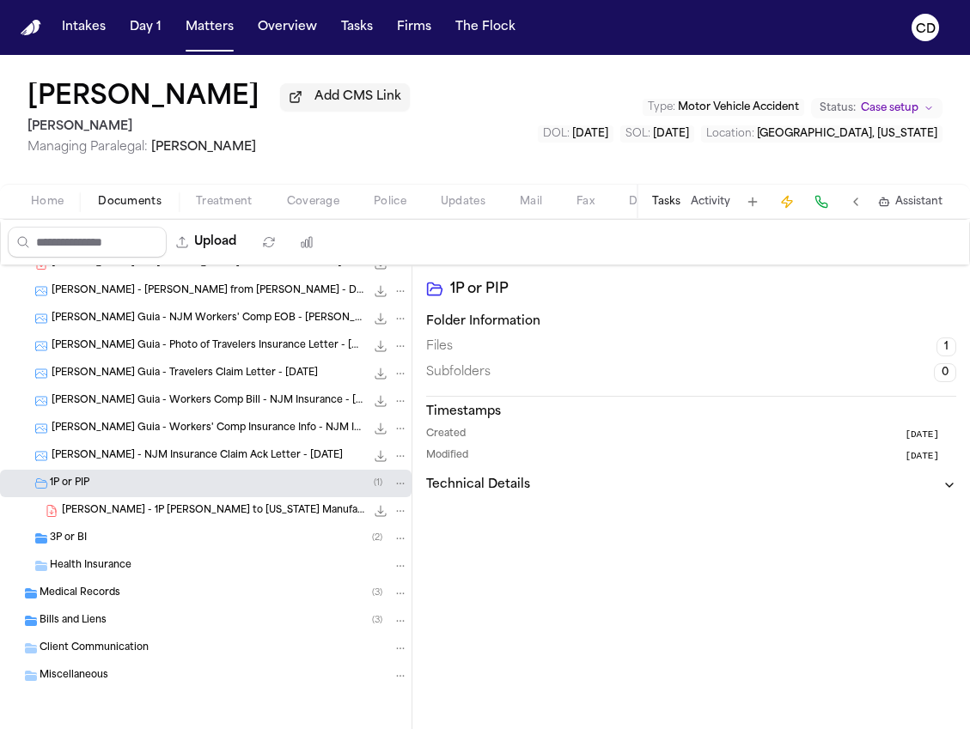
scroll to position [275, 0]
click at [169, 552] on div "3P or BI ( 2 )" at bounding box center [205, 538] width 411 height 27
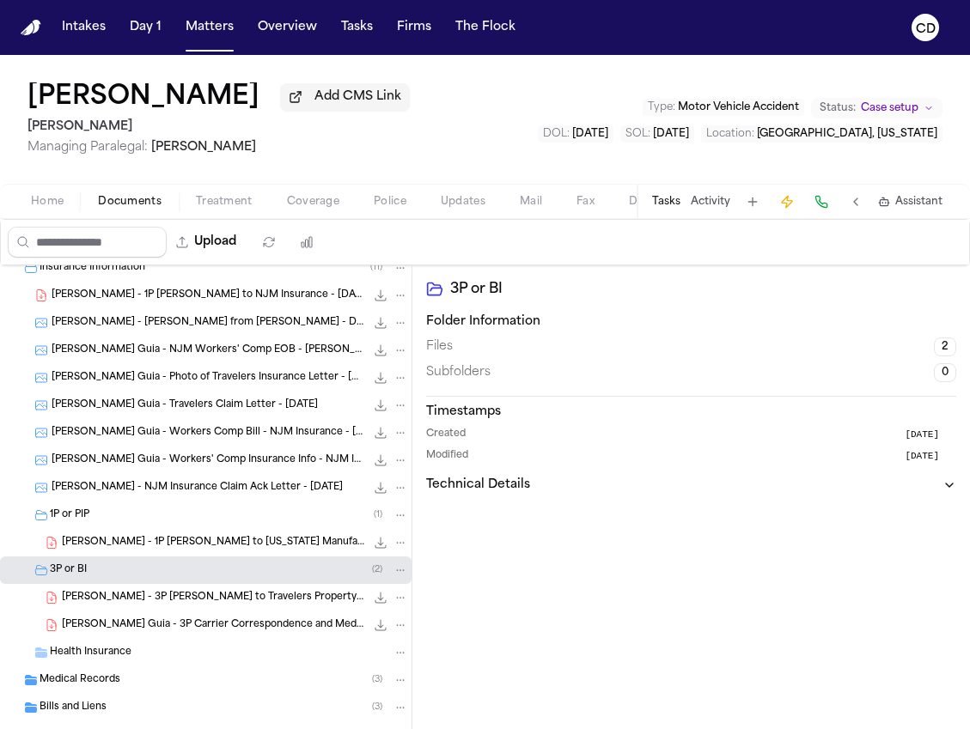
scroll to position [227, 0]
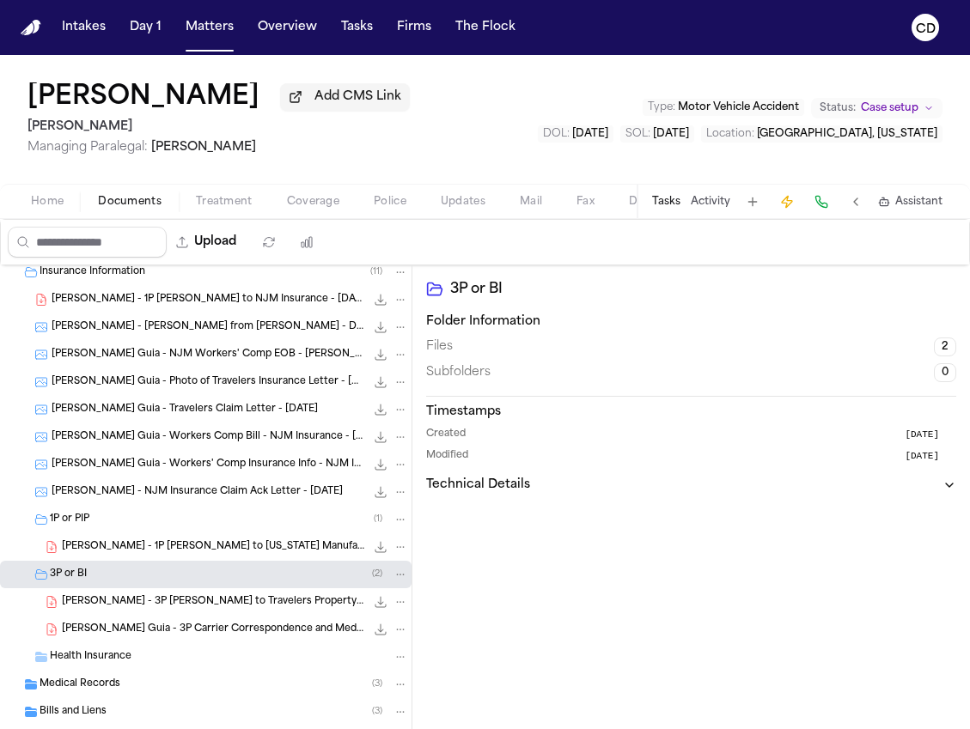
click at [221, 363] on div "[PERSON_NAME] Guia - NJM Workers' Comp EOB - [PERSON_NAME] - [DATE] to [DATE] 1…" at bounding box center [230, 354] width 356 height 17
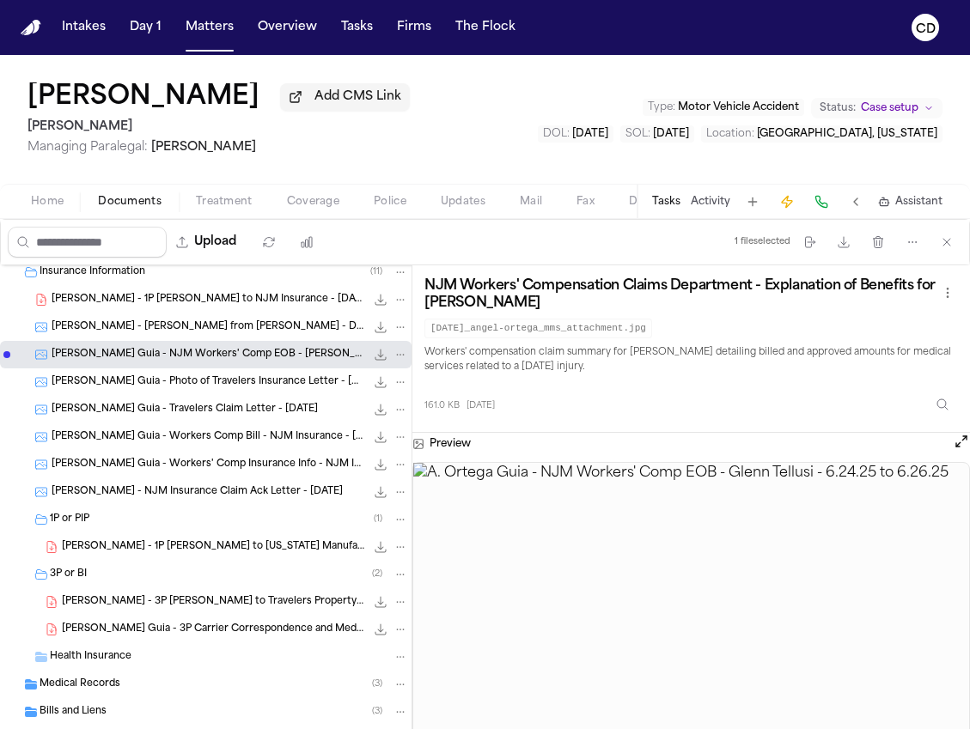
click at [374, 362] on icon "File: A. Ortega Guia - NJM Workers' Comp EOB - Glenn Tellusi - 6.24.25 to 6.26.…" at bounding box center [381, 355] width 14 height 14
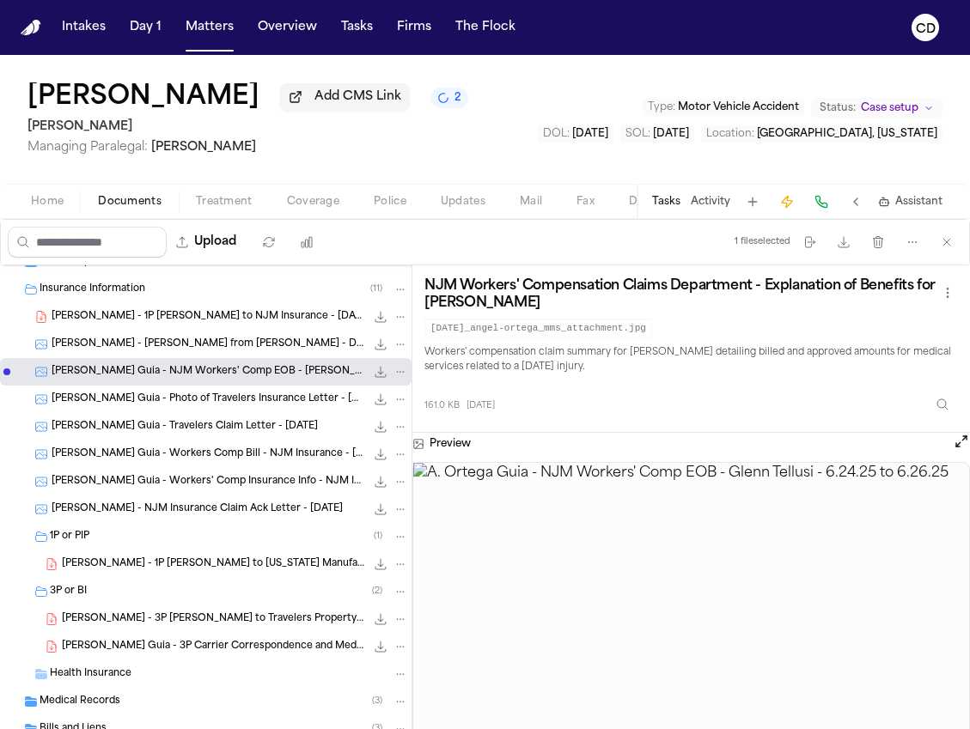
scroll to position [204, 0]
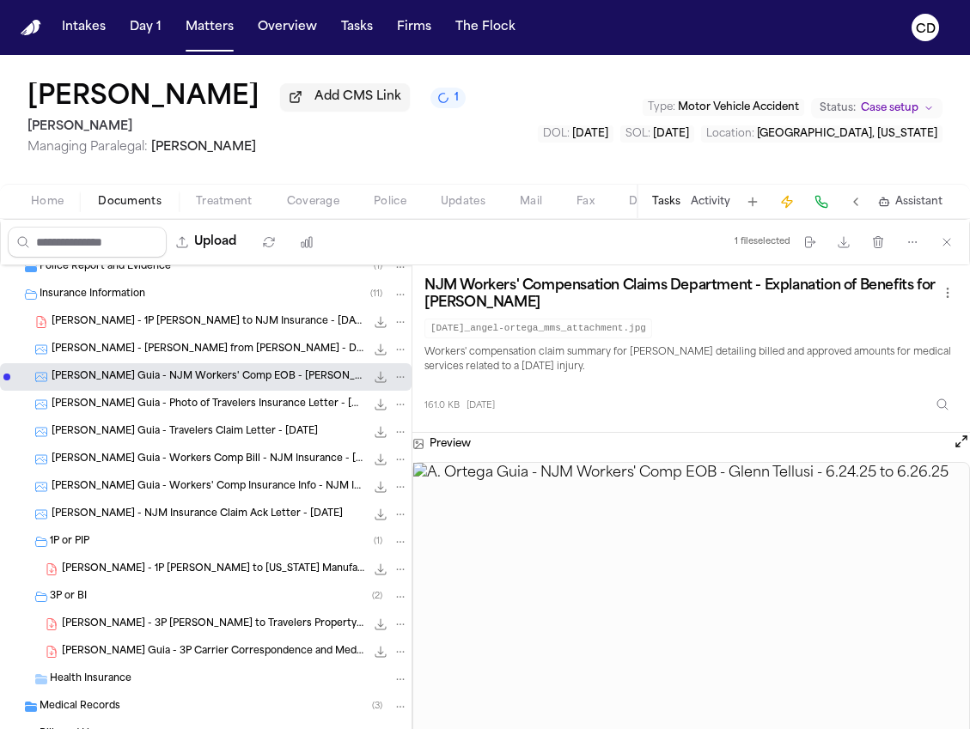
click at [48, 209] on span "Home" at bounding box center [47, 202] width 33 height 14
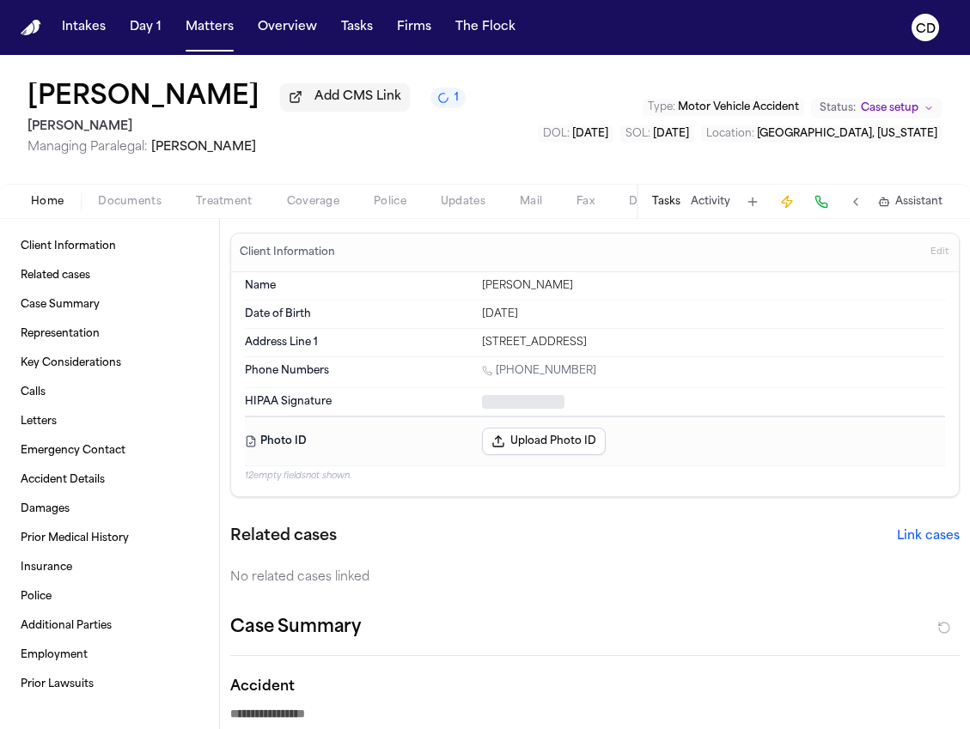
type textarea "*"
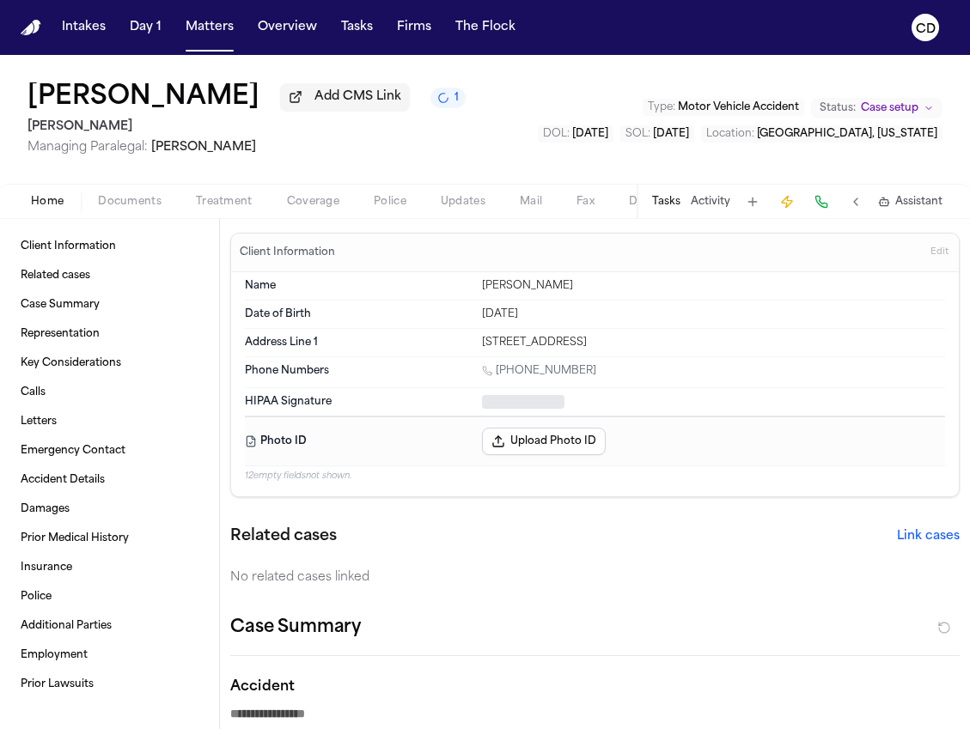
type textarea "*"
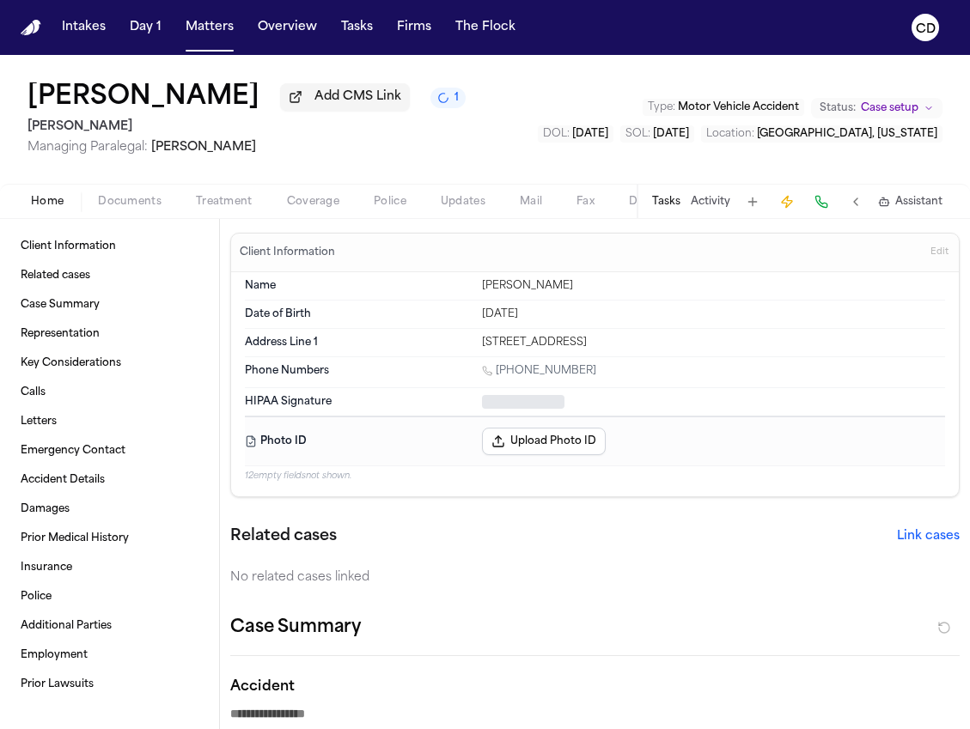
type textarea "*"
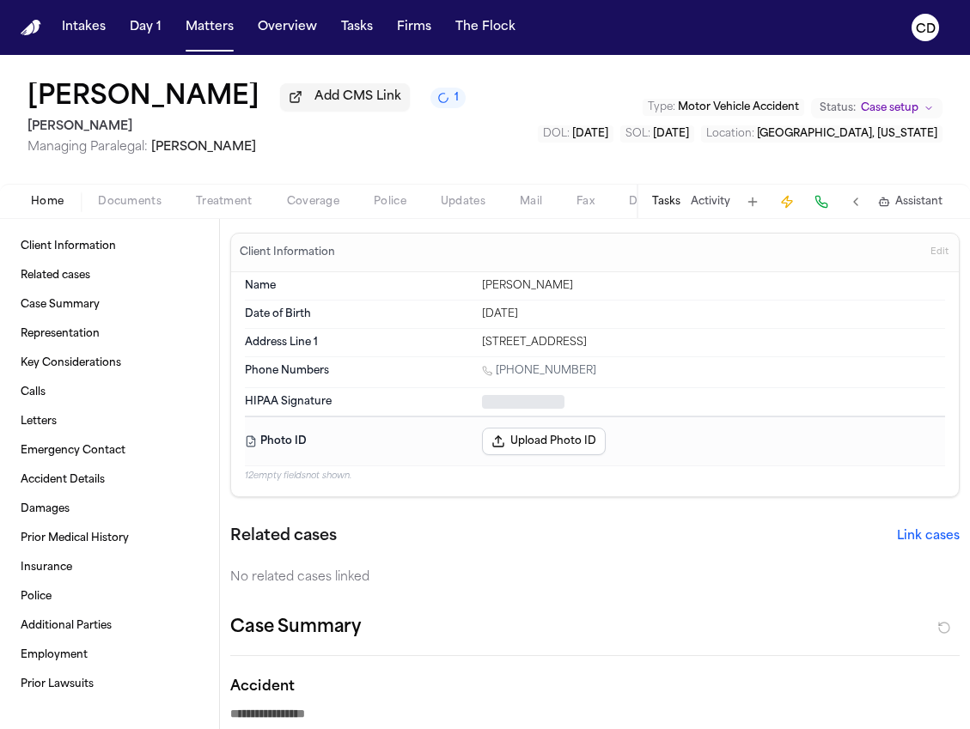
type textarea "*"
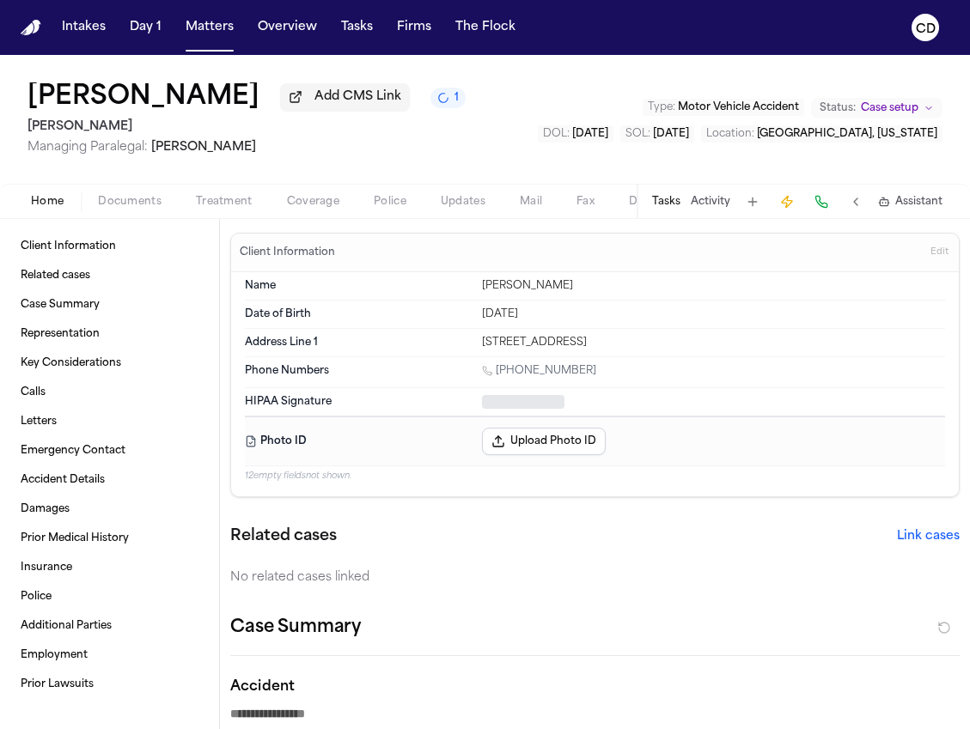
type textarea "*"
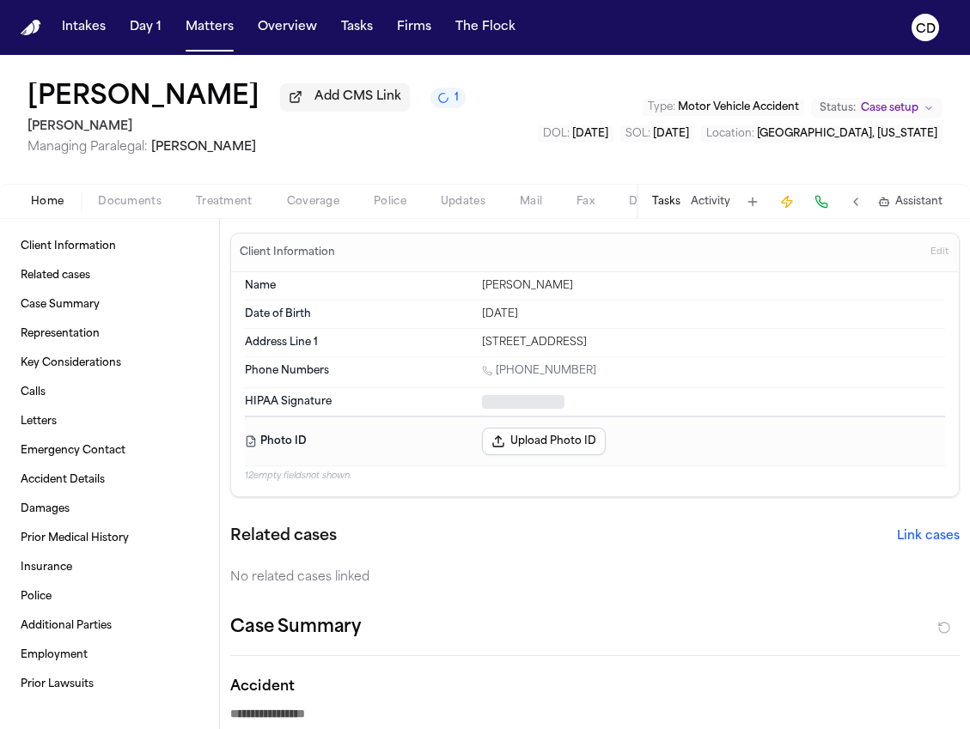
type textarea "*"
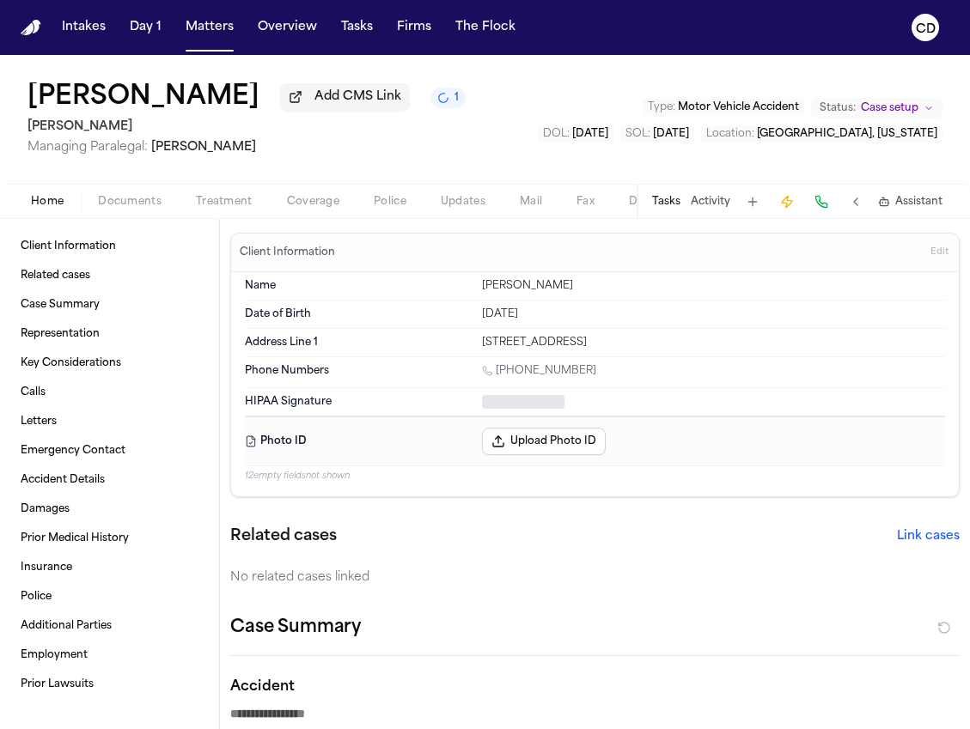
type textarea "*"
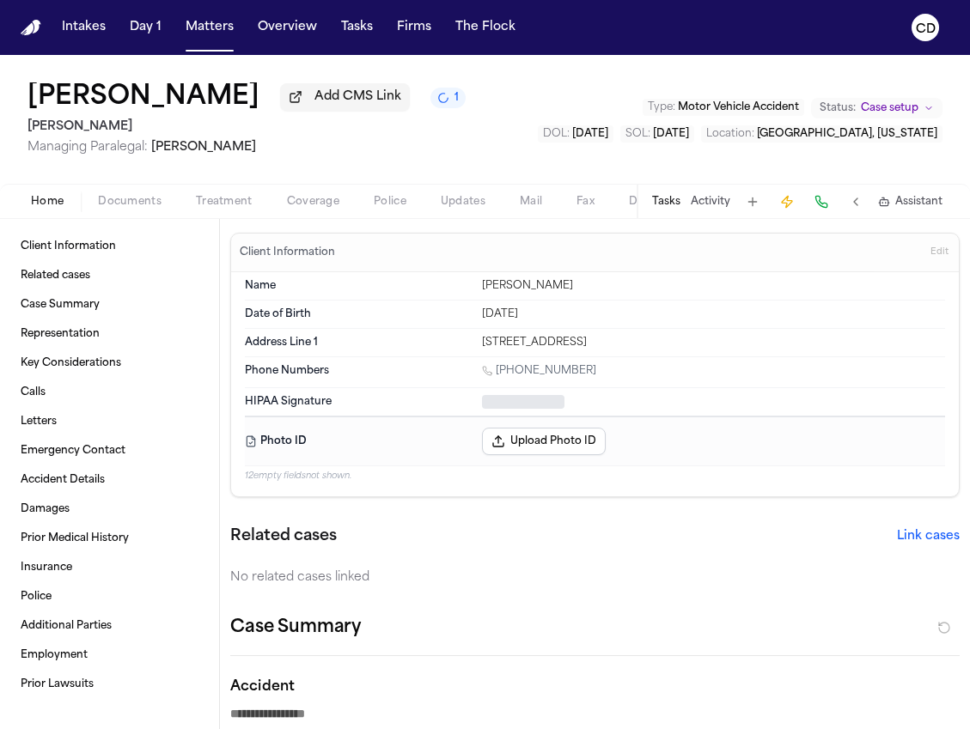
type textarea "*"
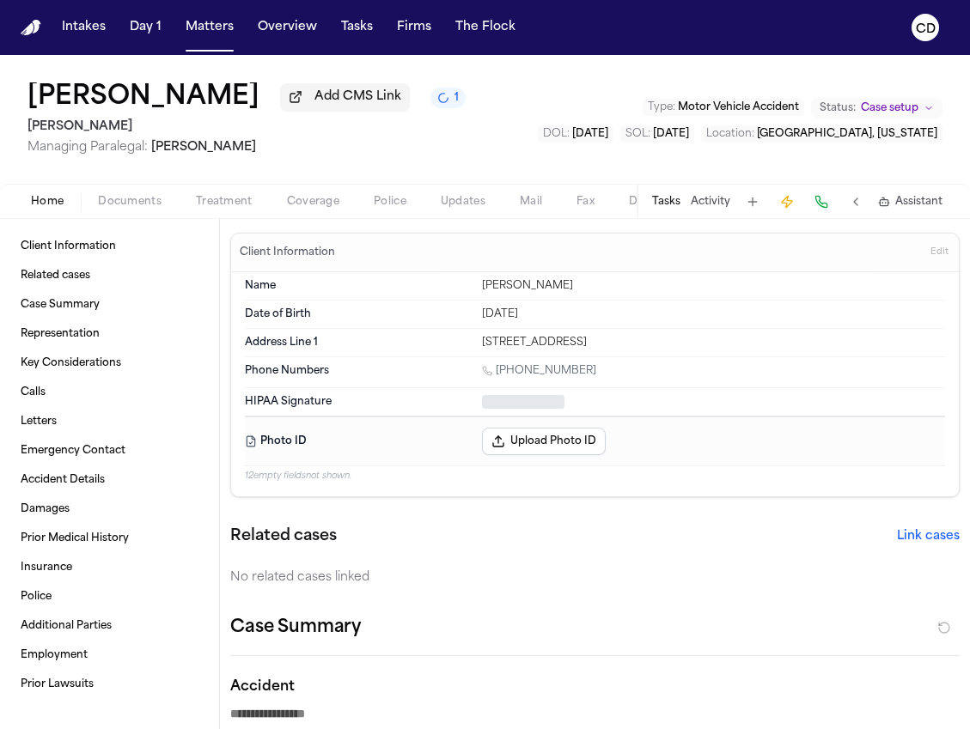
type textarea "*"
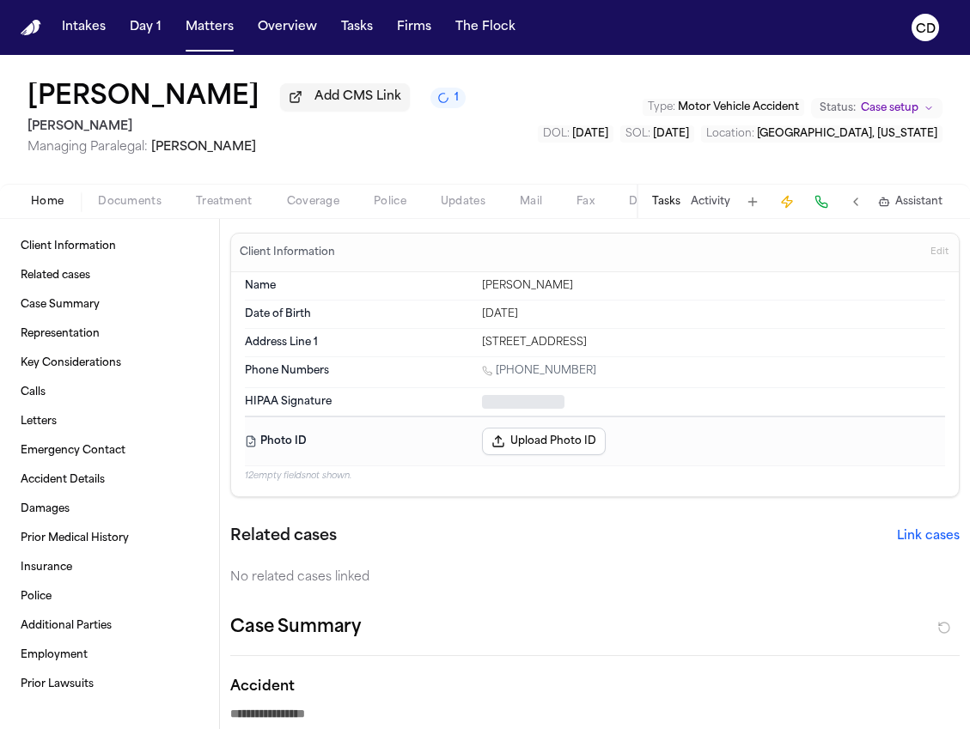
type textarea "*"
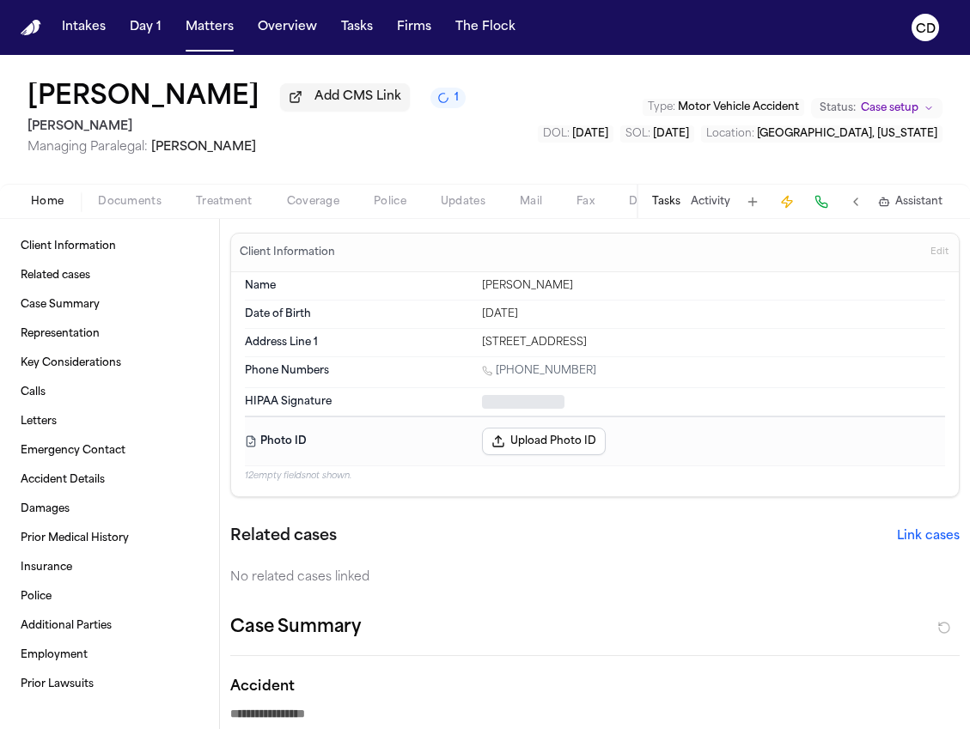
type textarea "*"
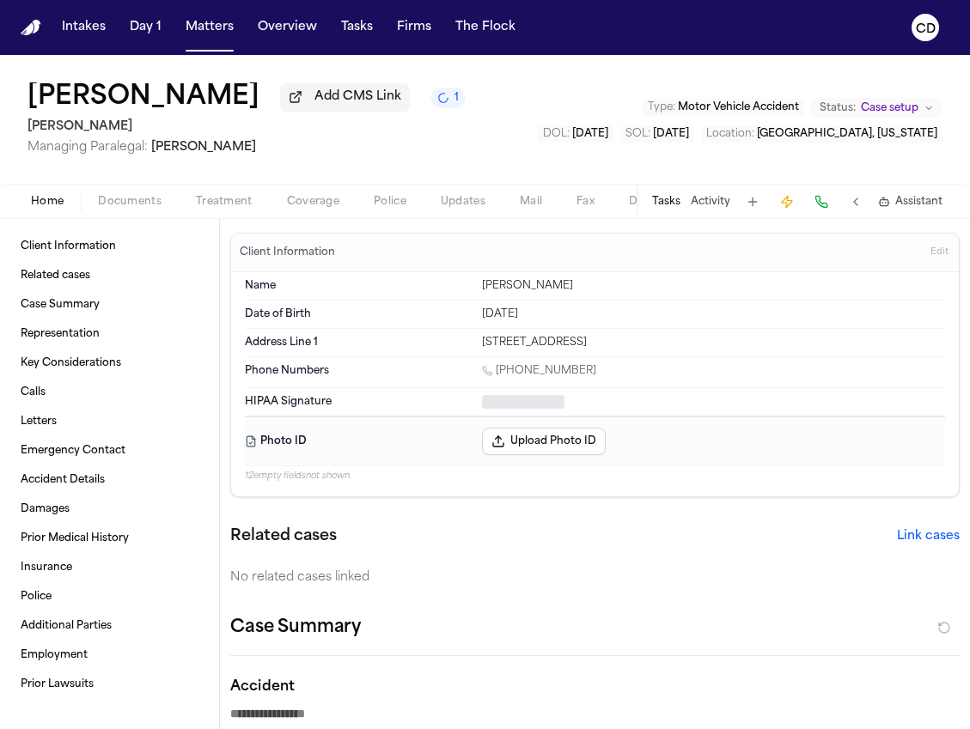
type textarea "*"
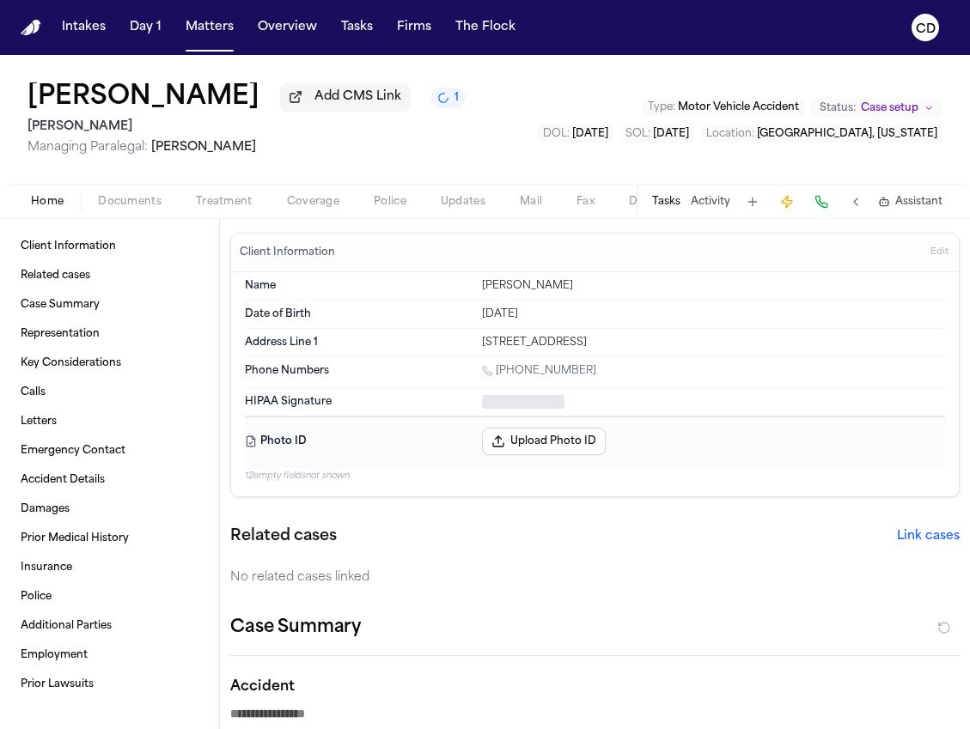
type textarea "*"
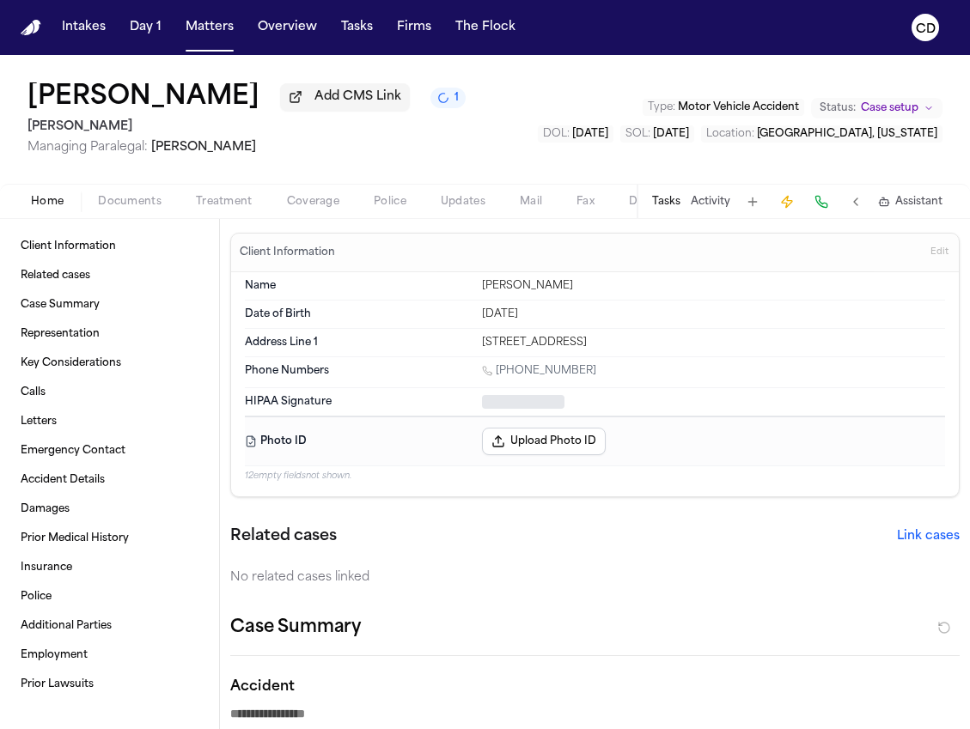
type textarea "*"
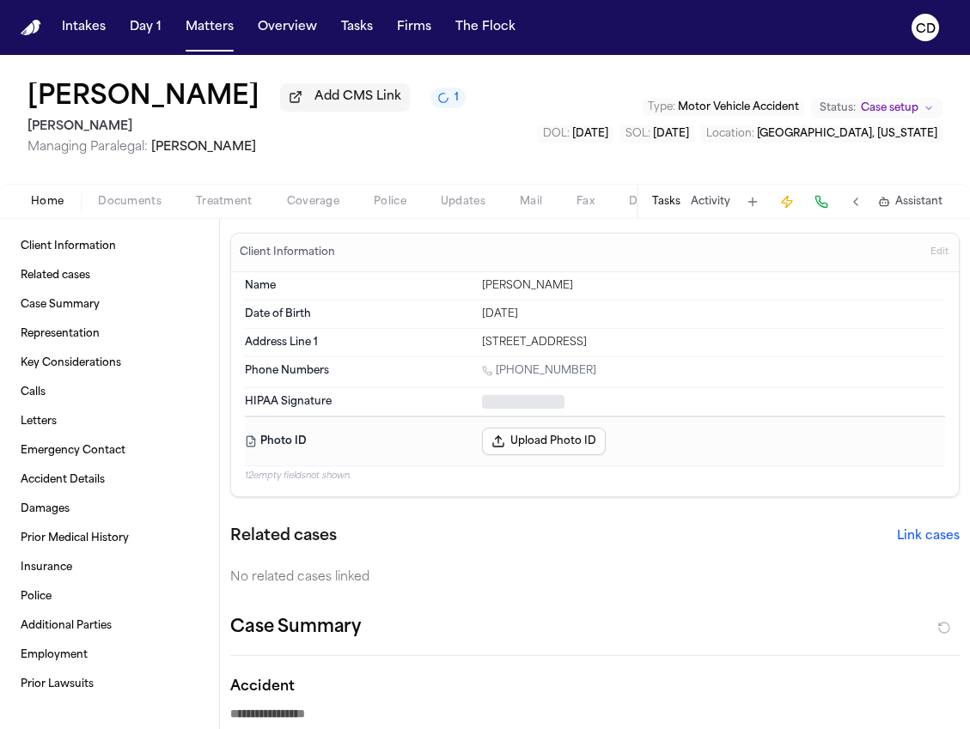
type textarea "*"
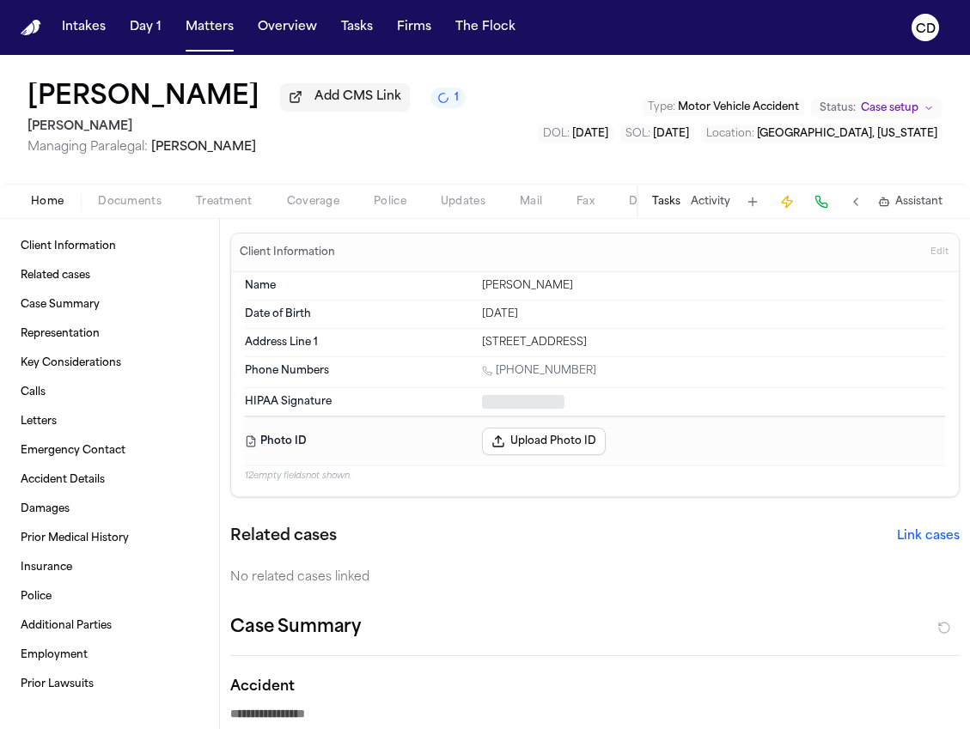
type textarea "*"
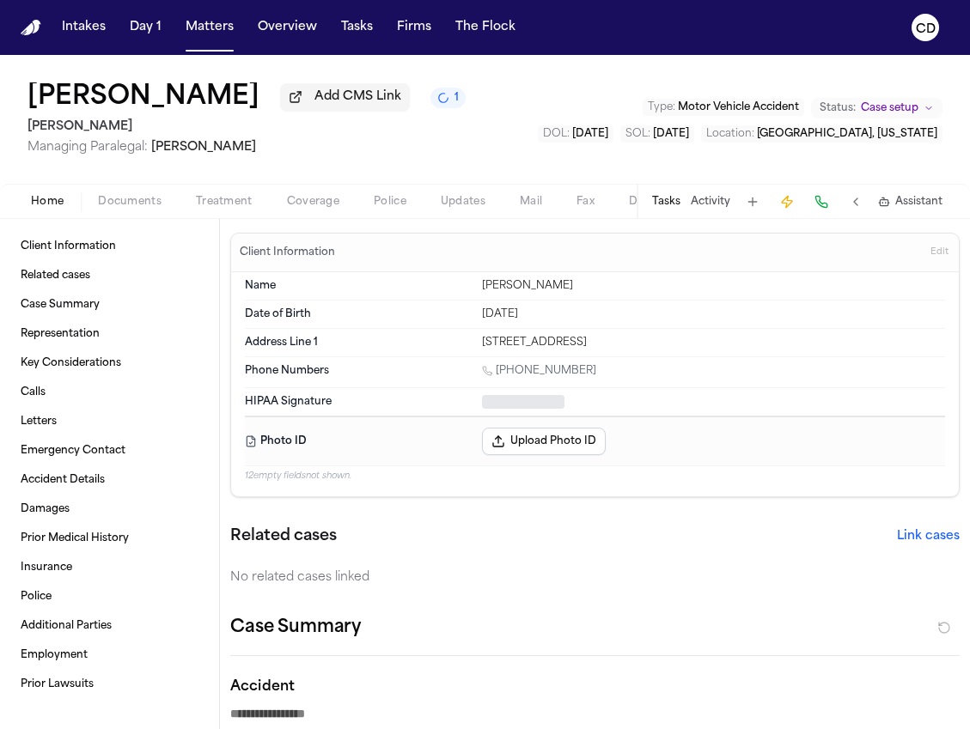
type textarea "*"
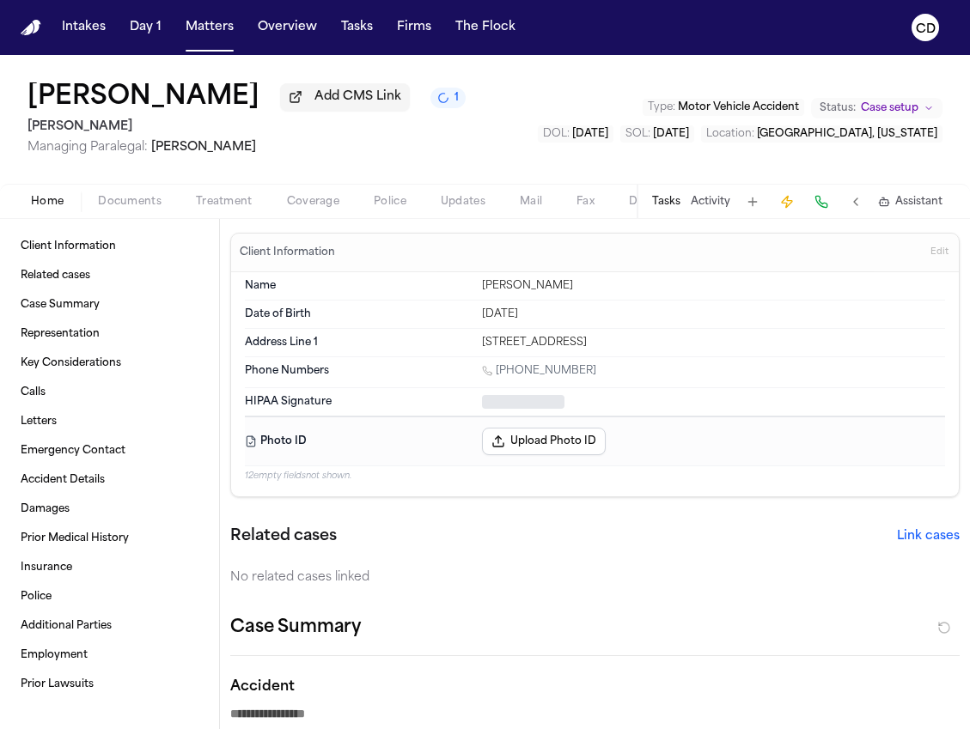
type textarea "*"
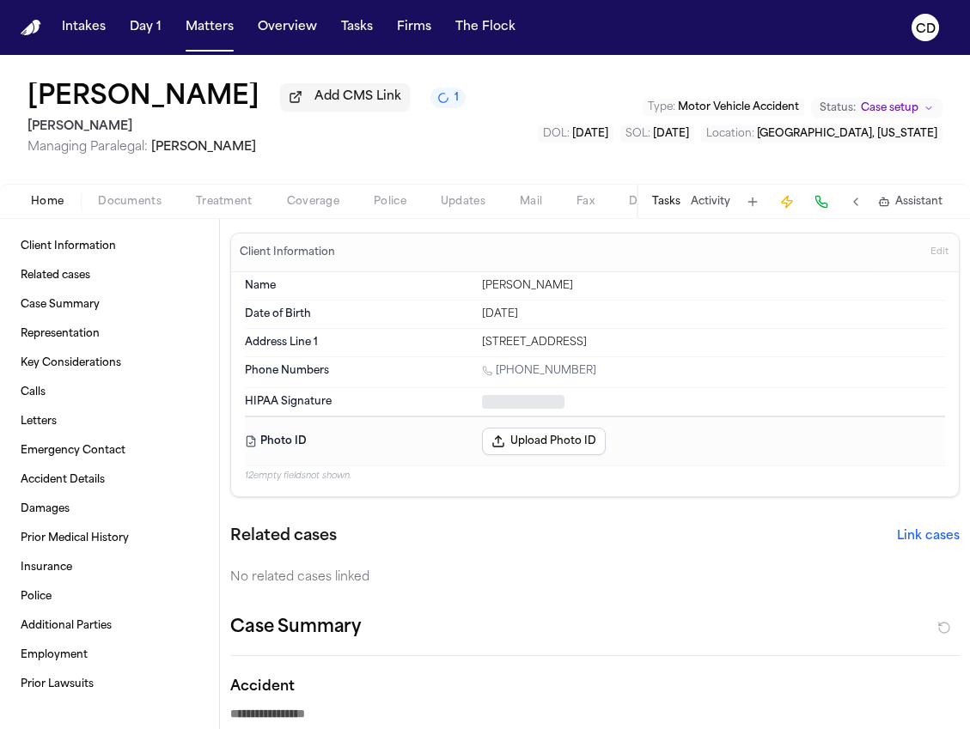
type textarea "*"
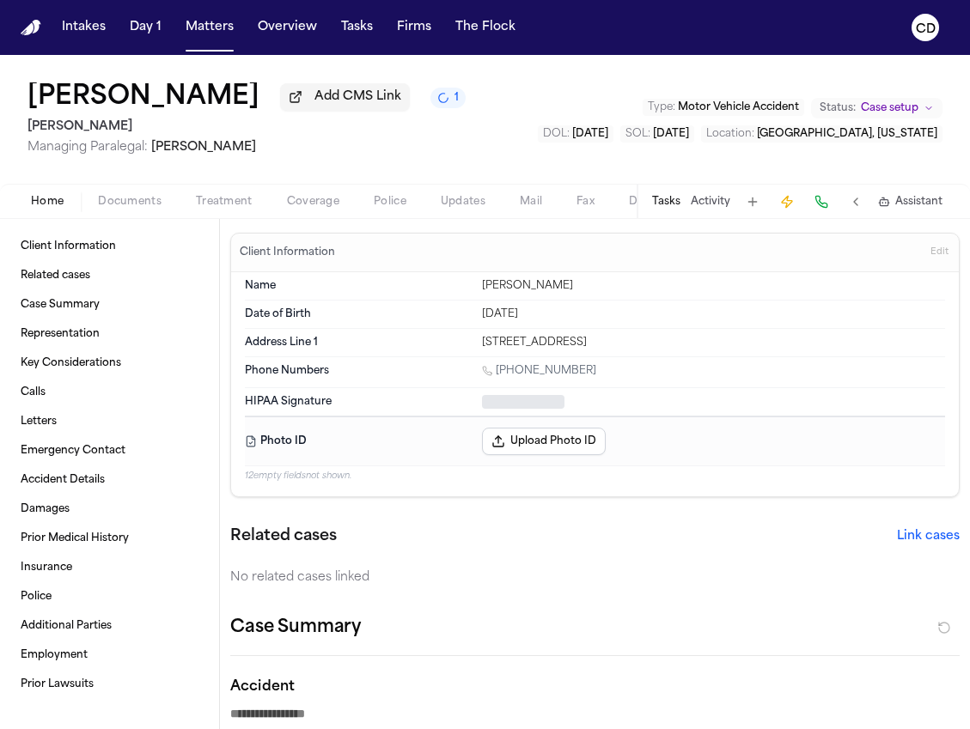
type textarea "*"
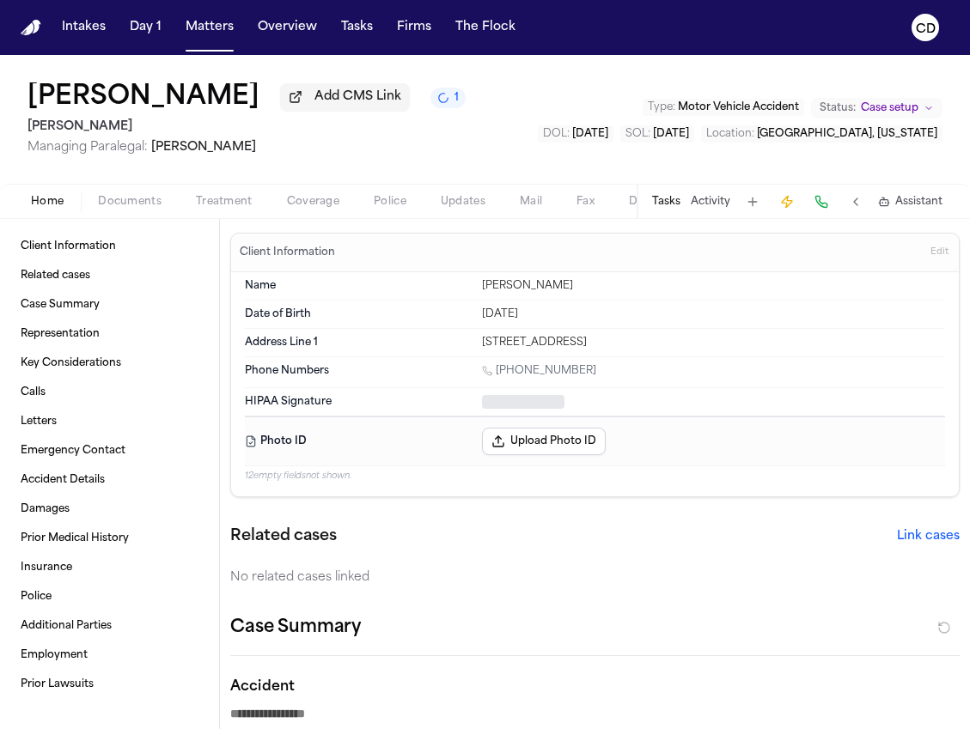
type textarea "*"
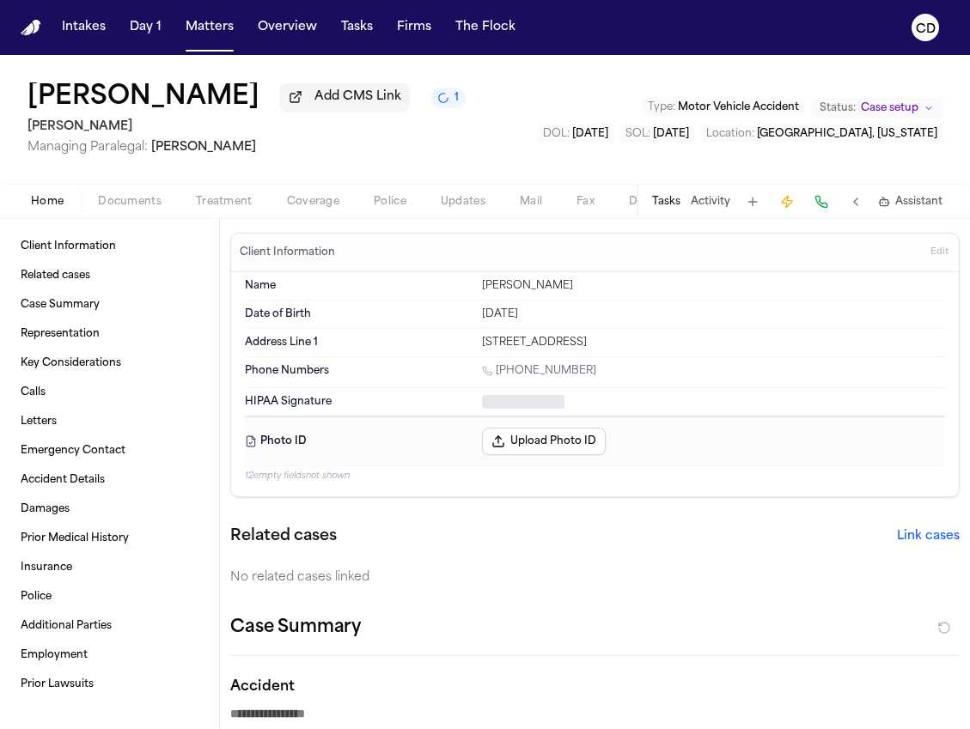
type textarea "*"
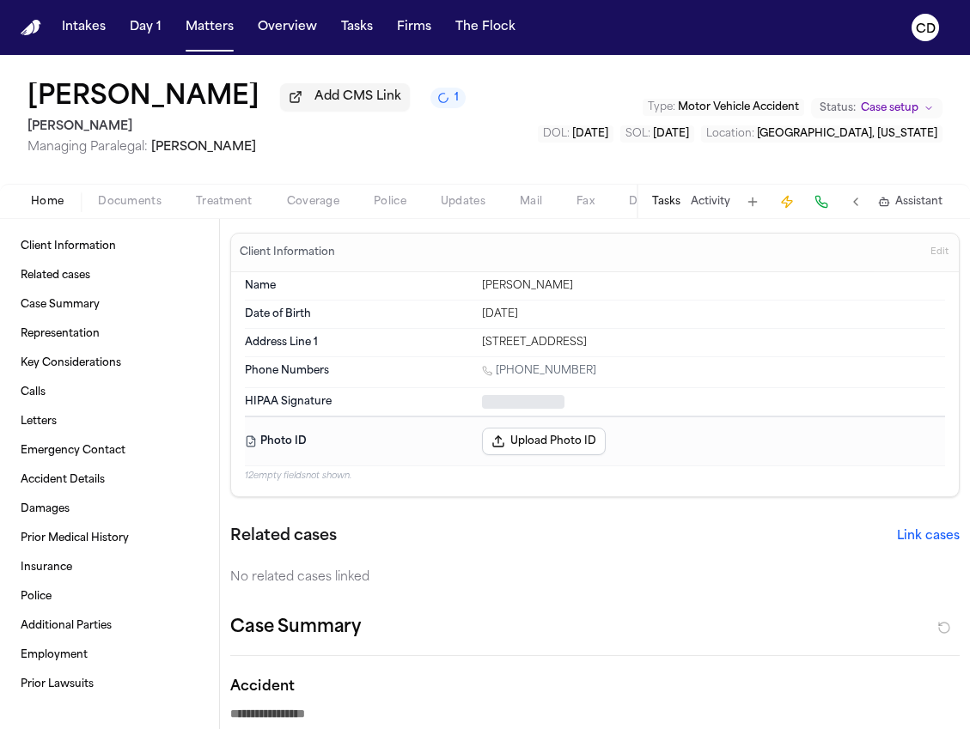
type textarea "*"
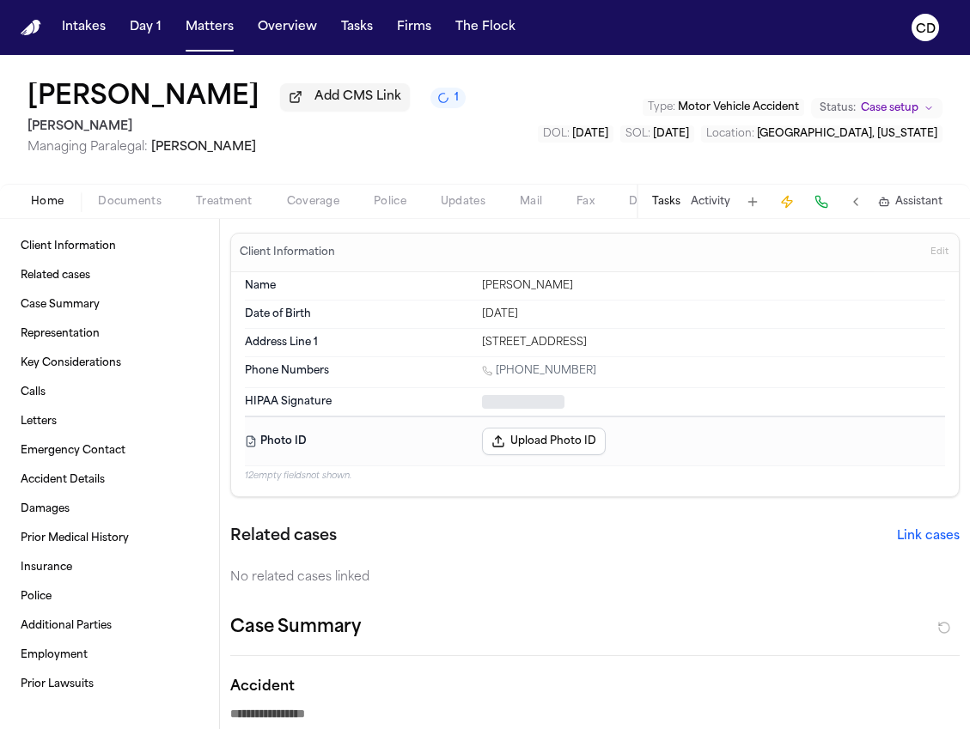
type textarea "*"
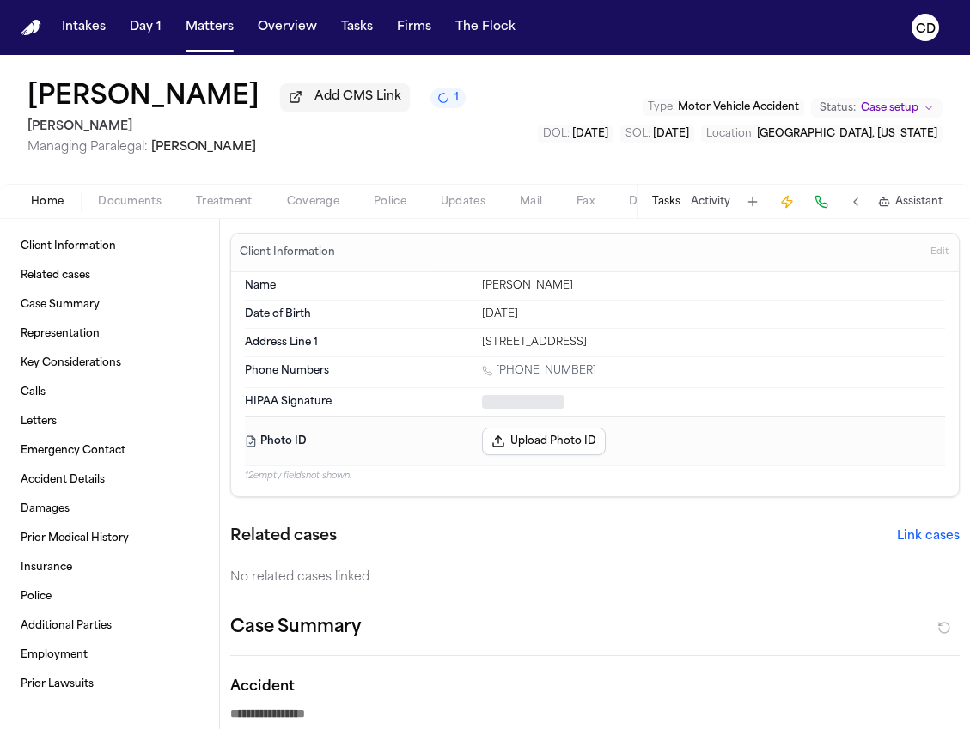
type textarea "*"
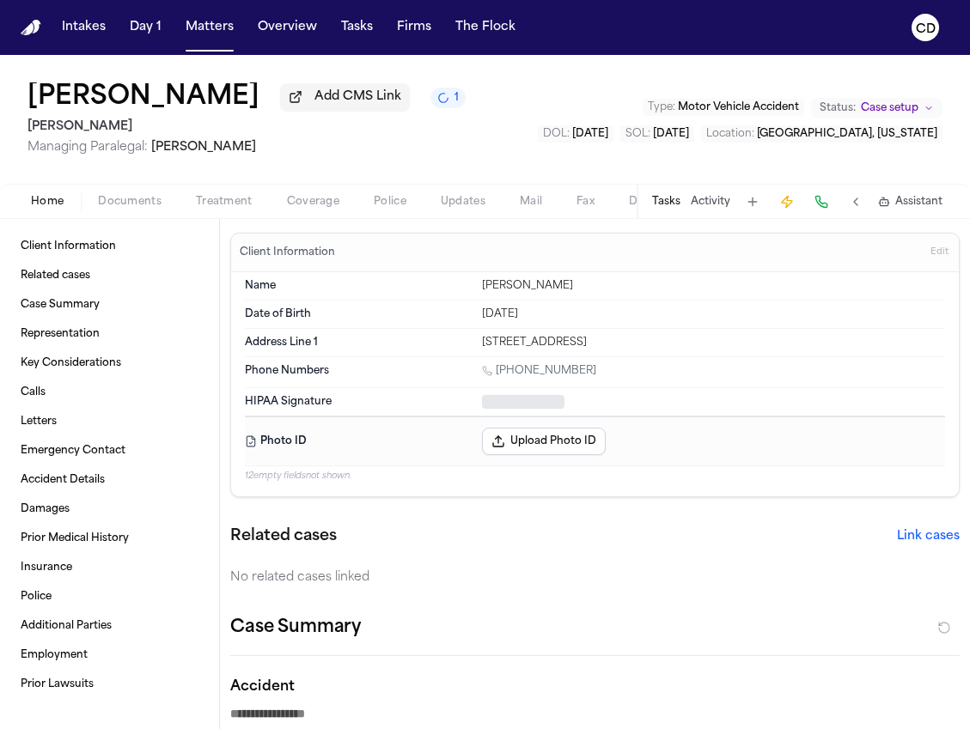
type textarea "*"
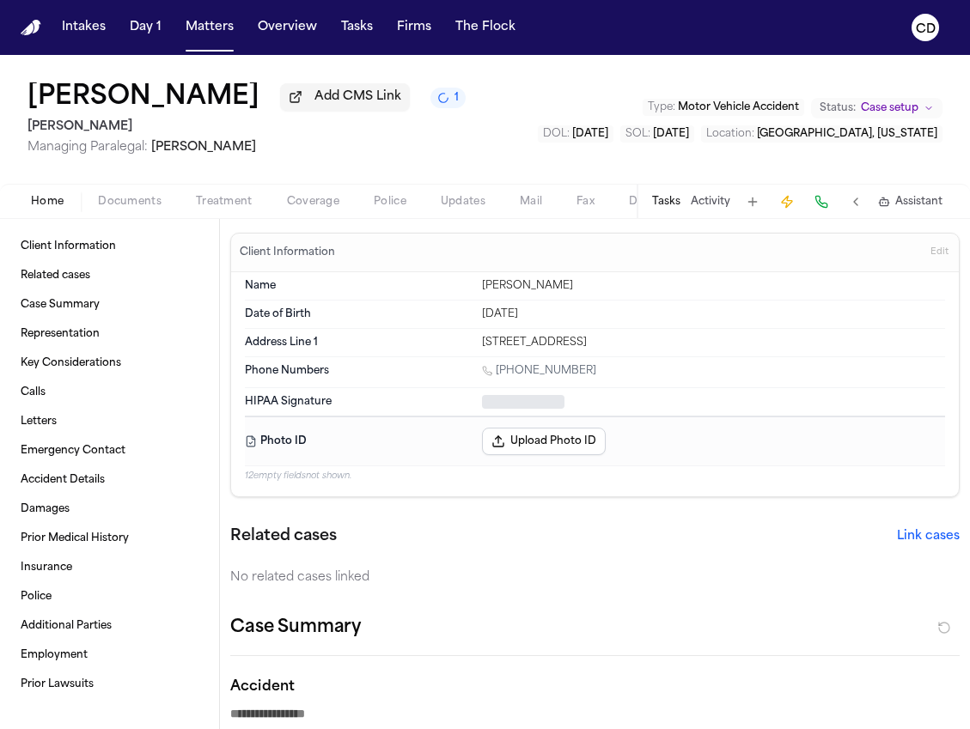
type textarea "*"
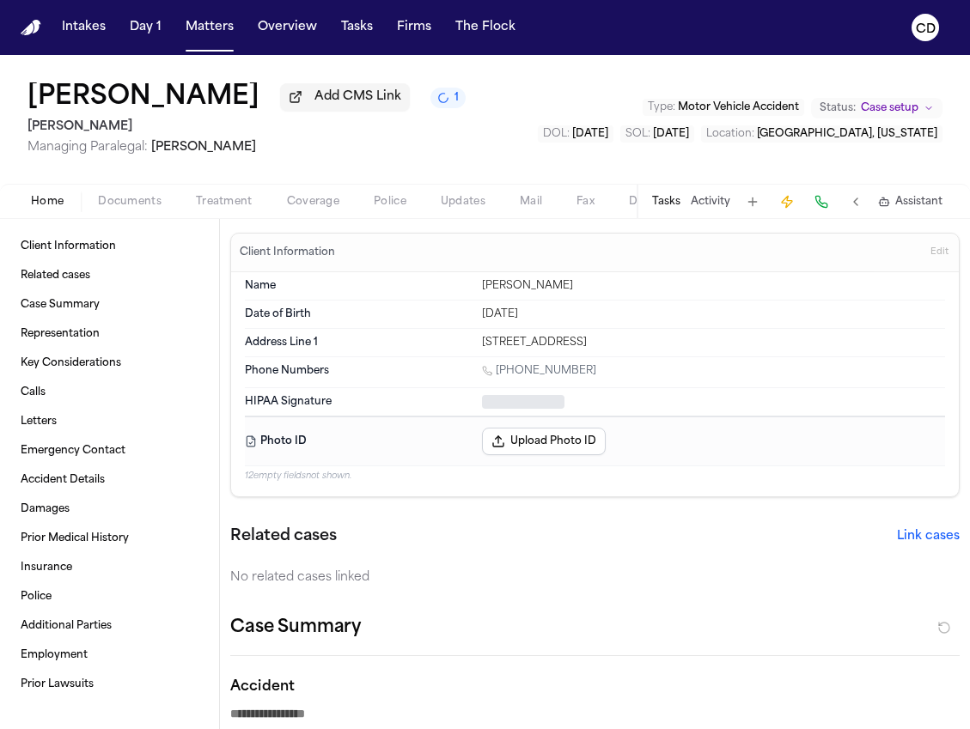
type textarea "*"
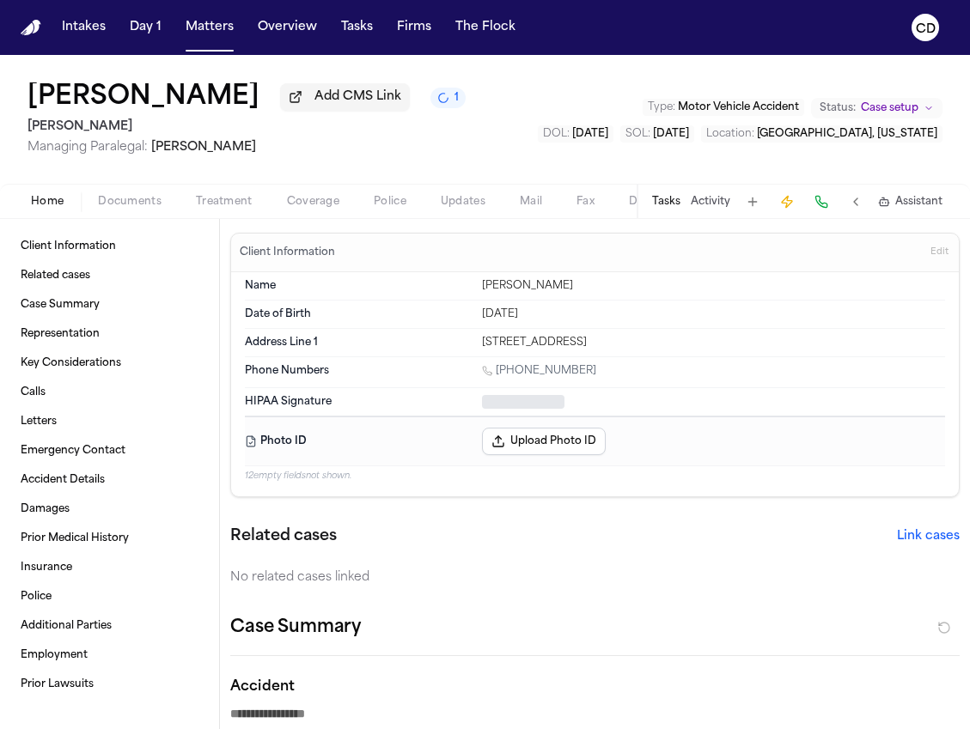
type textarea "*"
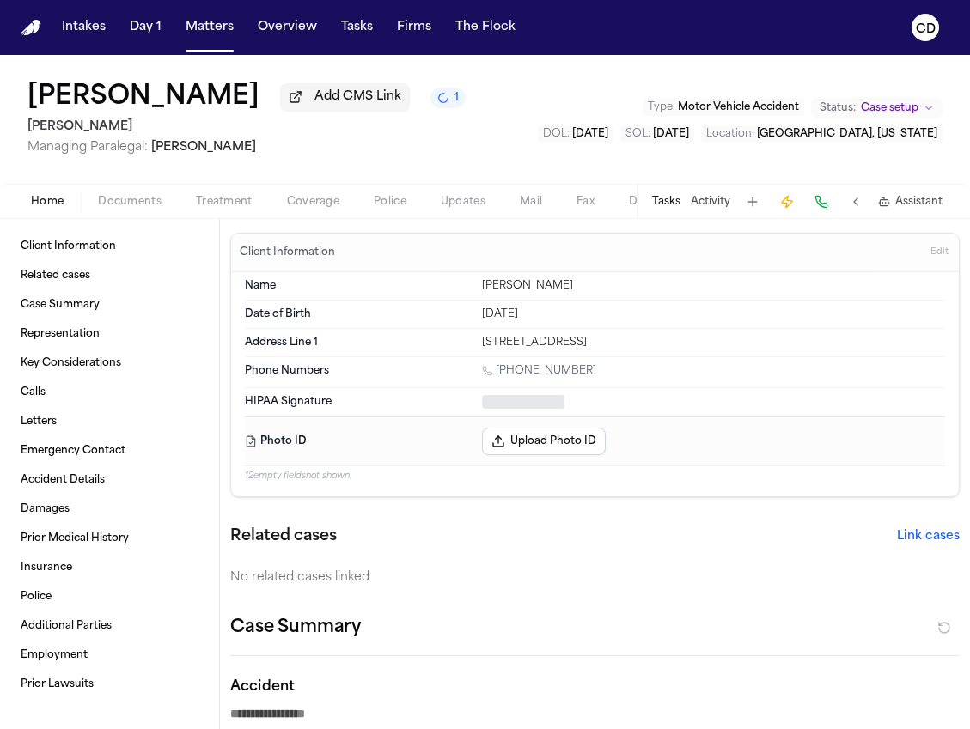
type textarea "*"
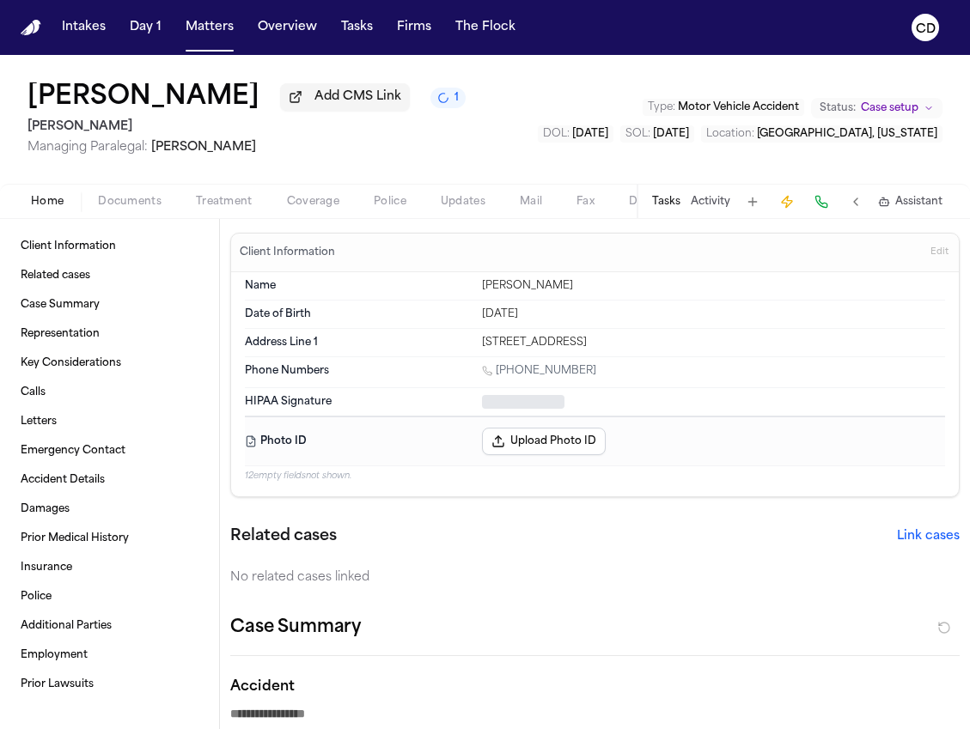
type textarea "*"
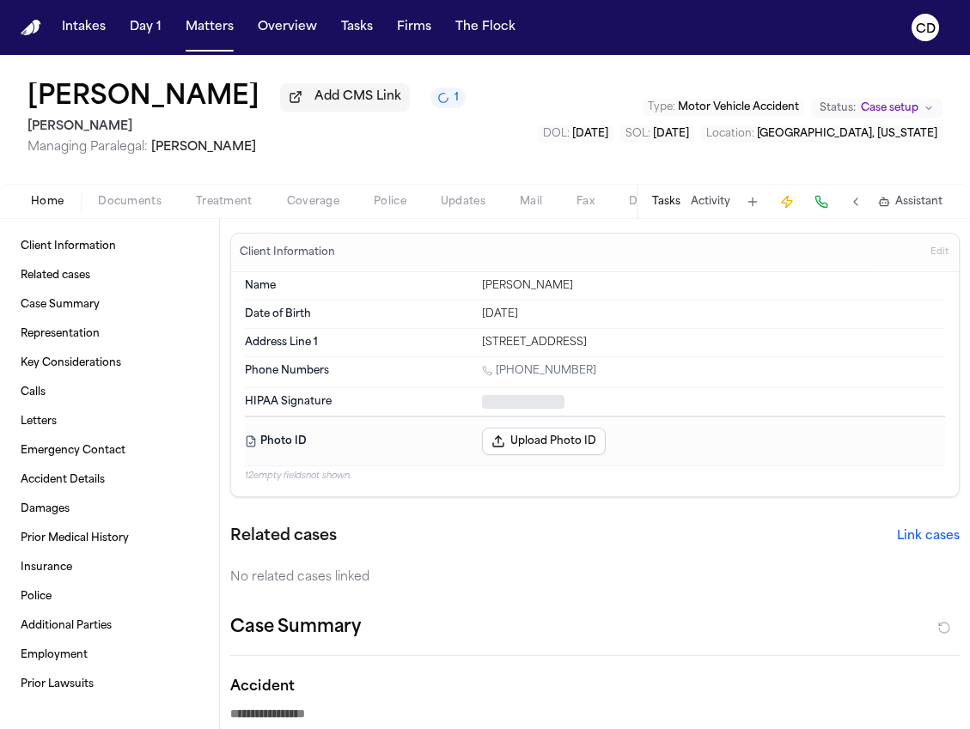
type textarea "*"
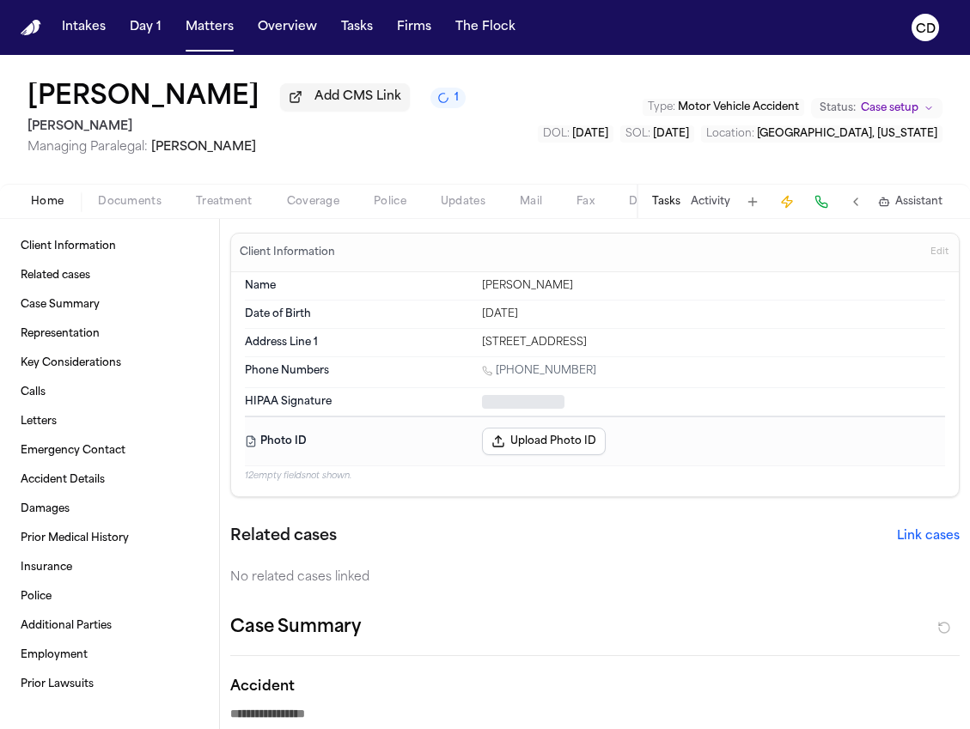
type textarea "*"
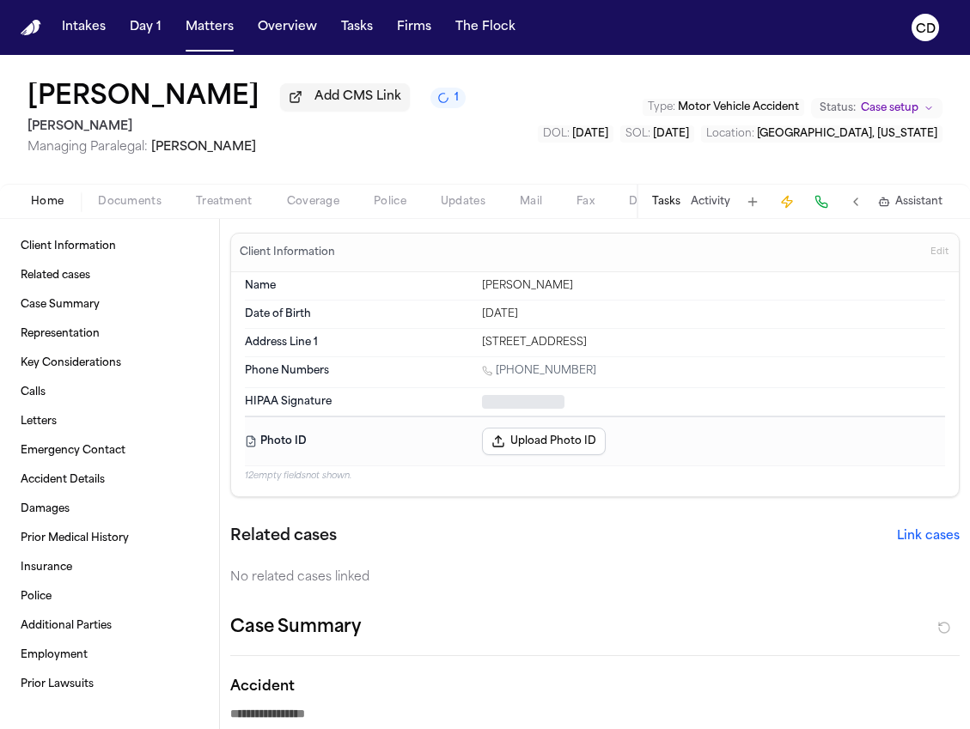
type textarea "*"
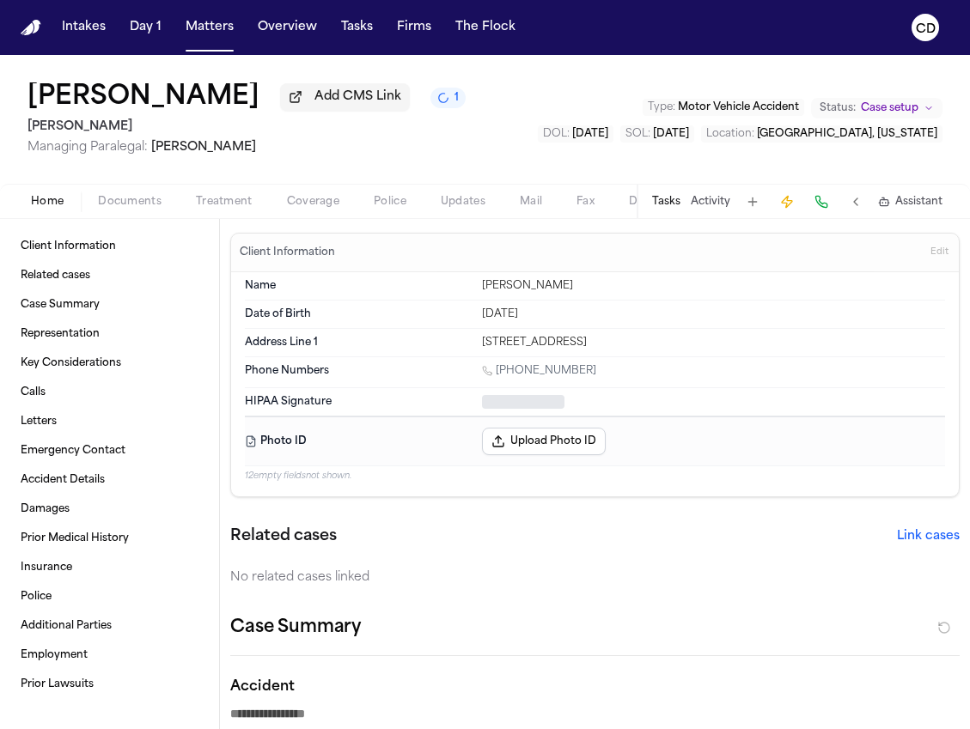
type textarea "*"
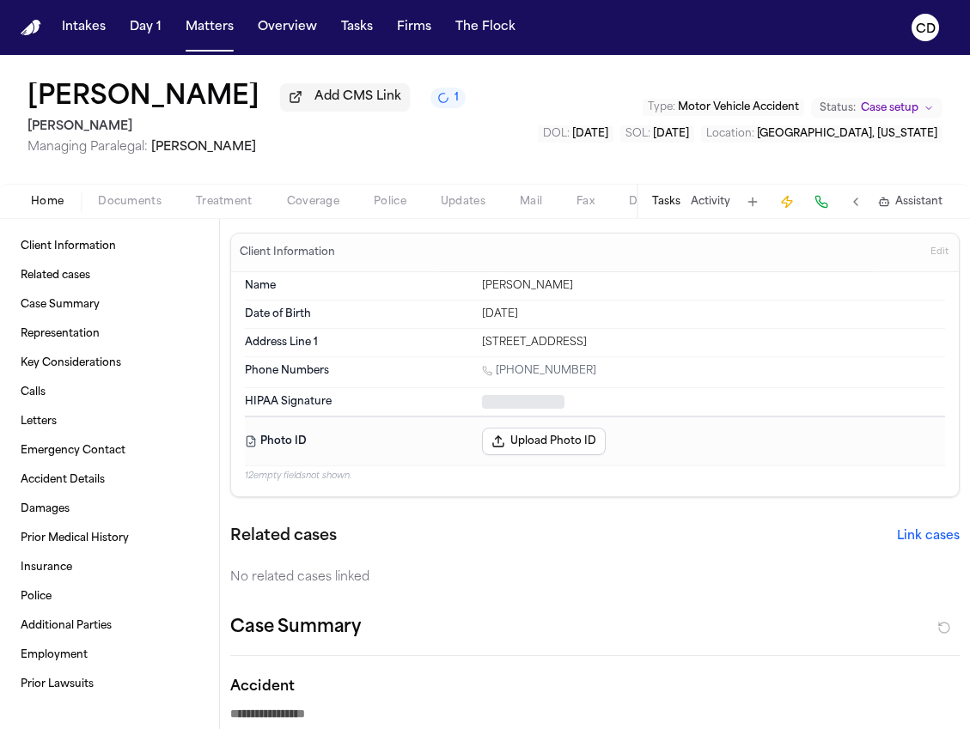
type textarea "*"
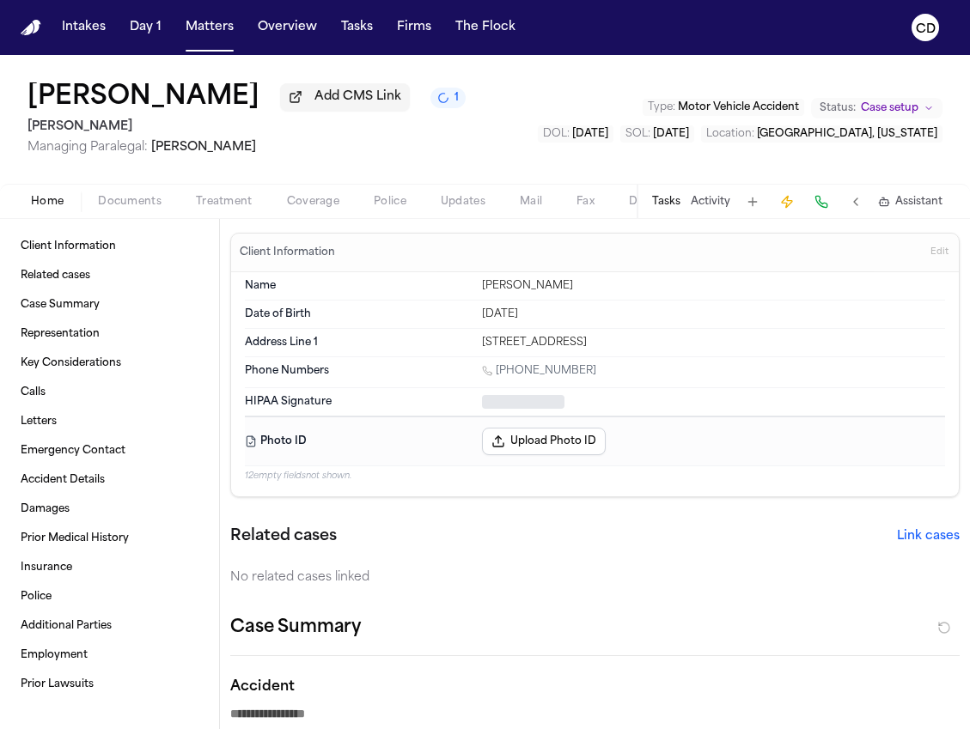
type textarea "*"
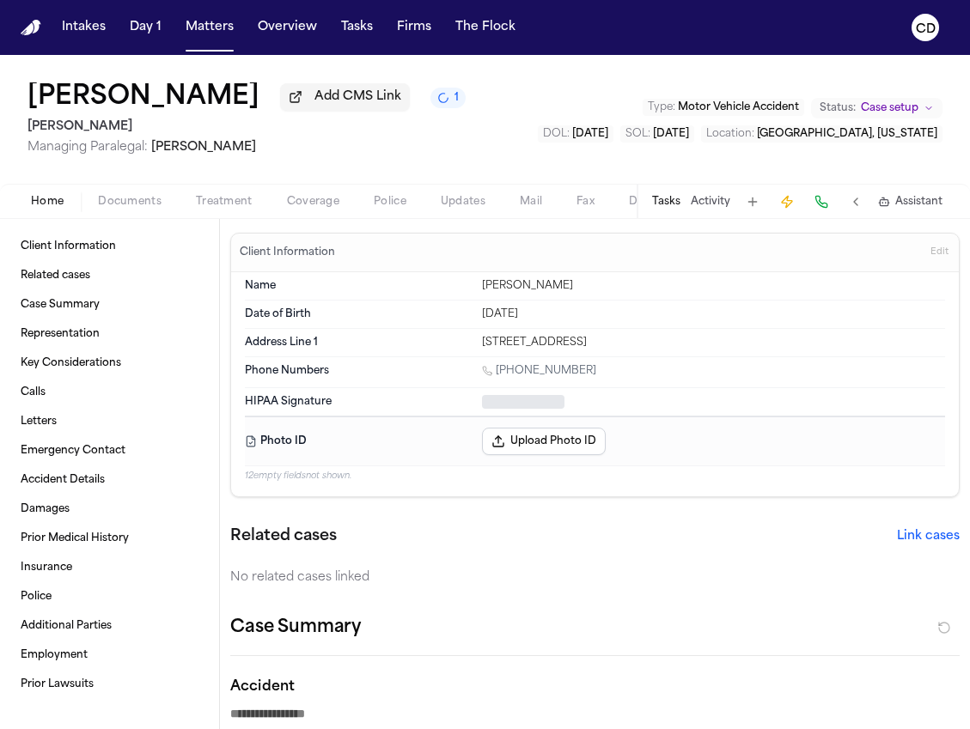
type textarea "*"
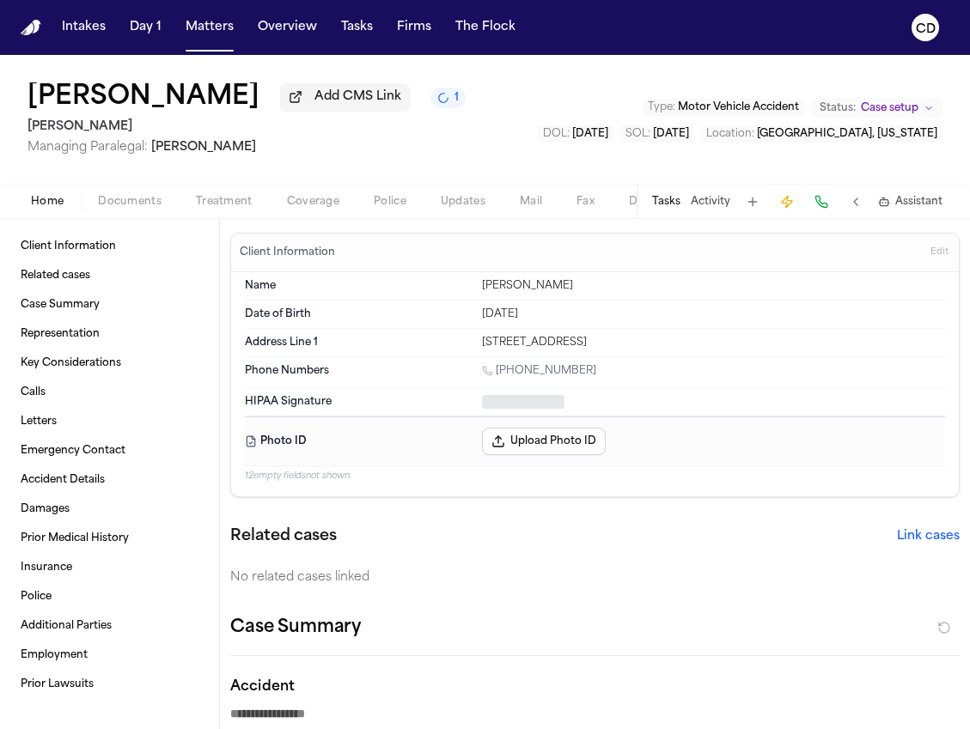
type textarea "*"
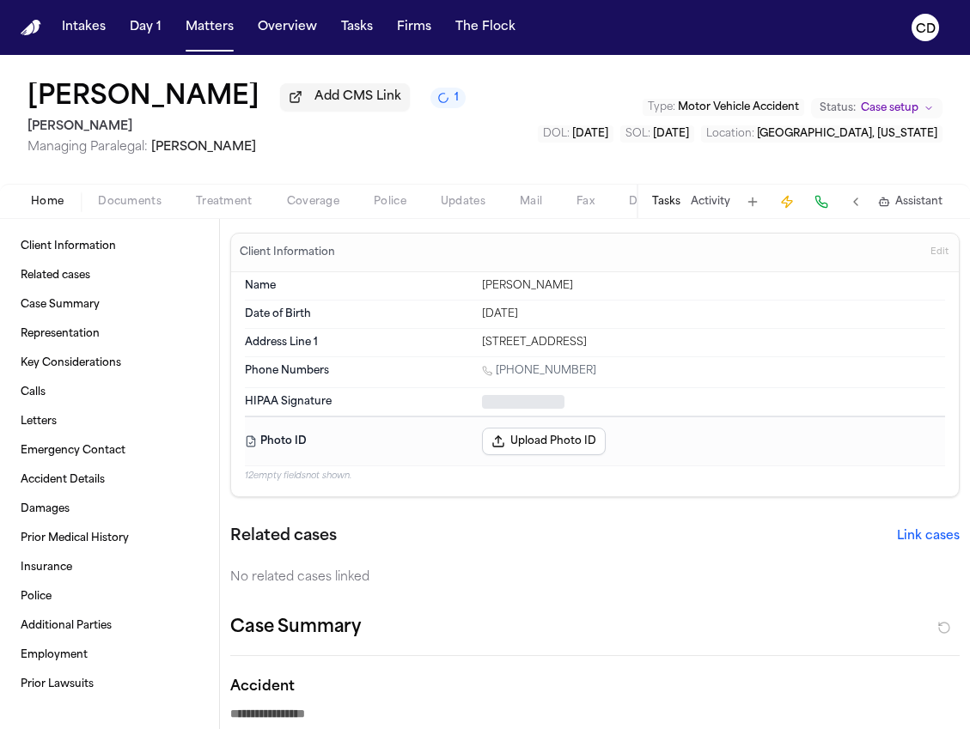
type textarea "*"
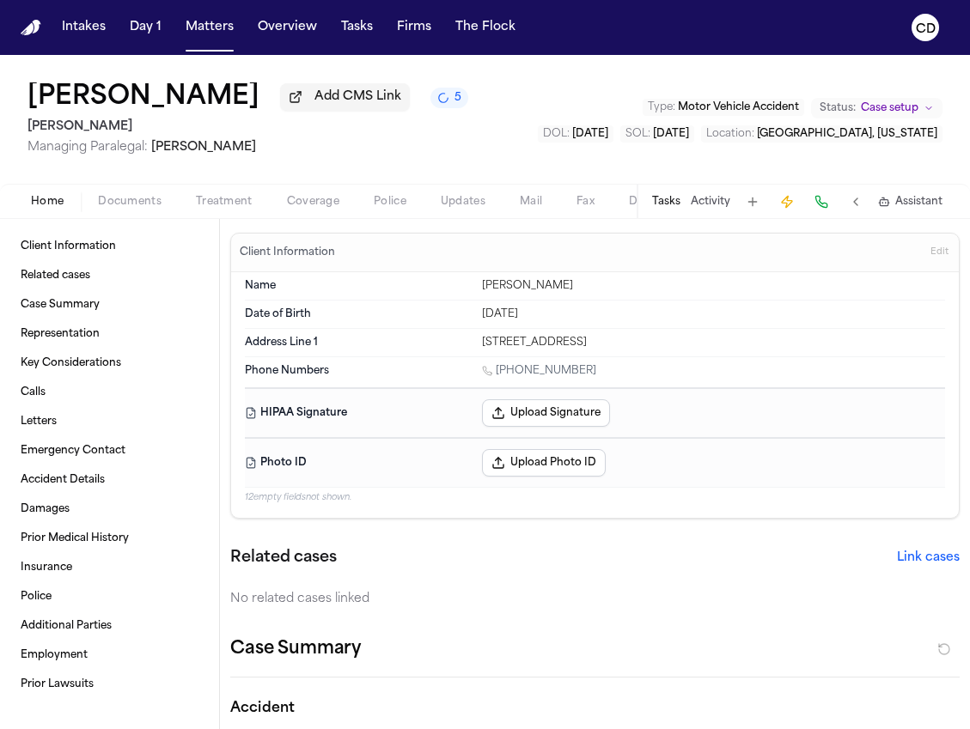
click at [133, 209] on span "Documents" at bounding box center [130, 202] width 64 height 14
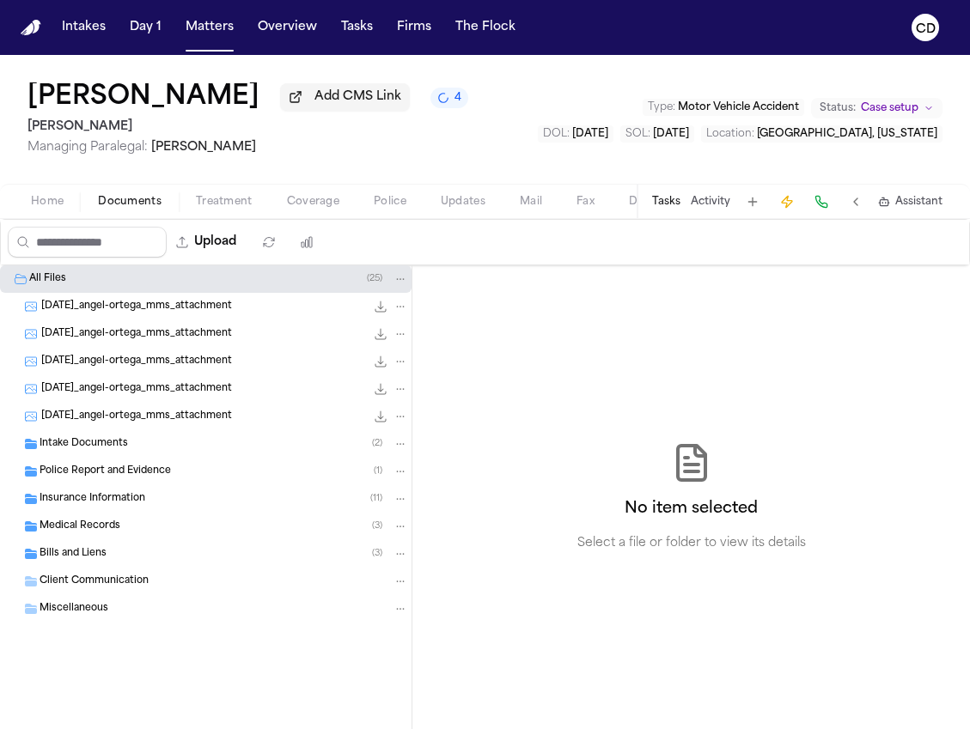
click at [148, 507] on div "Insurance Information ( 11 )" at bounding box center [224, 498] width 368 height 15
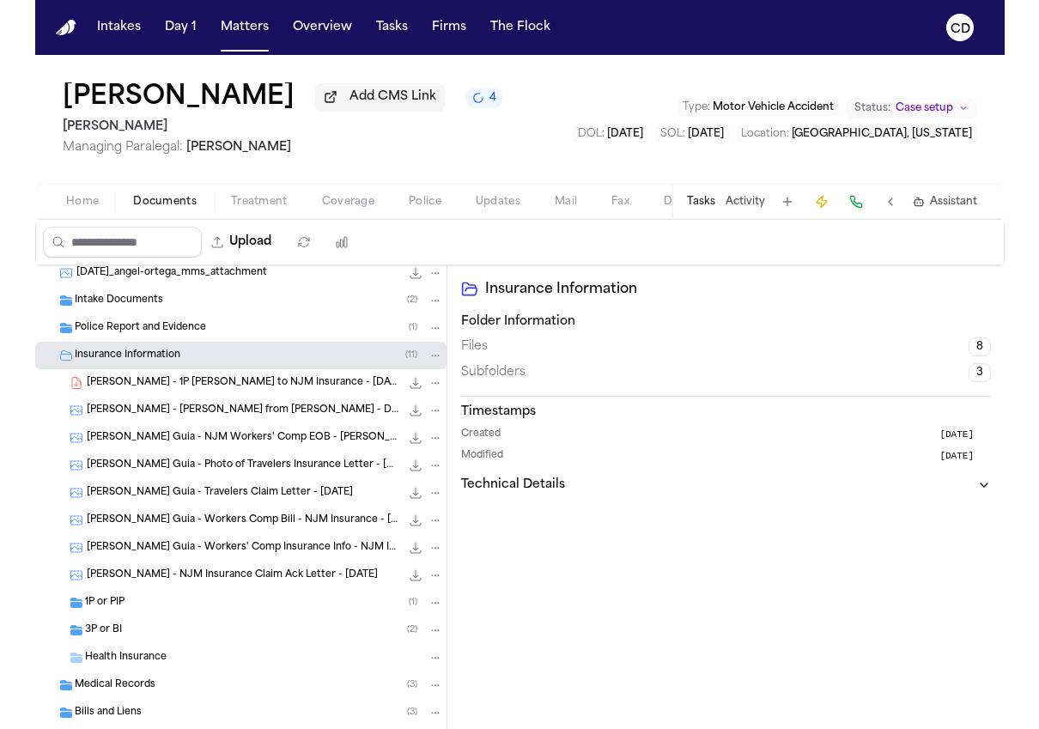
scroll to position [167, 0]
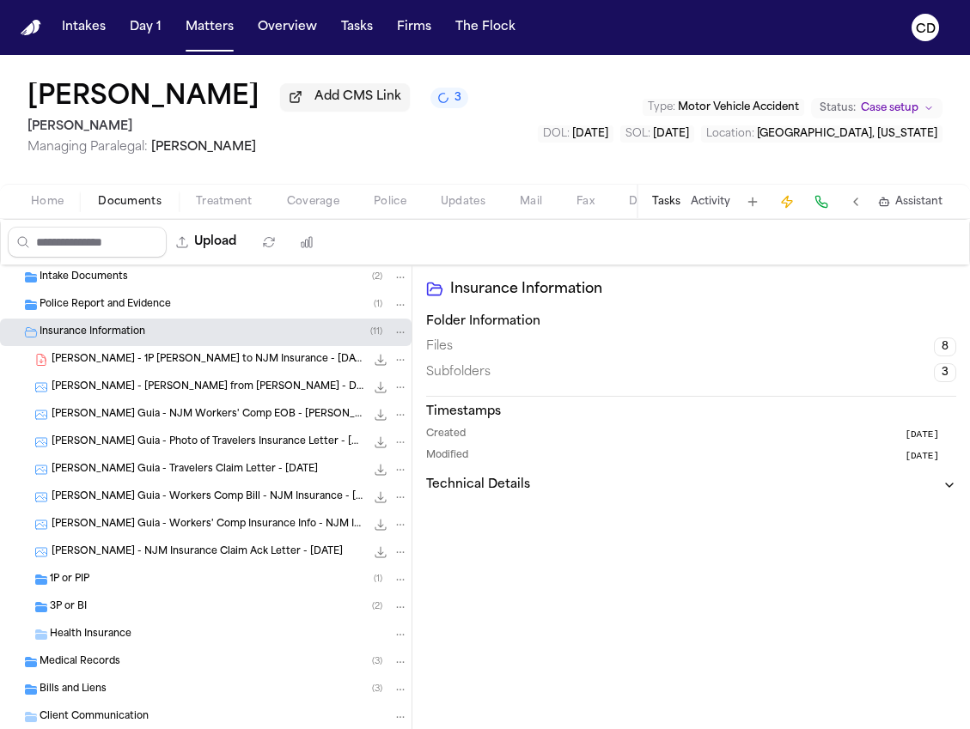
click at [374, 367] on icon "File: A. Ortega - 1P LOR to NJM Insurance - 8.5.25" at bounding box center [381, 360] width 14 height 14
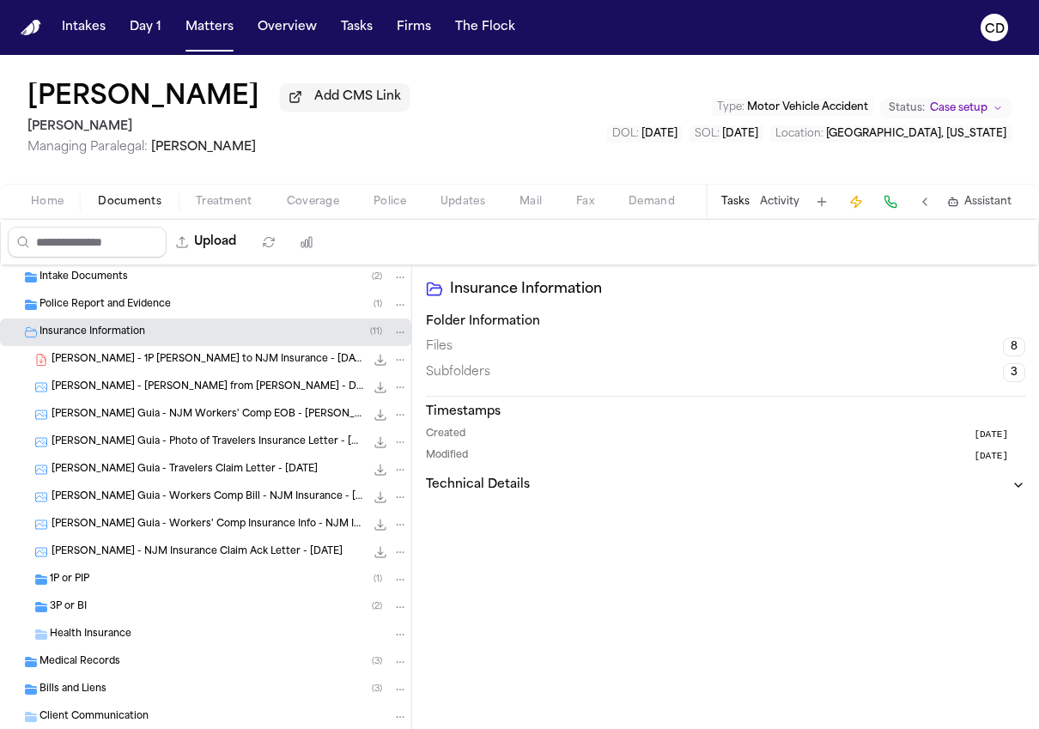
click at [584, 199] on span "Fax" at bounding box center [585, 202] width 18 height 14
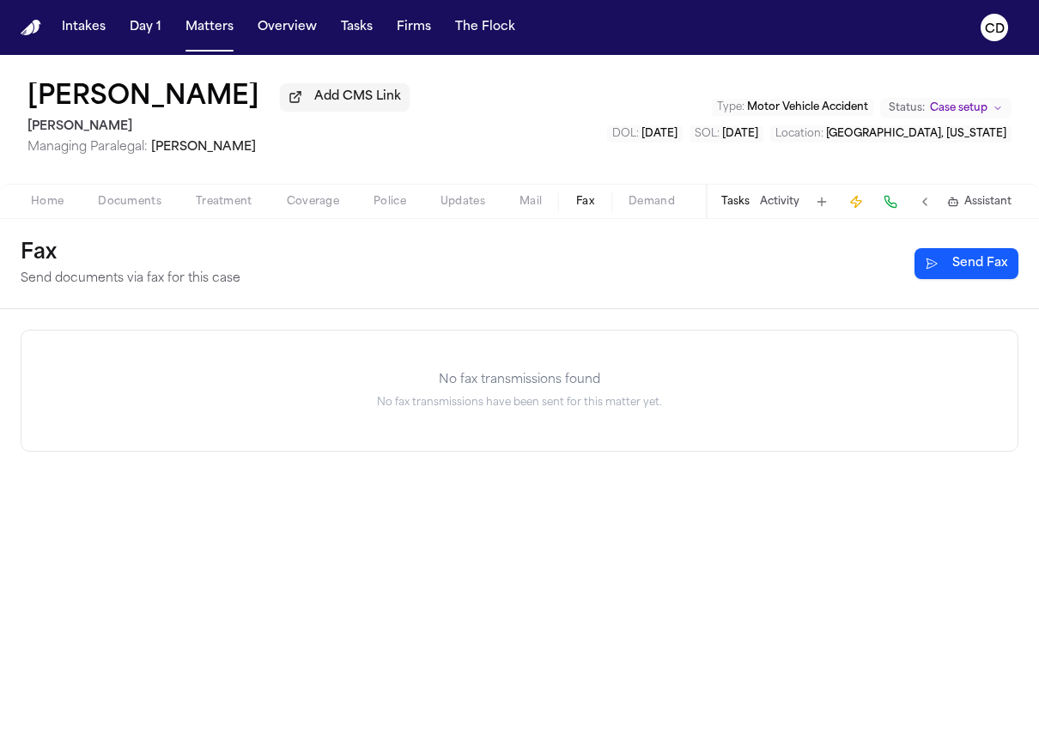
click at [594, 212] on span "button" at bounding box center [585, 211] width 39 height 2
click at [968, 277] on button "Send Fax" at bounding box center [967, 263] width 104 height 31
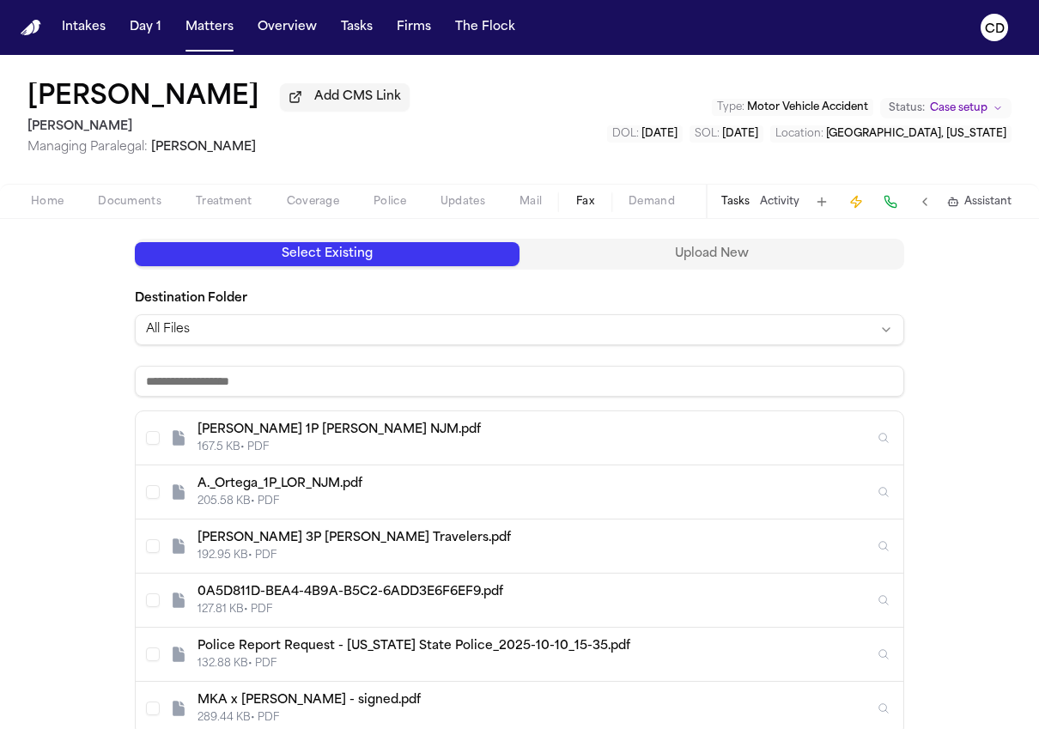
scroll to position [185, 0]
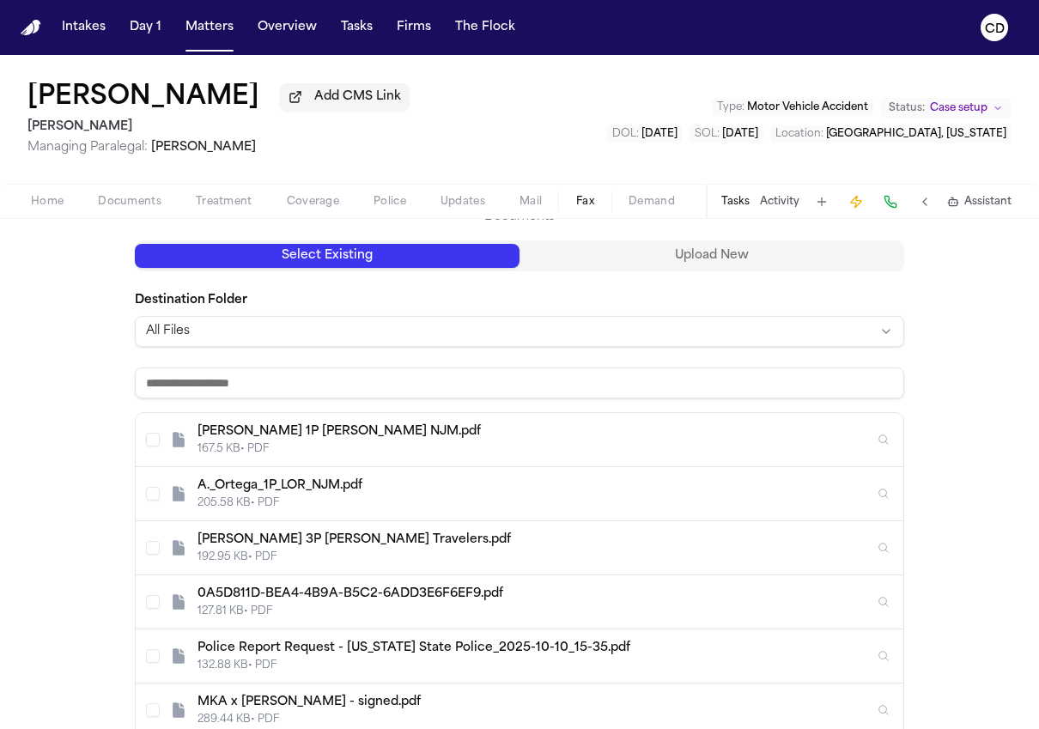
click at [289, 381] on input at bounding box center [520, 383] width 770 height 31
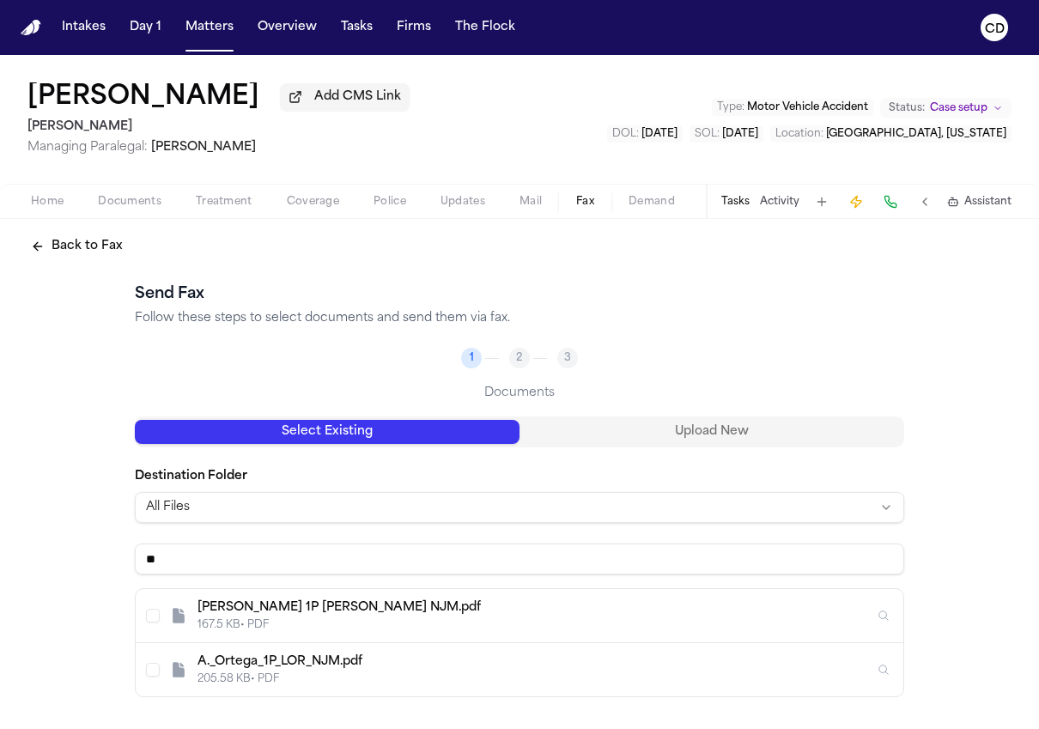
scroll to position [22, 0]
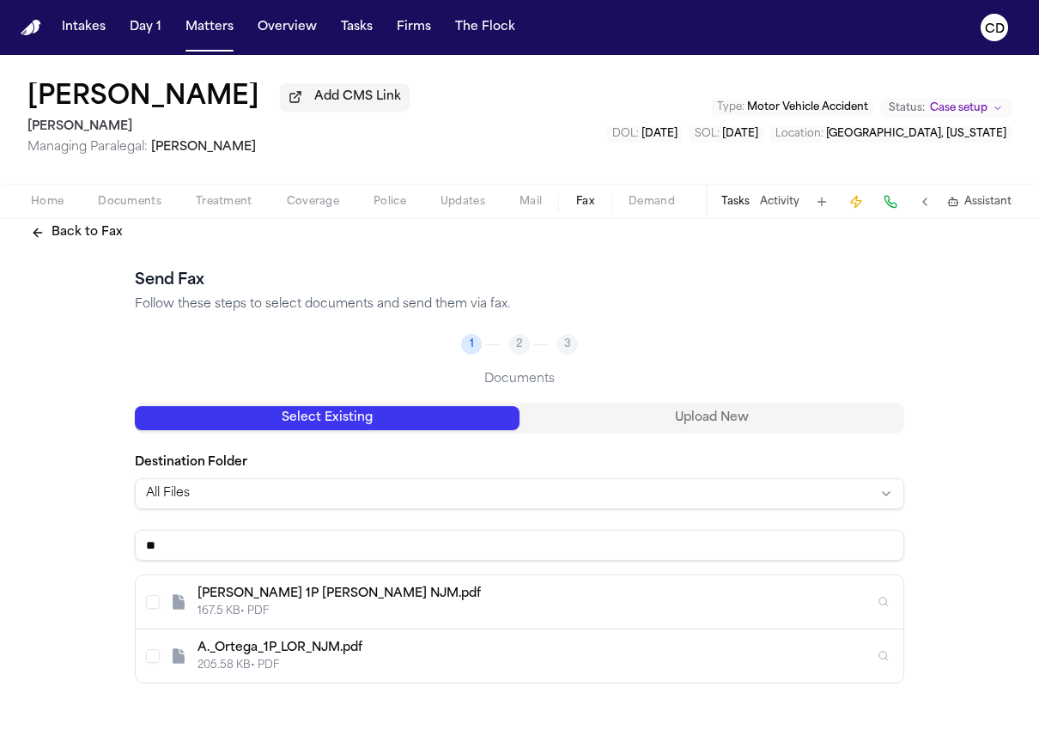
click at [142, 199] on span "Documents" at bounding box center [130, 202] width 64 height 14
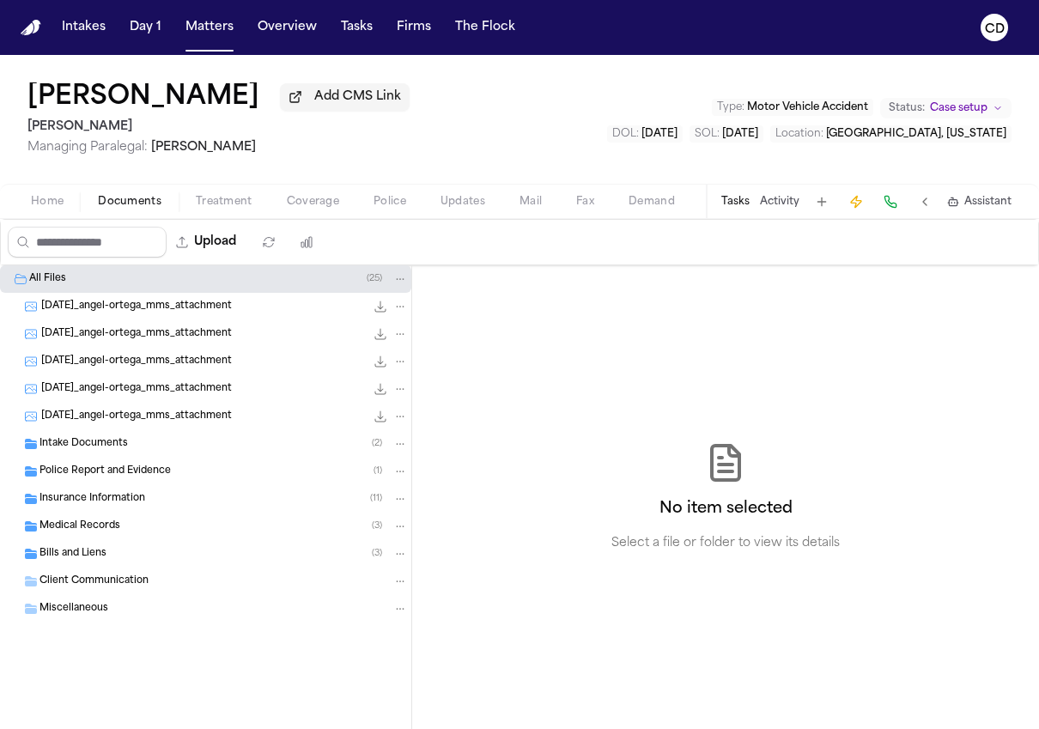
click at [130, 507] on span "Insurance Information" at bounding box center [93, 499] width 106 height 15
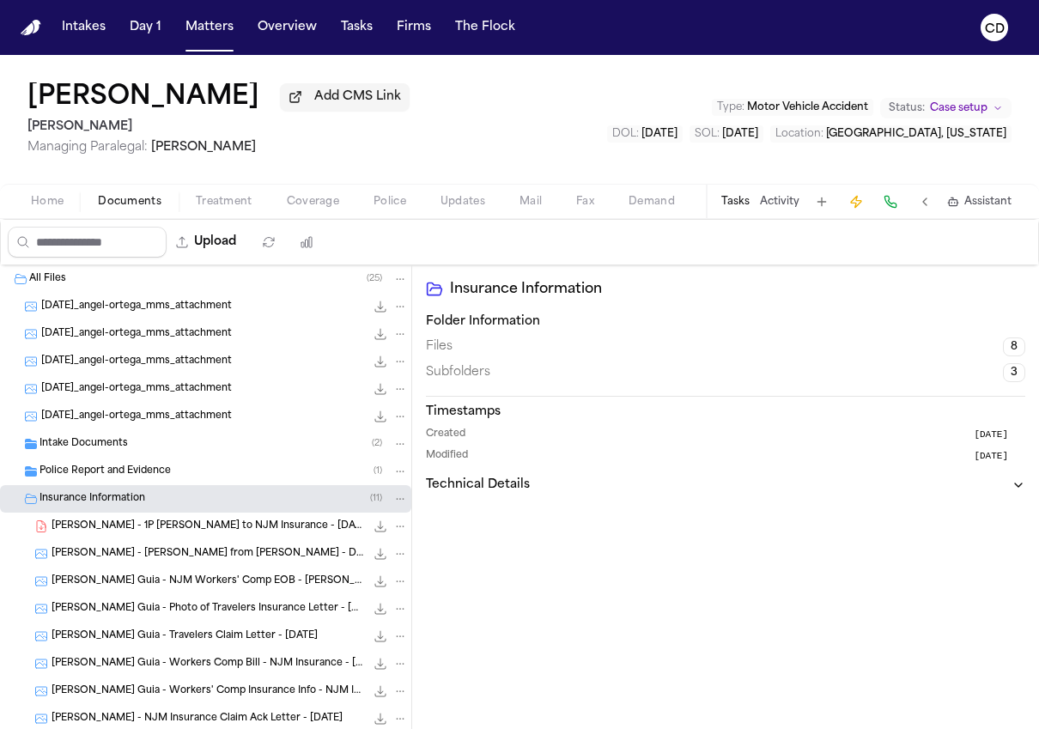
click at [394, 533] on icon "File: A. Ortega - 1P LOR to NJM Insurance - 8.5.25" at bounding box center [400, 526] width 12 height 12
click at [584, 209] on span "Fax" at bounding box center [585, 202] width 18 height 14
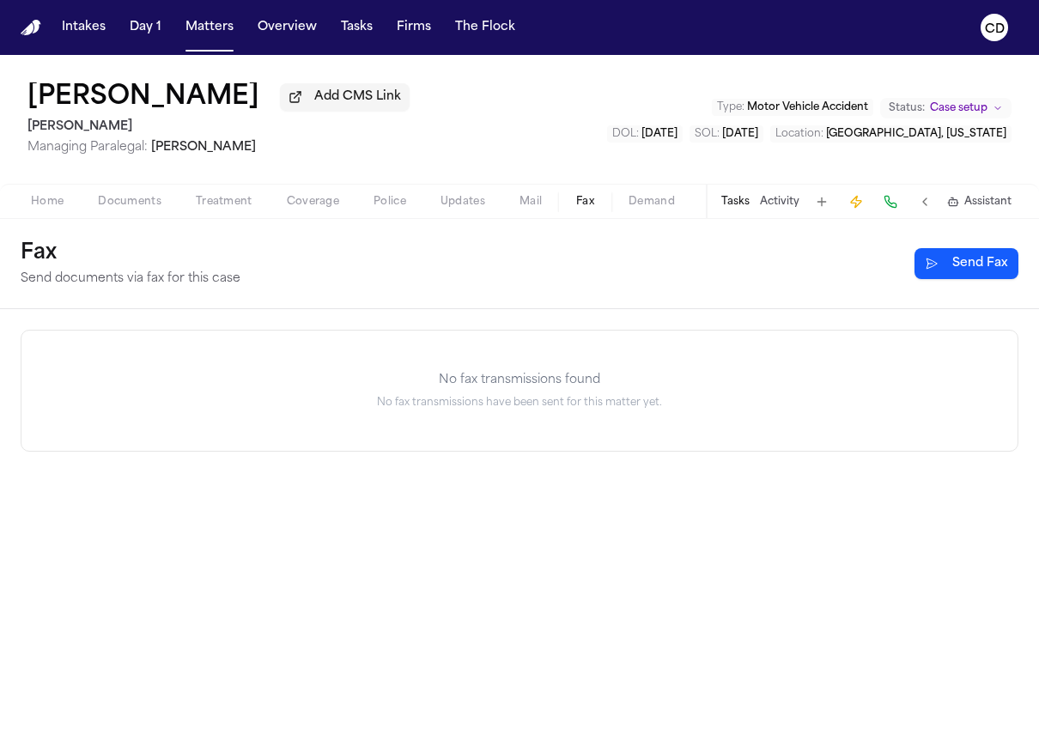
click at [930, 263] on button "Send Fax" at bounding box center [967, 263] width 104 height 31
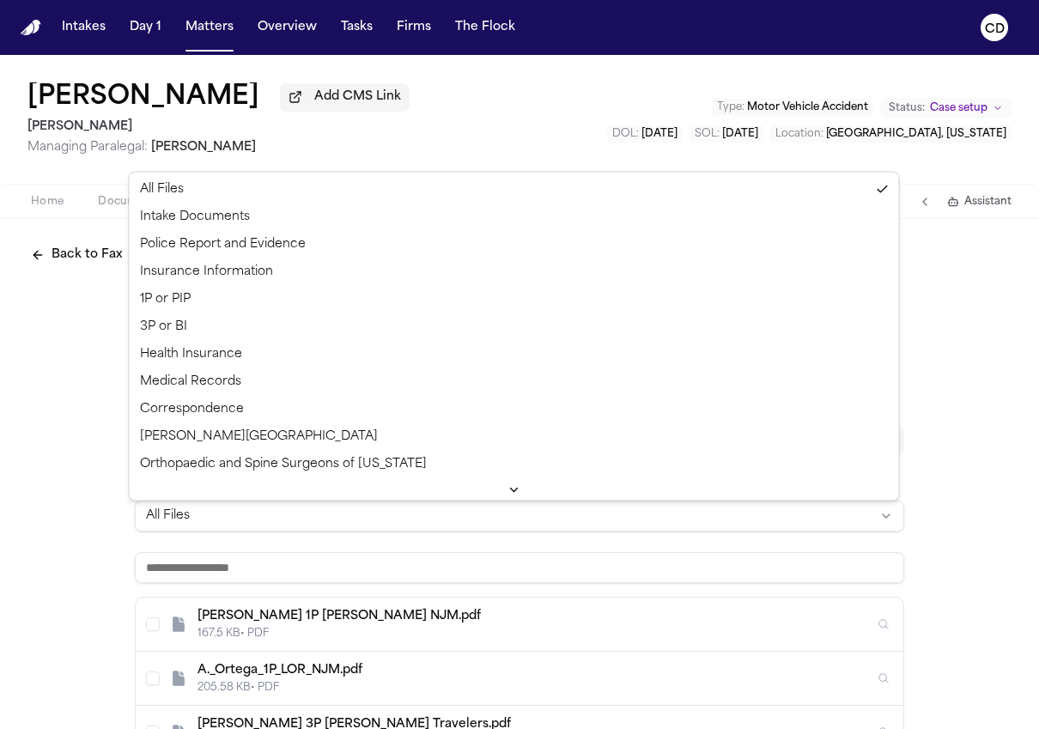
click at [417, 513] on html "Intakes Day 1 Matters Overview Tasks Firms The Flock CD Angel Wilfredo Ortega G…" at bounding box center [519, 364] width 1039 height 729
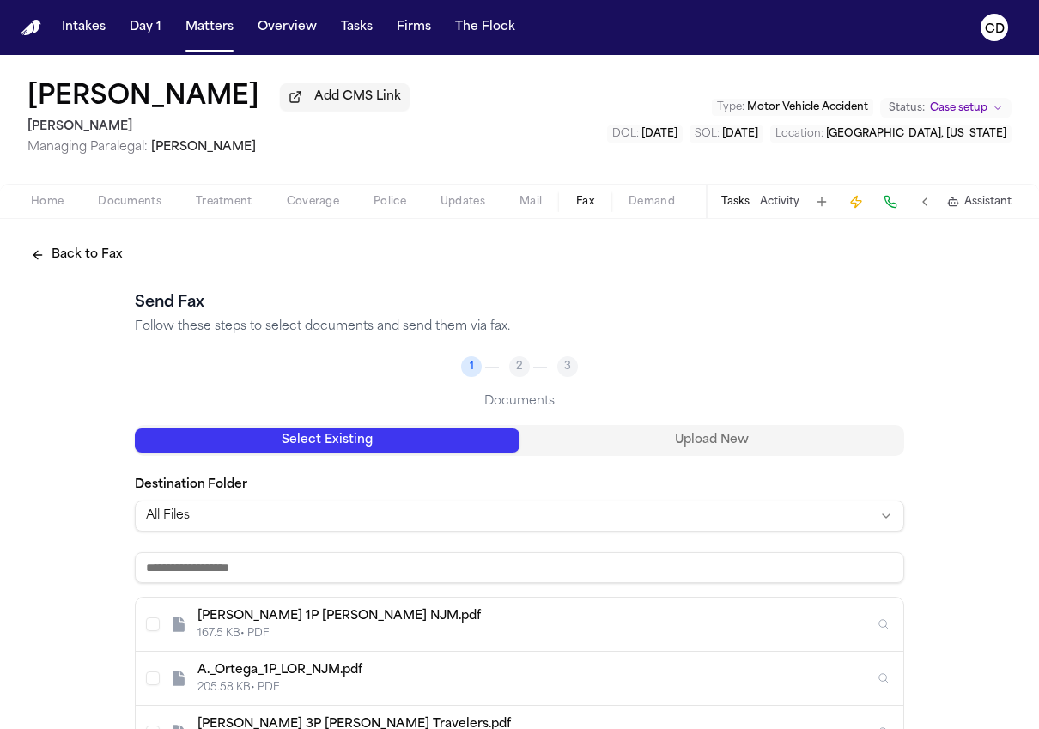
click at [352, 521] on html "Intakes Day 1 Matters Overview Tasks Firms The Flock CD Angel Wilfredo Ortega G…" at bounding box center [519, 364] width 1039 height 729
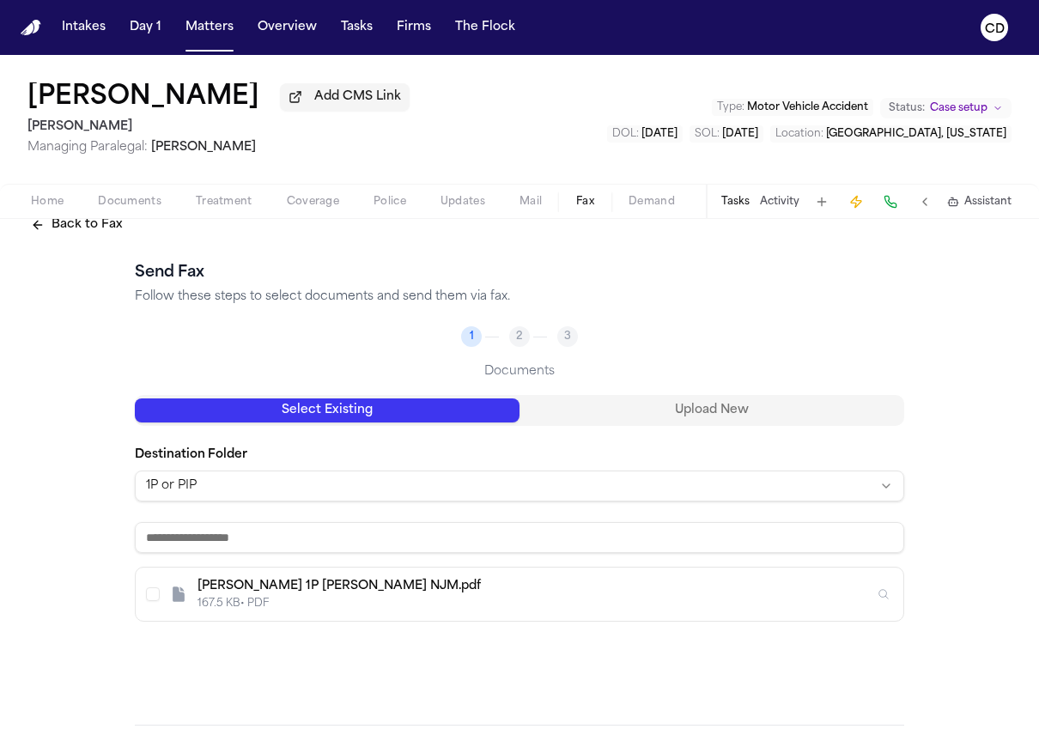
scroll to position [51, 0]
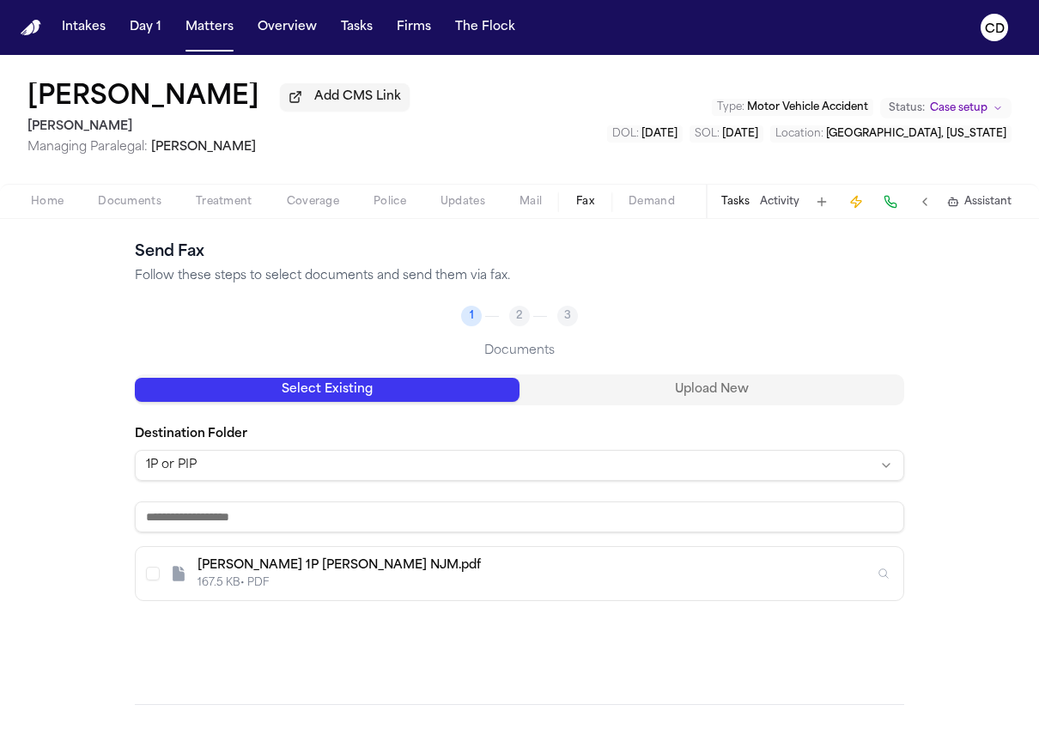
click at [275, 584] on div "167.5 KB • PDF" at bounding box center [536, 583] width 677 height 14
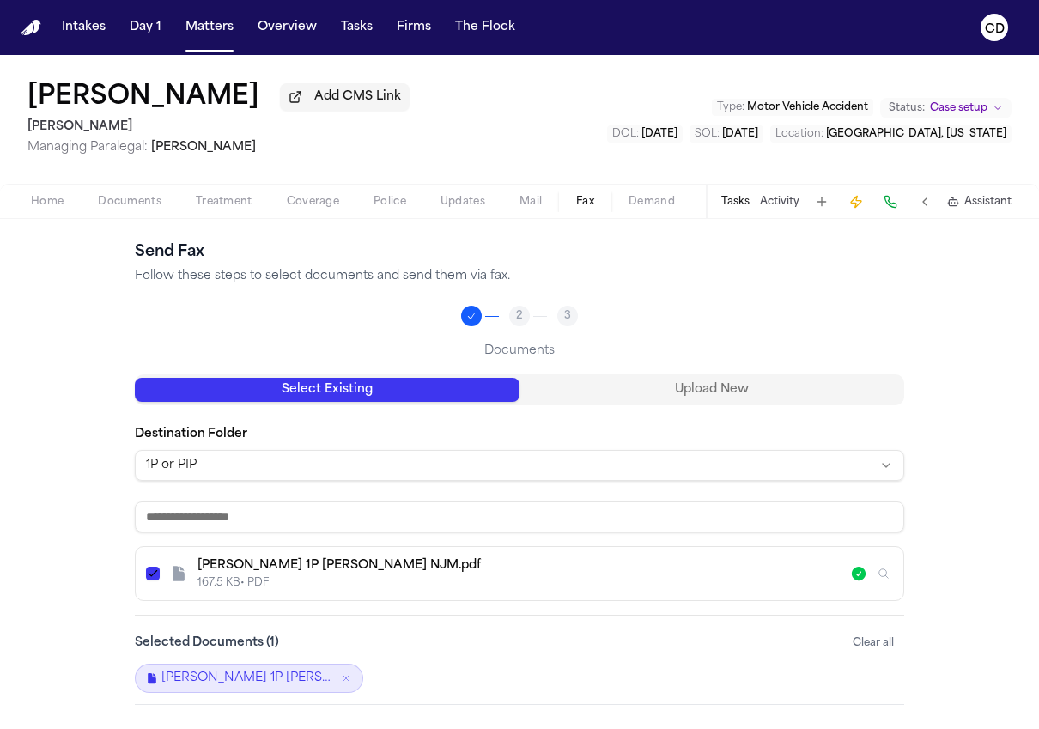
click at [878, 580] on icon "Inspect" at bounding box center [884, 574] width 12 height 12
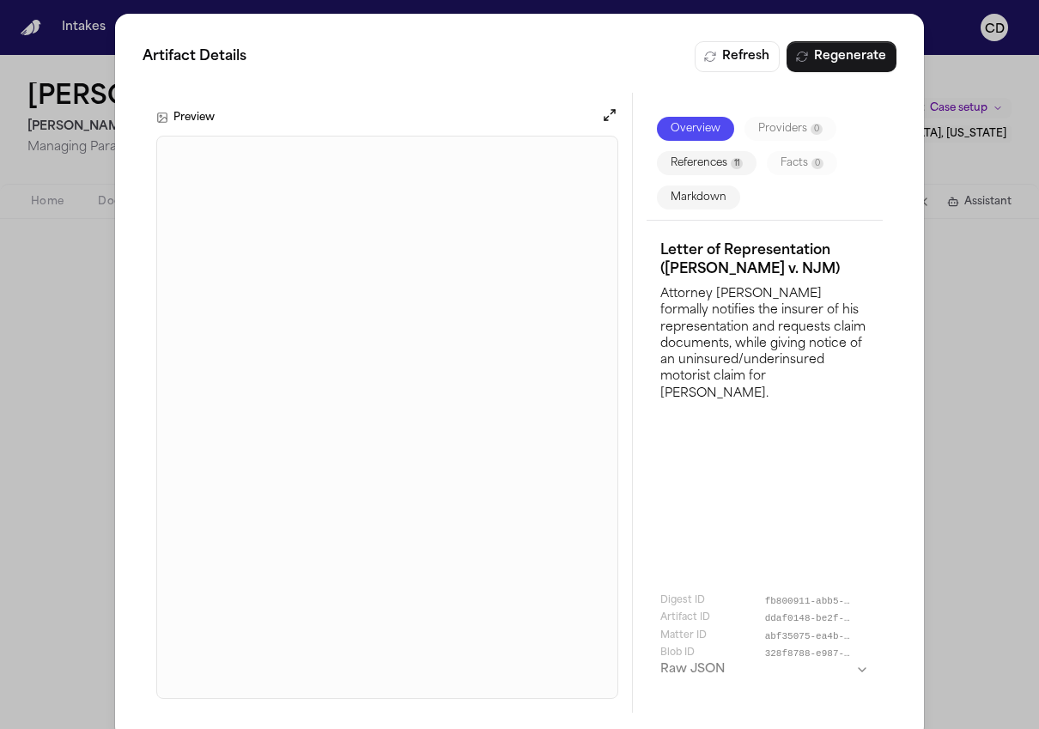
click at [969, 254] on div "Artifact Details Refresh Regenerate Preview Overview Providers 0 References 11 …" at bounding box center [519, 377] width 1039 height 754
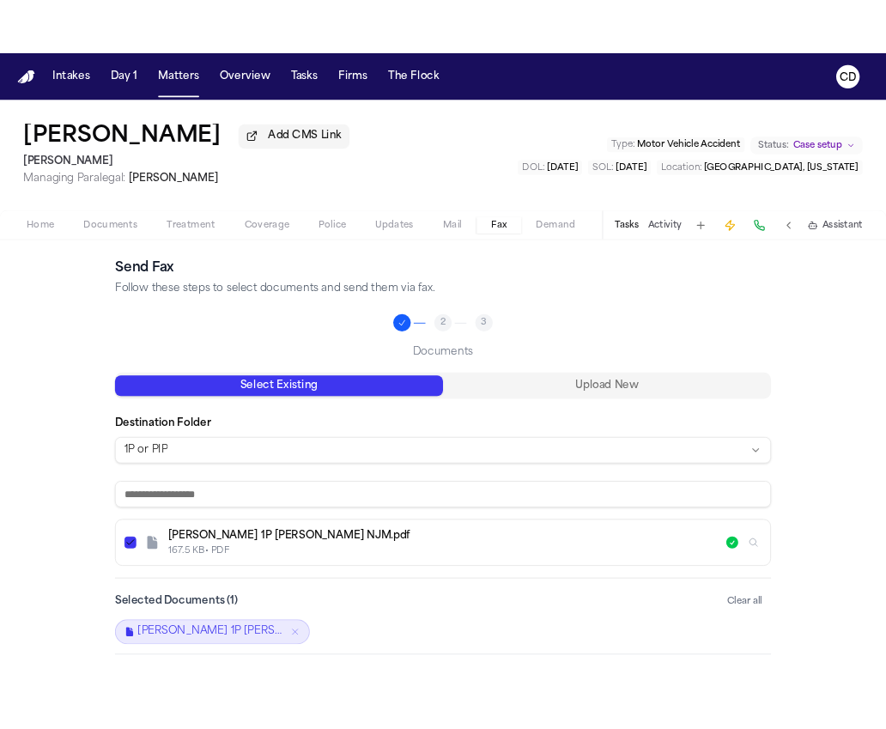
scroll to position [109, 0]
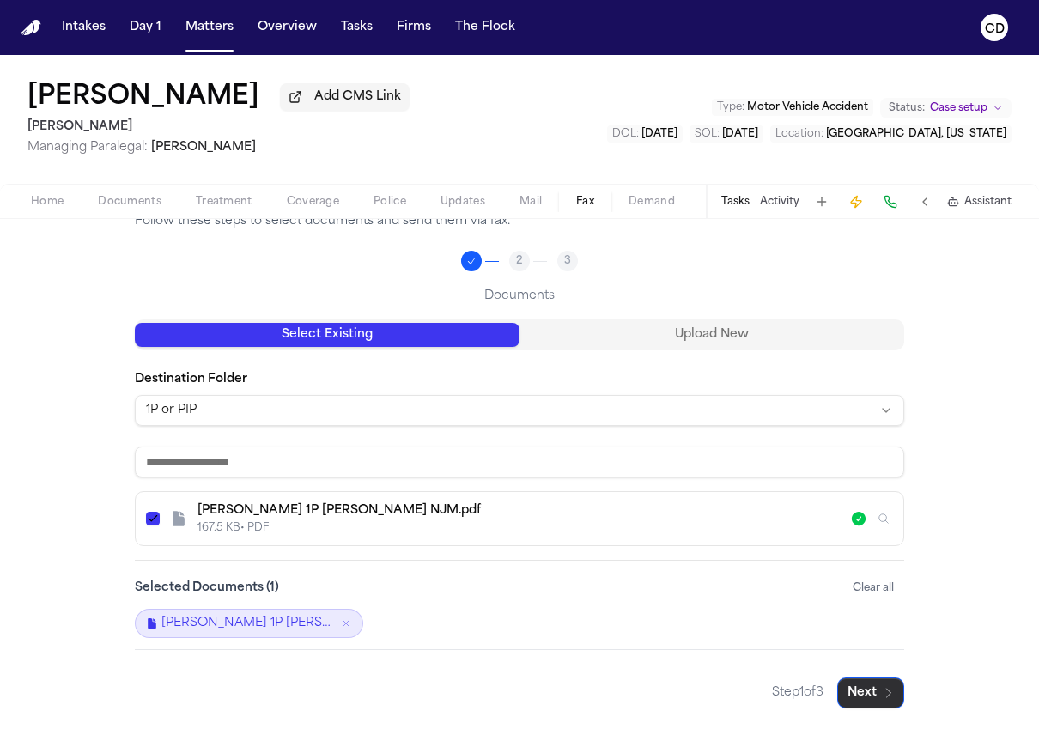
click at [882, 698] on icon "button" at bounding box center [889, 693] width 14 height 14
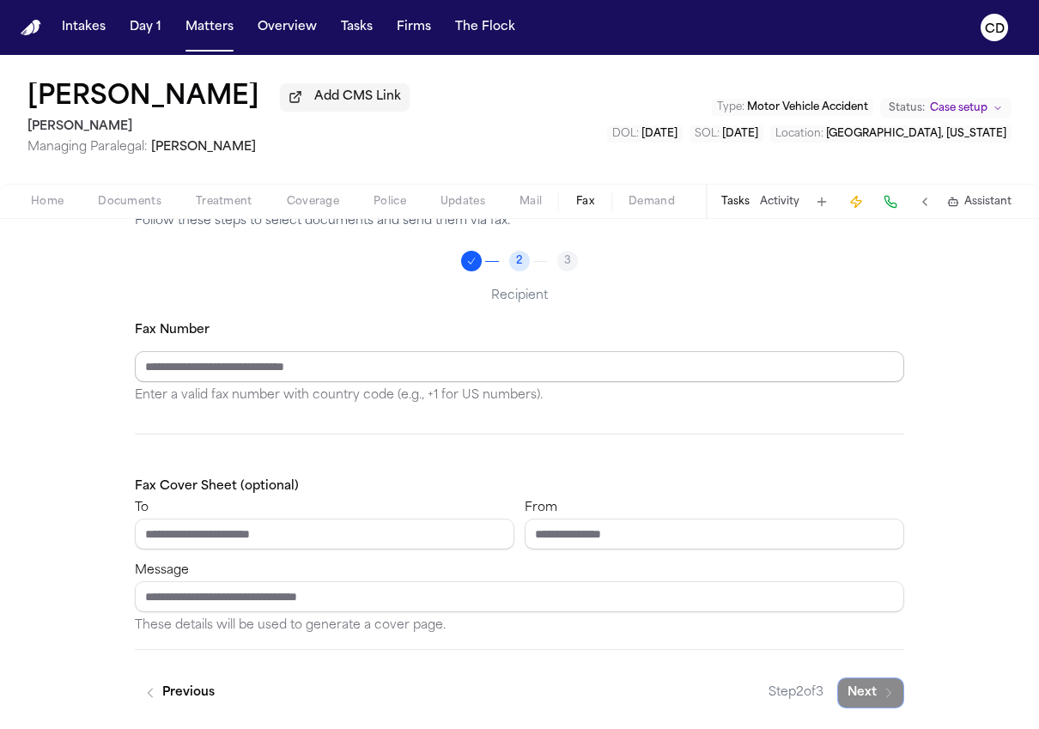
click at [581, 374] on input "Fax Number" at bounding box center [520, 366] width 770 height 31
click at [615, 542] on input "From" at bounding box center [715, 534] width 380 height 31
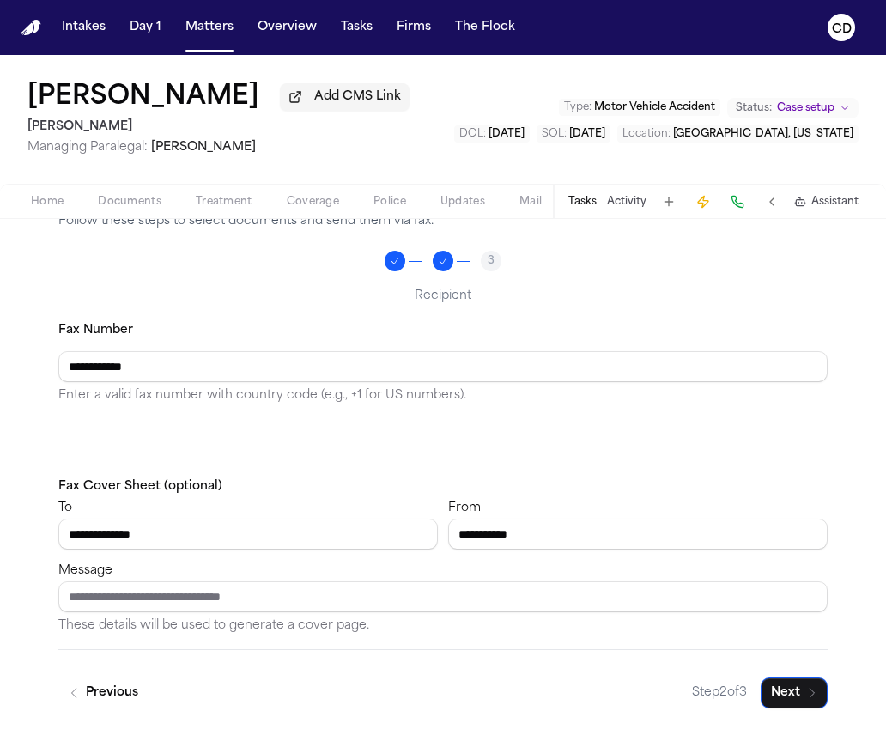
scroll to position [169, 0]
click at [560, 597] on input "Message" at bounding box center [443, 596] width 770 height 31
click at [793, 695] on button "Next" at bounding box center [794, 693] width 67 height 31
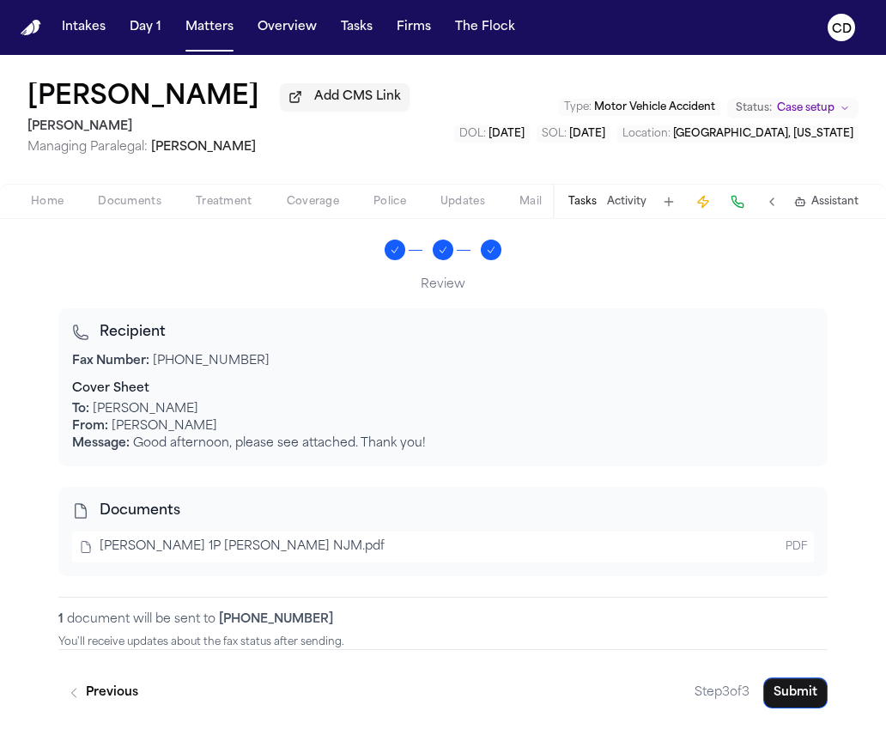
scroll to position [180, 0]
click at [776, 697] on button "Submit" at bounding box center [796, 693] width 64 height 31
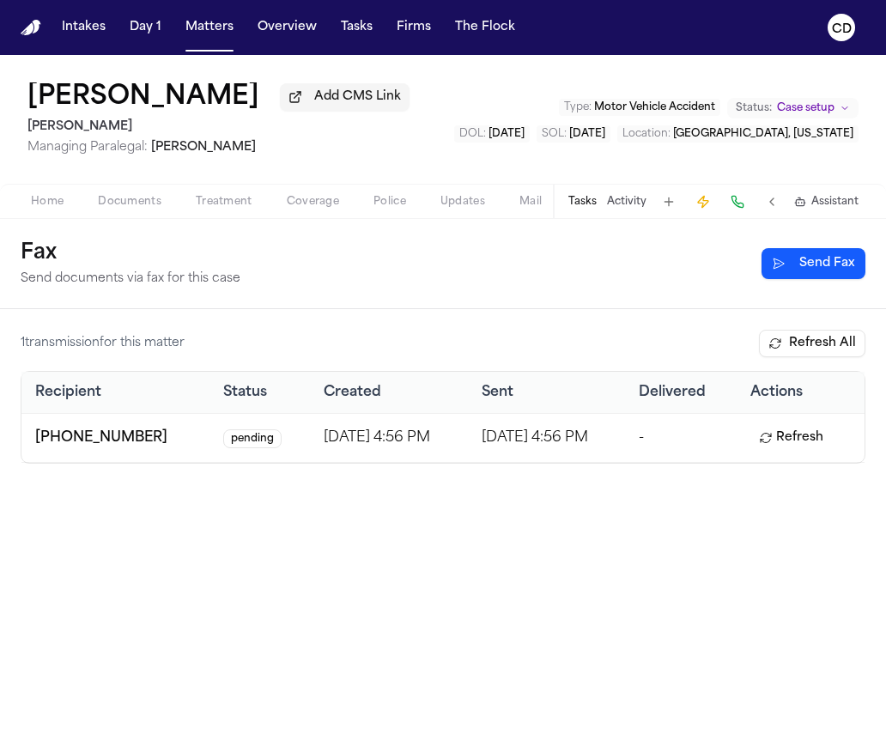
click at [50, 212] on span "button" at bounding box center [47, 211] width 53 height 2
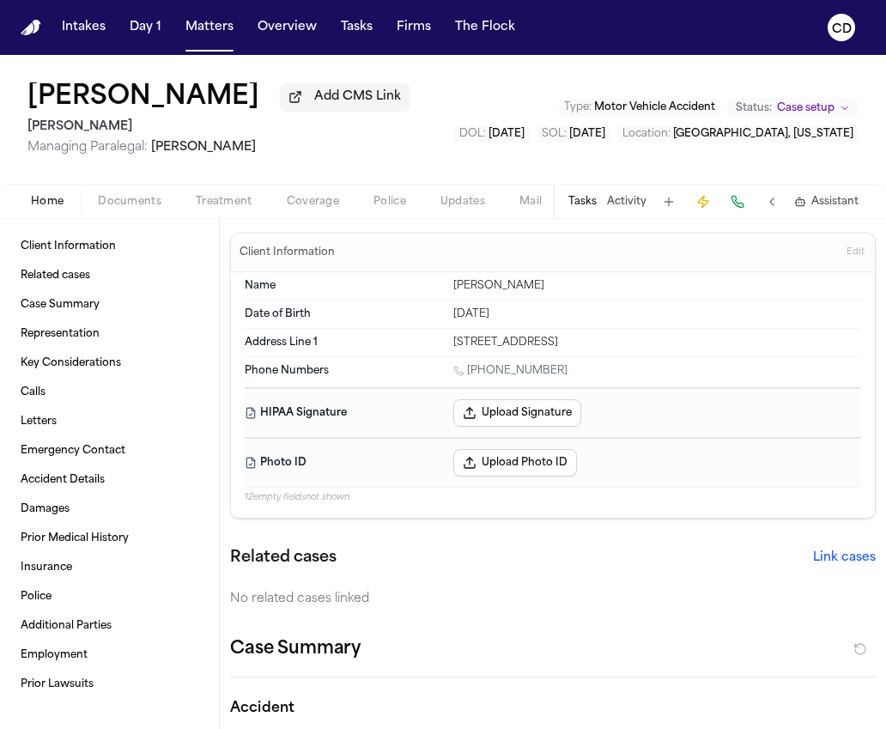
click at [344, 212] on button "Coverage" at bounding box center [313, 202] width 87 height 21
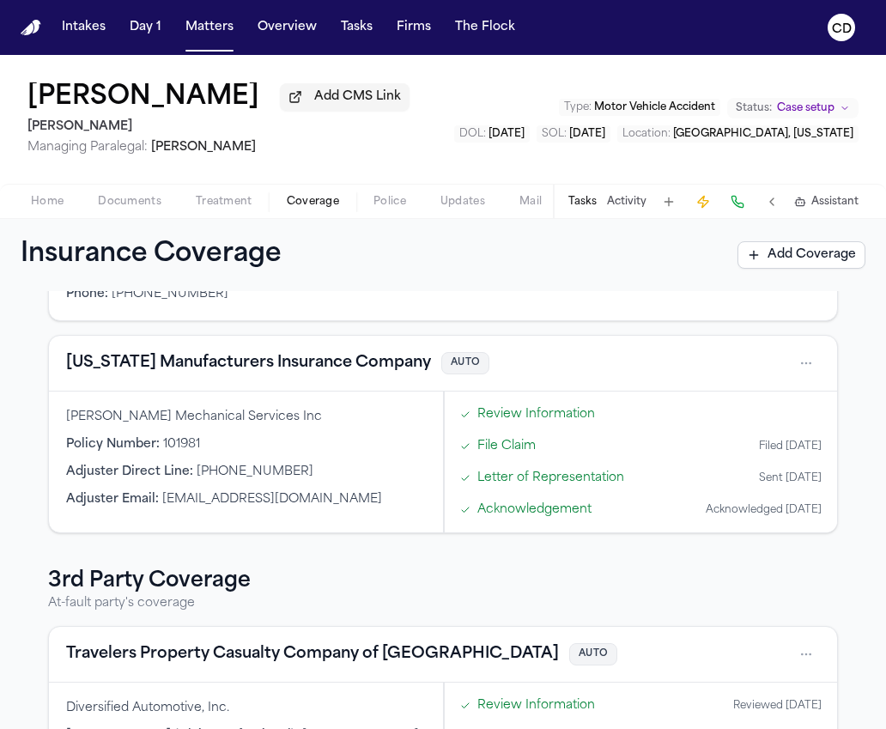
scroll to position [212, 0]
click at [240, 376] on button "New Jersey Manufacturers Insurance Company" at bounding box center [248, 364] width 365 height 24
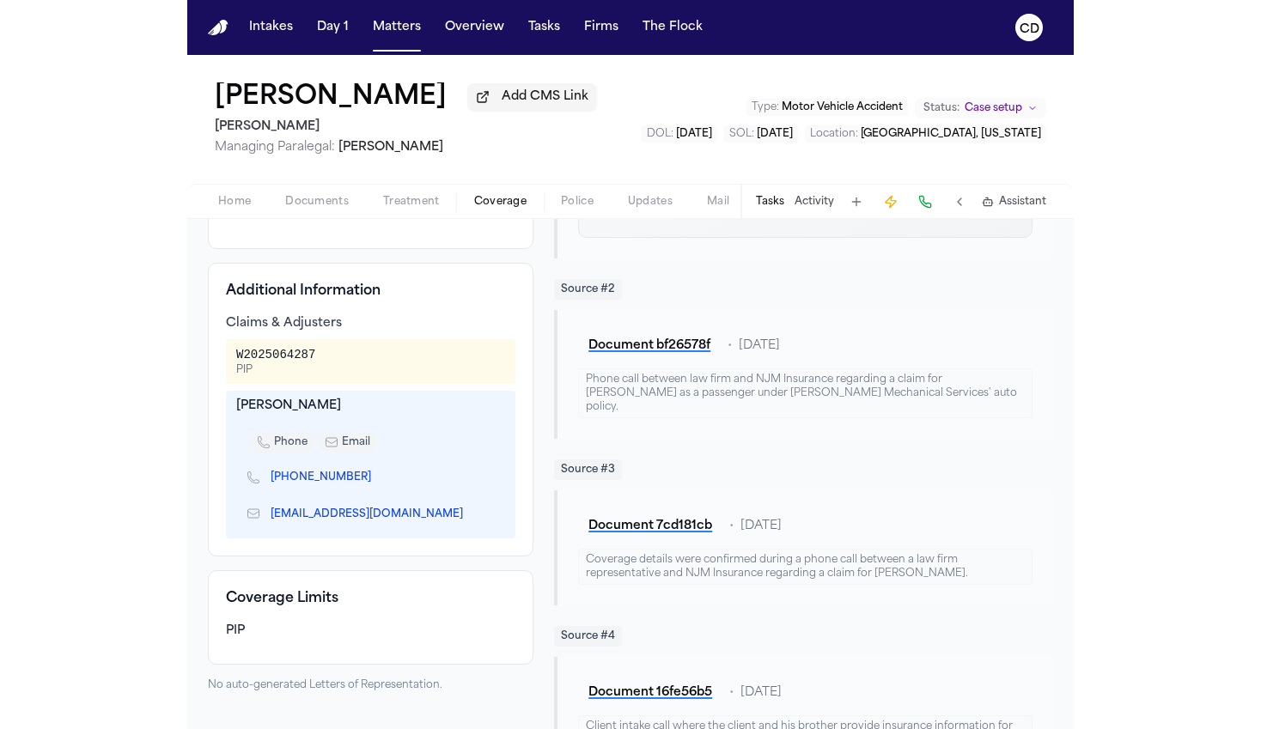
scroll to position [452, 0]
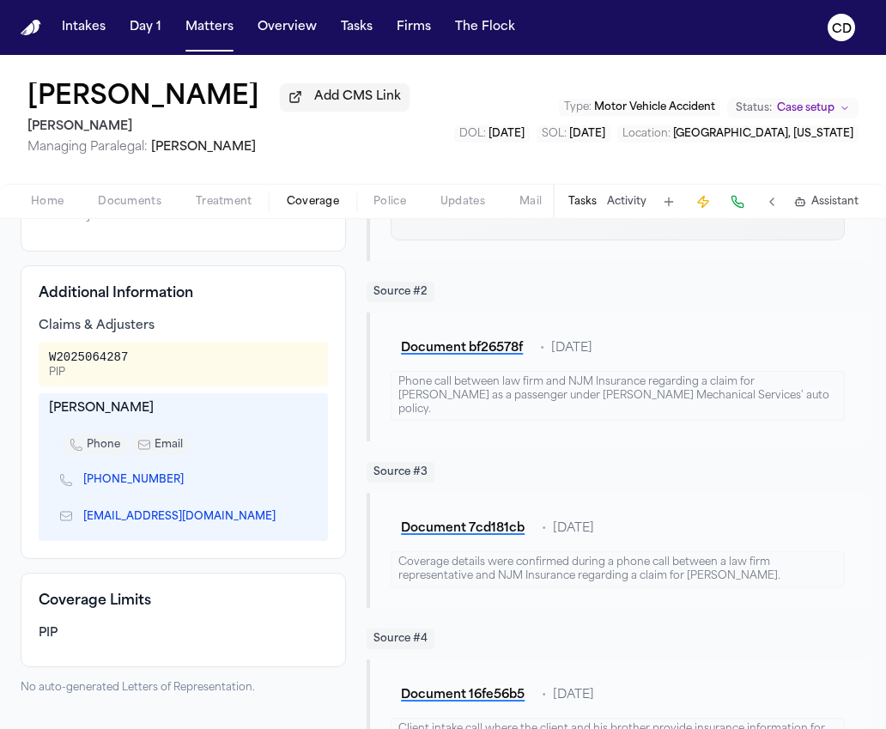
click at [282, 520] on icon "Copy to clipboard" at bounding box center [285, 516] width 6 height 8
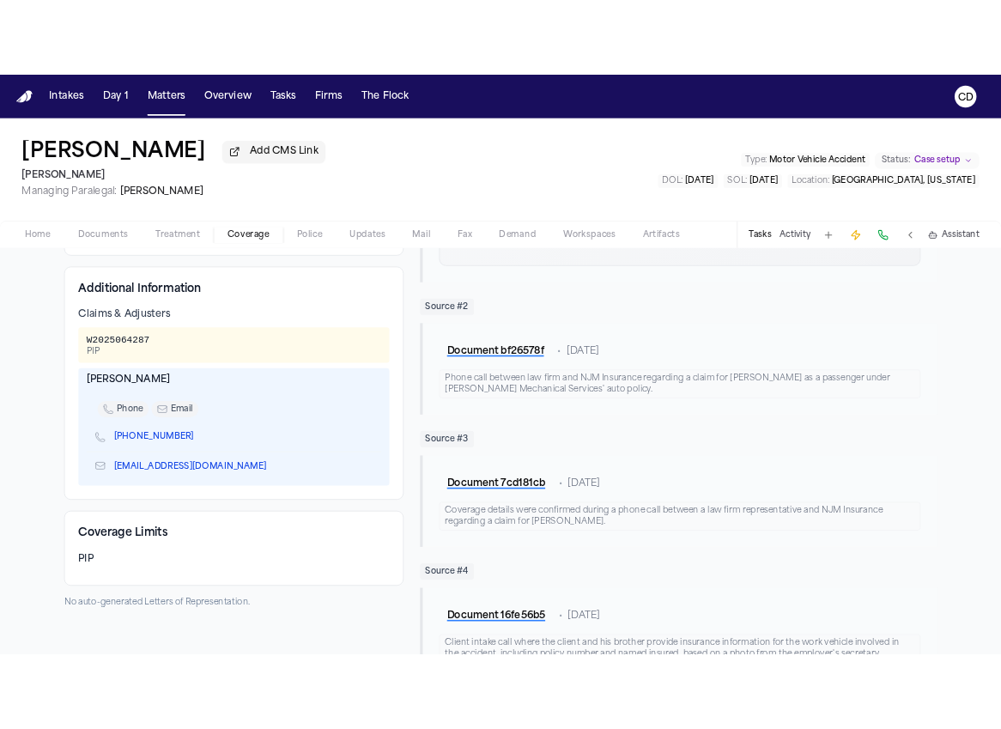
scroll to position [428, 0]
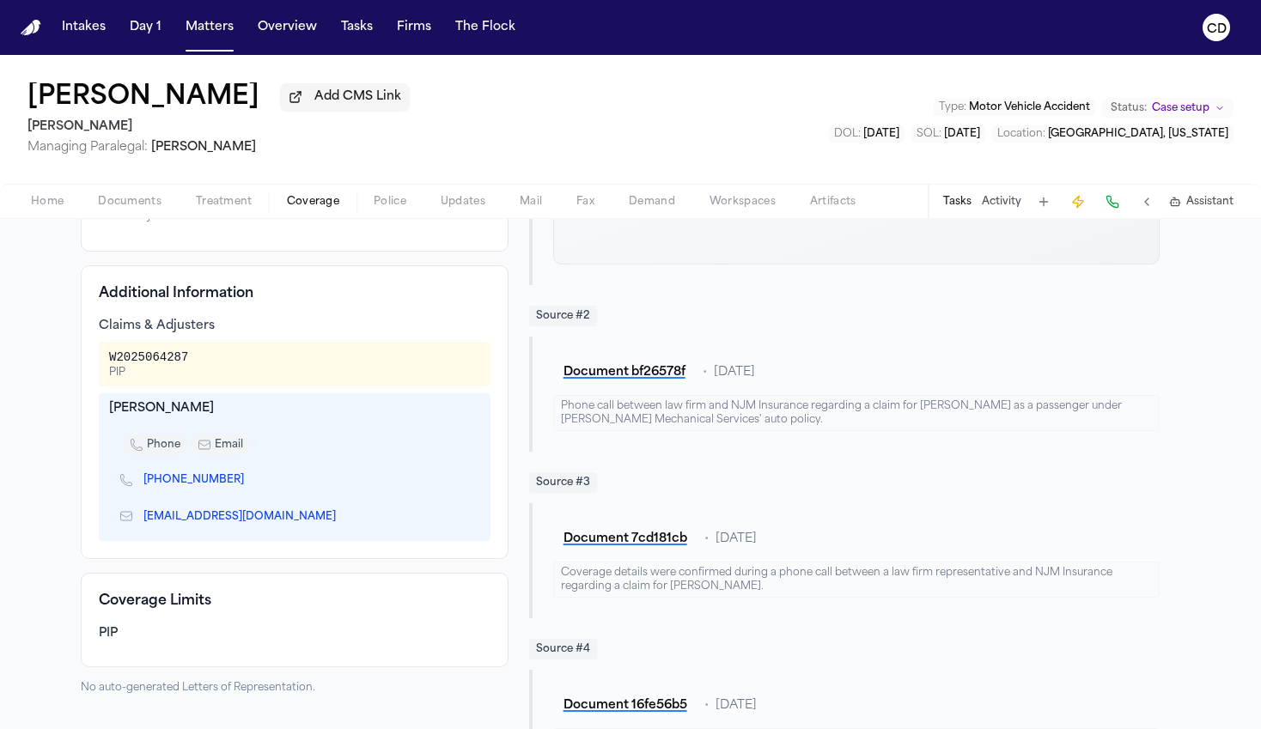
click at [215, 37] on button "Matters" at bounding box center [210, 27] width 62 height 31
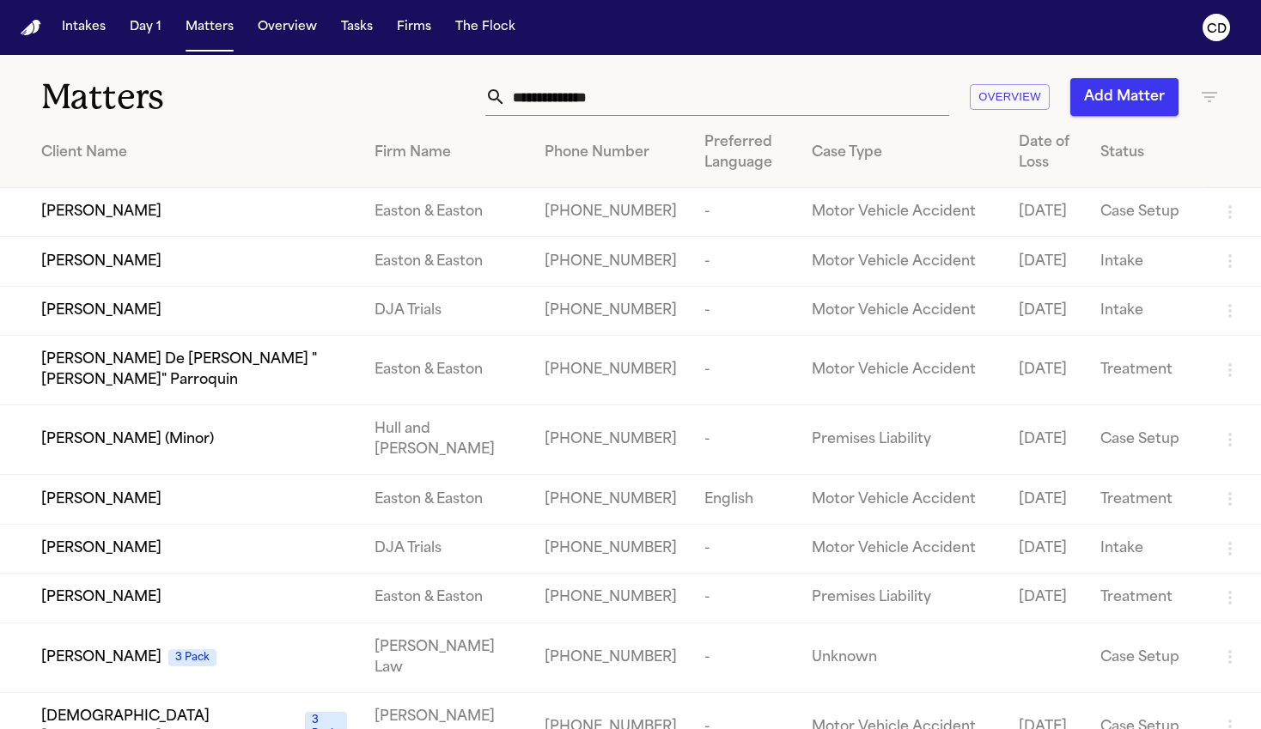
click at [580, 101] on input "text" at bounding box center [727, 97] width 443 height 38
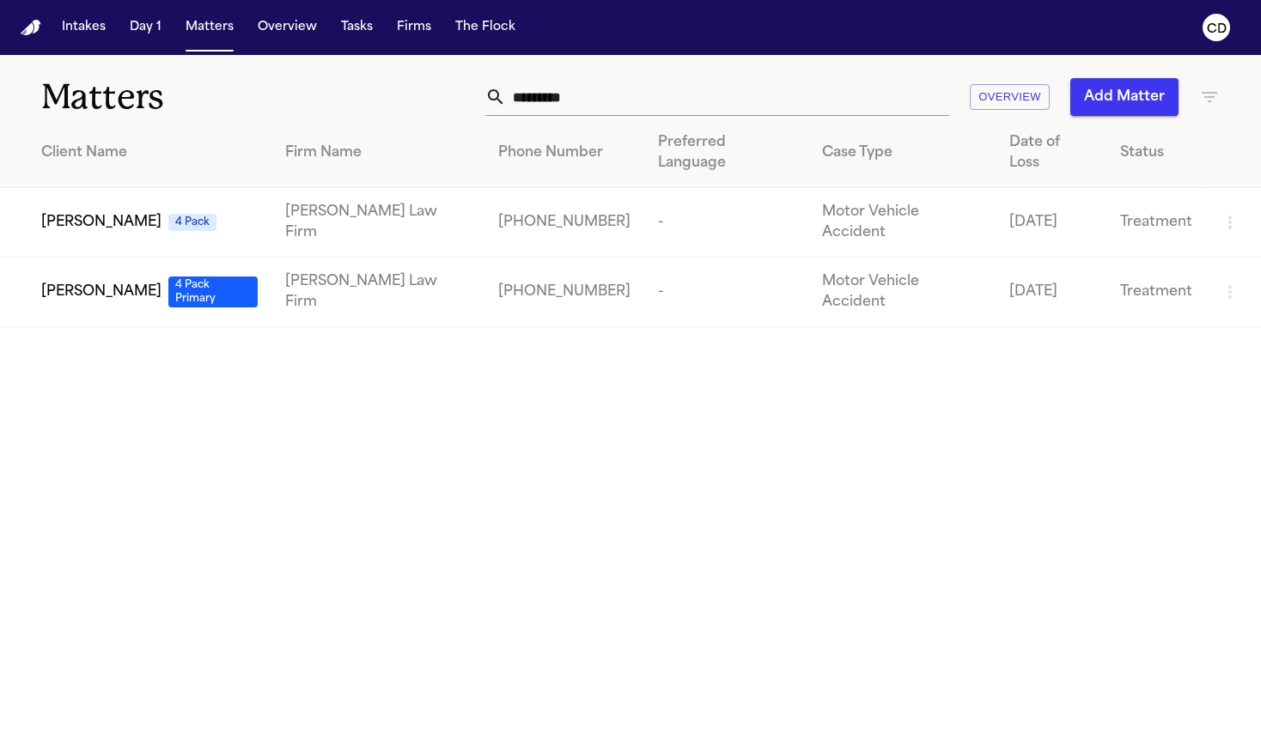
click at [123, 282] on span "Joseph Figueroa Jr." at bounding box center [101, 292] width 120 height 21
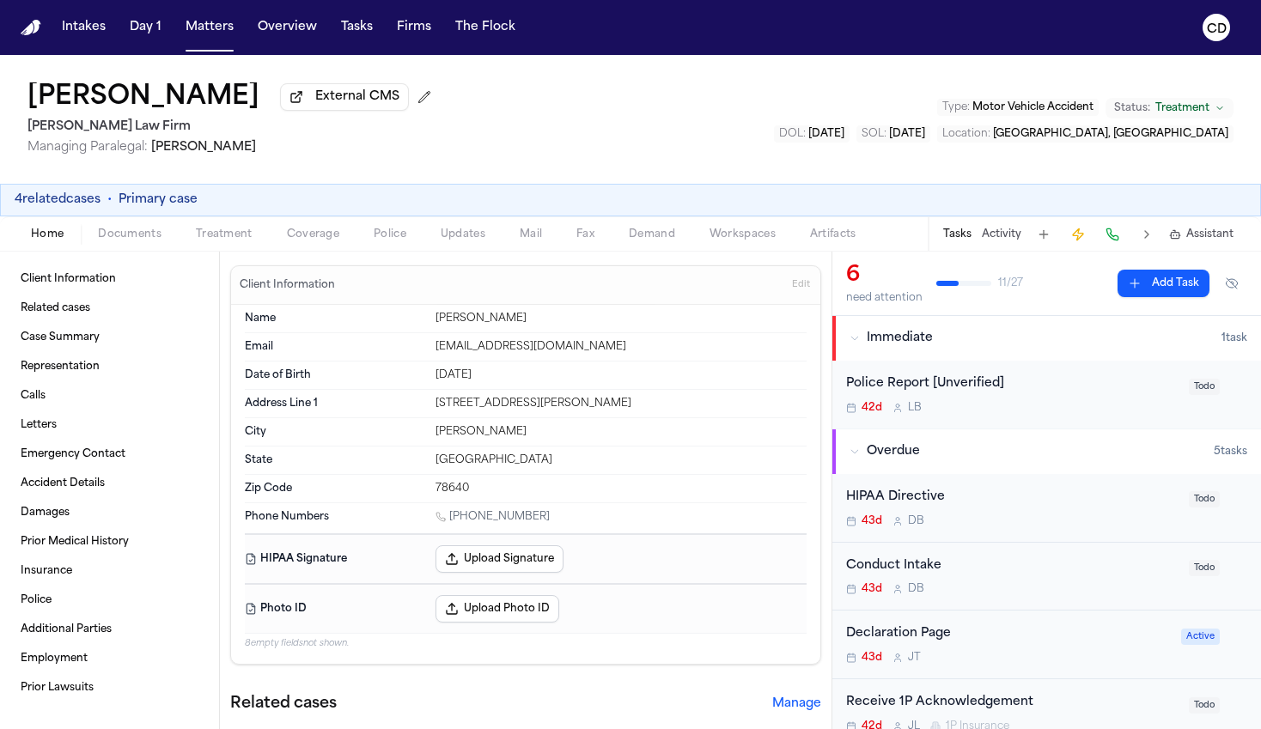
click at [76, 206] on button "4 related cases" at bounding box center [58, 200] width 86 height 17
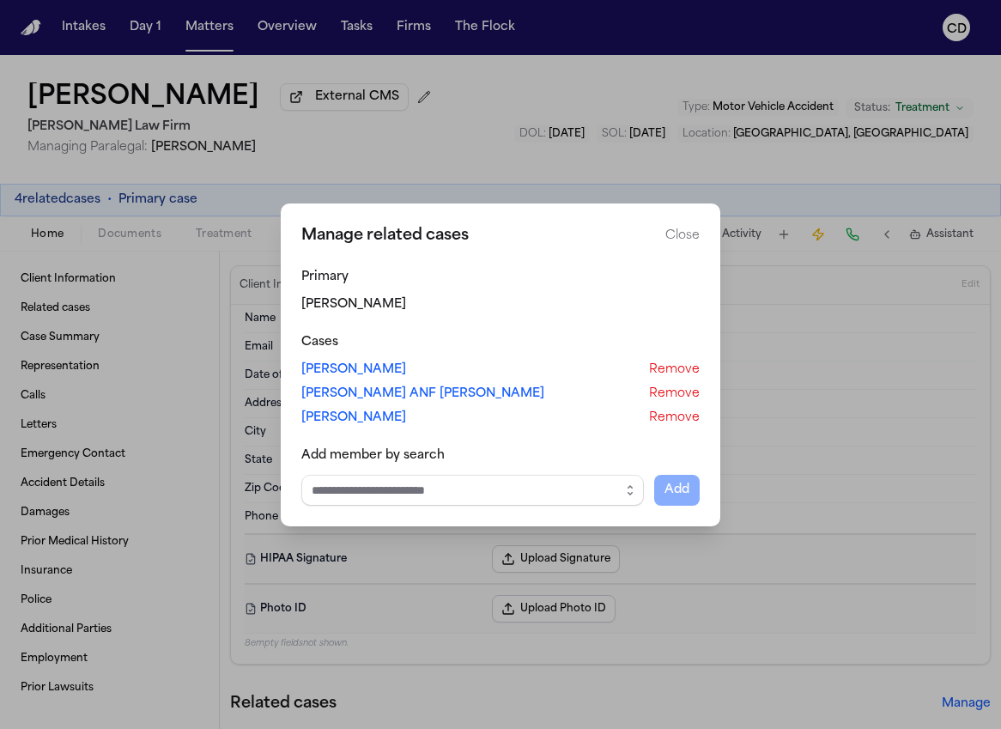
click at [679, 238] on button "Close" at bounding box center [683, 236] width 34 height 17
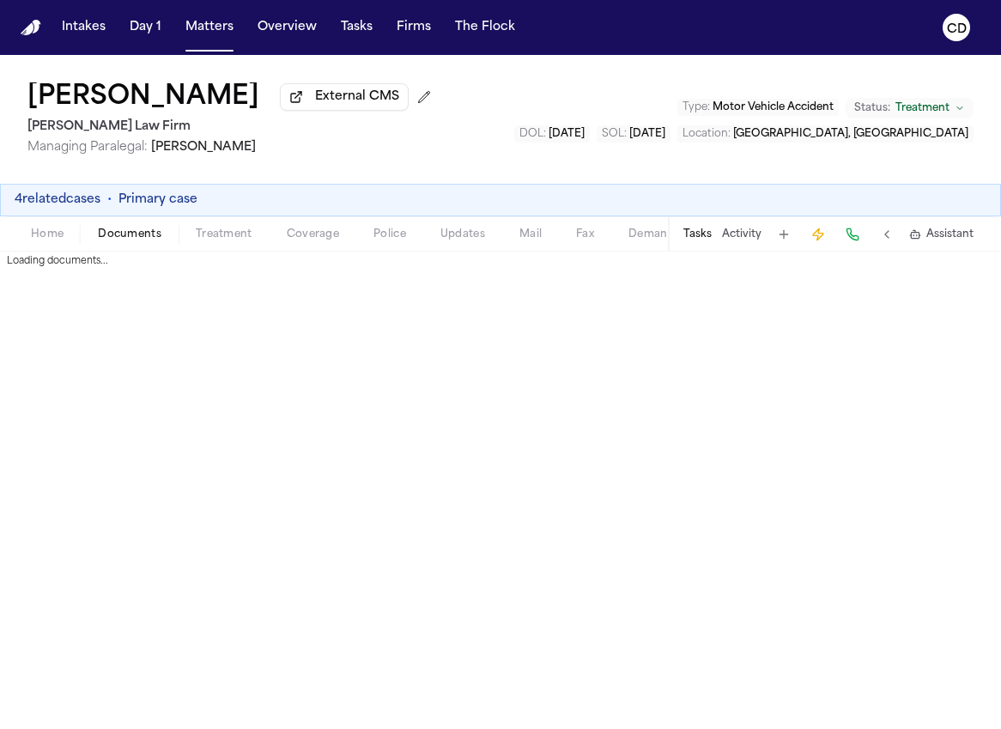
click at [120, 239] on span "Documents" at bounding box center [130, 235] width 64 height 14
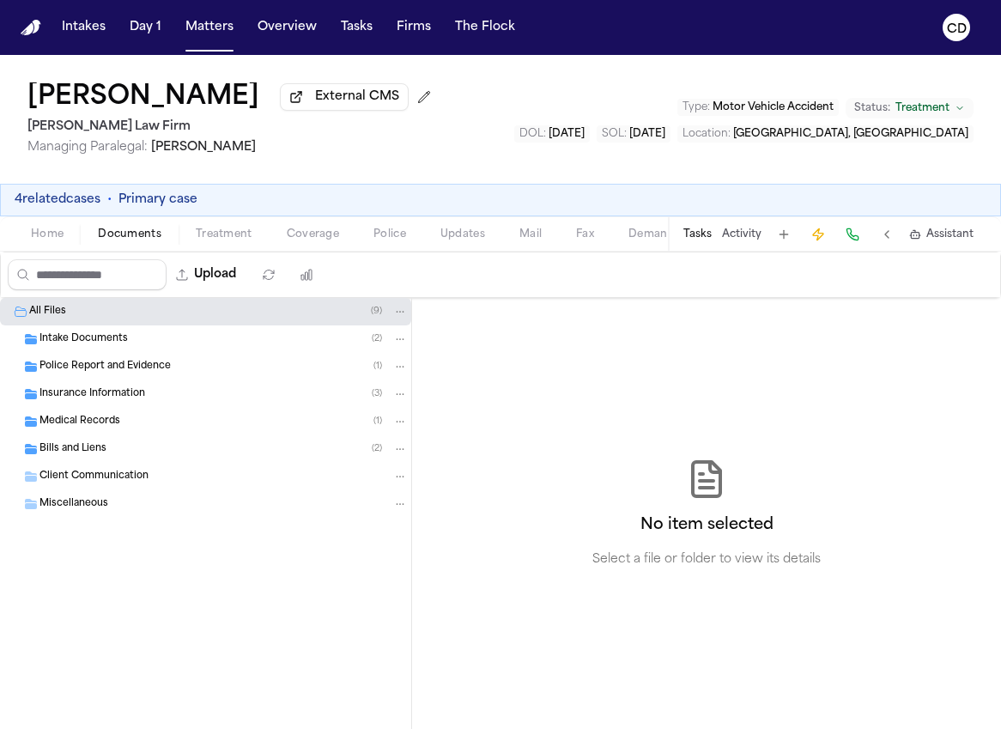
click at [173, 402] on div "Insurance Information ( 3 )" at bounding box center [224, 394] width 368 height 15
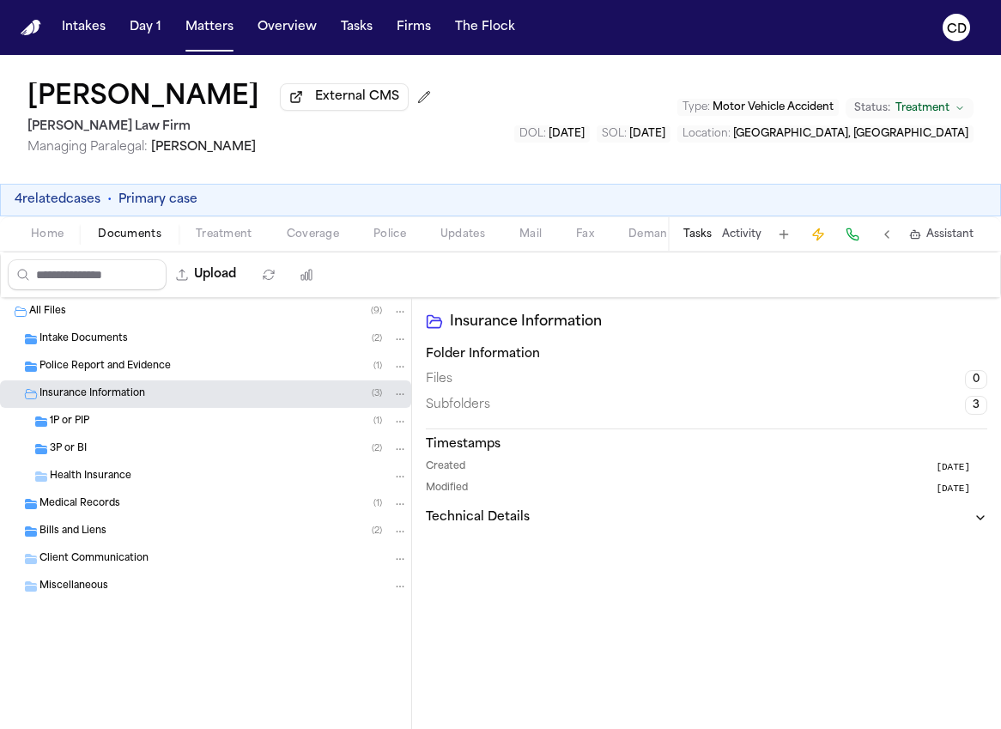
click at [222, 435] on div "1P or PIP ( 1 )" at bounding box center [205, 421] width 411 height 27
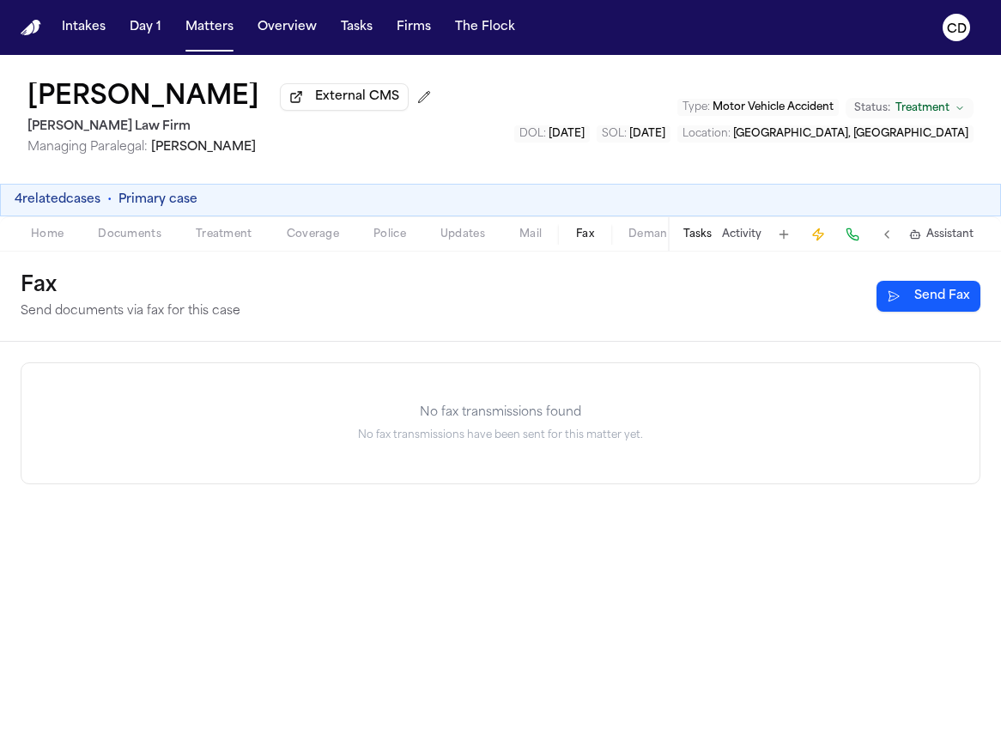
click at [580, 237] on span "Fax" at bounding box center [585, 235] width 18 height 14
click at [913, 303] on button "Send Fax" at bounding box center [929, 296] width 104 height 31
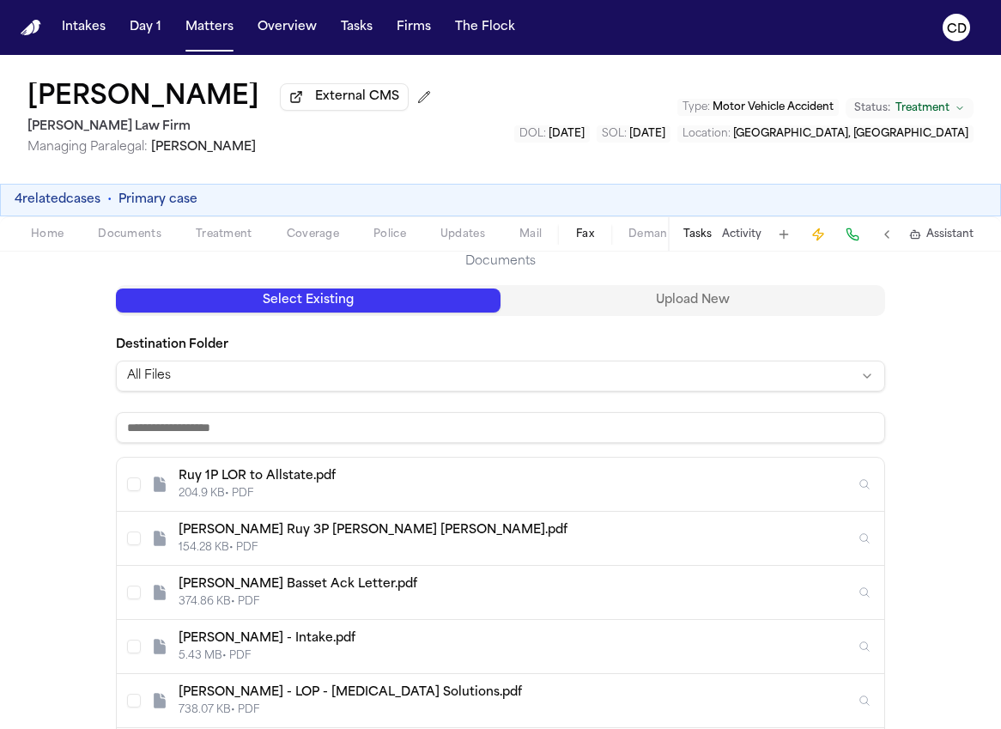
scroll to position [172, 0]
click at [271, 484] on div "Ruy 1P LOR to Allstate.pdf" at bounding box center [517, 477] width 677 height 17
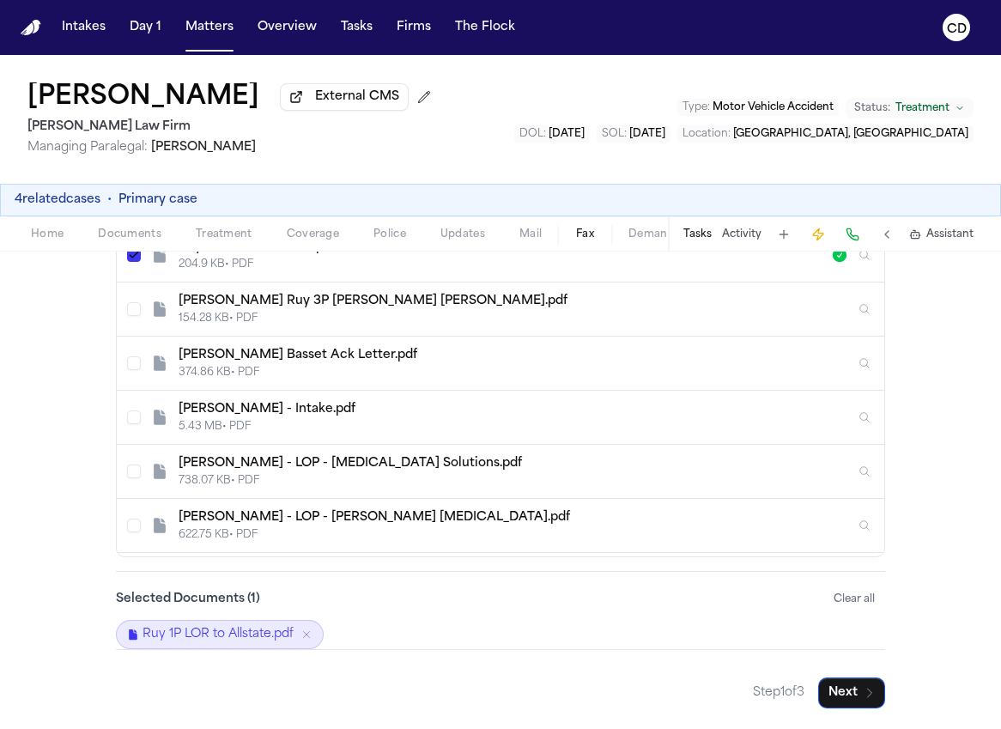
click at [845, 697] on button "Next" at bounding box center [852, 693] width 67 height 31
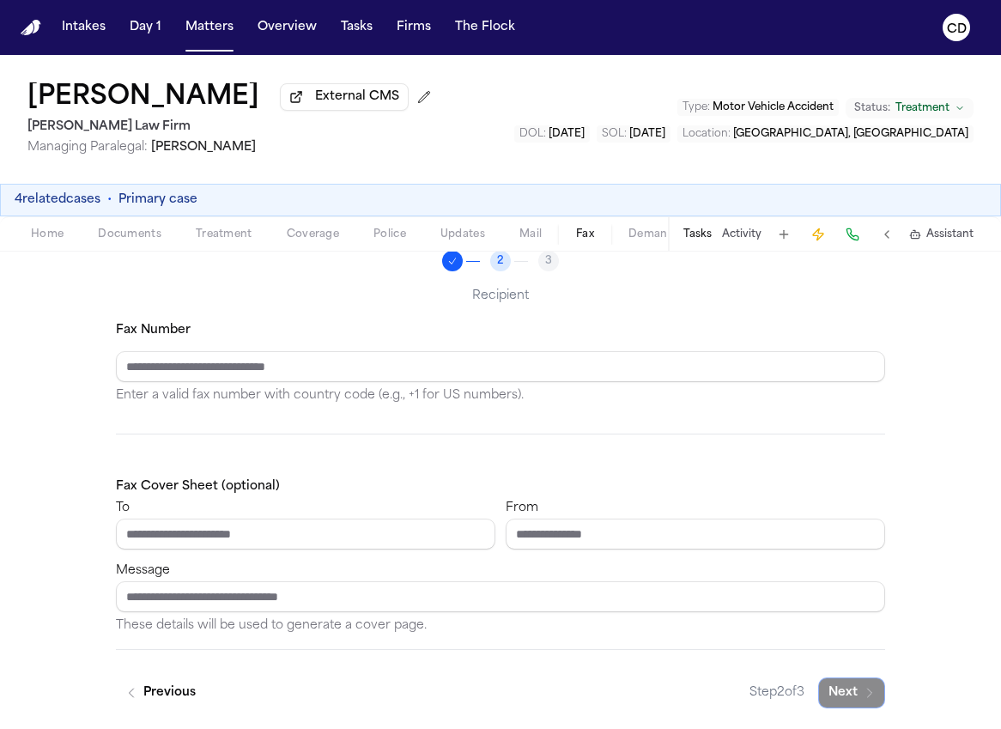
scroll to position [142, 0]
click at [342, 370] on input "Fax Number" at bounding box center [501, 366] width 770 height 31
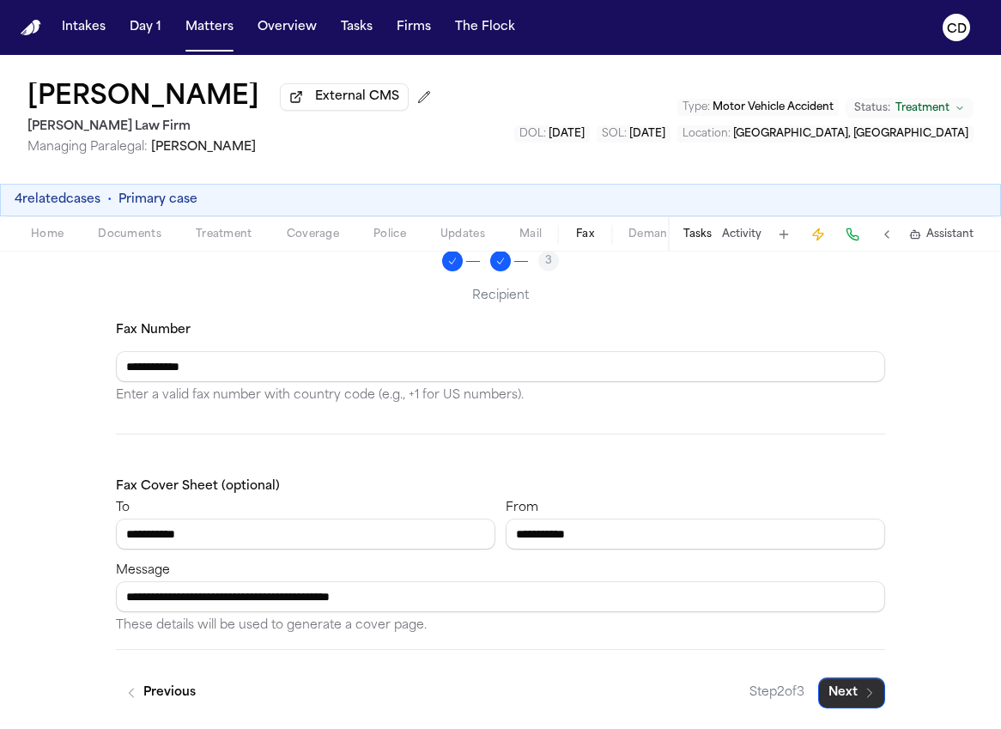
click at [849, 701] on button "Next" at bounding box center [852, 693] width 67 height 31
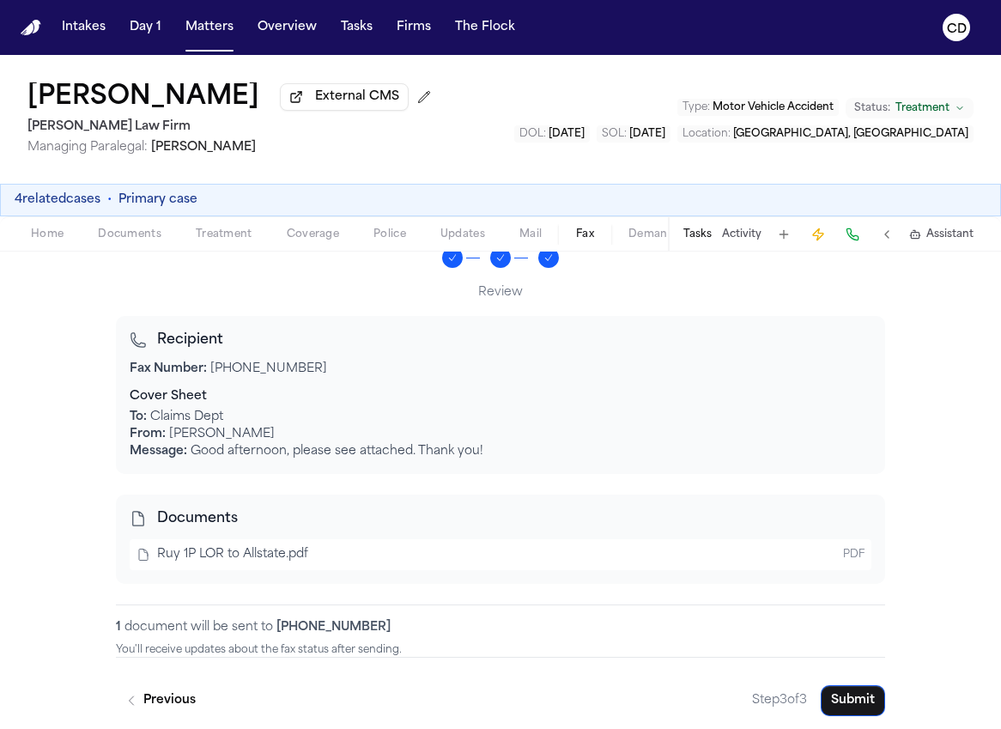
scroll to position [153, 0]
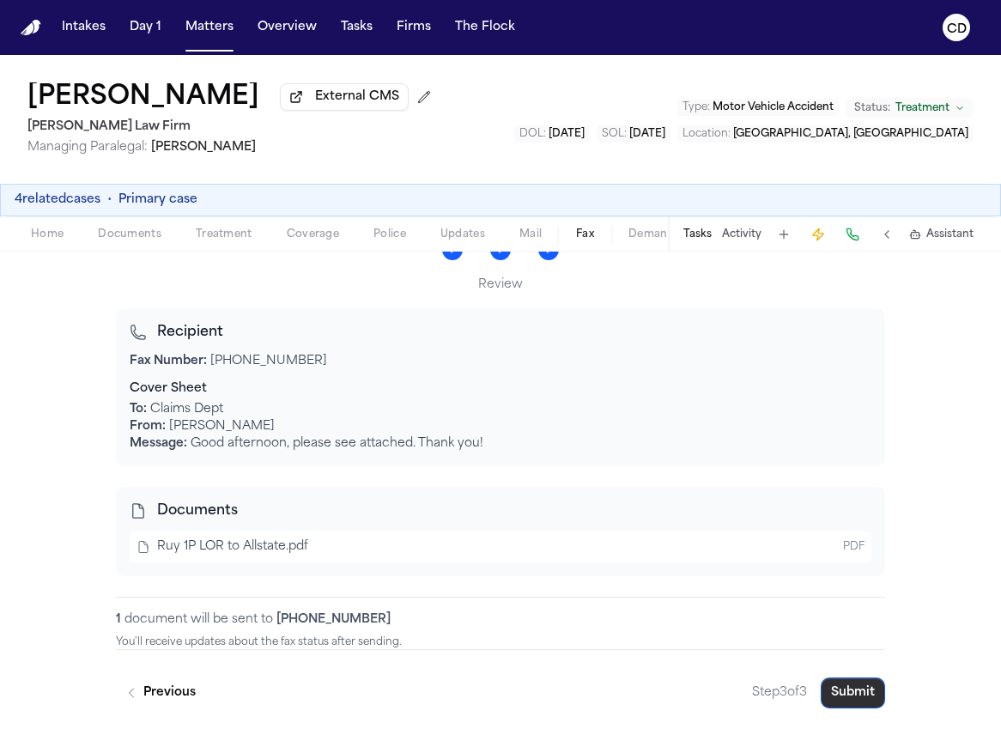
click at [856, 690] on button "Submit" at bounding box center [853, 693] width 64 height 31
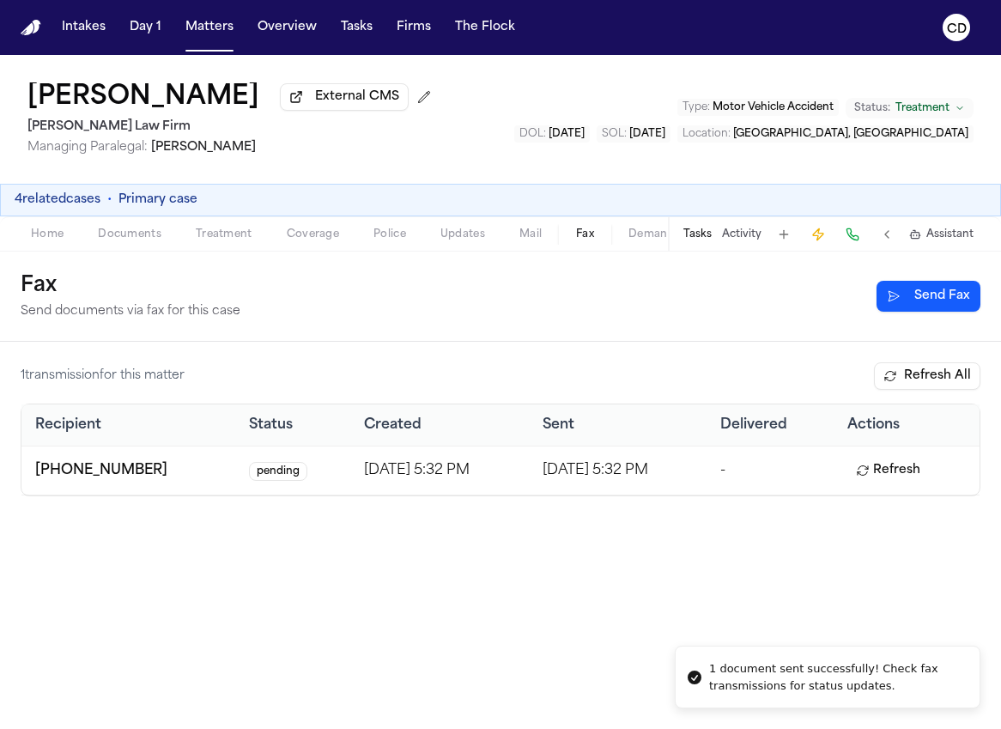
click at [348, 234] on button "Coverage" at bounding box center [313, 234] width 87 height 21
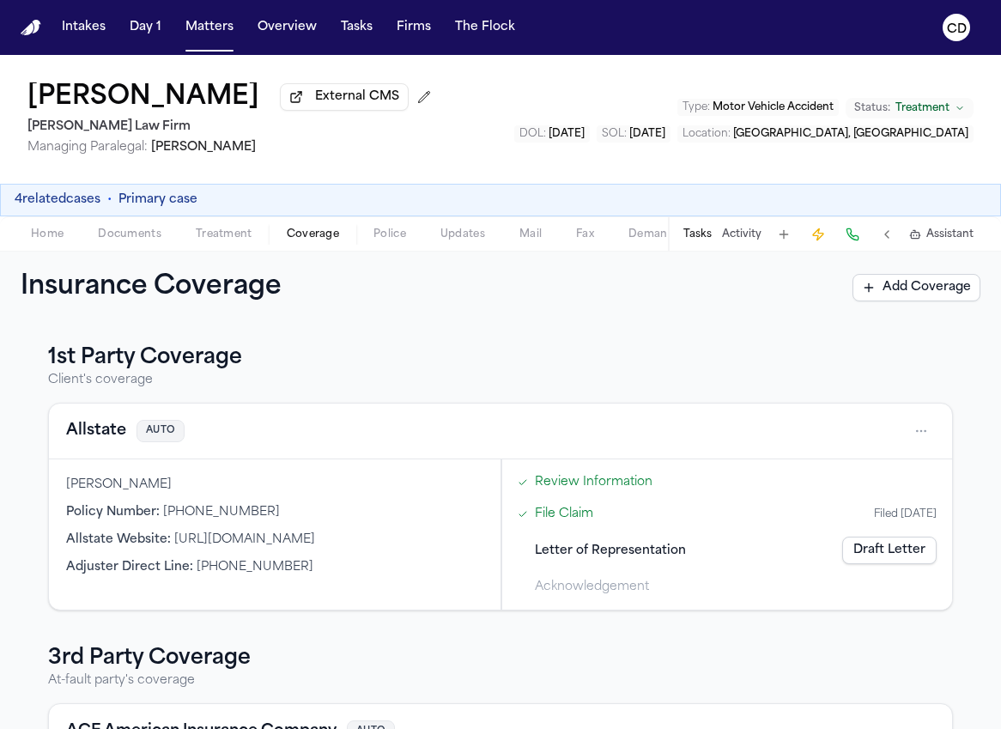
click at [98, 432] on button "Allstate" at bounding box center [96, 431] width 60 height 24
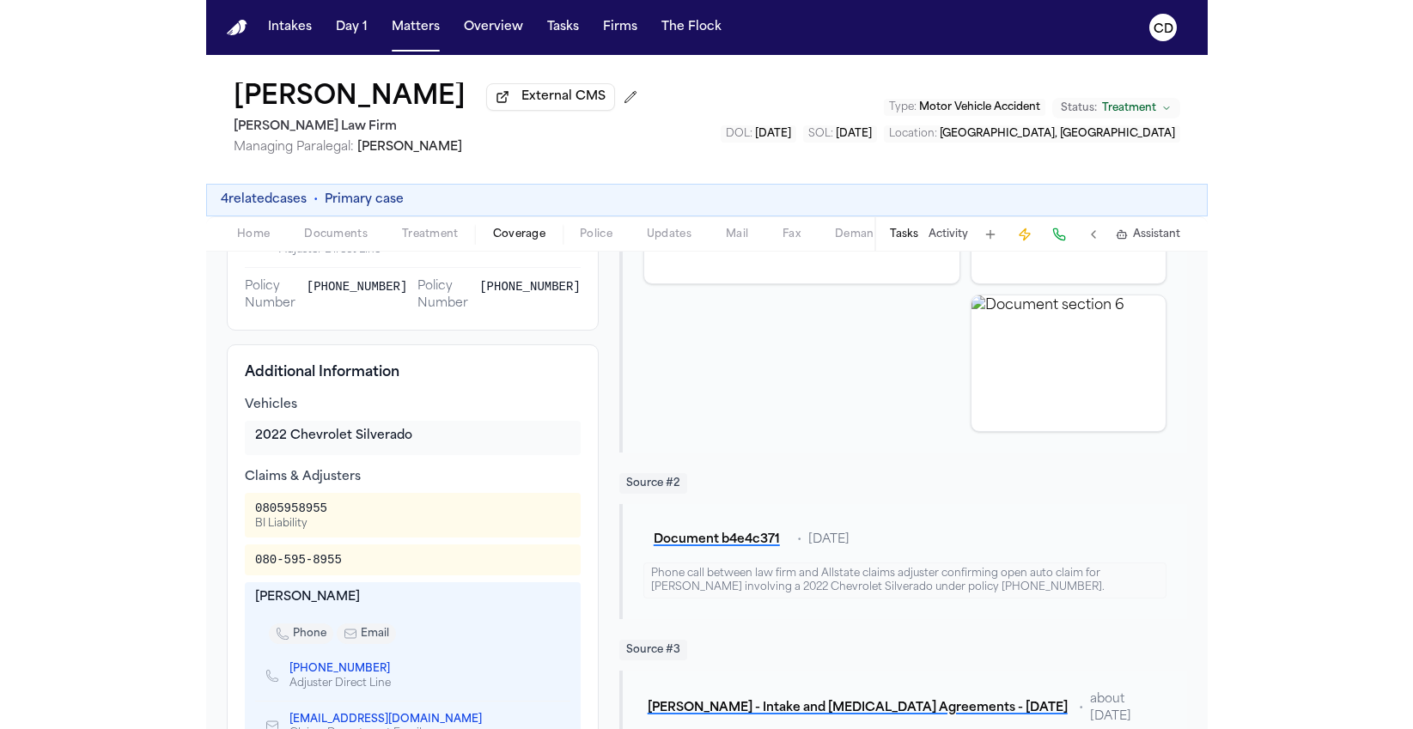
scroll to position [438, 0]
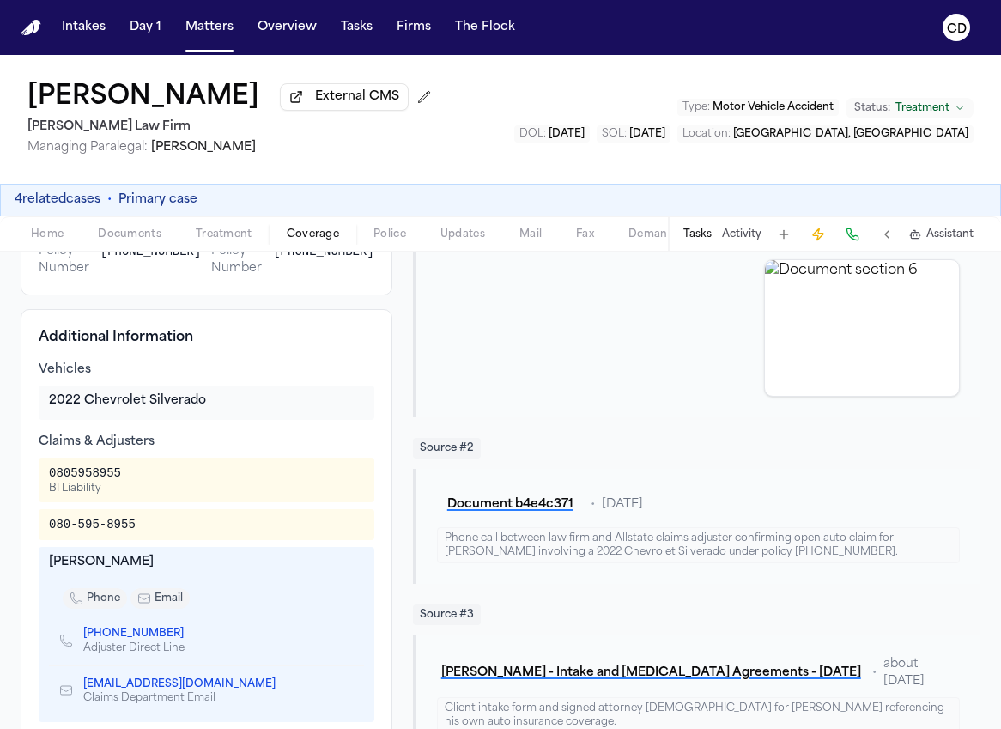
click at [77, 472] on div "0805958955" at bounding box center [85, 473] width 72 height 17
copy div "0805958955"
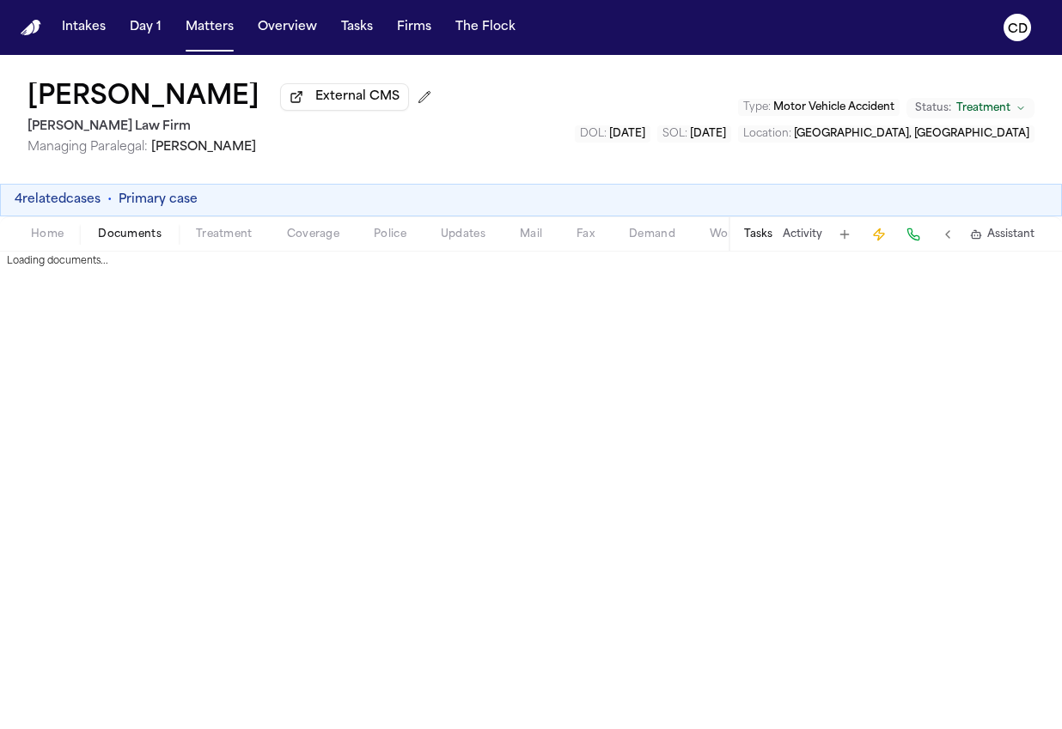
click at [152, 238] on span "Documents" at bounding box center [130, 235] width 64 height 14
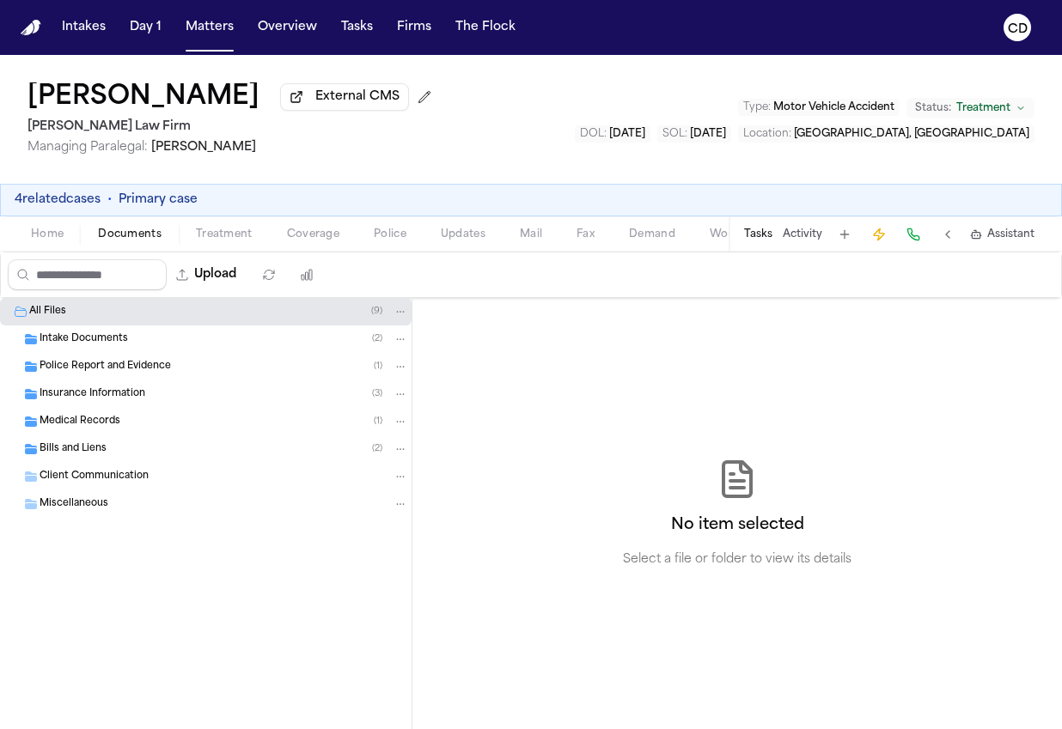
click at [150, 402] on div "Insurance Information ( 3 )" at bounding box center [224, 394] width 368 height 15
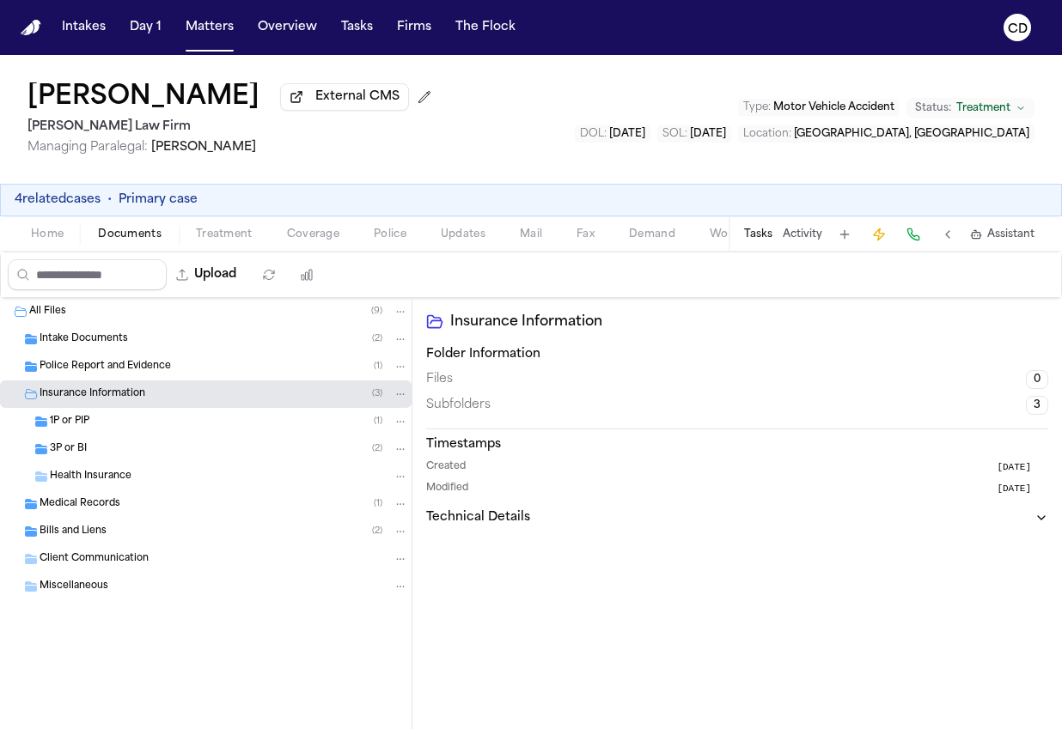
click at [152, 429] on div "1P or PIP ( 1 )" at bounding box center [229, 421] width 358 height 15
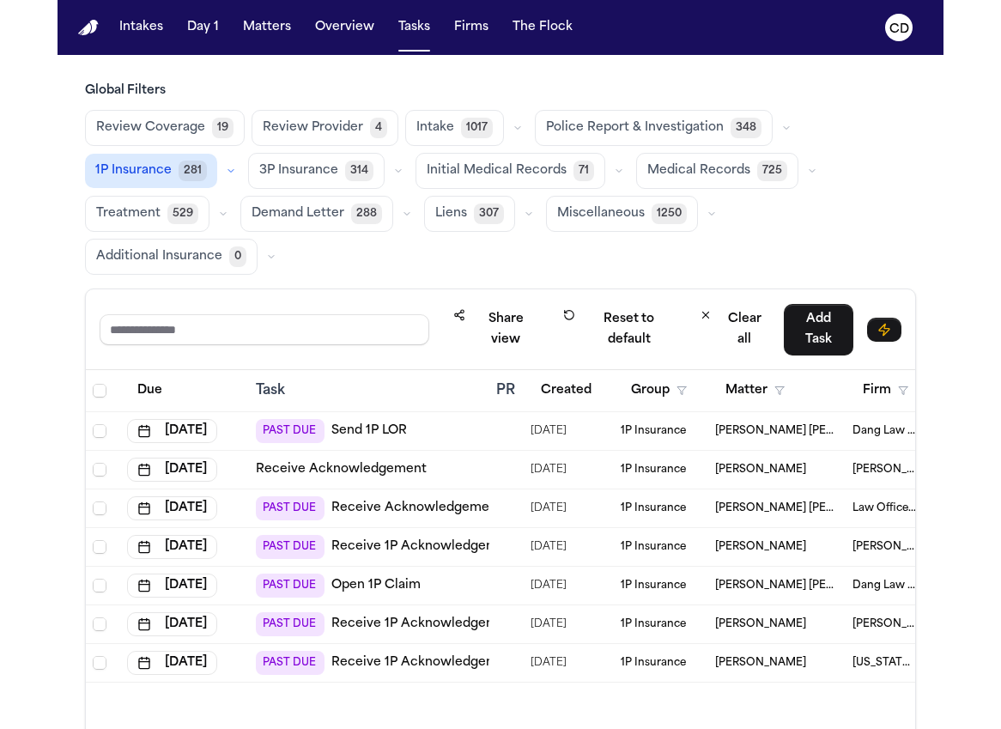
scroll to position [57, 0]
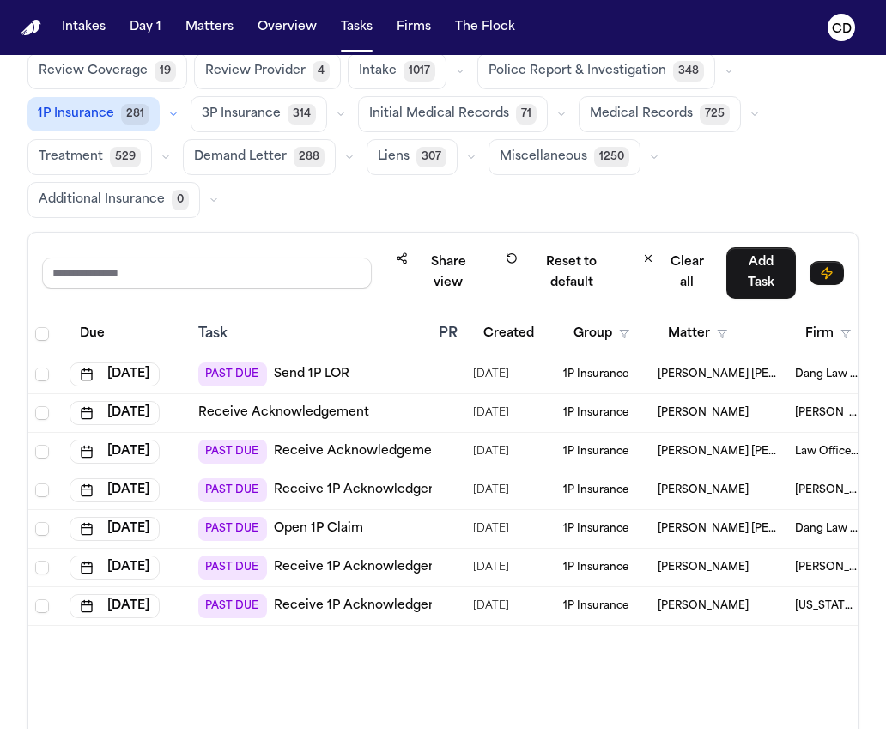
click at [430, 214] on div "Review Coverage 19 Review Provider 4 Intake 1017 Police Report & Investigation …" at bounding box center [442, 135] width 831 height 165
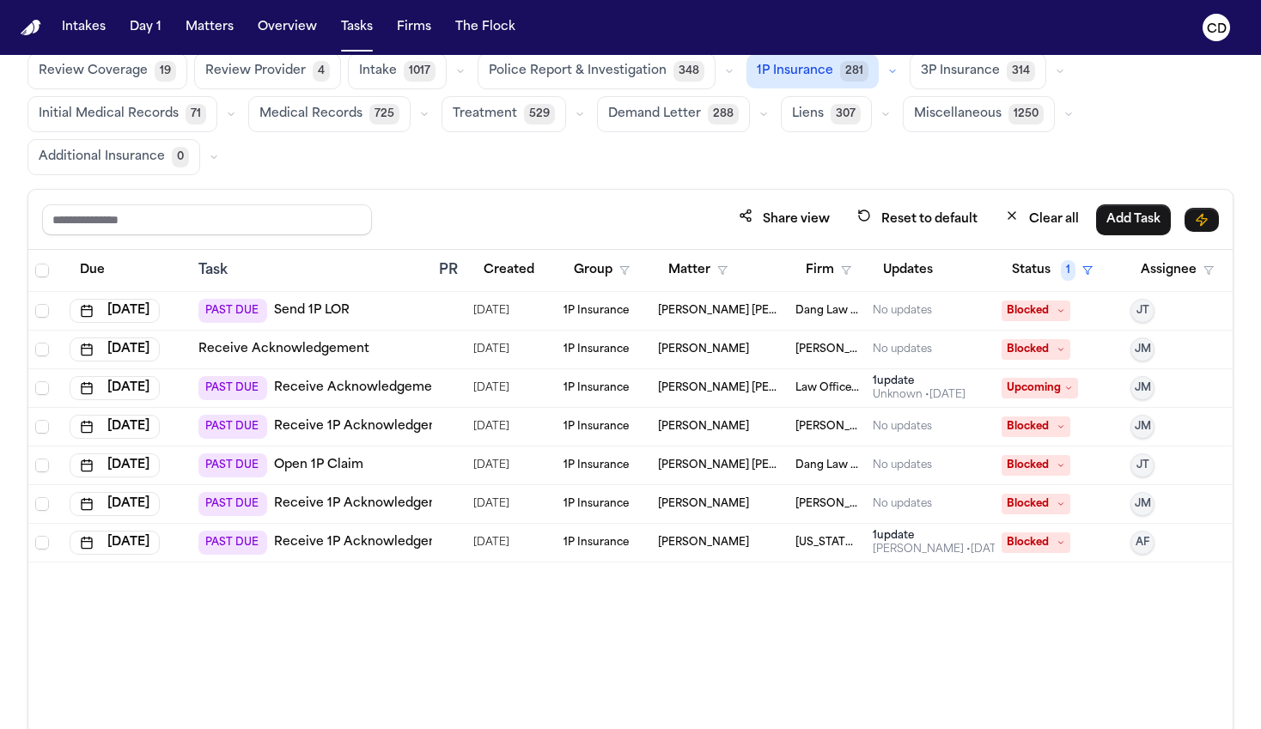
click at [320, 504] on link "Receive 1P Acknowledgement" at bounding box center [367, 504] width 187 height 17
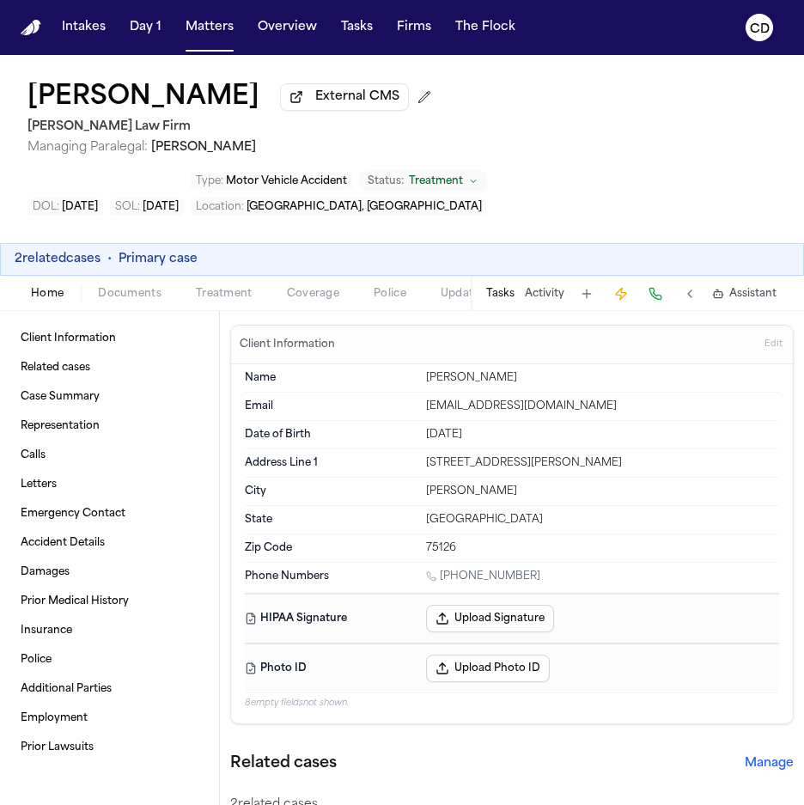
click at [536, 287] on button "Activity" at bounding box center [545, 294] width 40 height 14
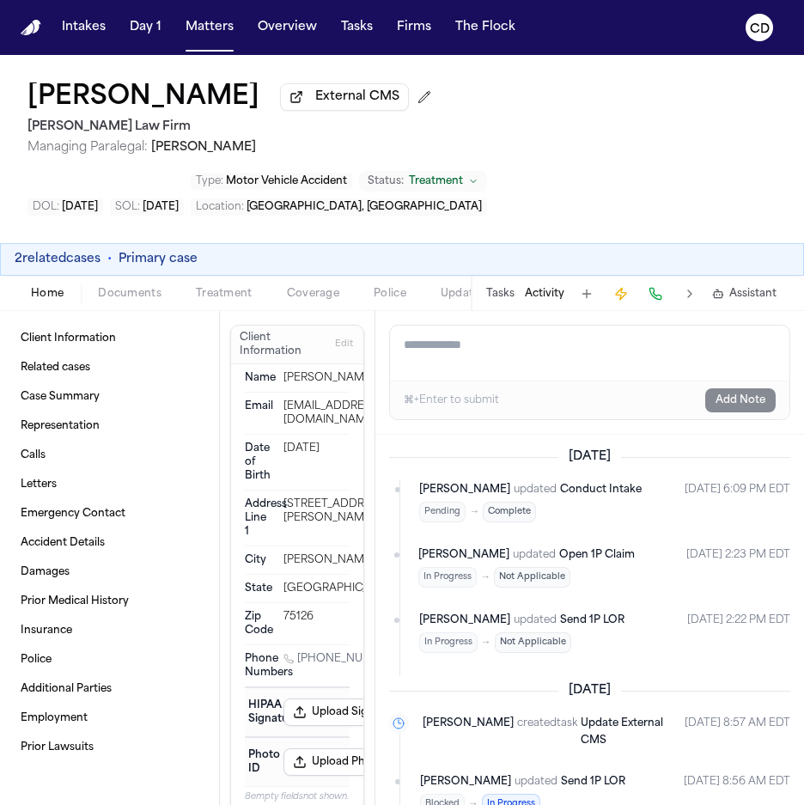
click at [504, 287] on button "Tasks" at bounding box center [500, 294] width 28 height 14
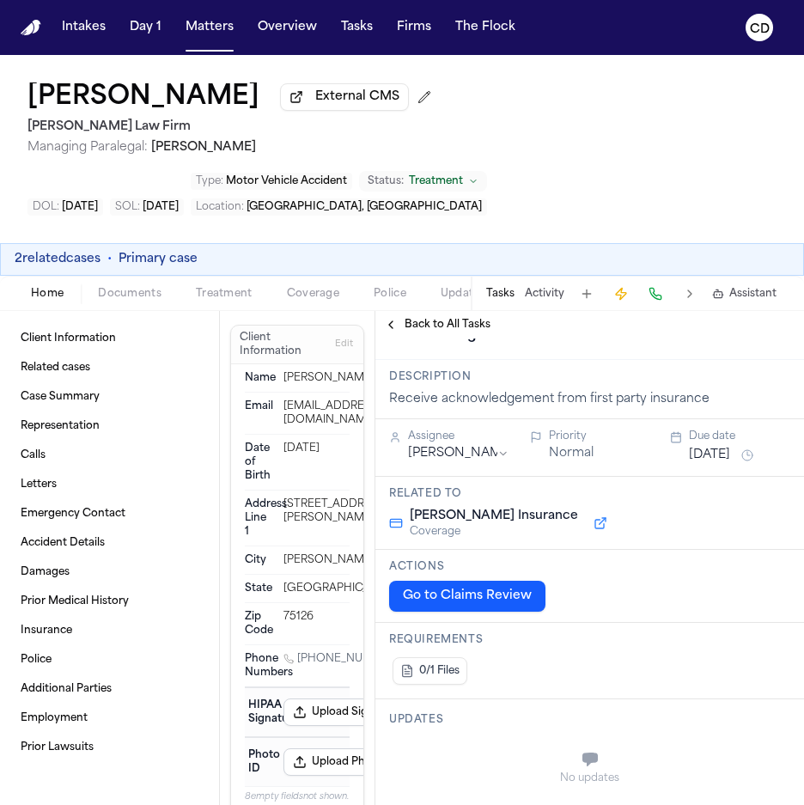
scroll to position [24, 0]
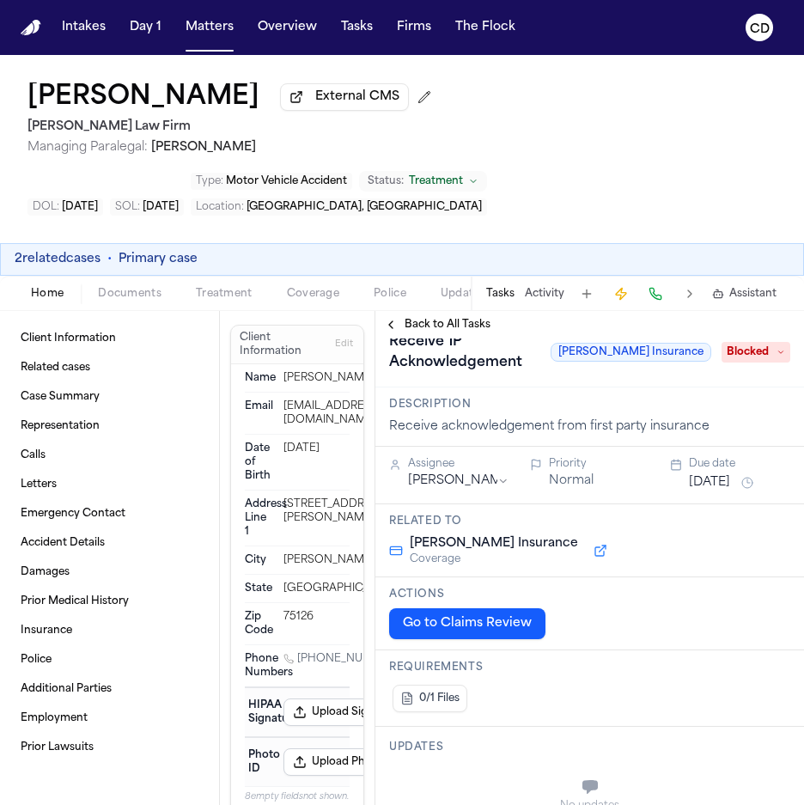
click at [532, 277] on div "Tasks Activity Assistant" at bounding box center [631, 293] width 320 height 33
click at [545, 287] on button "Activity" at bounding box center [545, 294] width 40 height 14
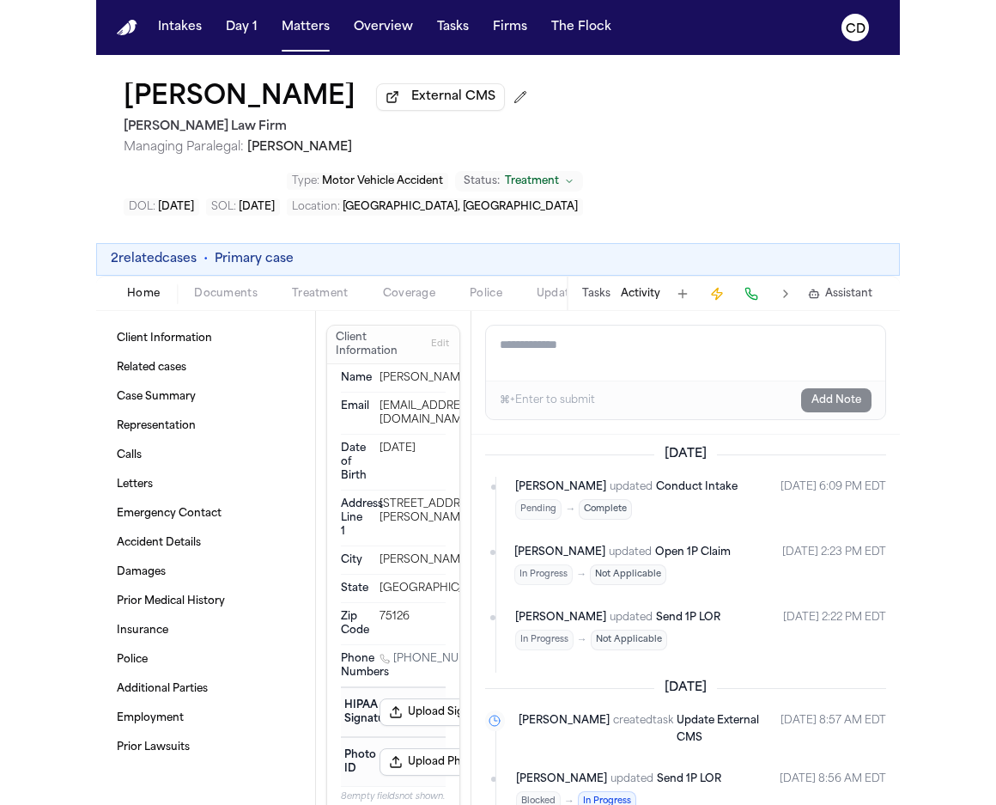
scroll to position [0, 0]
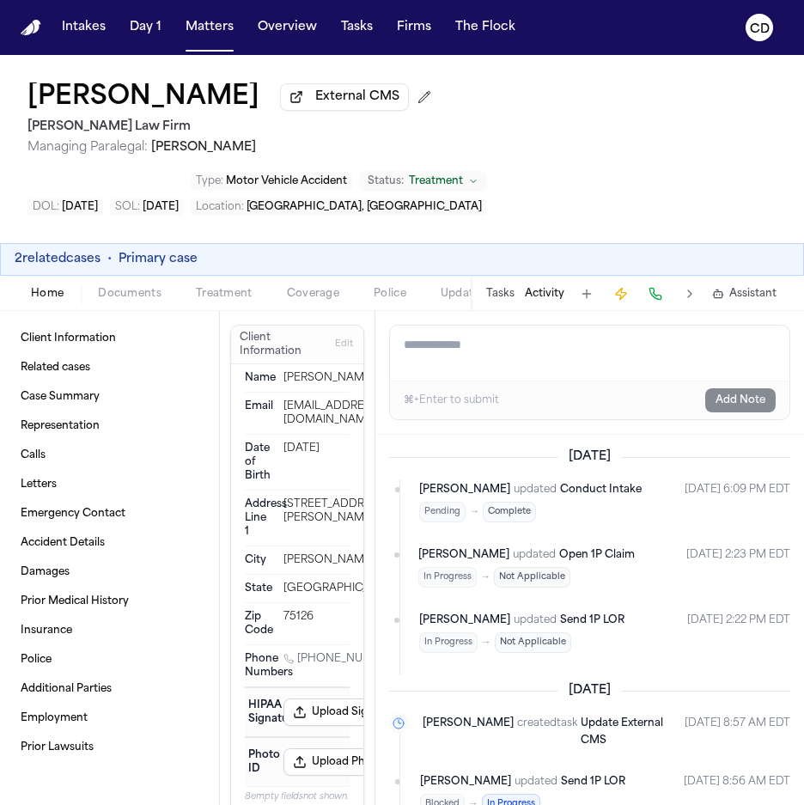
click at [532, 287] on button "Activity" at bounding box center [545, 294] width 40 height 14
click at [510, 287] on button "Tasks" at bounding box center [500, 294] width 28 height 14
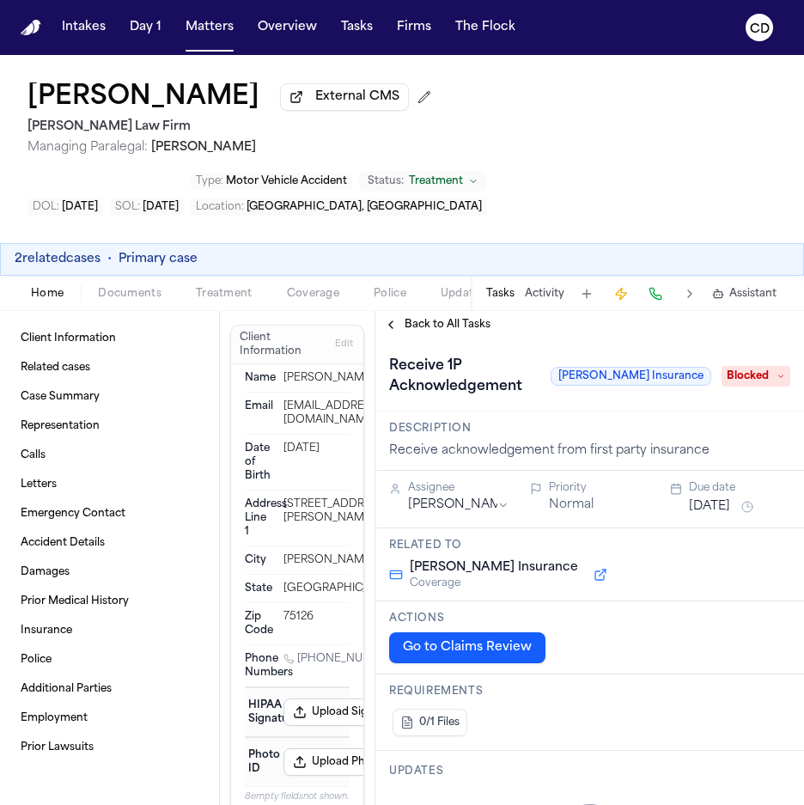
click at [410, 318] on span "Back to All Tasks" at bounding box center [448, 325] width 86 height 14
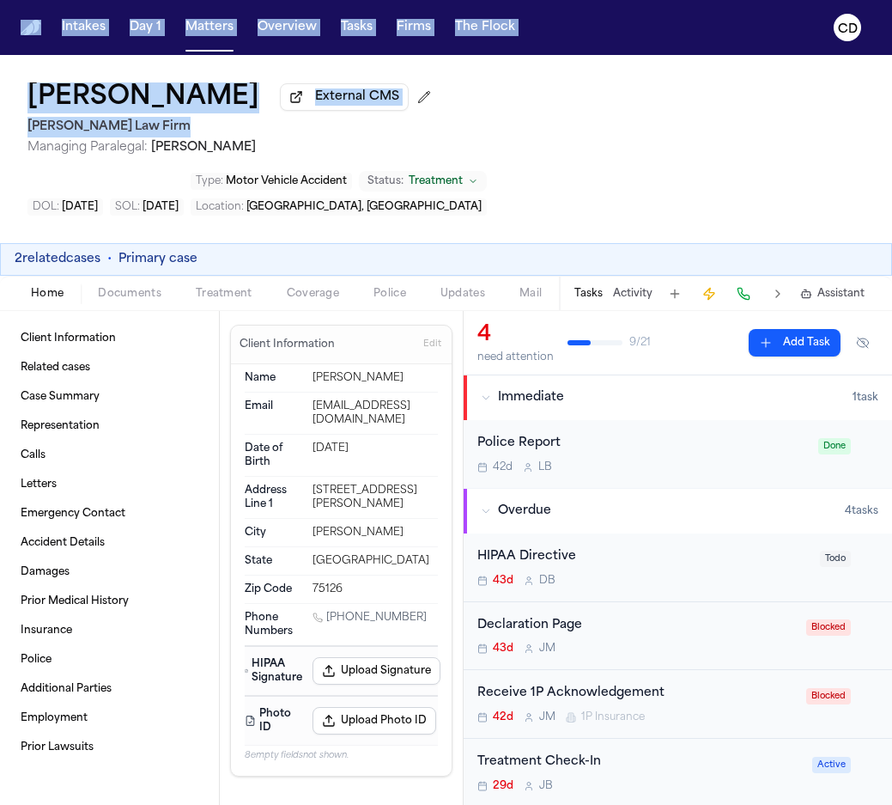
drag, startPoint x: 3, startPoint y: 155, endPoint x: -49, endPoint y: 161, distance: 51.9
click at [0, 161] on html "Intakes Day 1 Matters Overview Tasks Firms The Flock CD Vereeka [PERSON_NAME] E…" at bounding box center [446, 402] width 892 height 805
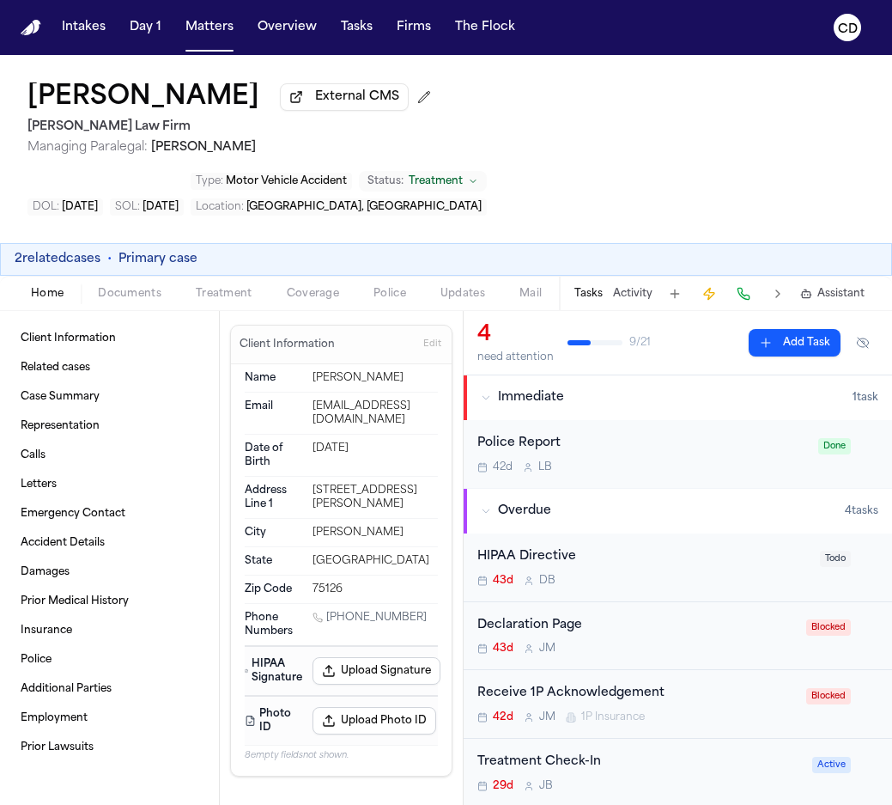
click at [3, 166] on div "Vereeka [PERSON_NAME] External CMS [PERSON_NAME] Law Firm Managing Paralegal: […" at bounding box center [446, 149] width 892 height 188
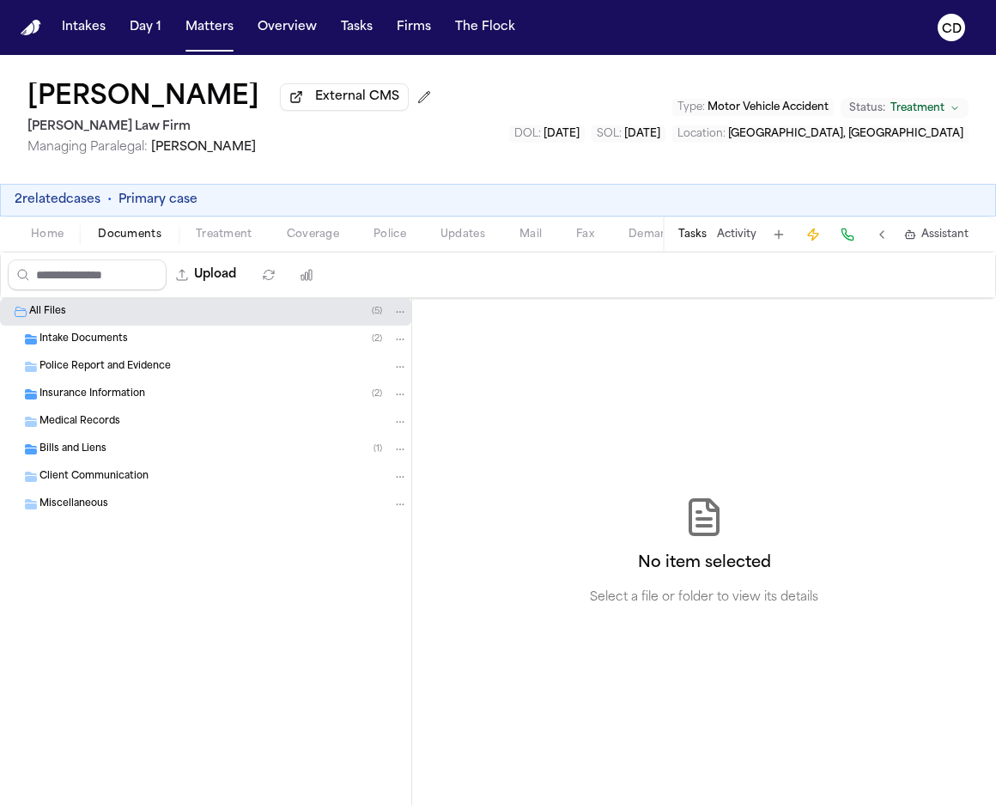
click at [143, 238] on span "Documents" at bounding box center [130, 235] width 64 height 14
click at [167, 398] on div "Insurance Information ( 2 )" at bounding box center [224, 394] width 368 height 15
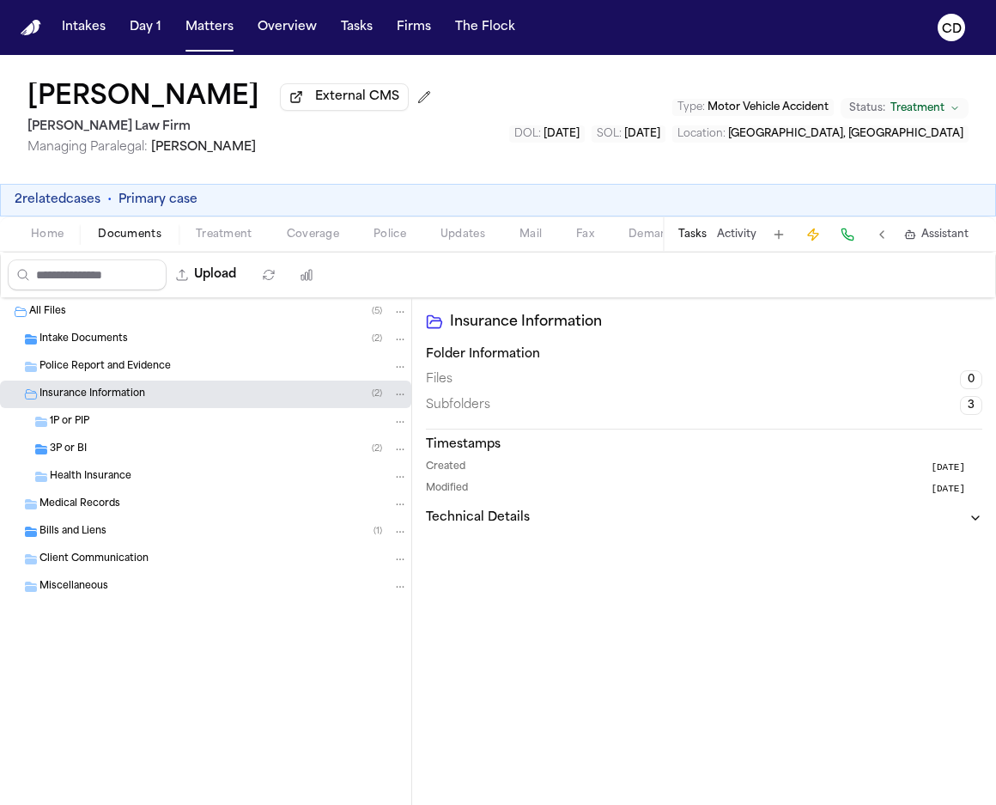
click at [133, 452] on div "3P or BI ( 2 )" at bounding box center [229, 448] width 358 height 15
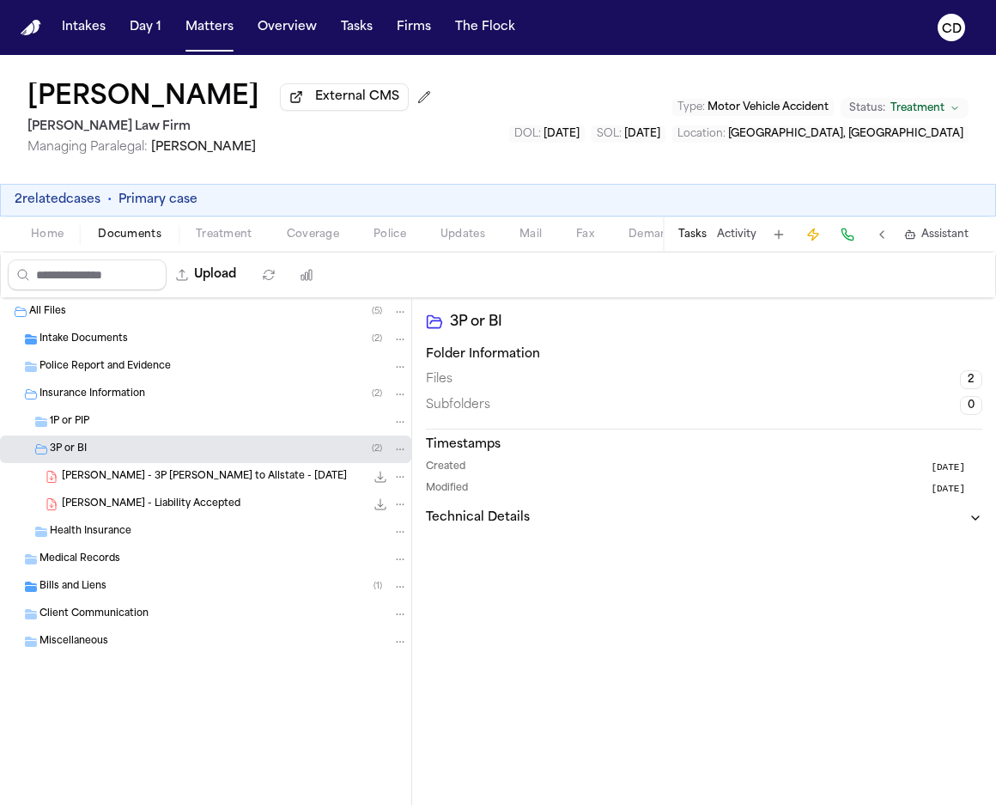
click at [133, 452] on div "3P or BI ( 2 )" at bounding box center [229, 448] width 358 height 15
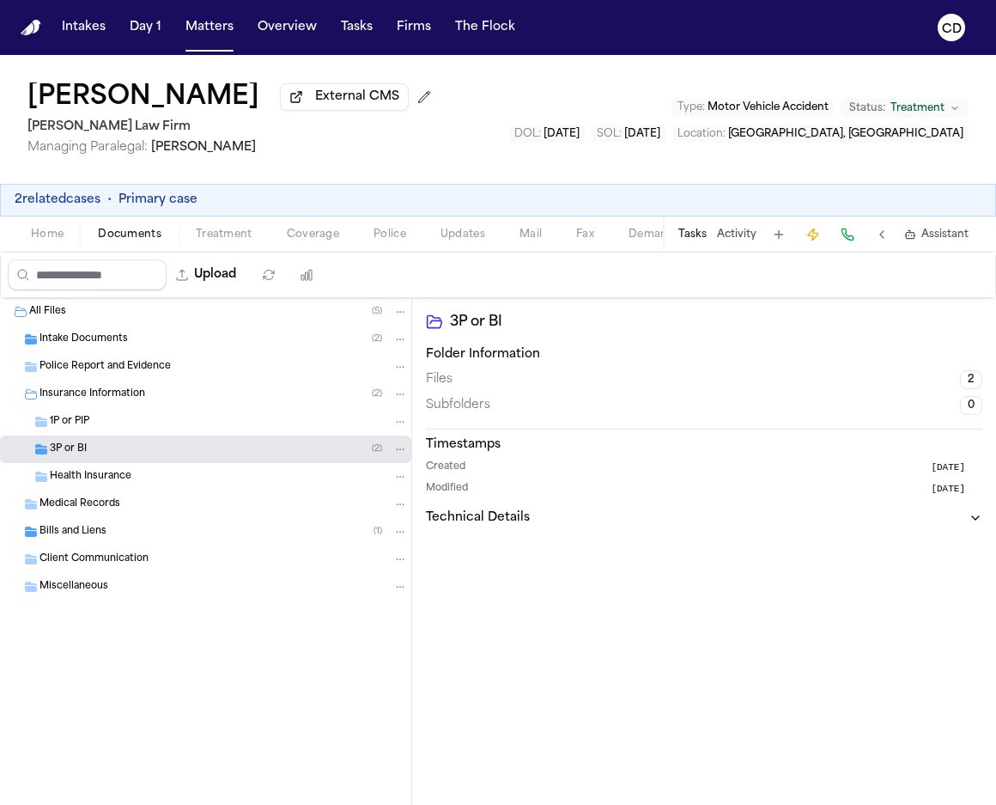
click at [130, 429] on div "1P or PIP" at bounding box center [229, 421] width 358 height 15
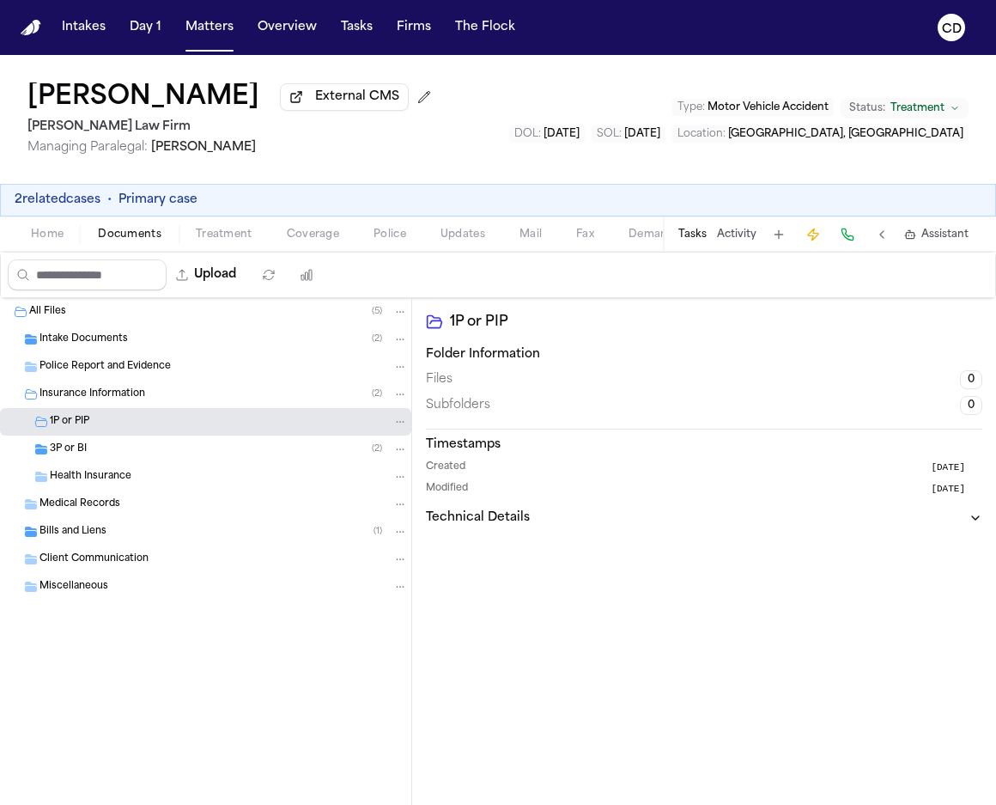
click at [130, 429] on div "1P or PIP" at bounding box center [229, 421] width 358 height 15
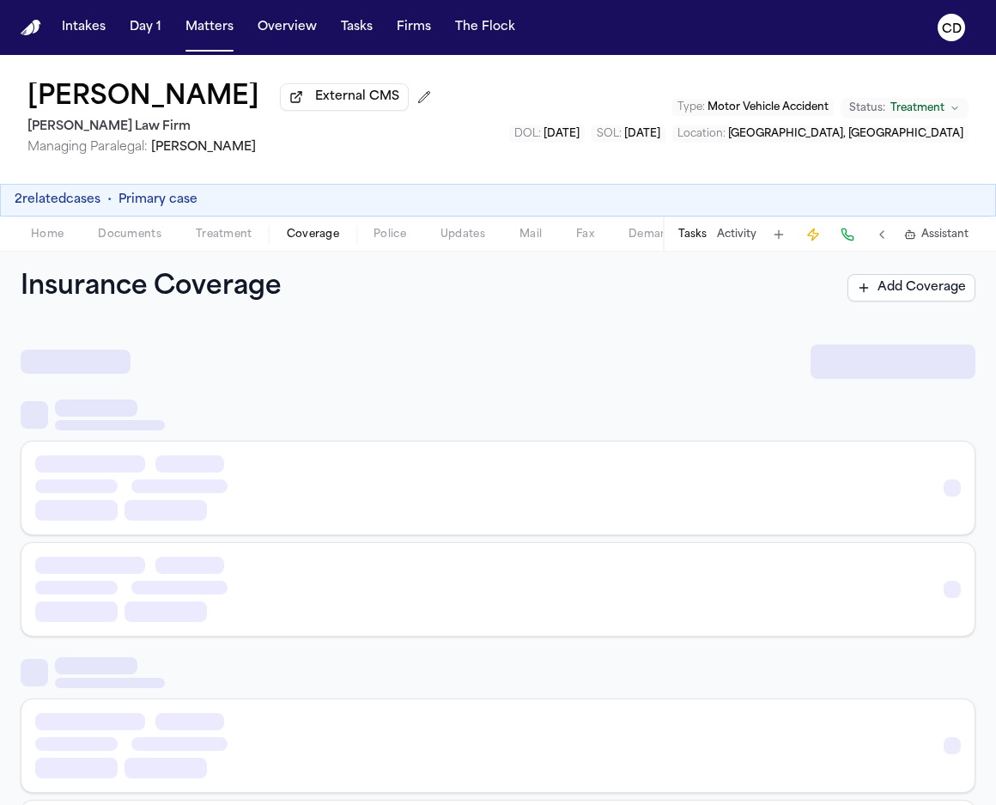
click at [293, 241] on span "Coverage" at bounding box center [313, 235] width 52 height 14
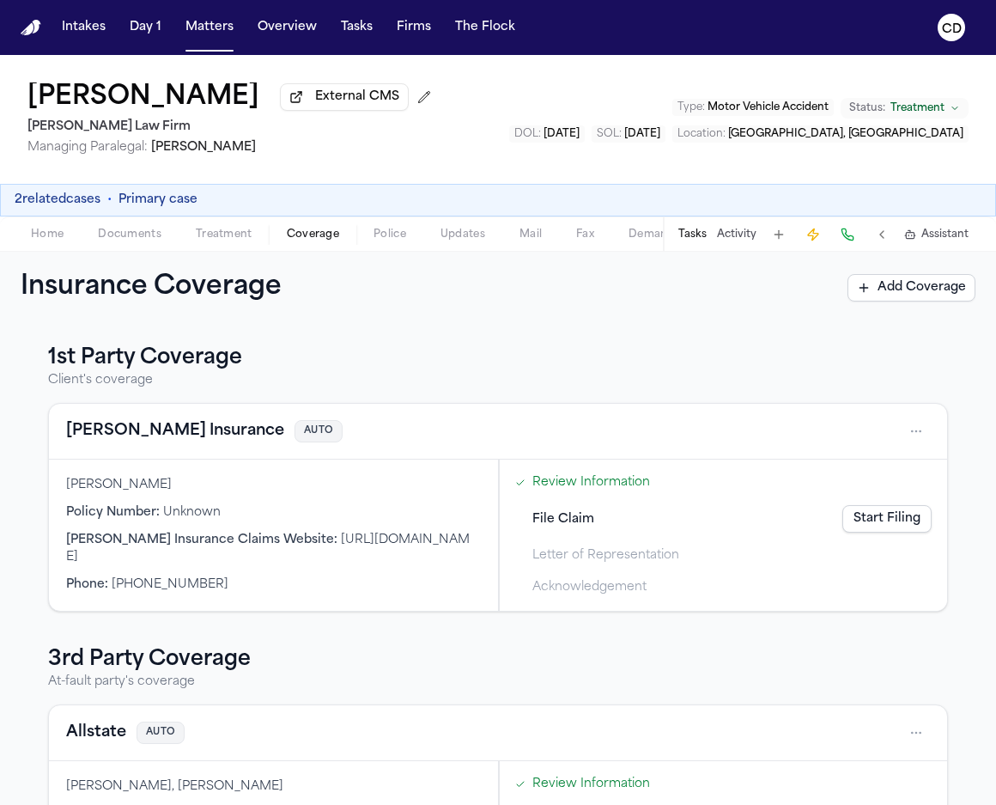
click at [167, 433] on button "[PERSON_NAME] Insurance" at bounding box center [175, 431] width 218 height 24
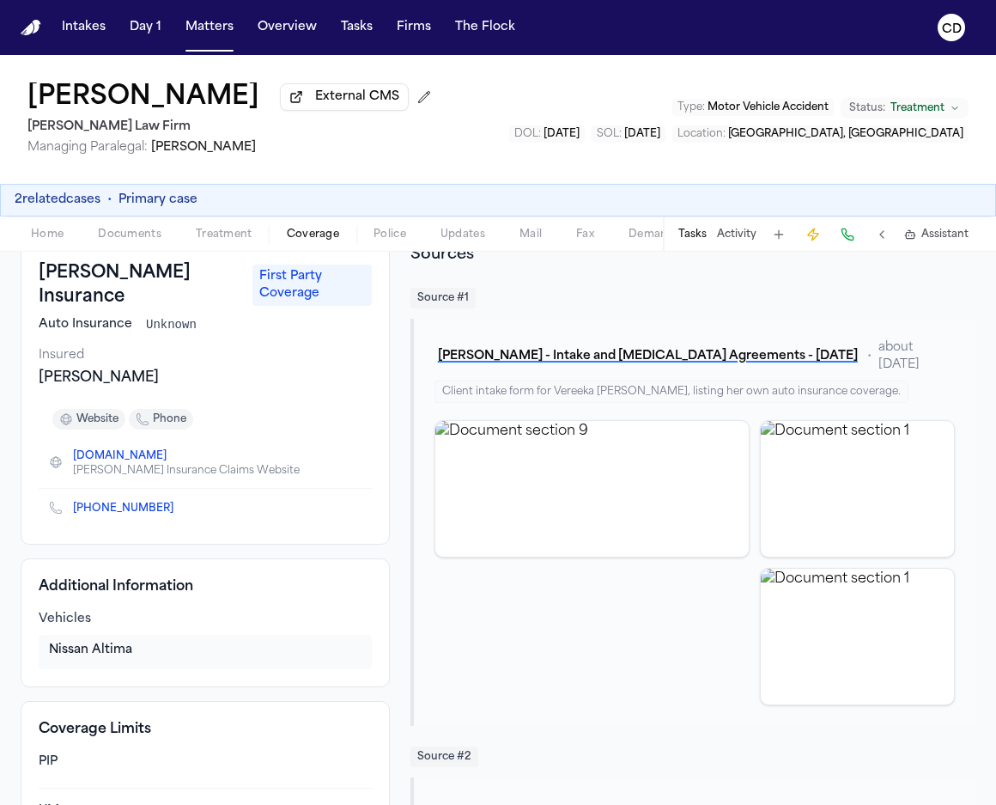
scroll to position [164, 0]
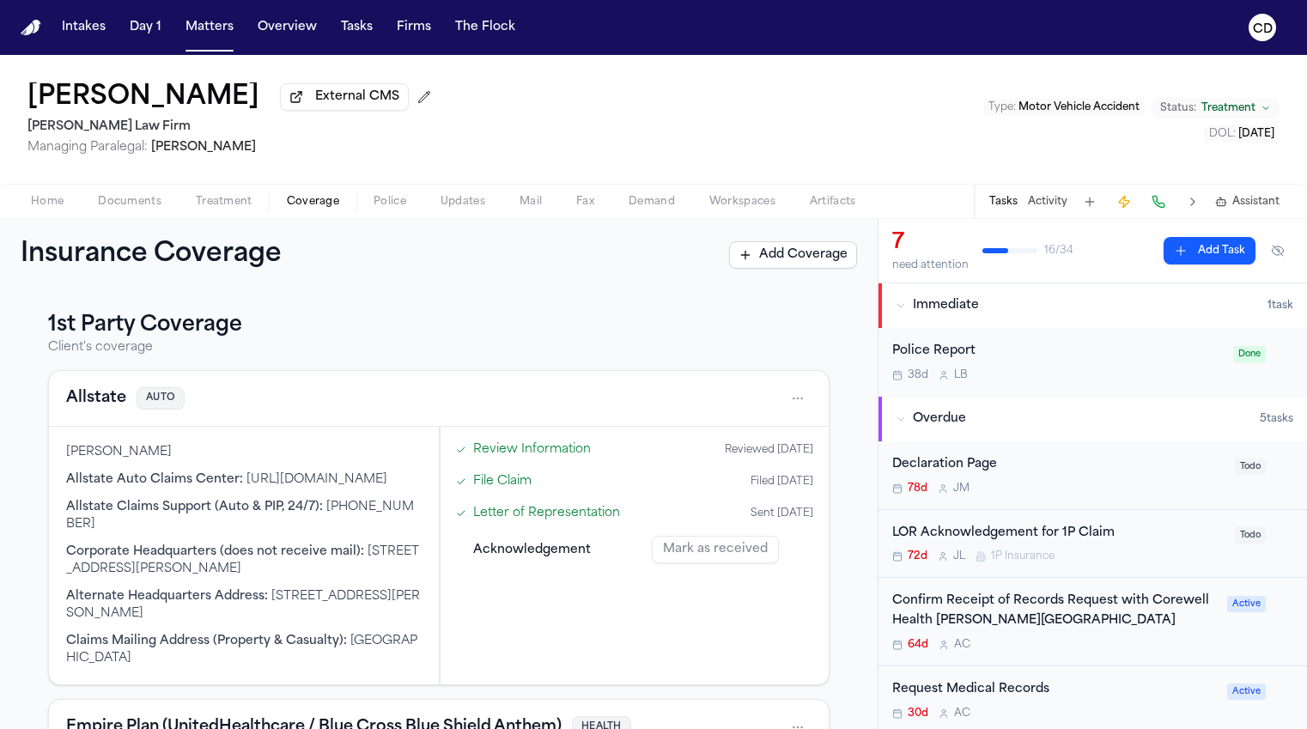
click at [99, 399] on button "Allstate" at bounding box center [96, 399] width 60 height 24
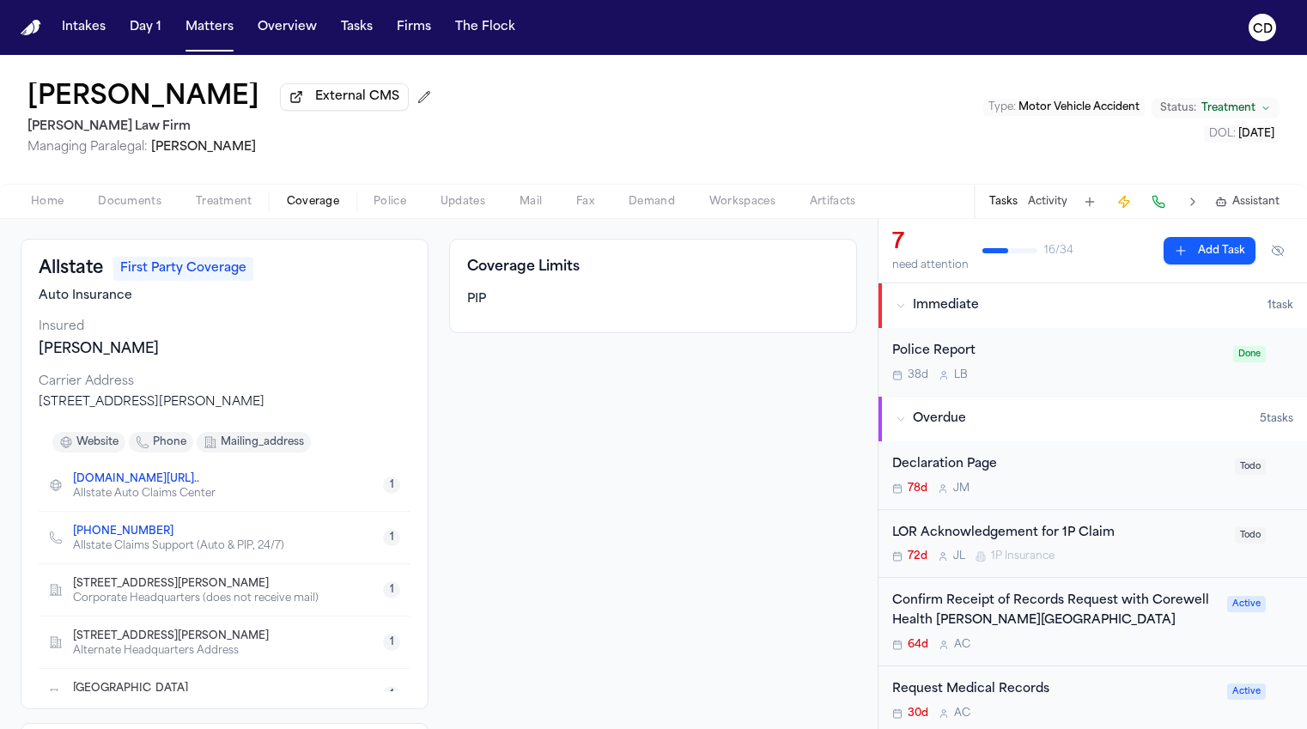
scroll to position [92, 0]
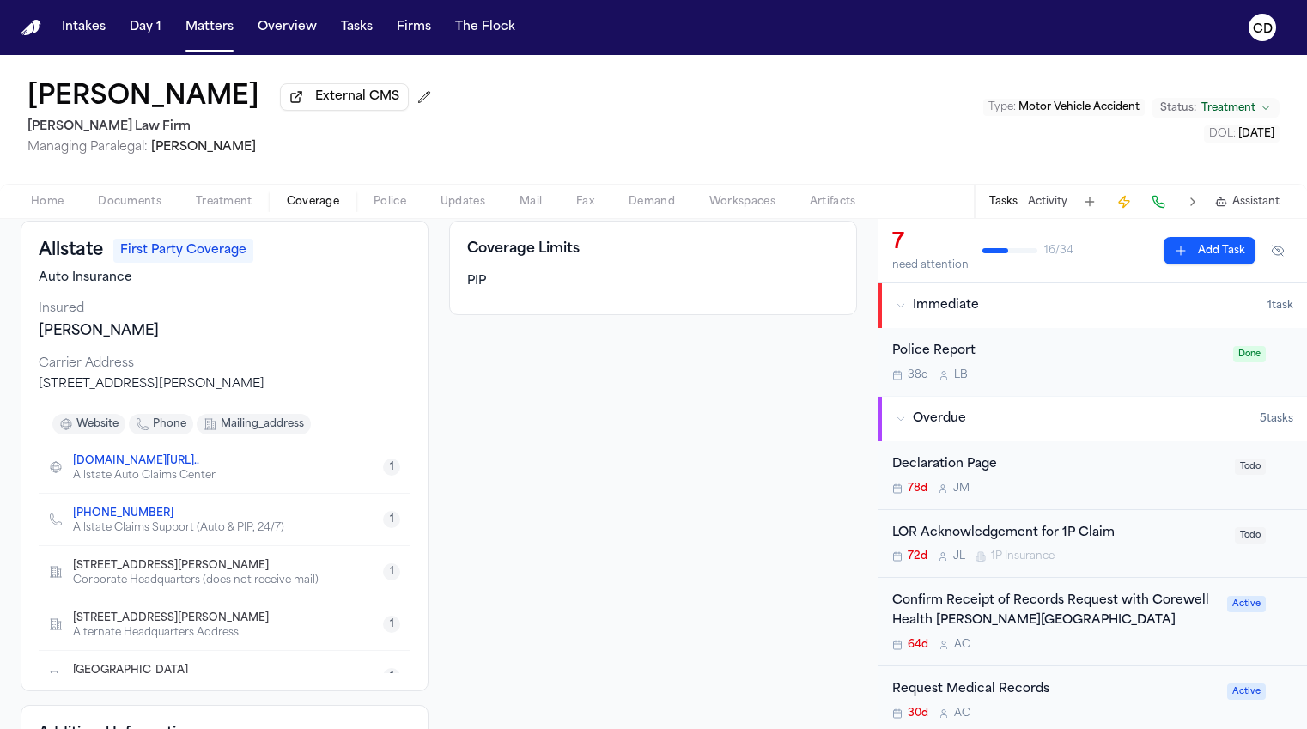
click at [146, 208] on span "Documents" at bounding box center [130, 202] width 64 height 14
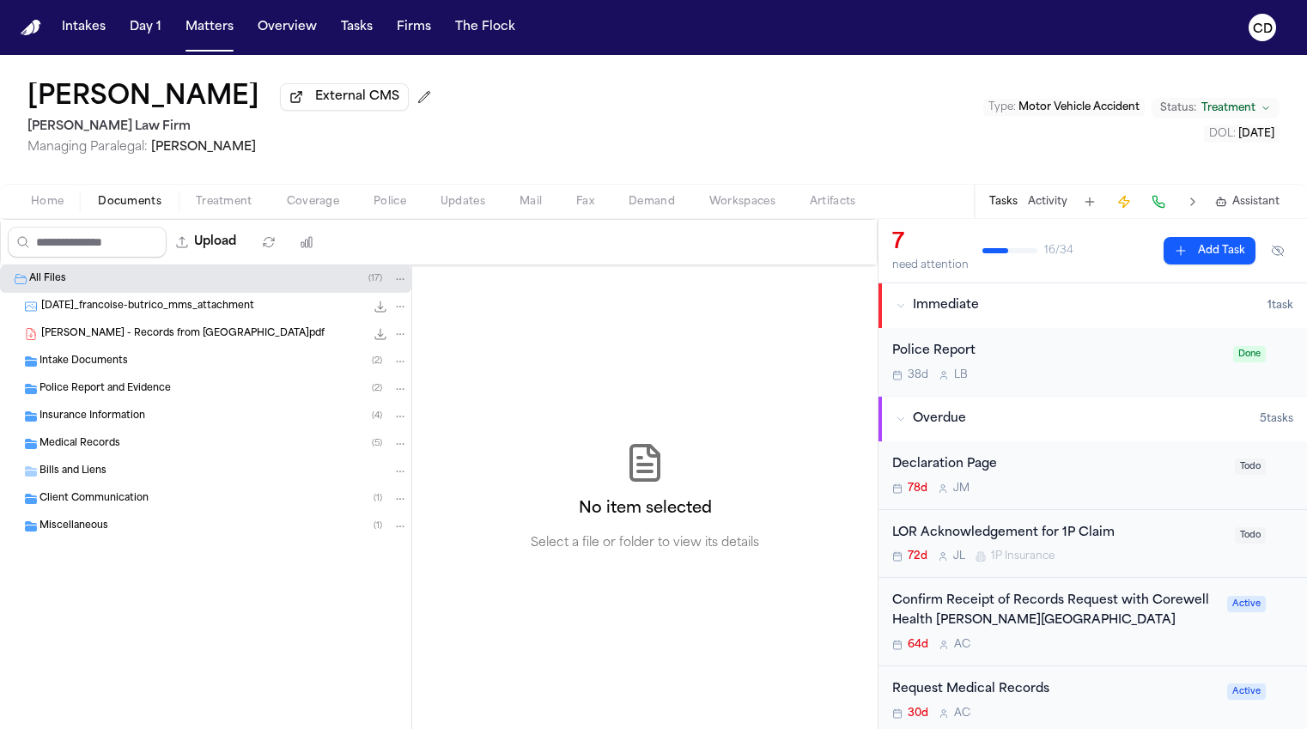
click at [154, 423] on div "Insurance Information ( 4 )" at bounding box center [224, 416] width 368 height 15
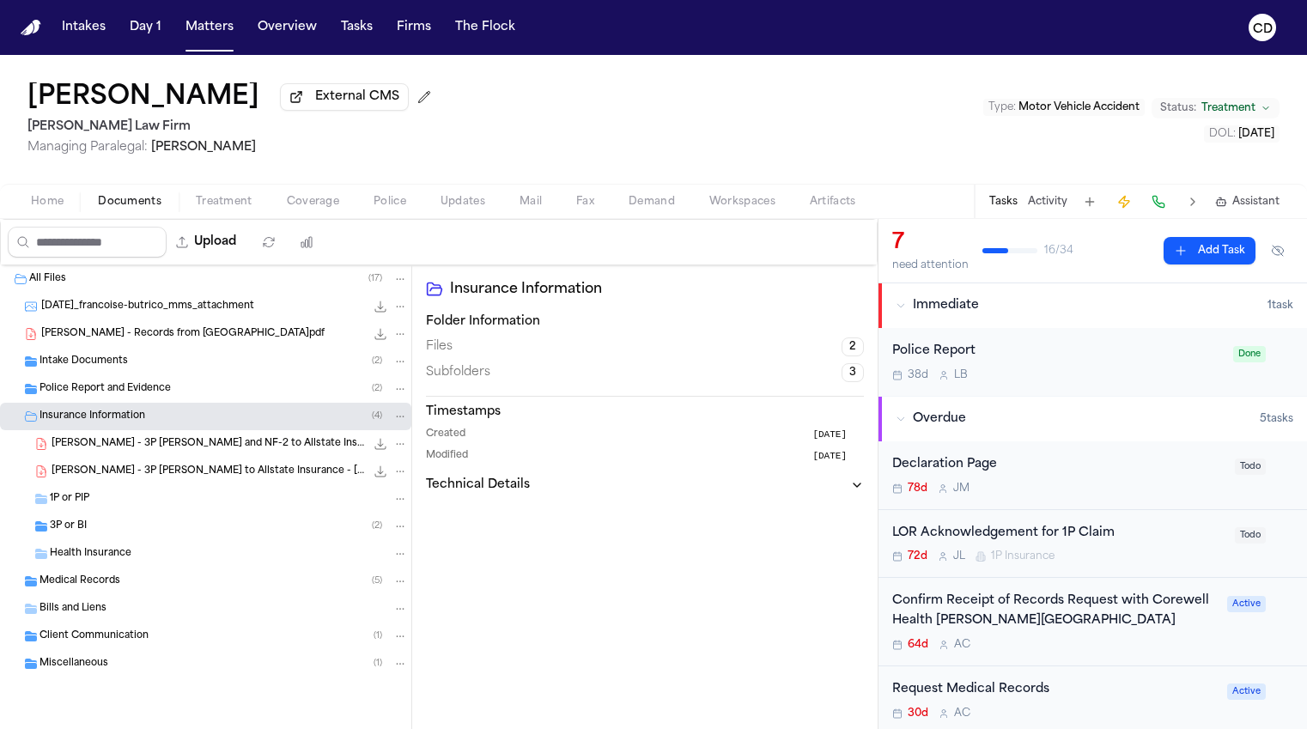
click at [308, 209] on span "Coverage" at bounding box center [313, 202] width 52 height 14
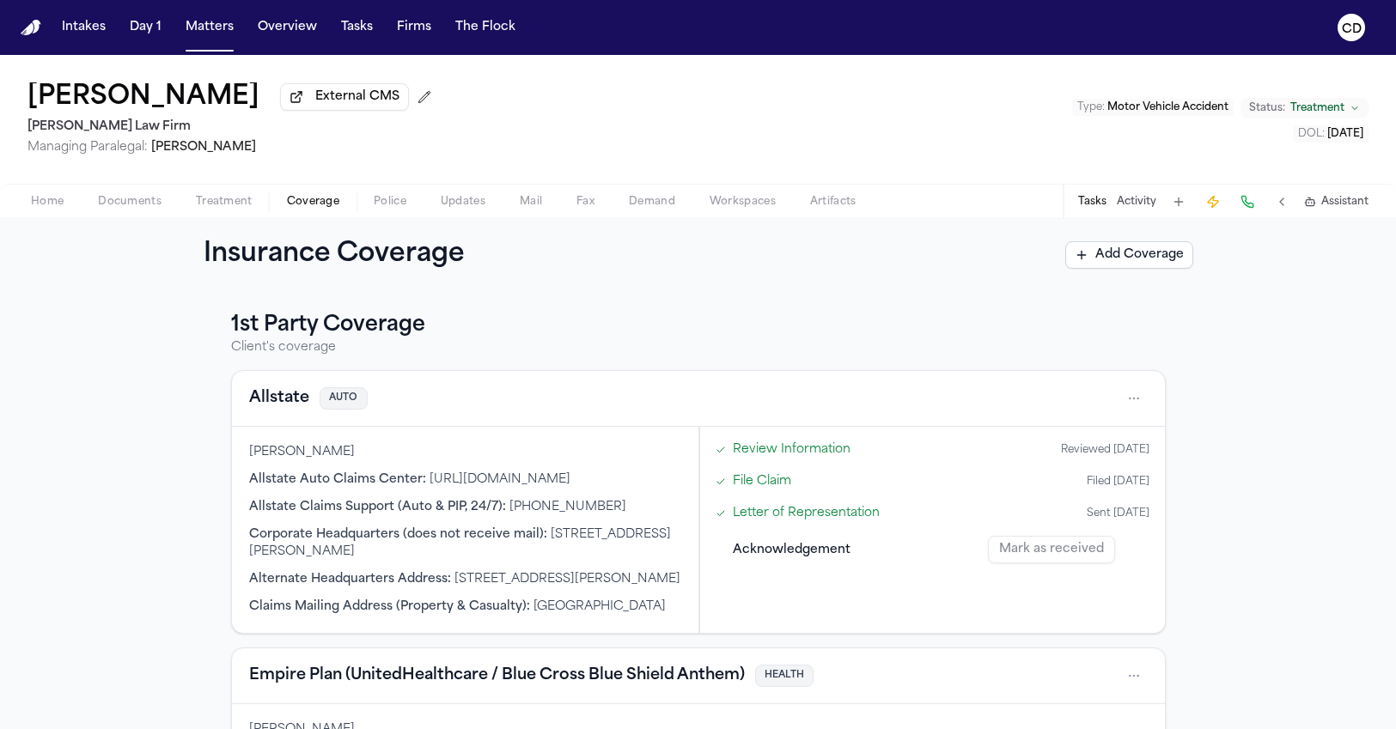
click at [221, 204] on span "Treatment" at bounding box center [224, 202] width 57 height 14
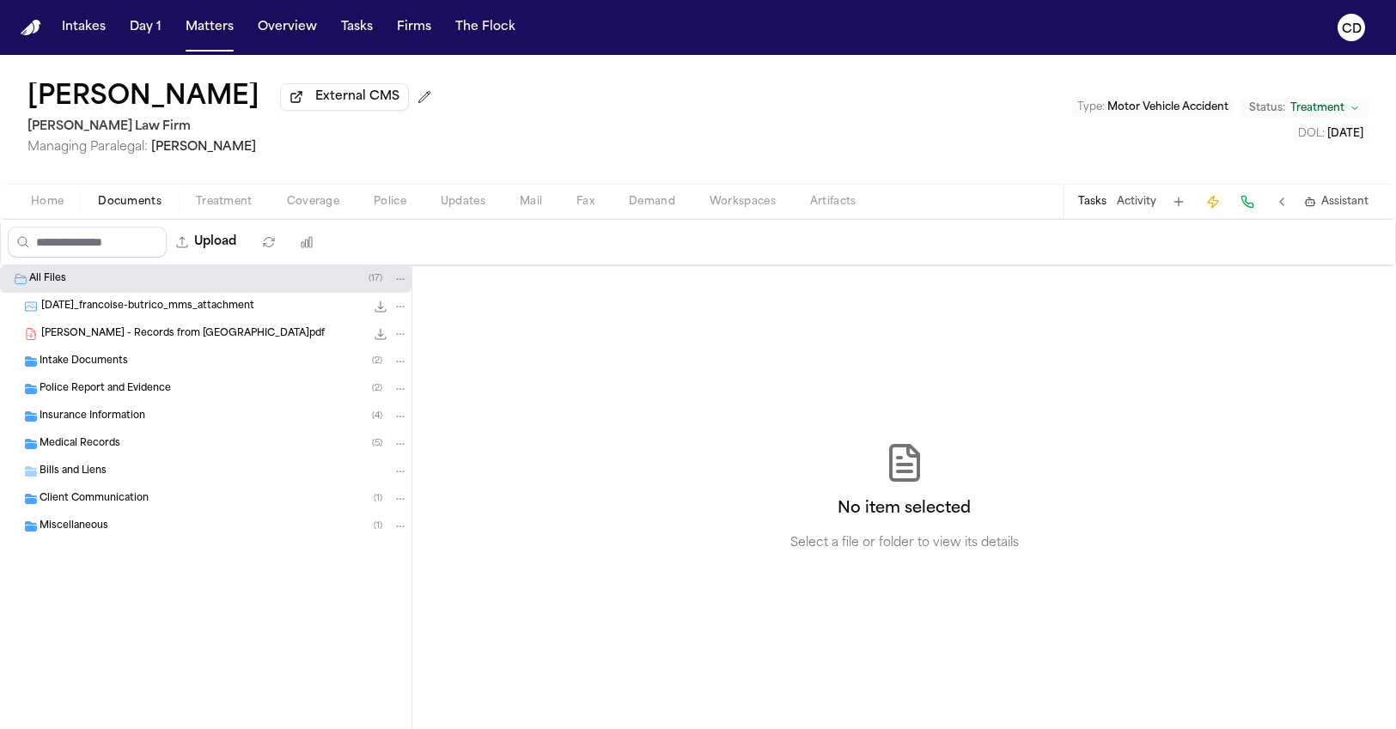
click at [132, 204] on span "Documents" at bounding box center [130, 202] width 64 height 14
click at [117, 423] on span "Insurance Information" at bounding box center [93, 417] width 106 height 15
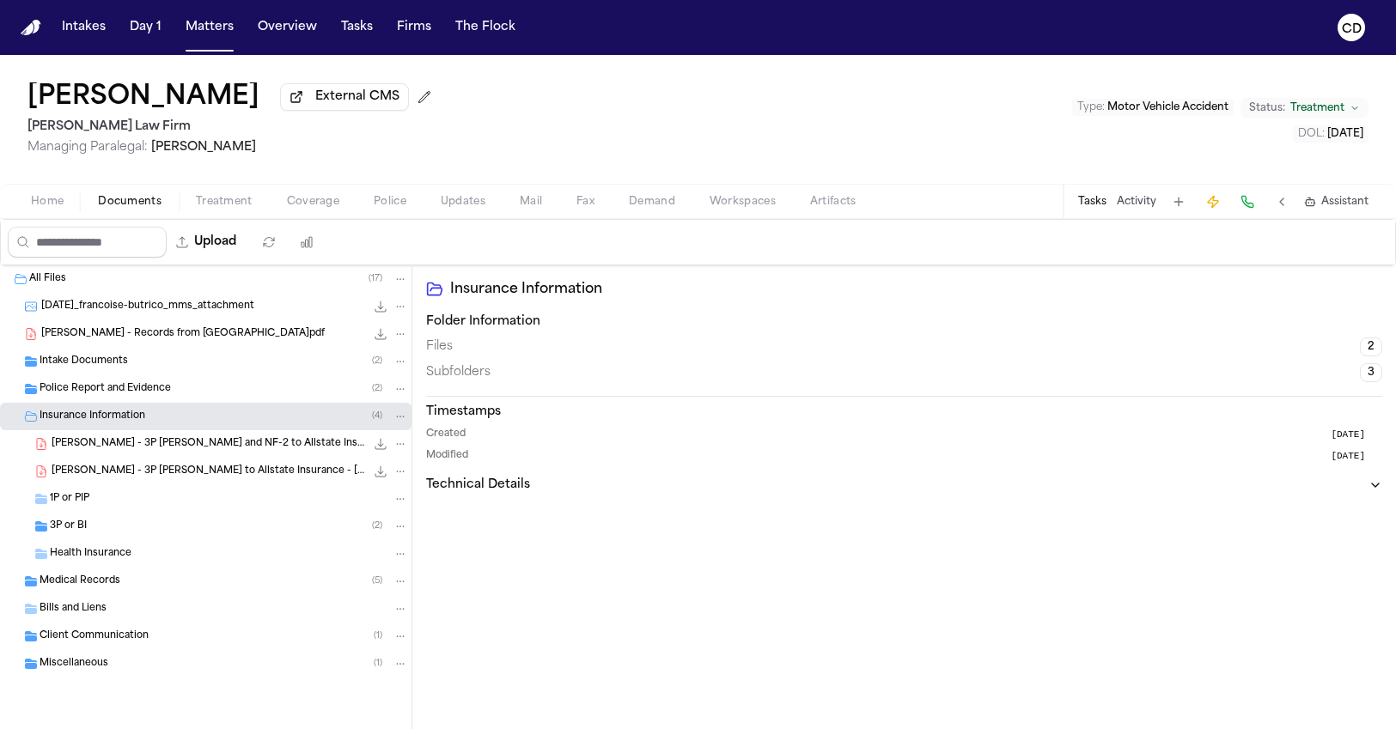
click at [127, 506] on div "1P or PIP" at bounding box center [229, 498] width 358 height 15
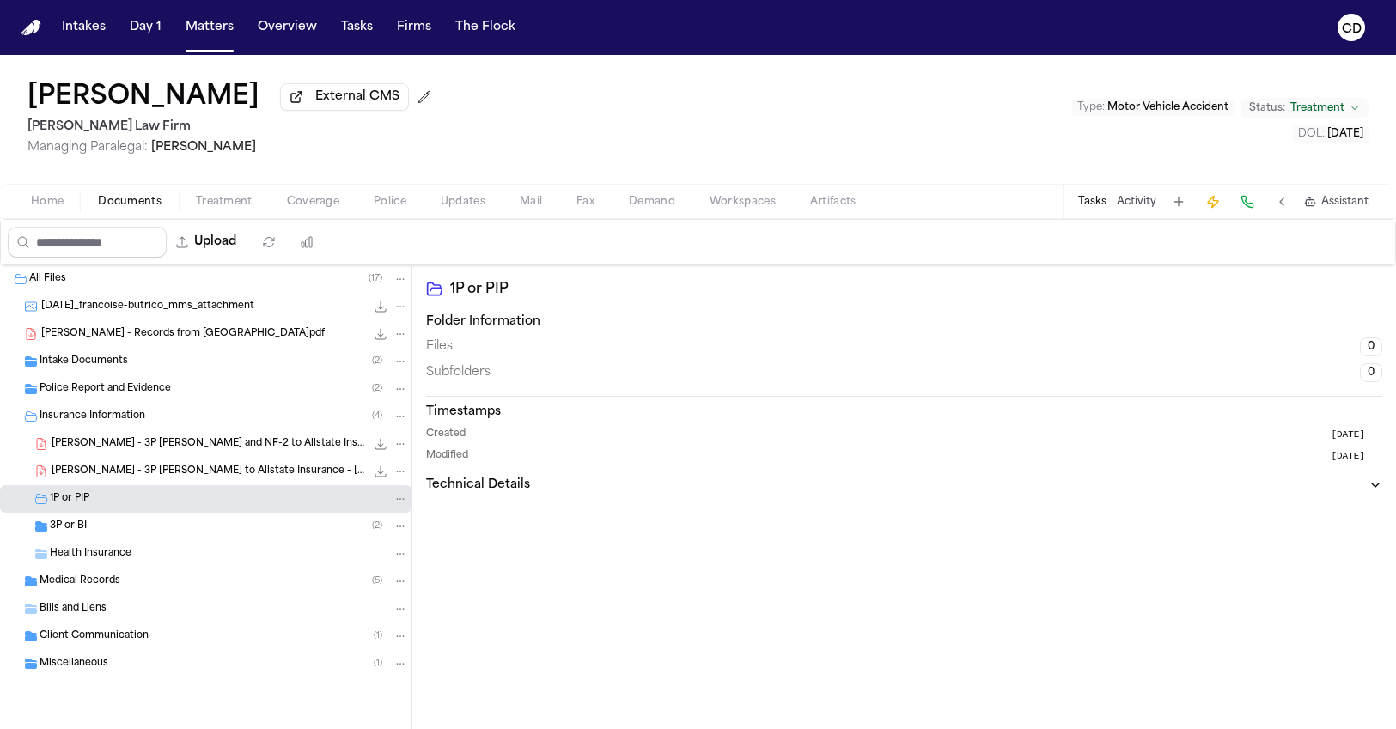
click at [215, 518] on div "3P or BI ( 2 )" at bounding box center [205, 526] width 411 height 27
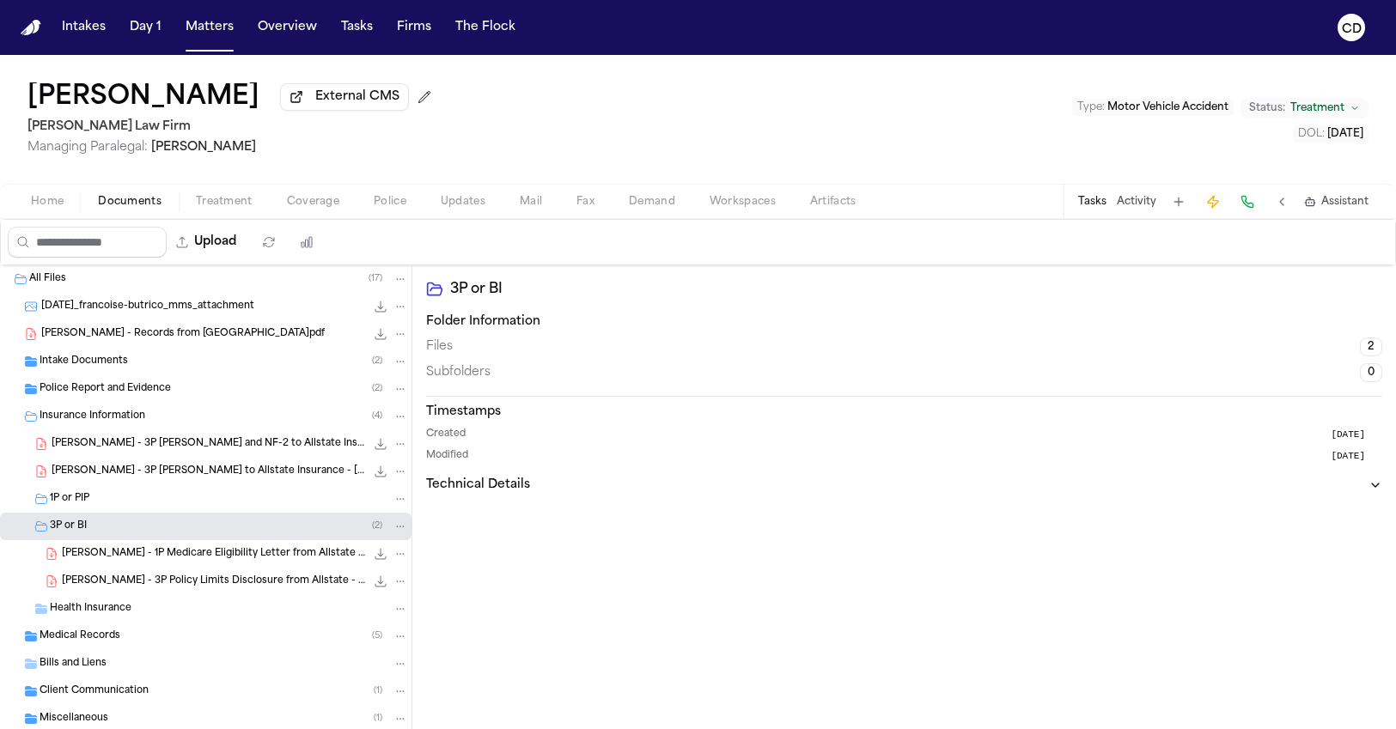
click at [374, 559] on icon "File: F. Butrico - 1P Medicare Eligibility Letter from Allstate - 7.18.25" at bounding box center [381, 554] width 14 height 14
click at [306, 205] on span "Coverage" at bounding box center [313, 202] width 52 height 14
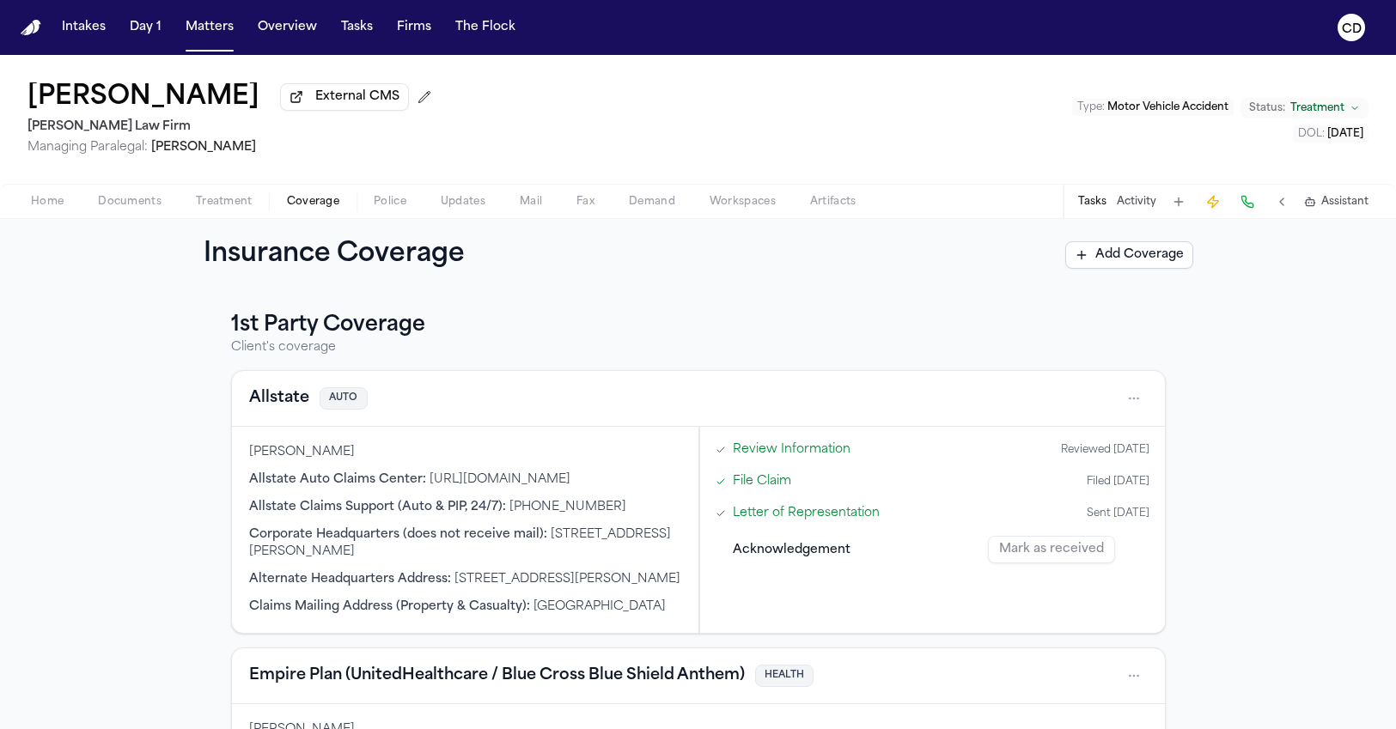
click at [282, 403] on button "Allstate" at bounding box center [279, 399] width 60 height 24
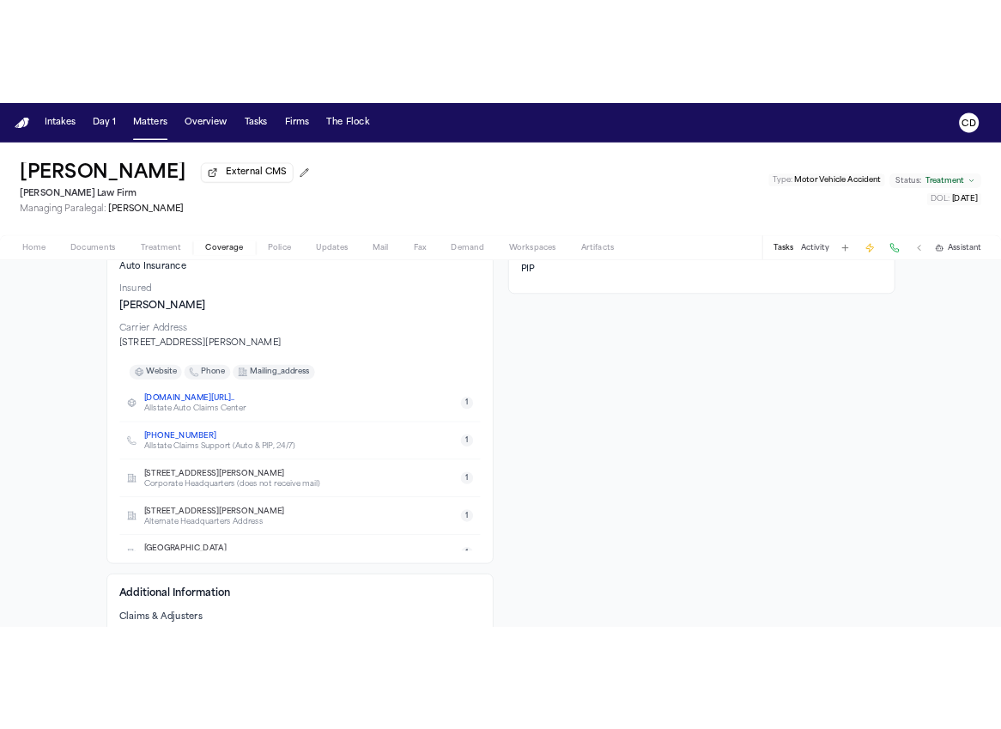
scroll to position [198, 0]
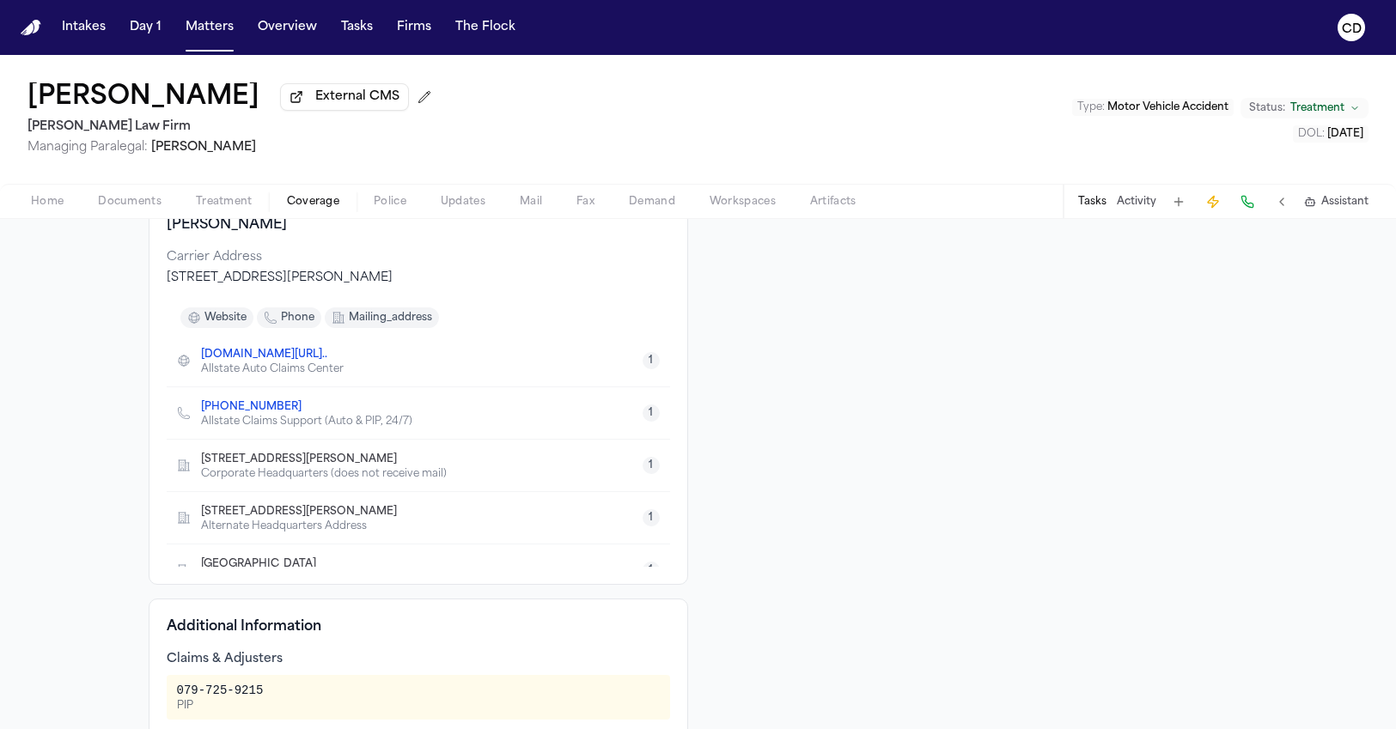
click at [251, 411] on link "+1 (800) 255-7828" at bounding box center [251, 407] width 100 height 14
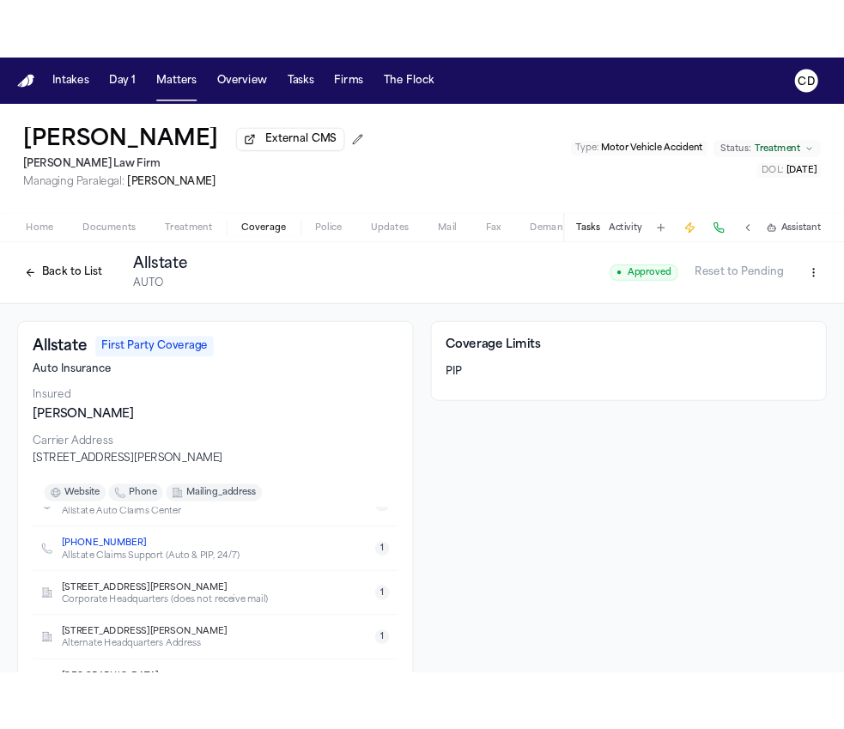
scroll to position [0, 0]
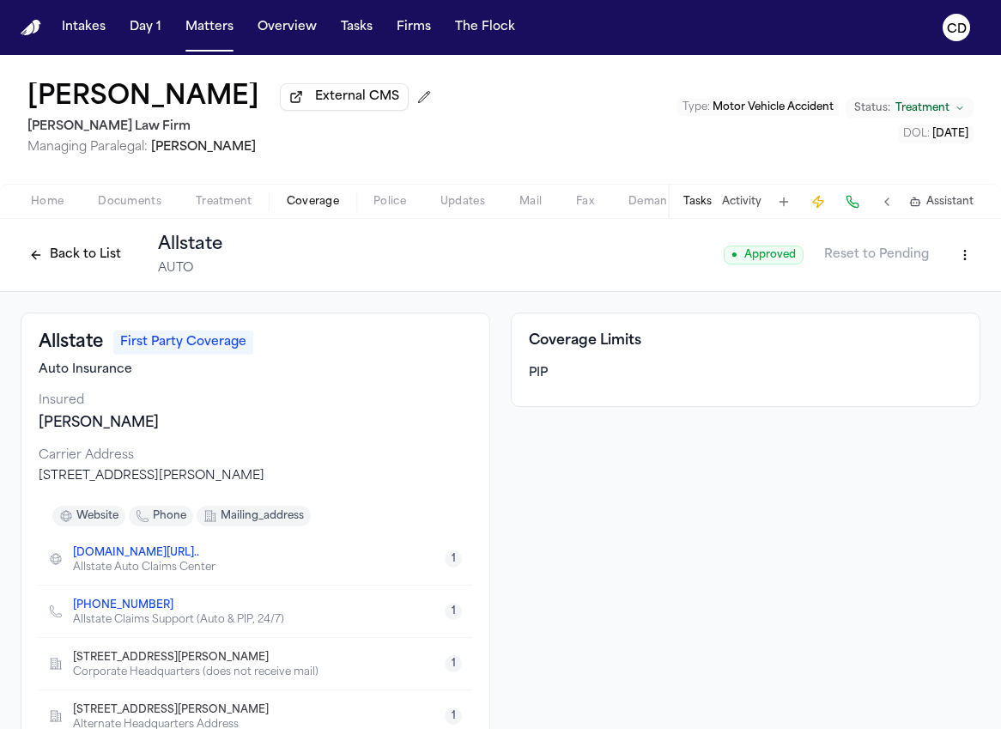
click at [49, 203] on span "Home" at bounding box center [47, 202] width 33 height 14
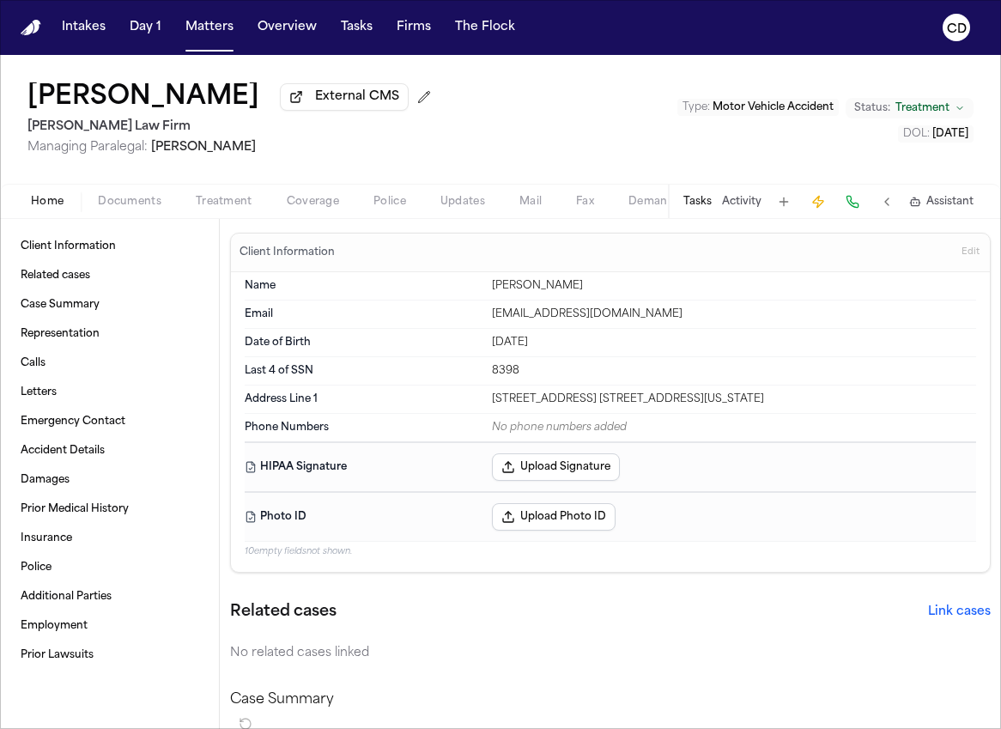
click at [630, 182] on div "Francoise Butrico External CMS Martello Law Firm Managing Paralegal: Michelle L…" at bounding box center [500, 119] width 1001 height 129
click at [652, 140] on div "Francoise Butrico External CMS Martello Law Firm Managing Paralegal: Michelle L…" at bounding box center [500, 119] width 1001 height 129
click at [403, 170] on div "Francoise Butrico External CMS Martello Law Firm Managing Paralegal: Michelle L…" at bounding box center [500, 119] width 1001 height 129
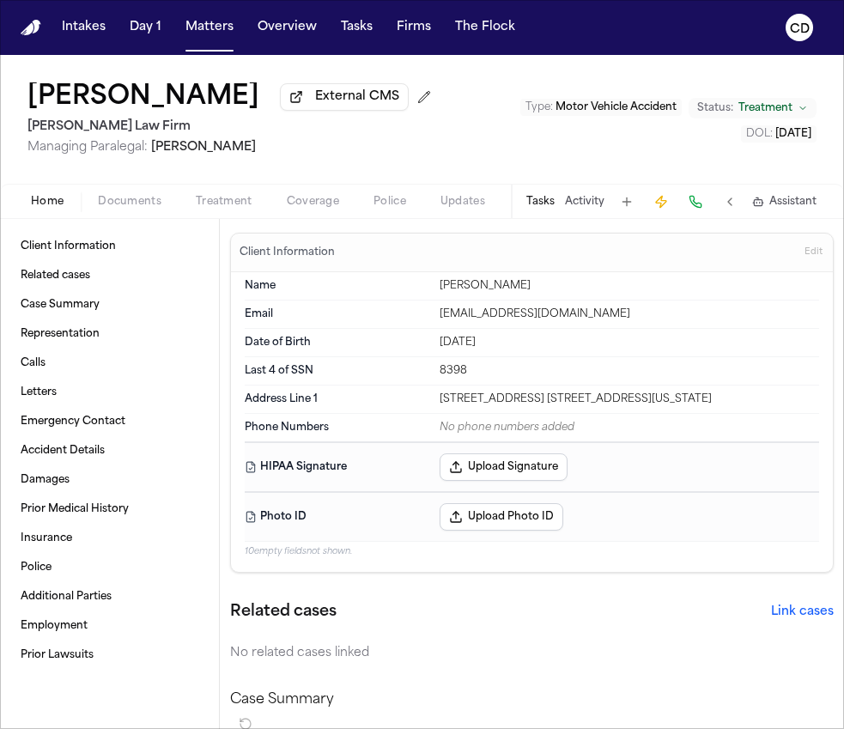
click at [293, 204] on span "Coverage" at bounding box center [313, 202] width 52 height 14
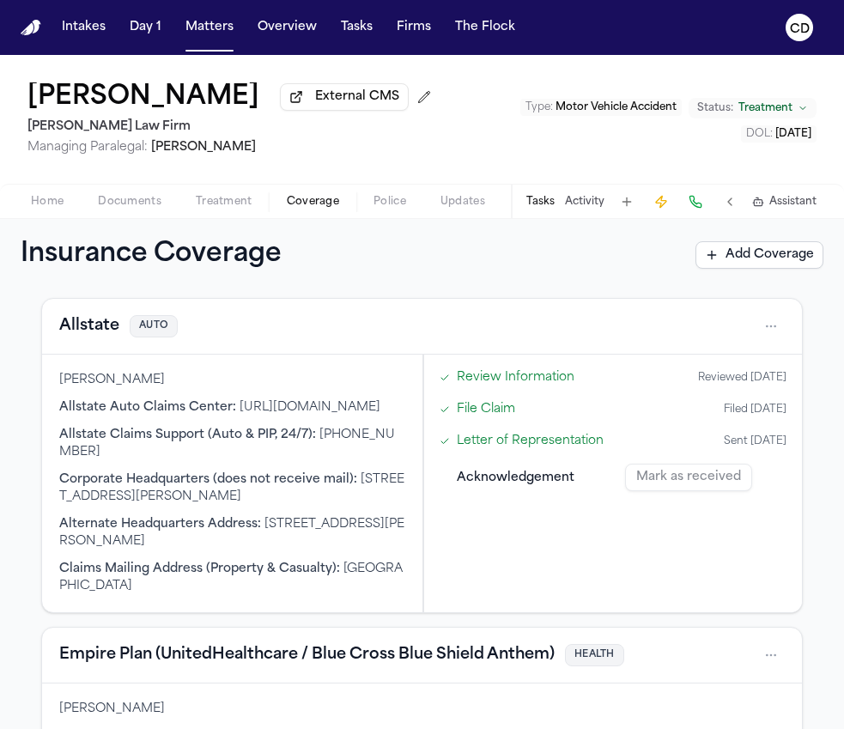
scroll to position [77, 0]
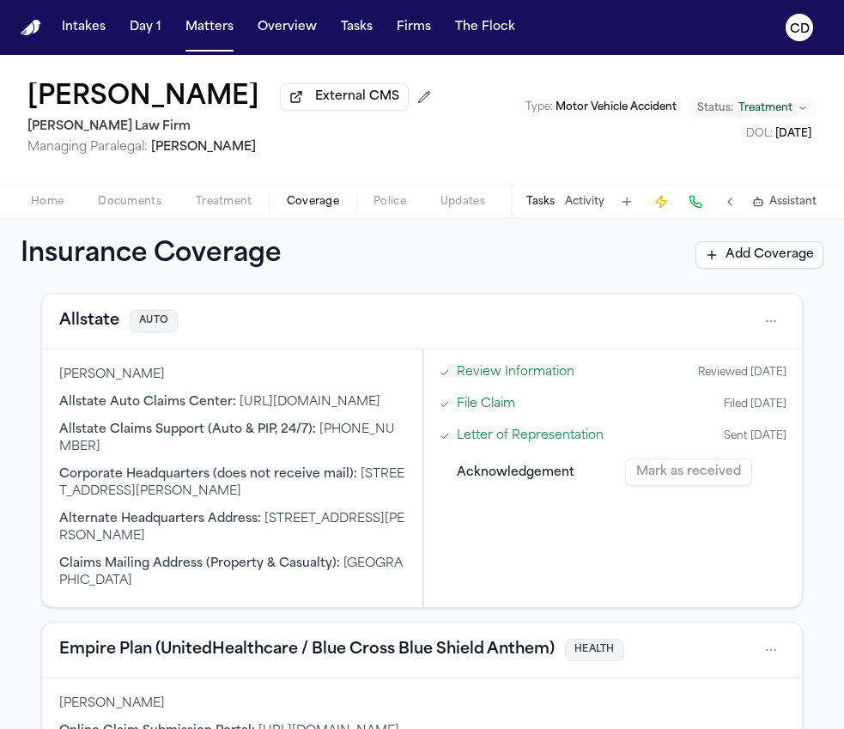
click at [90, 324] on button "Allstate" at bounding box center [89, 321] width 60 height 24
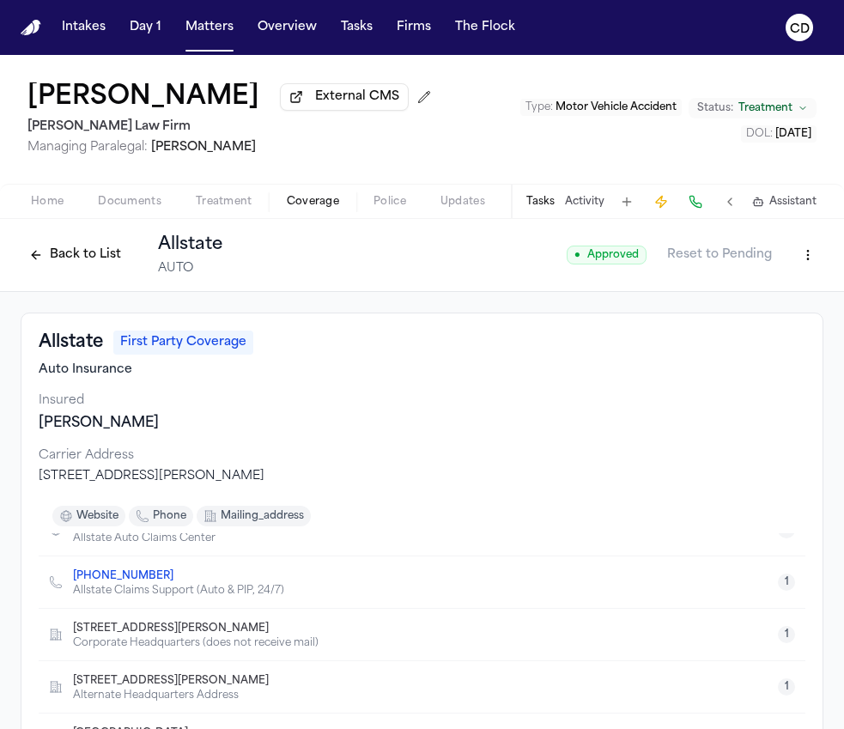
click at [803, 255] on html "Intakes Day 1 Matters Overview Tasks Firms The Flock CD Francoise Butrico Exter…" at bounding box center [422, 364] width 844 height 729
click at [742, 291] on div "Edit Coverage" at bounding box center [736, 296] width 144 height 27
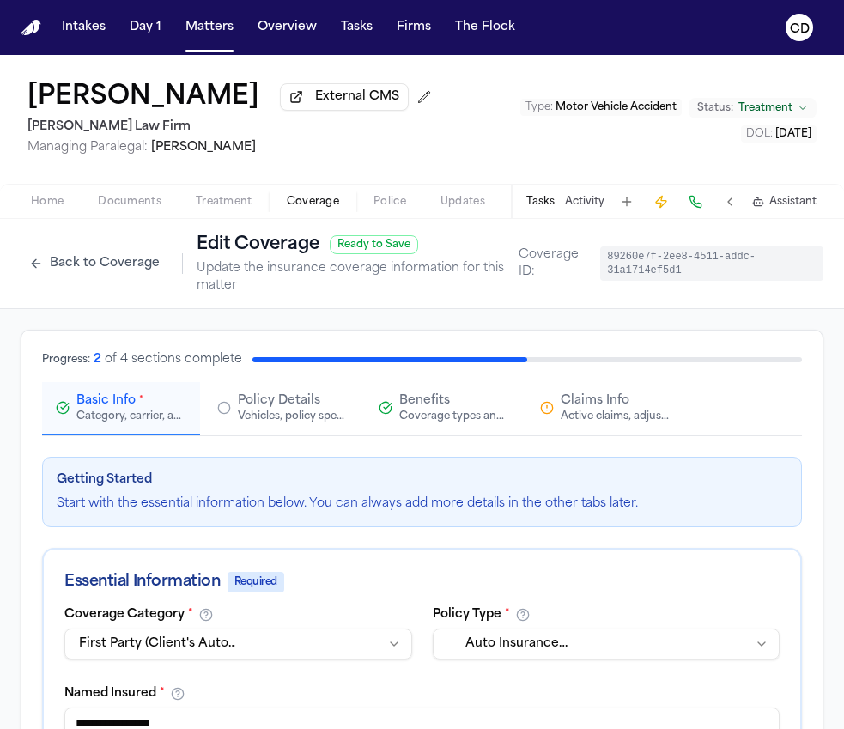
scroll to position [52, 0]
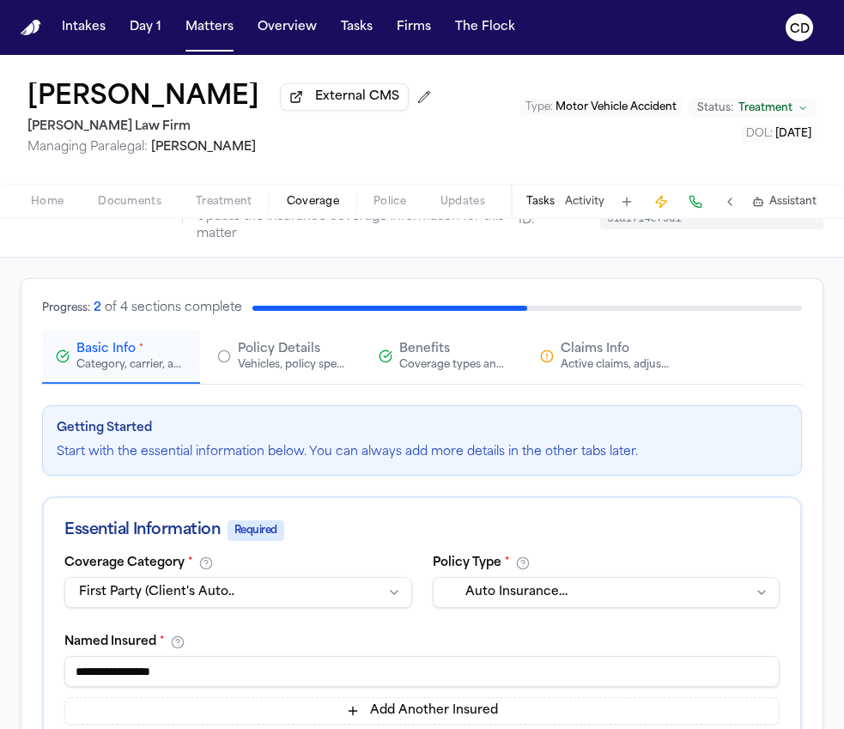
click at [592, 357] on span "Claims Info" at bounding box center [595, 349] width 69 height 17
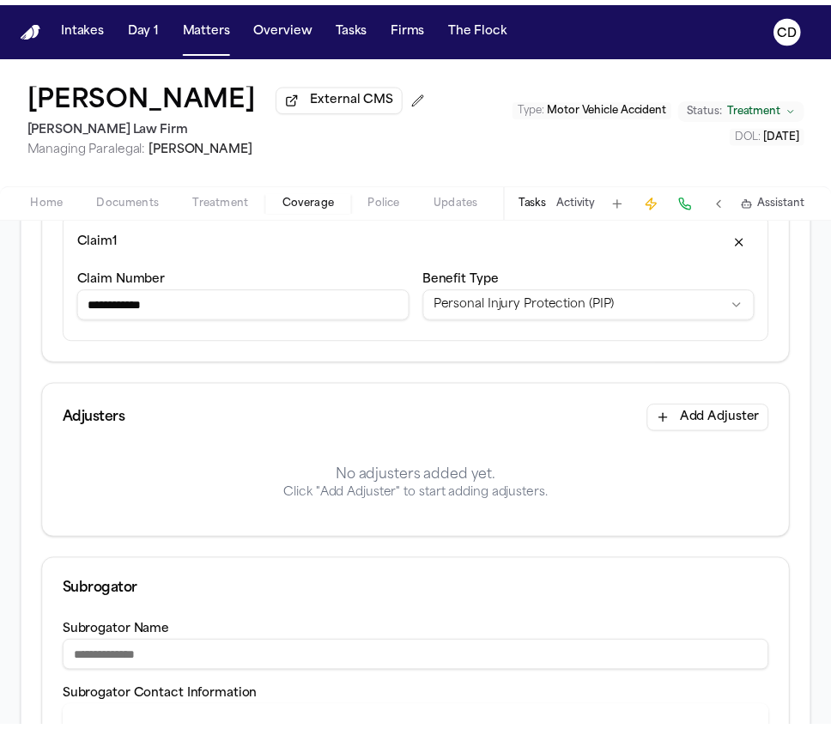
scroll to position [333, 0]
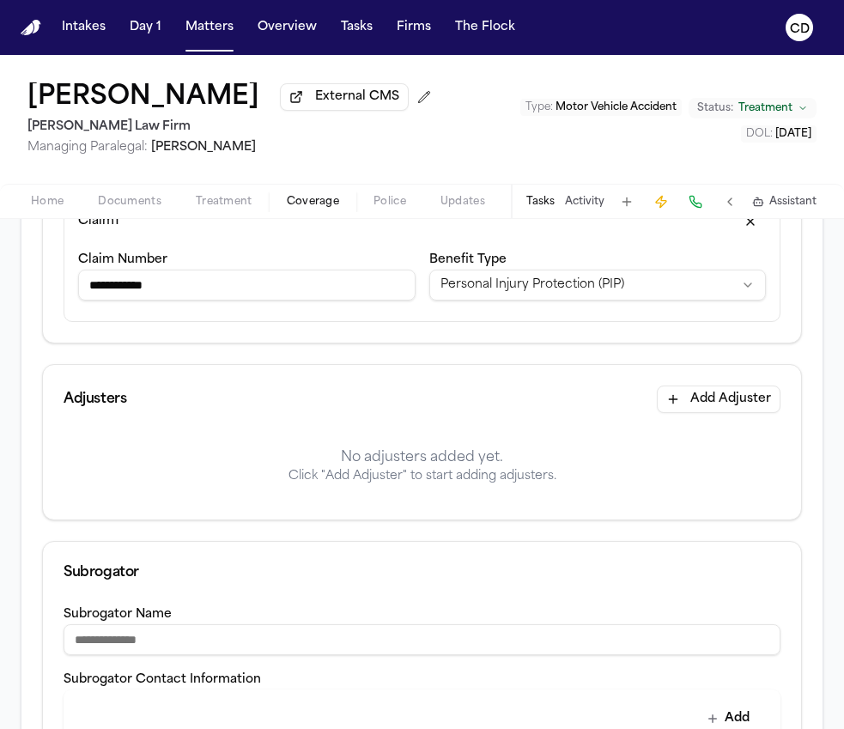
click at [716, 407] on button "Add Adjuster" at bounding box center [719, 399] width 124 height 27
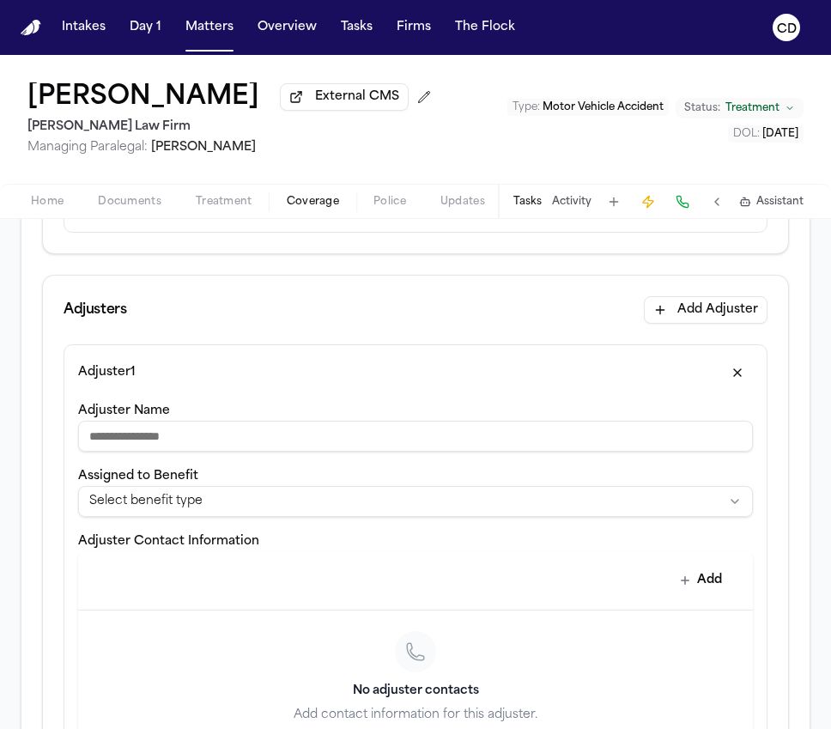
scroll to position [442, 0]
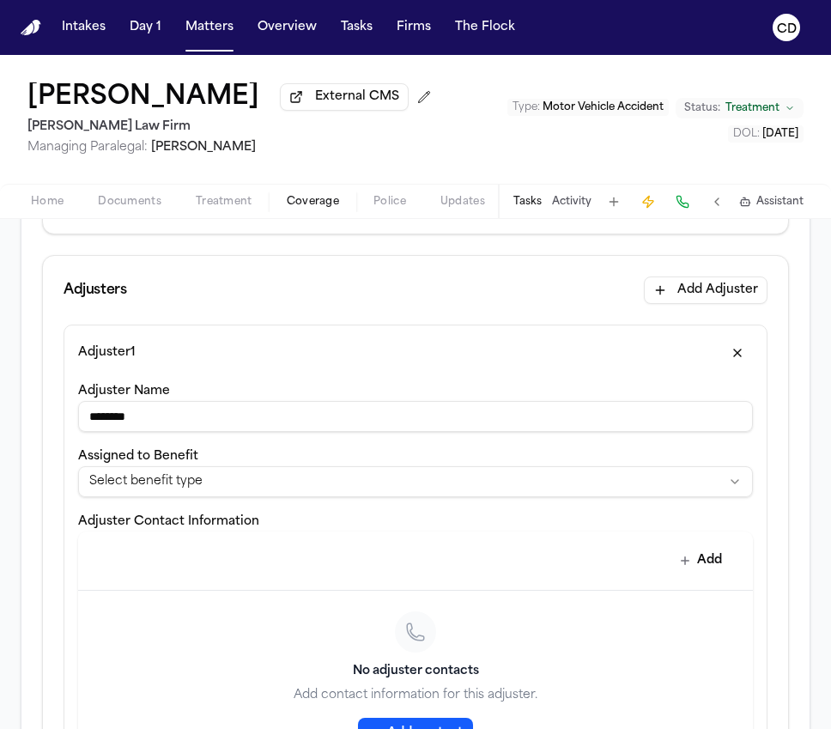
type input "********"
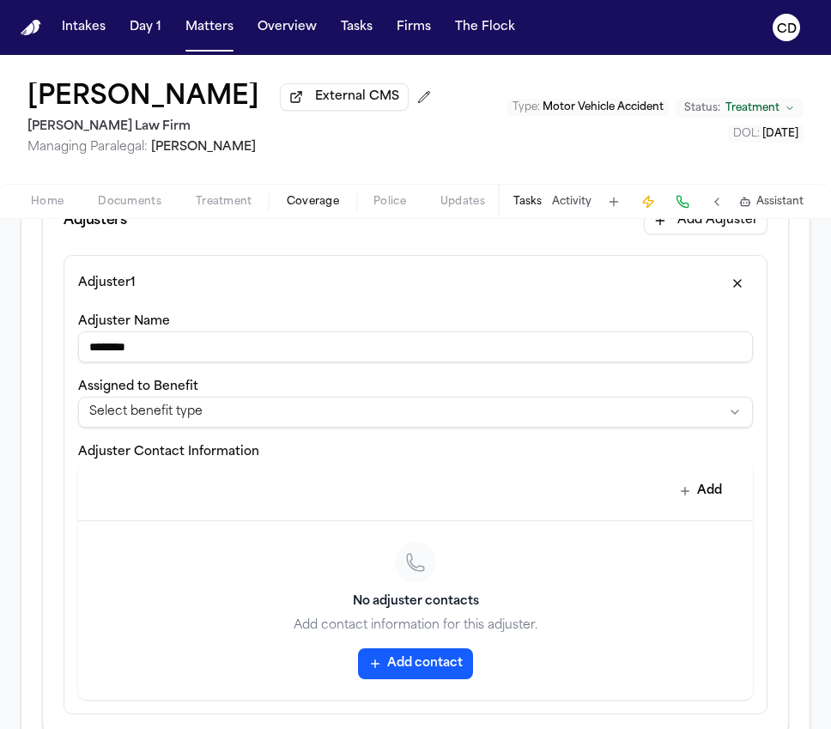
scroll to position [556, 0]
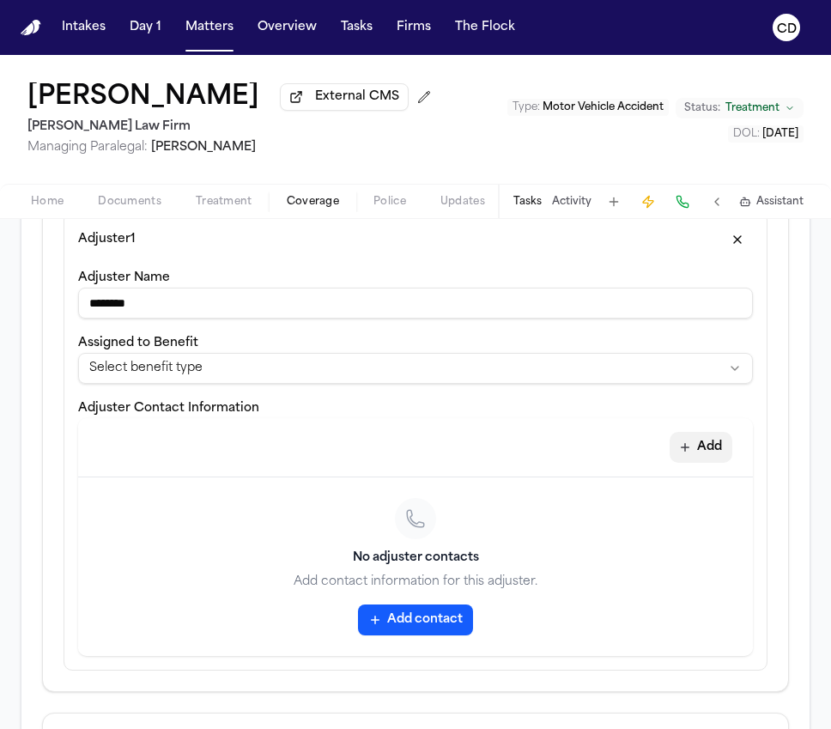
click at [698, 447] on button "Add" at bounding box center [701, 447] width 63 height 31
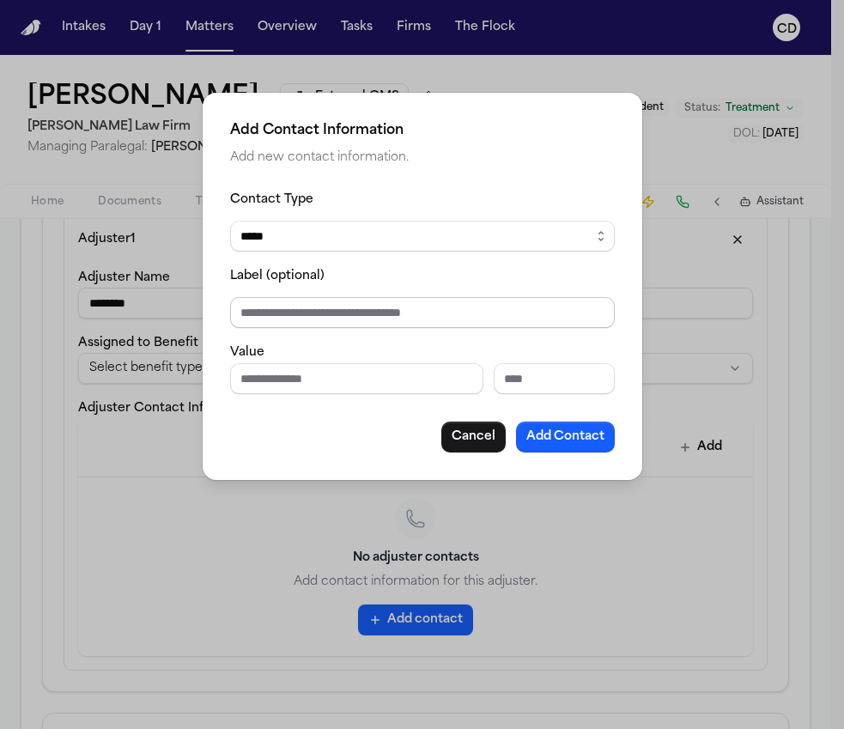
click at [464, 320] on input "Label (optional)" at bounding box center [422, 312] width 385 height 31
click at [344, 399] on div "Contact Type ***** ***** ******* *** ***** Label (optional) Value Cancel Add Co…" at bounding box center [422, 321] width 385 height 264
click at [327, 382] on input "Phone number" at bounding box center [356, 378] width 253 height 31
click at [271, 380] on input "**********" at bounding box center [356, 378] width 253 height 31
type input "**********"
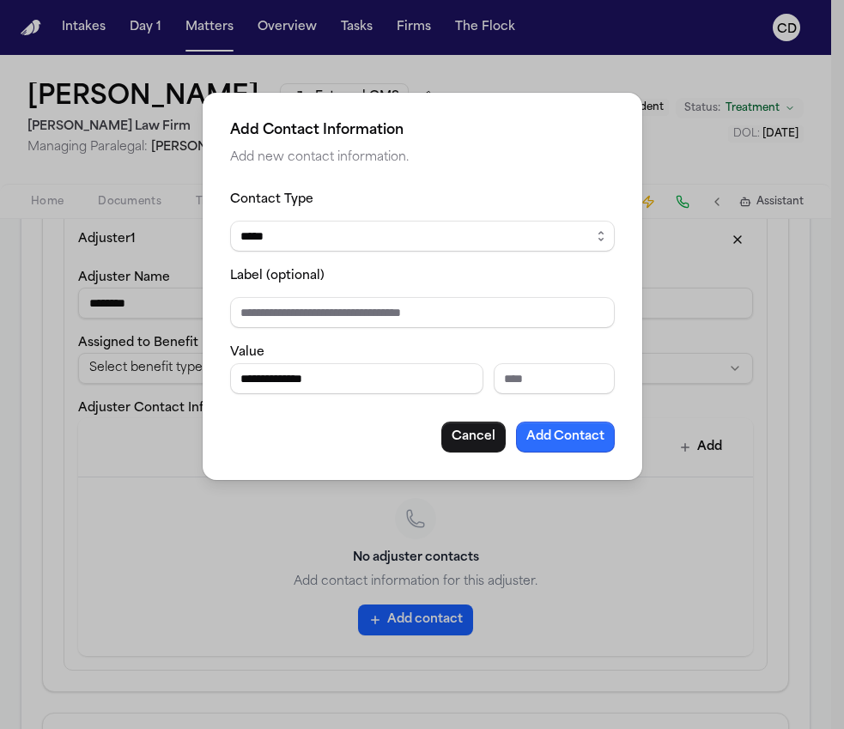
click at [549, 447] on button "Add Contact" at bounding box center [565, 437] width 99 height 31
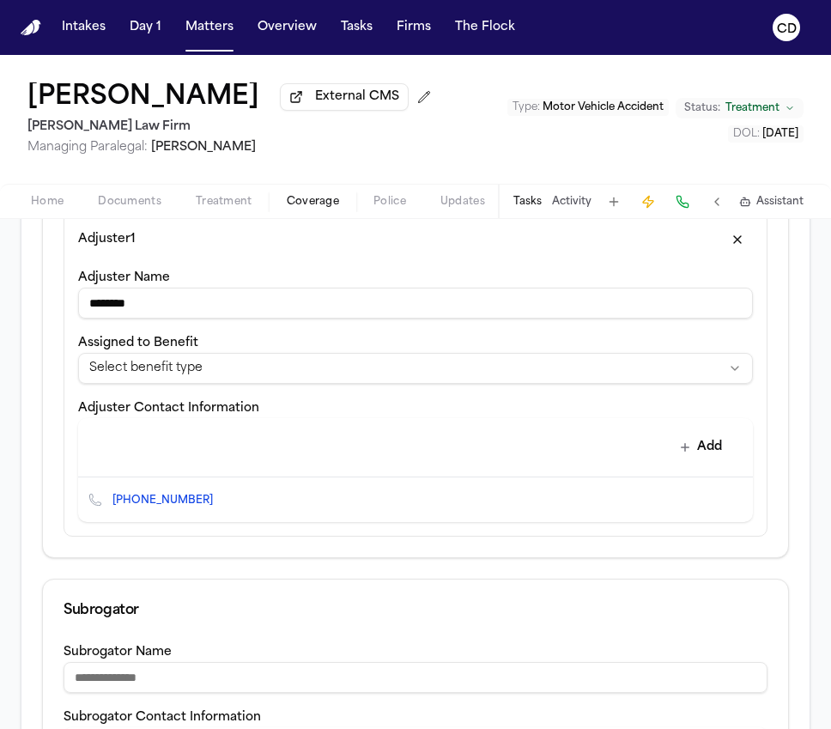
click at [693, 511] on button "Edit contact" at bounding box center [705, 500] width 24 height 24
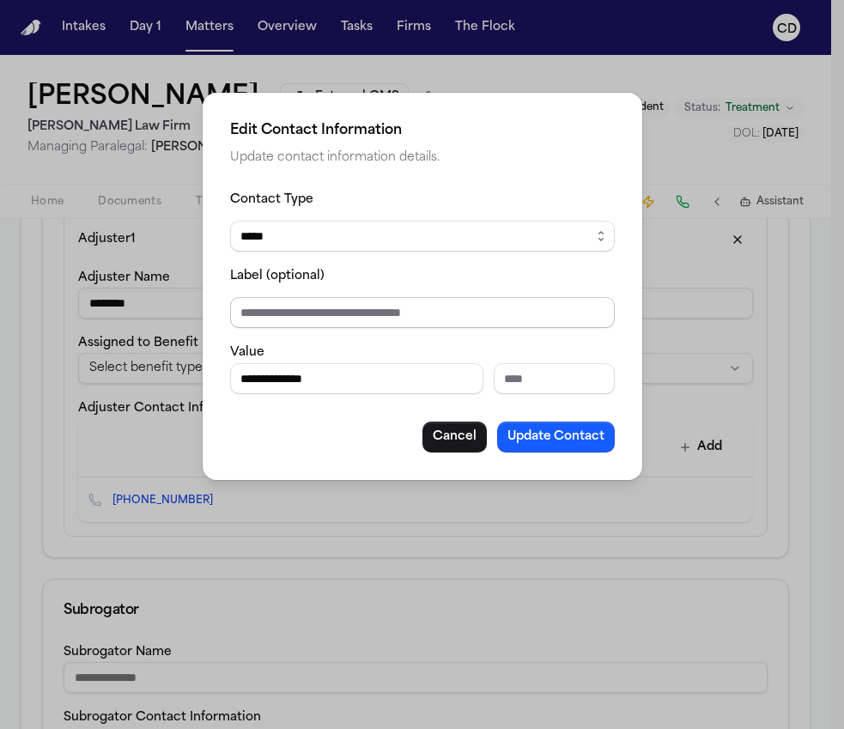
click at [367, 322] on input "Label (optional)" at bounding box center [422, 312] width 385 height 31
click at [379, 318] on input "Label (optional)" at bounding box center [422, 312] width 385 height 31
type input "*"
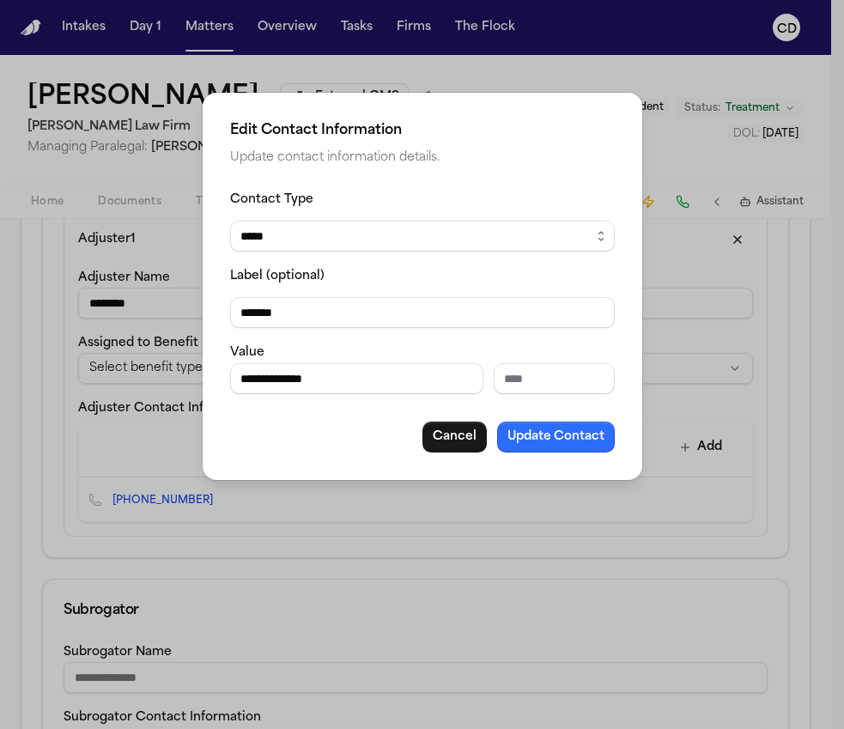
type input "*******"
click at [563, 436] on button "Update Contact" at bounding box center [556, 437] width 118 height 31
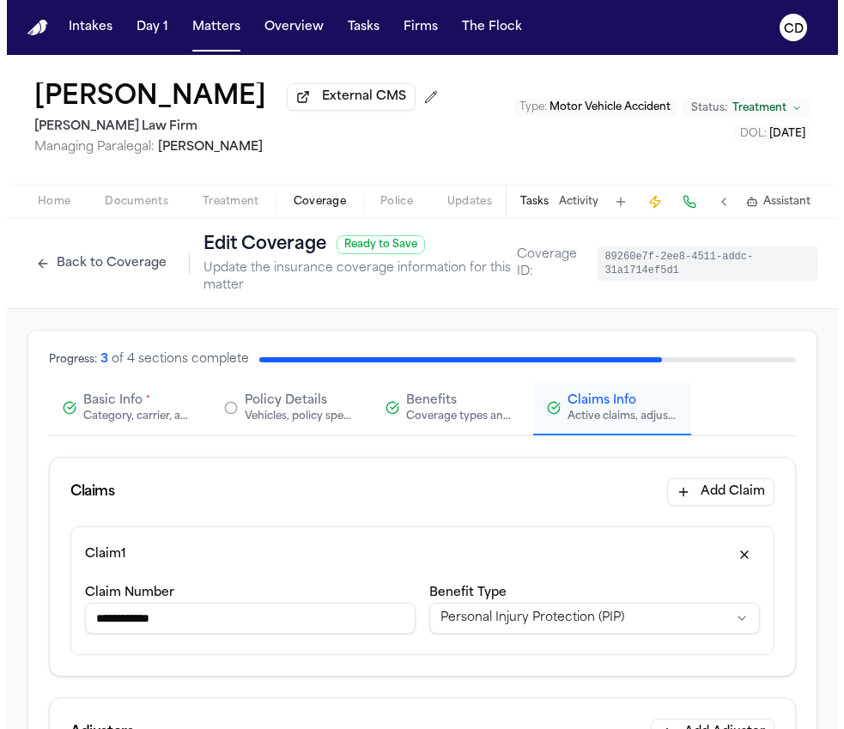
scroll to position [990, 0]
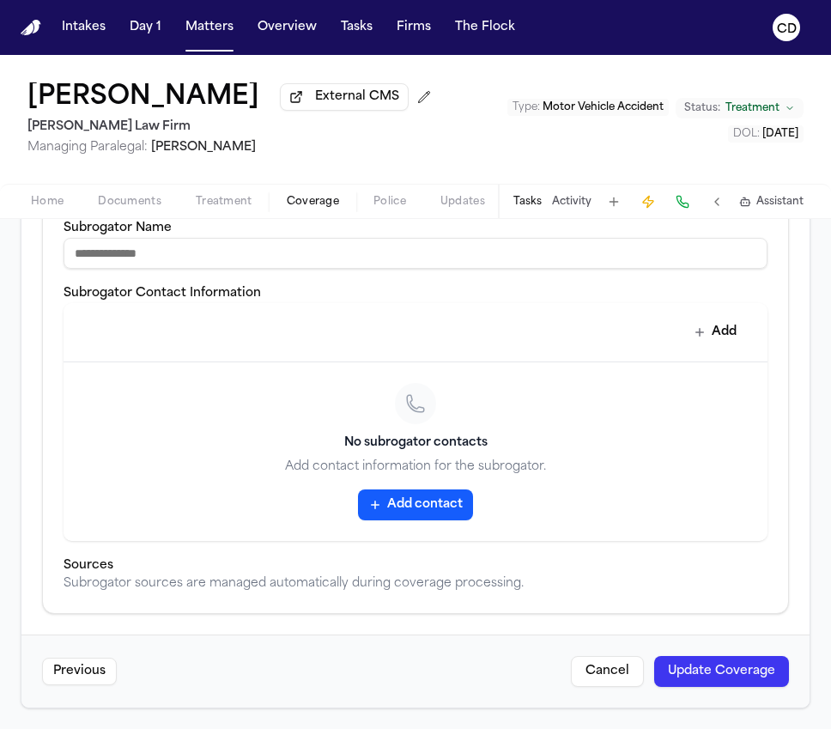
click at [698, 679] on button "Update Coverage" at bounding box center [721, 671] width 135 height 31
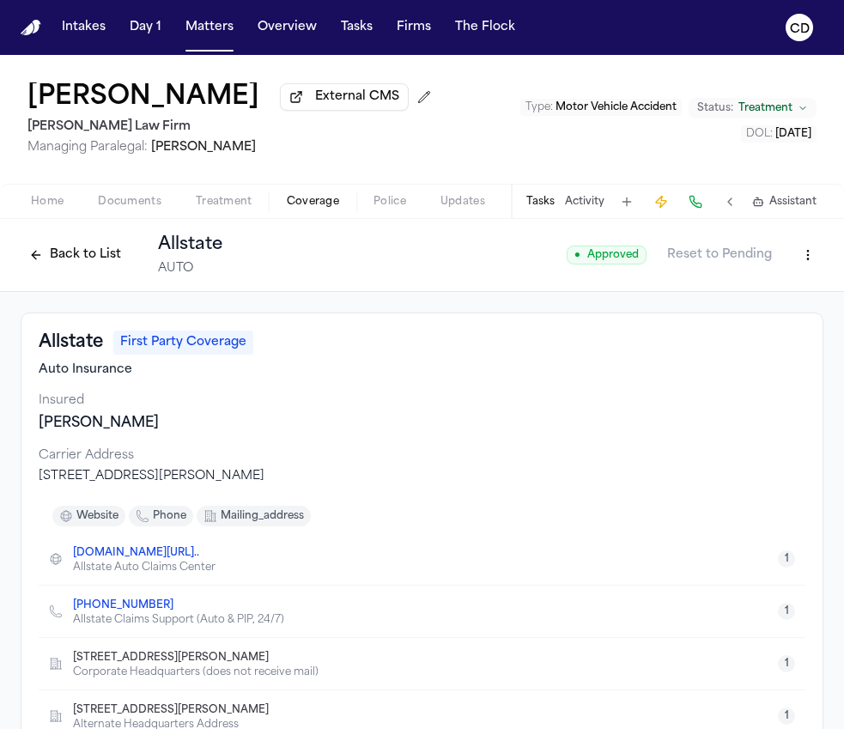
click at [589, 204] on button "Activity" at bounding box center [585, 202] width 40 height 14
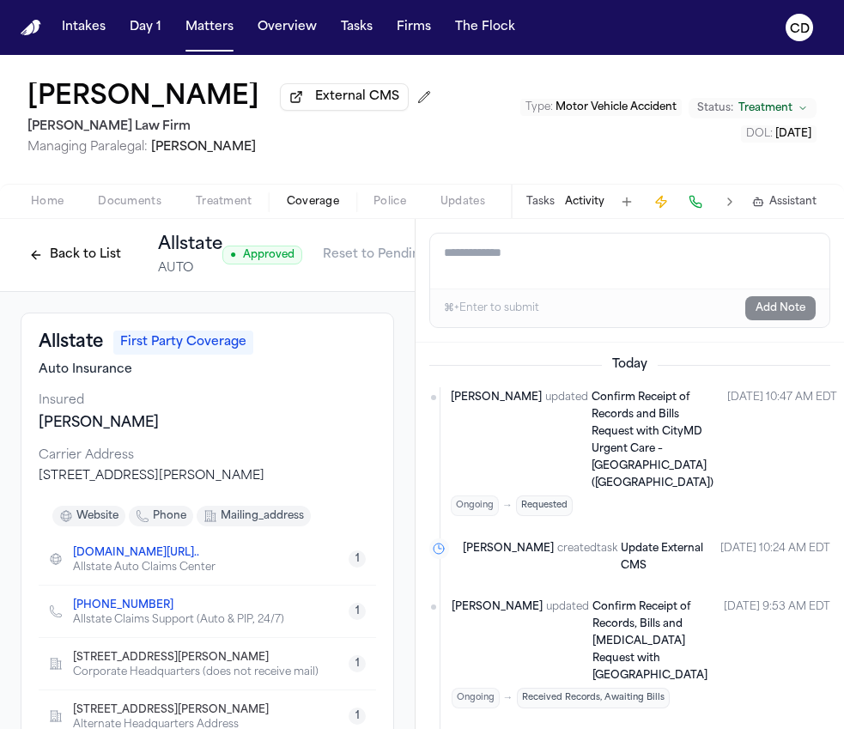
click at [568, 270] on textarea "Add a note to this matter" at bounding box center [629, 261] width 399 height 55
click at [553, 205] on button "Tasks" at bounding box center [541, 202] width 28 height 14
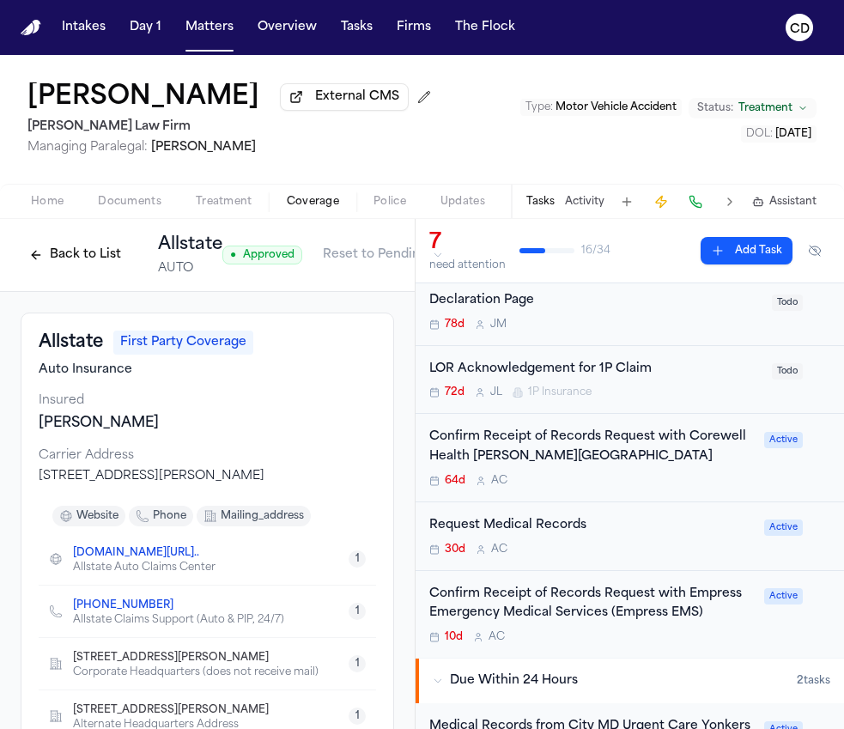
scroll to position [175, 0]
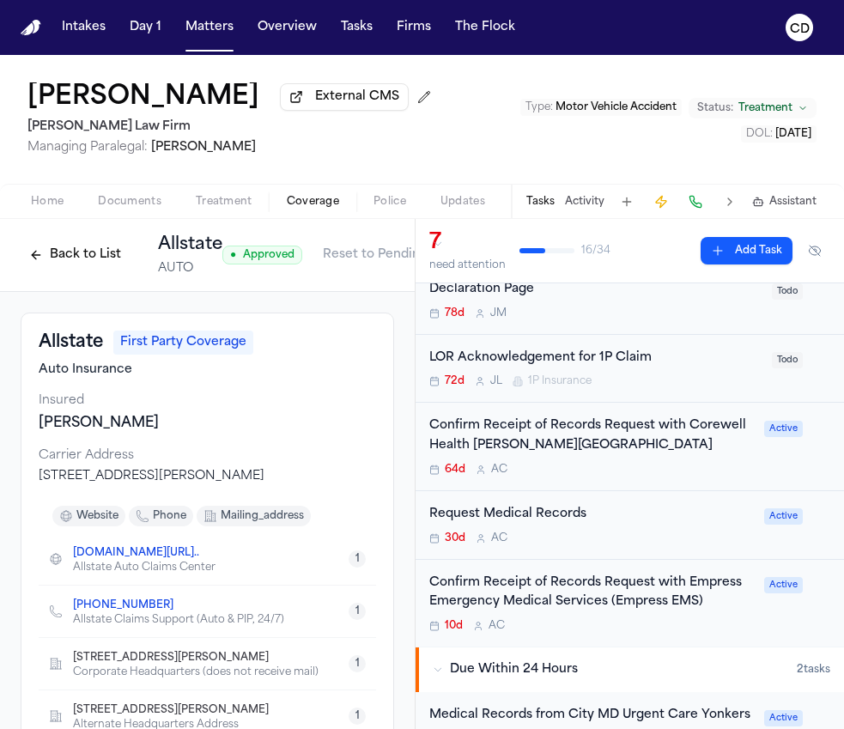
click at [611, 362] on div "LOR Acknowledgement for 1P Claim" at bounding box center [595, 359] width 332 height 20
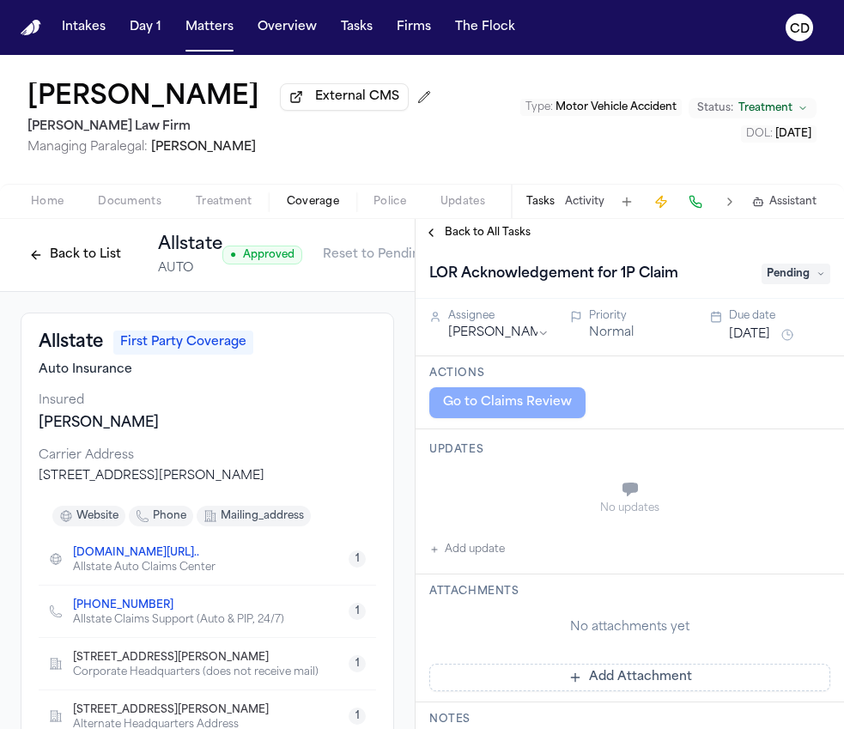
scroll to position [34, 0]
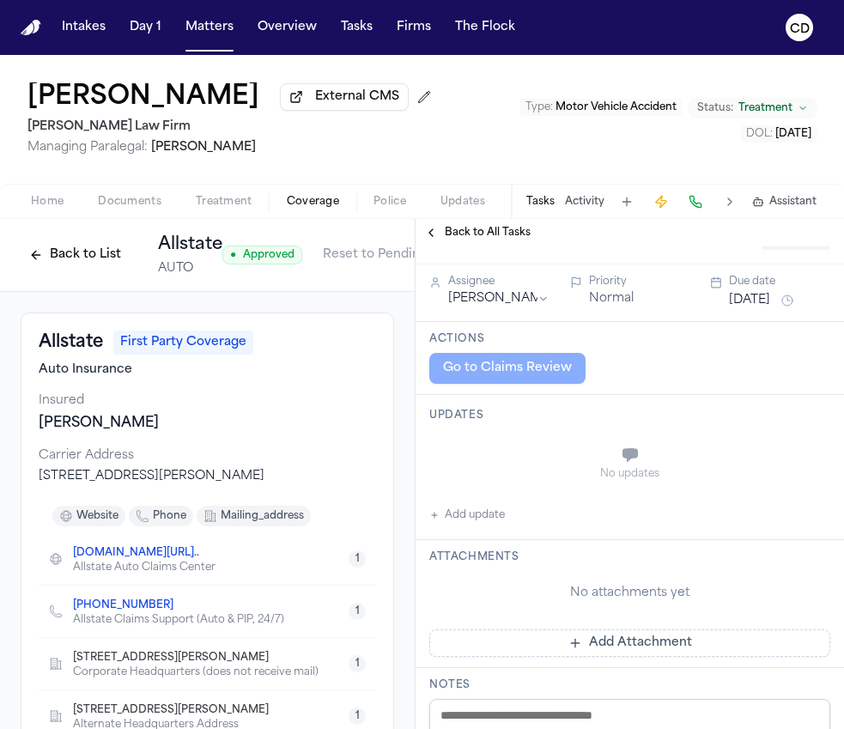
click at [480, 519] on button "Add update" at bounding box center [467, 515] width 76 height 21
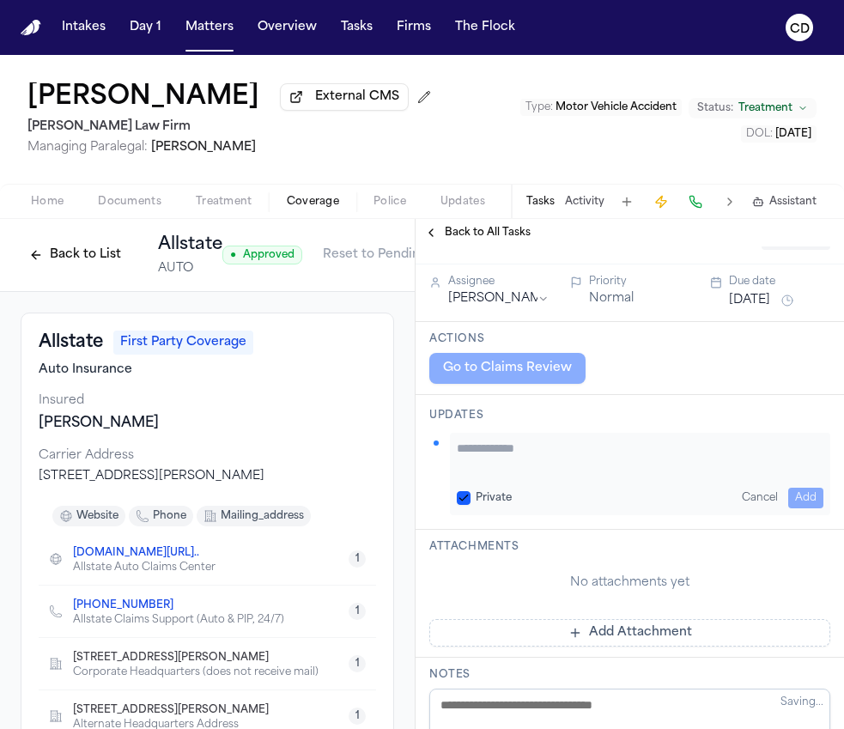
click at [539, 465] on textarea "Add your update" at bounding box center [640, 457] width 367 height 34
paste textarea "**********"
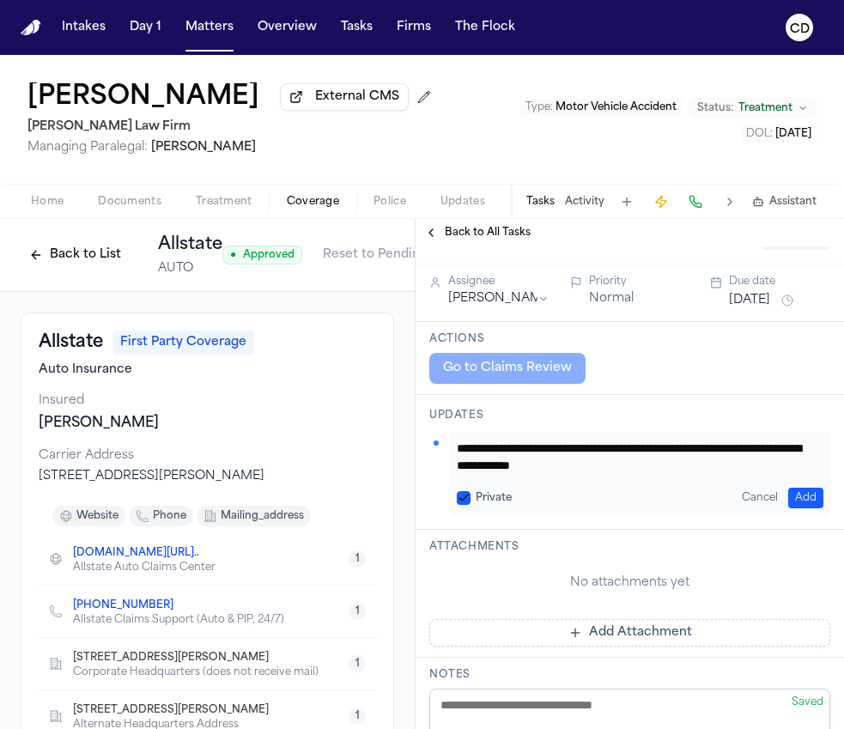
type textarea "**********"
click at [796, 496] on button "Add" at bounding box center [805, 498] width 35 height 21
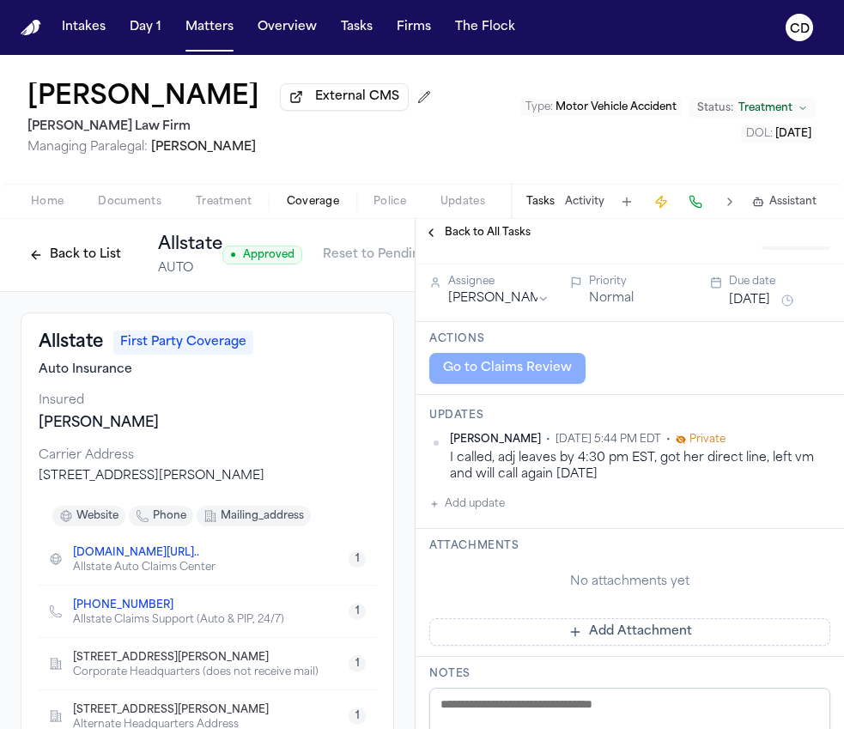
click at [586, 514] on div "Carla Deras • Oct 10, 2025 5:44 PM EDT • Private I called, adj leaves by 4:30 p…" at bounding box center [629, 474] width 401 height 82
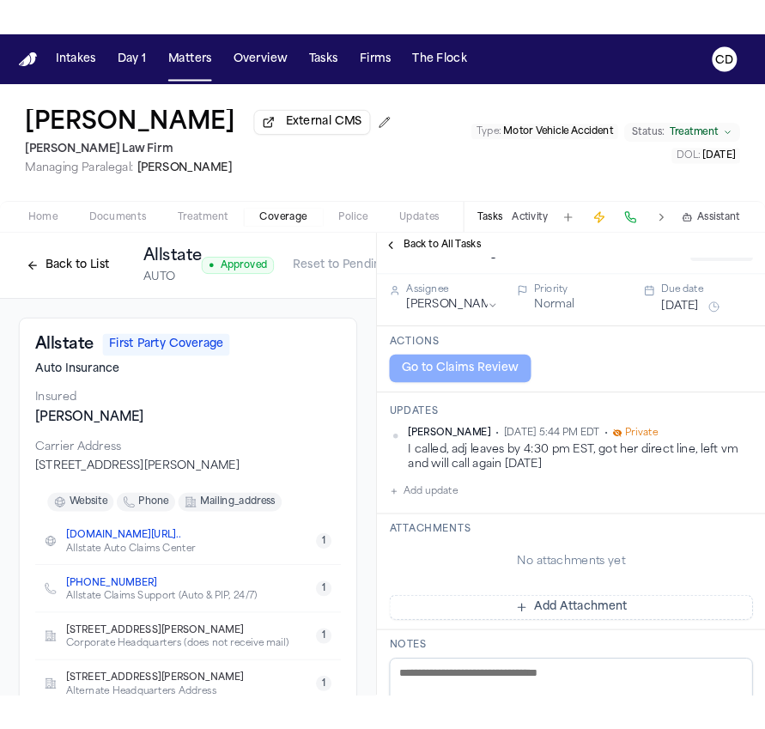
scroll to position [0, 0]
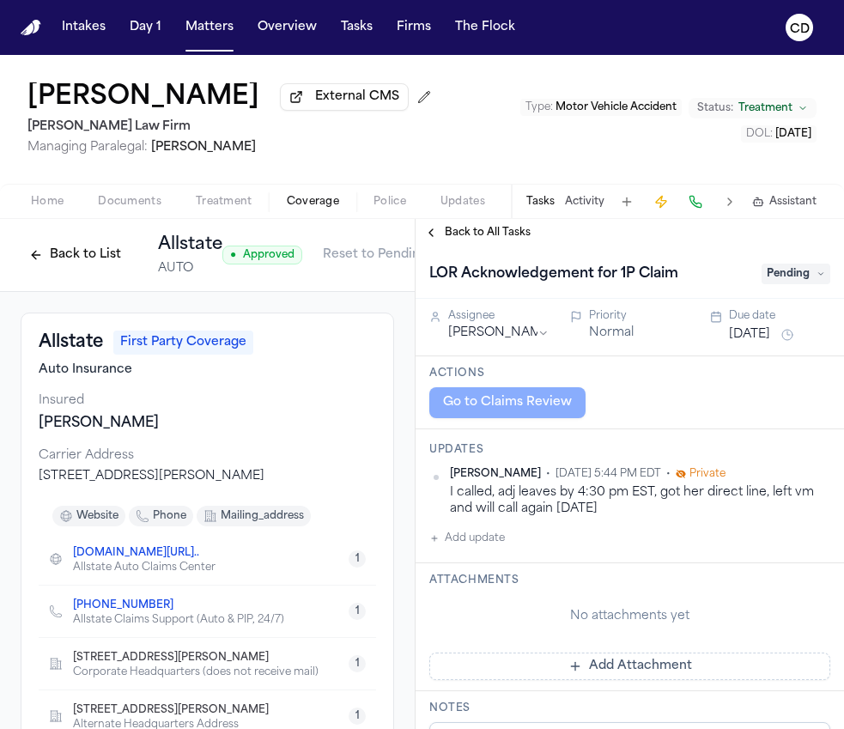
click at [201, 21] on button "Matters" at bounding box center [210, 27] width 62 height 31
click at [201, 25] on button "Matters" at bounding box center [210, 27] width 62 height 31
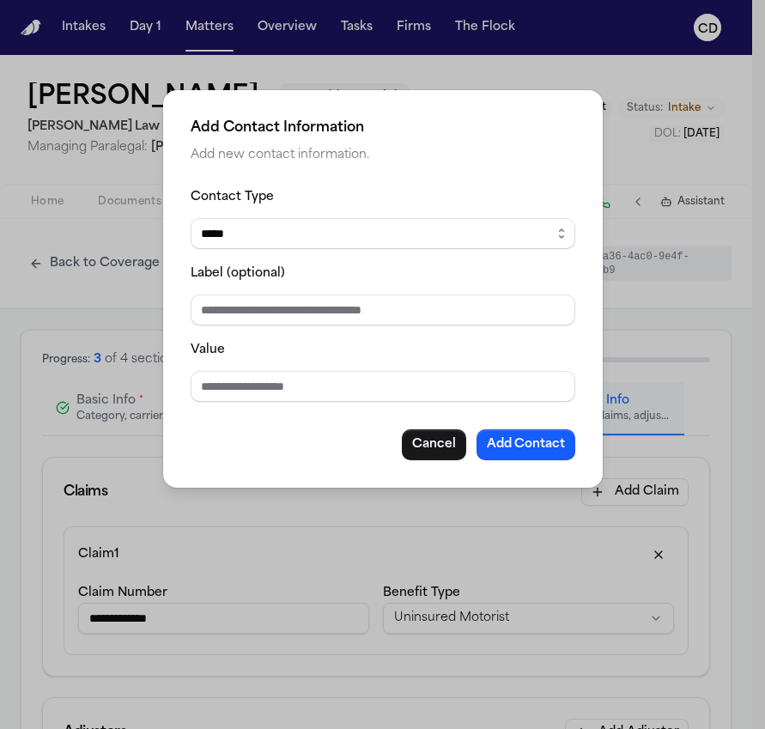
select select "**********"
select select "*****"
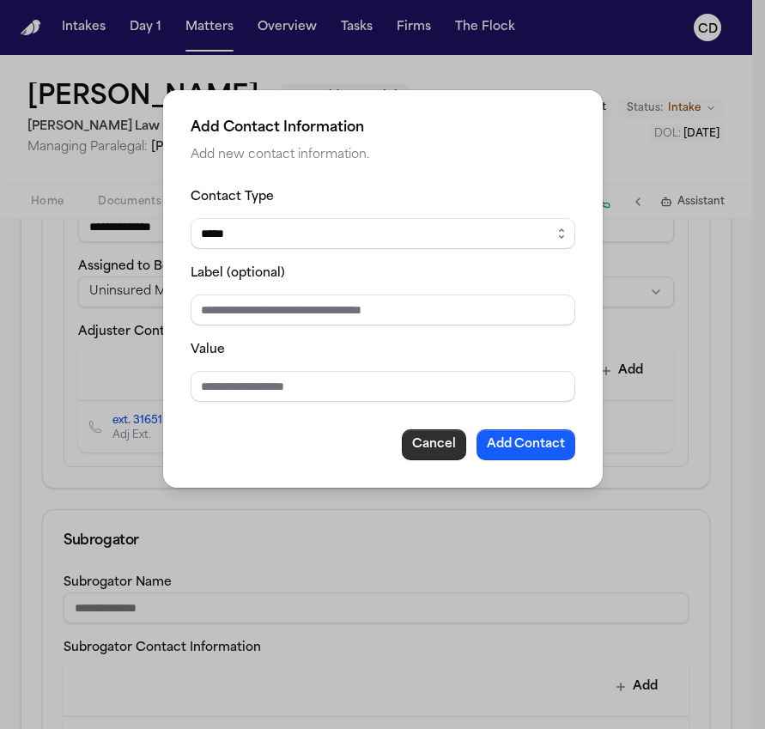
click at [435, 445] on button "Cancel" at bounding box center [434, 444] width 64 height 31
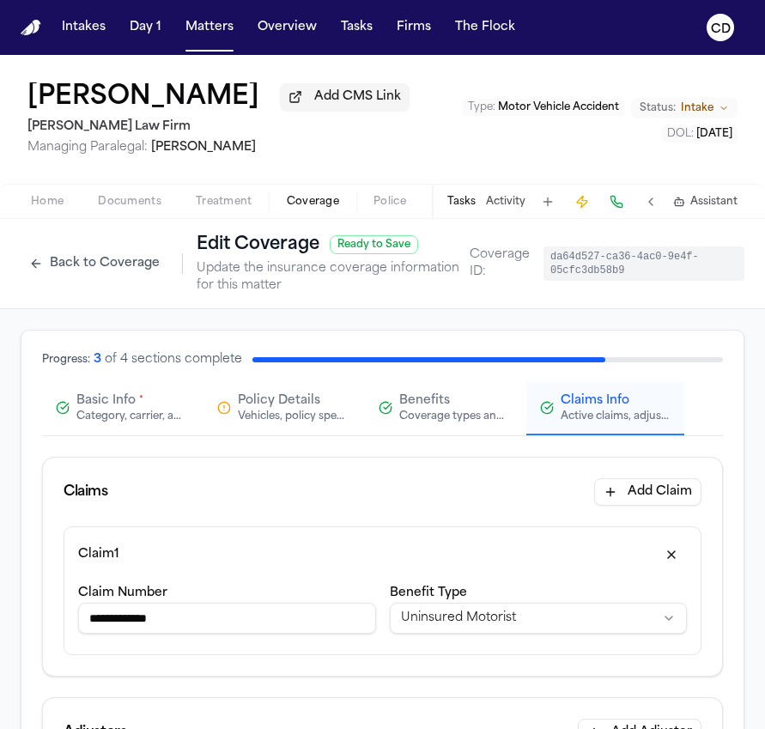
scroll to position [990, 0]
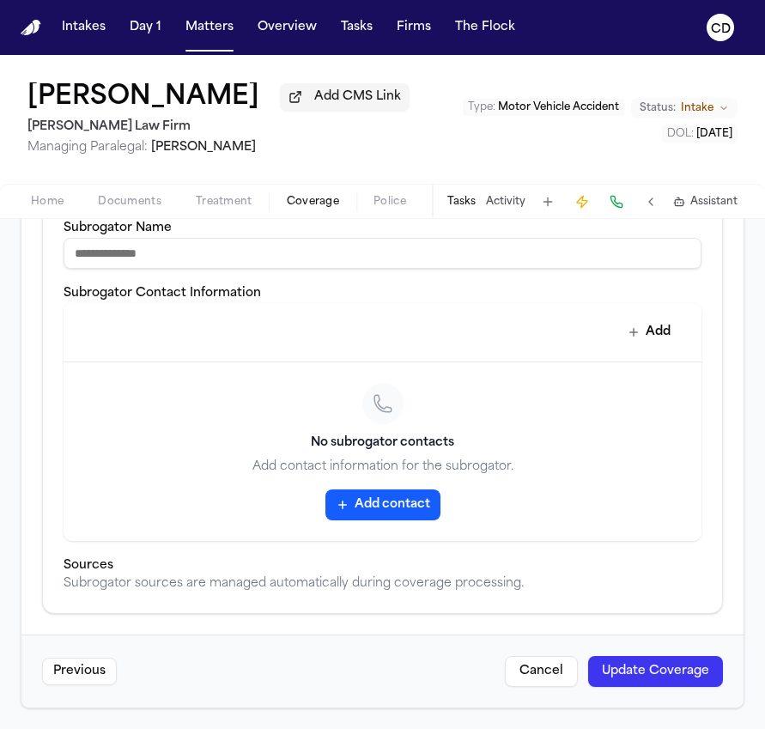
click at [655, 674] on button "Update Coverage" at bounding box center [655, 671] width 135 height 31
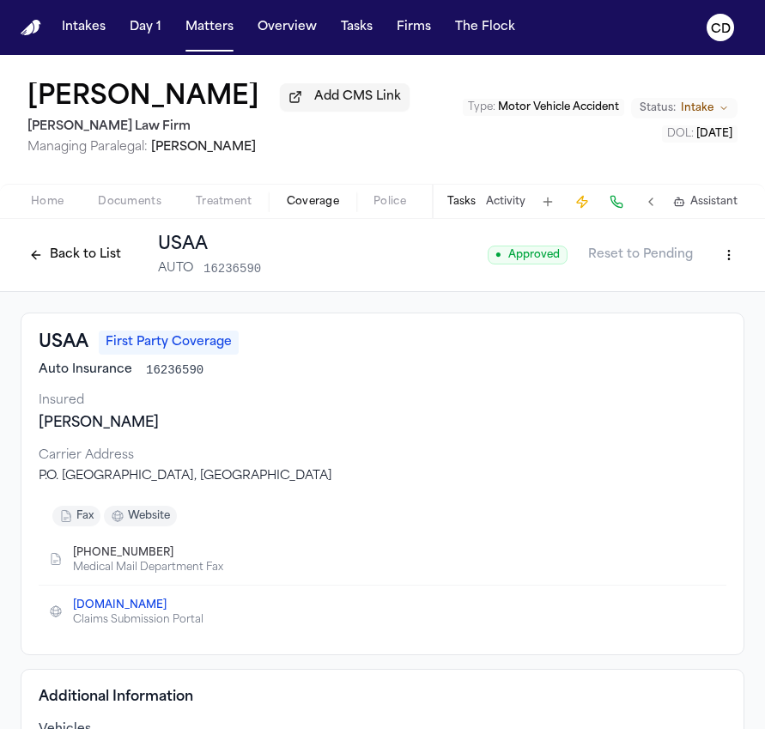
click at [723, 267] on html "Intakes Day 1 Matters Overview Tasks Firms The Flock CD [PERSON_NAME] Add CMS L…" at bounding box center [382, 364] width 765 height 729
click at [686, 290] on div "Edit Coverage" at bounding box center [670, 296] width 144 height 27
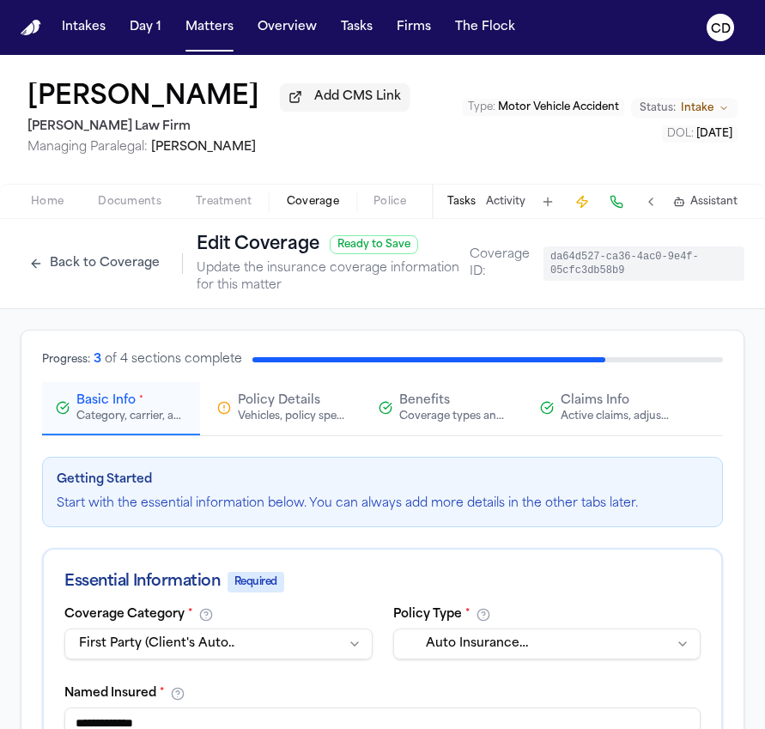
click at [581, 405] on span "Claims Info" at bounding box center [595, 401] width 69 height 17
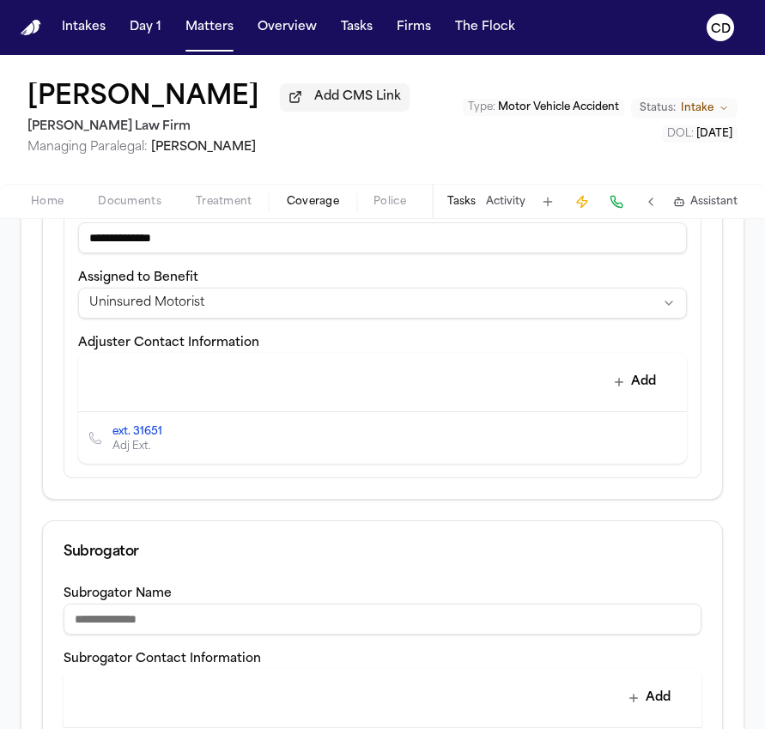
scroll to position [616, 0]
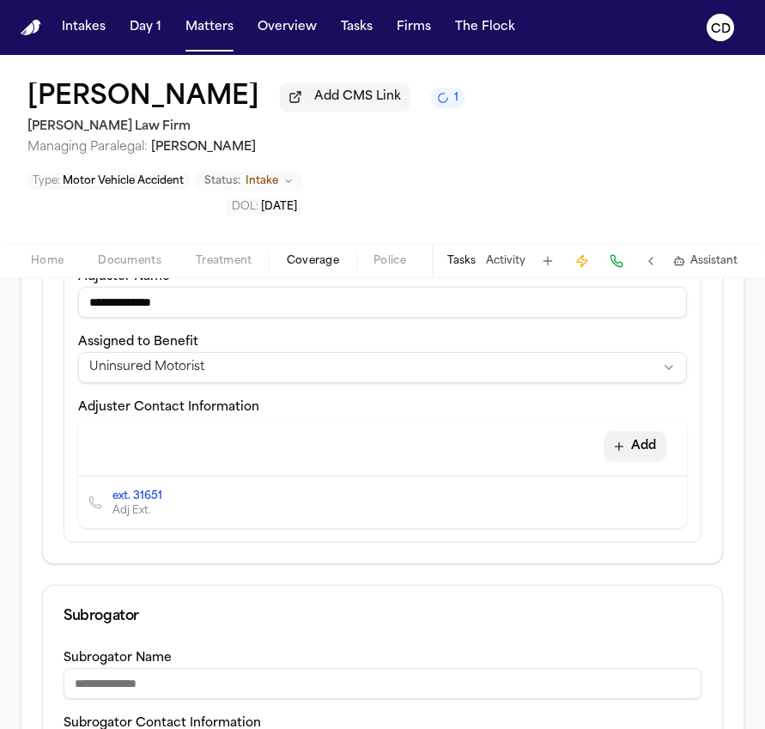
click at [620, 440] on icon "button" at bounding box center [619, 447] width 14 height 14
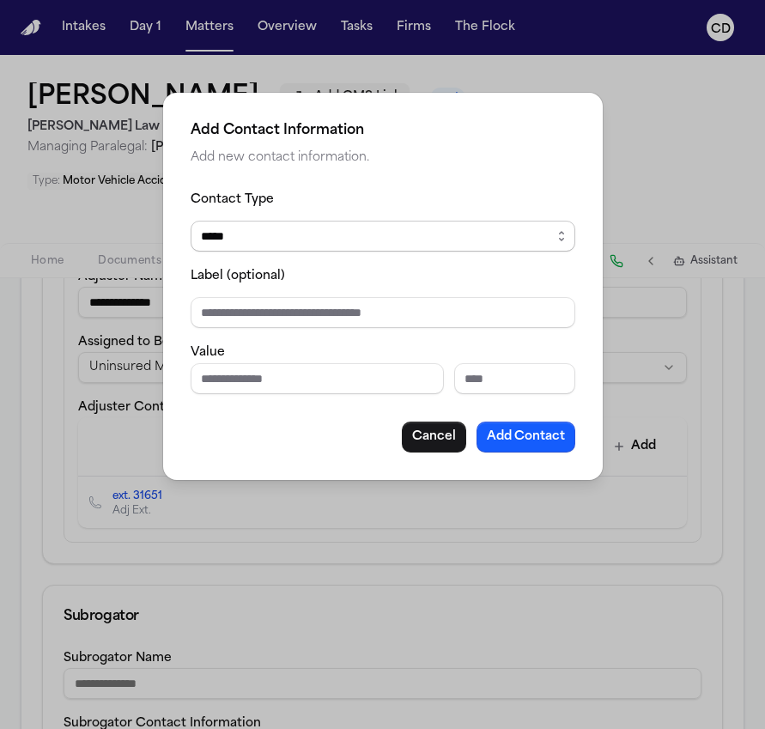
click at [391, 234] on select "***** ***** ******* *** *****" at bounding box center [383, 236] width 385 height 31
select select "*****"
click at [191, 221] on select "***** ***** ******* *** *****" at bounding box center [383, 236] width 385 height 31
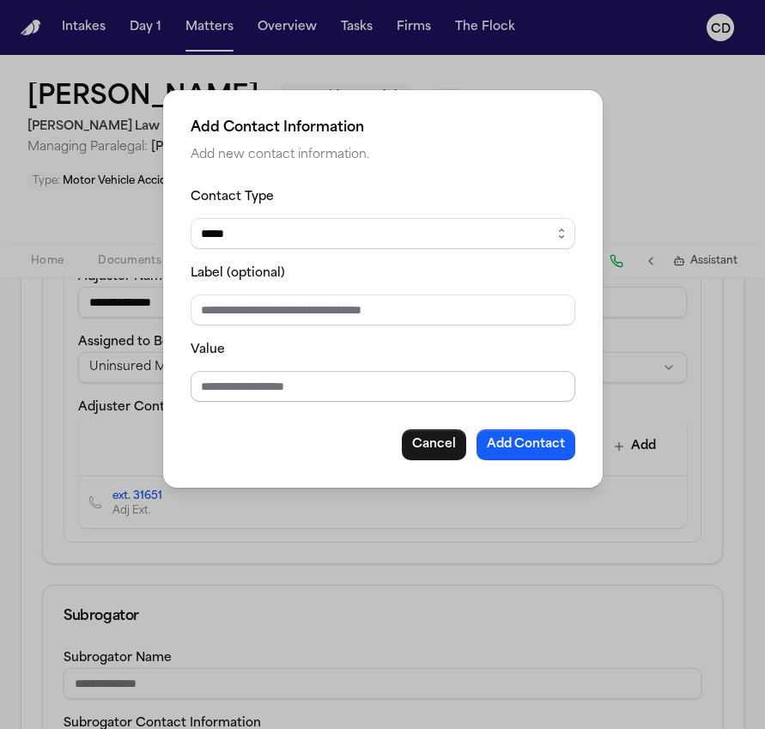
click at [342, 374] on input "Value" at bounding box center [383, 386] width 385 height 31
paste input "**********"
type input "**********"
click at [514, 447] on button "Add Contact" at bounding box center [526, 444] width 99 height 31
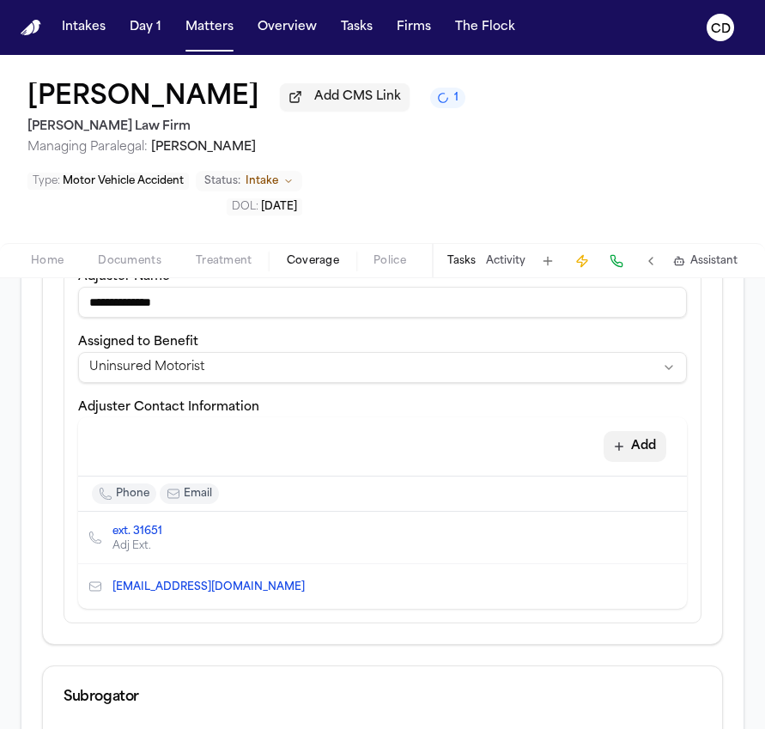
click at [634, 431] on button "Add" at bounding box center [635, 446] width 63 height 31
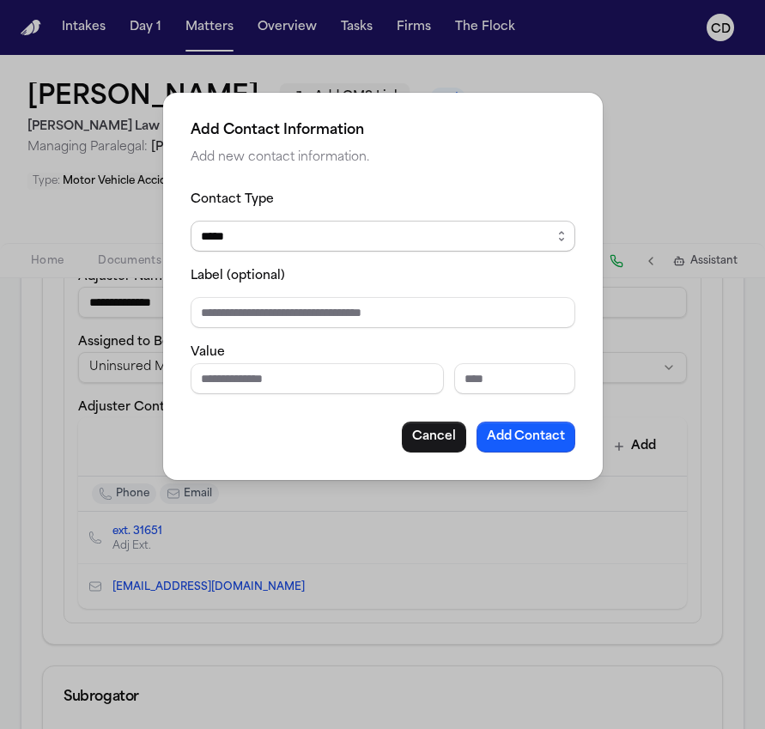
click at [375, 235] on select "***** ***** ******* *** *****" at bounding box center [383, 236] width 385 height 31
select select "***"
click at [191, 221] on select "***** ***** ******* *** *****" at bounding box center [383, 236] width 385 height 31
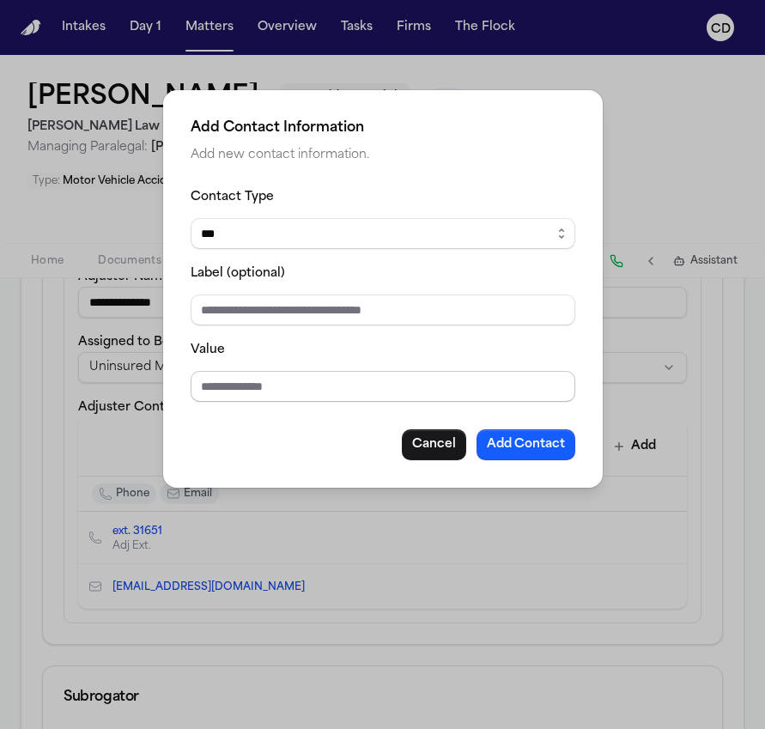
click at [314, 387] on input "Value" at bounding box center [383, 386] width 385 height 31
paste input "**********"
type input "**********"
click at [510, 441] on button "Add Contact" at bounding box center [526, 444] width 99 height 31
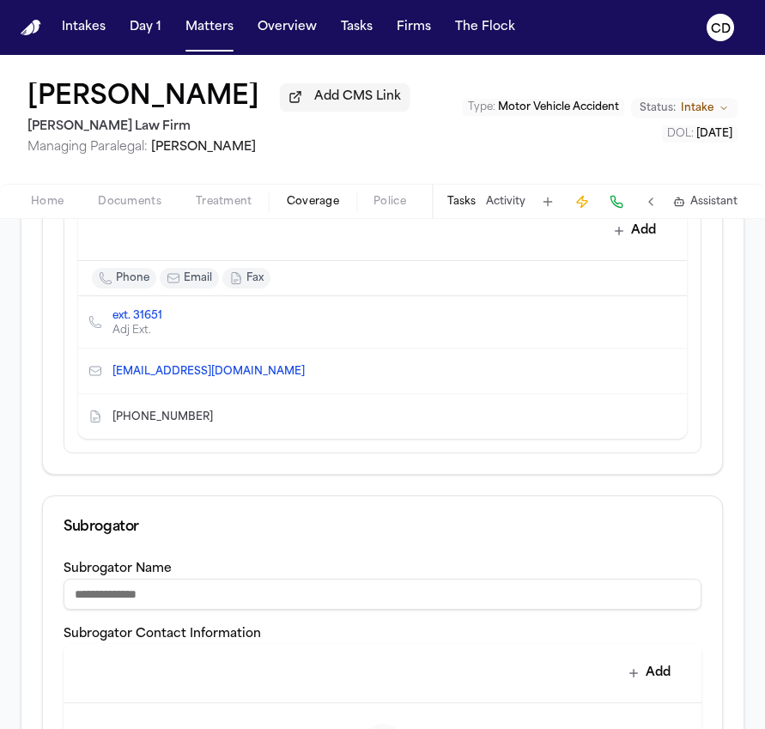
scroll to position [1117, 0]
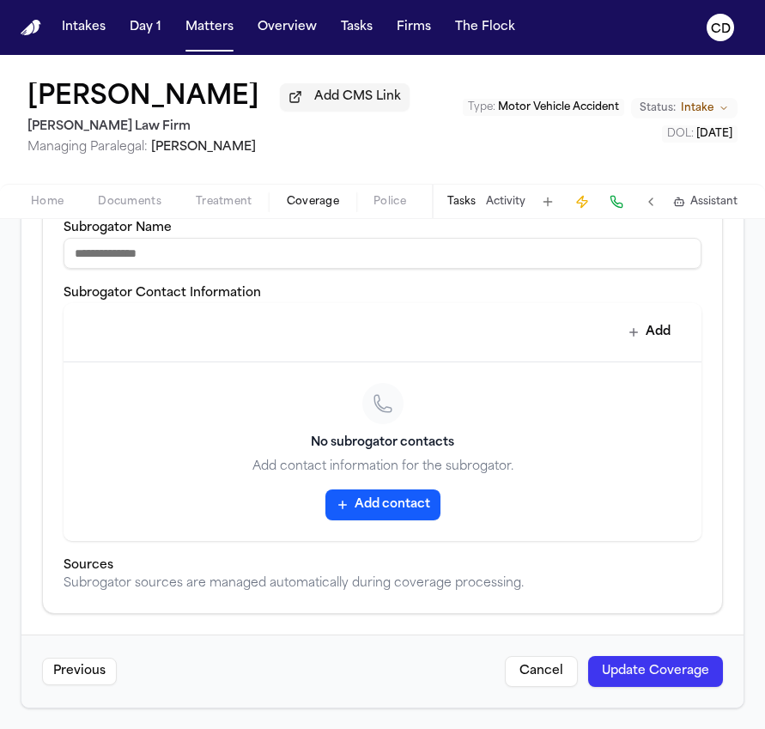
click at [626, 670] on button "Update Coverage" at bounding box center [655, 671] width 135 height 31
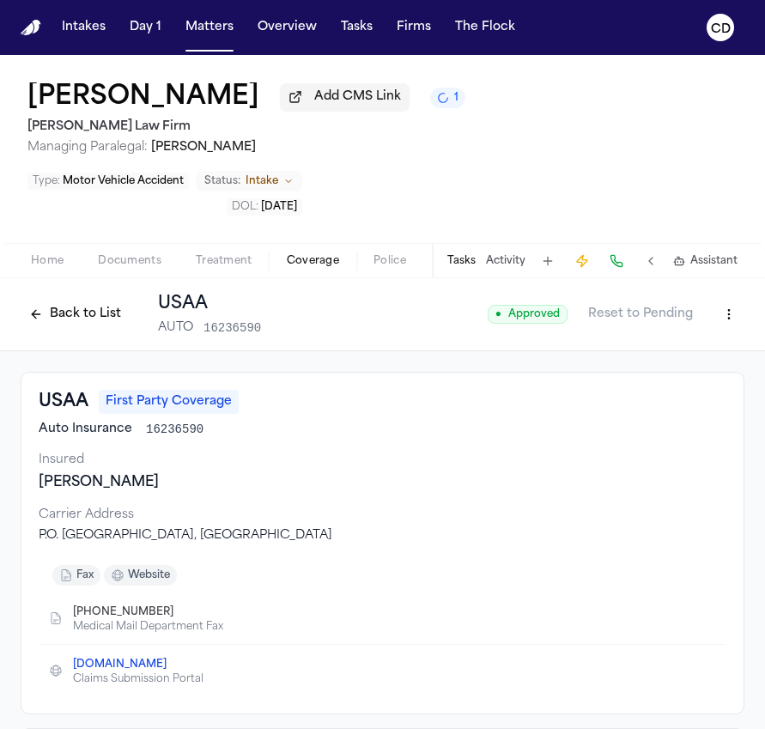
click at [74, 301] on button "Back to List" at bounding box center [75, 314] width 109 height 27
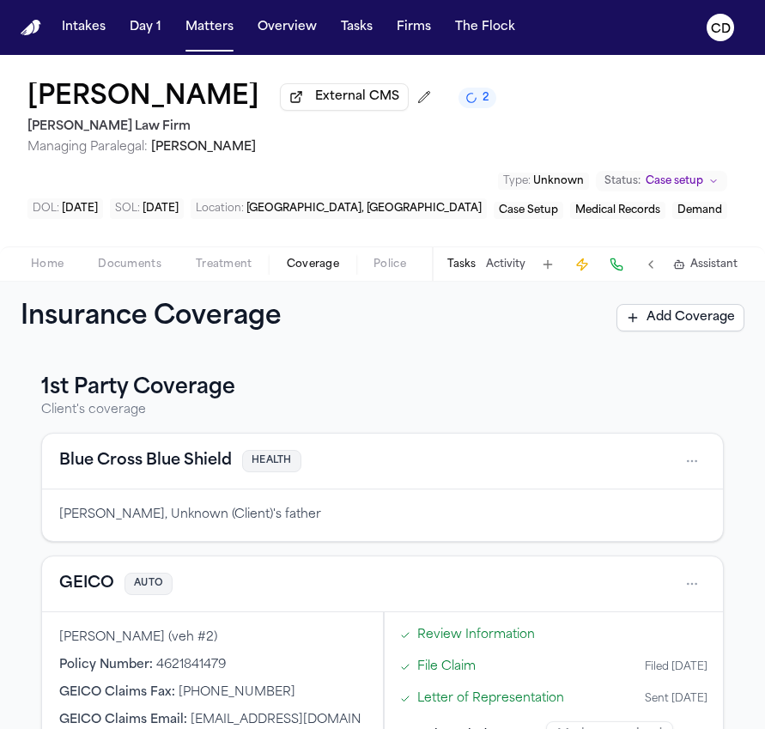
scroll to position [380, 0]
